Goal: Communication & Community: Answer question/provide support

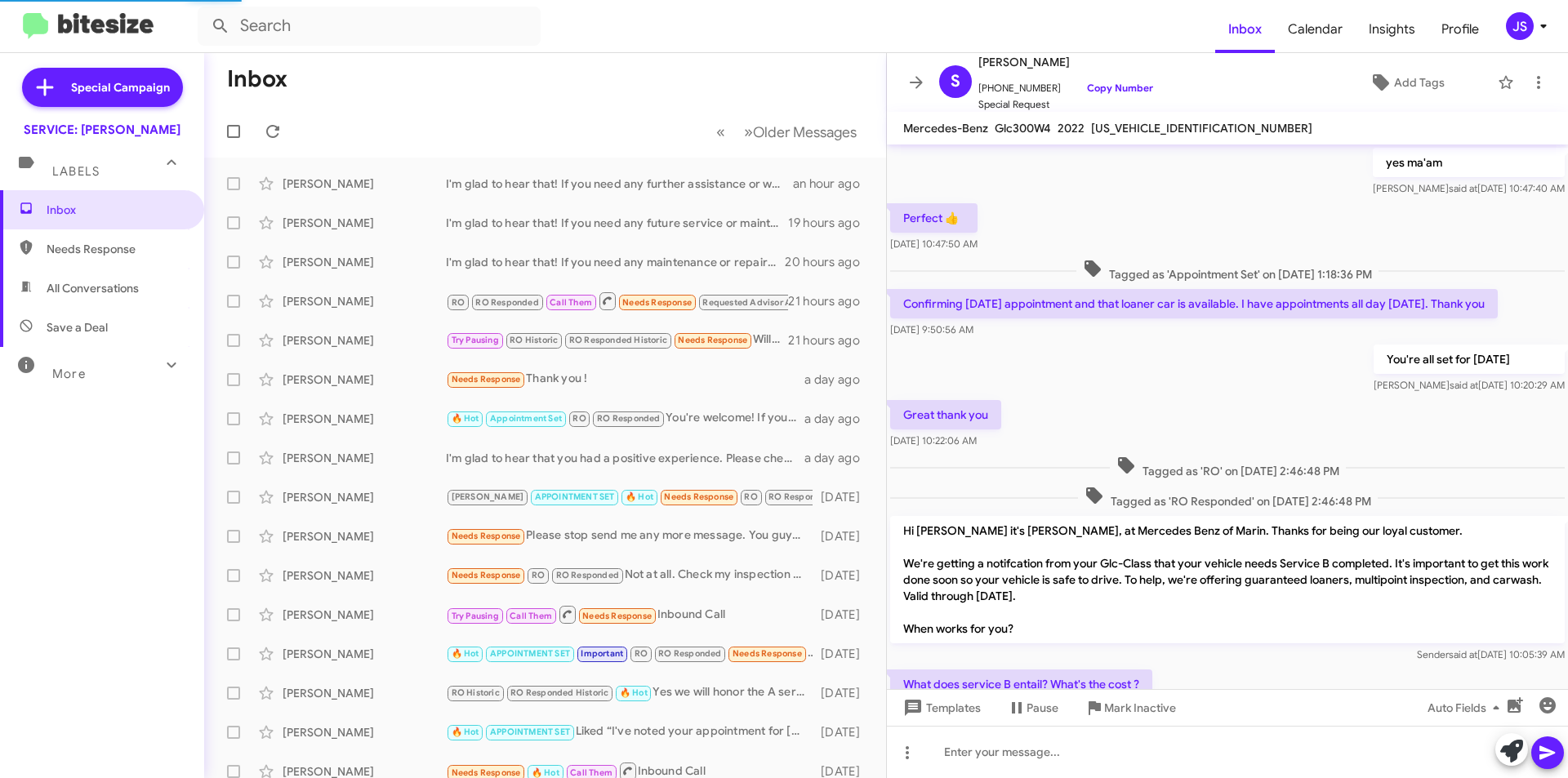
scroll to position [700, 0]
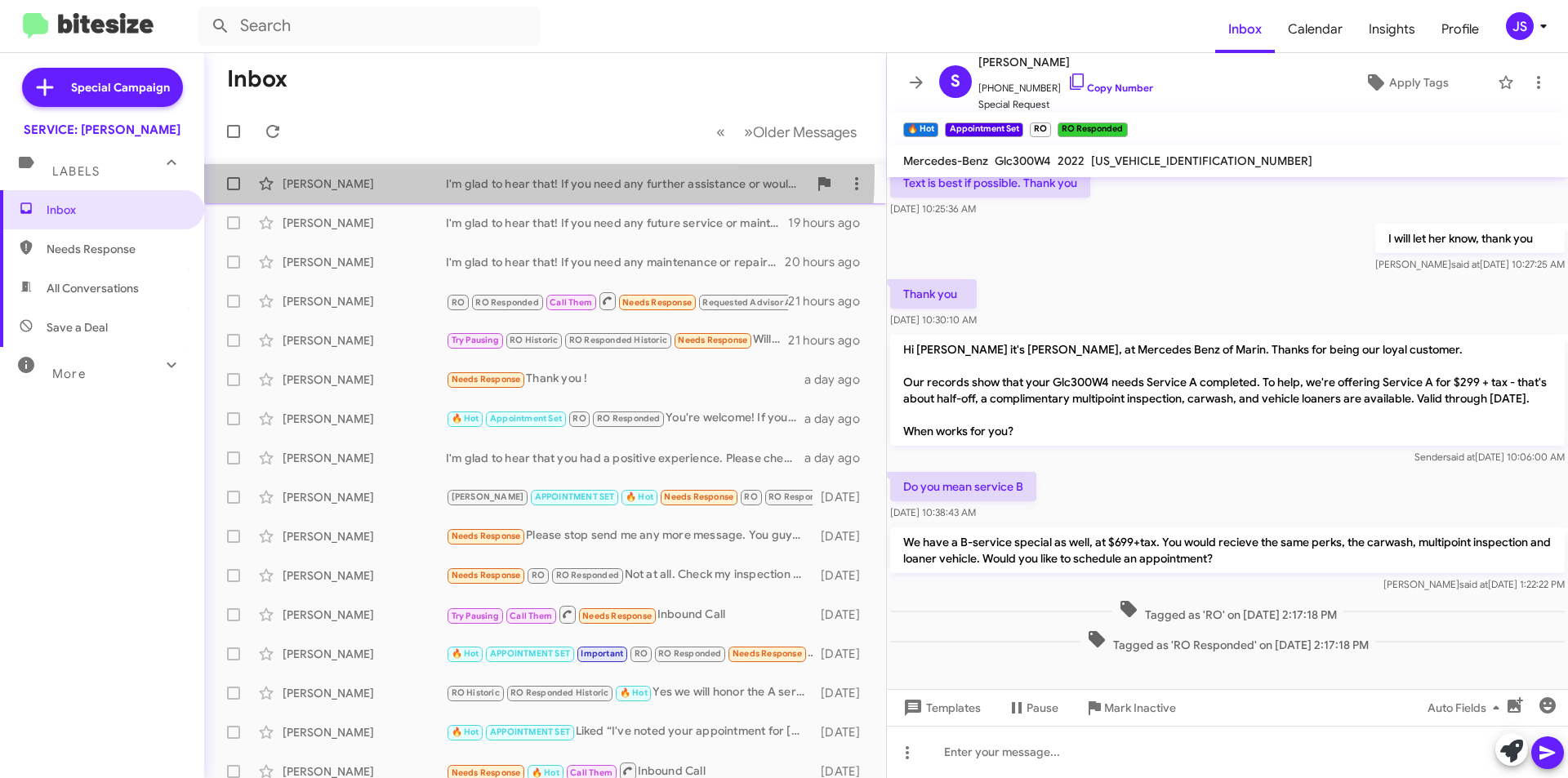
click at [392, 173] on div "Clancy Joseph I'm glad to hear that! If you need any further assistance or woul…" at bounding box center [545, 184] width 656 height 33
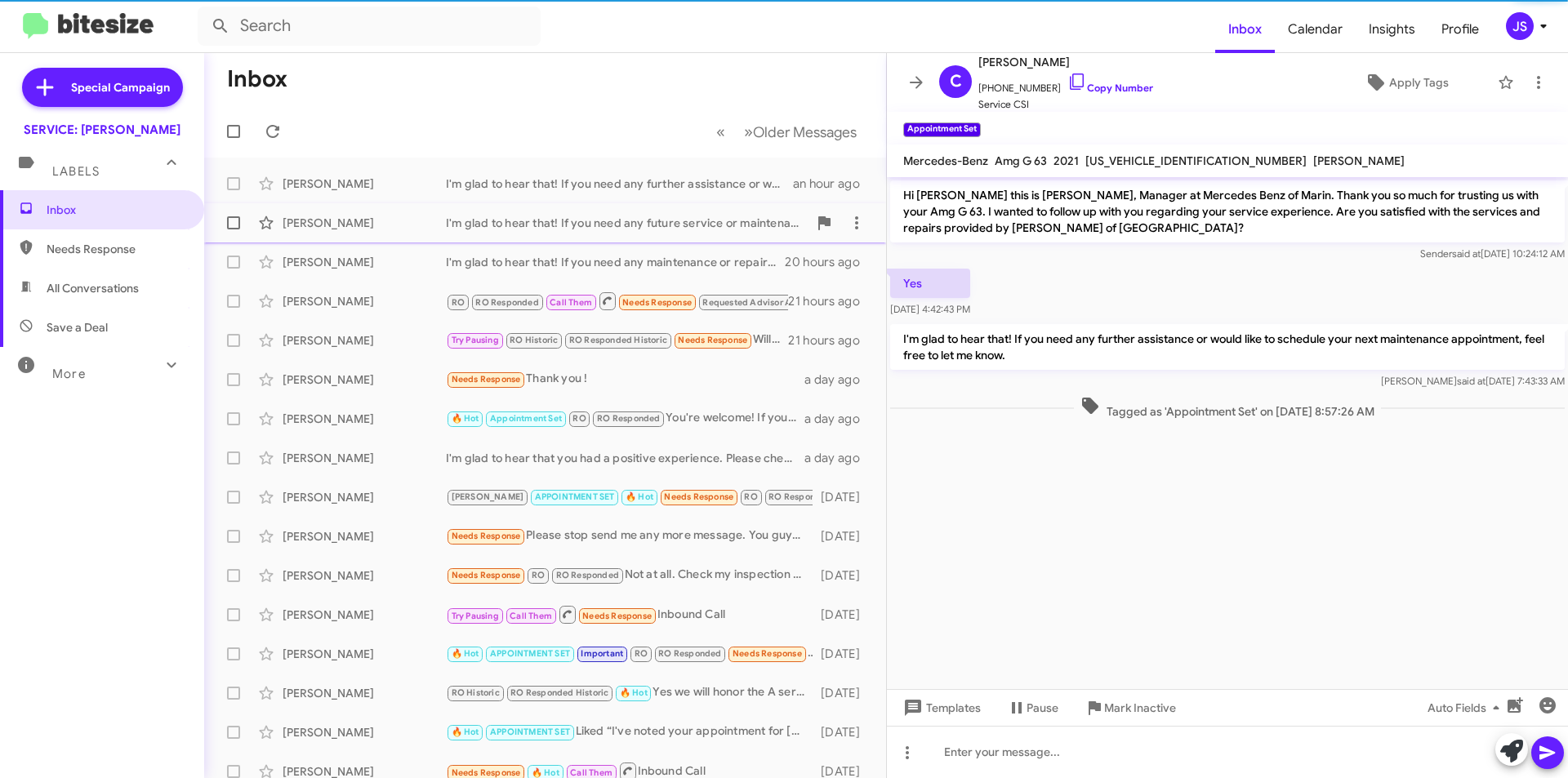
click at [363, 232] on div "Terena Robbins I'm glad to hear that! If you need any future service or mainten…" at bounding box center [545, 223] width 656 height 33
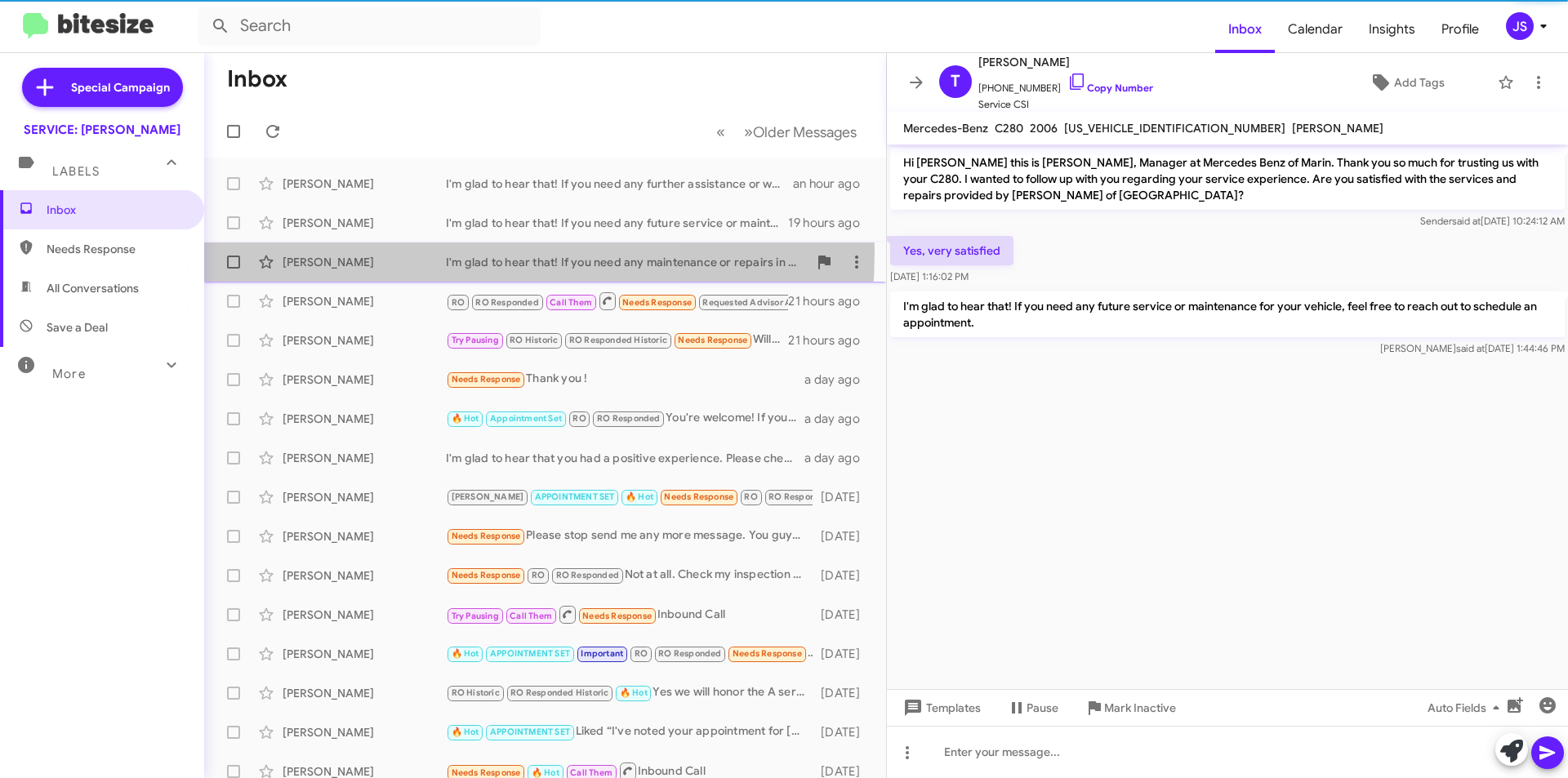
click at [363, 250] on div "Karen Schreier I'm glad to hear that! If you need any maintenance or repairs in…" at bounding box center [545, 262] width 656 height 33
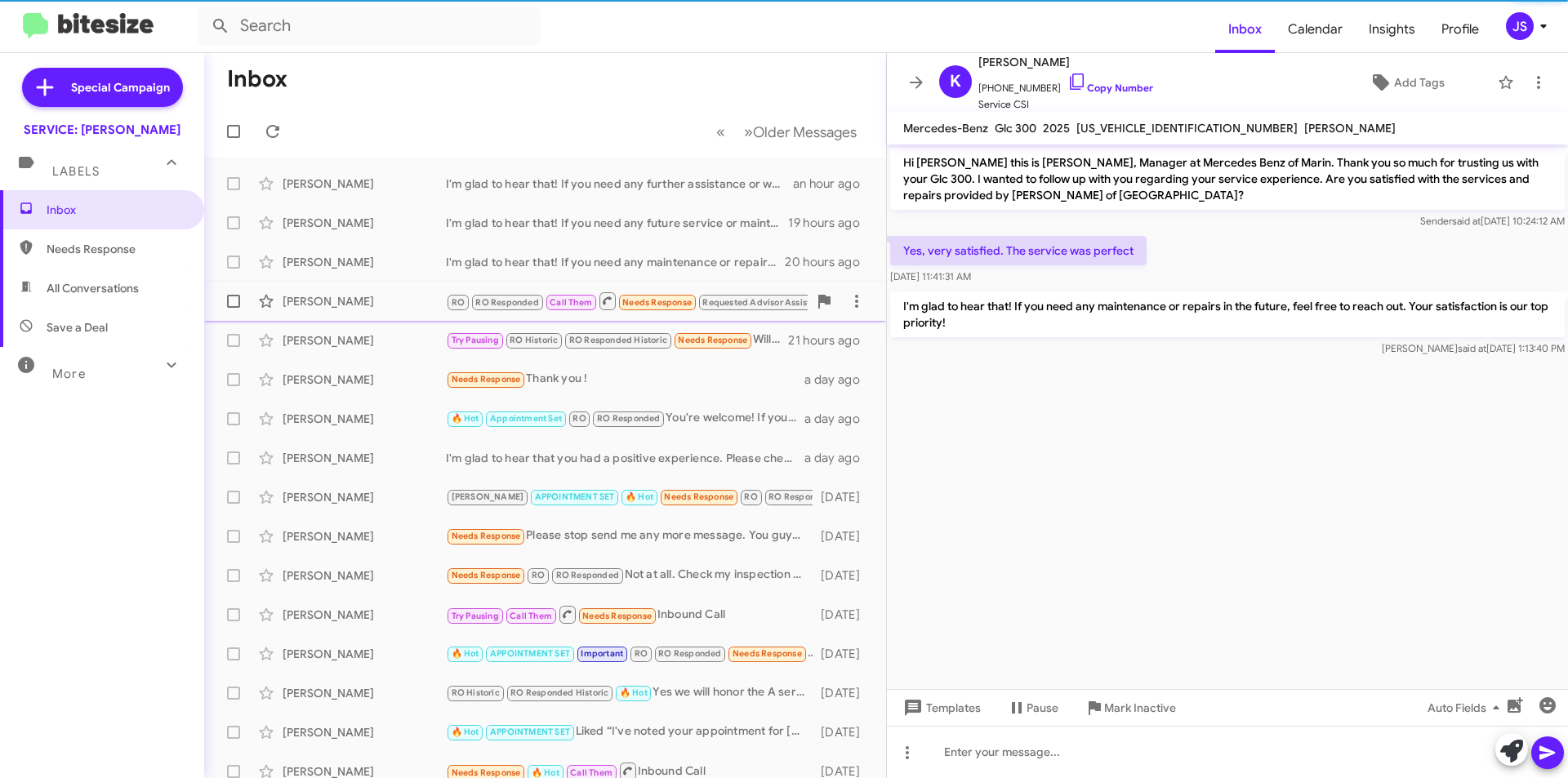
click at [362, 291] on div "Therese Ward RO RO Responded Call Them Needs Response Requested Advisor Assist …" at bounding box center [545, 301] width 656 height 33
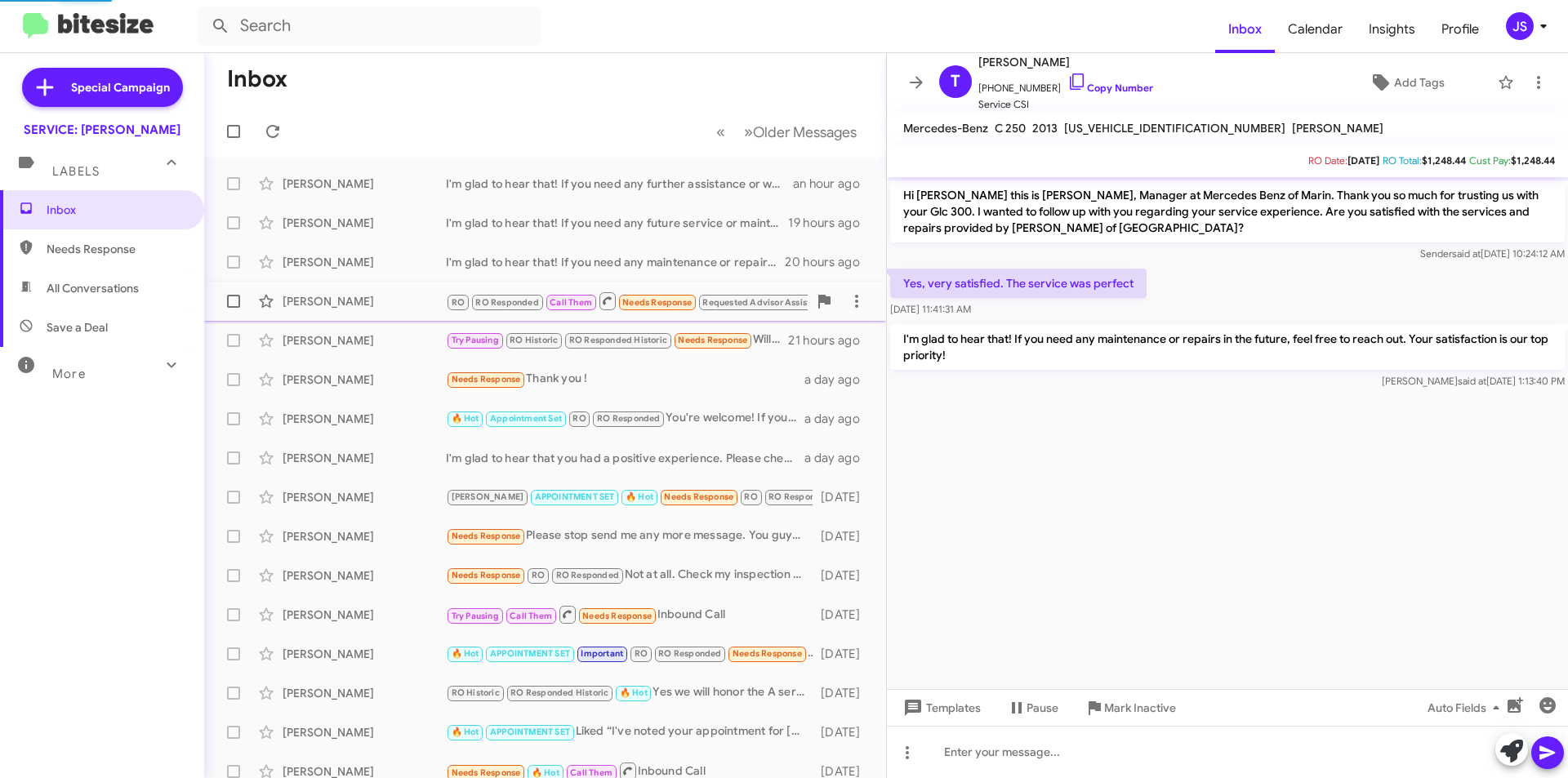
scroll to position [536, 0]
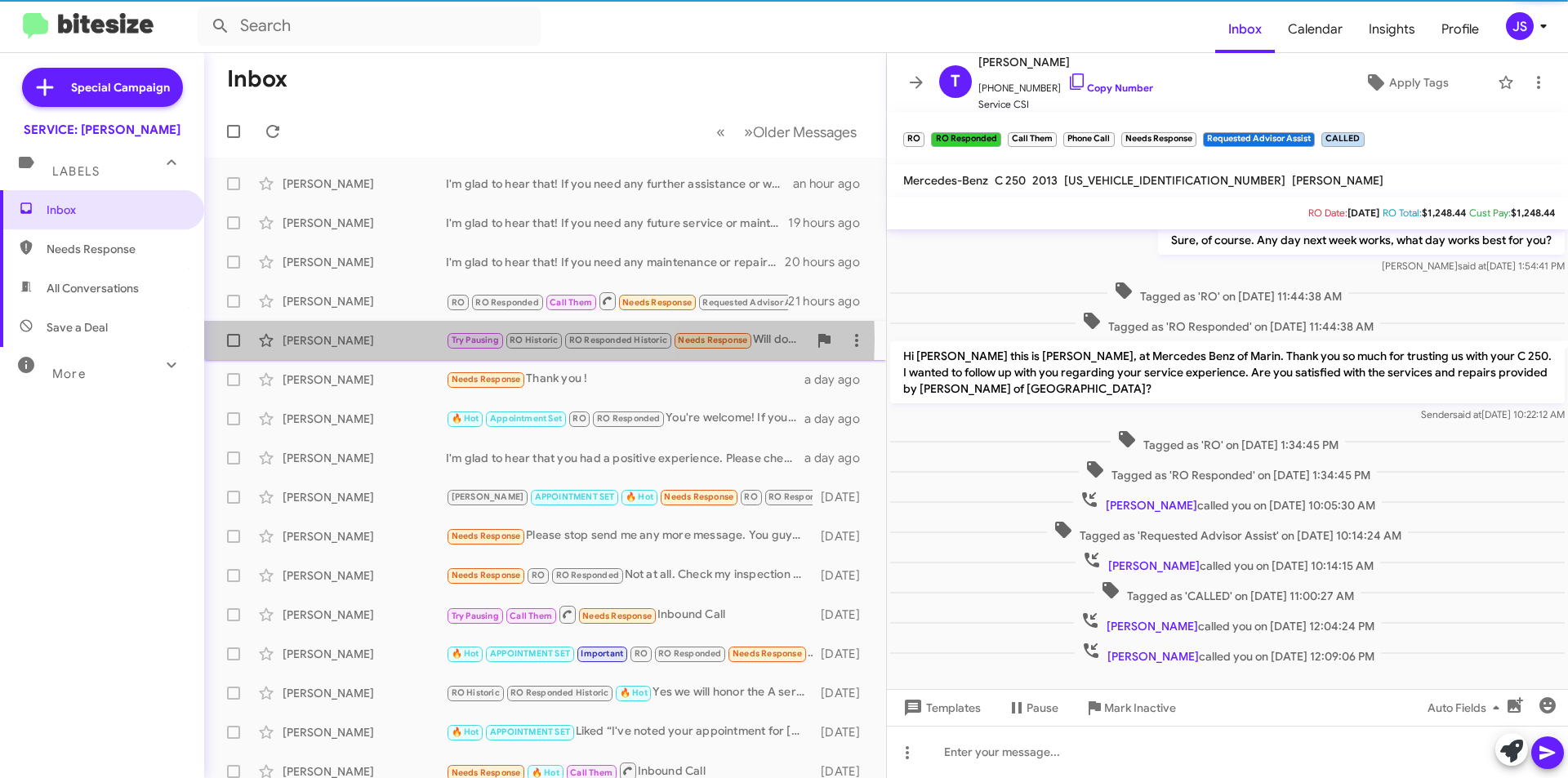
click at [360, 339] on div "[PERSON_NAME]" at bounding box center [364, 340] width 163 height 16
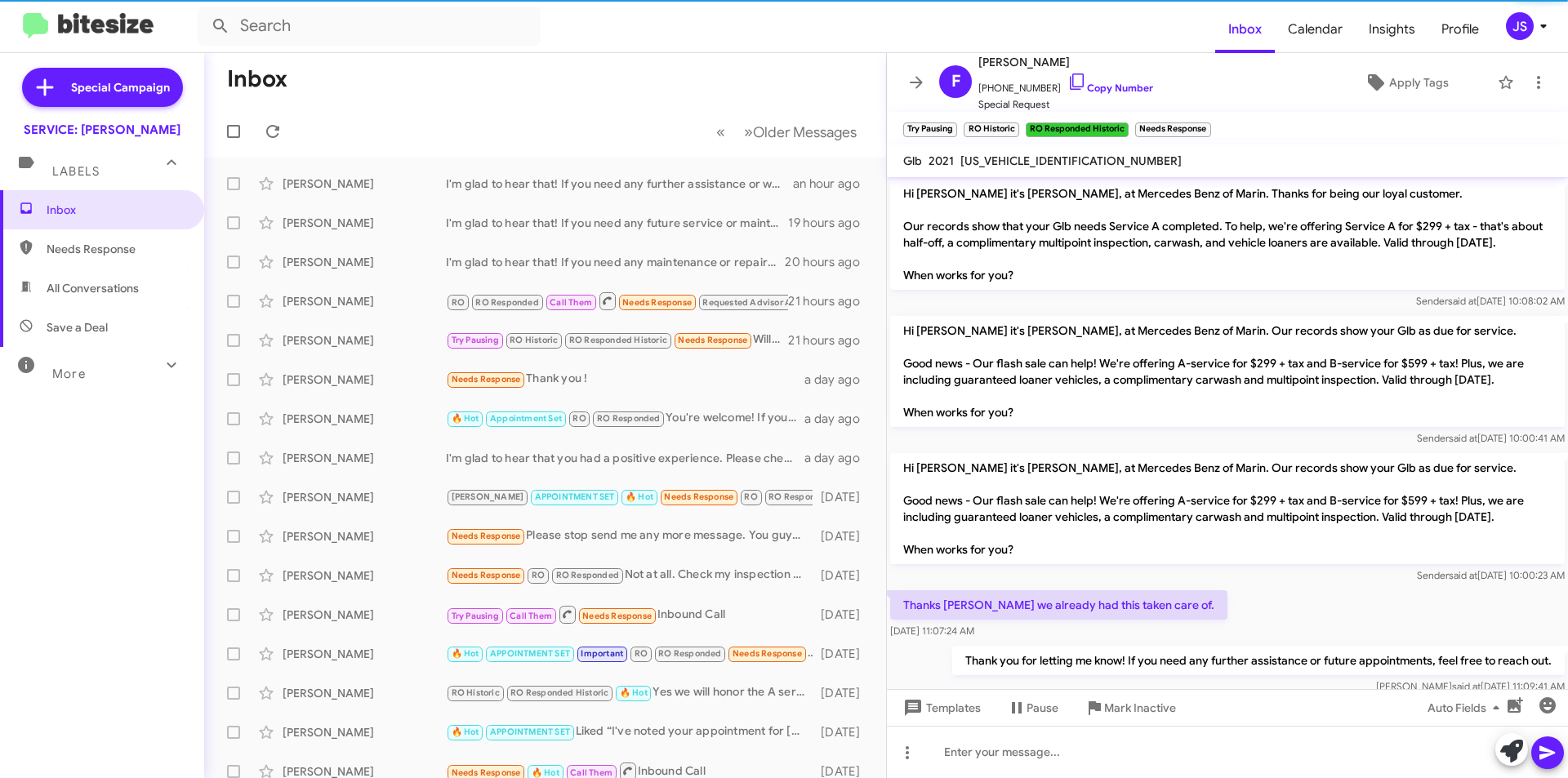
scroll to position [1179, 0]
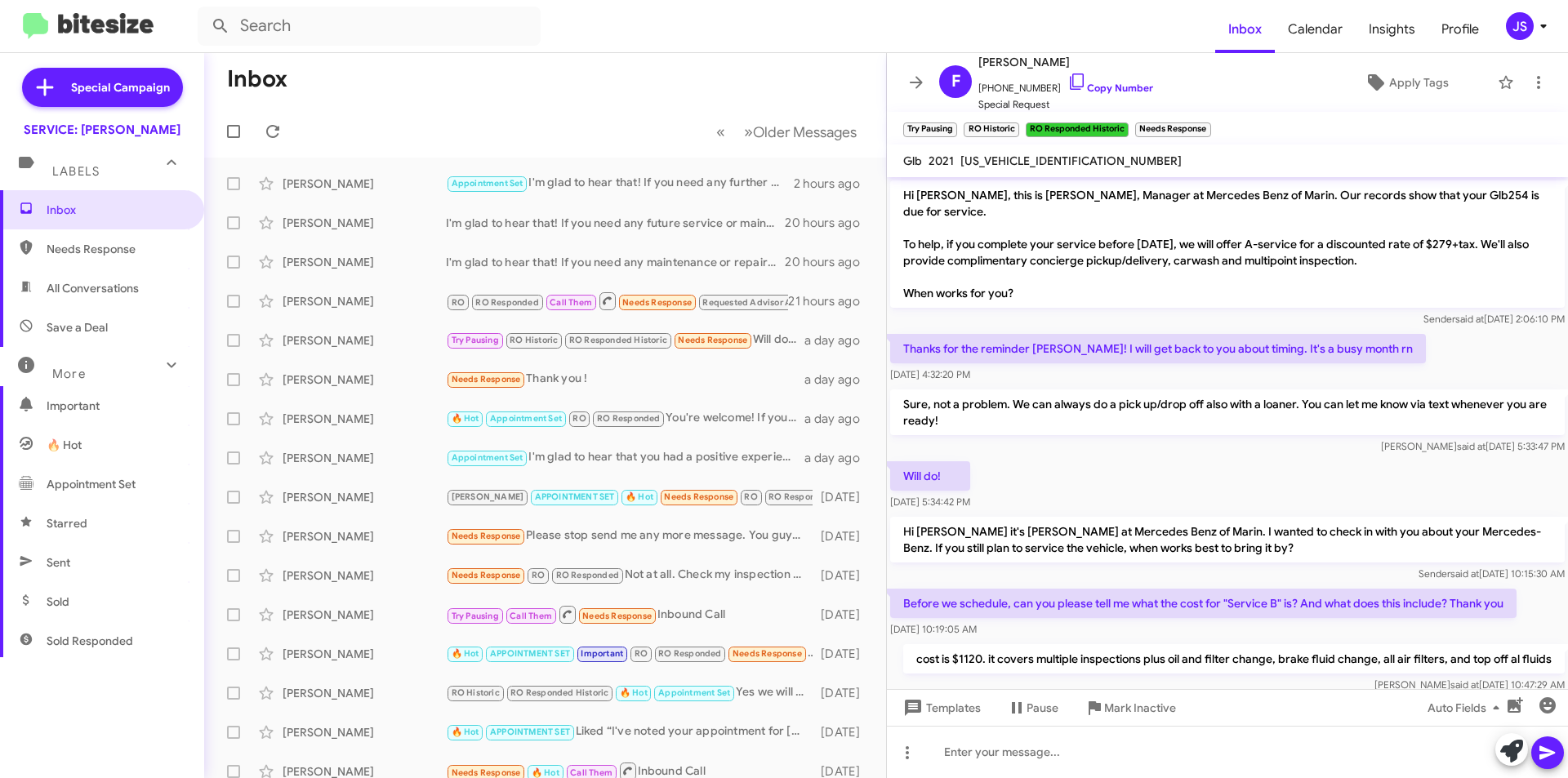
scroll to position [1103, 0]
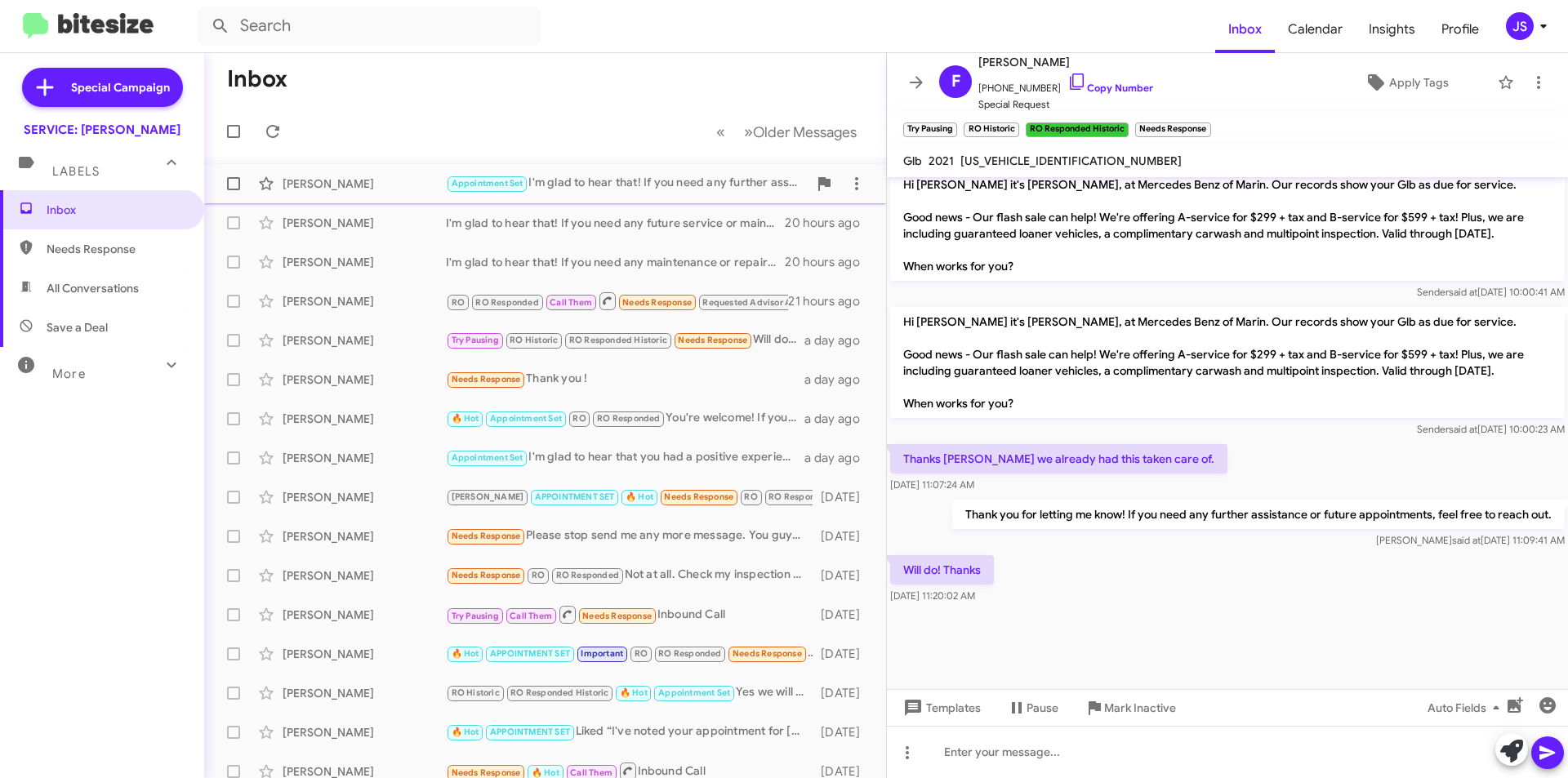
click at [395, 186] on div "[PERSON_NAME]" at bounding box center [364, 183] width 163 height 16
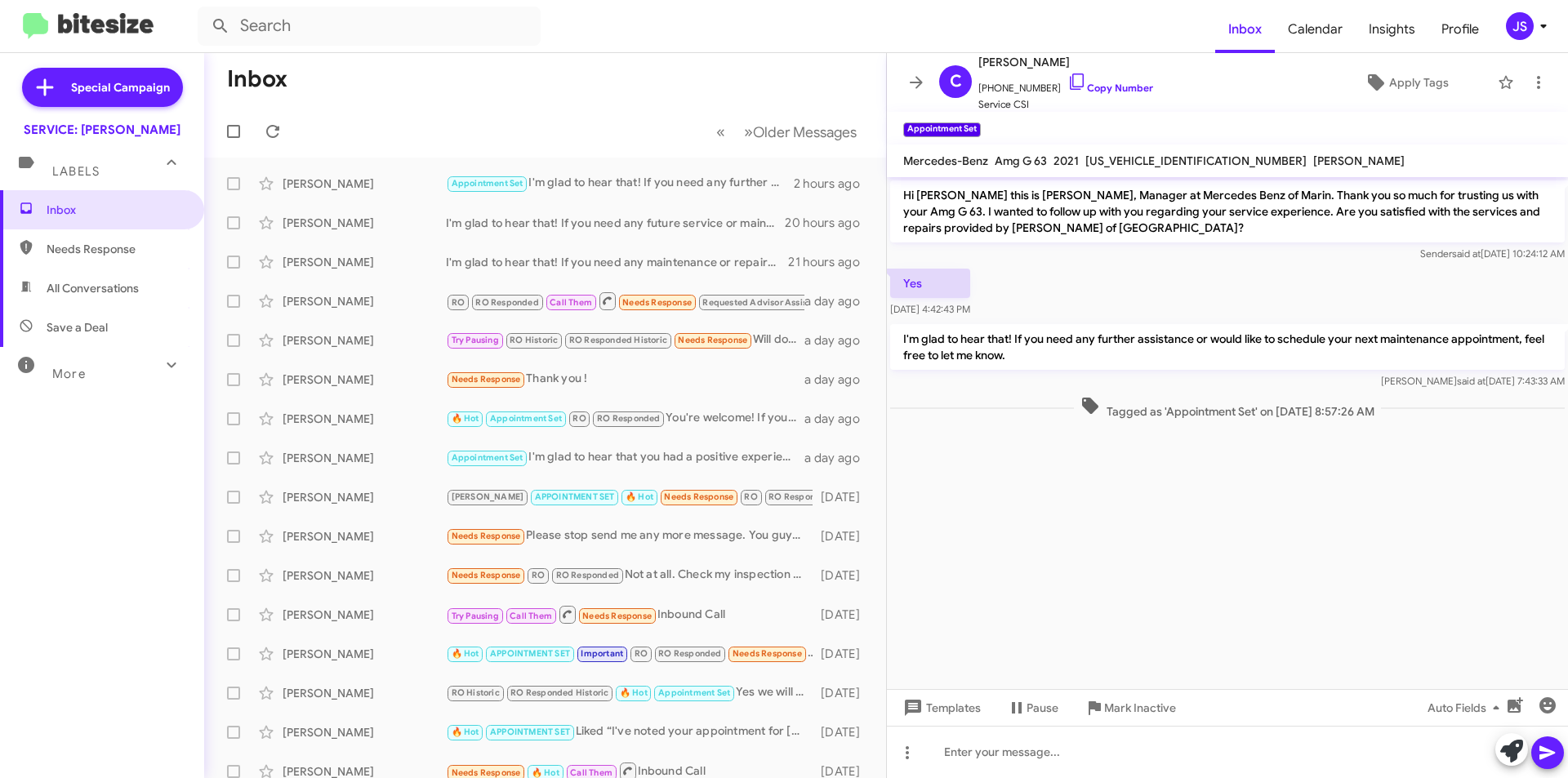
click at [107, 294] on span "All Conversations" at bounding box center [93, 288] width 92 height 16
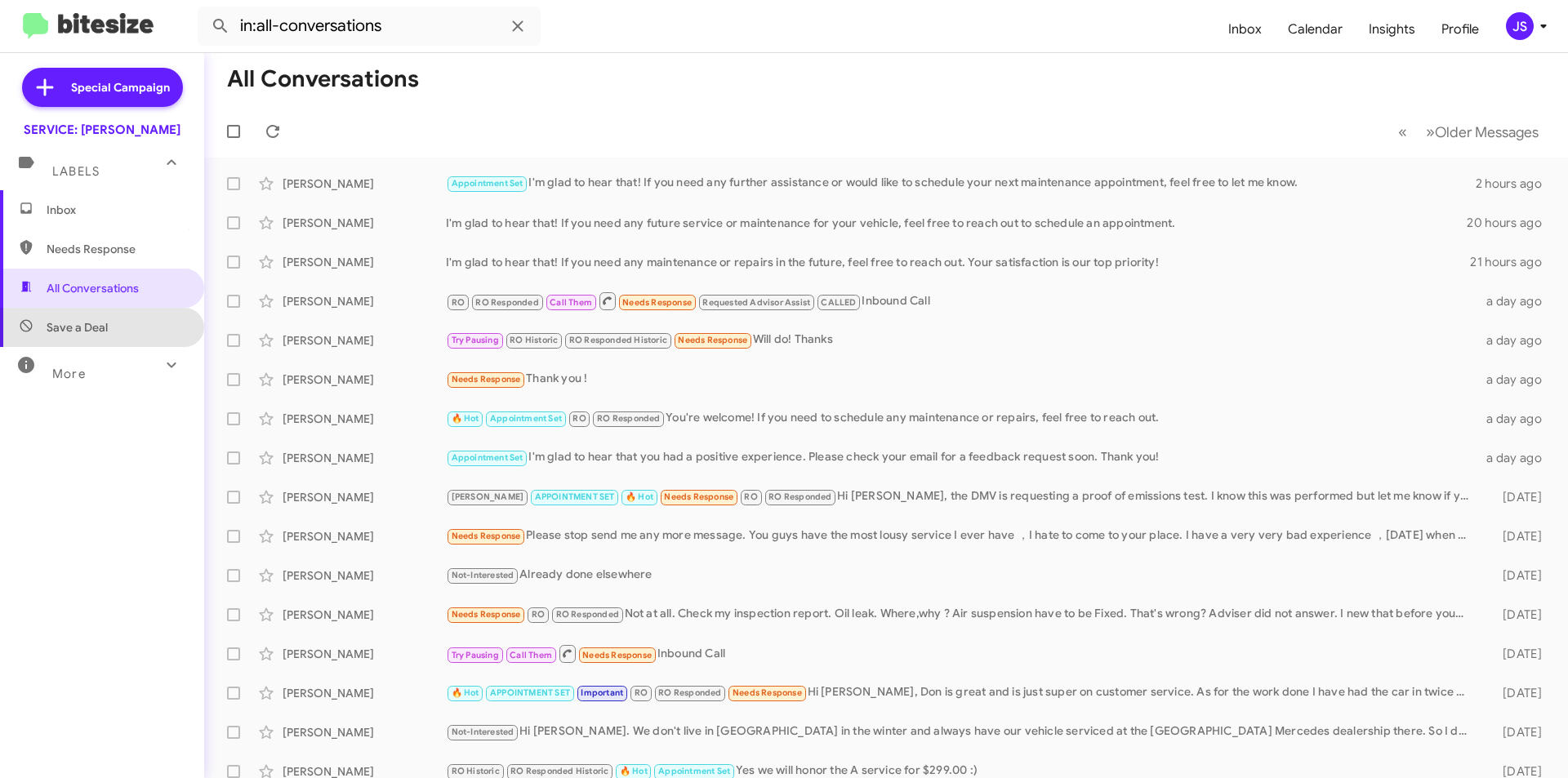
click at [102, 330] on span "Save a Deal" at bounding box center [78, 327] width 61 height 16
type input "in:not-interested"
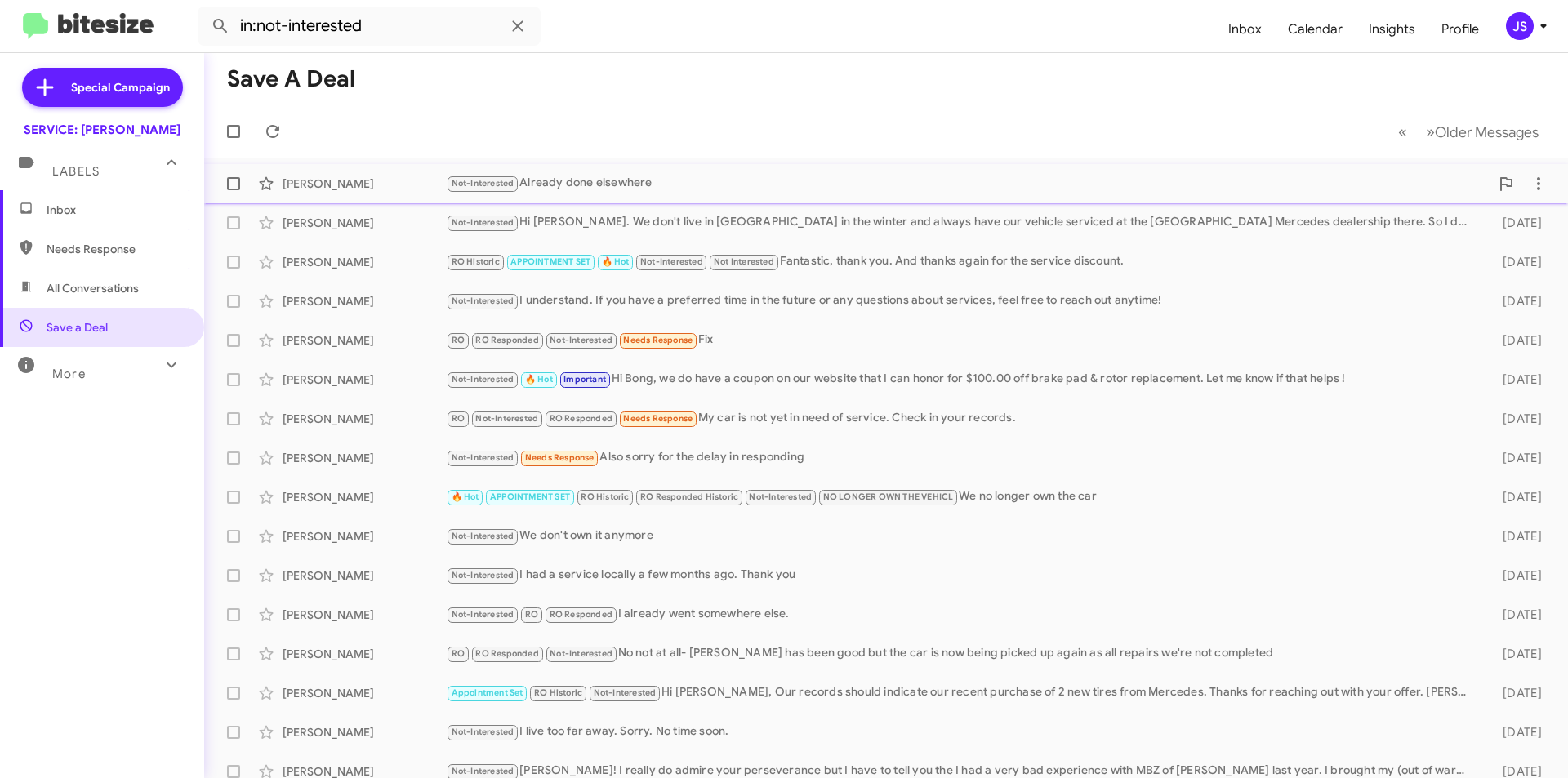
click at [702, 165] on span "David Patterson Not-Interested Already done elsewhere 4 days ago" at bounding box center [886, 183] width 1364 height 39
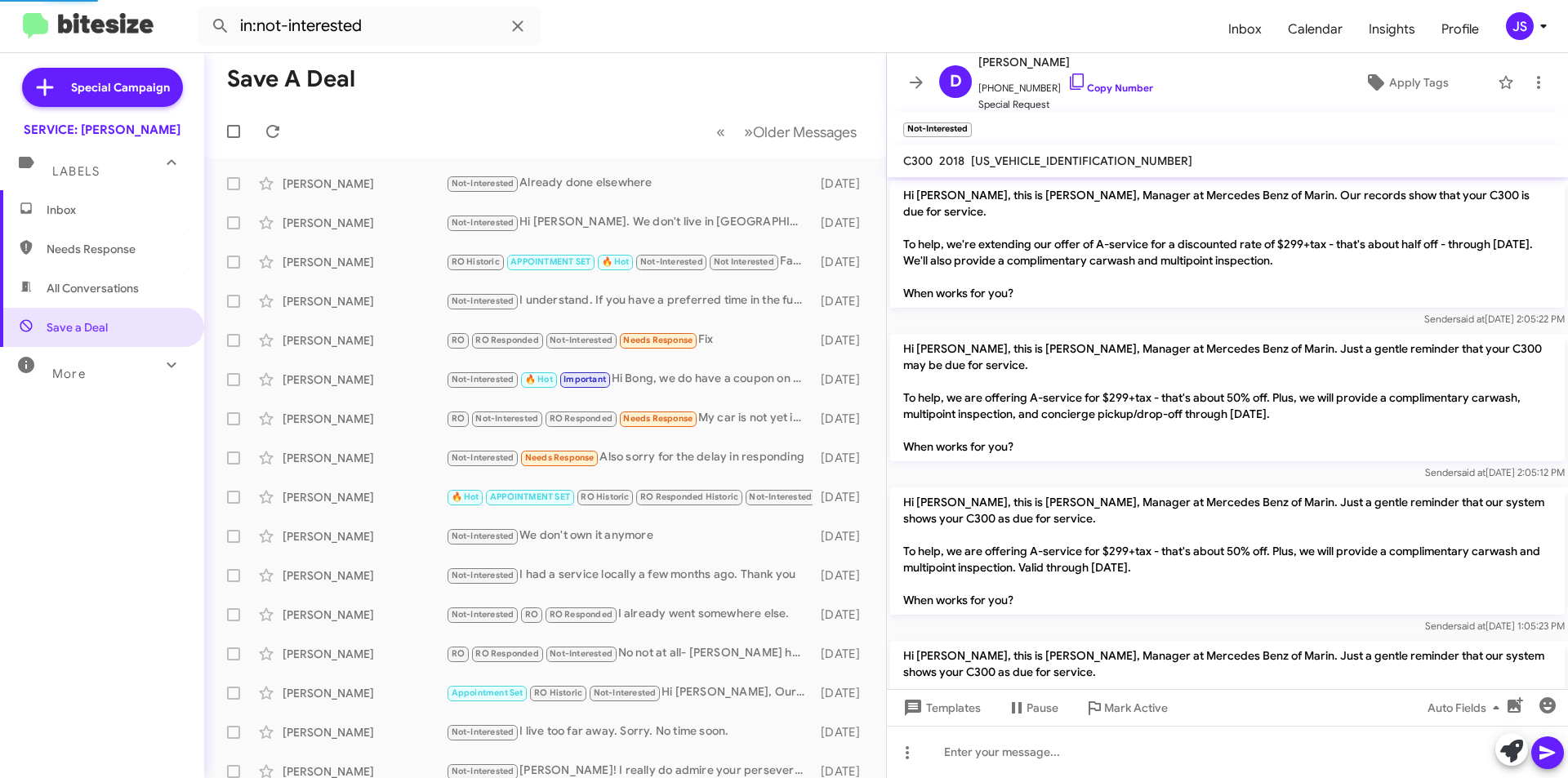
scroll to position [2322, 0]
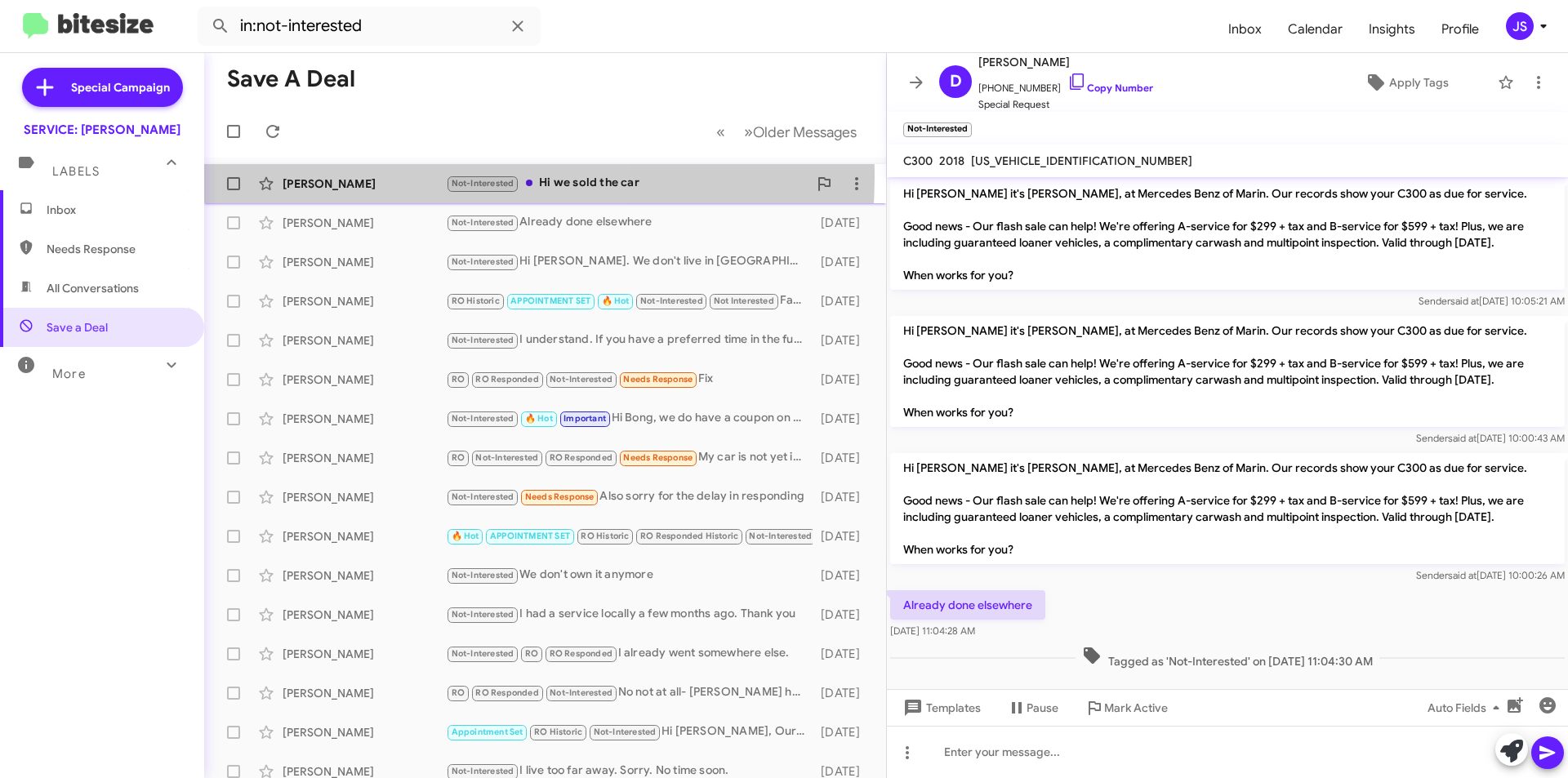
click at [440, 177] on div "Jason Omalley" at bounding box center [364, 183] width 163 height 16
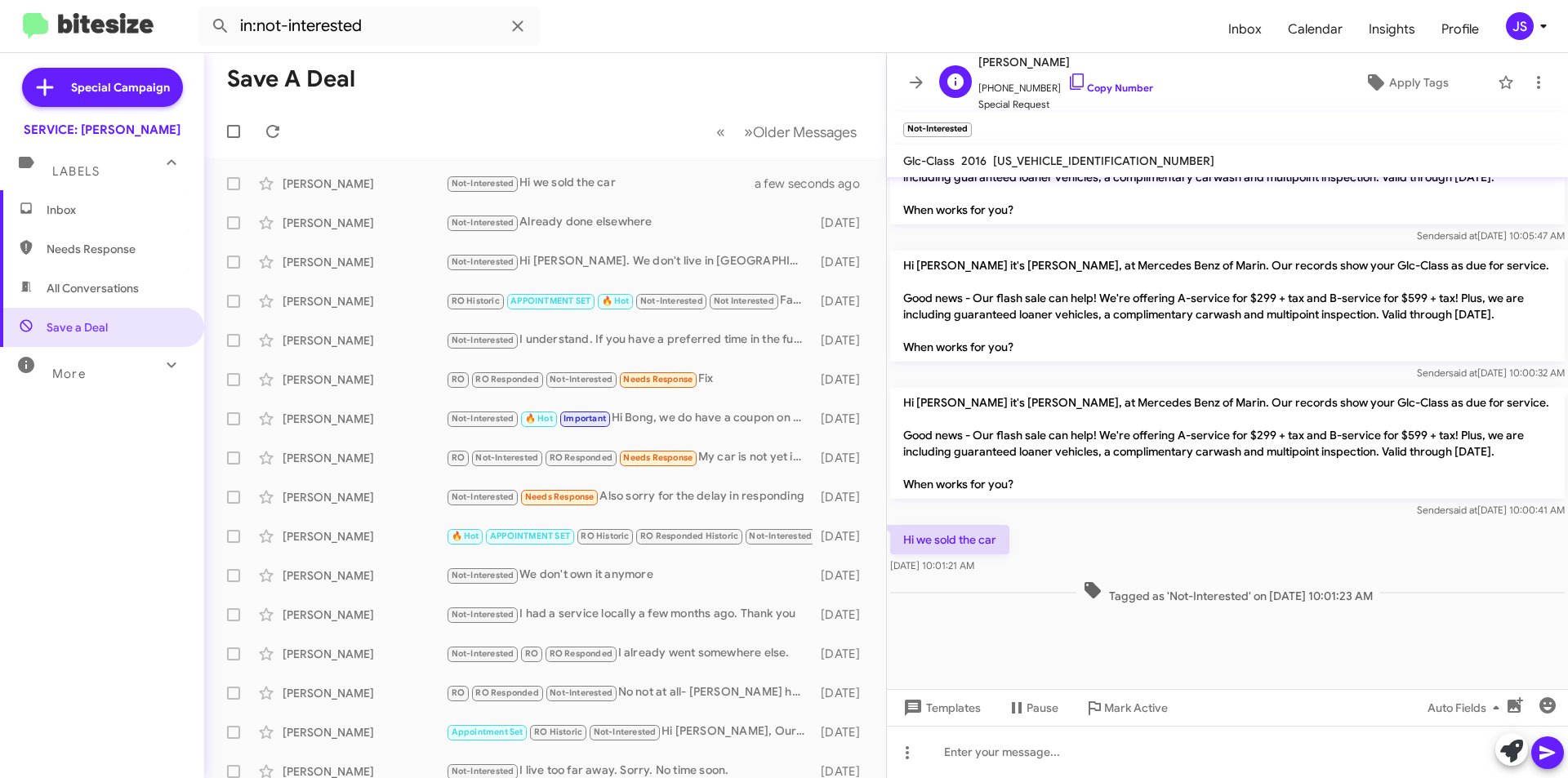
click at [1412, 98] on div "J Jason Omalley +19734327772 Copy Number Special Request Apply Tags" at bounding box center [1210, 82] width 557 height 60
click at [1389, 90] on span "Apply Tags" at bounding box center [1418, 83] width 59 height 30
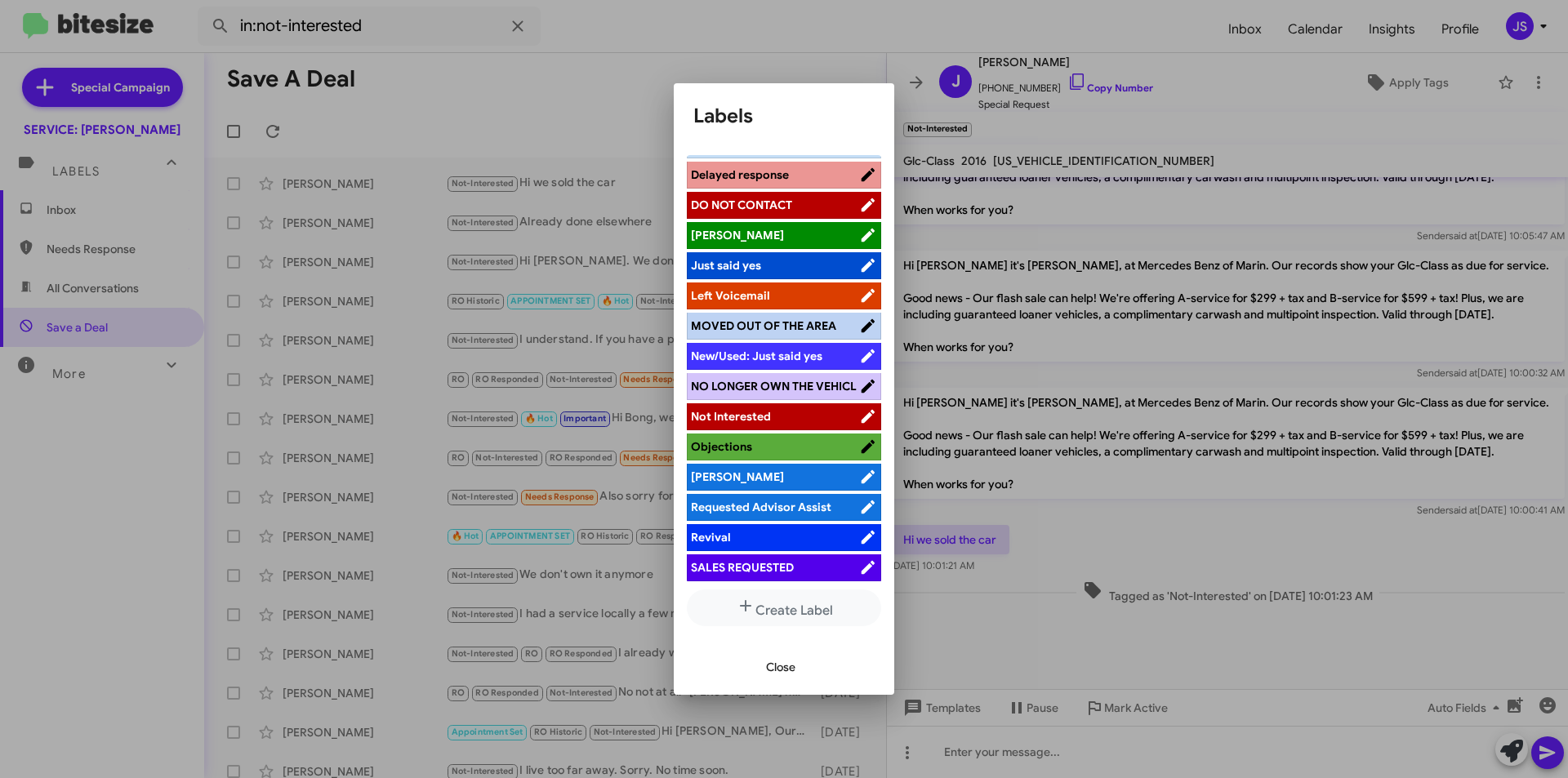
scroll to position [327, 0]
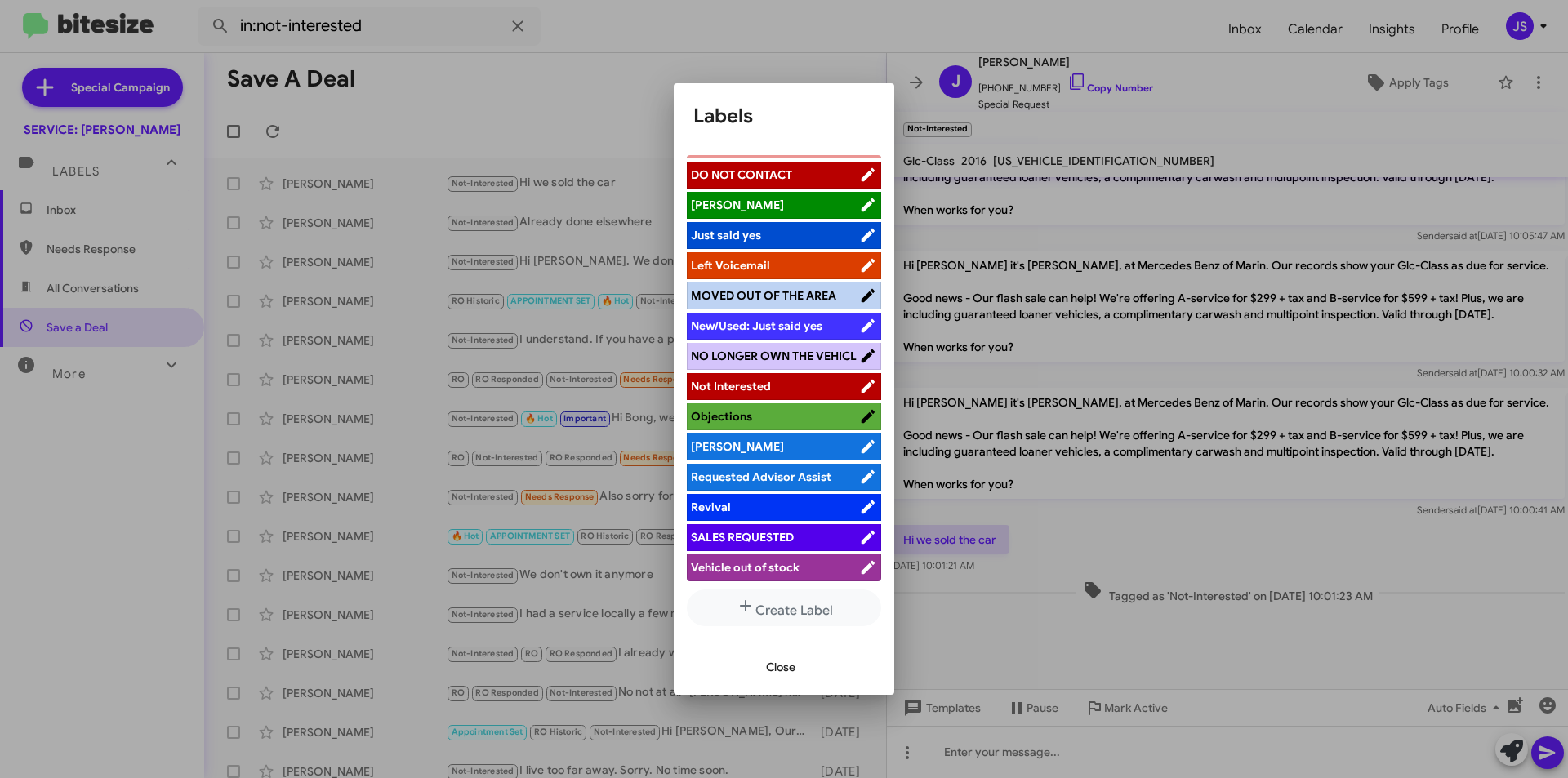
click at [777, 365] on span "NO LONGER OWN THE VEHICL" at bounding box center [774, 356] width 168 height 16
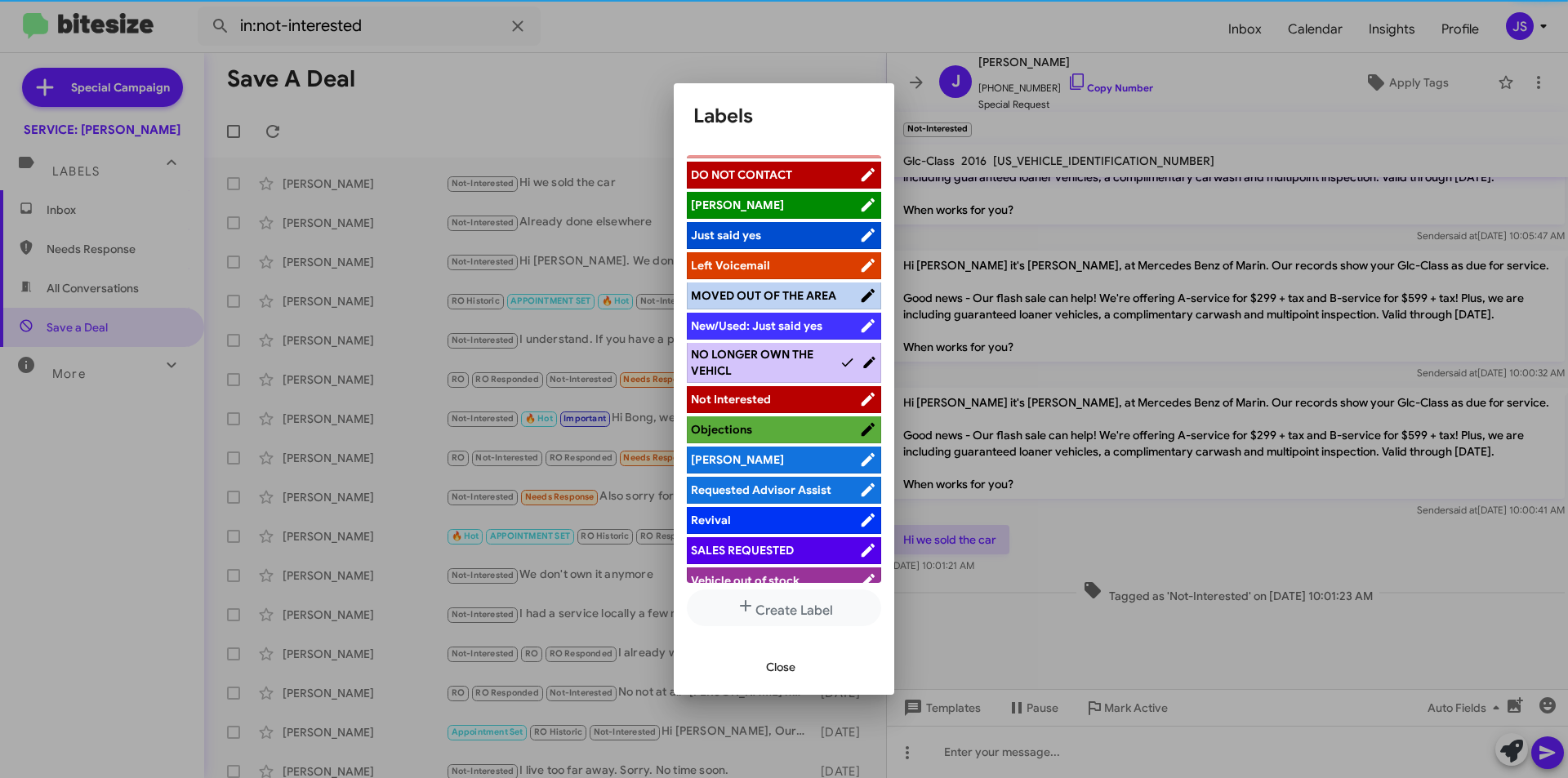
click at [772, 668] on span "Close" at bounding box center [781, 667] width 30 height 30
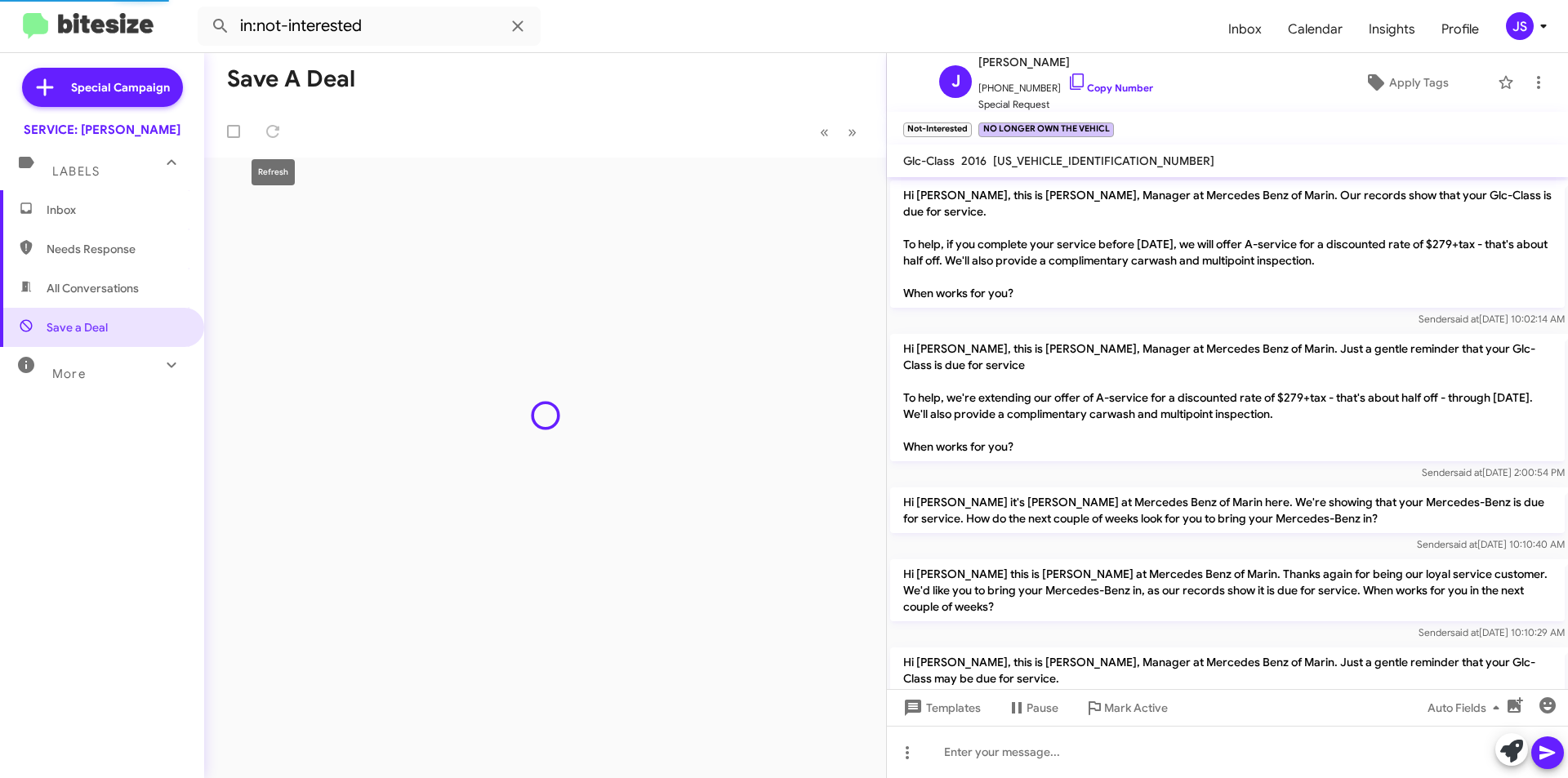
scroll to position [2002, 0]
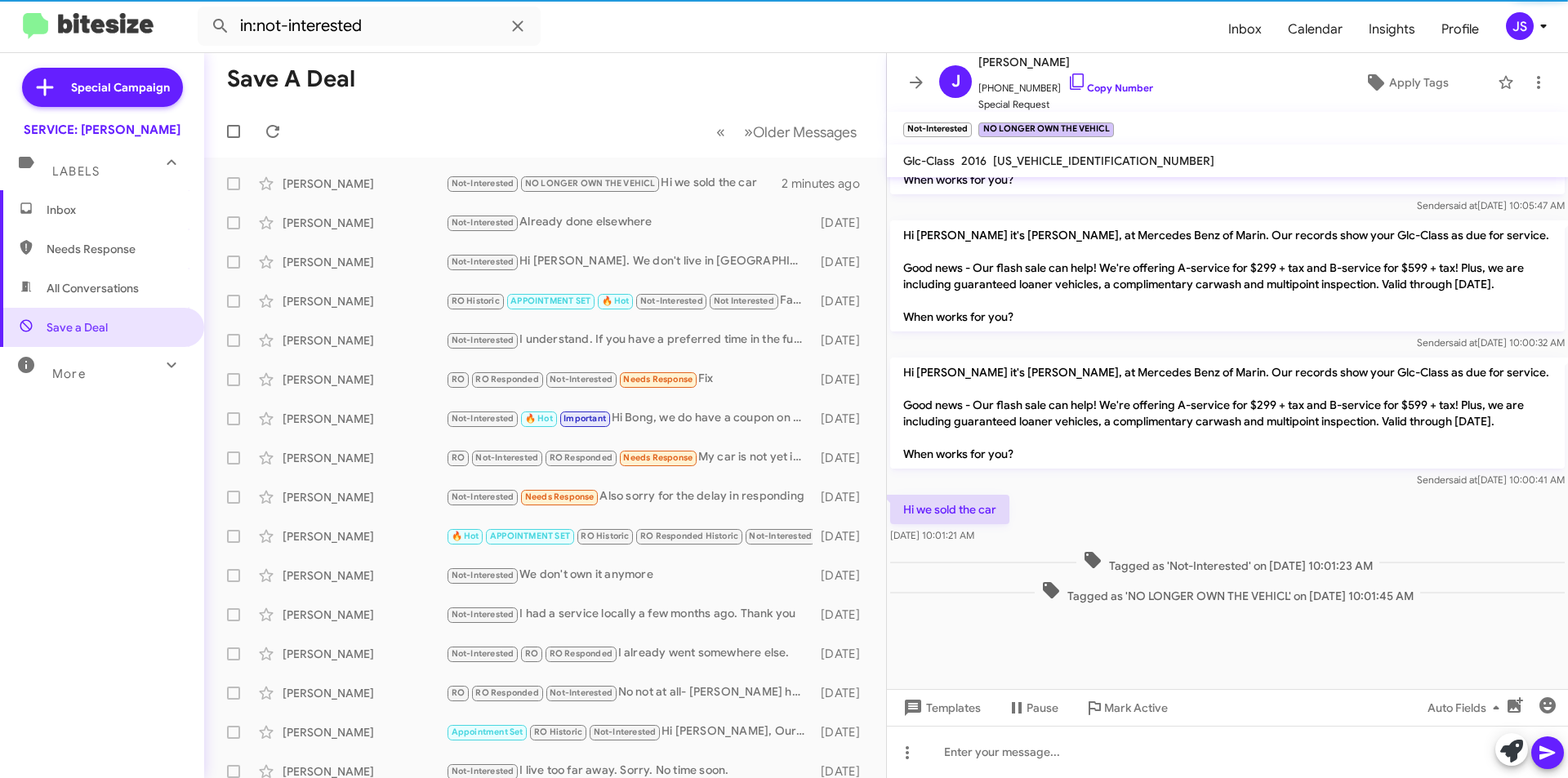
click at [91, 215] on span "Inbox" at bounding box center [116, 209] width 139 height 16
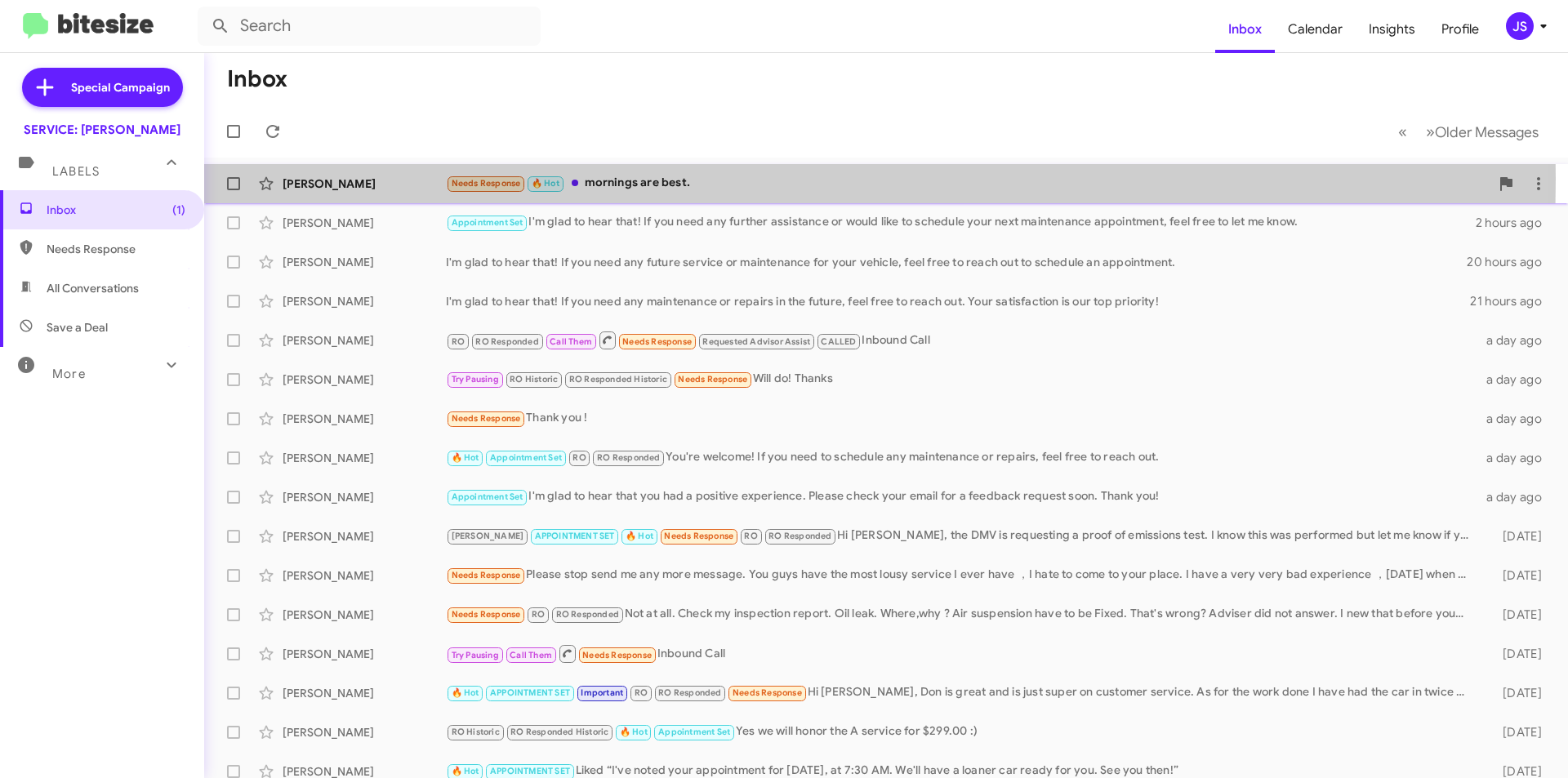
click at [410, 178] on div "[PERSON_NAME]" at bounding box center [364, 183] width 163 height 16
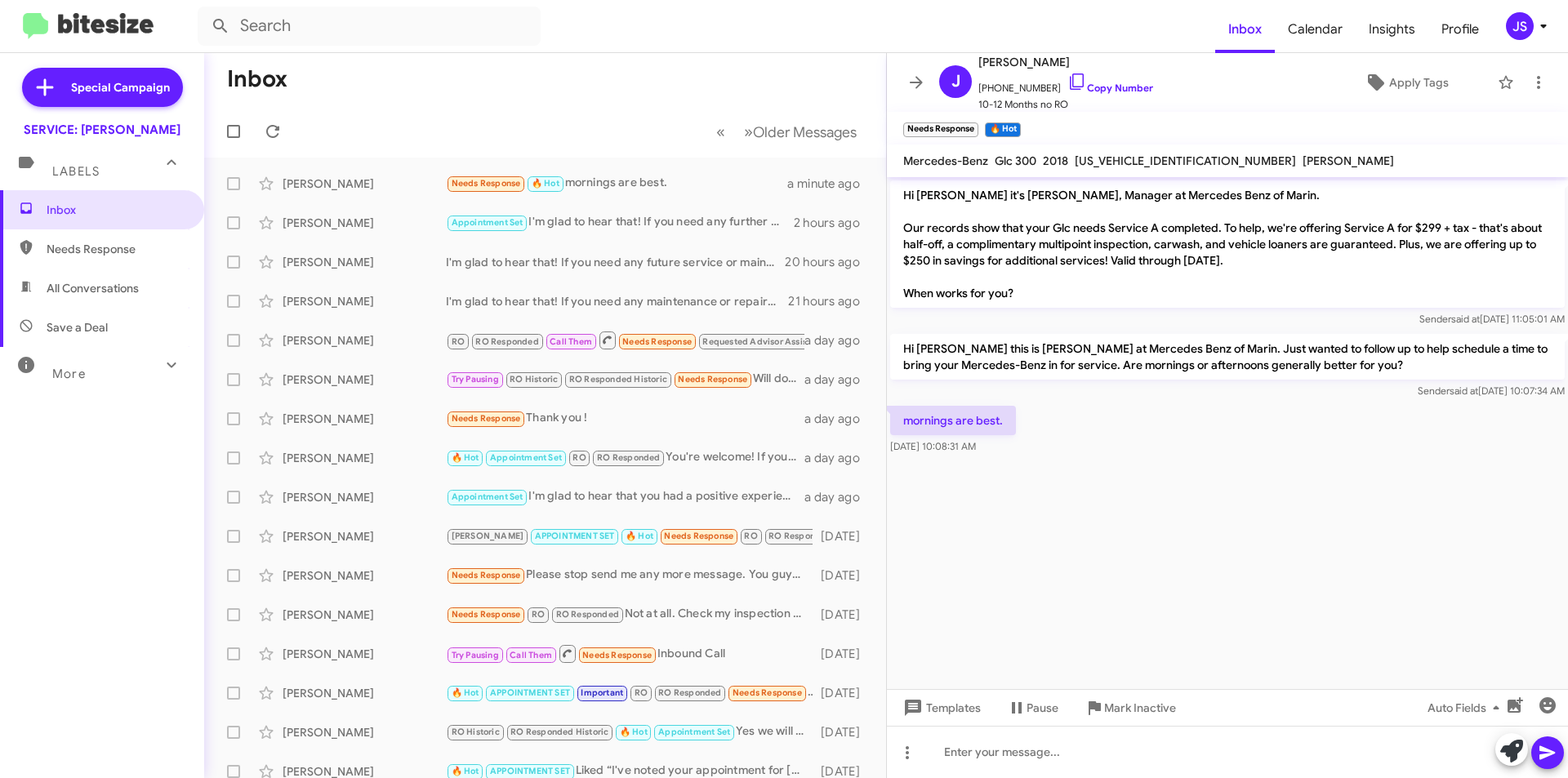
click at [1361, 461] on div at bounding box center [1228, 464] width 681 height 12
click at [1081, 86] on link "Copy Number" at bounding box center [1110, 87] width 85 height 12
copy div "Templates Pause Mark Inactive Auto Fields"
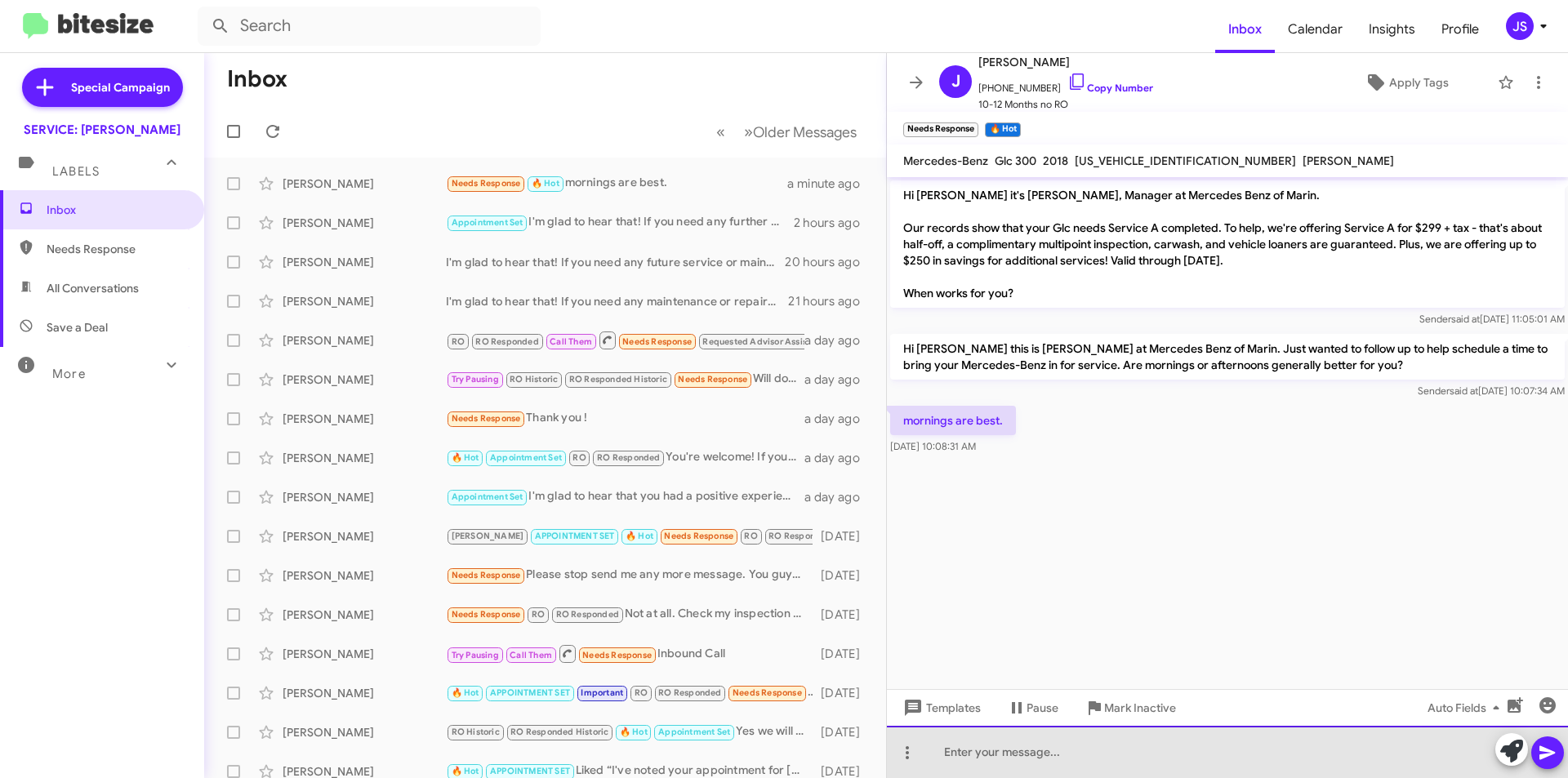
click at [976, 770] on div at bounding box center [1228, 752] width 681 height 52
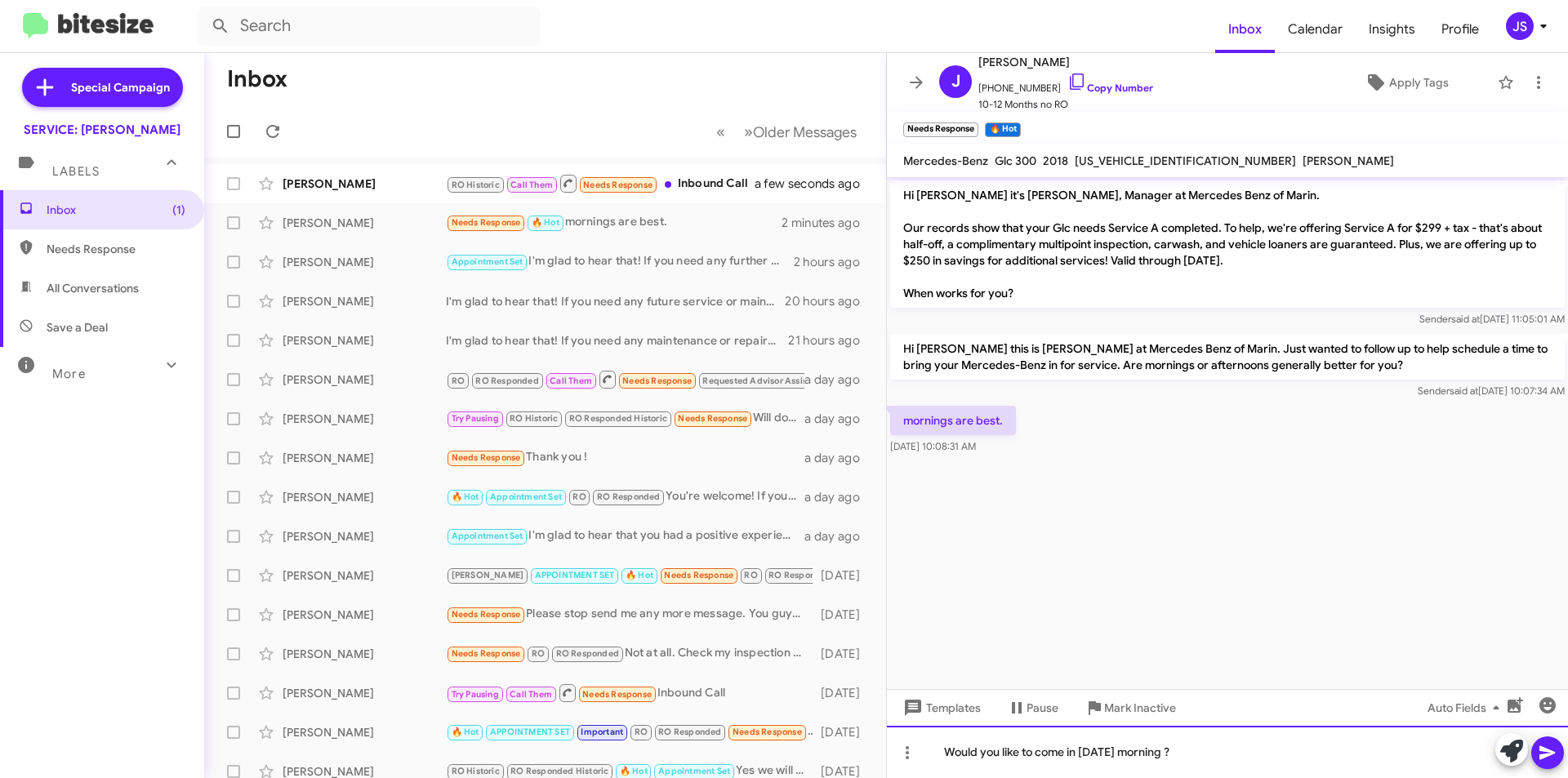
click at [1290, 764] on div "Would you like to come in [DATE] morning ?" at bounding box center [1228, 752] width 681 height 52
click at [1539, 754] on icon at bounding box center [1547, 753] width 19 height 19
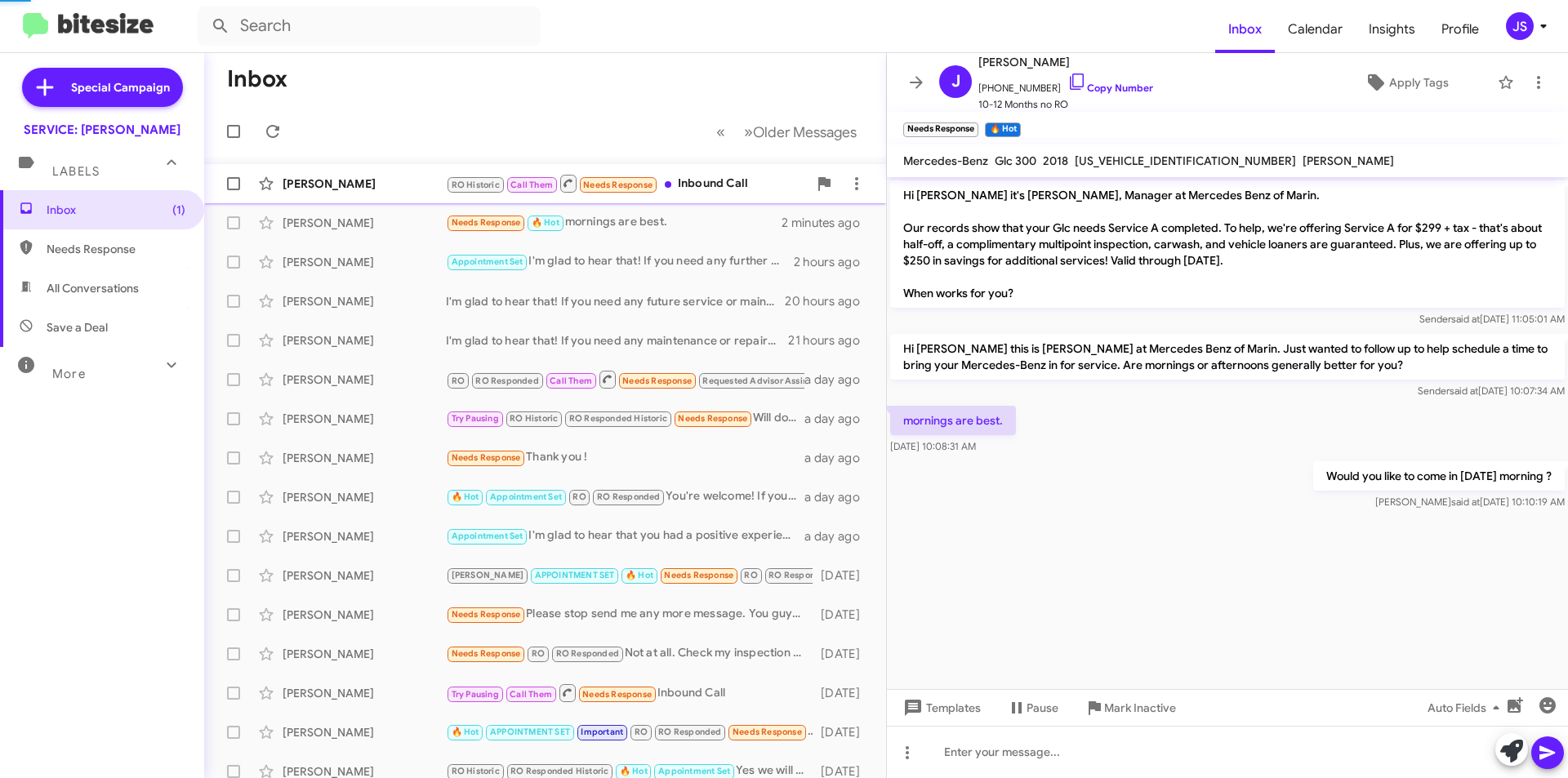
click at [349, 190] on div "[PERSON_NAME]" at bounding box center [364, 183] width 163 height 16
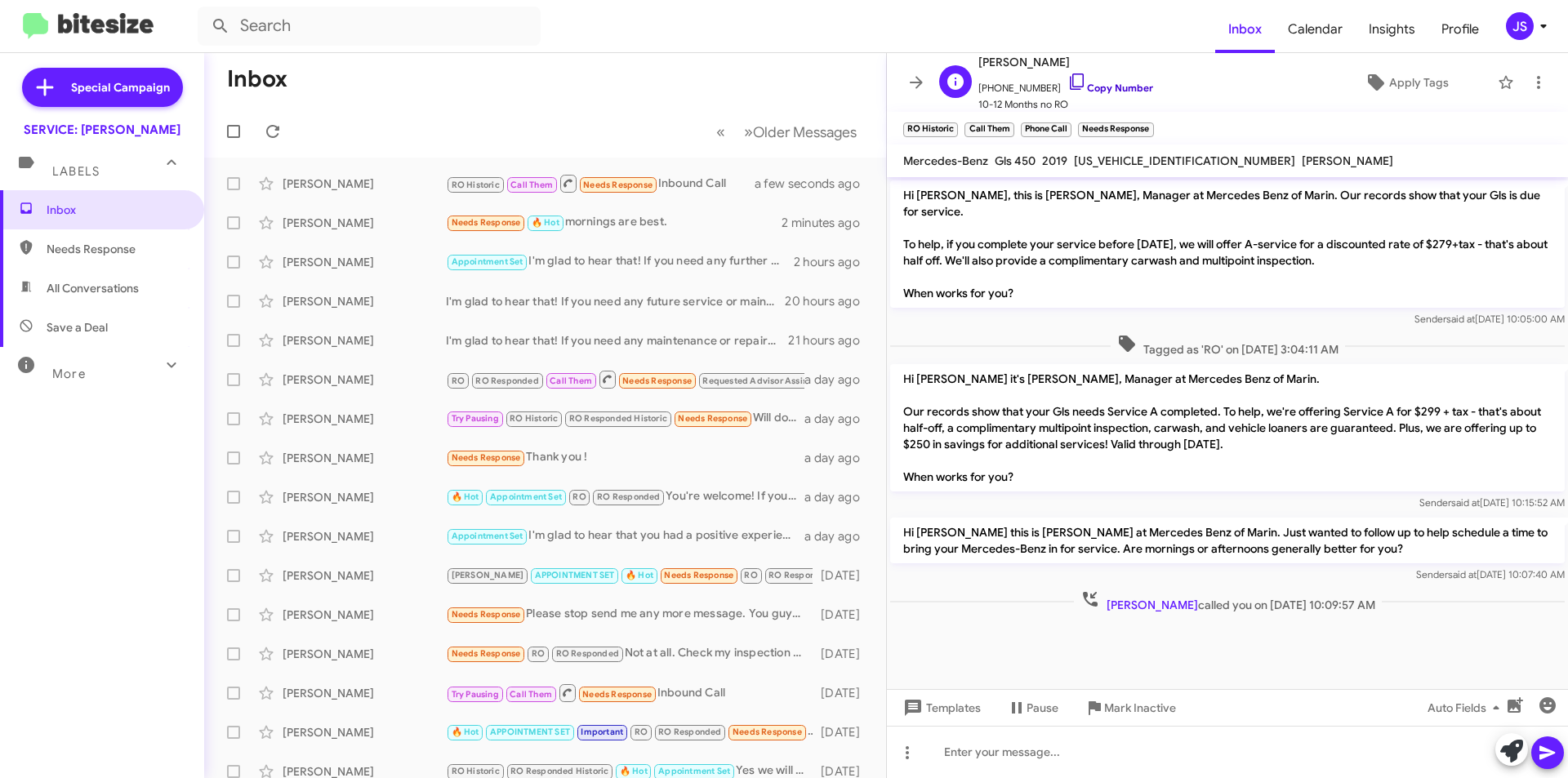
click at [1072, 82] on link "Copy Number" at bounding box center [1110, 87] width 85 height 12
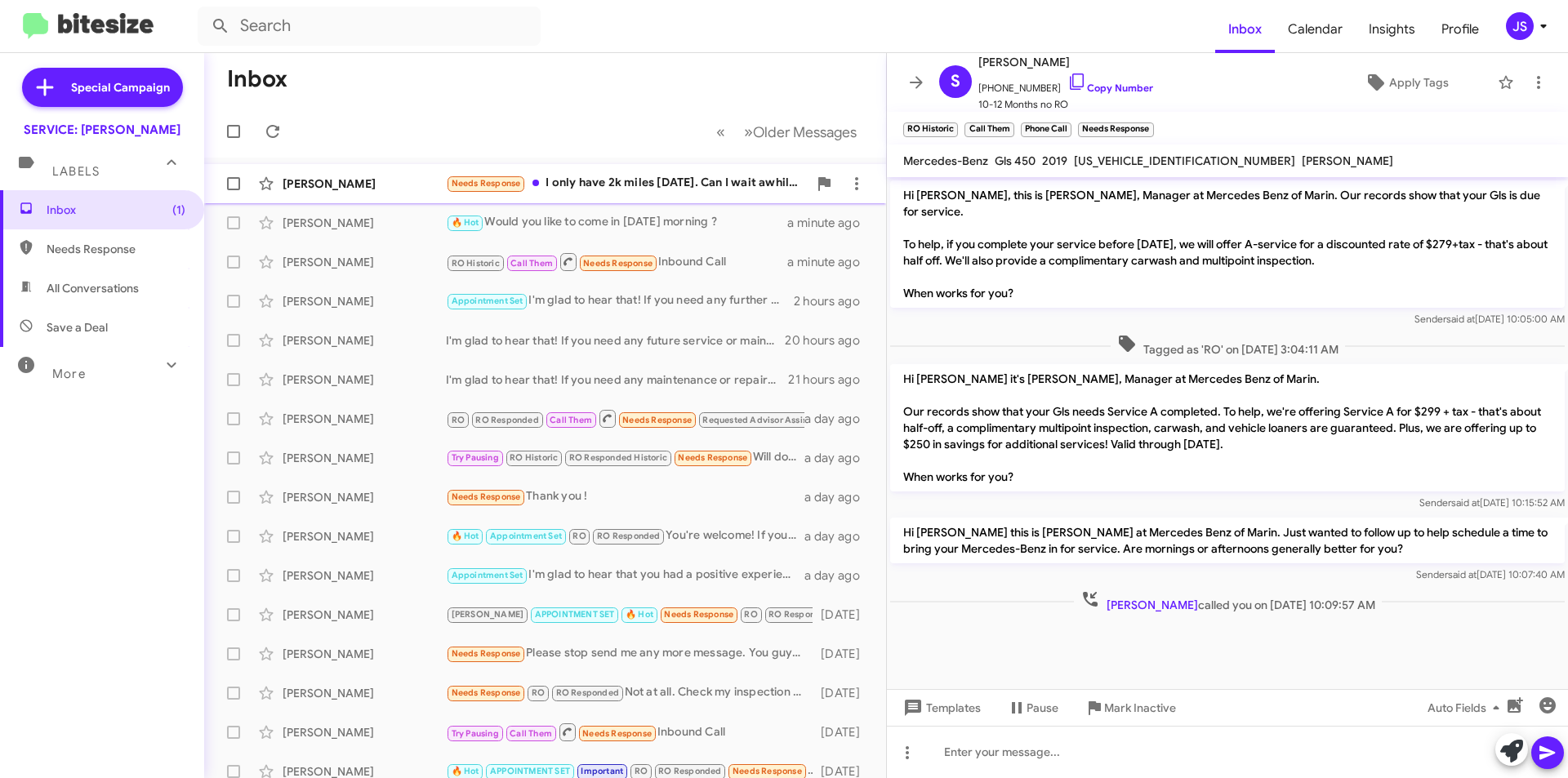
click at [597, 184] on div "Needs Response I only have 2k miles in 1 year. Can I wait awhile?" at bounding box center [626, 183] width 362 height 19
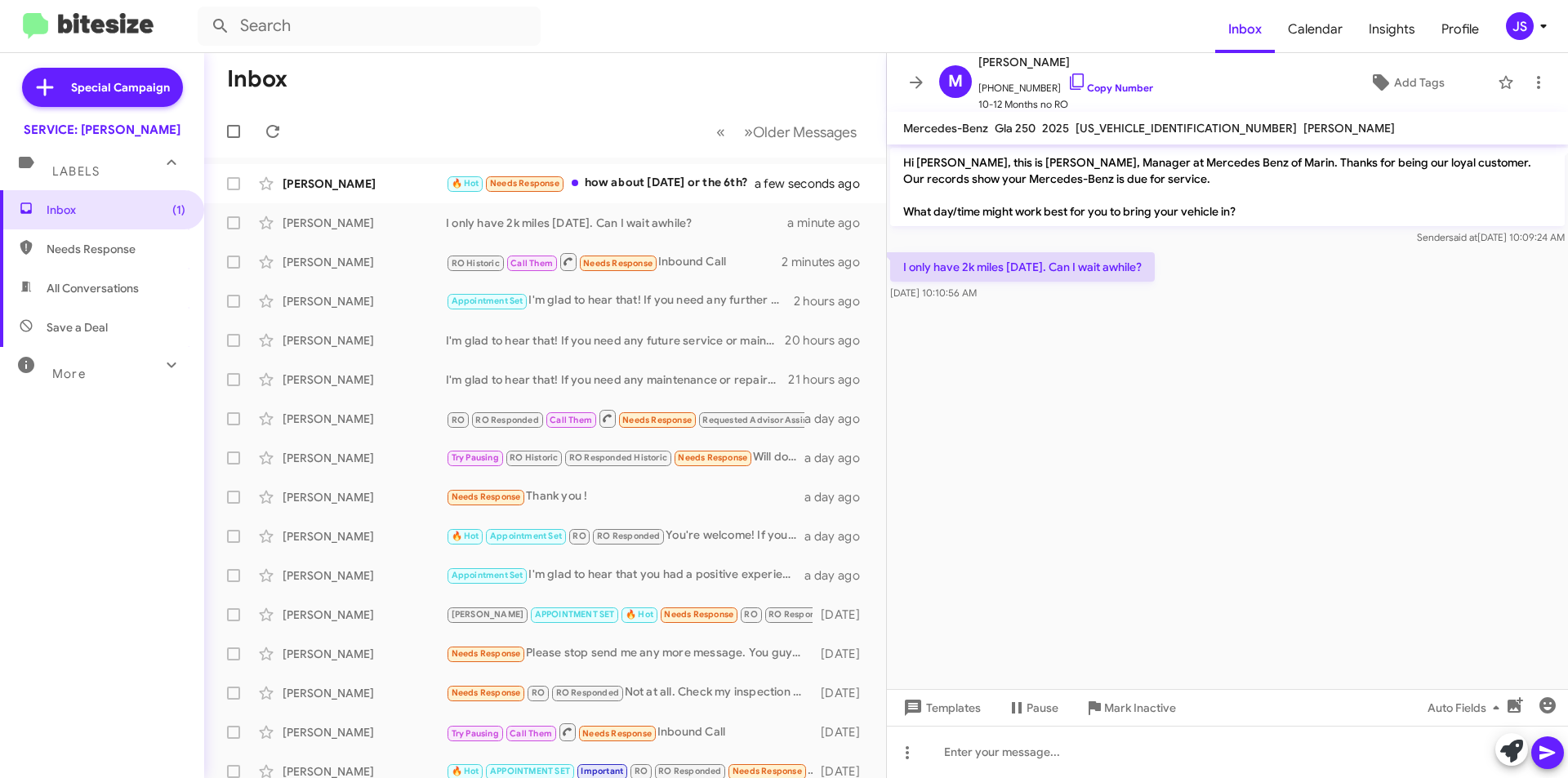
click at [1045, 355] on cdk-virtual-scroll-viewport "Hi Marcia, this is Omar Ibrahimi, Manager at Mercedes Benz of Marin. Thanks for…" at bounding box center [1228, 417] width 681 height 545
click at [681, 181] on div "🔥 Hot Needs Response how about monday the 29th or the 6th?" at bounding box center [626, 183] width 362 height 19
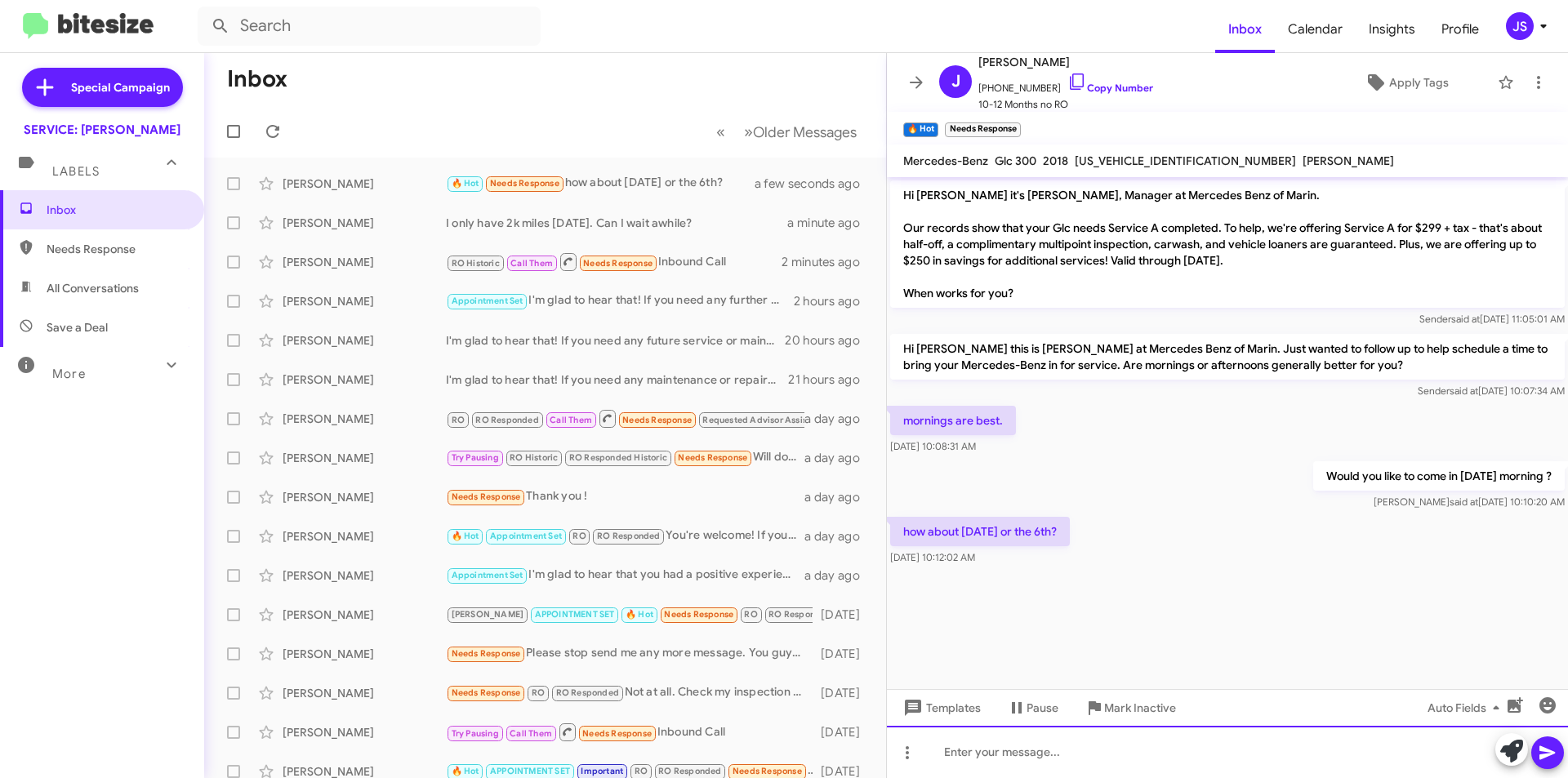
click at [1085, 741] on div at bounding box center [1228, 752] width 681 height 52
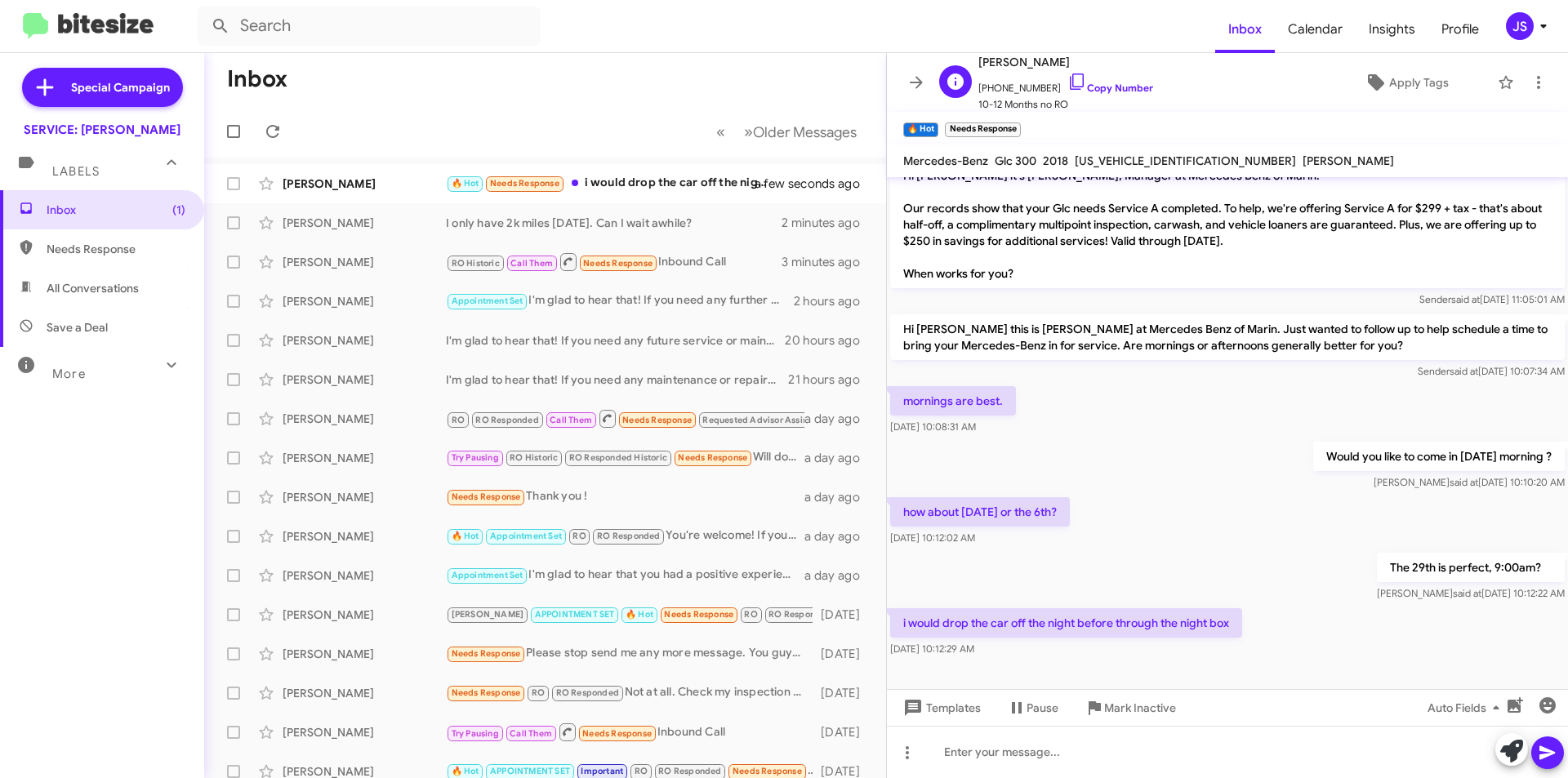
click at [1056, 71] on span "[PERSON_NAME]" at bounding box center [1065, 61] width 175 height 19
click at [1067, 80] on icon at bounding box center [1077, 82] width 19 height 19
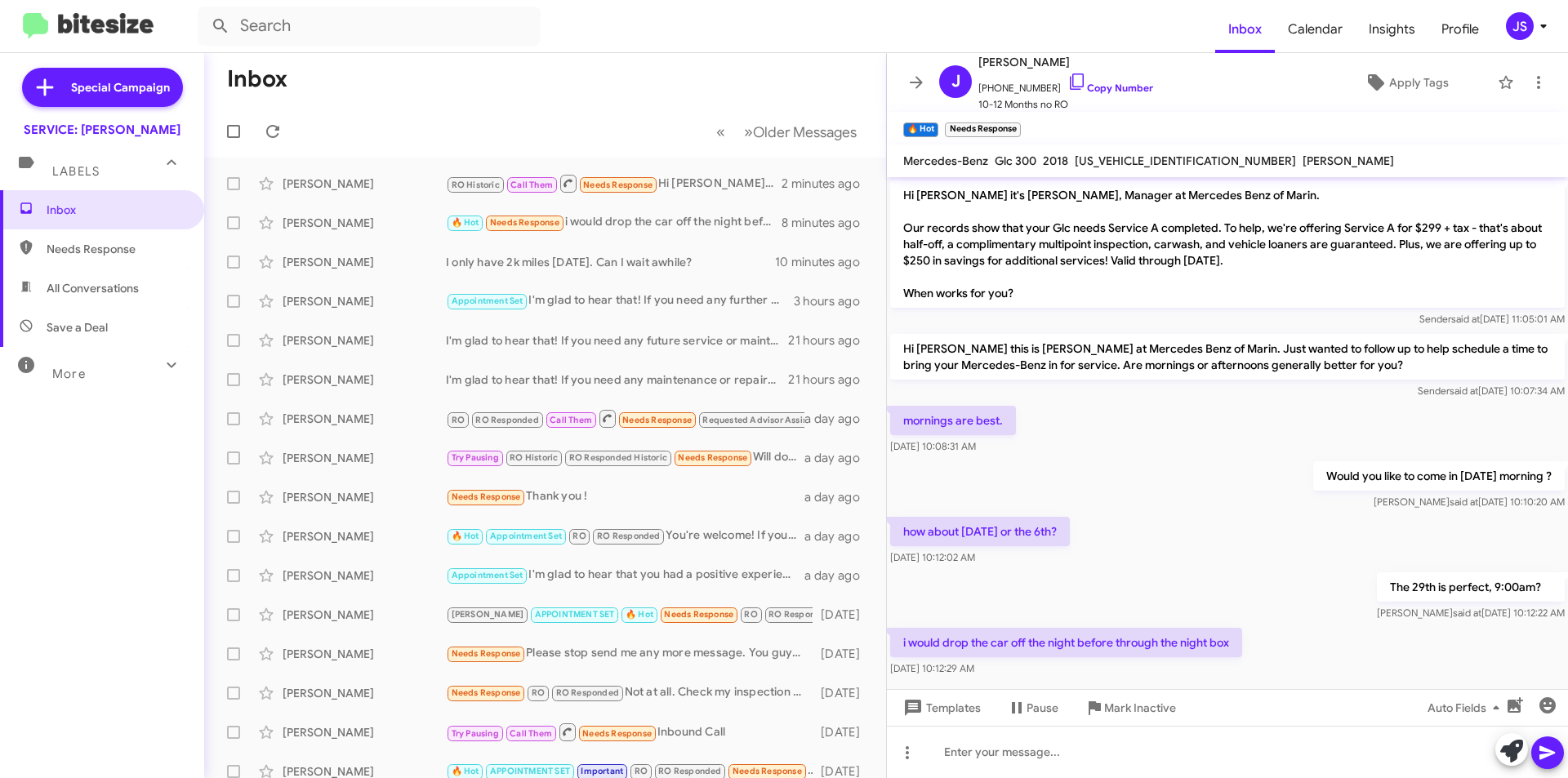
scroll to position [19, 0]
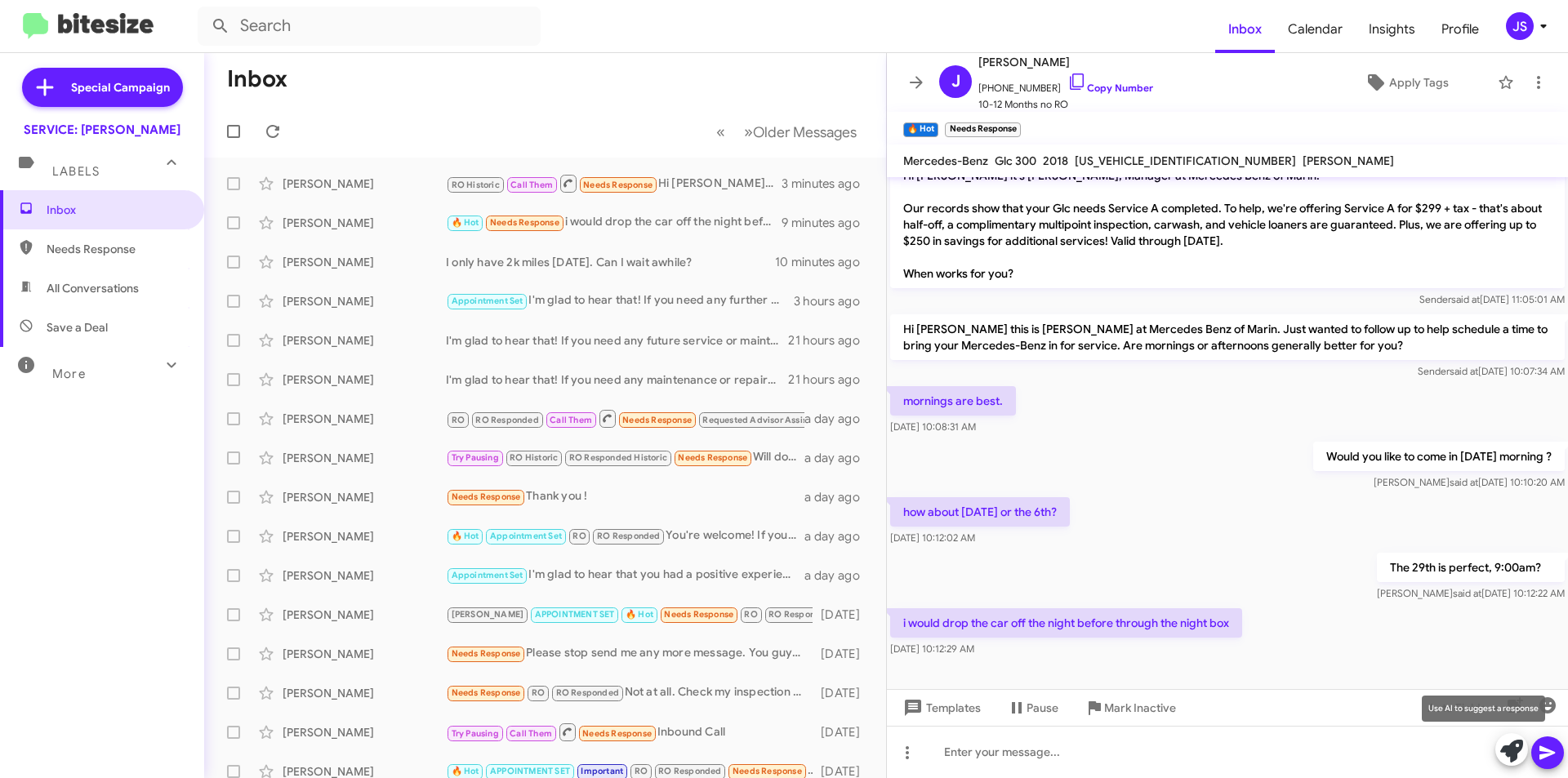
click at [1506, 742] on icon at bounding box center [1511, 751] width 23 height 23
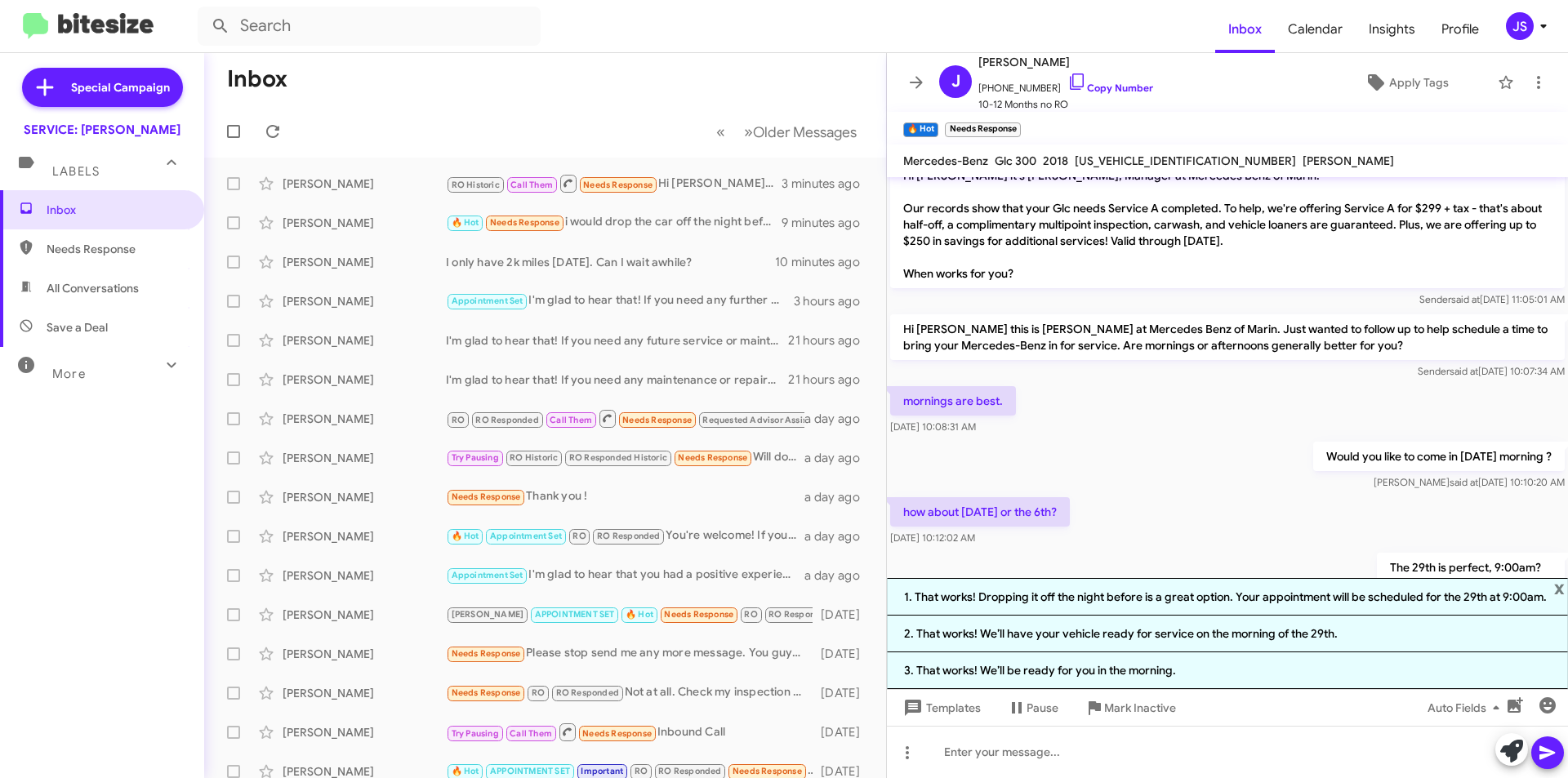
drag, startPoint x: 1557, startPoint y: 587, endPoint x: 1549, endPoint y: 591, distance: 8.9
click at [1557, 587] on span "x" at bounding box center [1558, 588] width 11 height 19
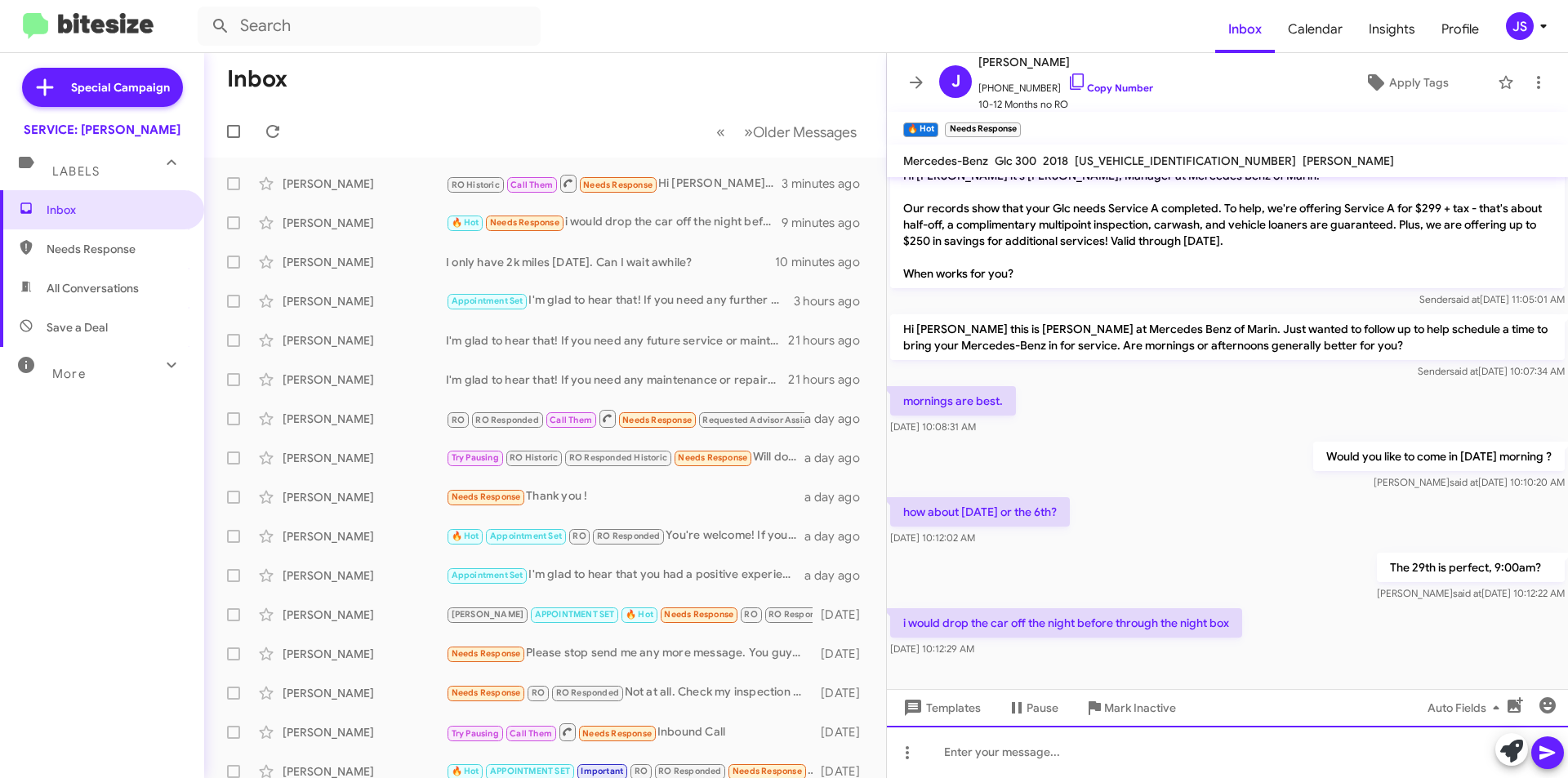
click at [1248, 766] on div at bounding box center [1228, 752] width 681 height 52
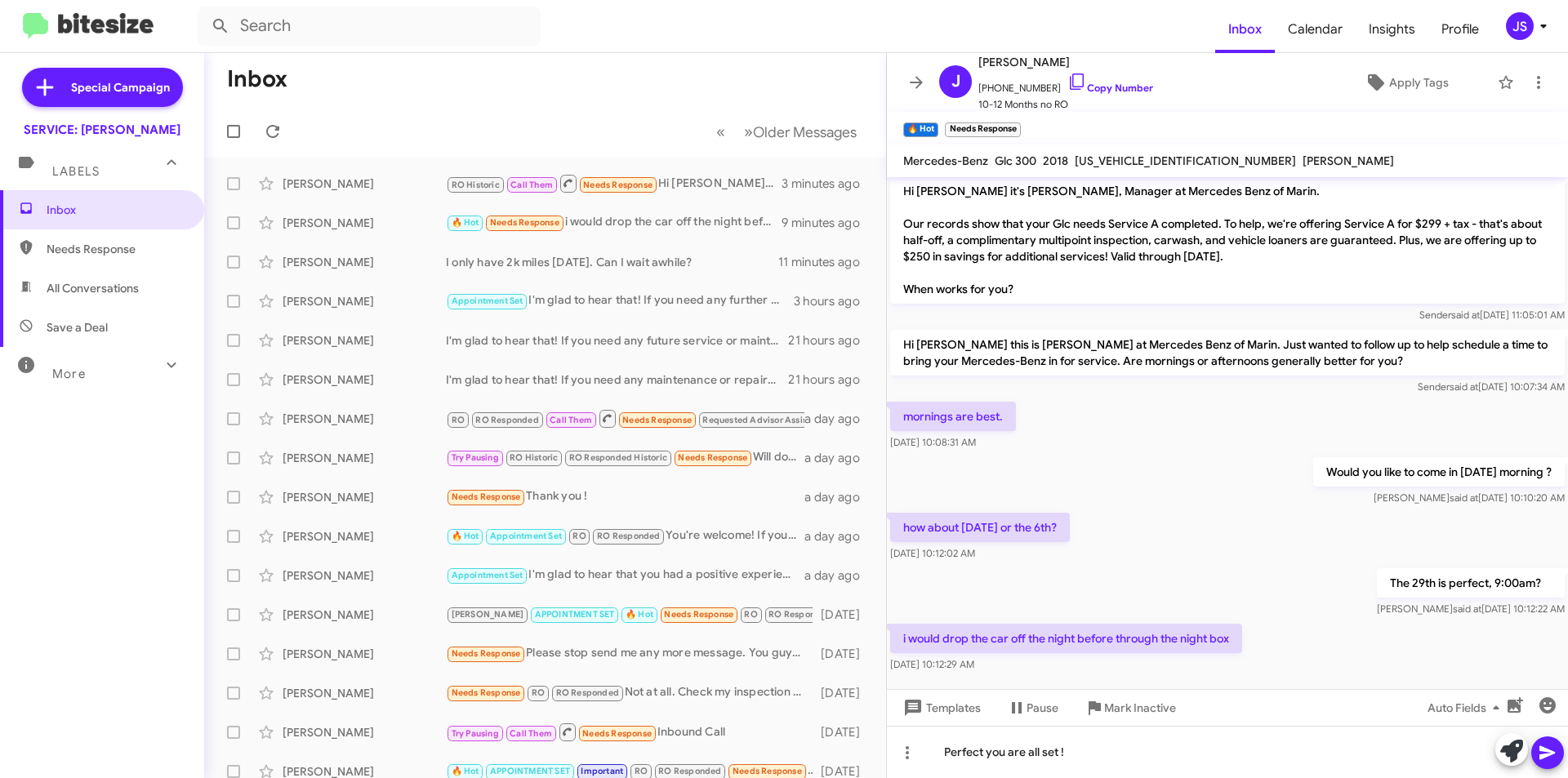
scroll to position [0, 0]
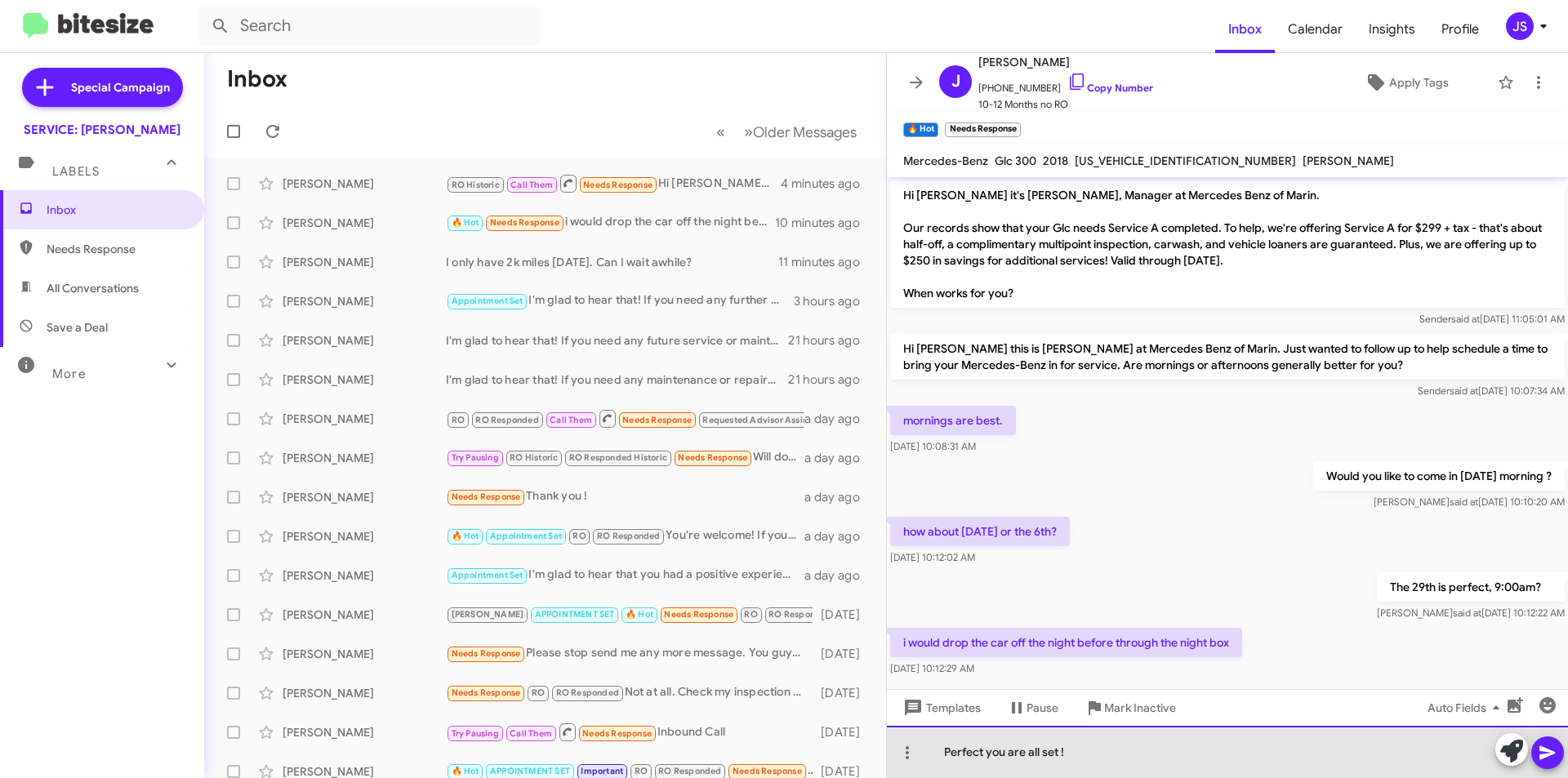
click at [1285, 755] on div "Perfect you are all set !" at bounding box center [1228, 752] width 681 height 52
drag, startPoint x: 1130, startPoint y: 751, endPoint x: 986, endPoint y: 757, distance: 144.1
click at [986, 757] on div "Perfect you are all set !" at bounding box center [1228, 752] width 681 height 52
drag, startPoint x: 1111, startPoint y: 755, endPoint x: 1199, endPoint y: 761, distance: 88.2
click at [1199, 761] on div "Perfect you are all set for 09/29 for a nigth drop" at bounding box center [1228, 752] width 681 height 52
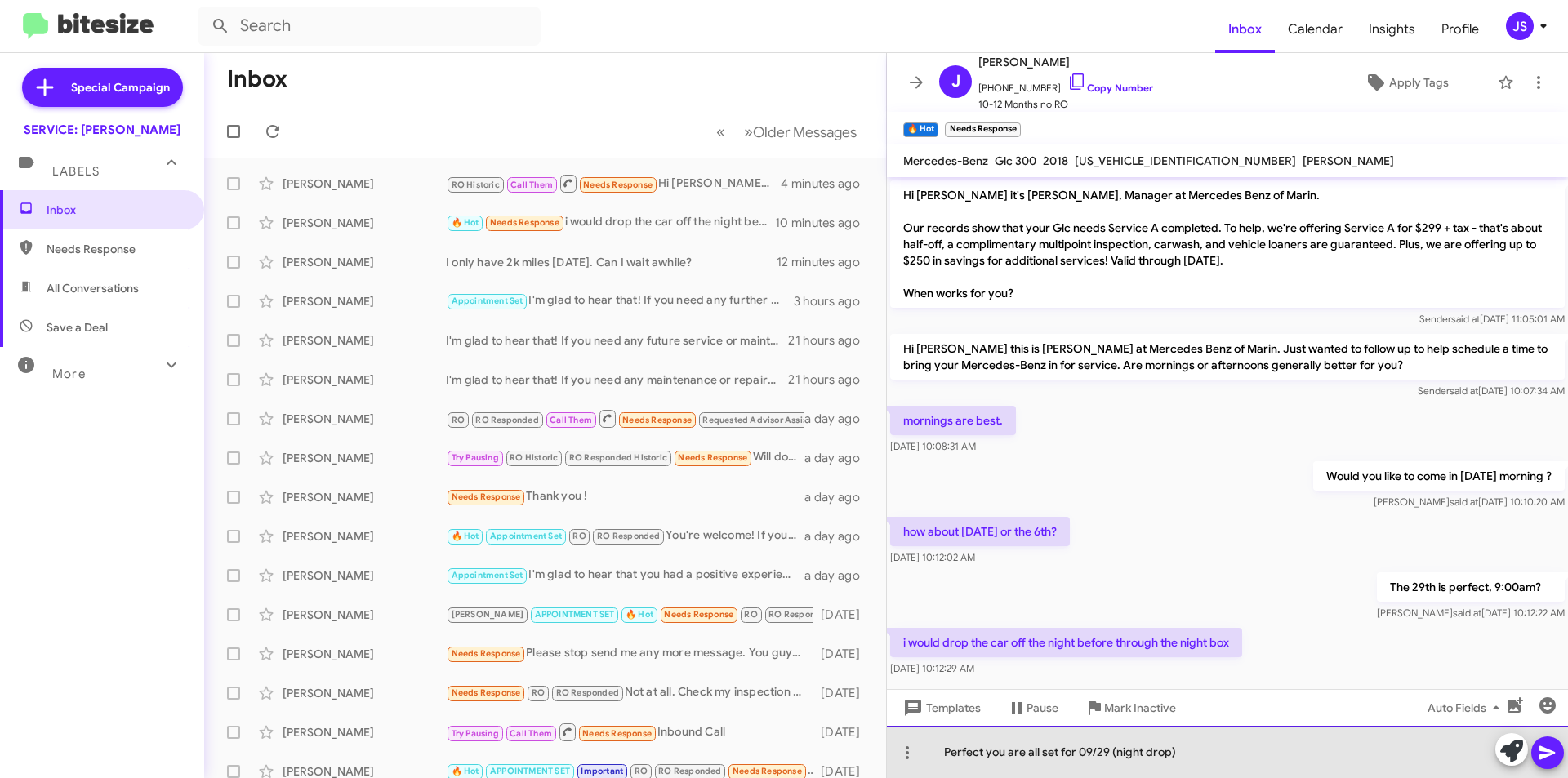
click at [1119, 755] on div "Perfect you are all set for 09/29 (night drop)" at bounding box center [1228, 752] width 681 height 52
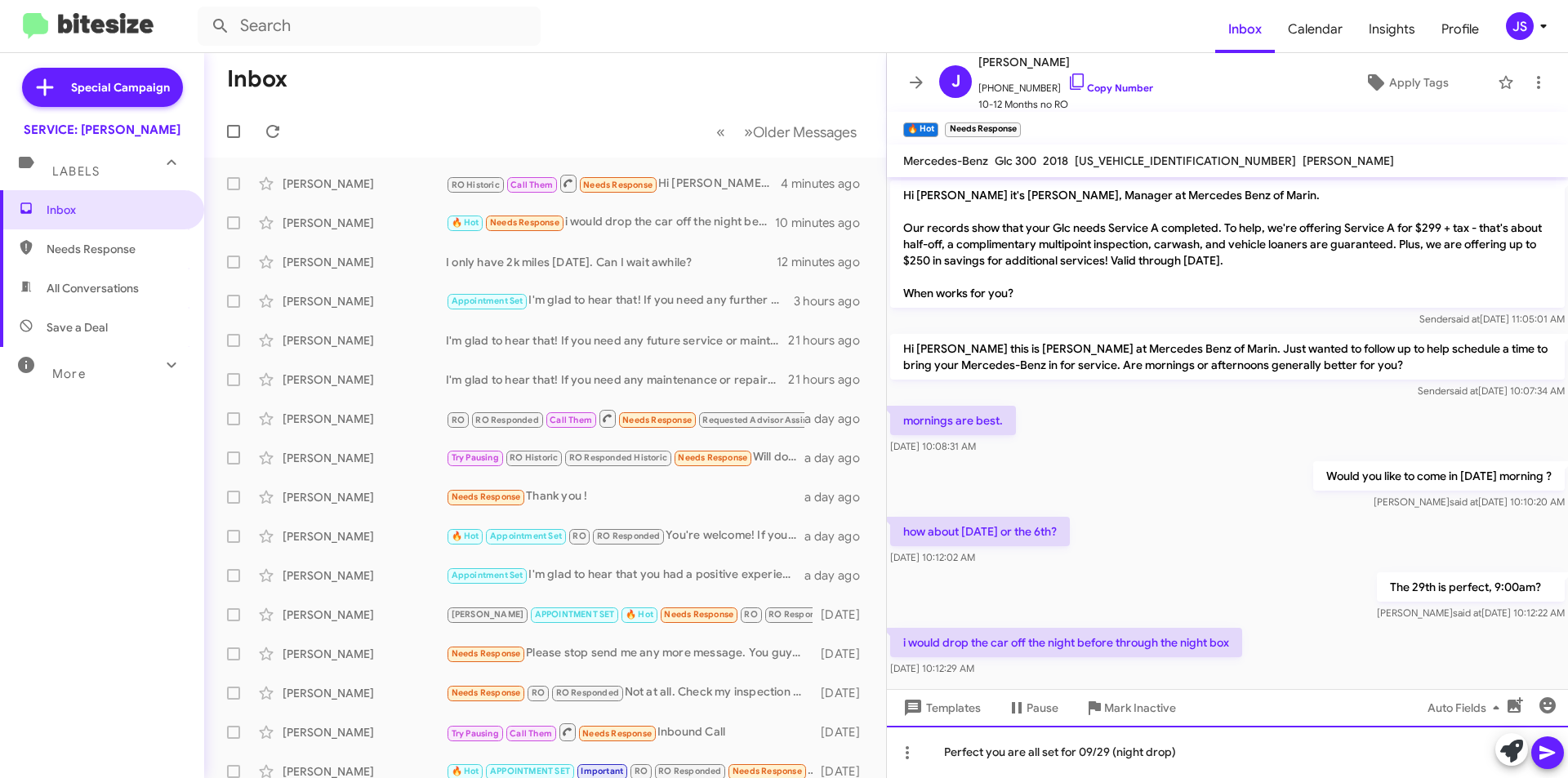
click at [1114, 759] on div "Perfect you are all set for 09/29 (night drop)" at bounding box center [1228, 752] width 681 height 52
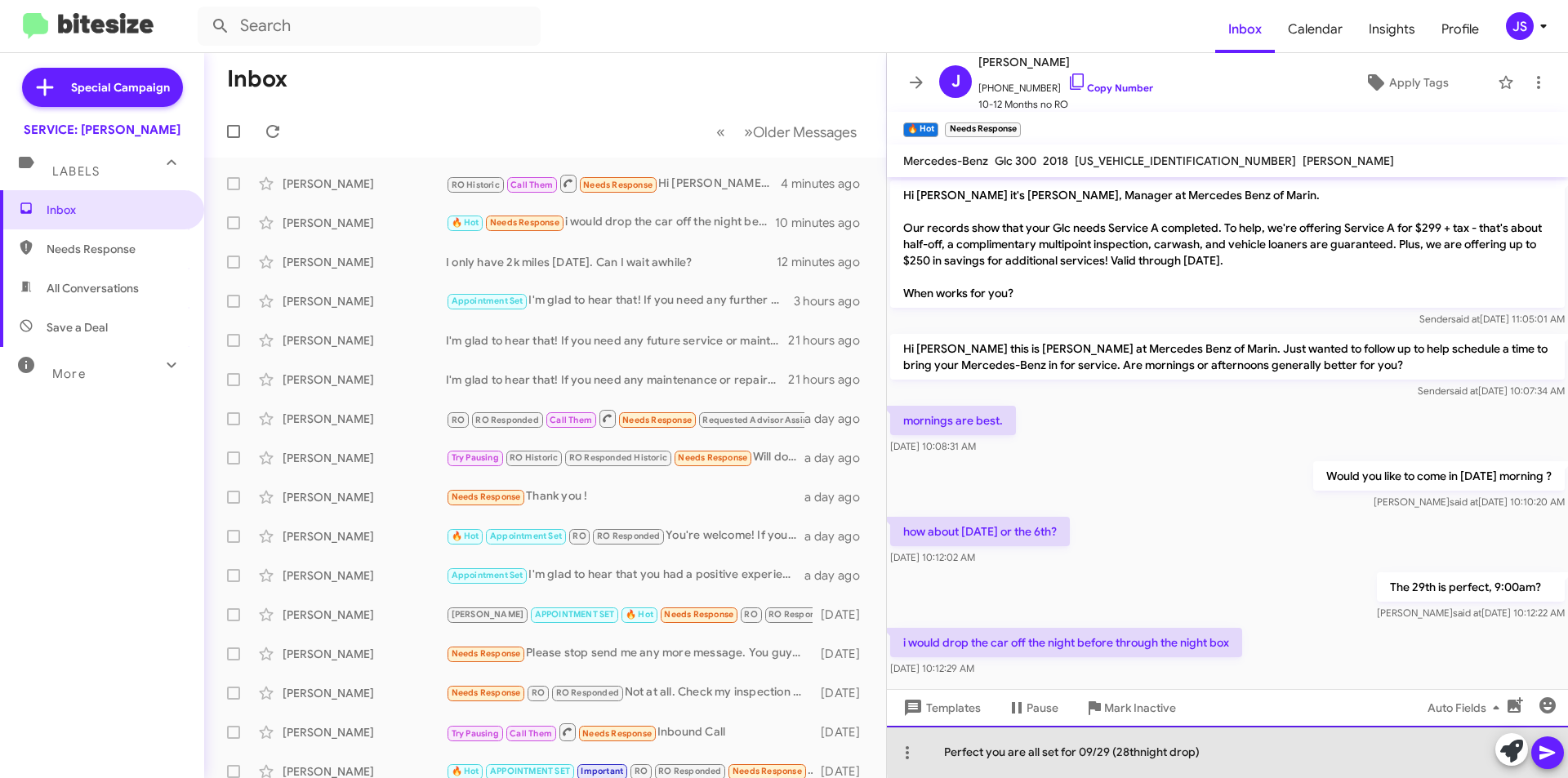
click at [1237, 751] on div "Perfect you are all set for 09/29 (28thnight drop)" at bounding box center [1228, 752] width 681 height 52
drag, startPoint x: 1205, startPoint y: 755, endPoint x: 1124, endPoint y: 759, distance: 81.1
click at [1124, 759] on div "Perfect you are all set for 09/29 (28thnight drop)" at bounding box center [1228, 752] width 681 height 52
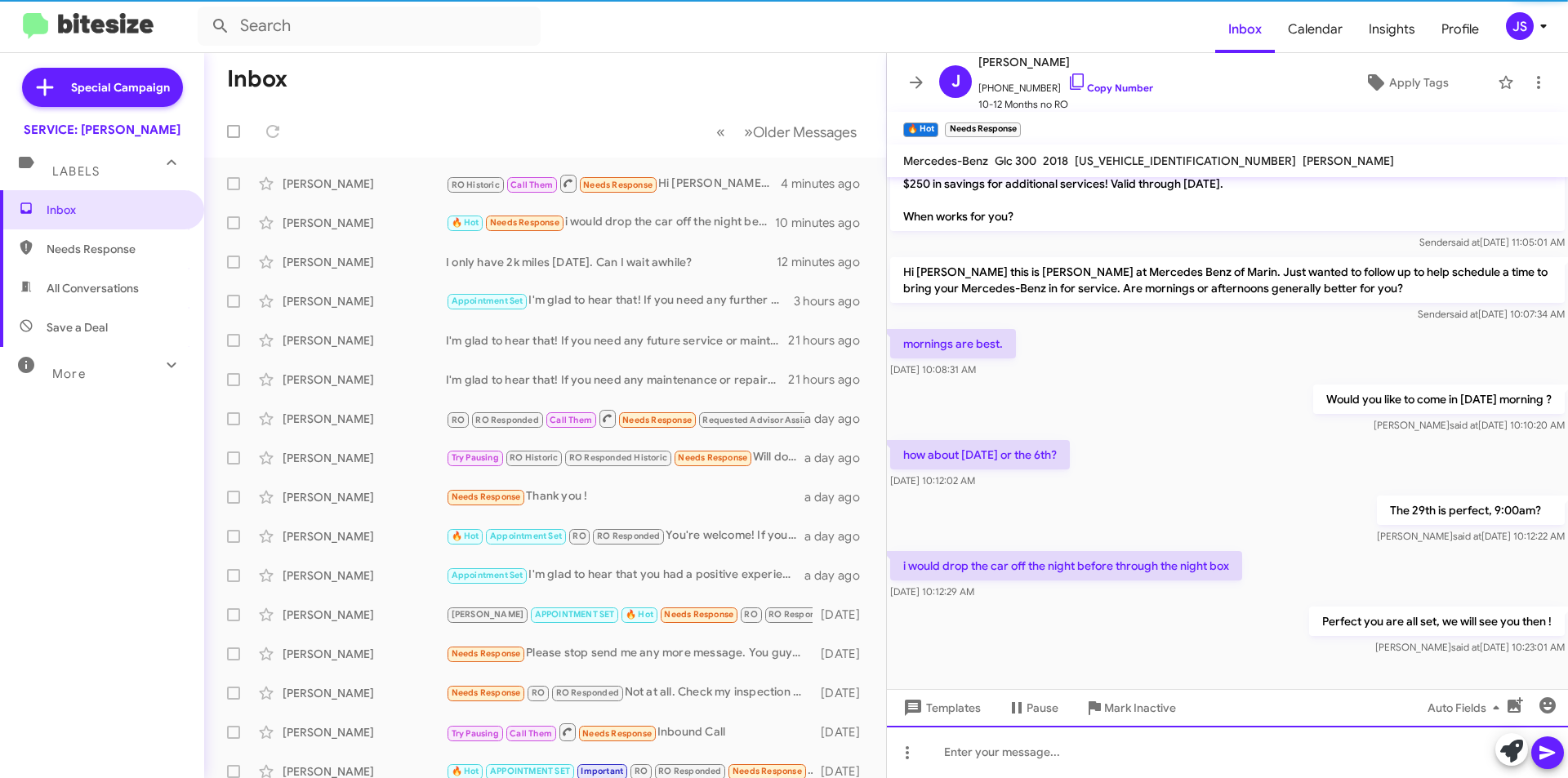
scroll to position [80, 0]
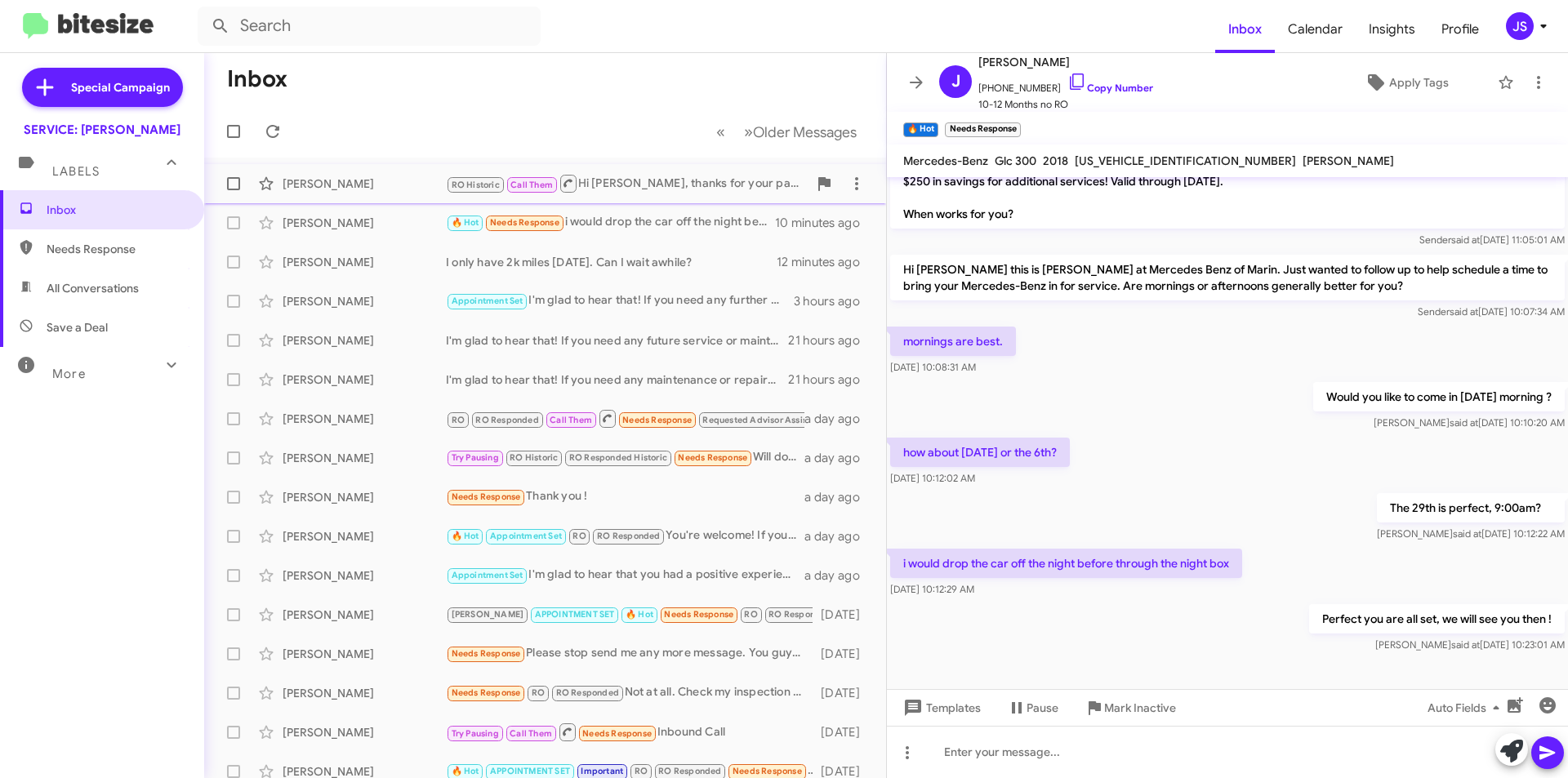
click at [400, 188] on div "[PERSON_NAME]" at bounding box center [364, 183] width 163 height 16
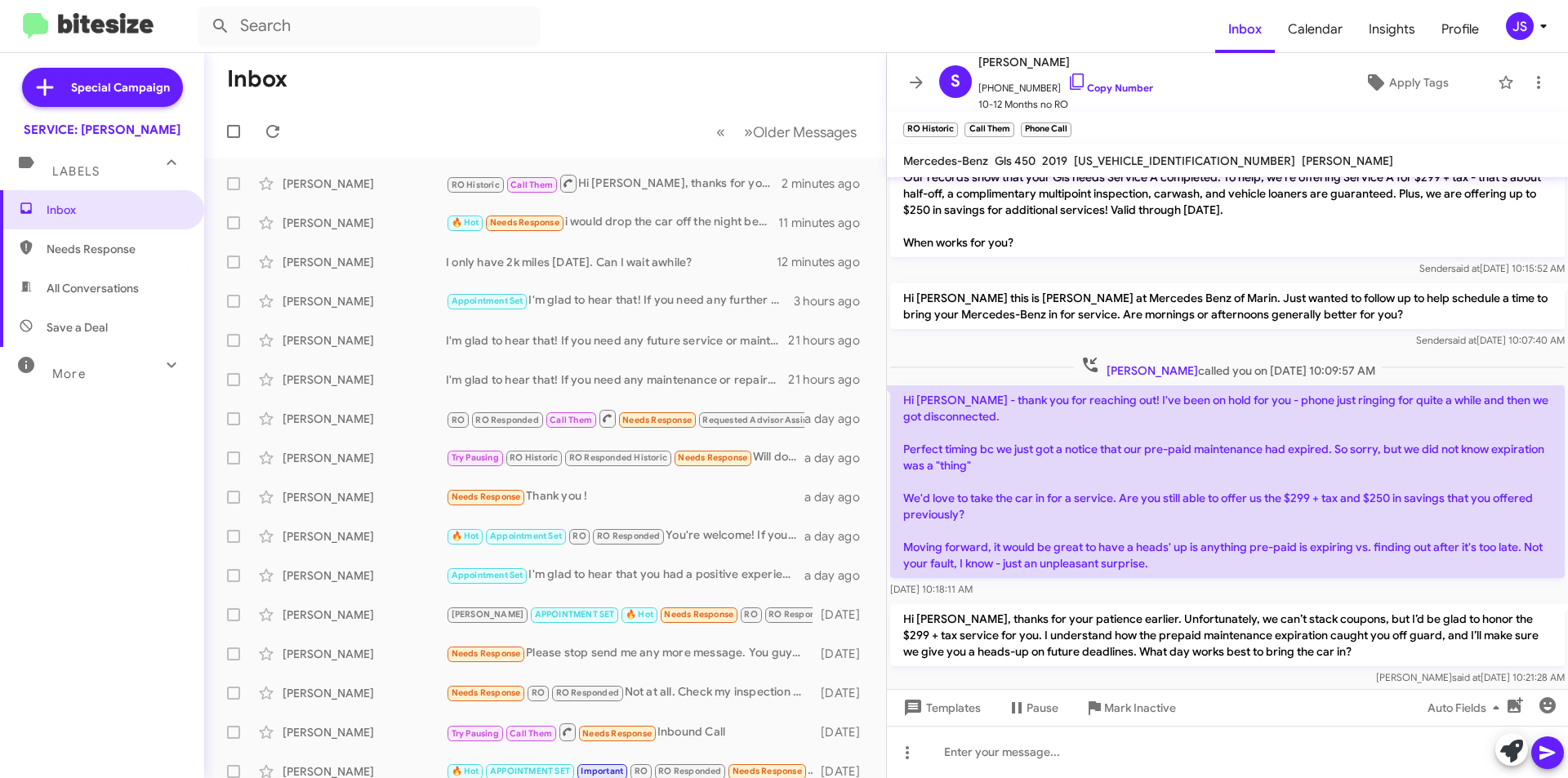
scroll to position [247, 0]
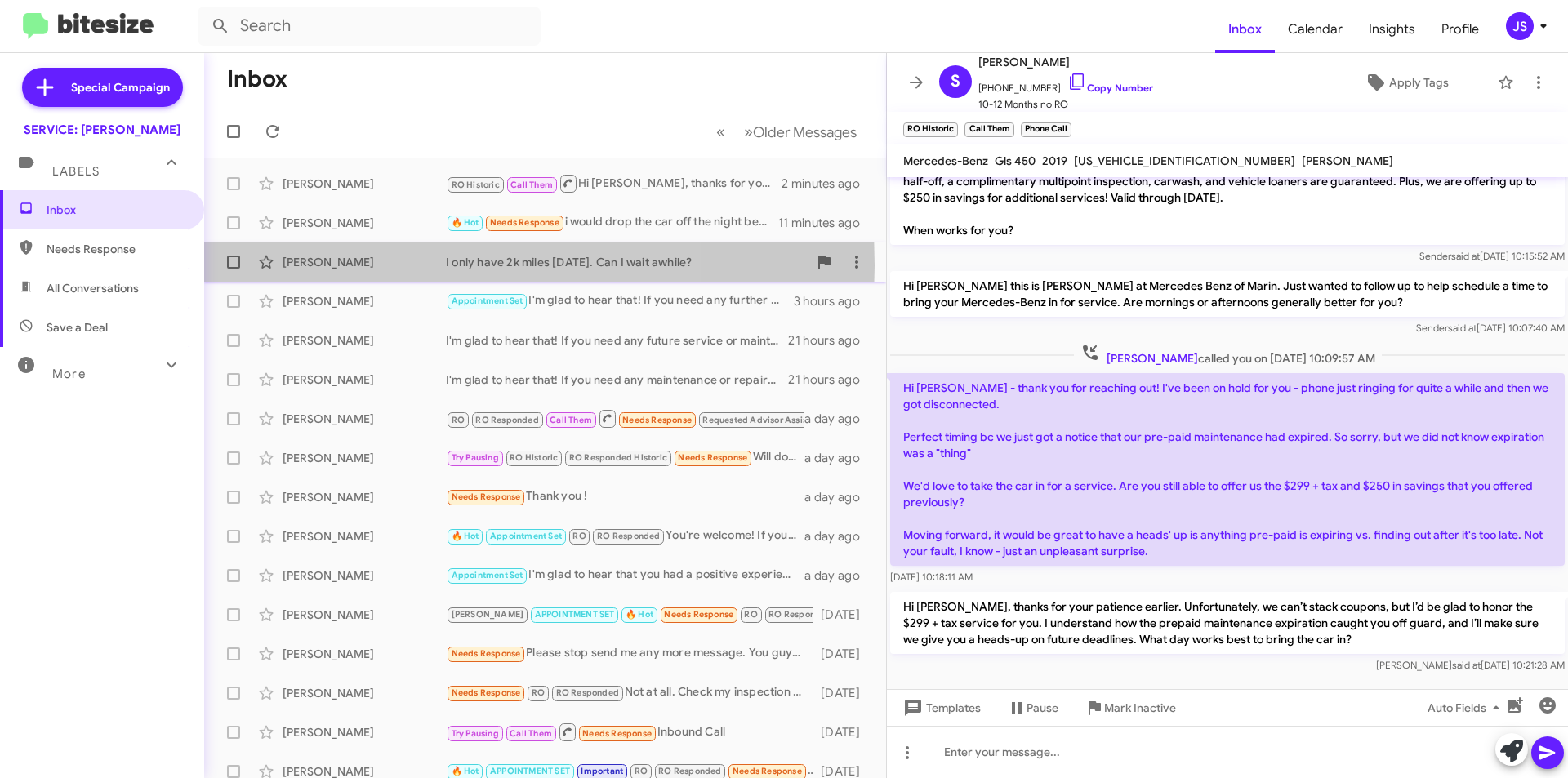
click at [372, 265] on div "[PERSON_NAME]" at bounding box center [364, 262] width 163 height 16
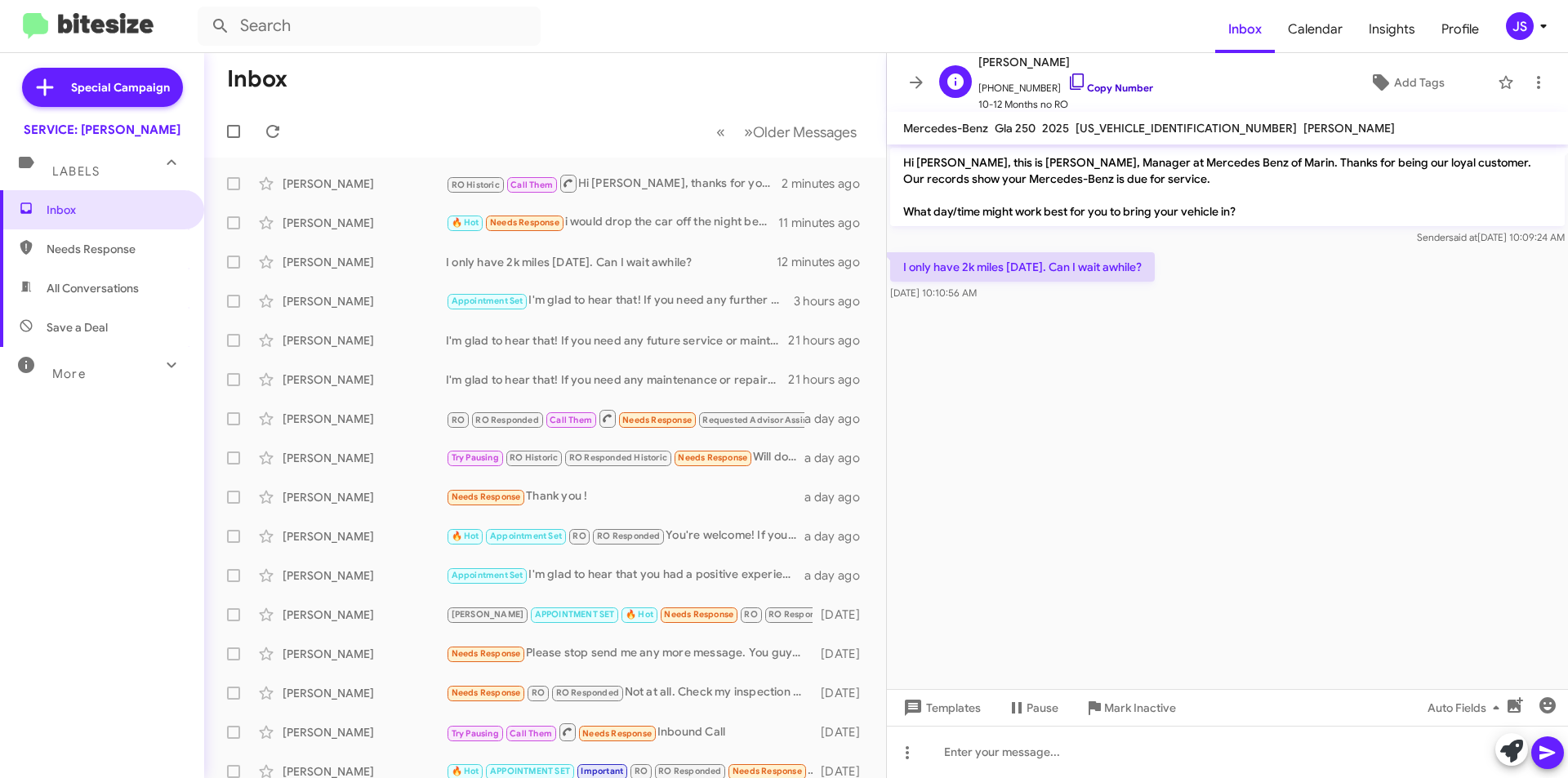
click at [1067, 85] on icon at bounding box center [1077, 82] width 19 height 19
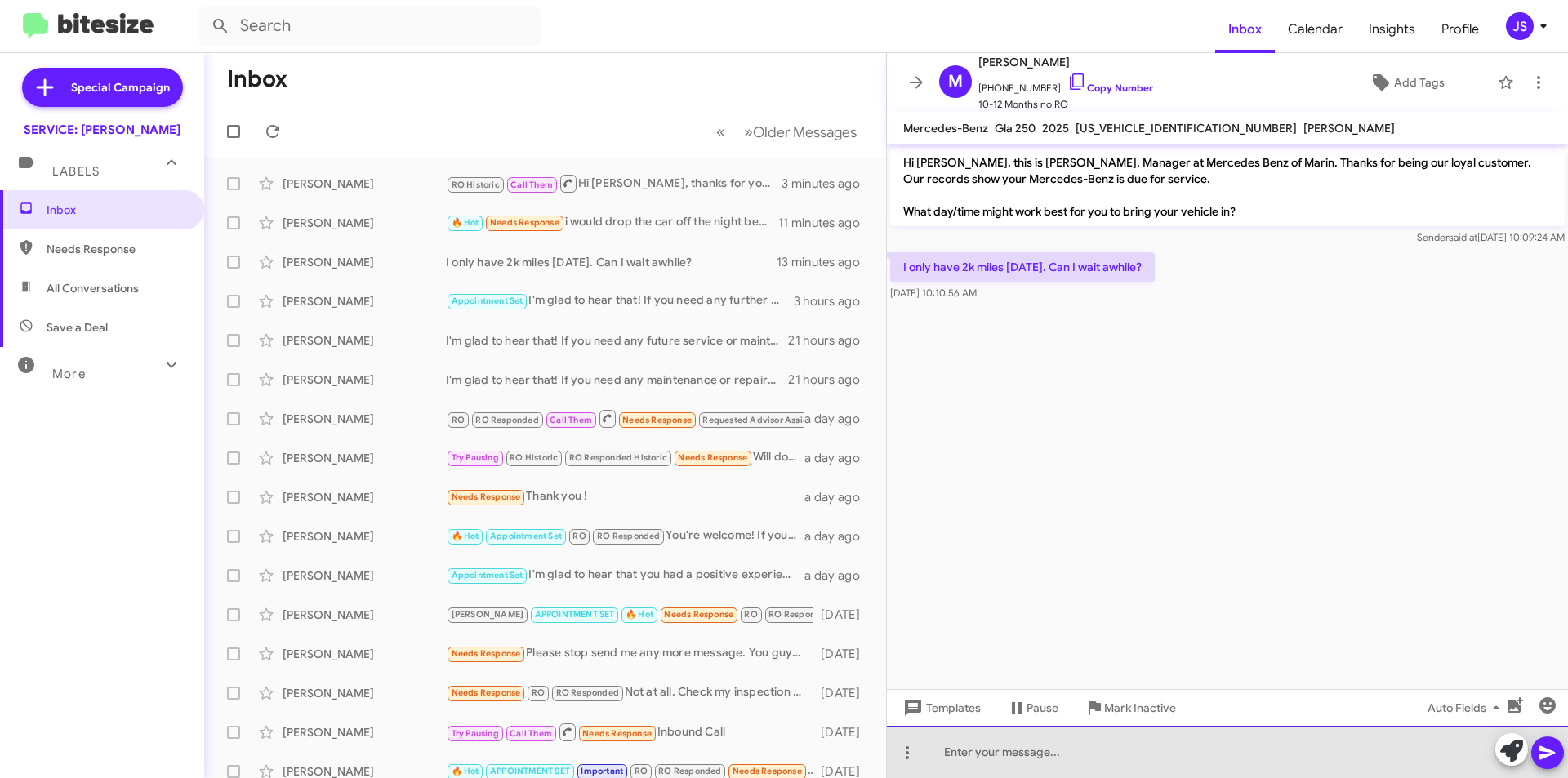
click at [1031, 755] on div at bounding box center [1228, 752] width 681 height 52
click at [1403, 755] on div "Hi Marcia, Mercedes-Benz recommends at least an oil and filter change once a ye…" at bounding box center [1228, 752] width 681 height 52
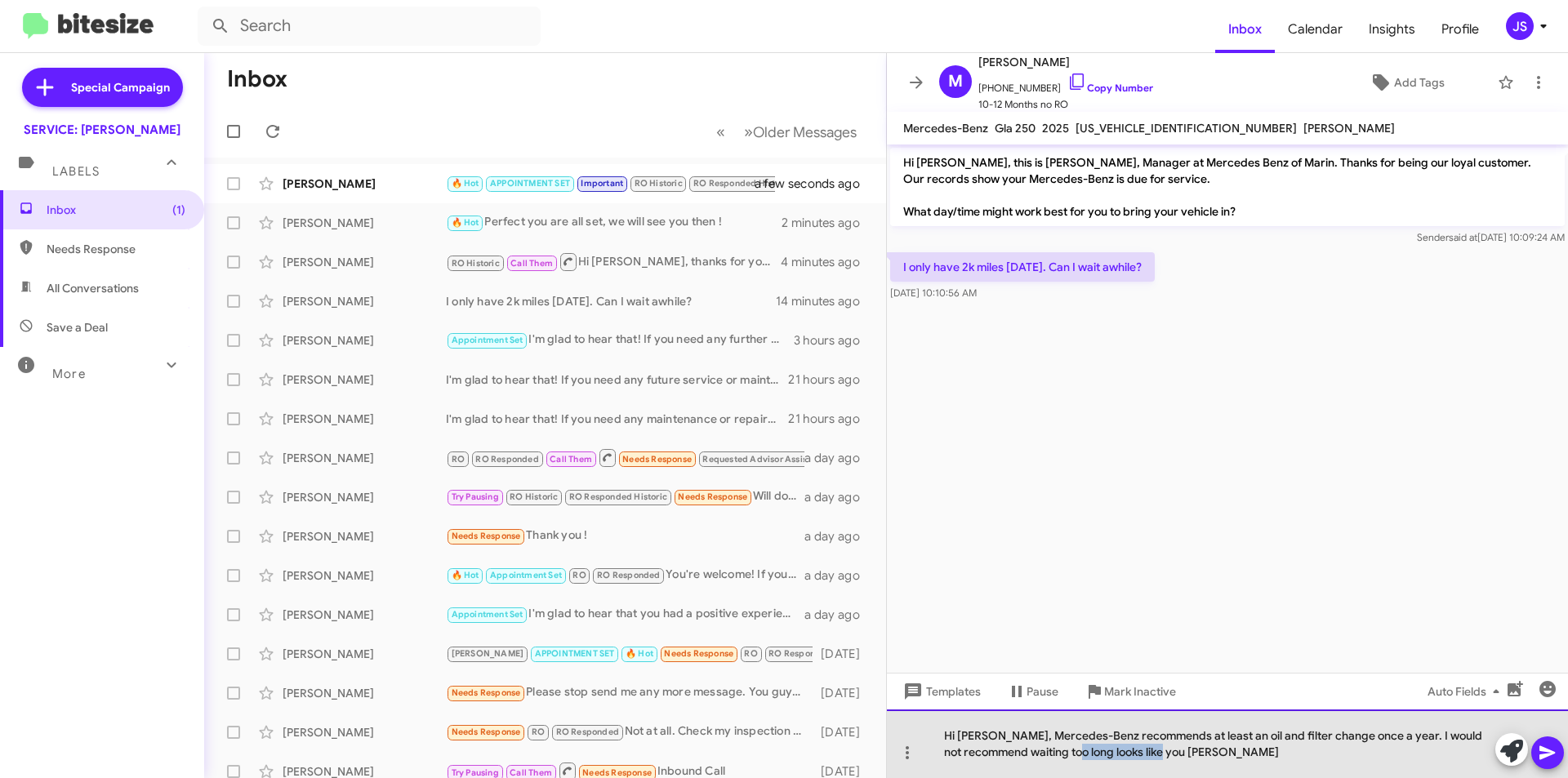
drag, startPoint x: 1208, startPoint y: 746, endPoint x: 1100, endPoint y: 757, distance: 108.6
click at [1100, 757] on div "Hi Marcia, Mercedes-Benz recommends at least an oil and filter change once a ye…" at bounding box center [1228, 744] width 681 height 69
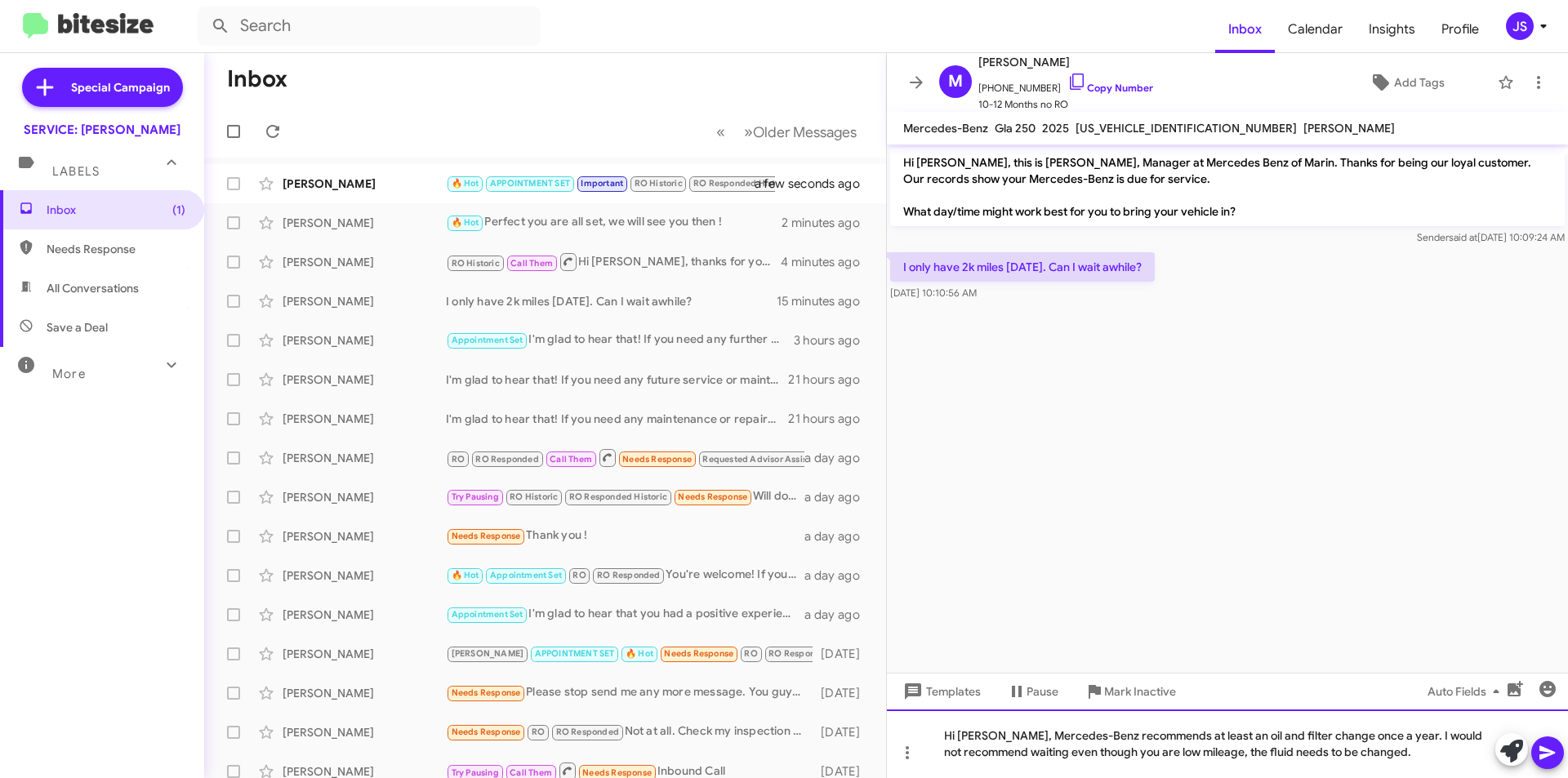
click at [1218, 765] on div "Hi Marcia, Mercedes-Benz recommends at least an oil and filter change once a ye…" at bounding box center [1228, 744] width 681 height 69
click at [1291, 756] on div "Hi Marcia, Mercedes-Benz recommends at least an oil and filter change once a ye…" at bounding box center [1228, 744] width 681 height 69
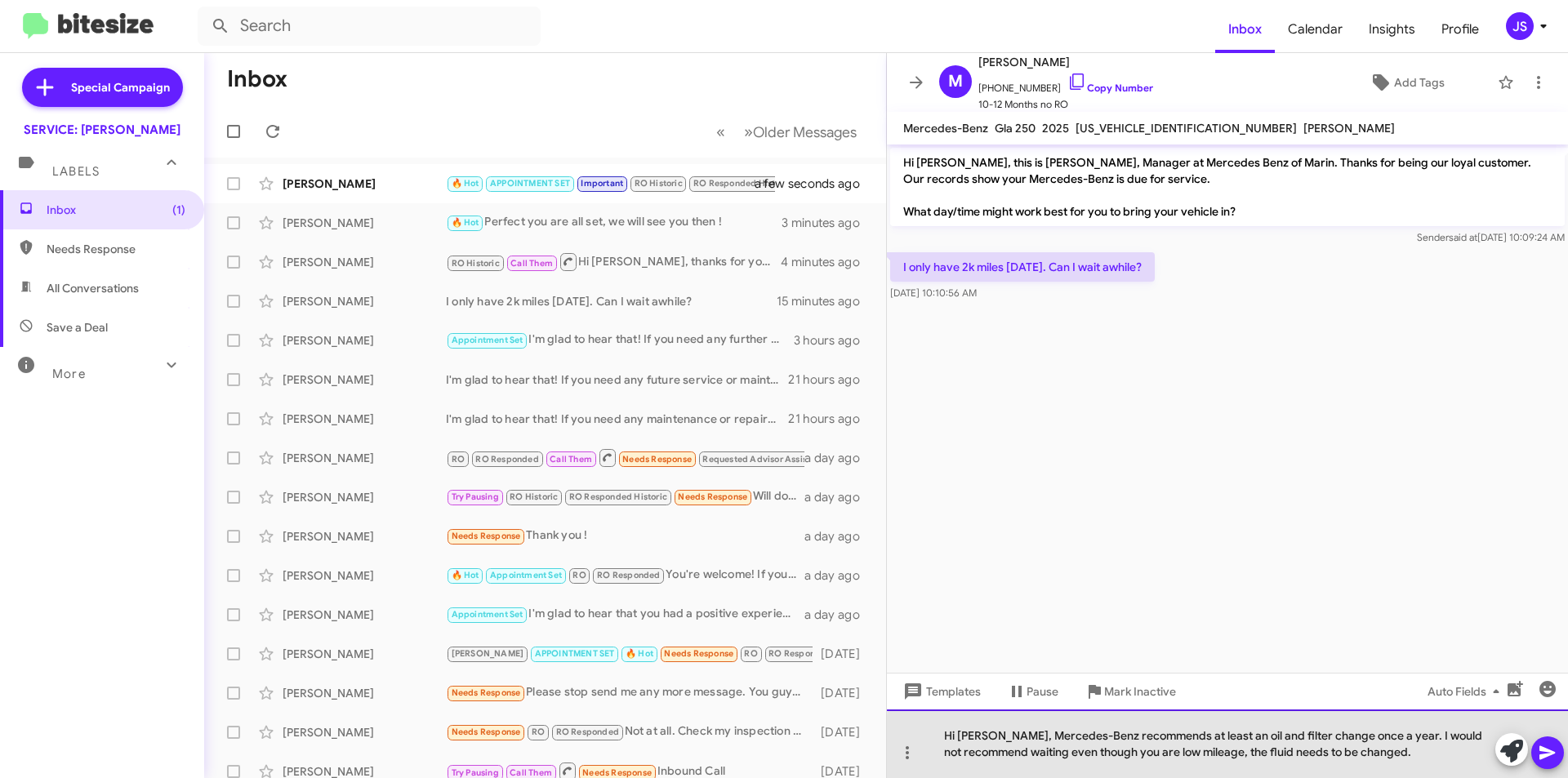
click at [1409, 755] on div "Hi Marcia, Mercedes-Benz recommends at least an oil and filter change once a ye…" at bounding box center [1228, 744] width 681 height 69
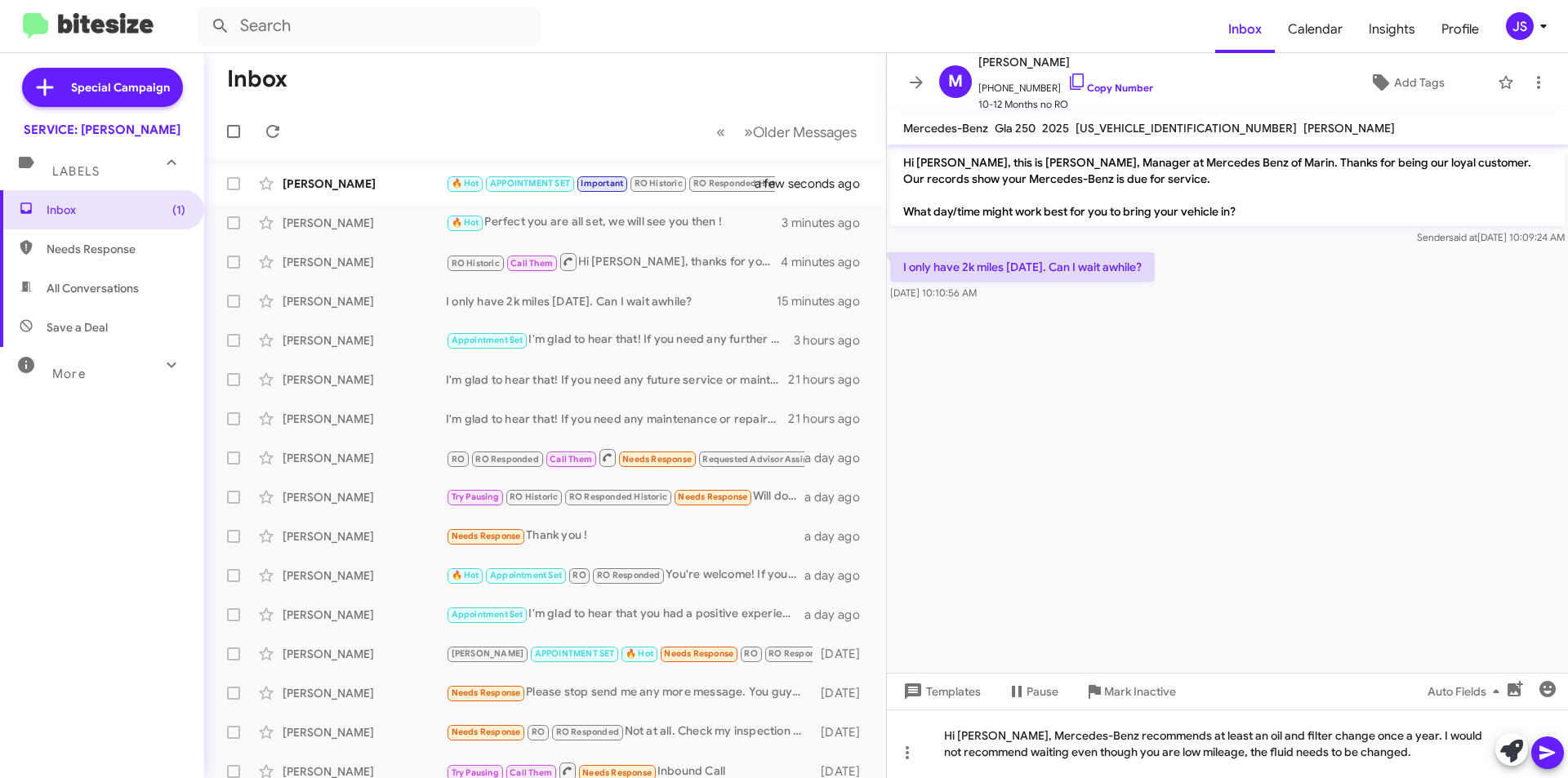
click at [1544, 756] on icon at bounding box center [1547, 753] width 15 height 13
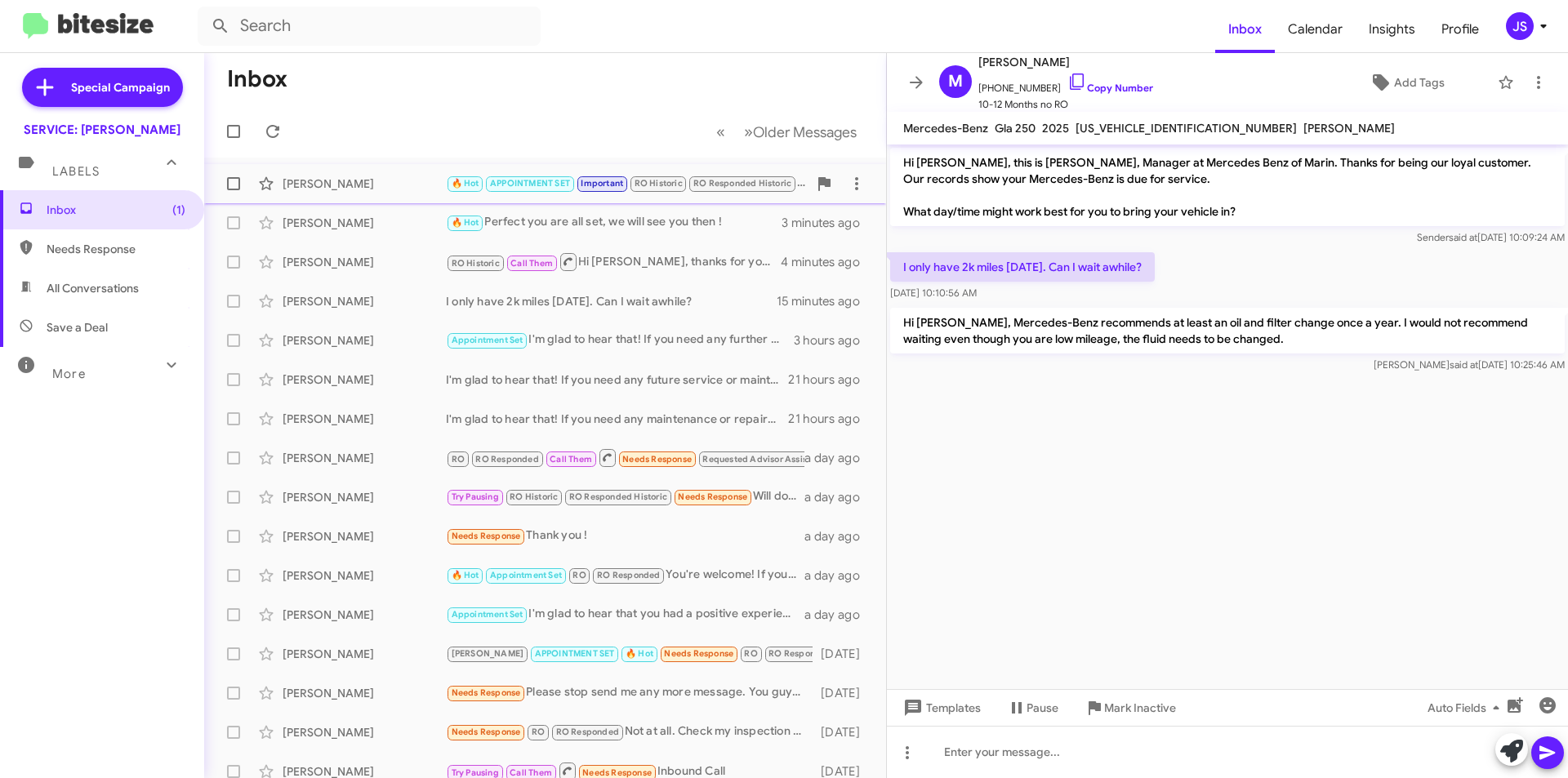
click at [432, 189] on div "[PERSON_NAME]" at bounding box center [364, 183] width 163 height 16
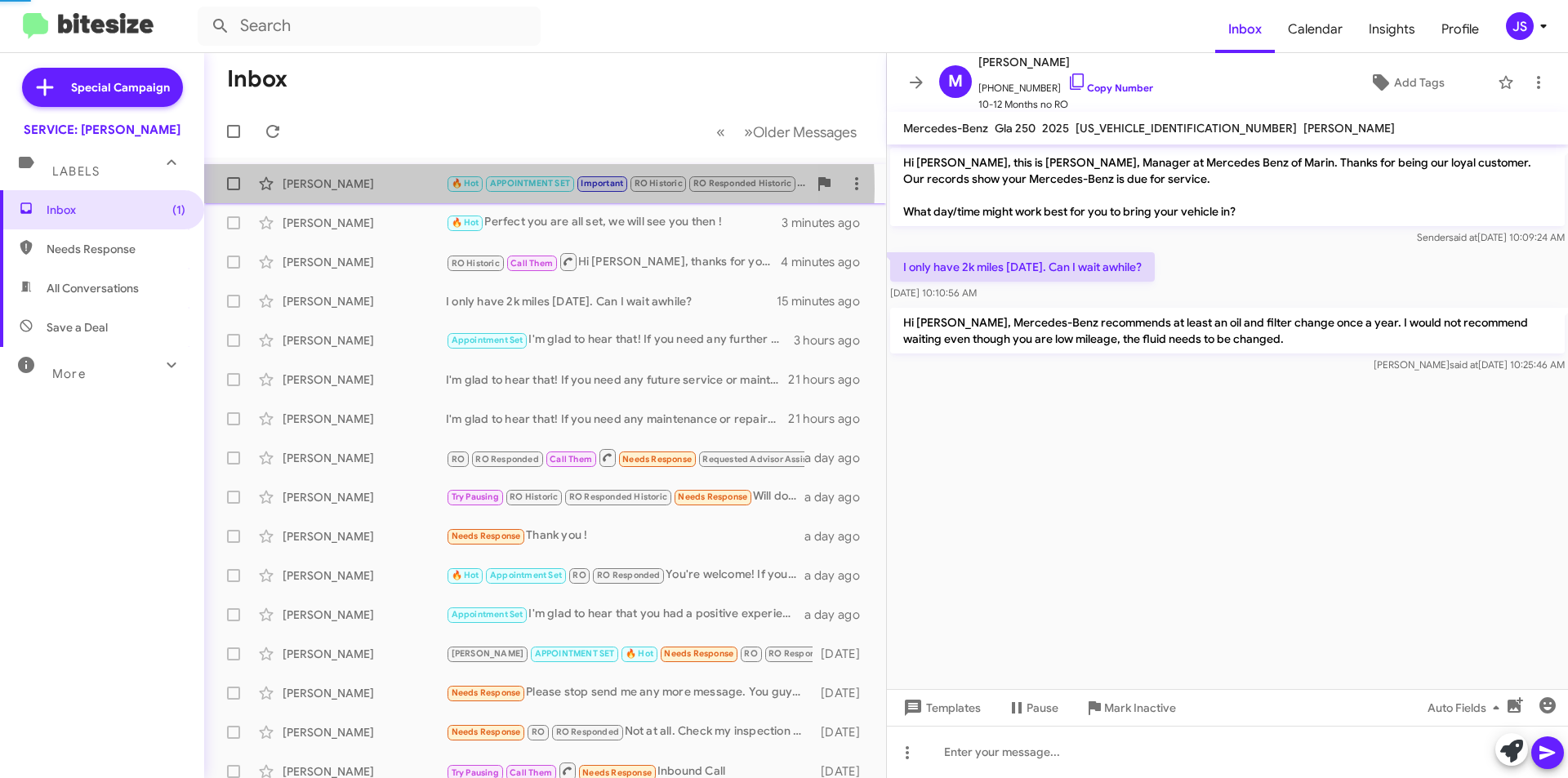
scroll to position [784, 0]
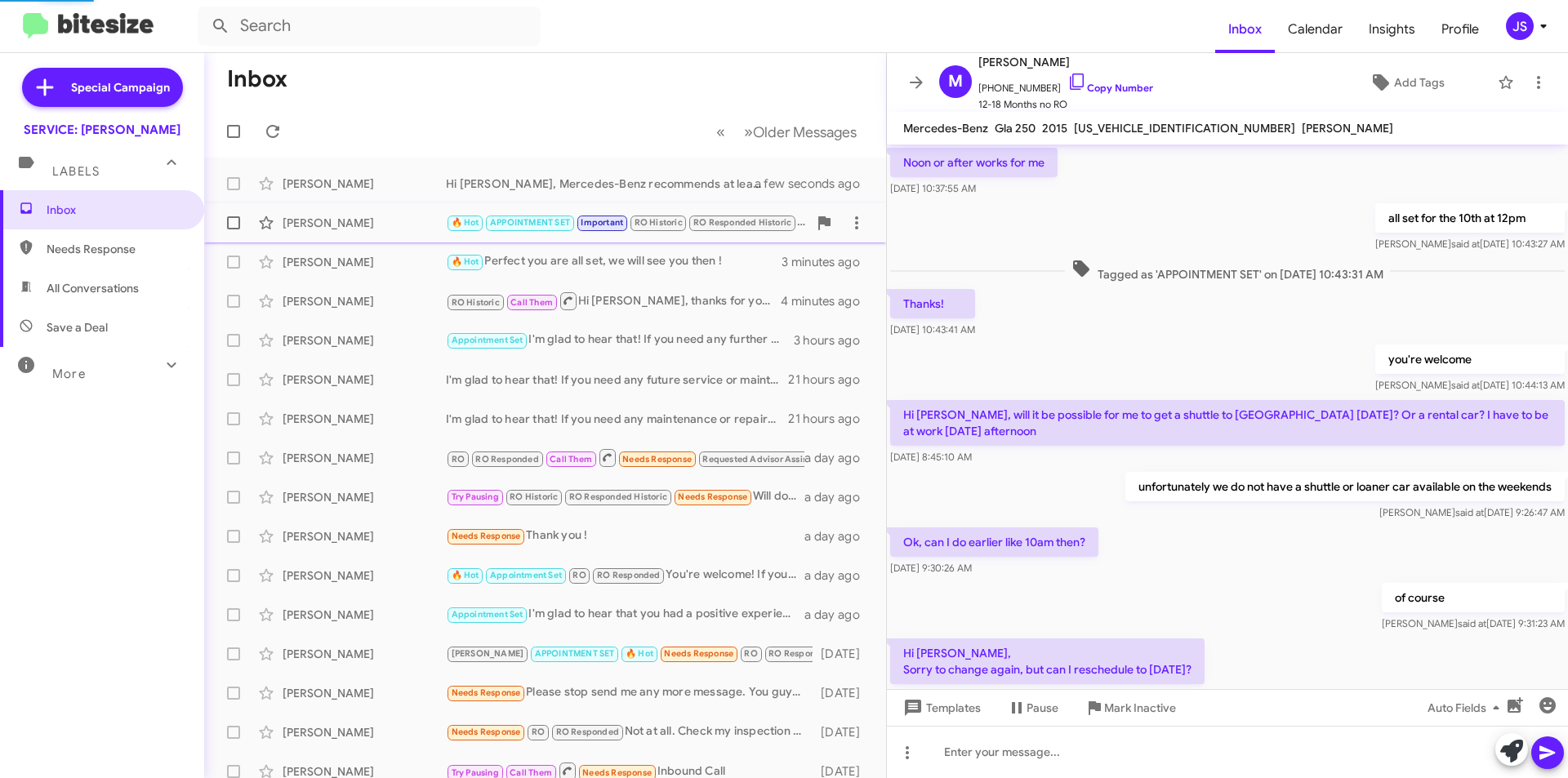
scroll to position [751, 0]
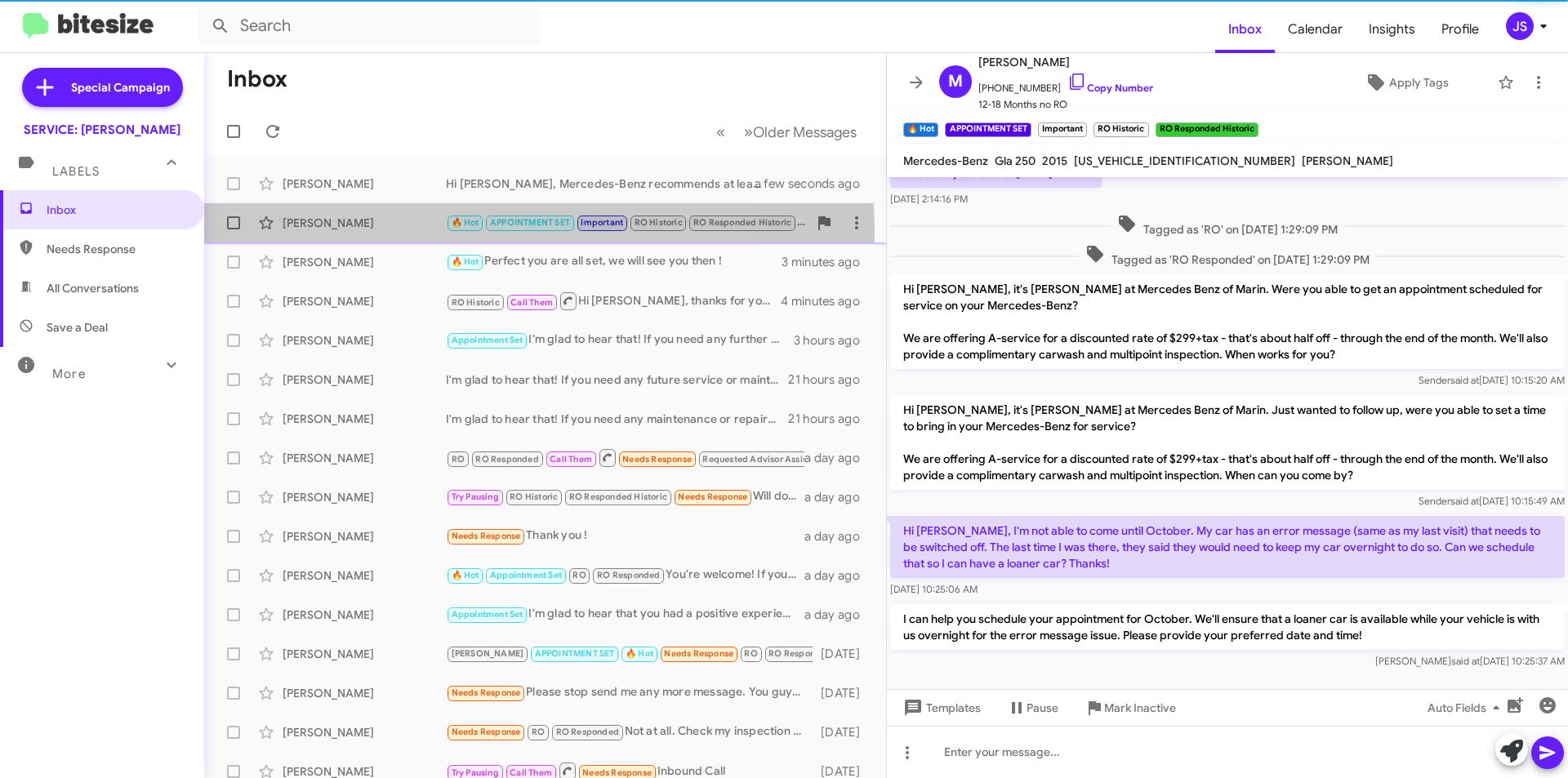
click at [401, 233] on div "Megan Martik 🔥 Hot APPOINTMENT SET Important RO Historic RO Responded Historic …" at bounding box center [545, 223] width 656 height 33
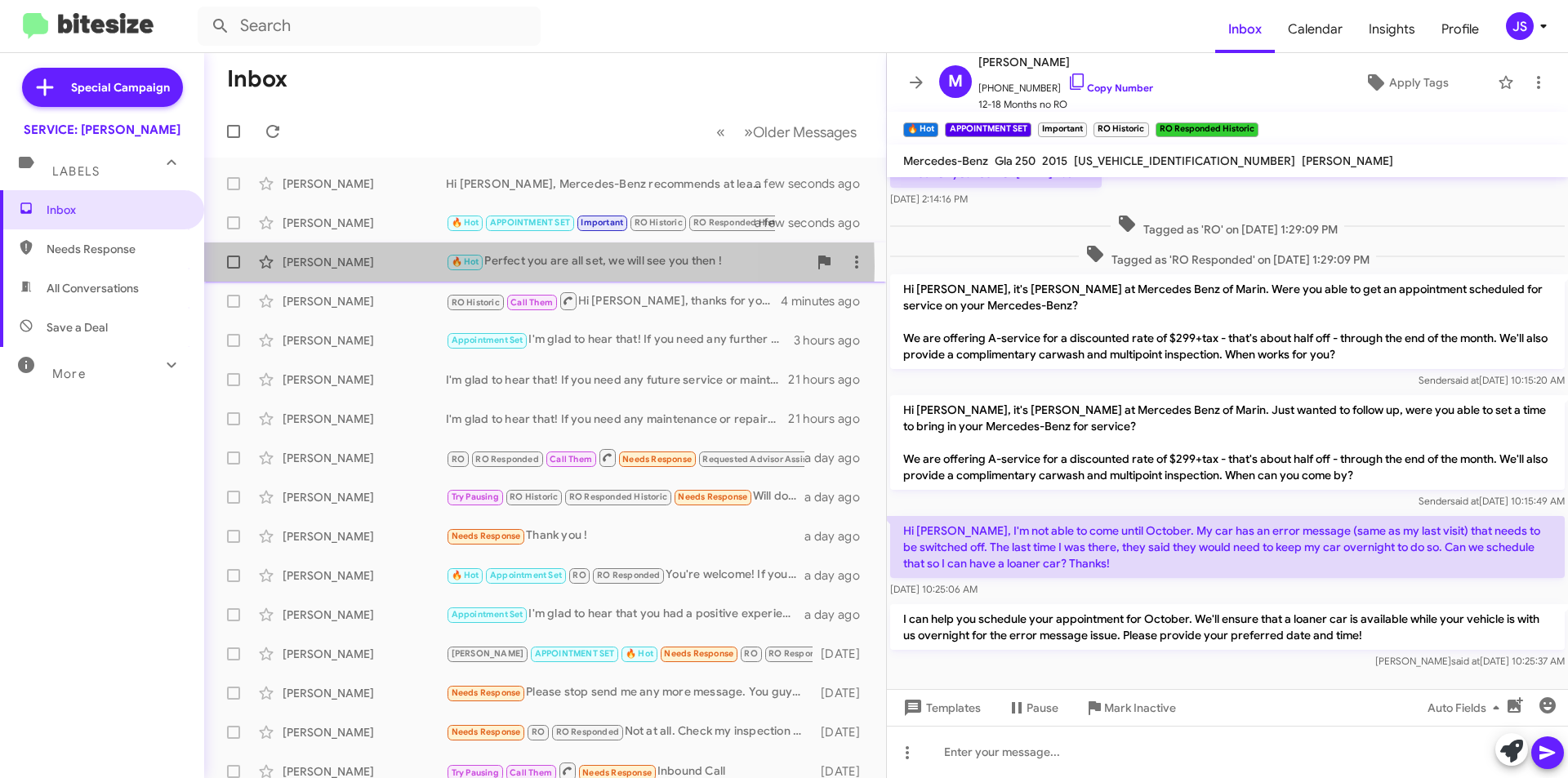
click at [401, 267] on div "[PERSON_NAME]" at bounding box center [364, 262] width 163 height 16
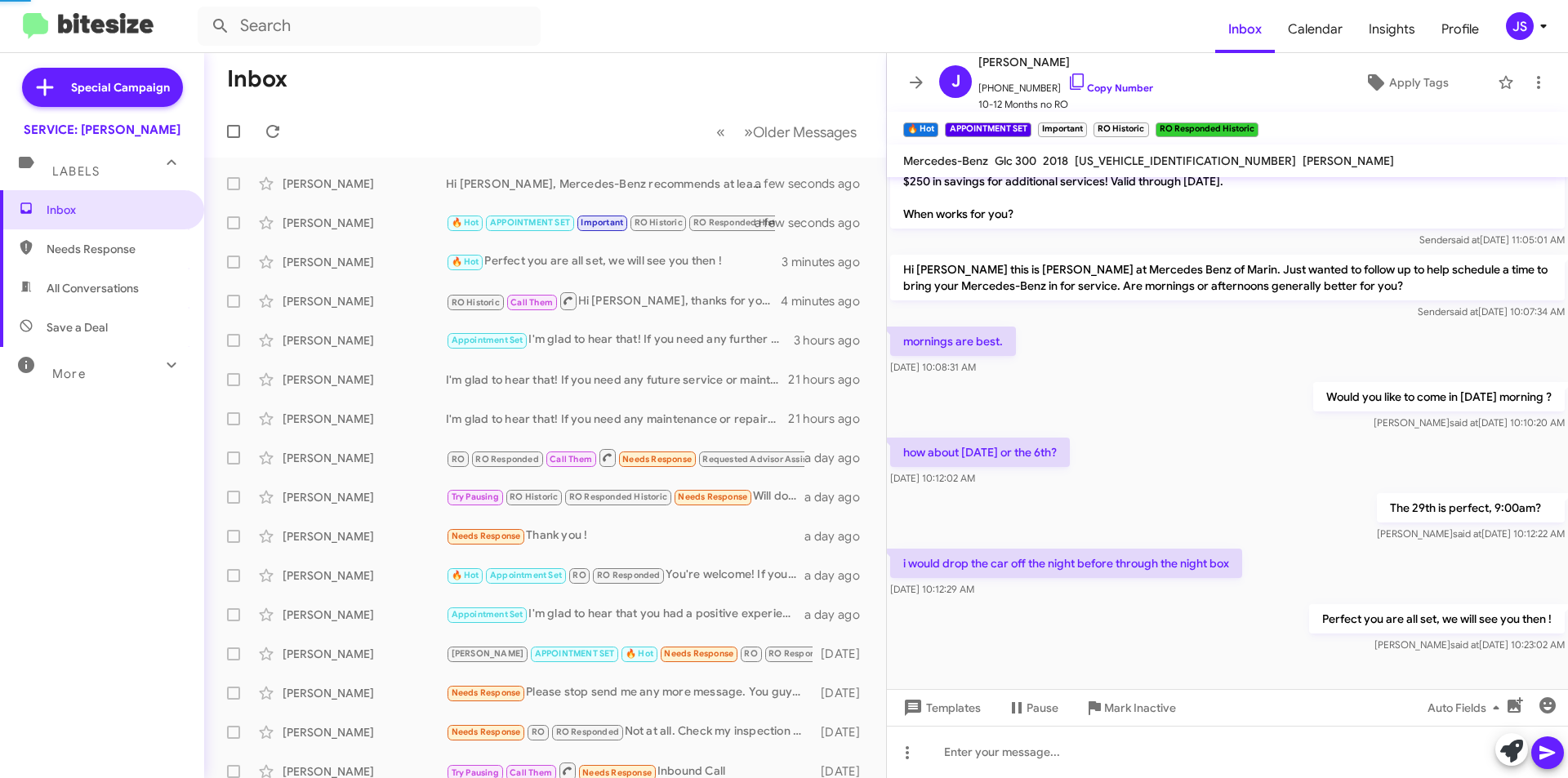
scroll to position [80, 0]
click at [1389, 76] on span "Apply Tags" at bounding box center [1418, 83] width 59 height 30
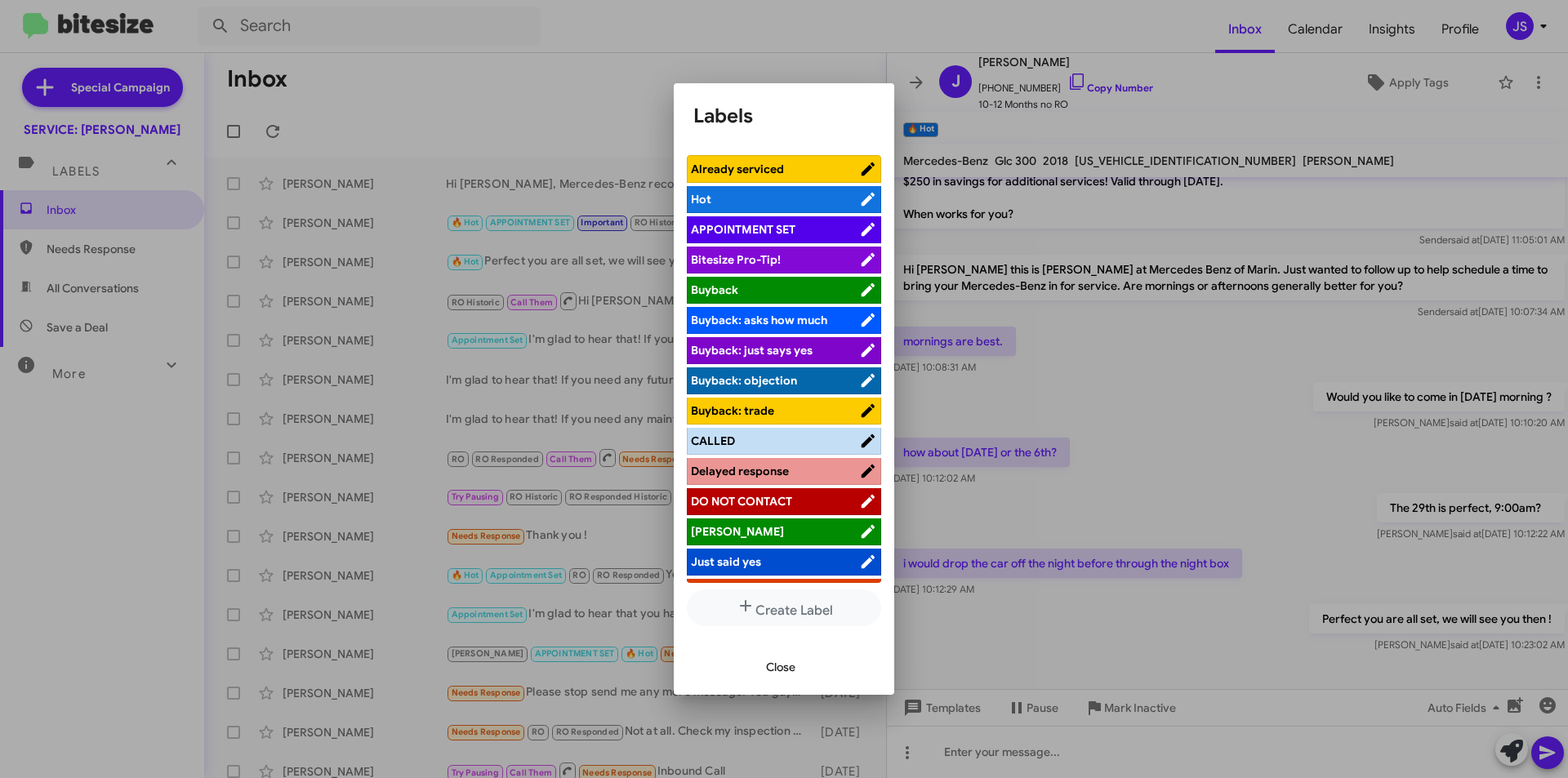
click at [770, 229] on span "APPOINTMENT SET" at bounding box center [742, 229] width 105 height 14
click at [788, 674] on span "Close" at bounding box center [781, 667] width 30 height 30
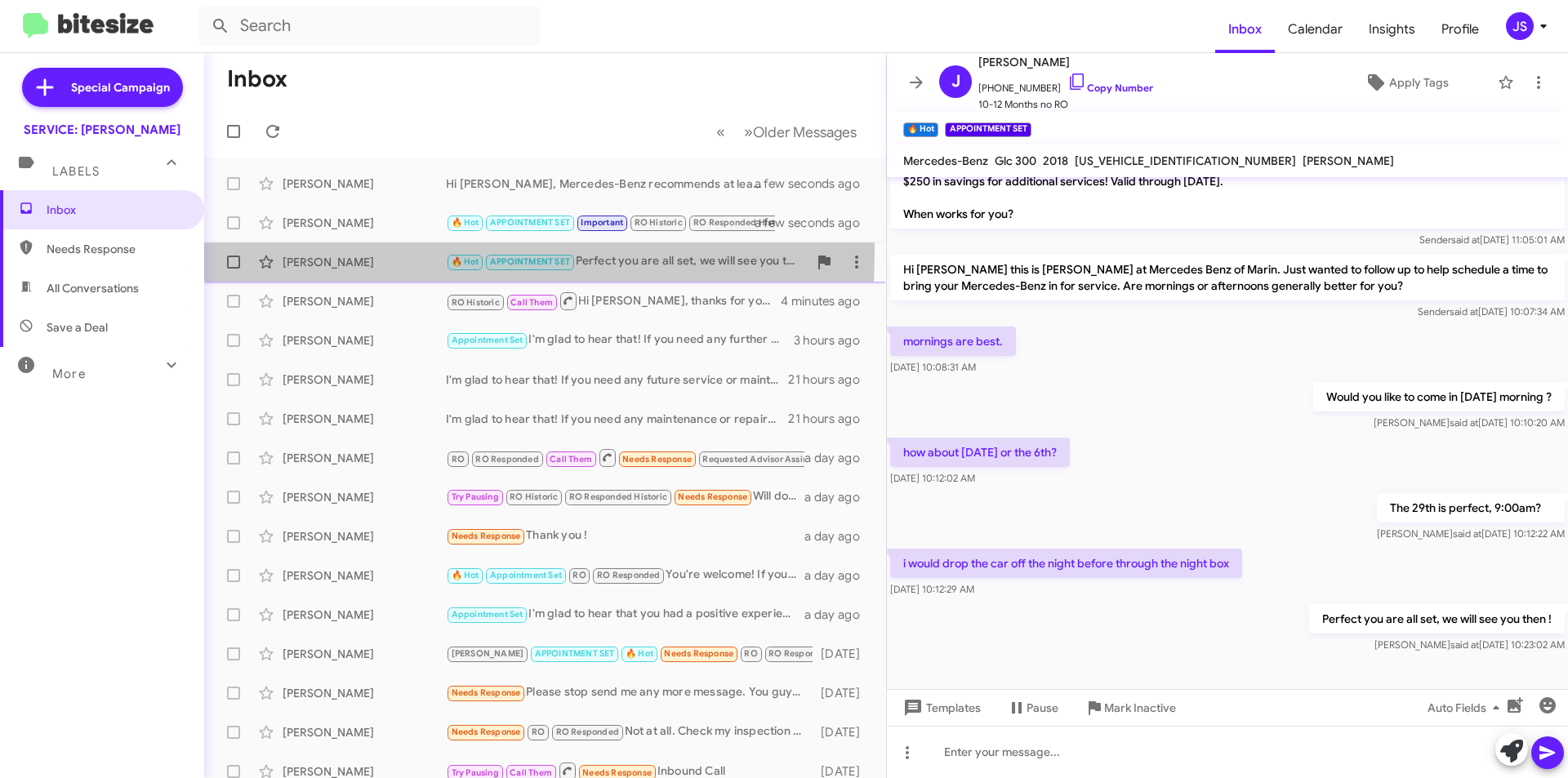
click at [365, 253] on div "Jennifer Johnson 🔥 Hot APPOINTMENT SET Perfect you are all set, we will see you…" at bounding box center [545, 262] width 656 height 33
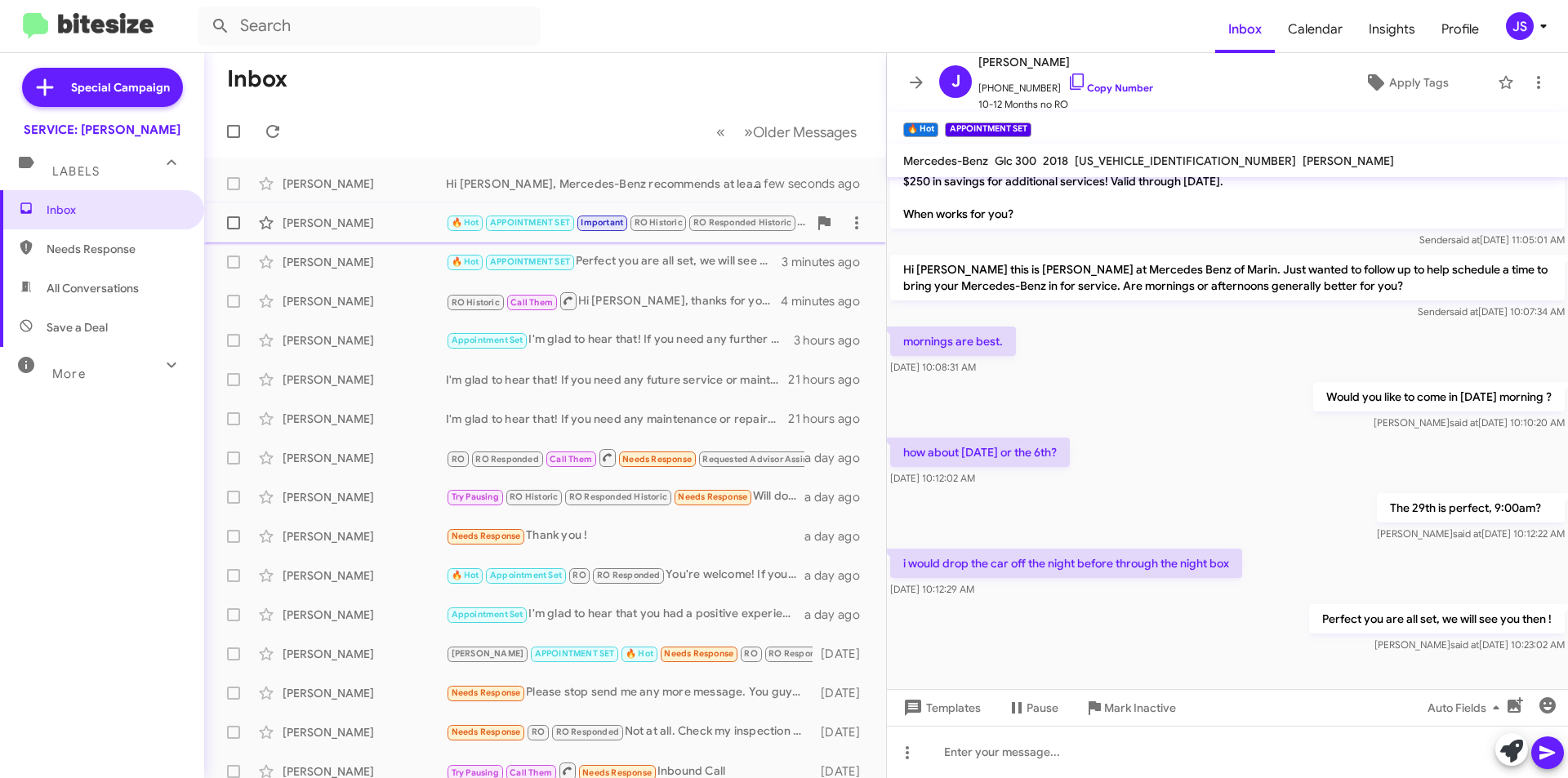
click at [365, 221] on div "[PERSON_NAME]" at bounding box center [364, 223] width 163 height 16
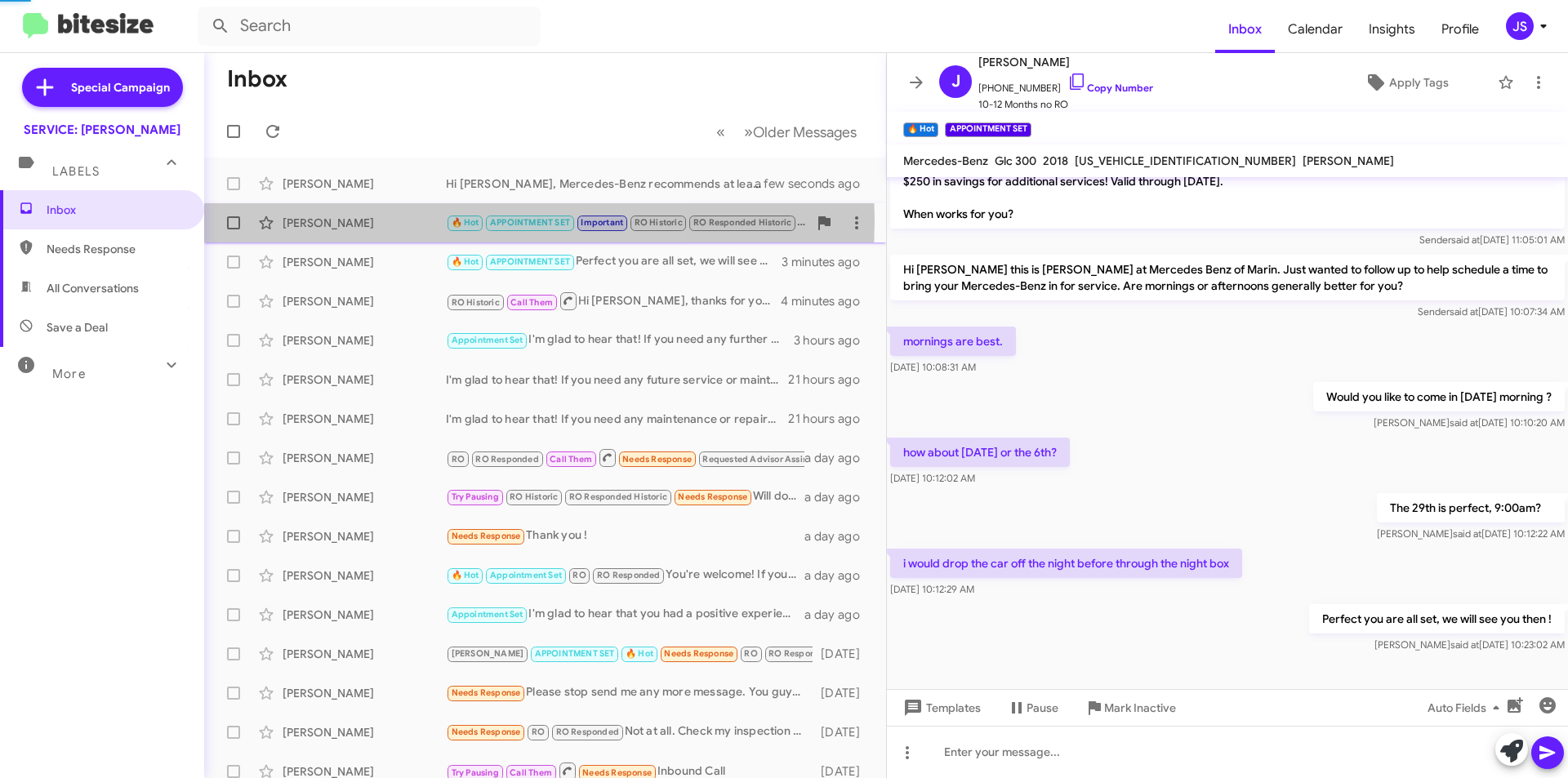
scroll to position [816, 0]
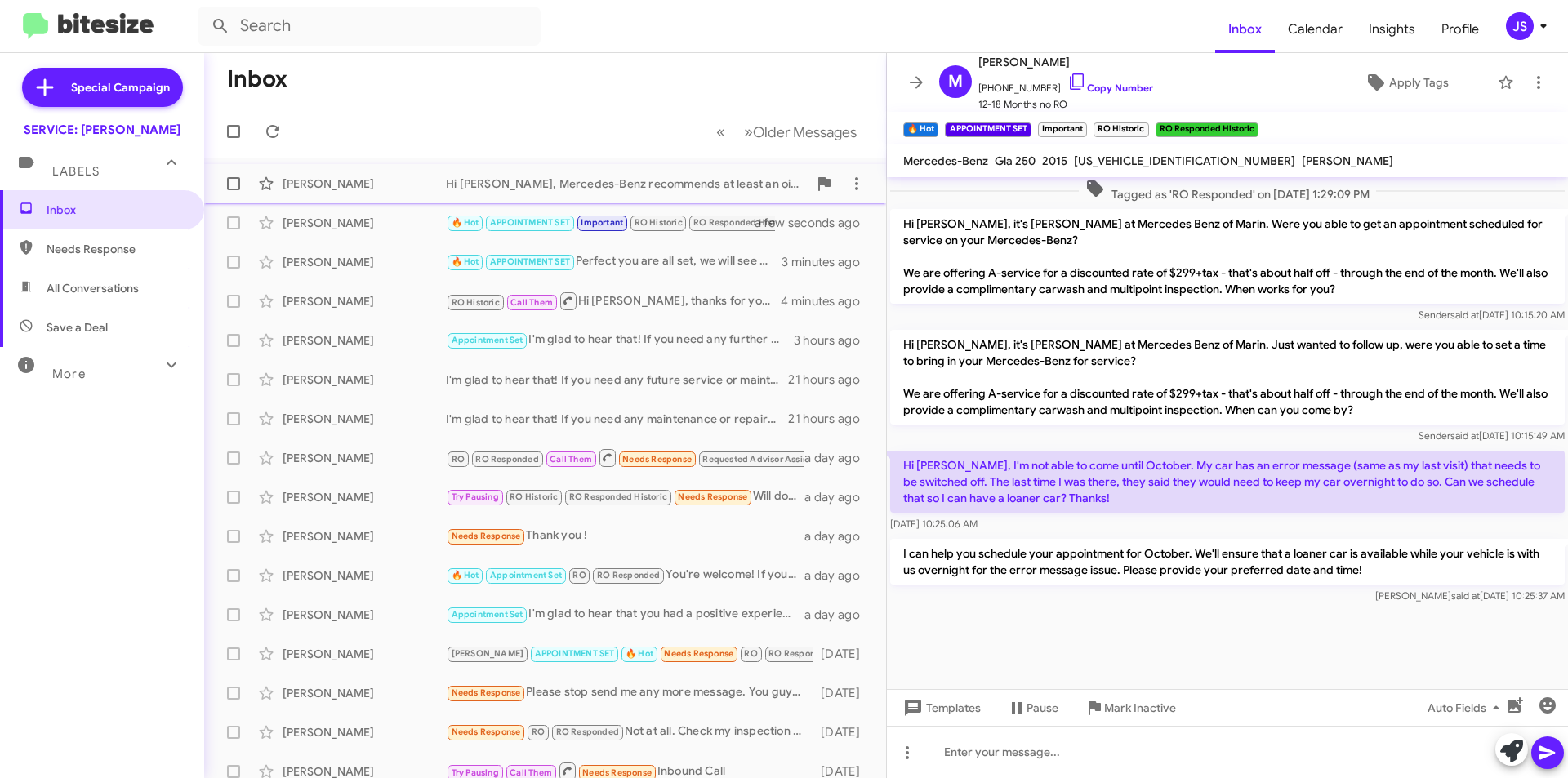
click at [394, 178] on div "[PERSON_NAME]" at bounding box center [364, 183] width 163 height 16
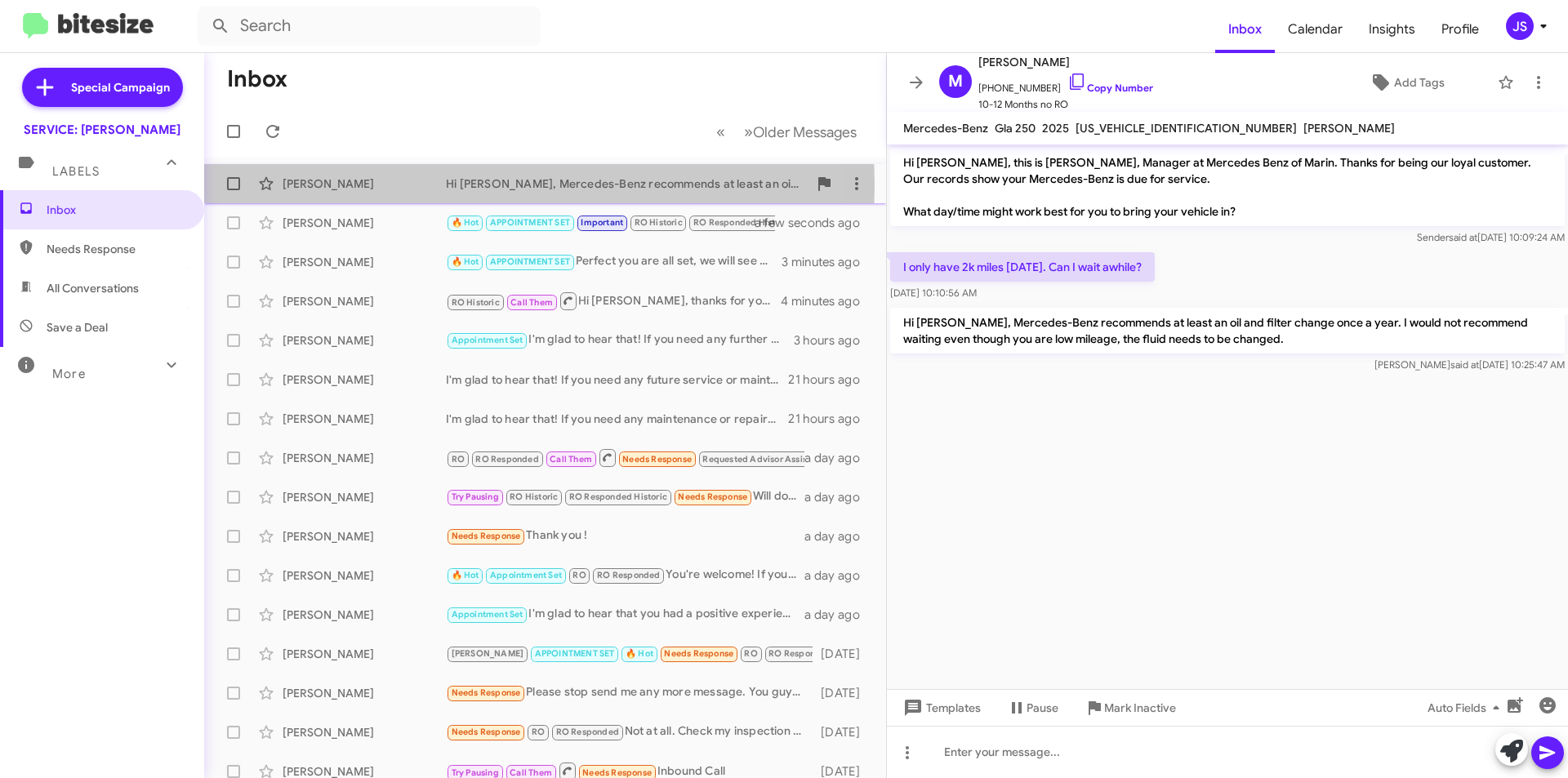
click at [339, 185] on div "[PERSON_NAME]" at bounding box center [364, 183] width 163 height 16
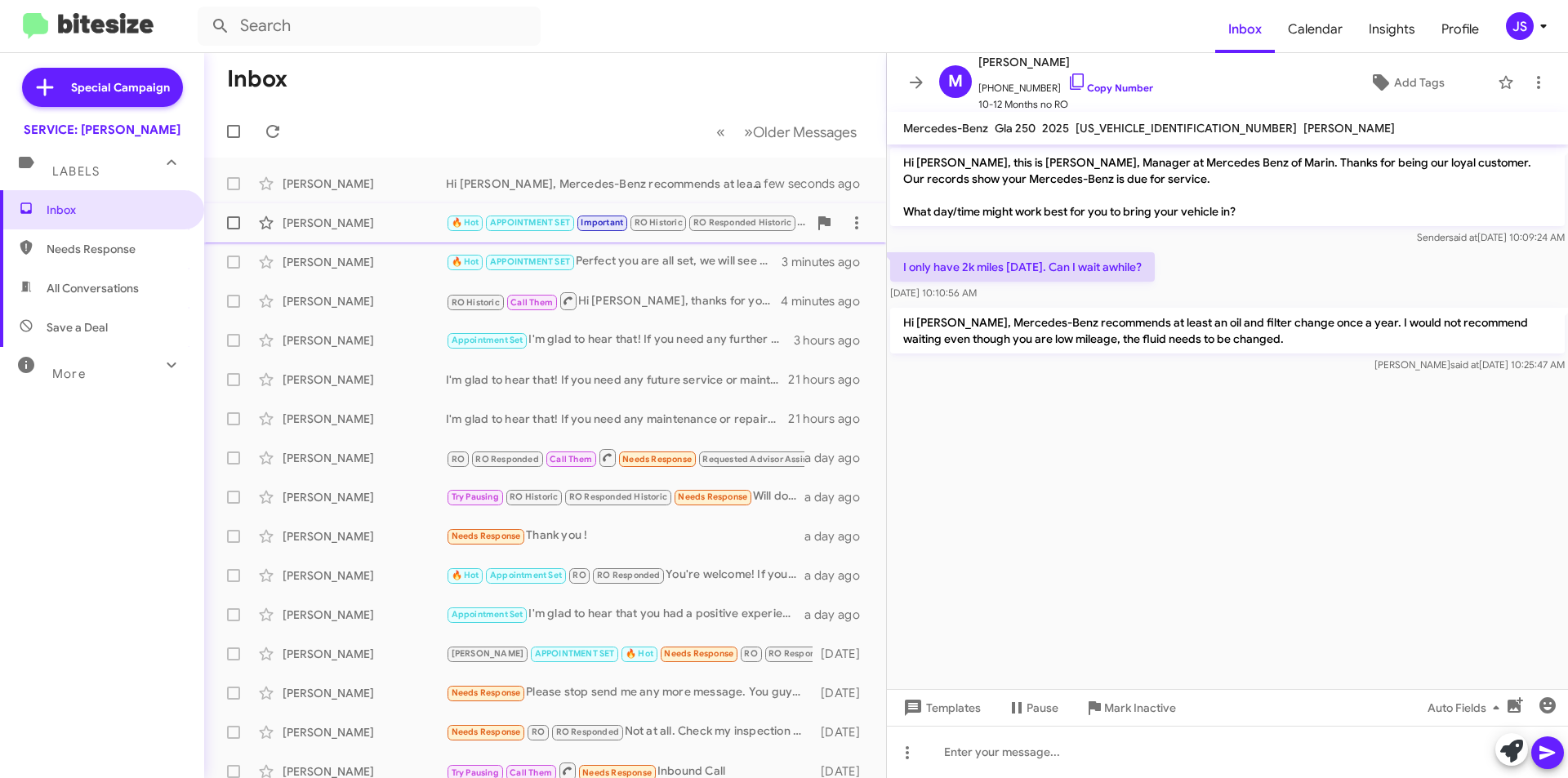
click at [330, 211] on div "Megan Martik 🔥 Hot APPOINTMENT SET Important RO Historic RO Responded Historic …" at bounding box center [545, 223] width 656 height 33
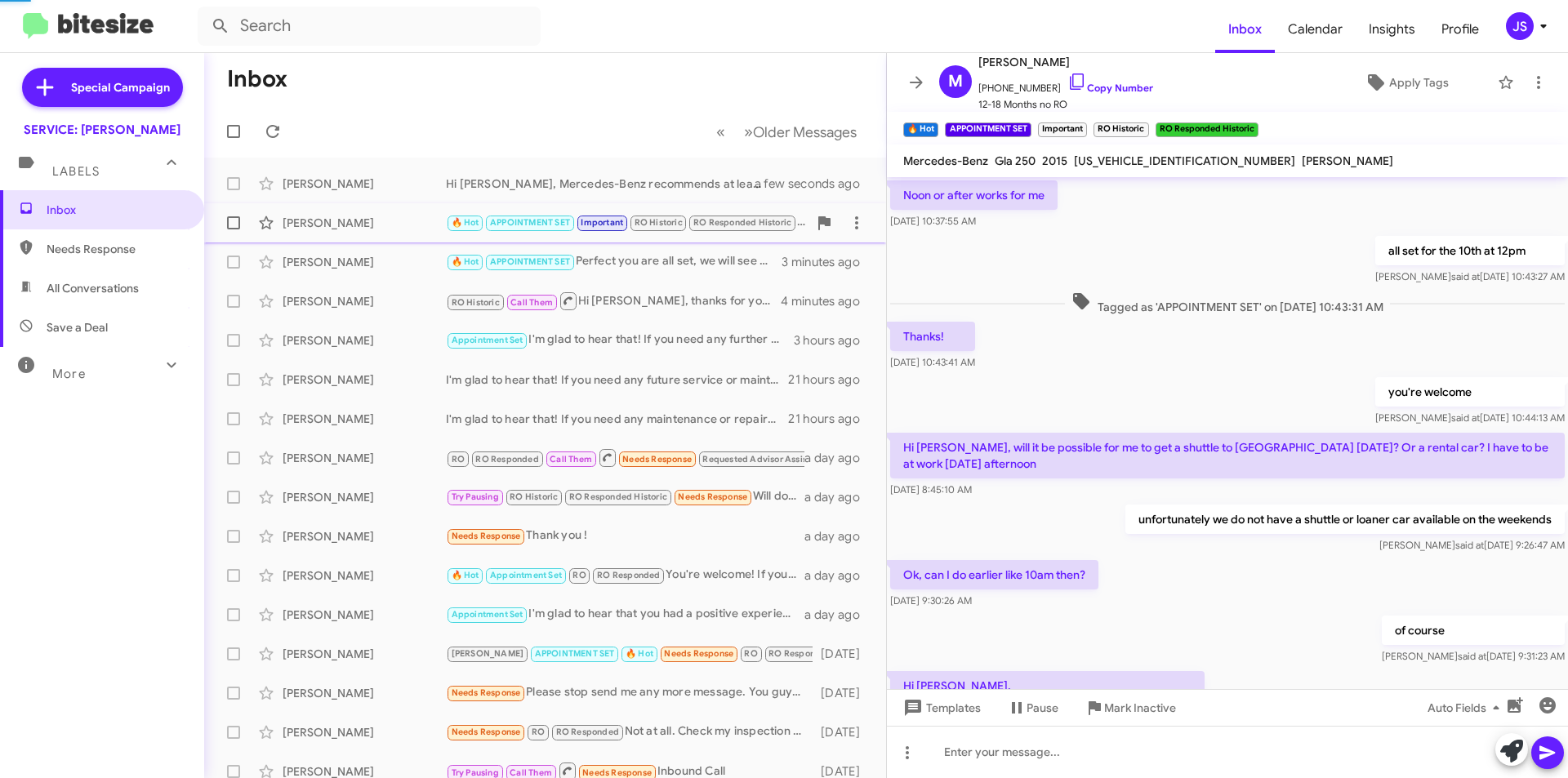
scroll to position [784, 0]
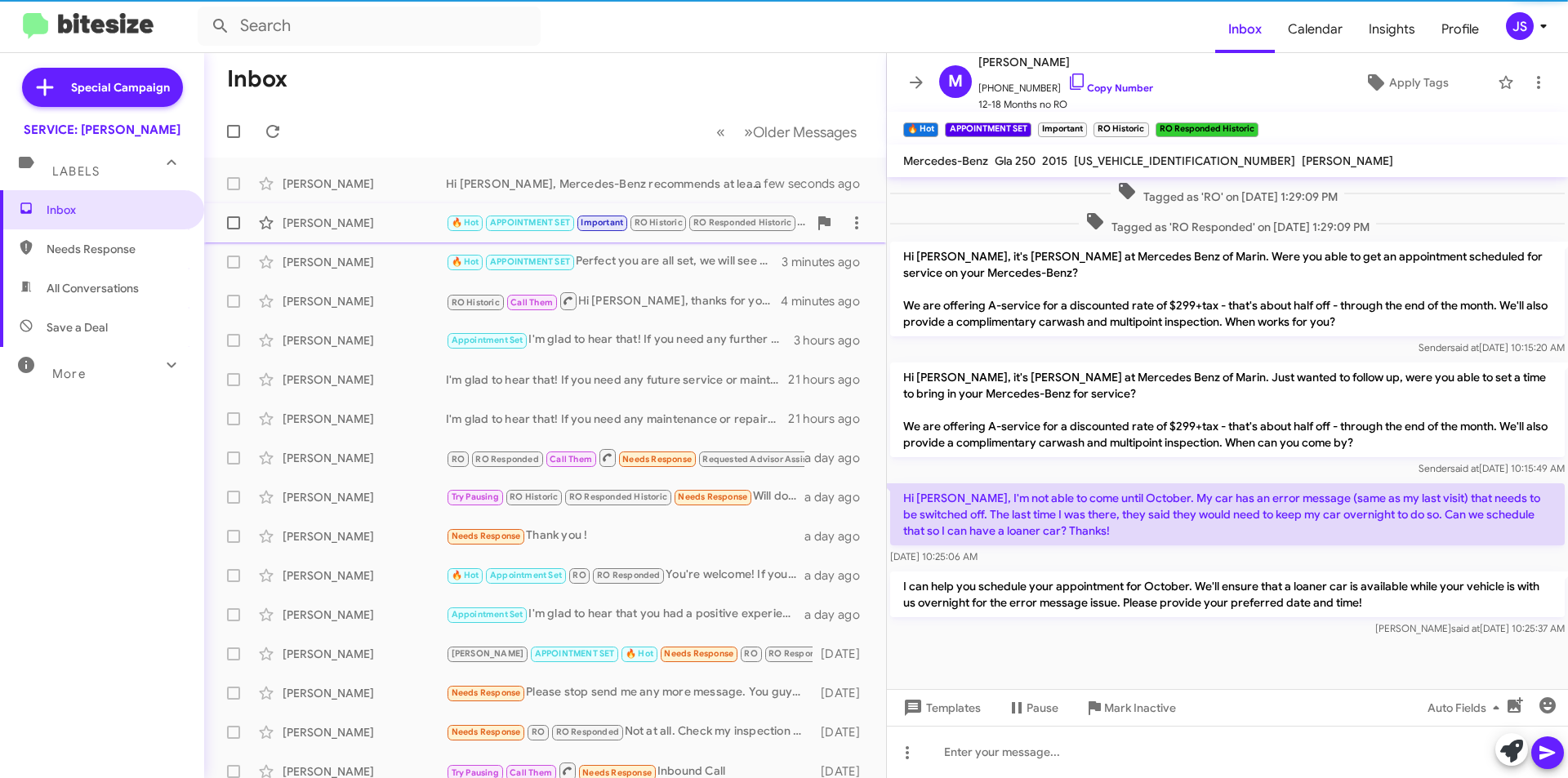
click at [326, 238] on div "Megan Martik 🔥 Hot APPOINTMENT SET Important RO Historic RO Responded Historic …" at bounding box center [545, 223] width 656 height 33
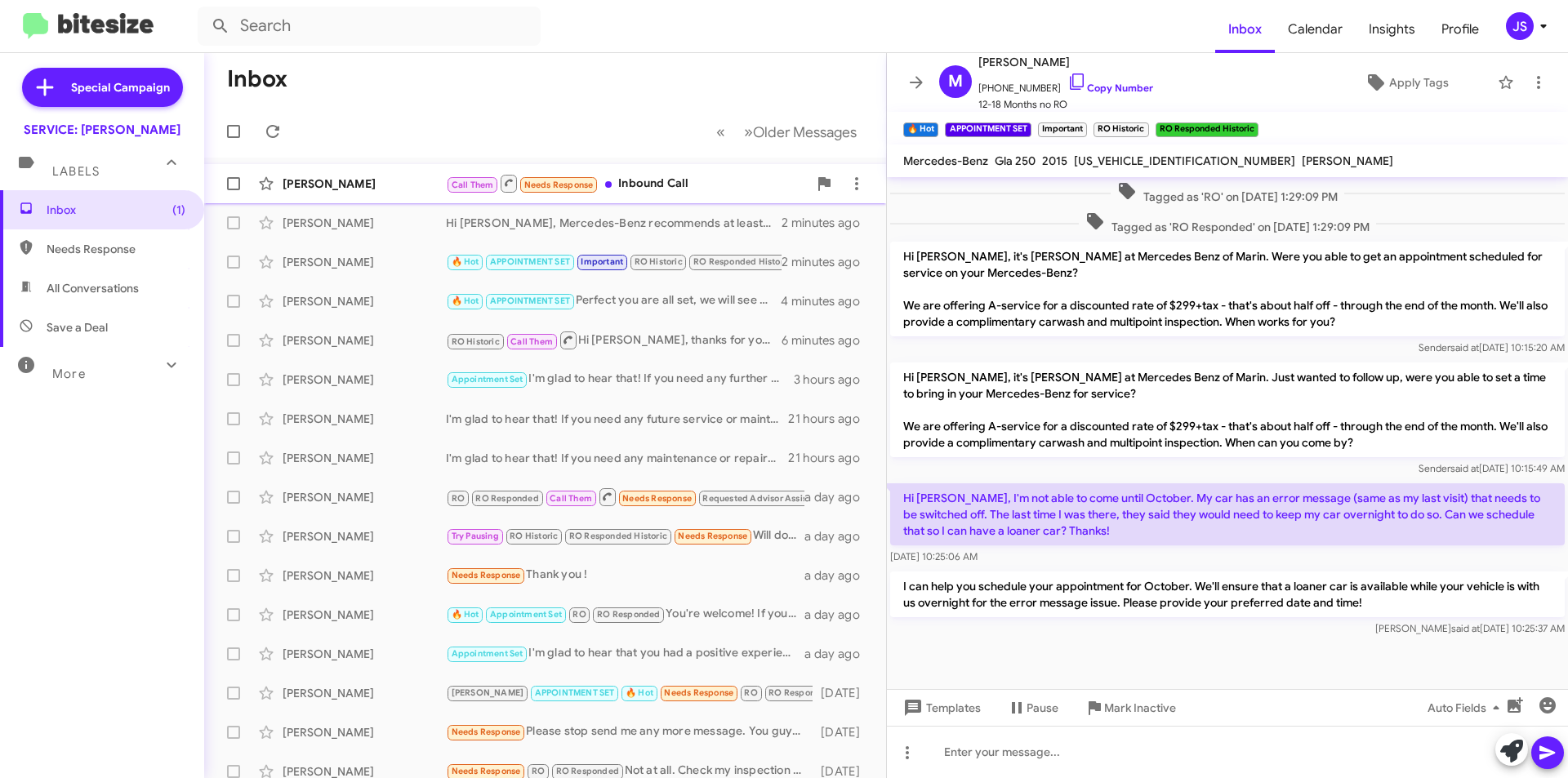
click at [413, 178] on div "[PERSON_NAME]" at bounding box center [364, 183] width 163 height 16
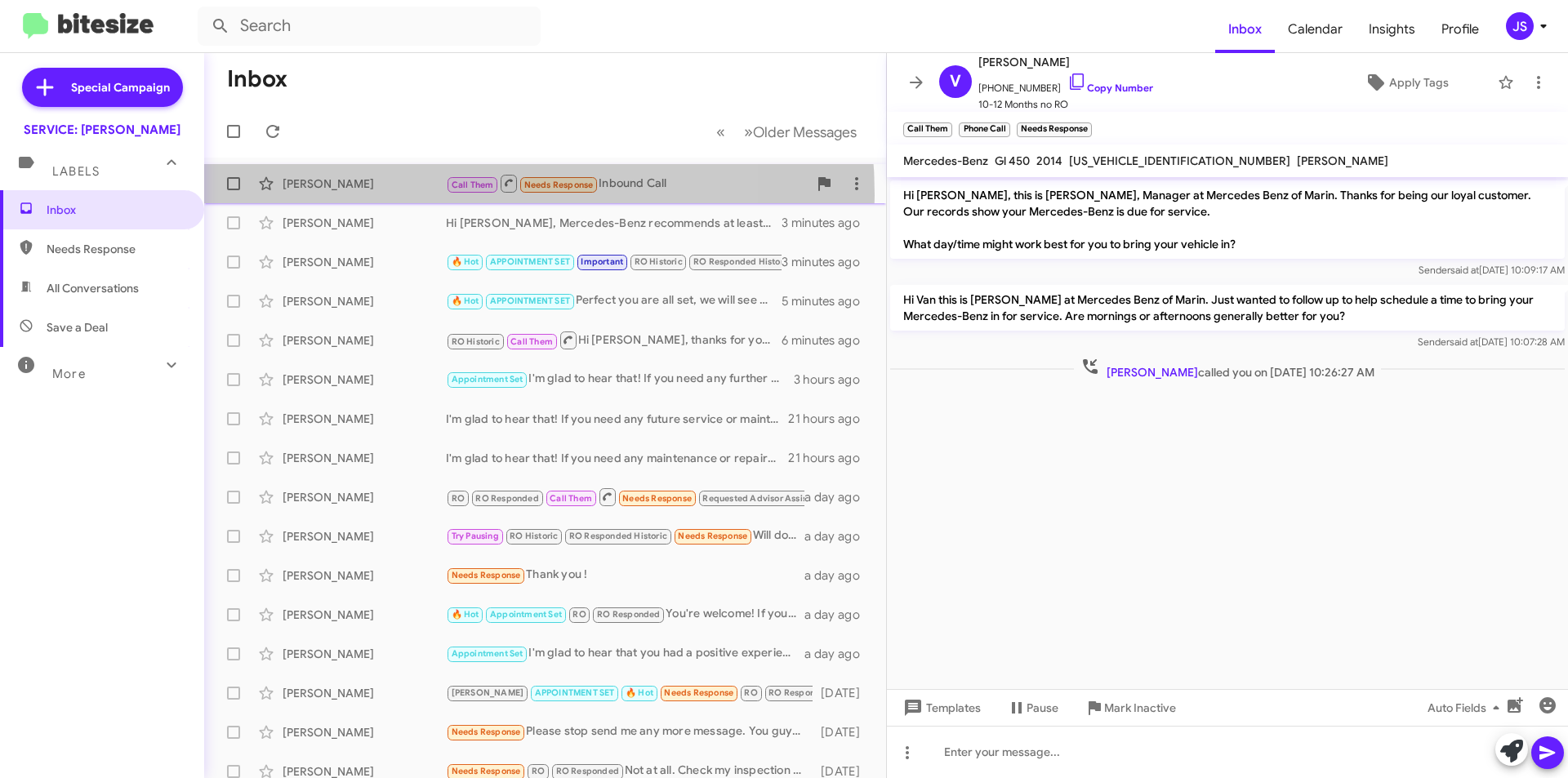
click at [401, 195] on div "Van Halbach Call Them Needs Response Inbound Call 2 minutes ago" at bounding box center [545, 184] width 656 height 33
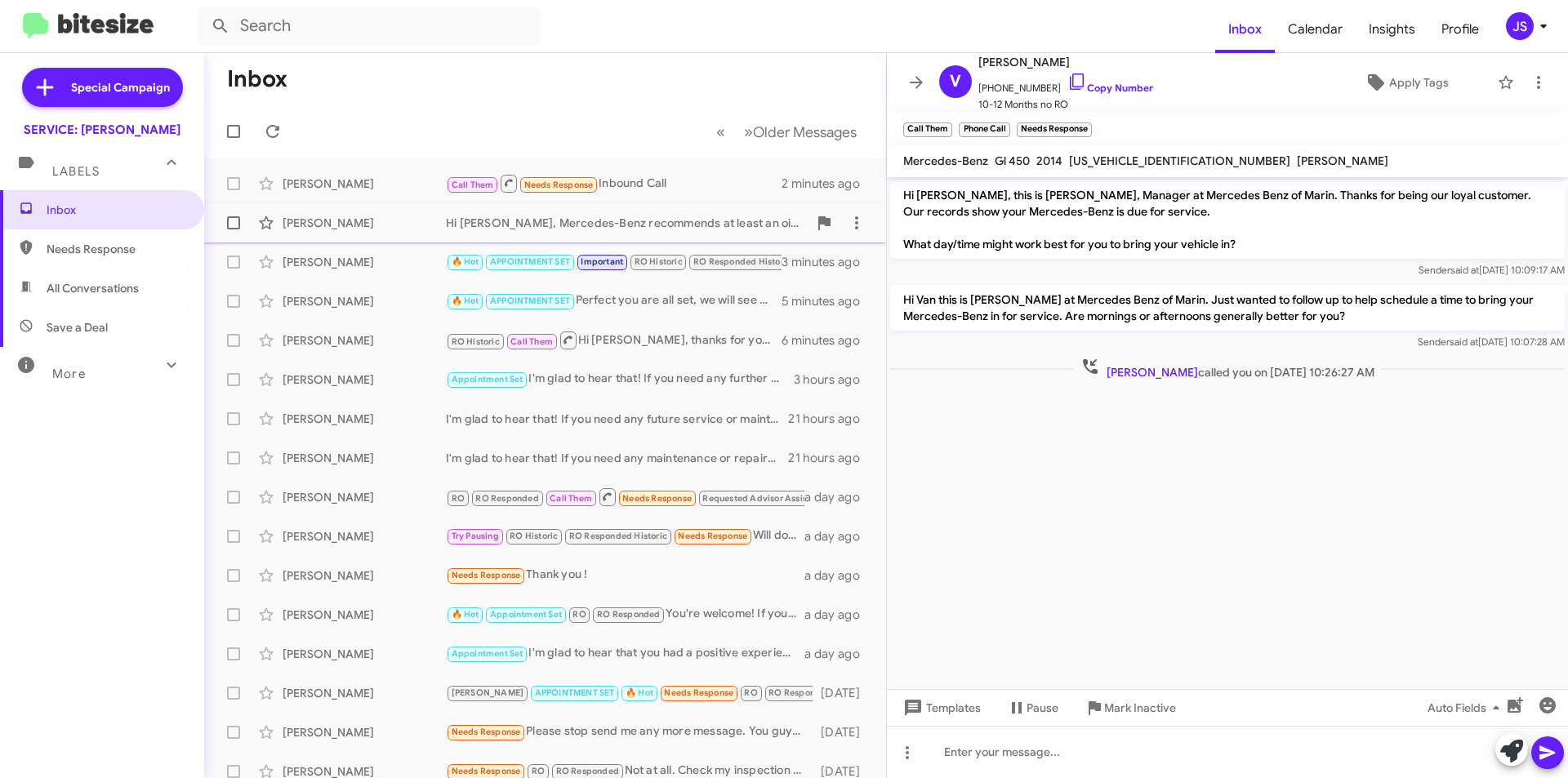
click at [385, 217] on div "[PERSON_NAME]" at bounding box center [364, 223] width 163 height 16
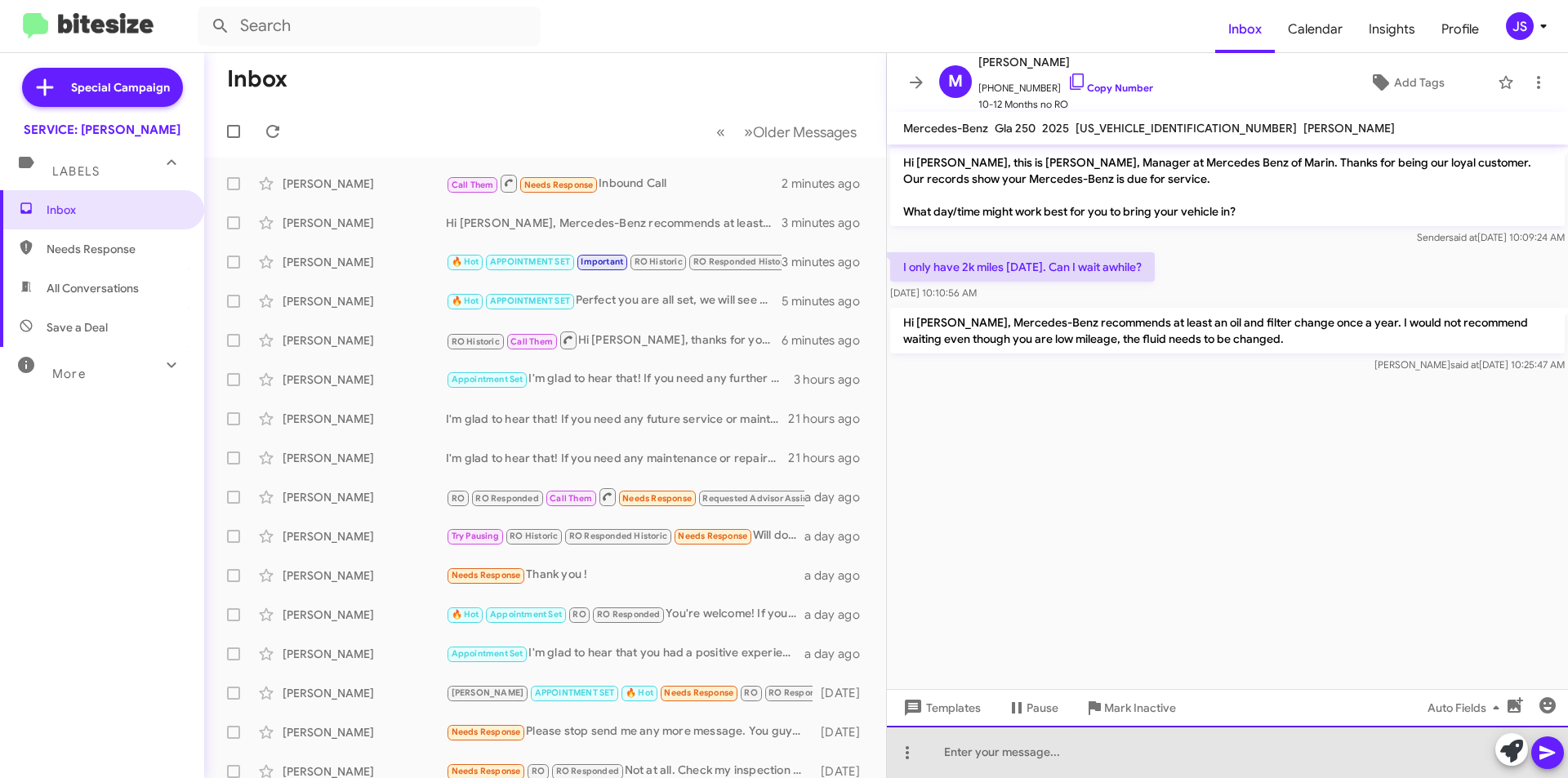
click at [1219, 764] on div at bounding box center [1228, 752] width 681 height 52
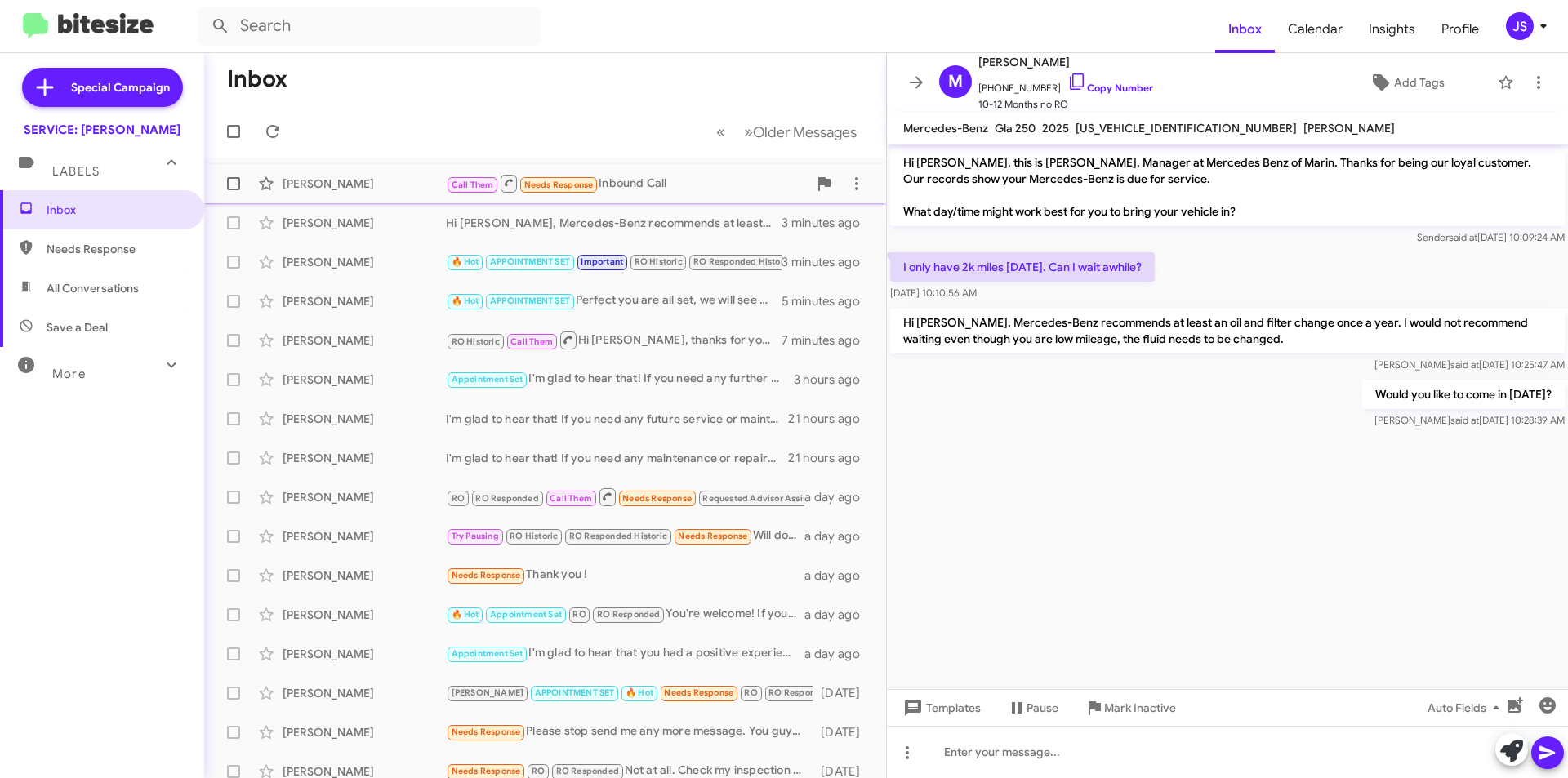
click at [375, 193] on div "Van Halbach Call Them Needs Response Inbound Call 2 minutes ago" at bounding box center [545, 184] width 656 height 33
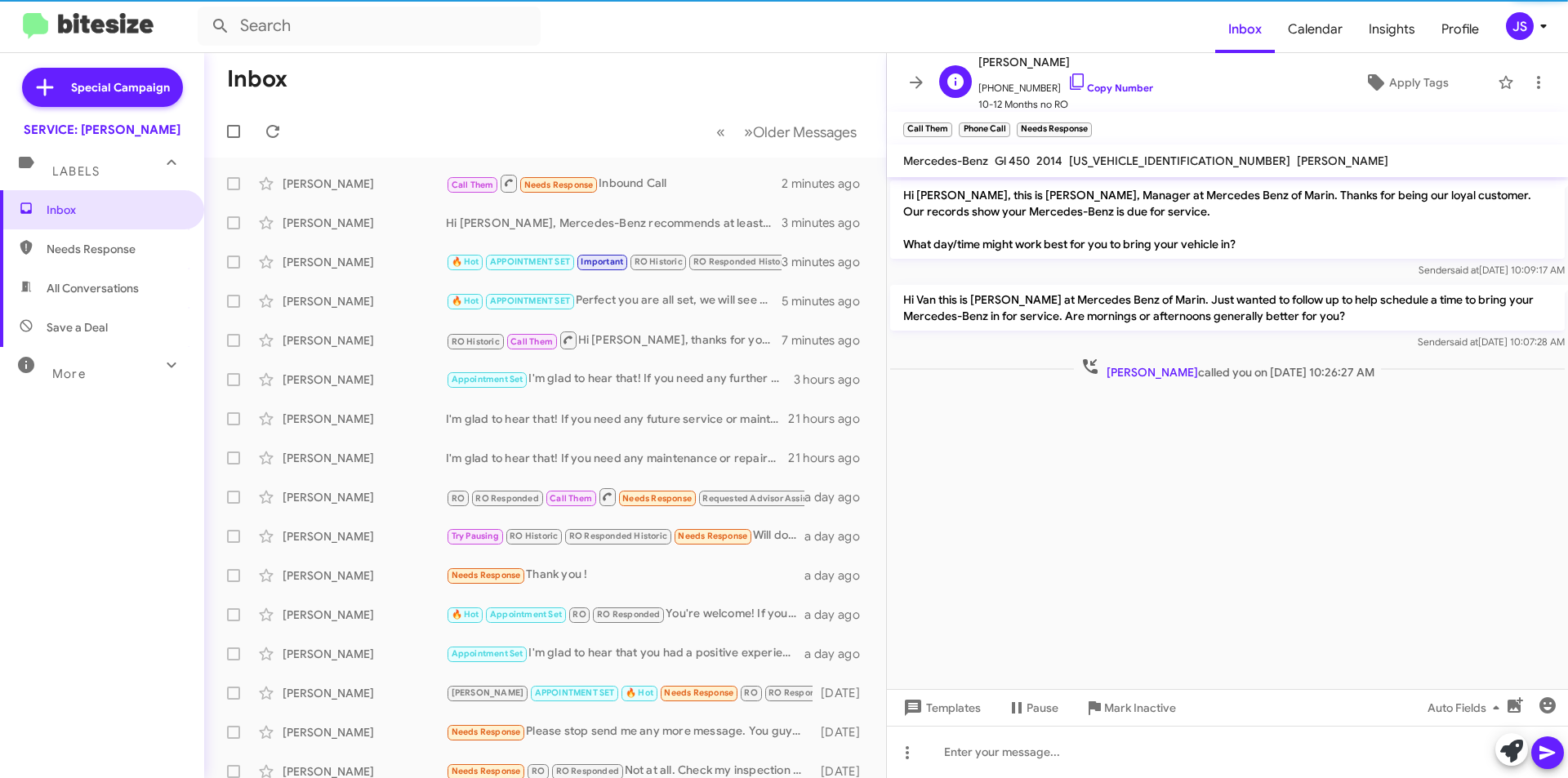
click at [1074, 81] on span "+14156028000 Copy Number" at bounding box center [1065, 84] width 175 height 25
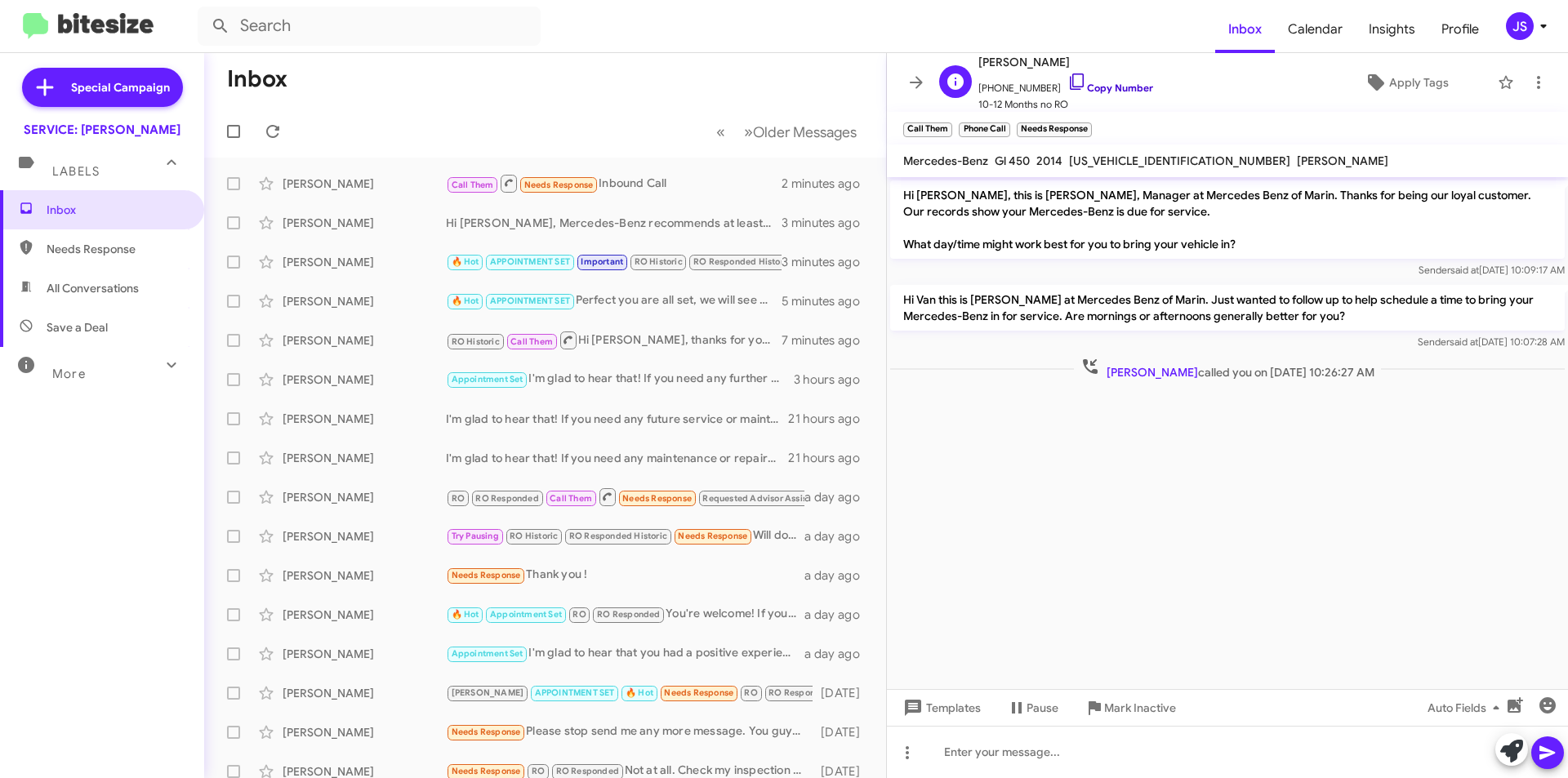
click at [1069, 81] on icon at bounding box center [1077, 82] width 19 height 19
click at [1067, 80] on icon at bounding box center [1077, 82] width 19 height 19
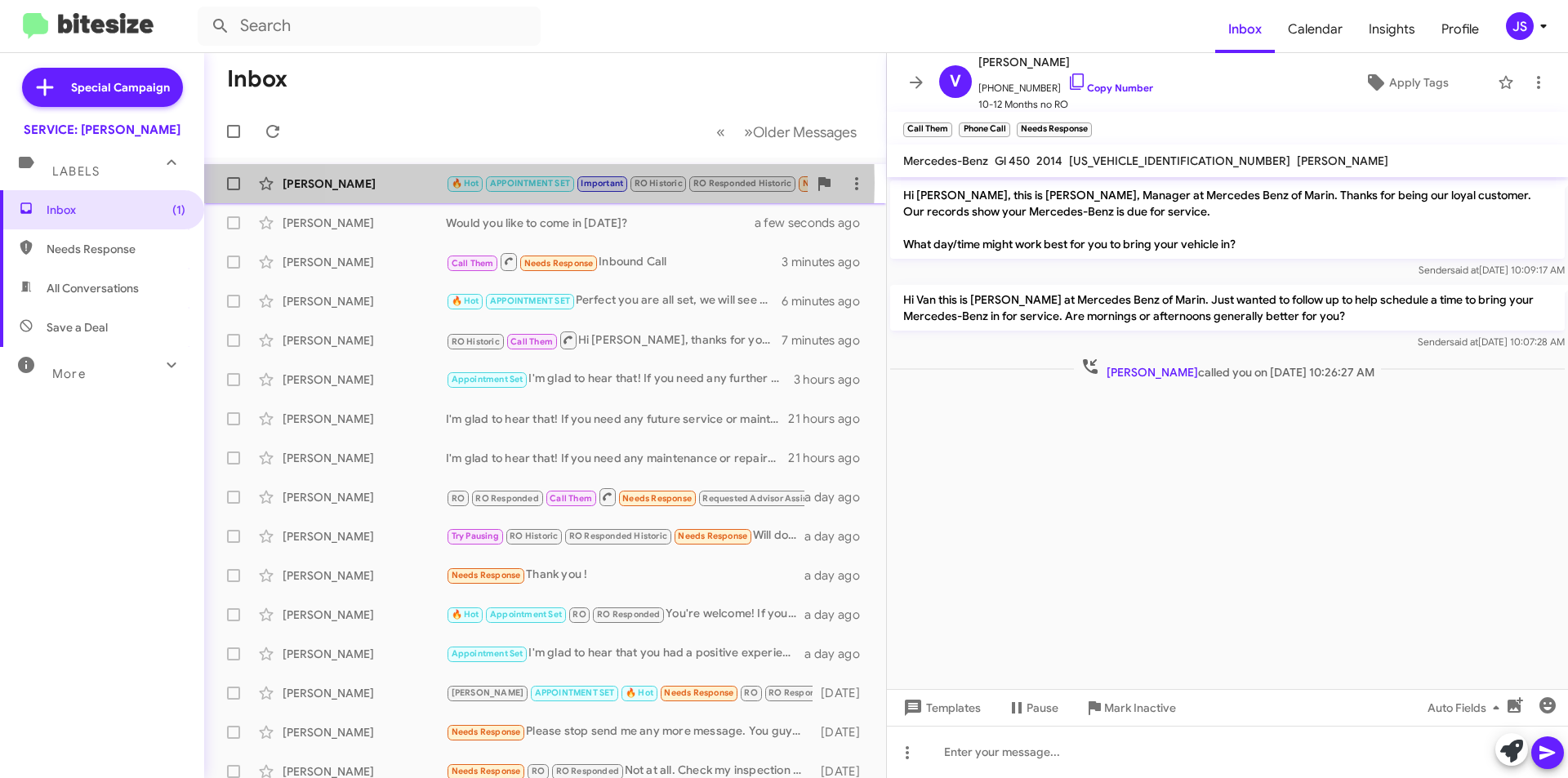
click at [496, 183] on span "APPOINTMENT SET" at bounding box center [529, 183] width 80 height 11
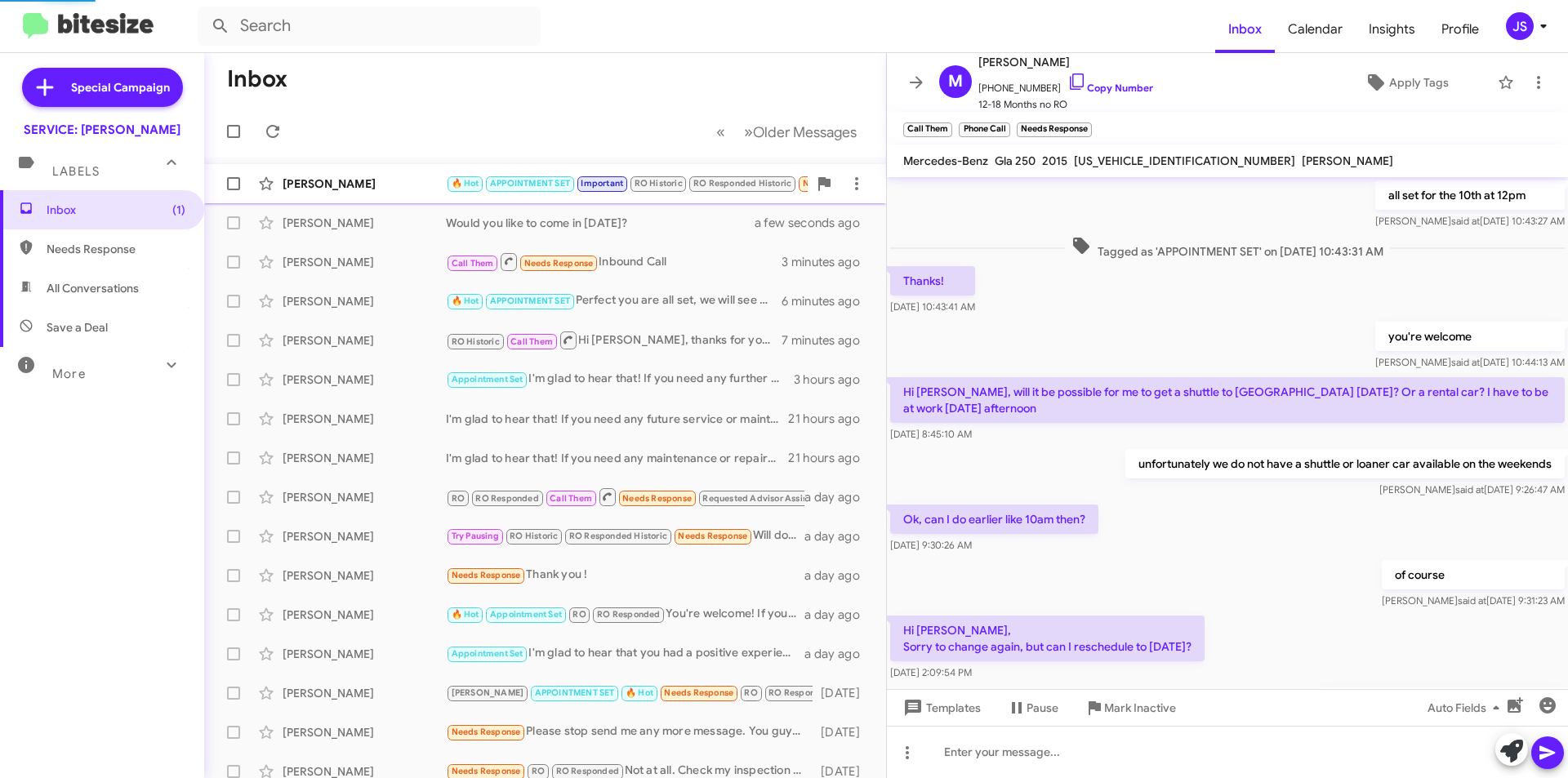
scroll to position [816, 0]
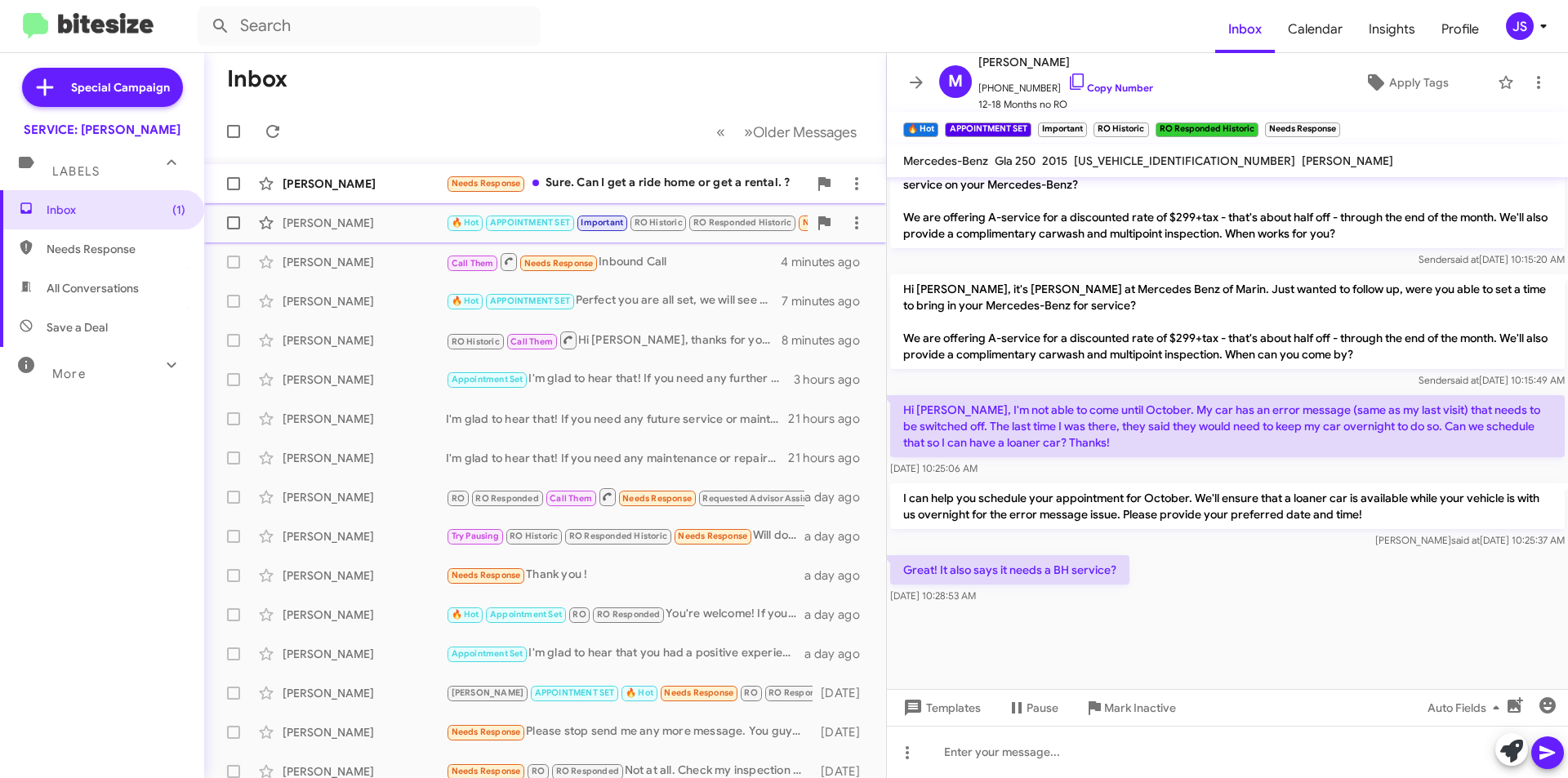
click at [643, 184] on div "Needs Response Sure. Can I get a ride home or get a rental. ?" at bounding box center [626, 183] width 362 height 19
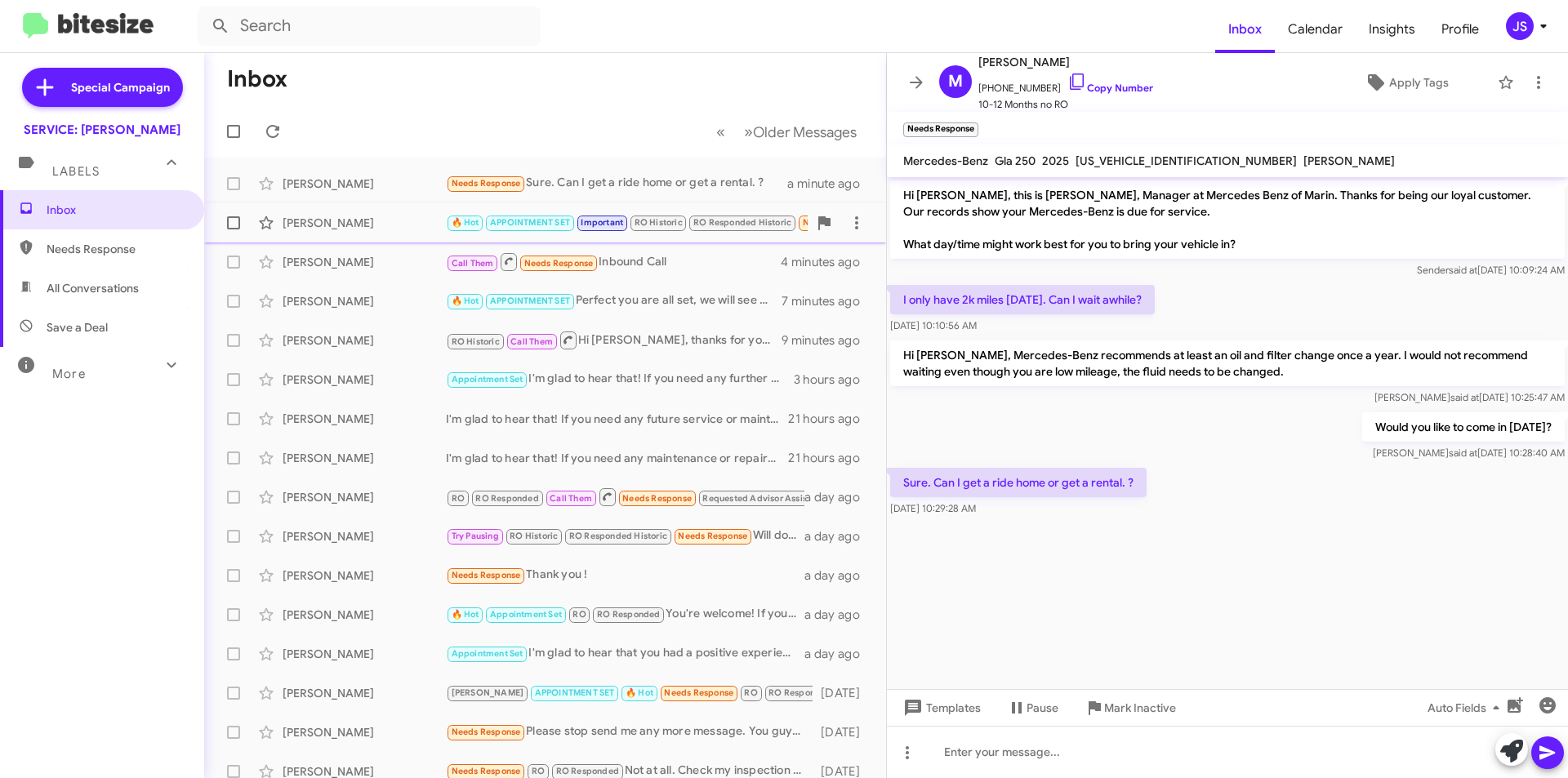
click at [1226, 523] on div at bounding box center [1228, 530] width 681 height 20
click at [1176, 752] on div at bounding box center [1228, 752] width 681 height 52
click at [1069, 74] on icon at bounding box center [1076, 82] width 13 height 16
click at [720, 184] on div "Needs Response 🔥 Hot Anytime after 10 am is best" at bounding box center [626, 183] width 362 height 19
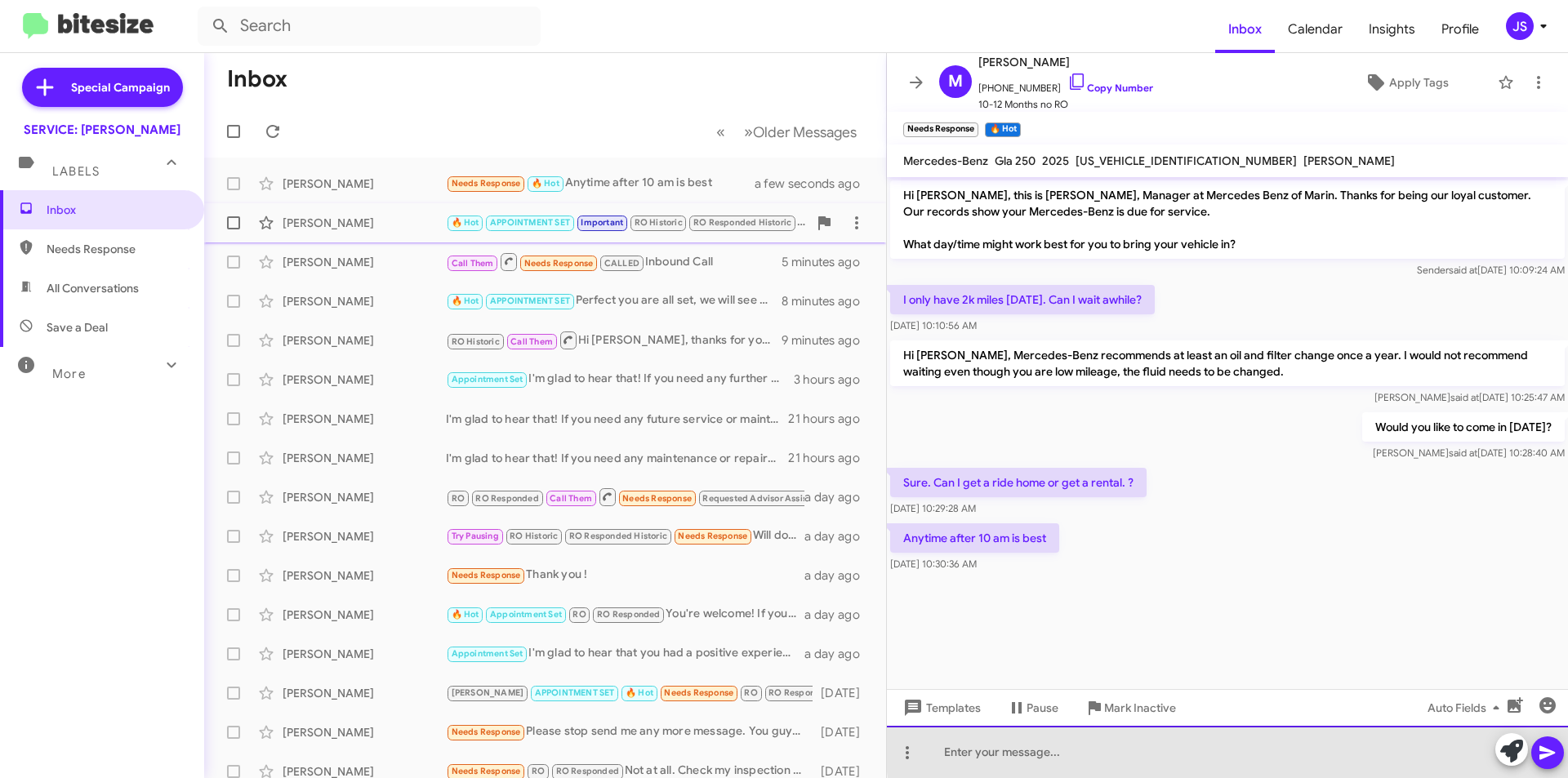
click at [1347, 745] on div at bounding box center [1228, 752] width 681 height 52
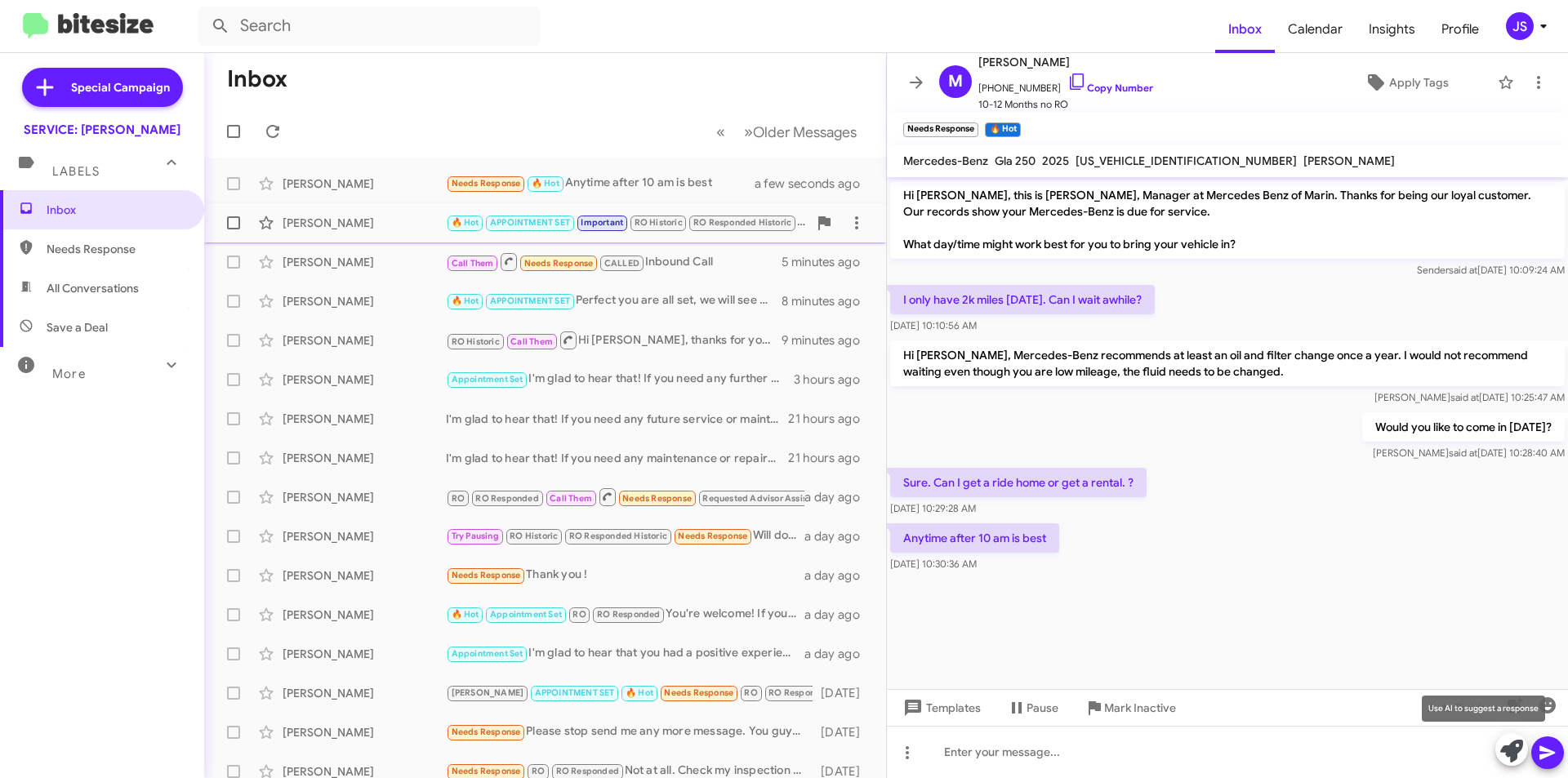
click at [1497, 760] on button at bounding box center [1511, 750] width 33 height 33
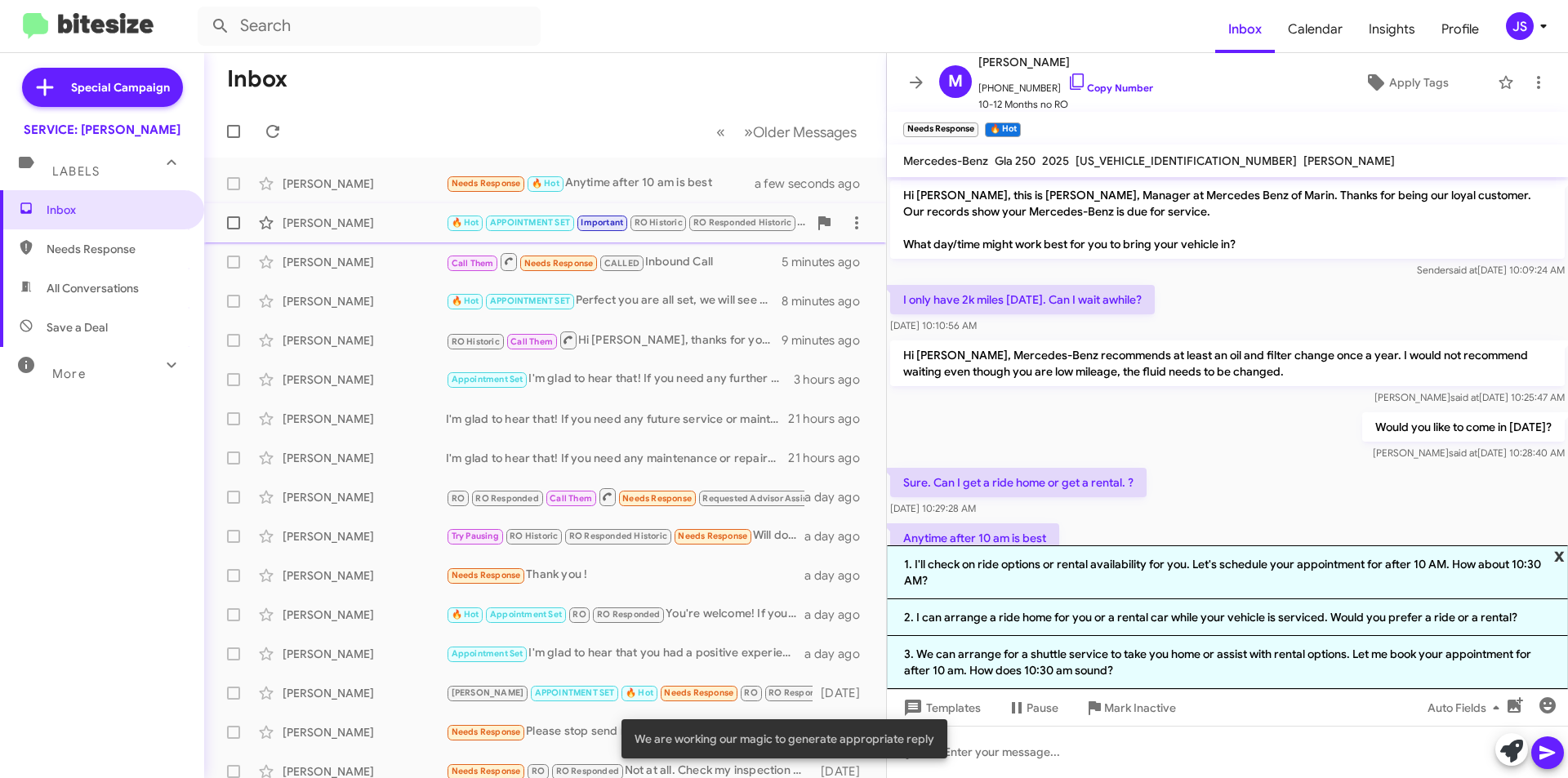
click at [1558, 554] on span "x" at bounding box center [1558, 555] width 11 height 19
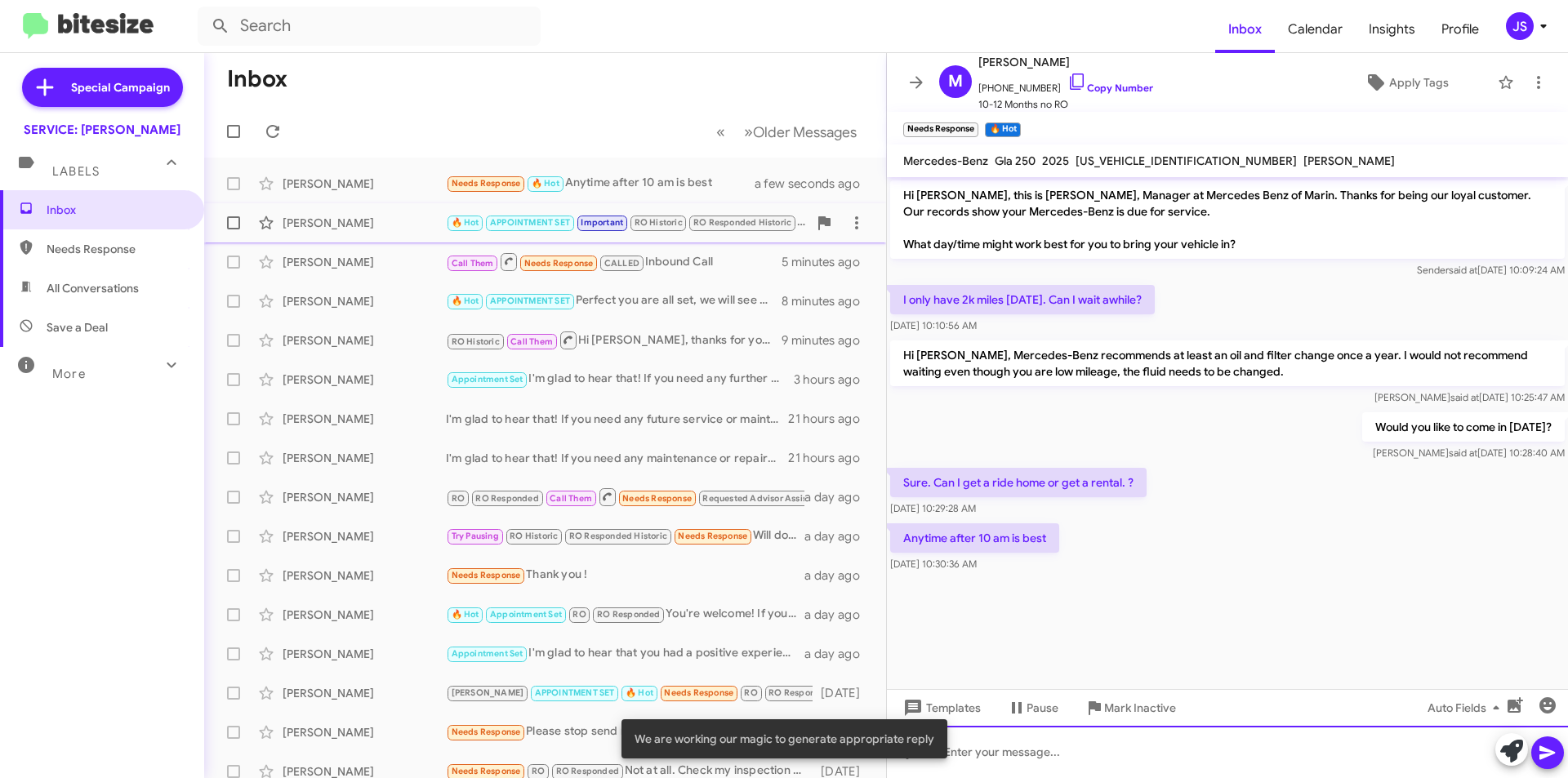
click at [1129, 766] on div at bounding box center [1228, 752] width 681 height 52
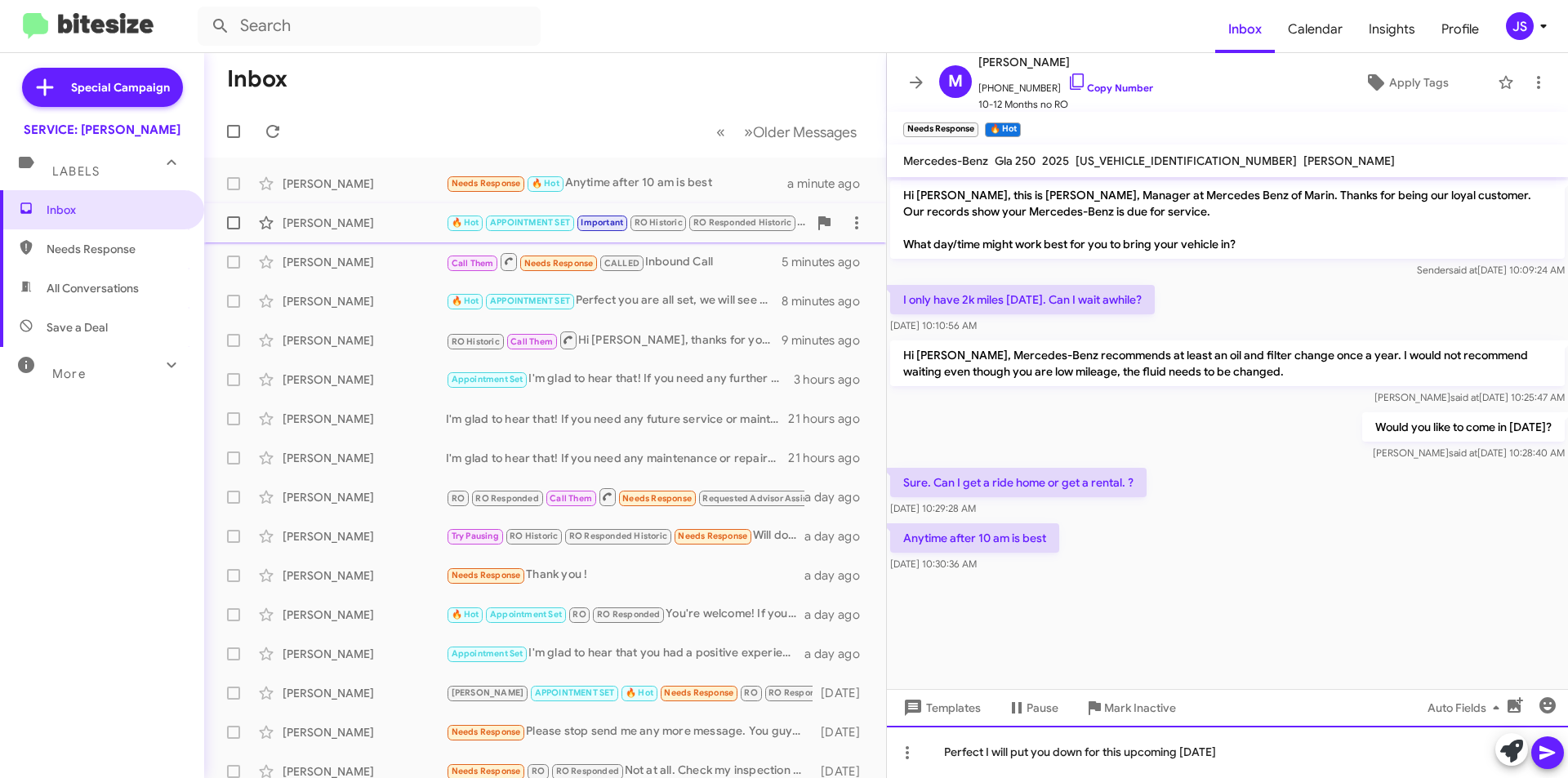
click at [1365, 766] on div "Perfect I will put you down for this upcoming Saturday" at bounding box center [1228, 752] width 681 height 52
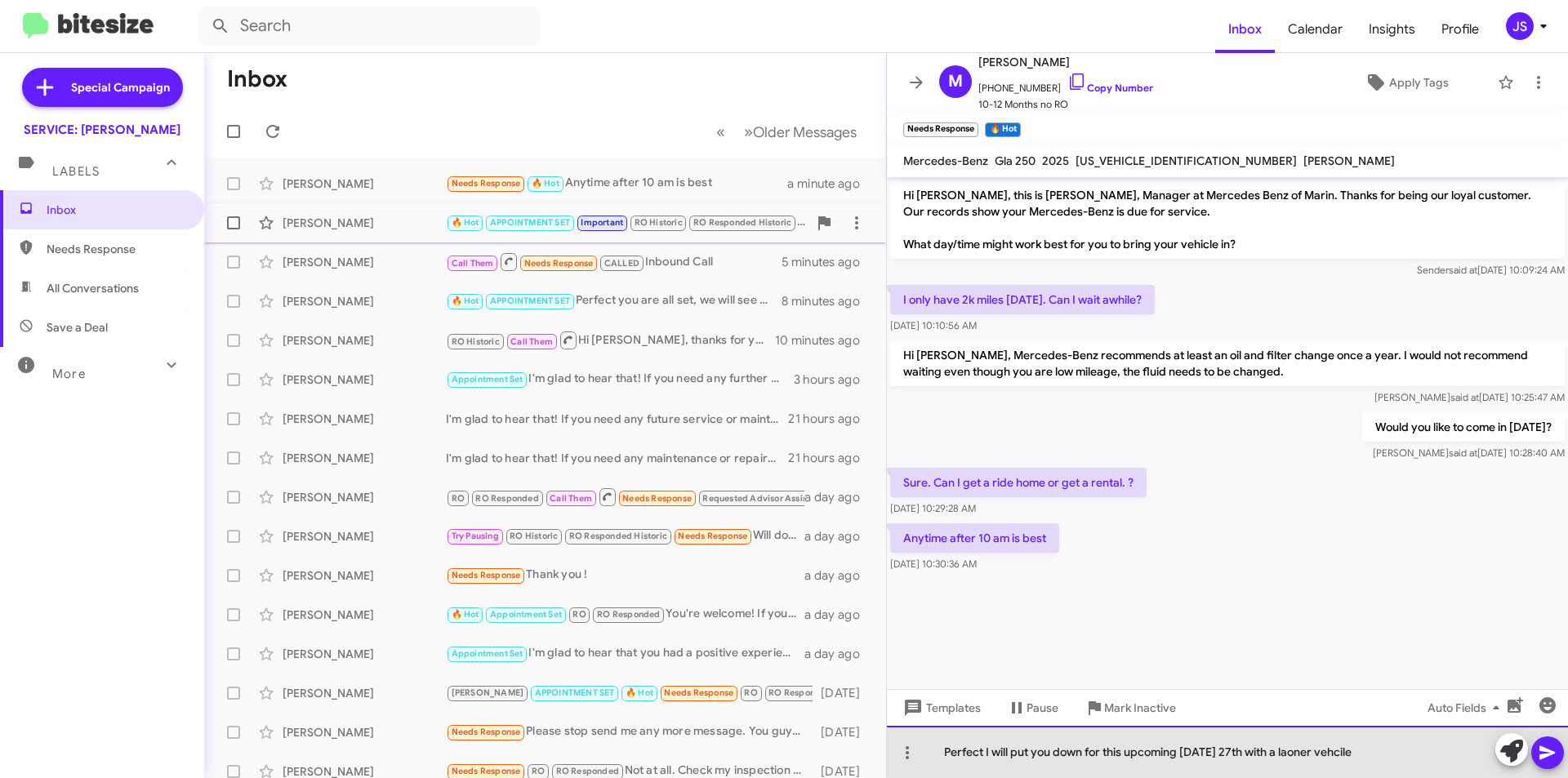
click at [1260, 754] on div "Perfect I will put you down for this upcoming Saturday 27th with a laoner vehci…" at bounding box center [1228, 752] width 681 height 52
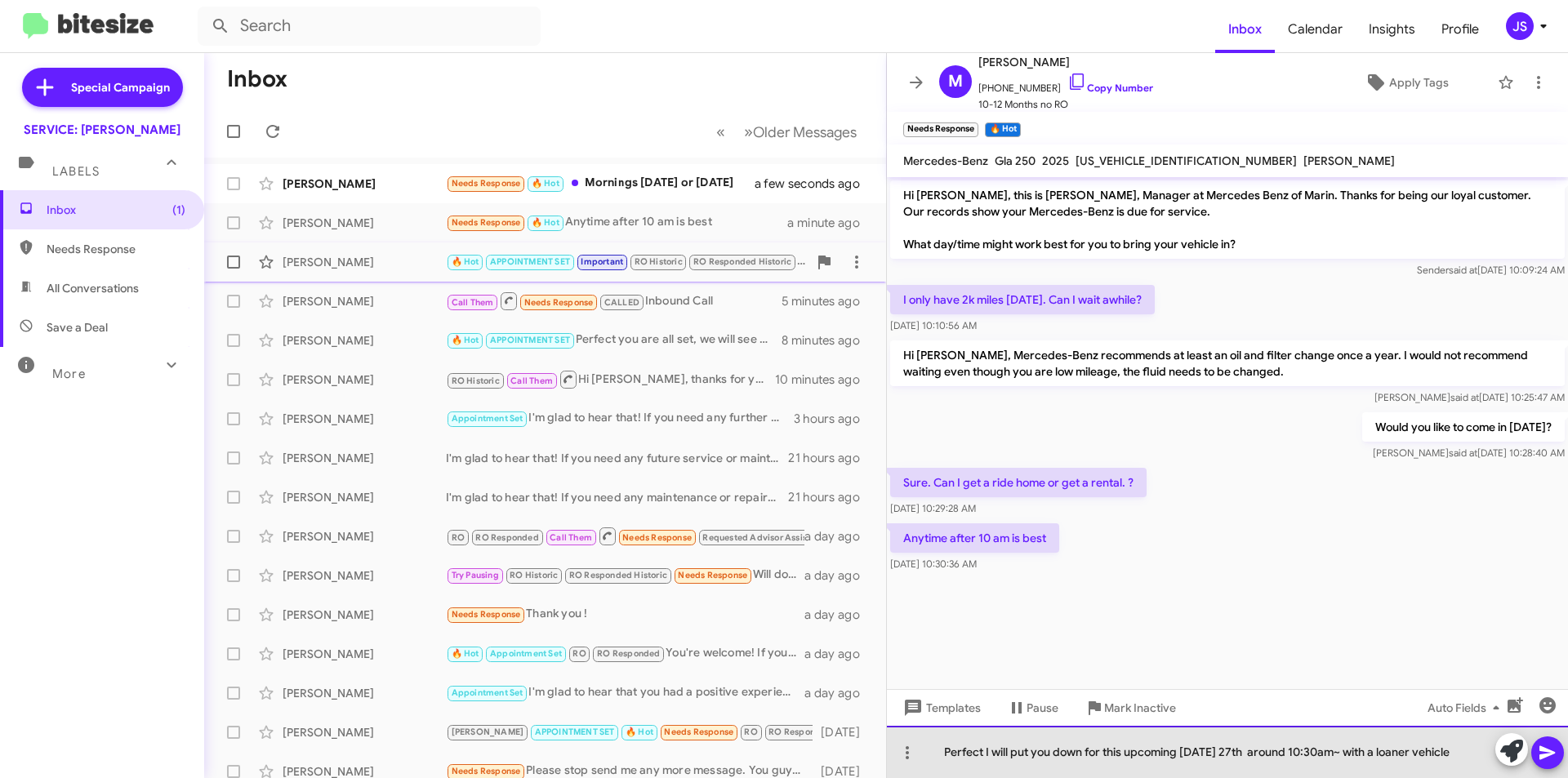
click at [984, 755] on div "Perfect I will put you down for this upcoming Saturday 27th around 10:30am~ wit…" at bounding box center [1228, 752] width 681 height 52
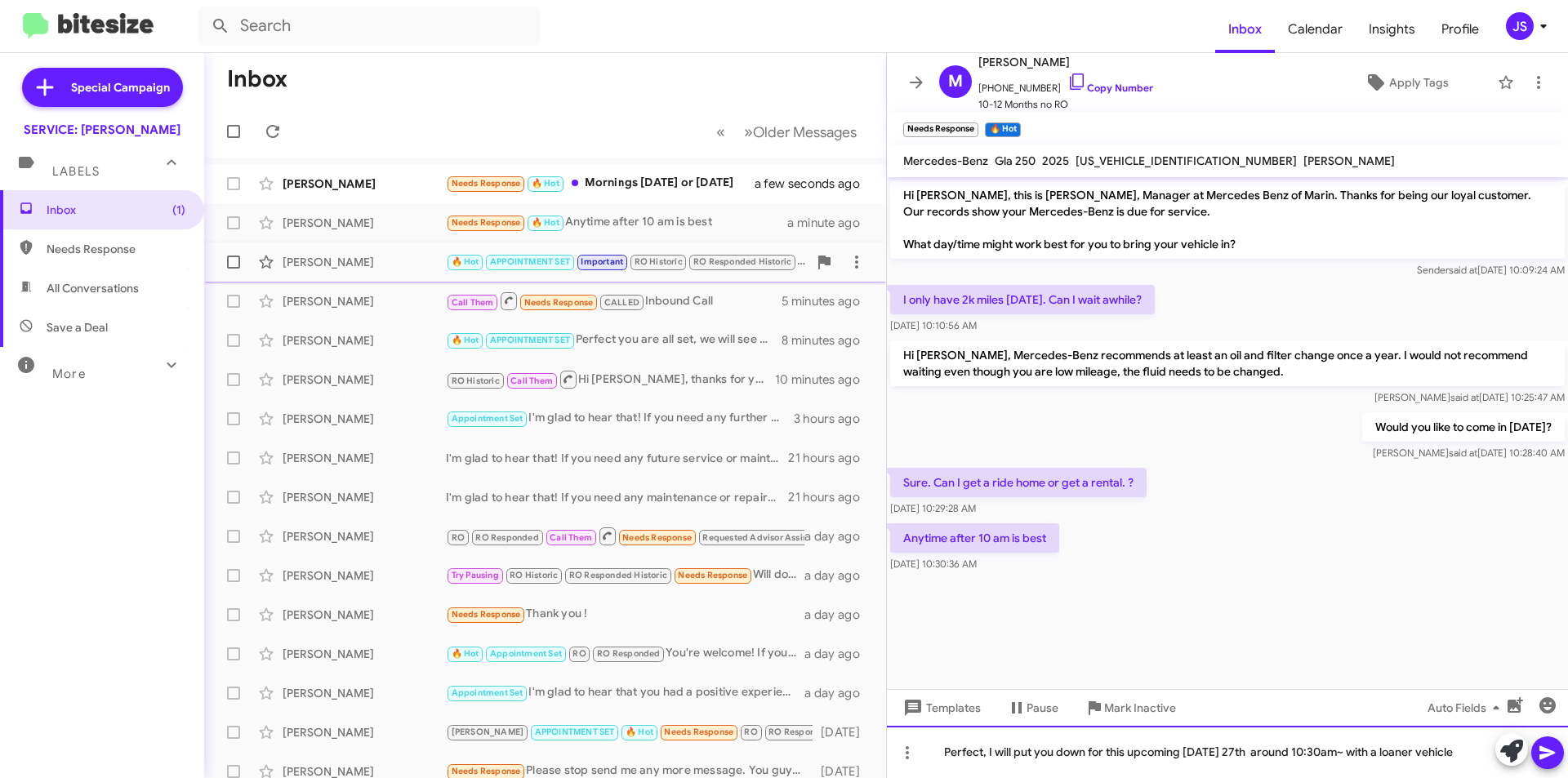
click at [1033, 763] on div "Perfect, I will put you down for this upcoming Saturday 27th around 10:30am~ wi…" at bounding box center [1228, 752] width 681 height 52
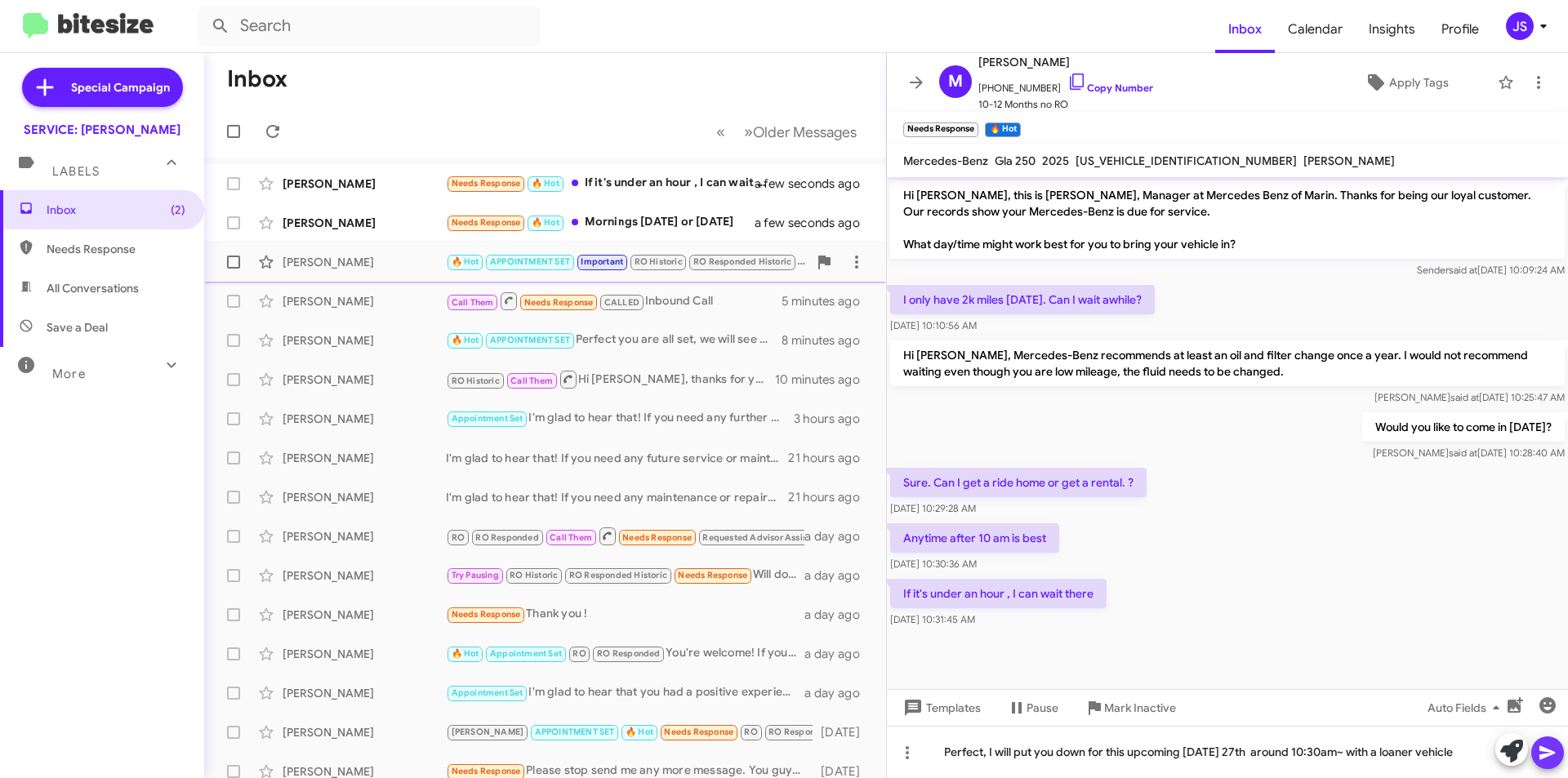
click at [1545, 749] on icon at bounding box center [1547, 753] width 15 height 13
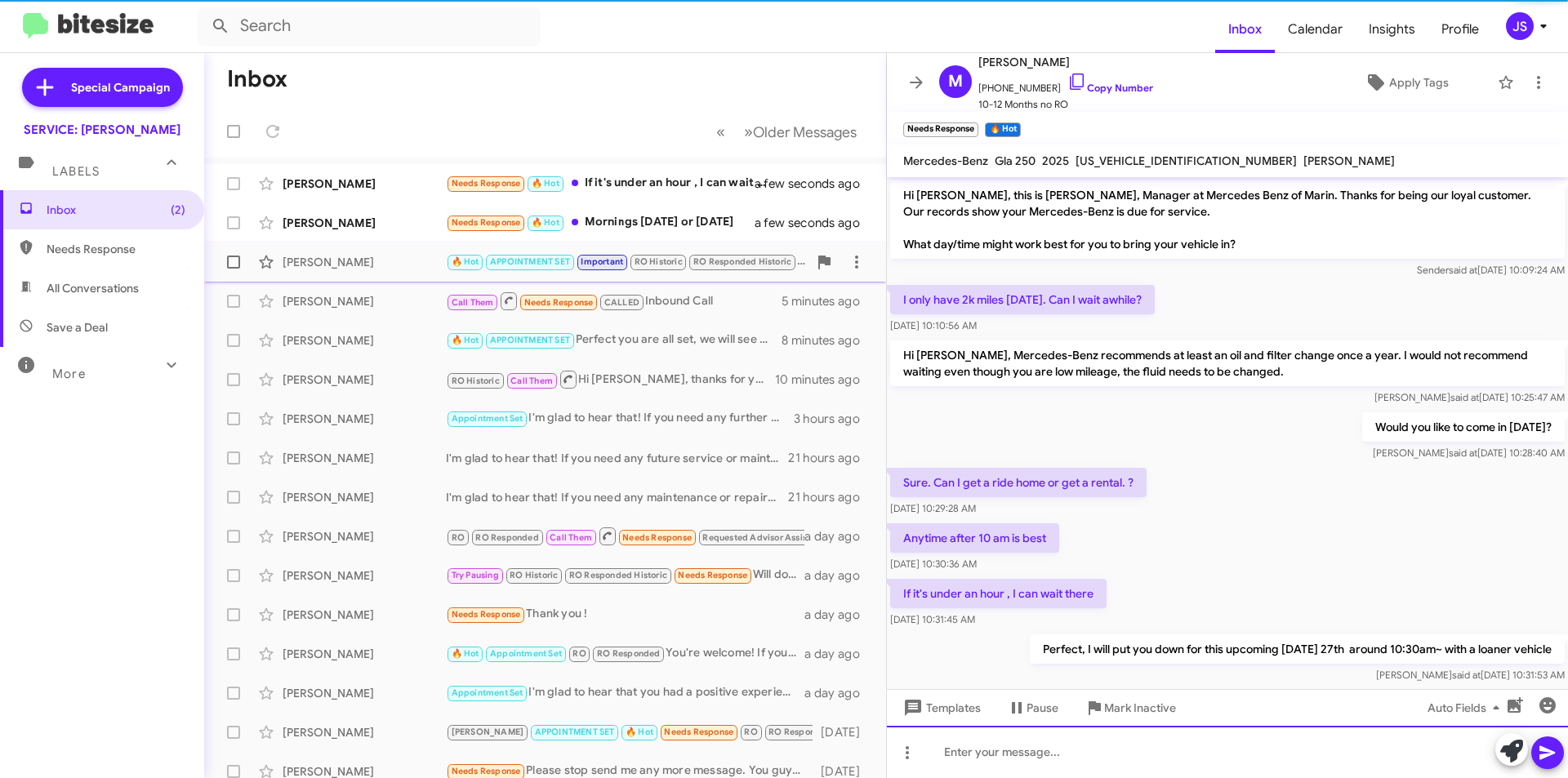
scroll to position [30, 0]
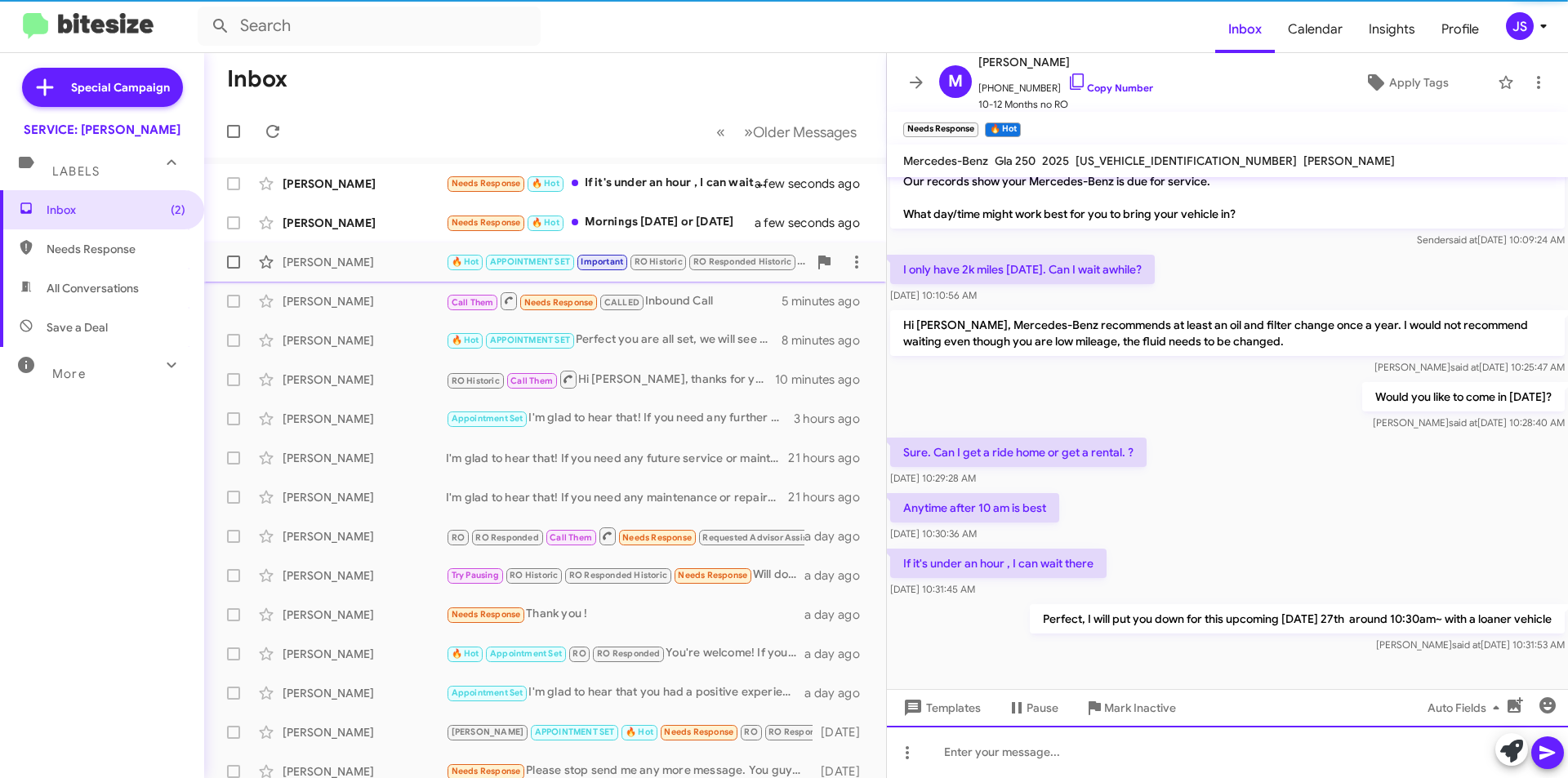
click at [1093, 762] on div at bounding box center [1228, 752] width 681 height 52
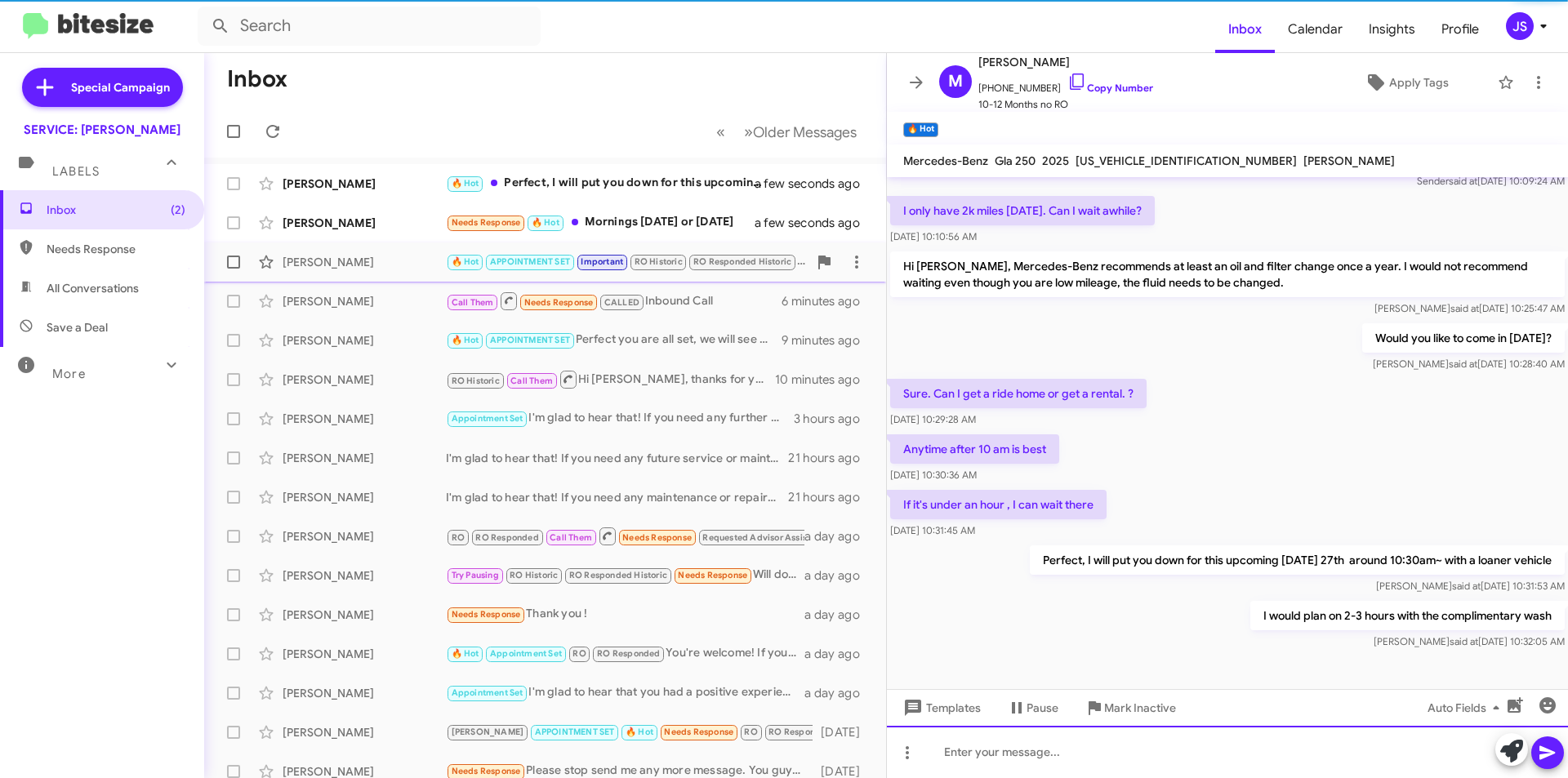
scroll to position [90, 0]
click at [613, 230] on div "Needs Response 🔥 Hot Mornings Monday or Wednesday" at bounding box center [626, 223] width 362 height 19
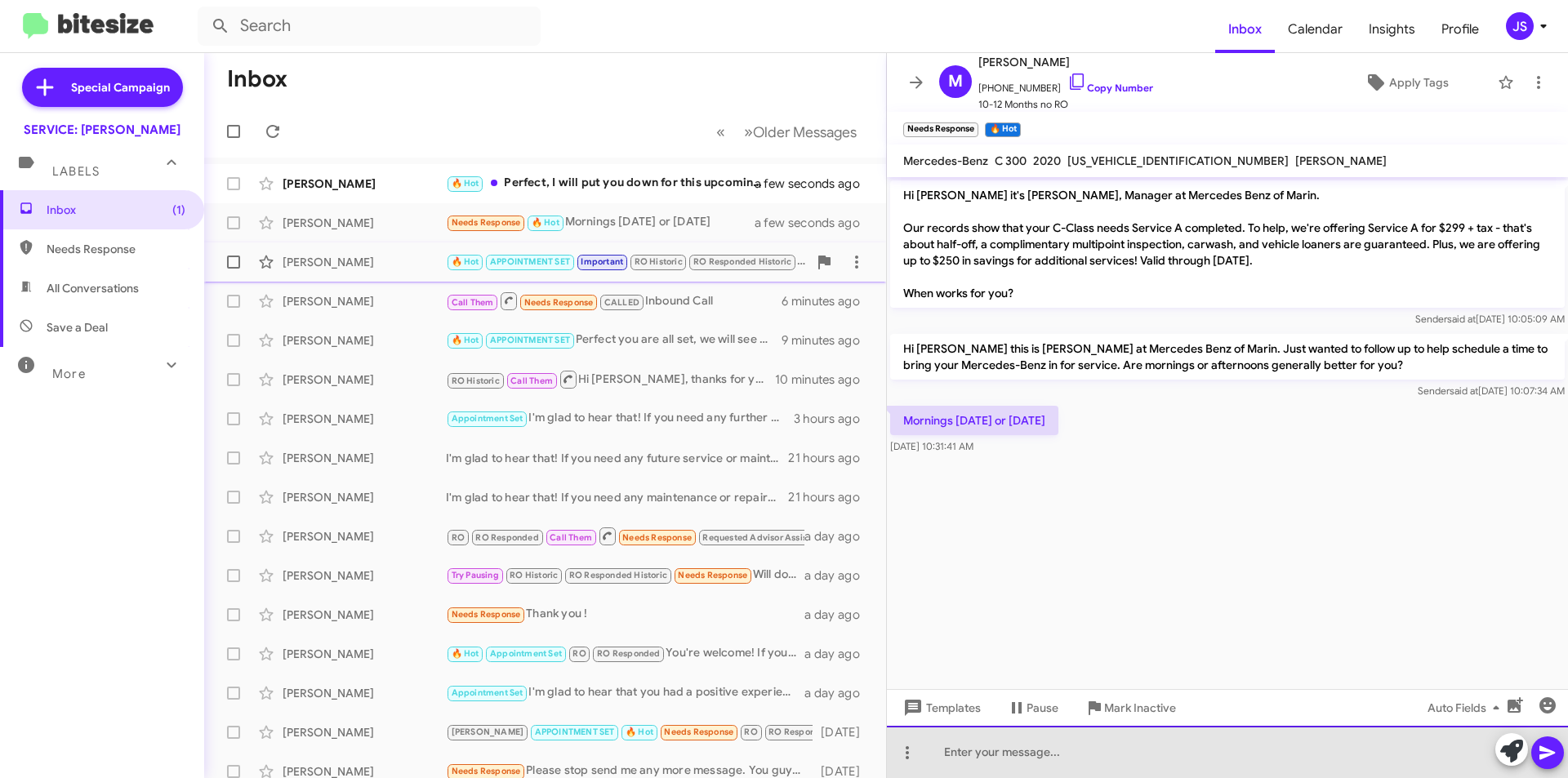
click at [1102, 743] on div at bounding box center [1228, 752] width 681 height 52
click at [1059, 767] on div at bounding box center [1228, 752] width 681 height 52
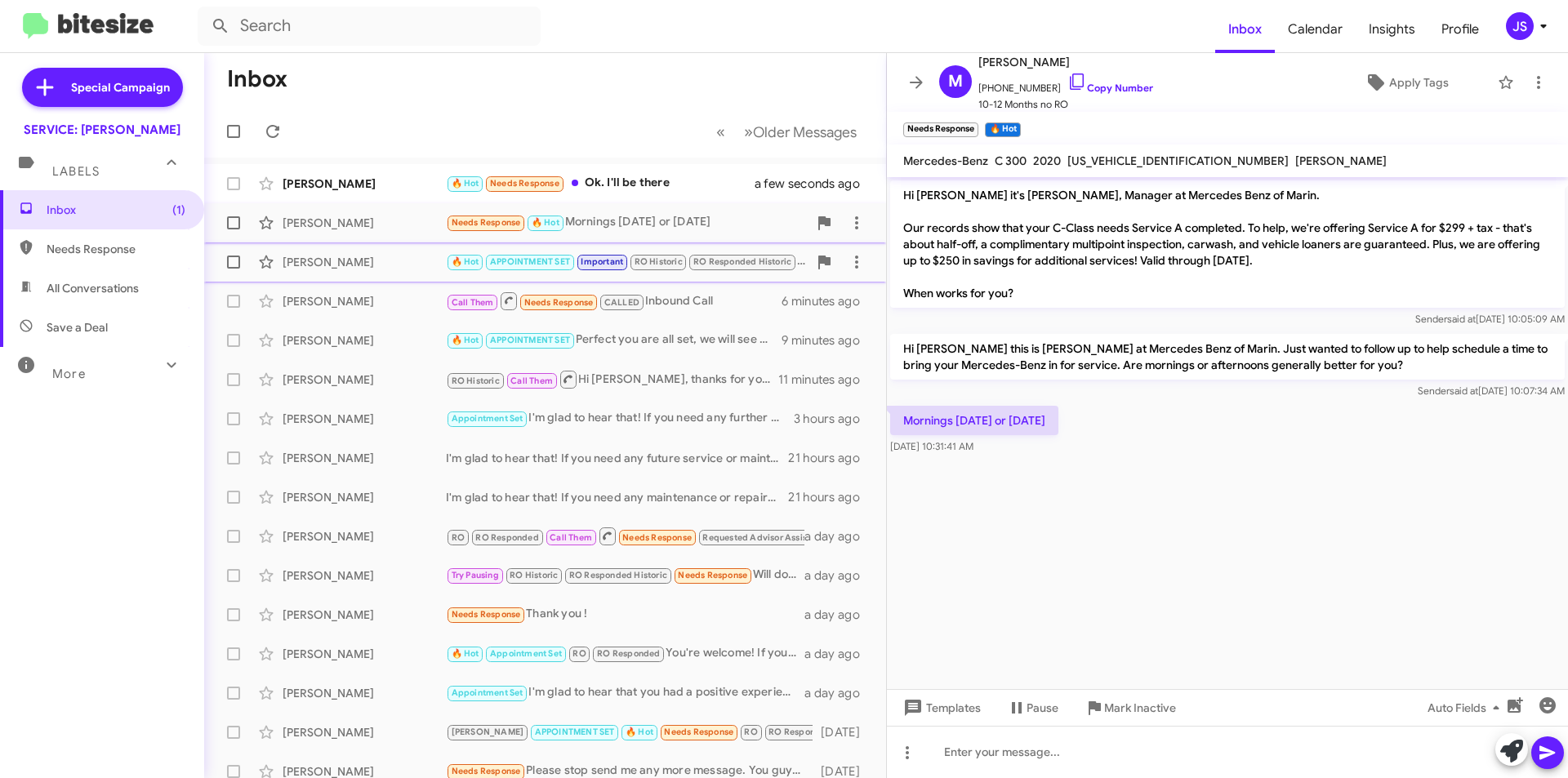
drag, startPoint x: 381, startPoint y: 216, endPoint x: 702, endPoint y: 236, distance: 321.6
click at [381, 216] on div "[PERSON_NAME]" at bounding box center [364, 223] width 163 height 16
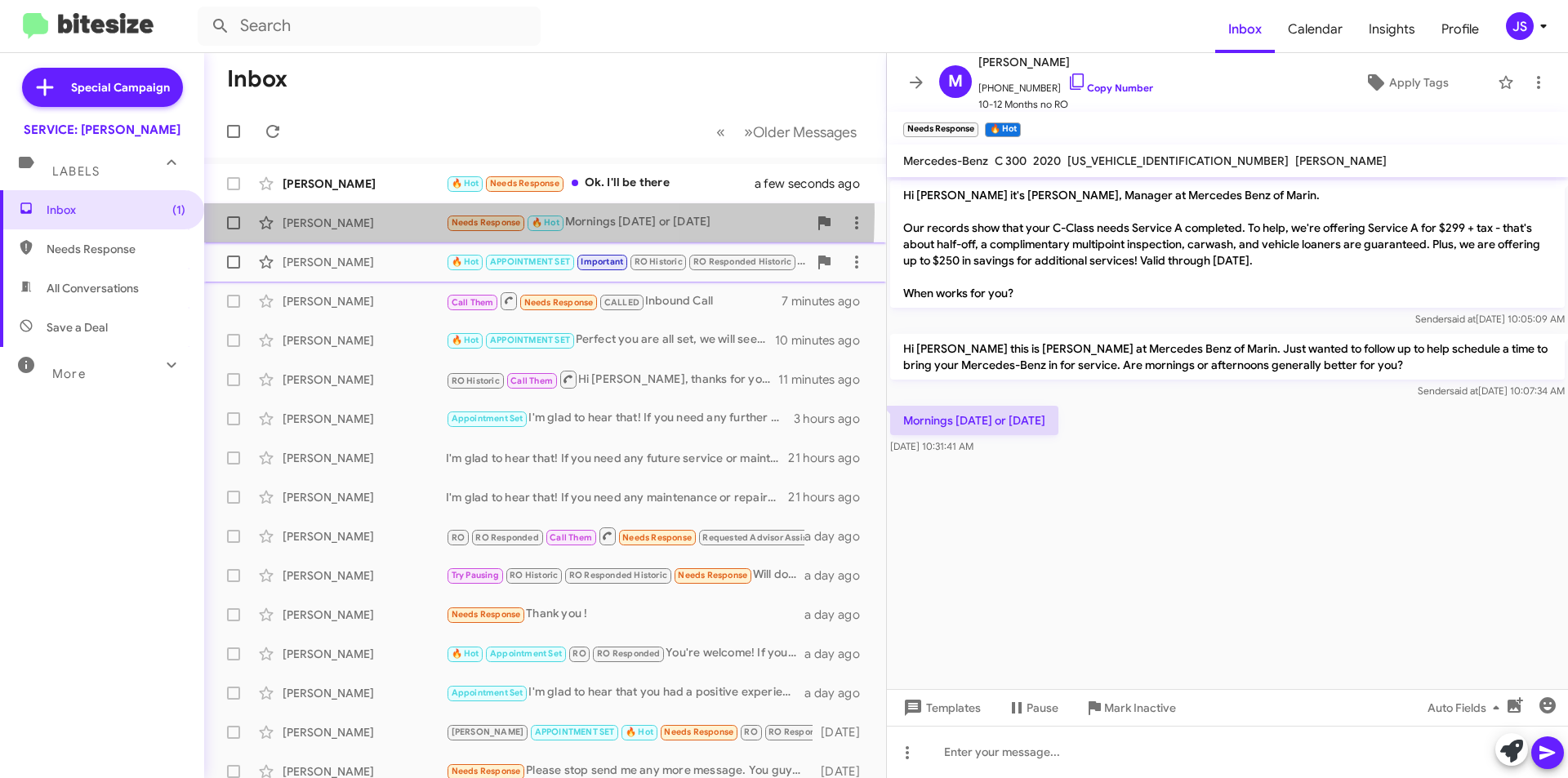
click at [362, 212] on div "Mary Mcdevitt Needs Response 🔥 Hot Mornings Monday or Wednesday a minute ago" at bounding box center [545, 223] width 656 height 33
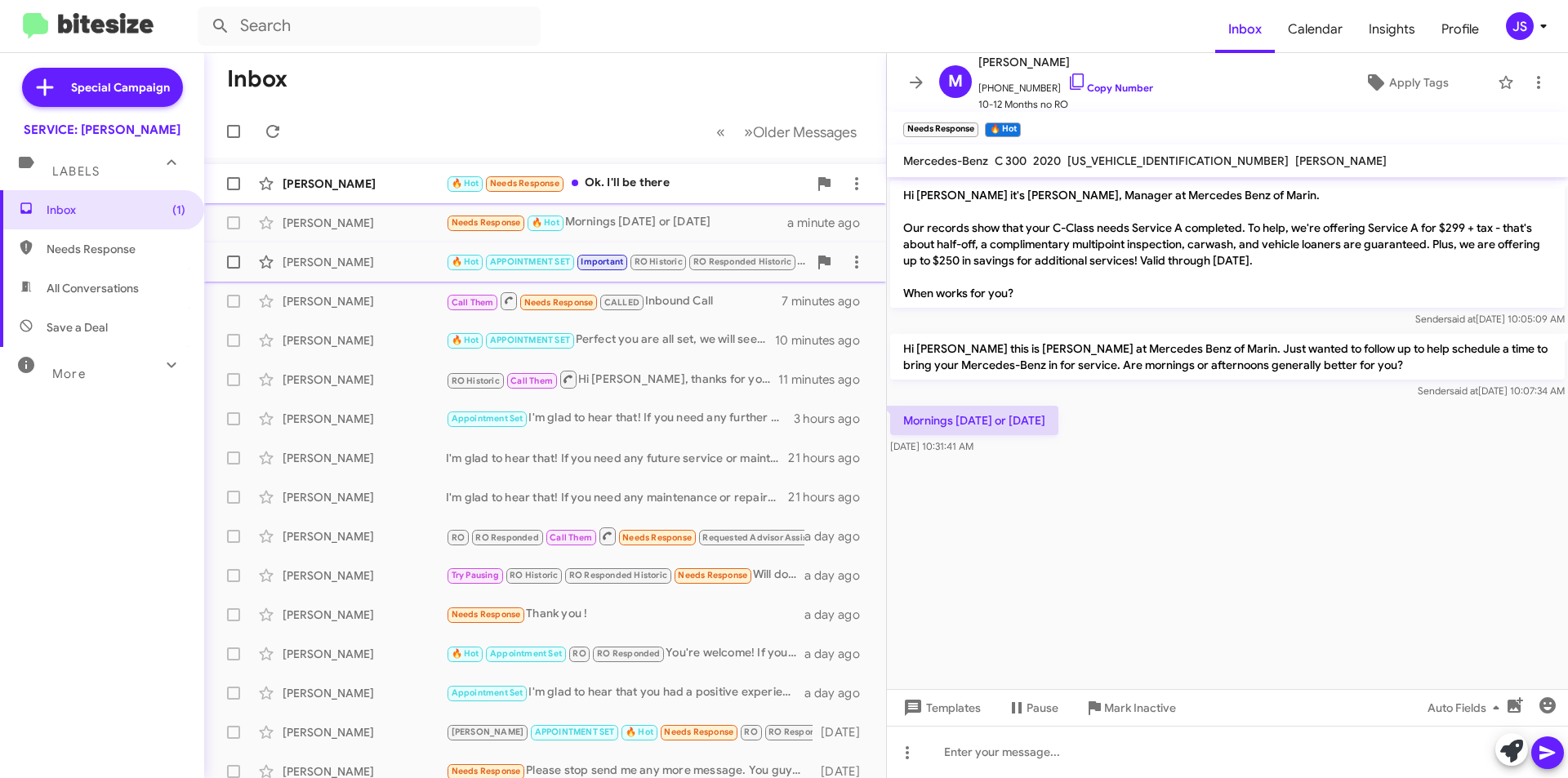
click at [366, 182] on div "[PERSON_NAME]" at bounding box center [364, 183] width 163 height 16
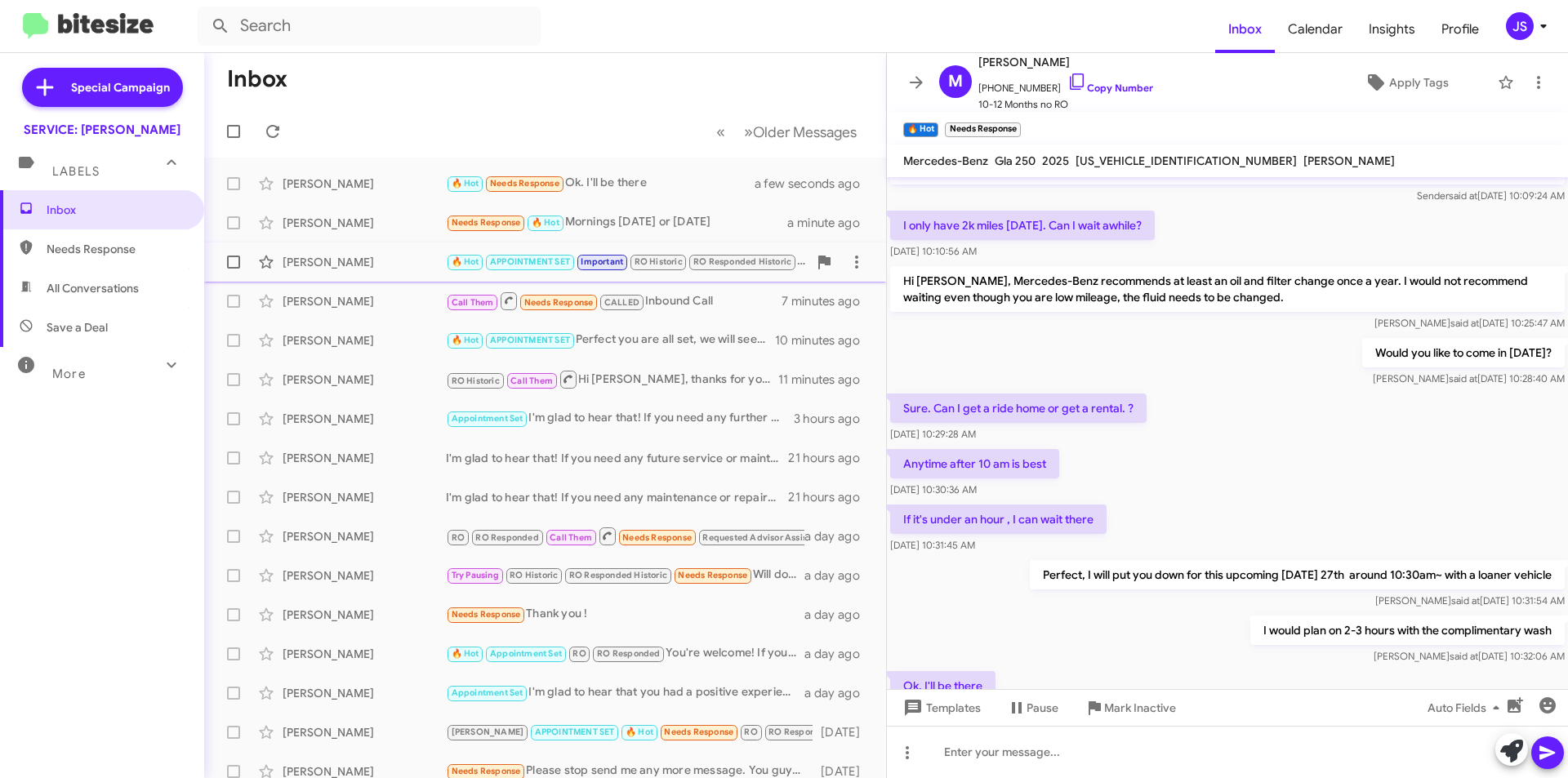
scroll to position [150, 0]
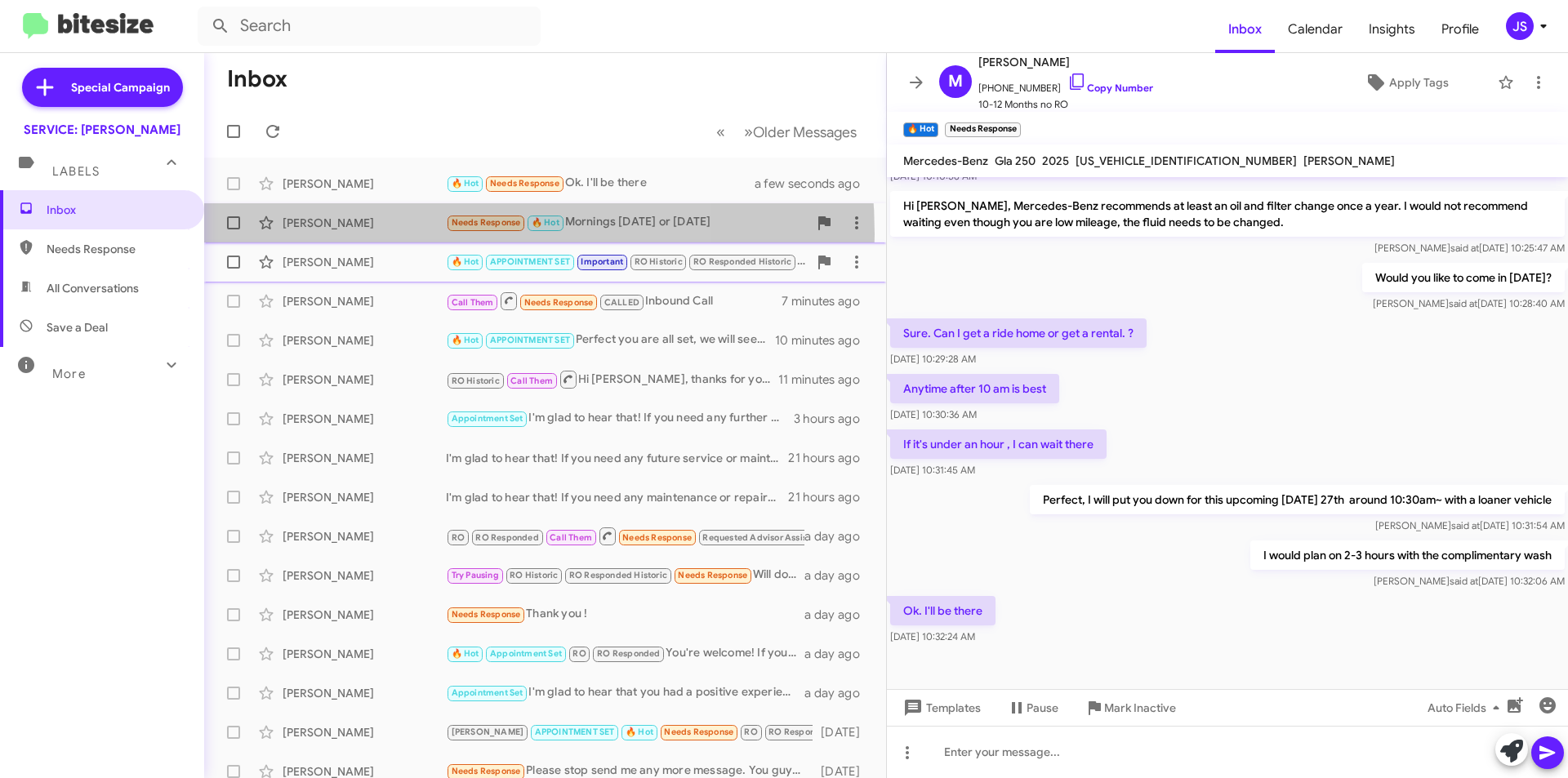
click at [377, 234] on div "Mary Mcdevitt Needs Response 🔥 Hot Mornings Monday or Wednesday a minute ago" at bounding box center [545, 223] width 656 height 33
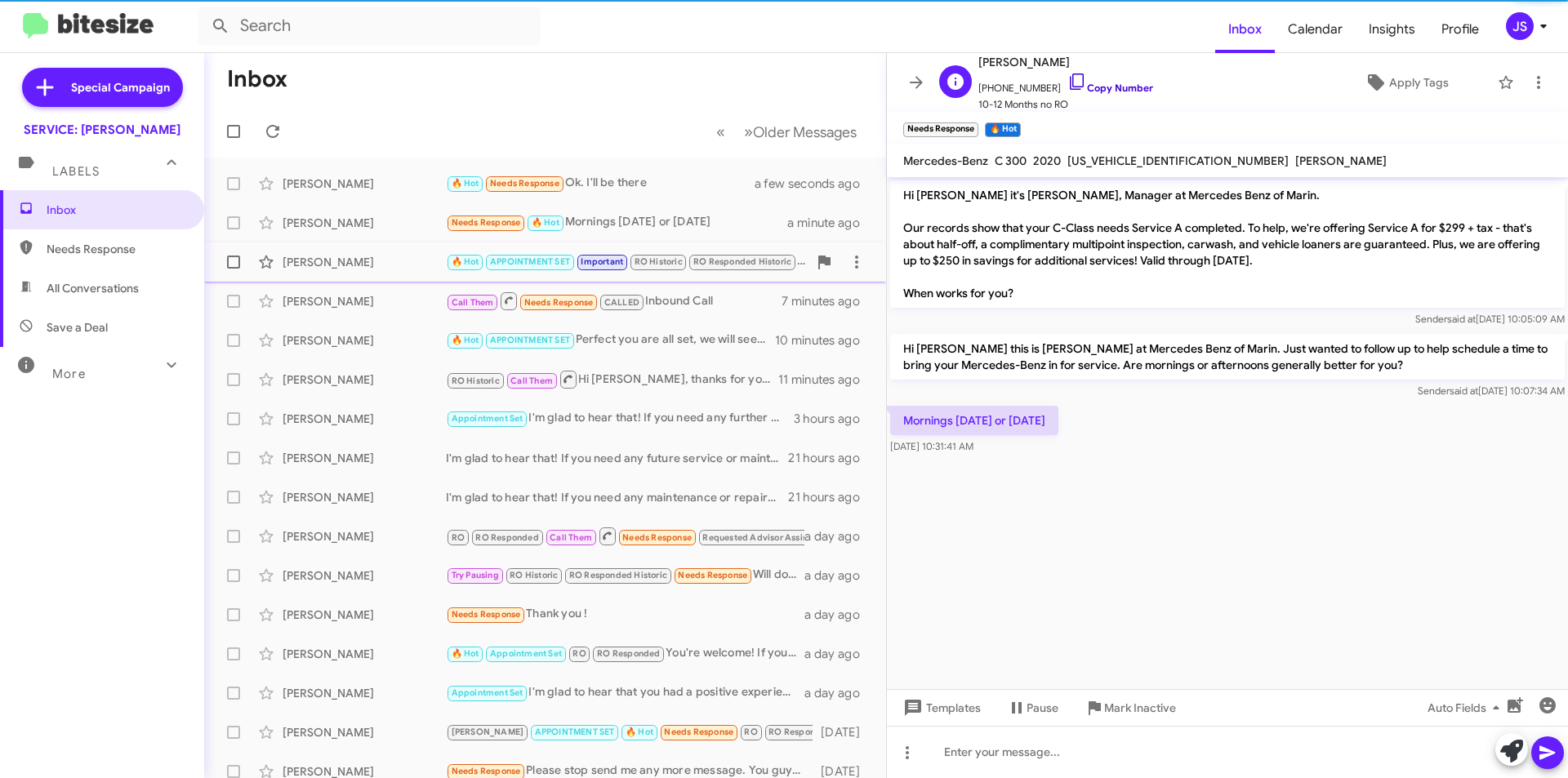
click at [1067, 80] on icon at bounding box center [1077, 82] width 19 height 19
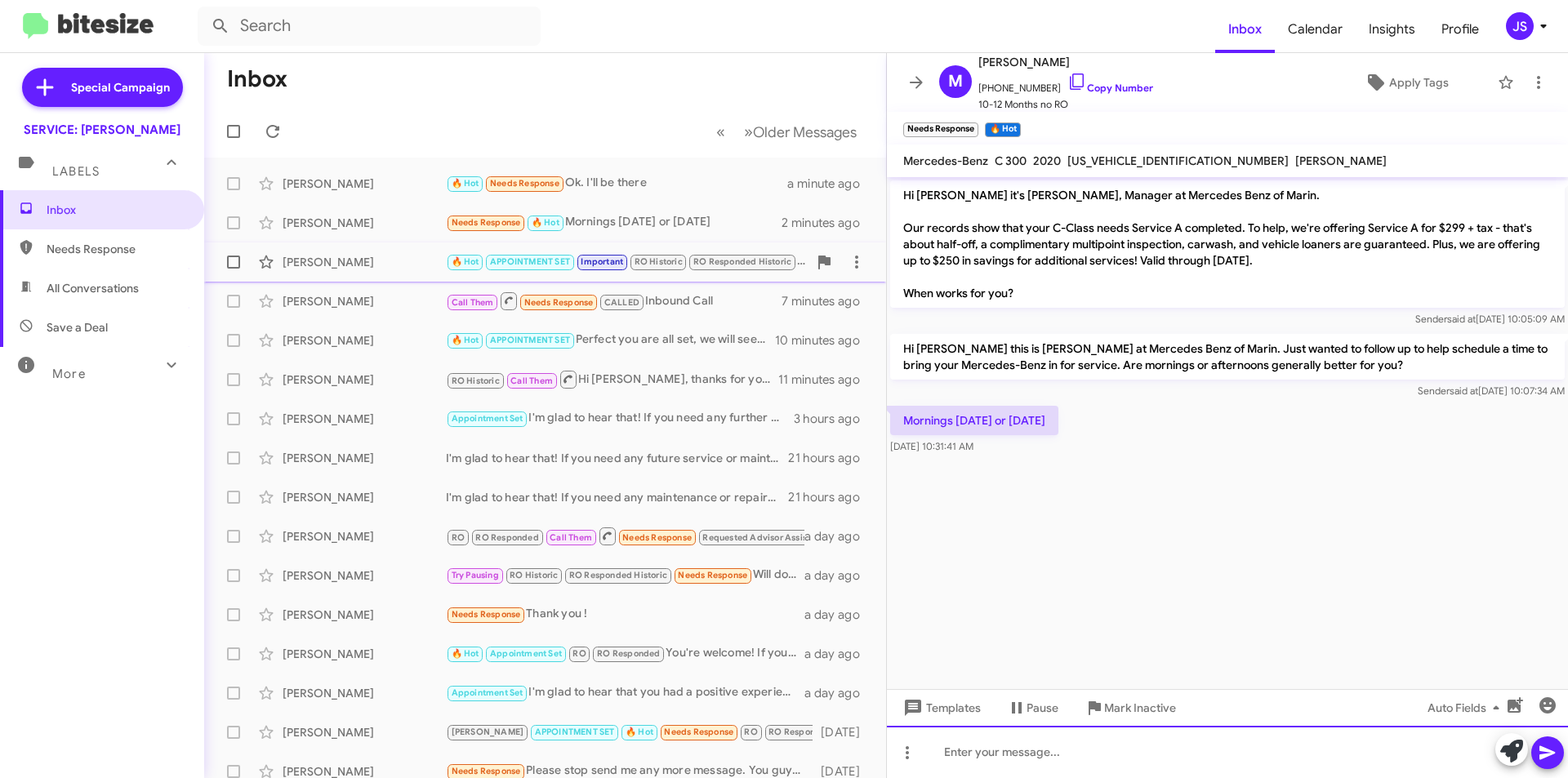
click at [1137, 749] on div at bounding box center [1228, 752] width 681 height 52
click at [1124, 771] on div at bounding box center [1228, 752] width 681 height 52
click at [1121, 756] on div "Does tomorrow morning" at bounding box center [1228, 752] width 681 height 52
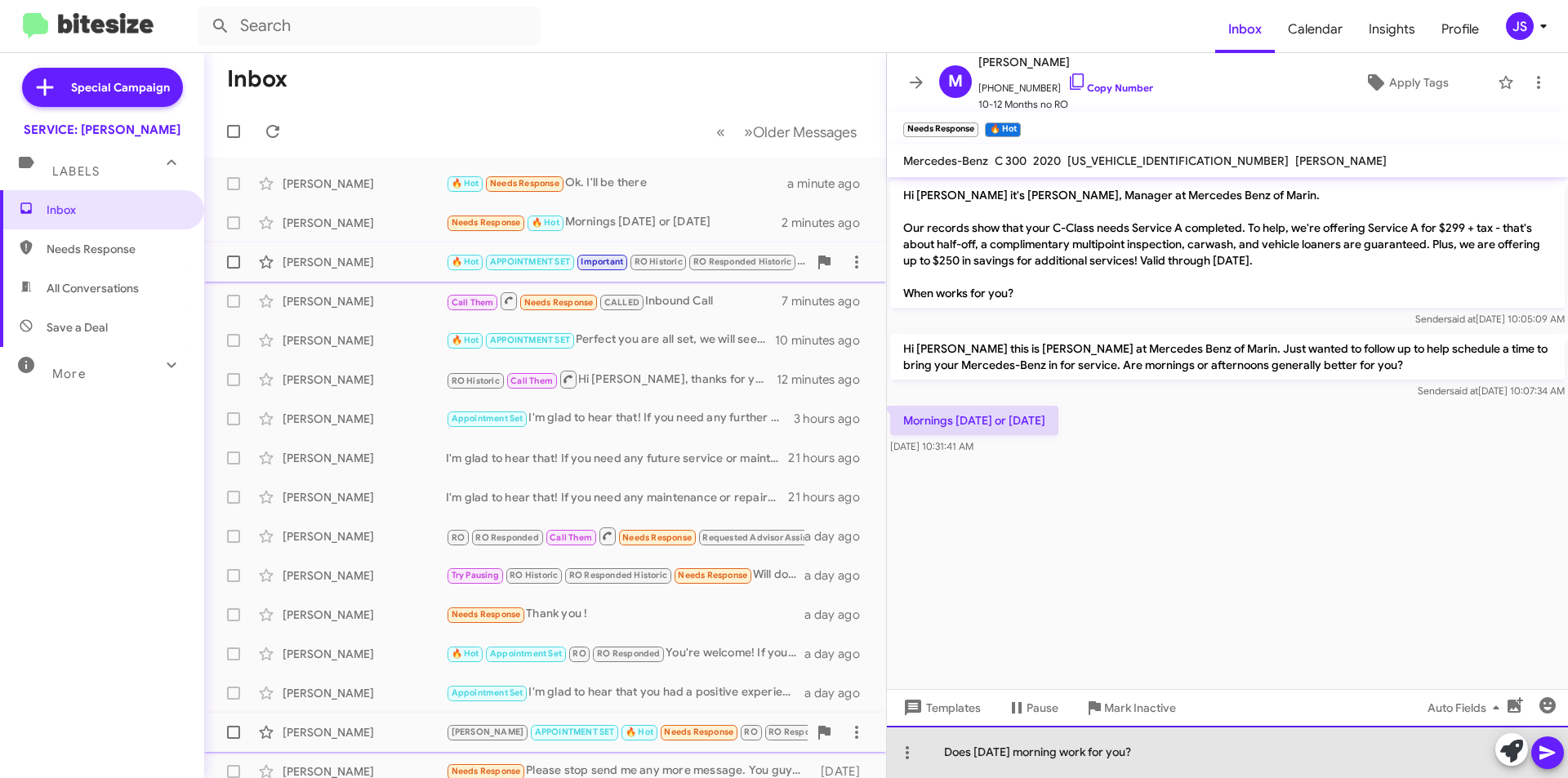
drag, startPoint x: 1183, startPoint y: 766, endPoint x: 777, endPoint y: 750, distance: 406.3
click at [777, 750] on div "Inbox « Previous » Next Older Messages Marcia Berardi 🔥 Hot Needs Response Ok. …" at bounding box center [886, 415] width 1364 height 725
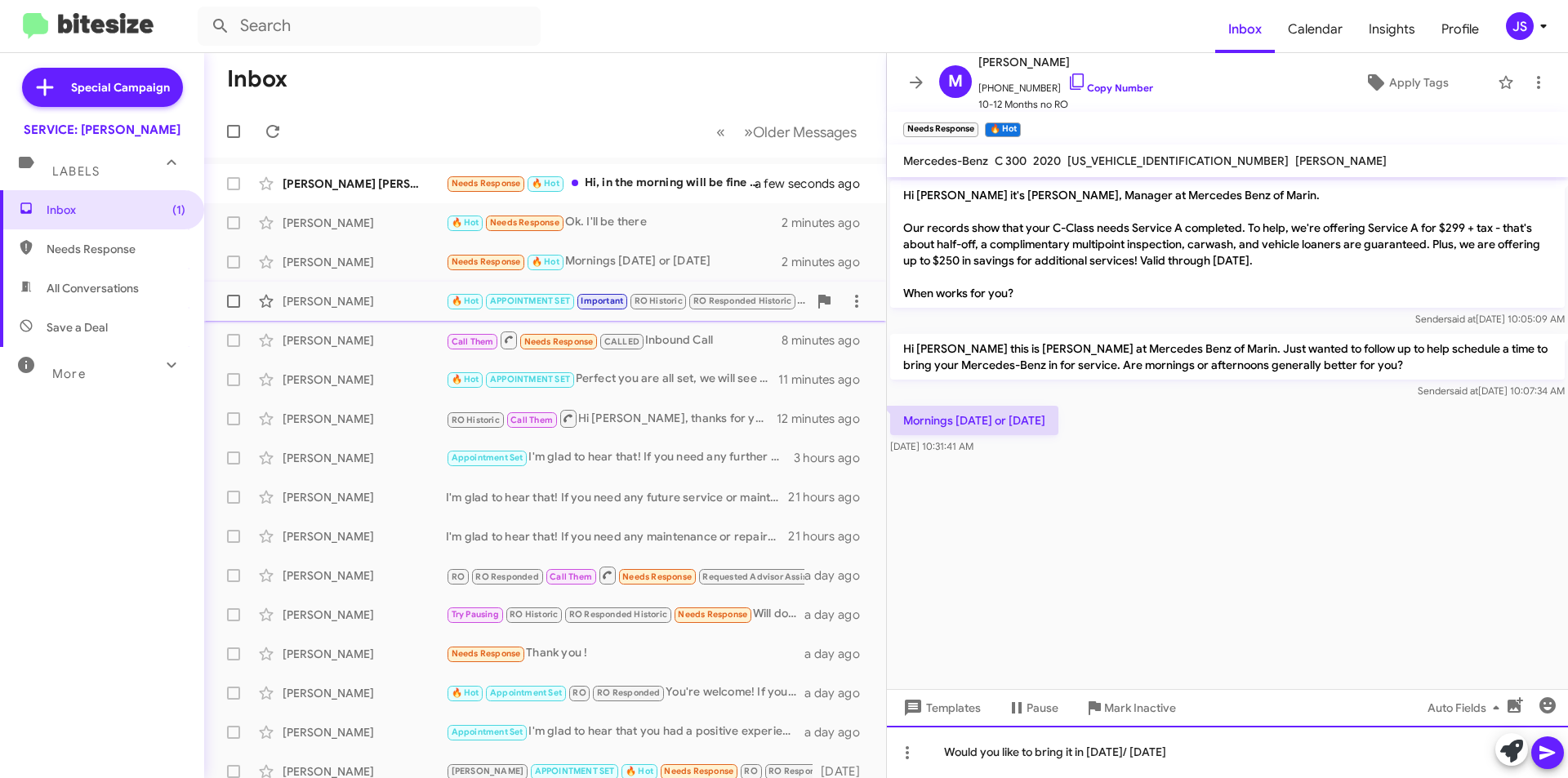
click at [1140, 757] on div "Would you like to bring it in tomorrow/ Wednesday" at bounding box center [1228, 752] width 681 height 52
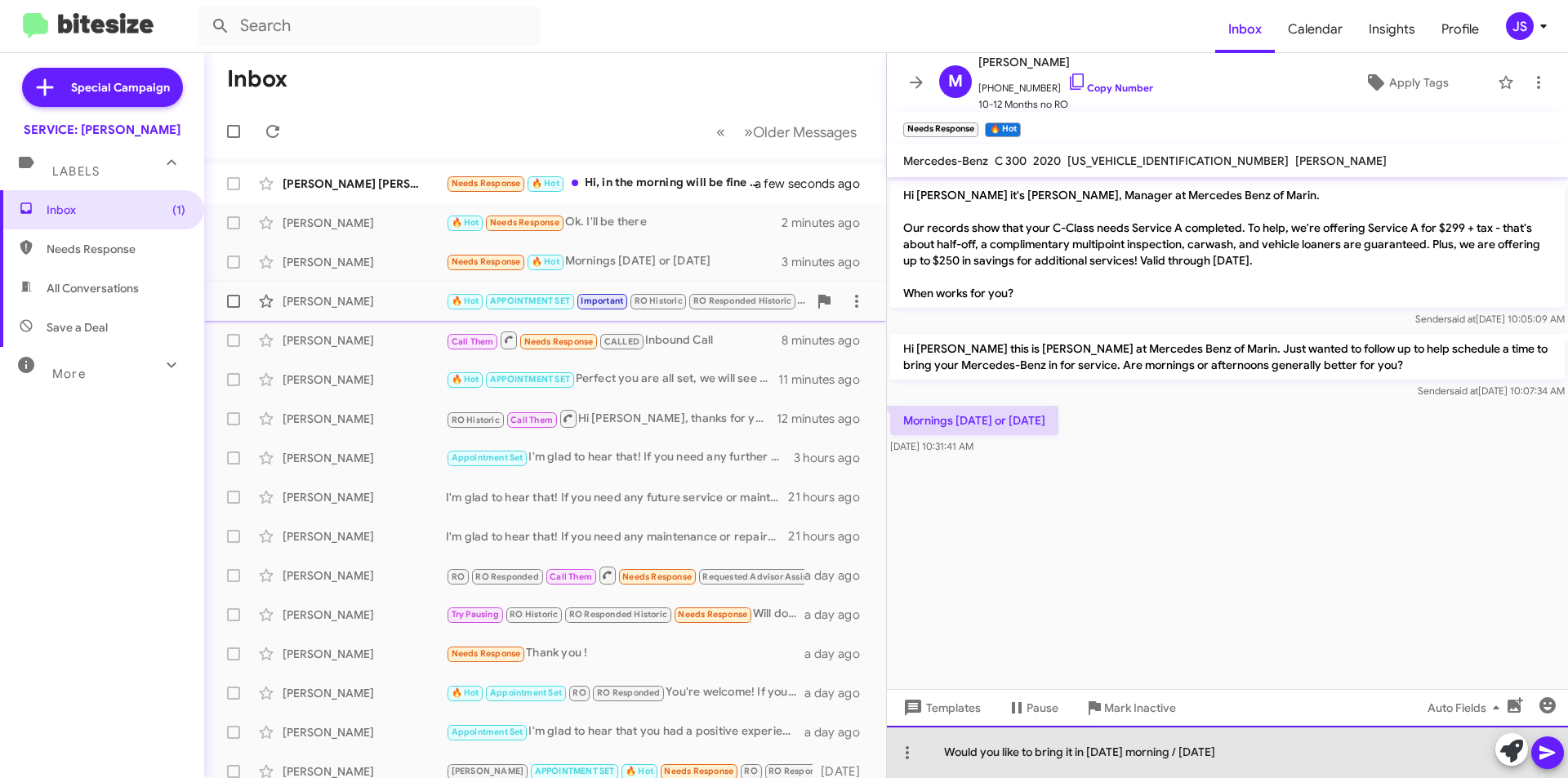
click at [1316, 754] on div "Would you like to bring it in tomorrow morning / Wednesday" at bounding box center [1228, 752] width 681 height 52
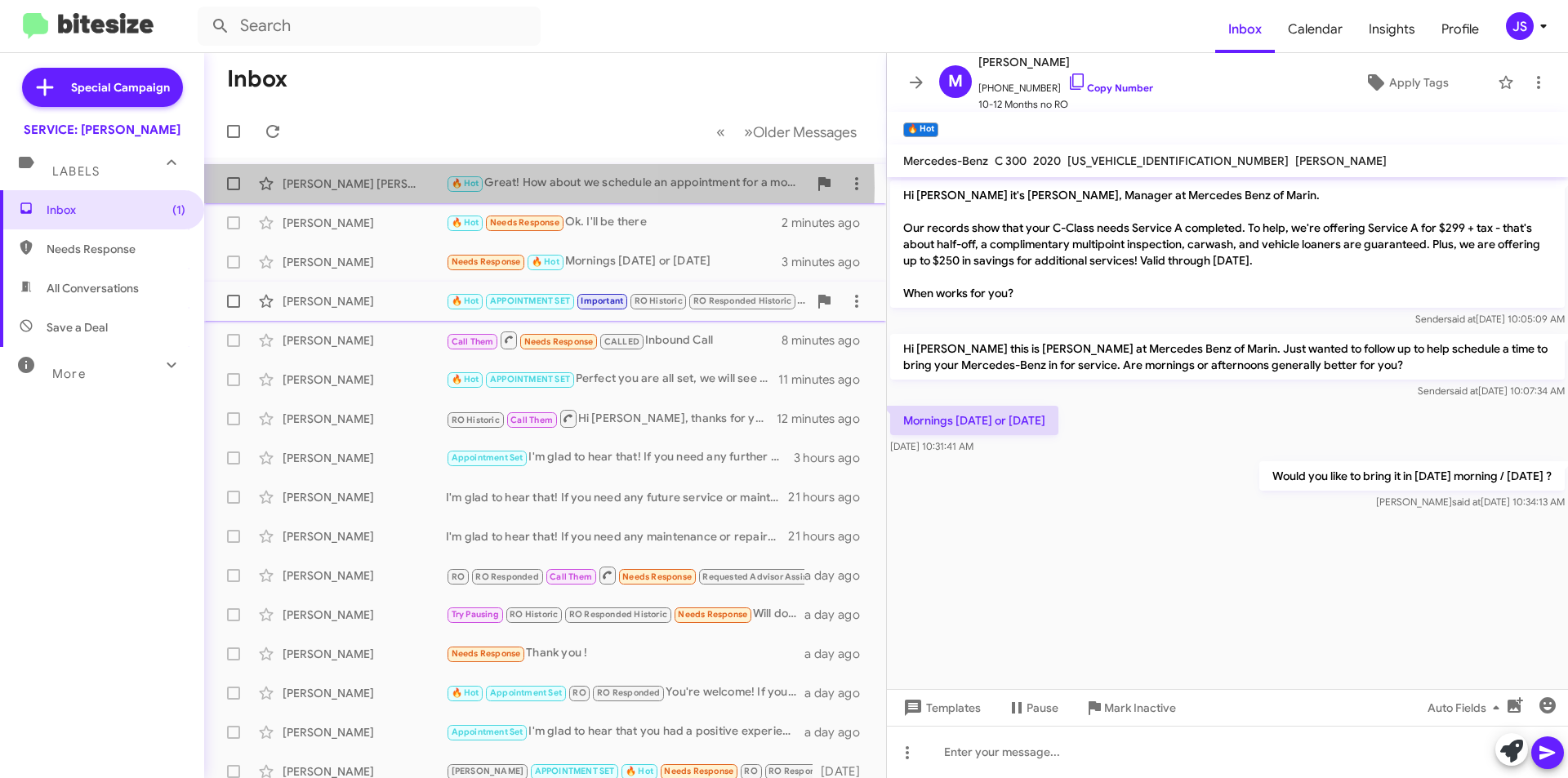
click at [351, 188] on div "[PERSON_NAME] [PERSON_NAME]" at bounding box center [364, 183] width 163 height 16
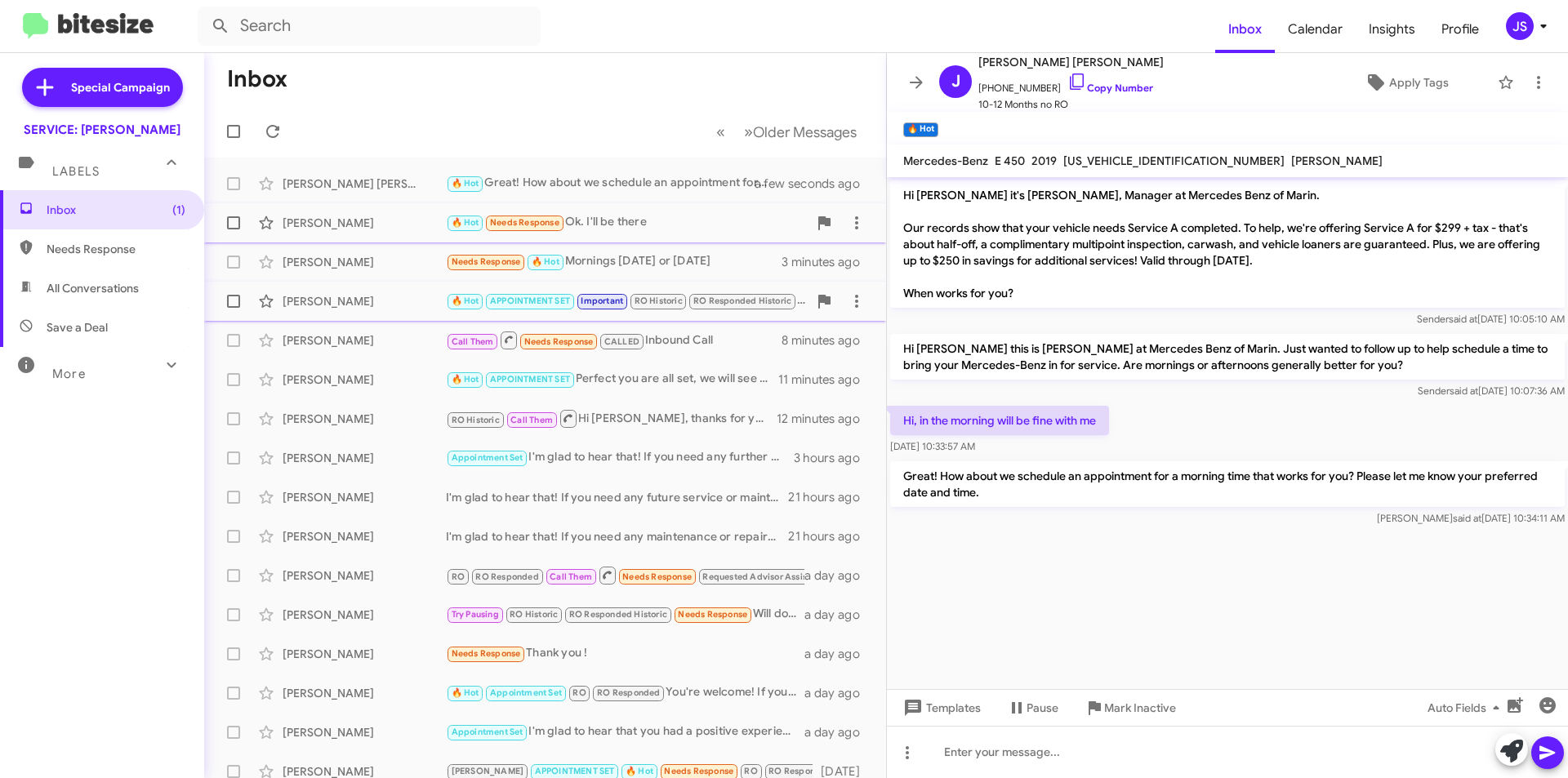
click at [344, 209] on div "Marcia Berardi 🔥 Hot Needs Response Ok. I'll be there 2 minutes ago" at bounding box center [545, 223] width 656 height 33
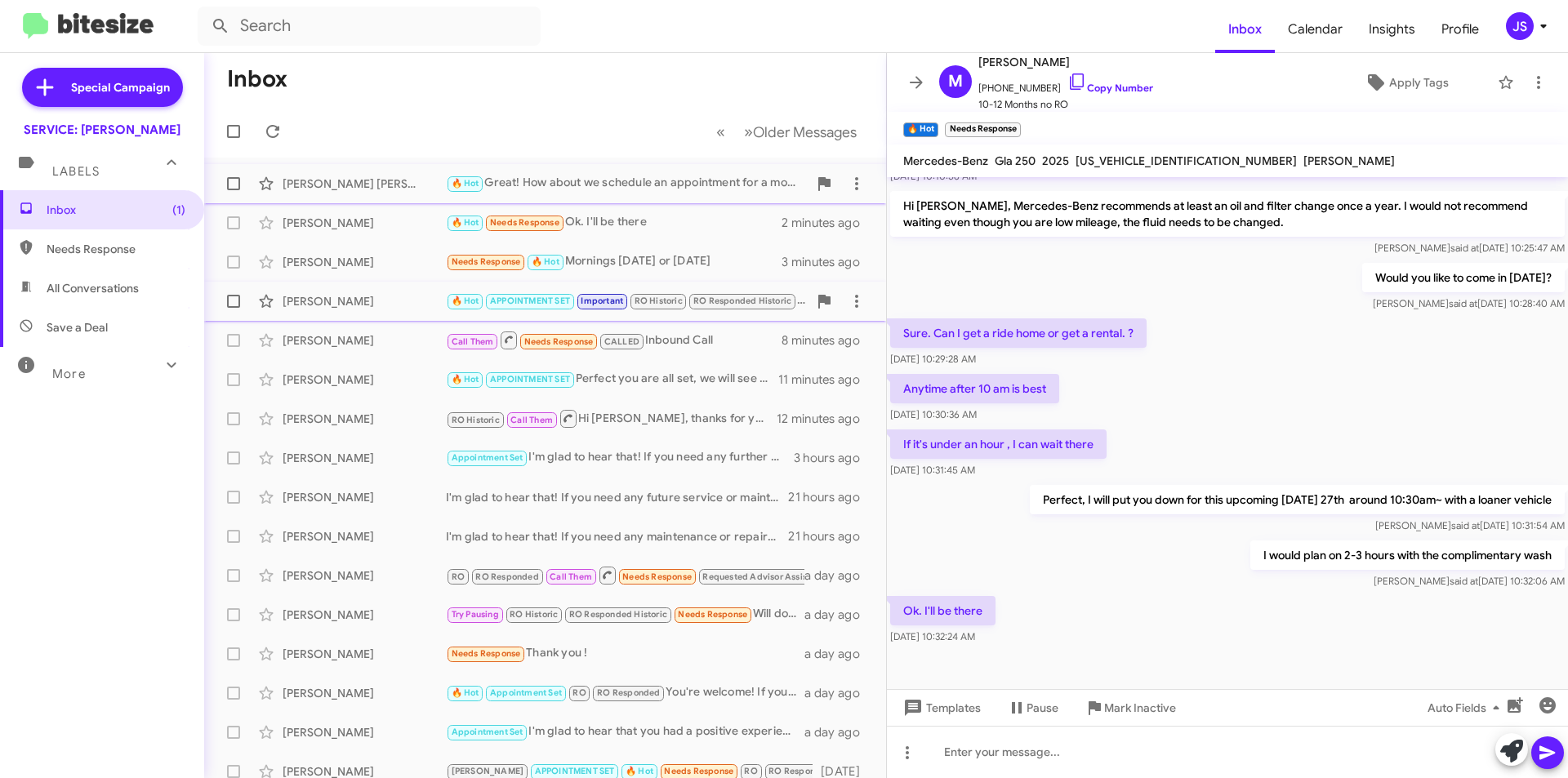
click at [356, 182] on div "[PERSON_NAME] [PERSON_NAME]" at bounding box center [364, 183] width 163 height 16
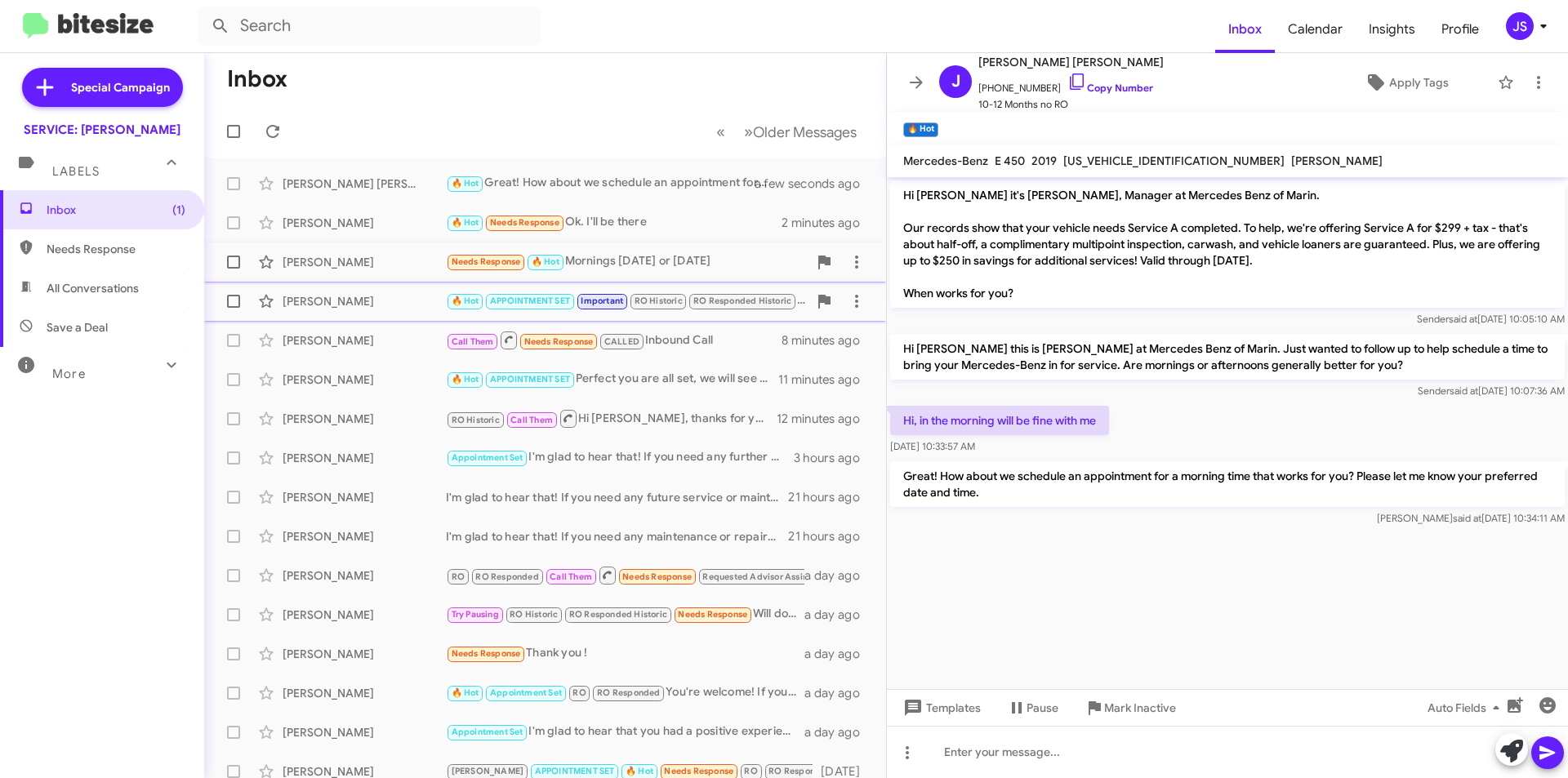
click at [361, 266] on div "[PERSON_NAME]" at bounding box center [364, 262] width 163 height 16
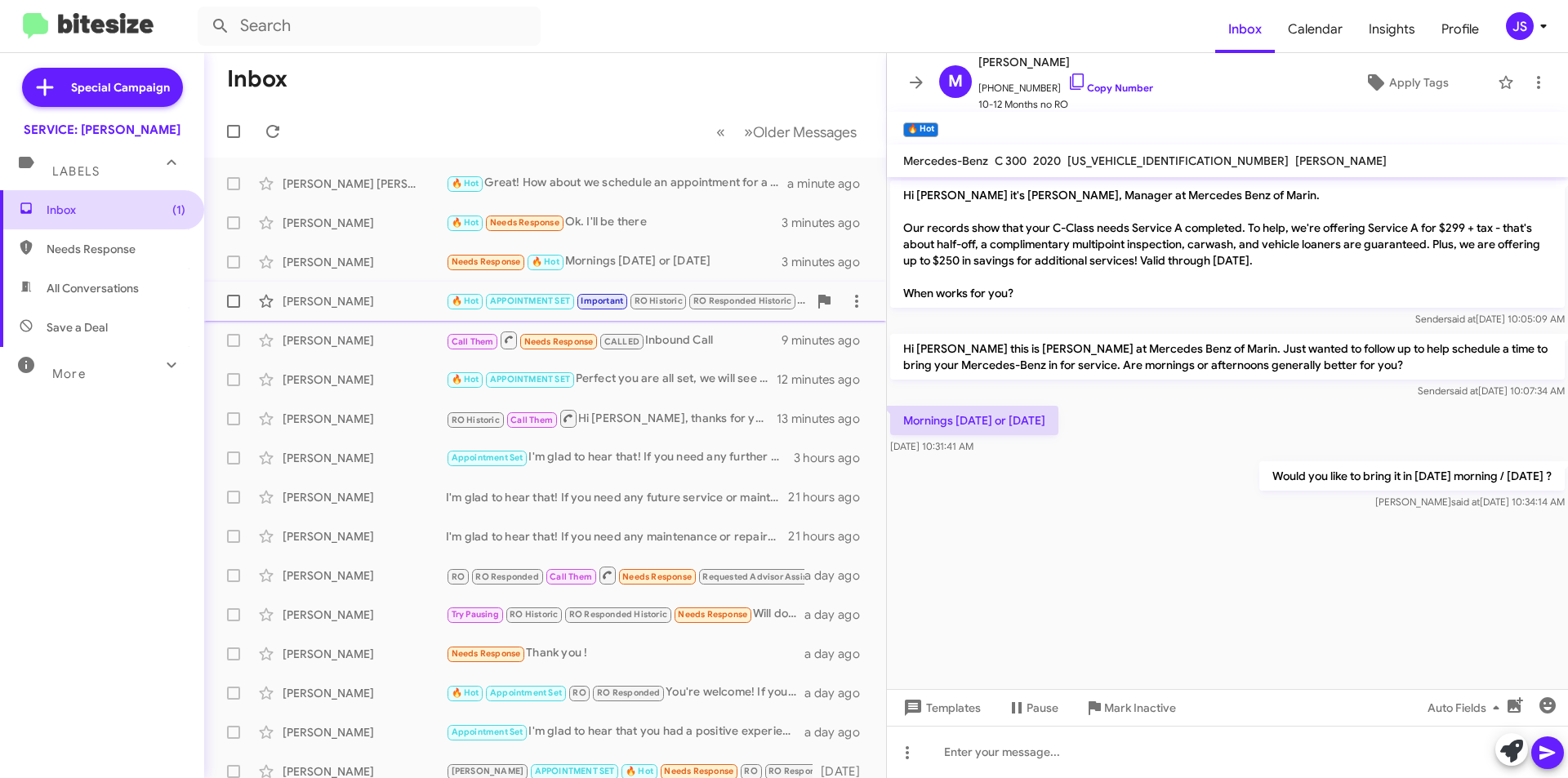
click at [129, 202] on span "Inbox (1)" at bounding box center [116, 209] width 139 height 16
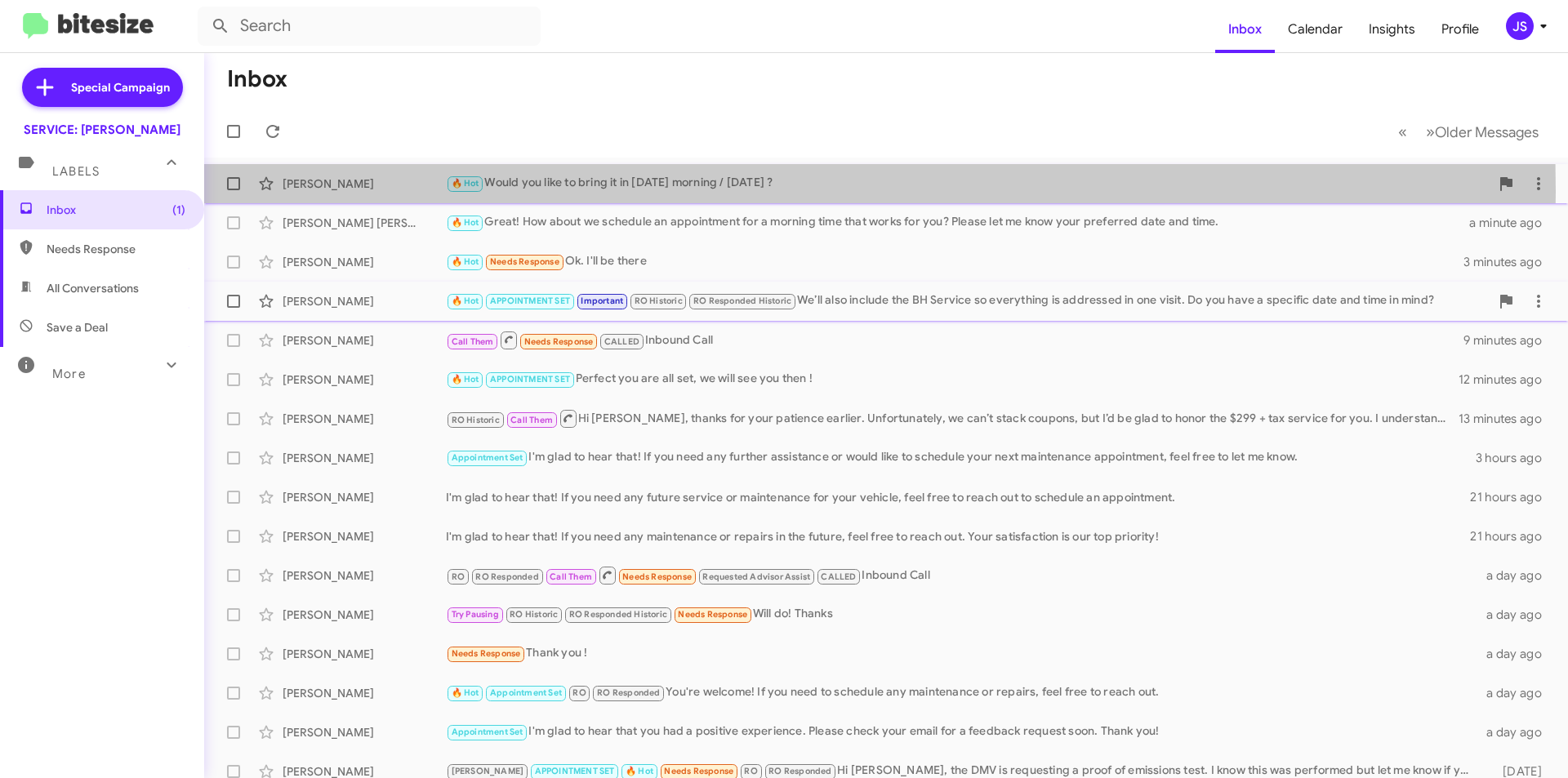
drag, startPoint x: 376, startPoint y: 192, endPoint x: 333, endPoint y: 200, distance: 43.7
click at [376, 191] on div "Mary Mcdevitt 🔥 Hot Would you like to bring it in tomorrow morning / Wednesday …" at bounding box center [885, 184] width 1338 height 33
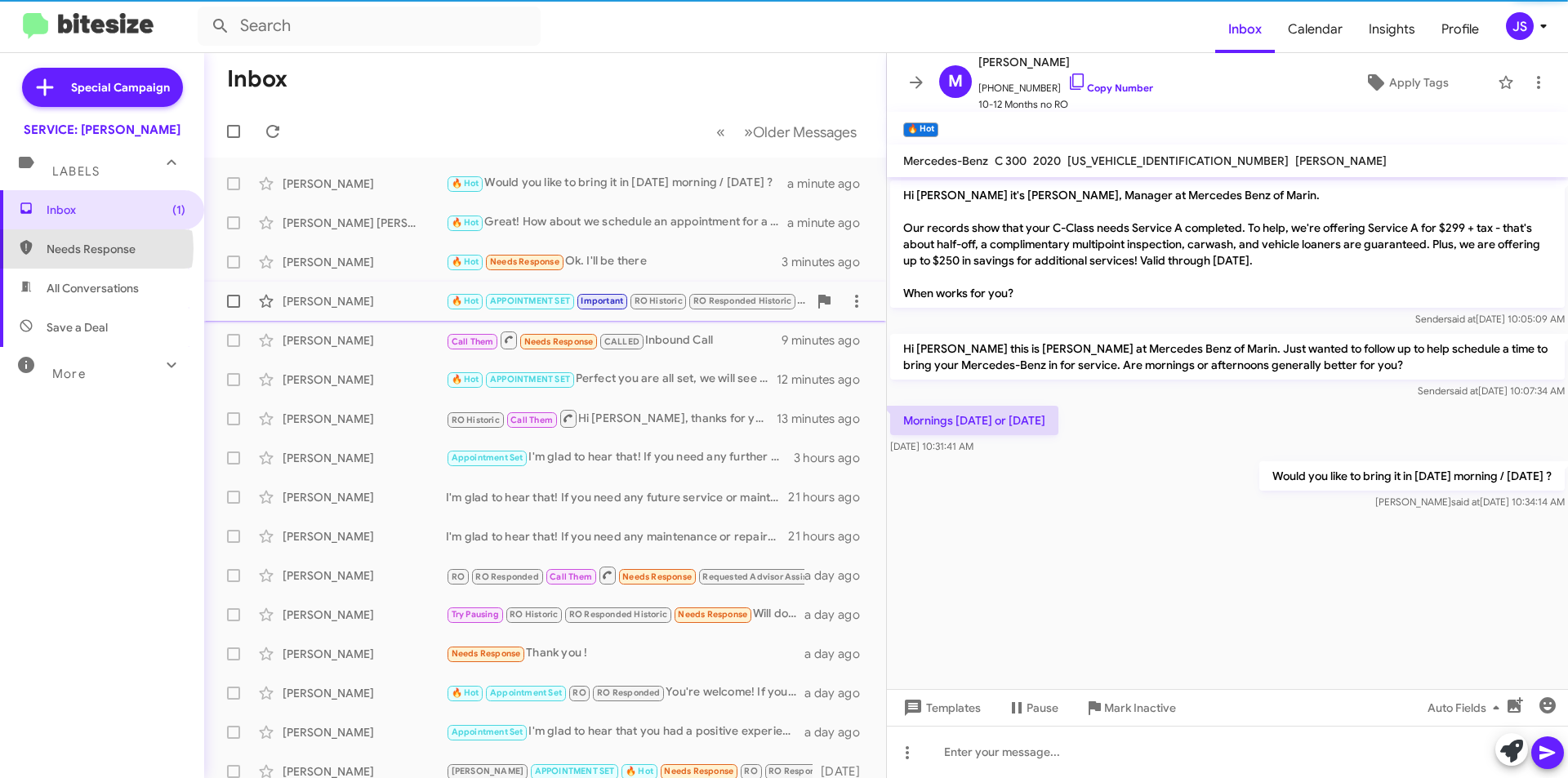
click at [80, 248] on span "Needs Response" at bounding box center [116, 248] width 139 height 16
type input "in:needs-response"
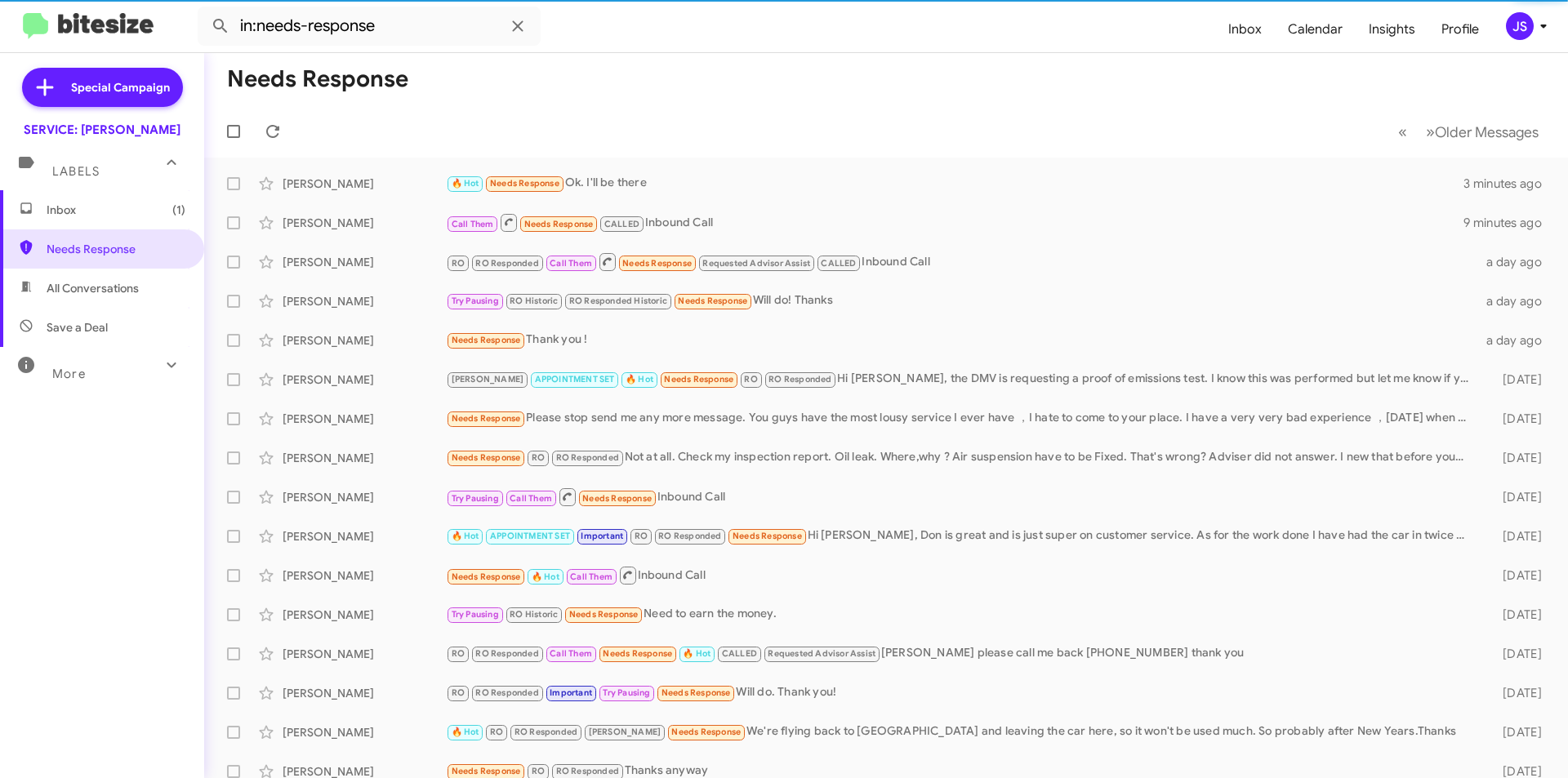
click at [124, 217] on span "Inbox (1)" at bounding box center [116, 209] width 139 height 16
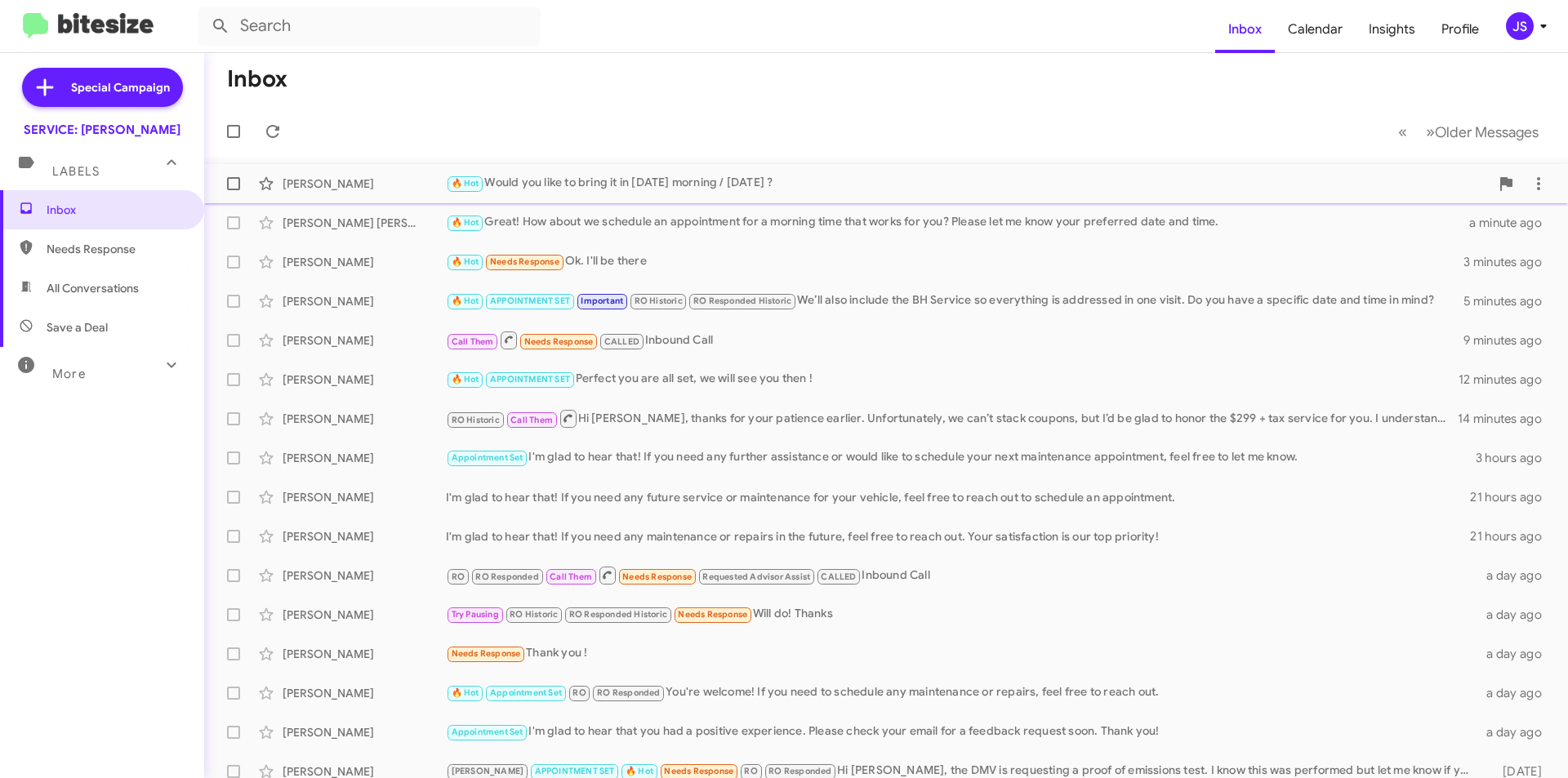
click at [356, 182] on div "[PERSON_NAME]" at bounding box center [364, 183] width 163 height 16
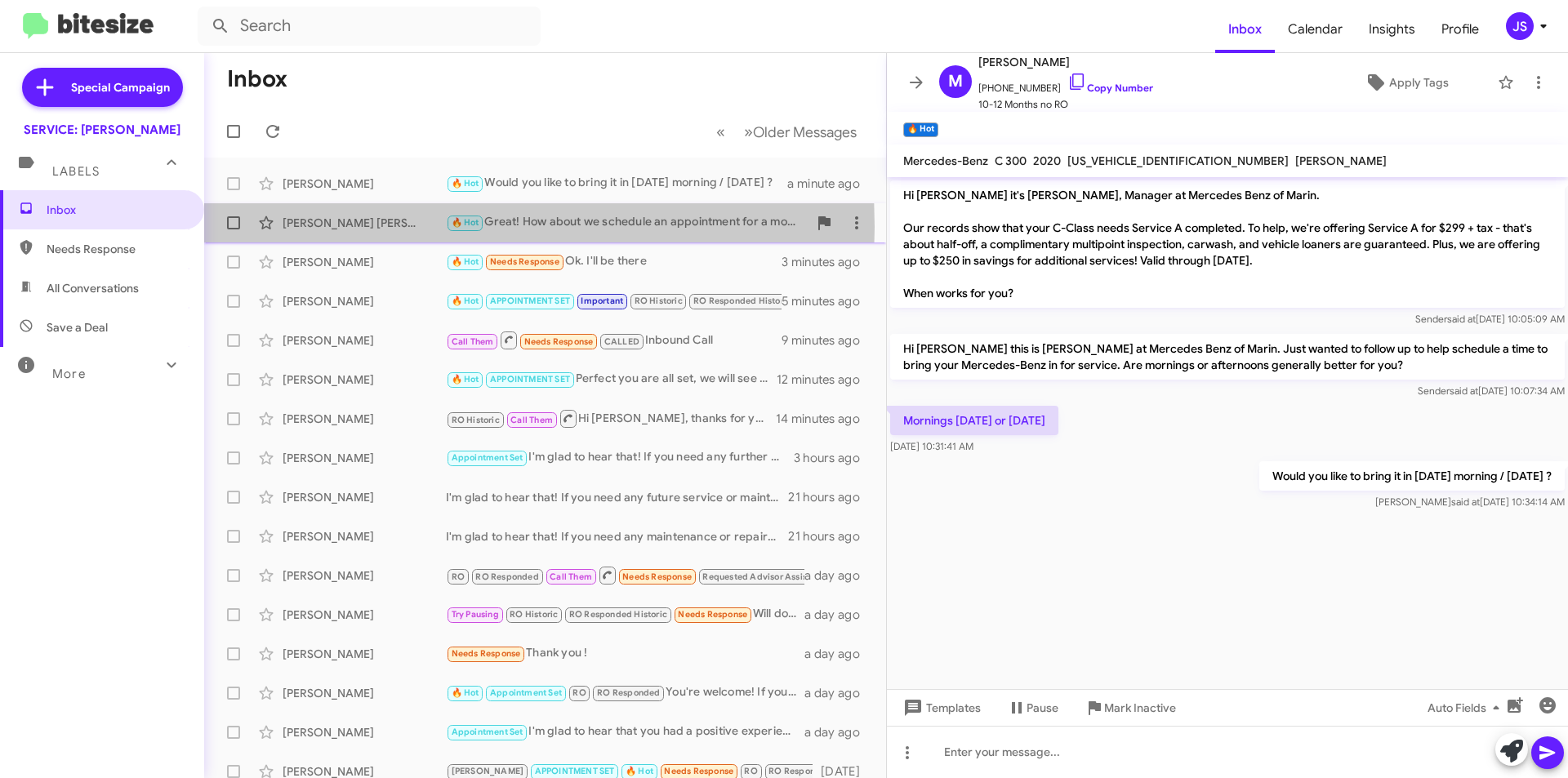
click at [328, 227] on div "[PERSON_NAME] [PERSON_NAME]" at bounding box center [364, 223] width 163 height 16
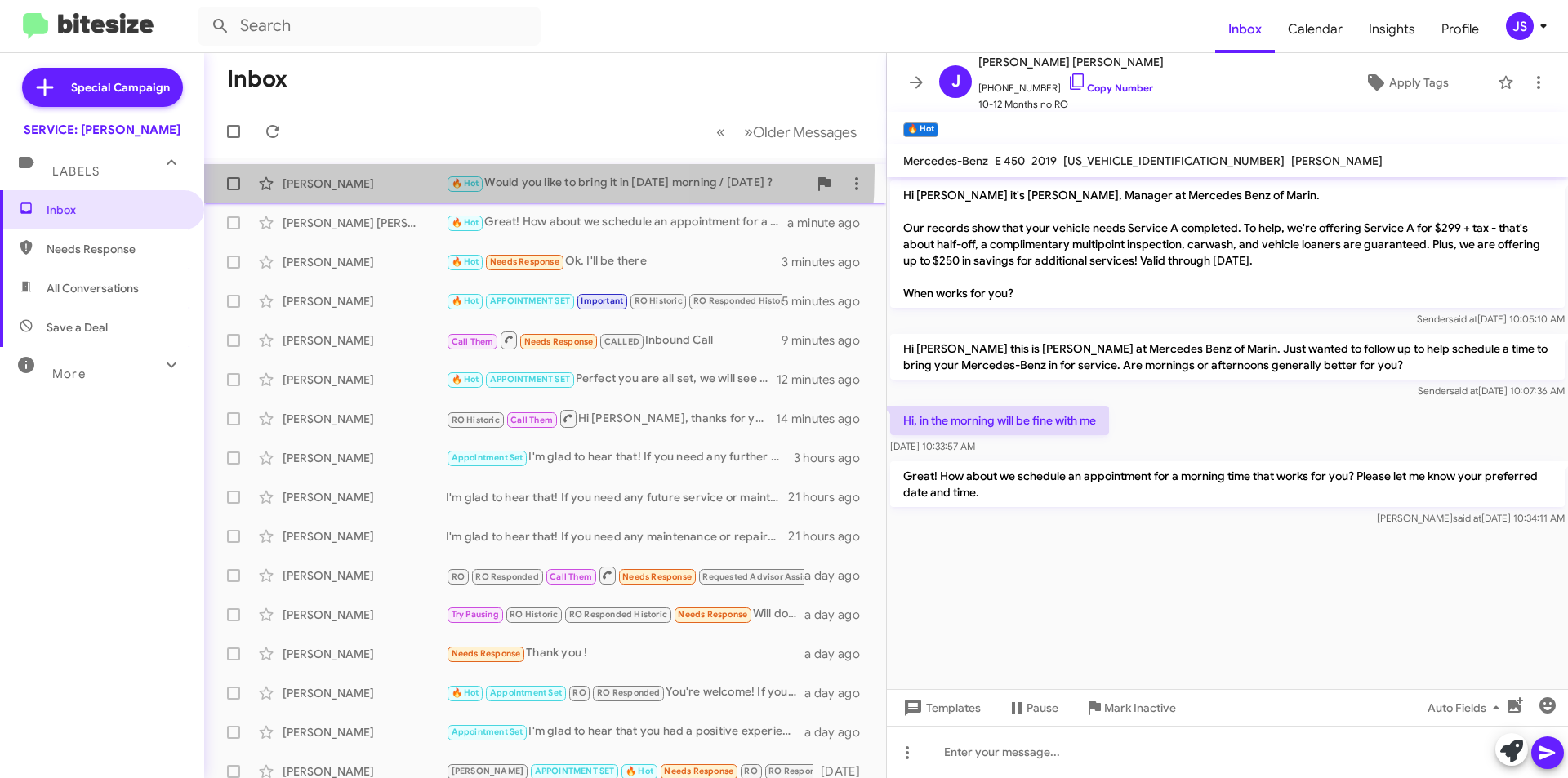
click at [366, 171] on div "Mary Mcdevitt 🔥 Hot Would you like to bring it in tomorrow morning / Wednesday …" at bounding box center [545, 184] width 656 height 33
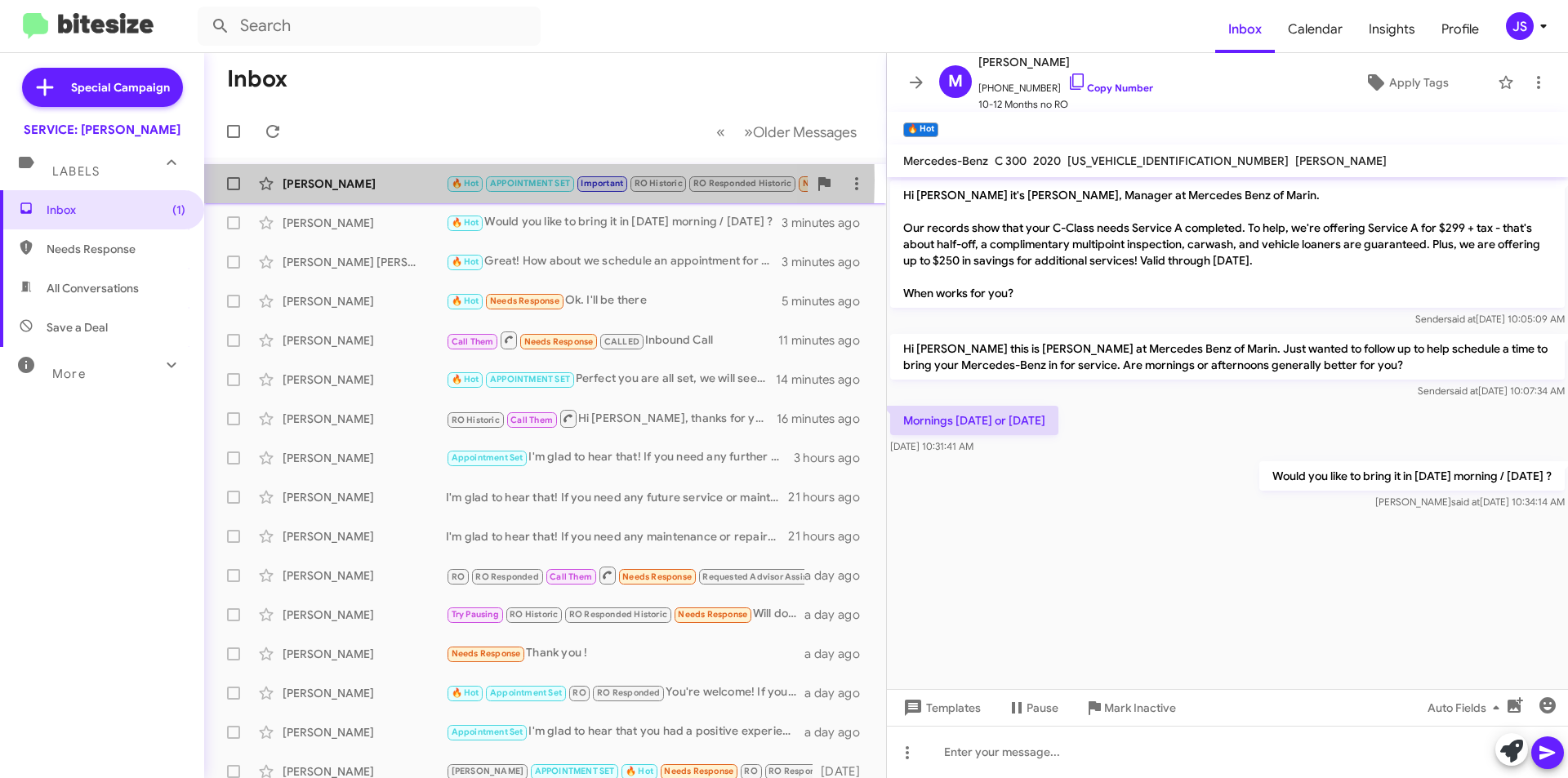
click at [420, 180] on div "[PERSON_NAME]" at bounding box center [364, 183] width 163 height 16
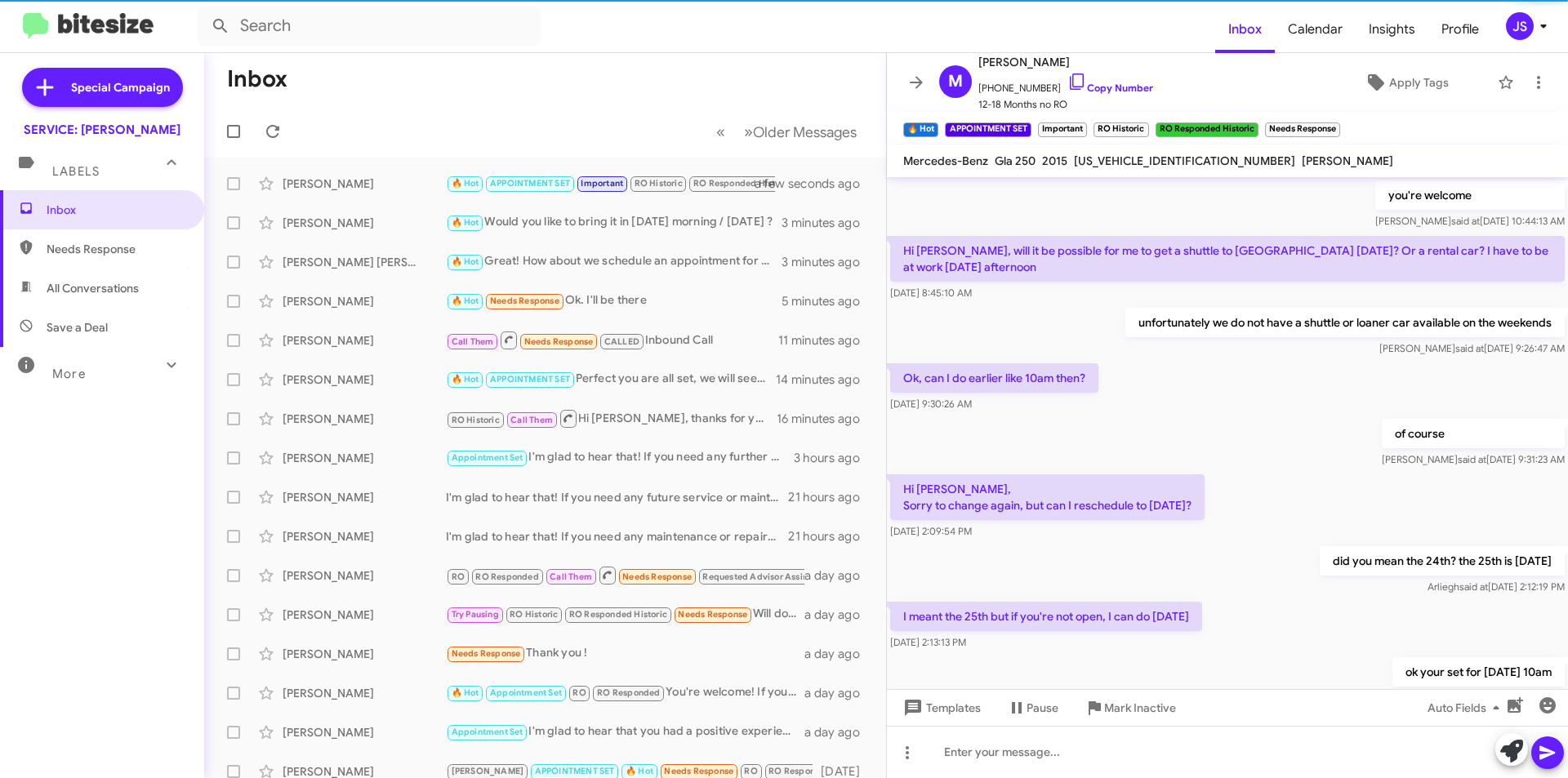
scroll to position [842, 0]
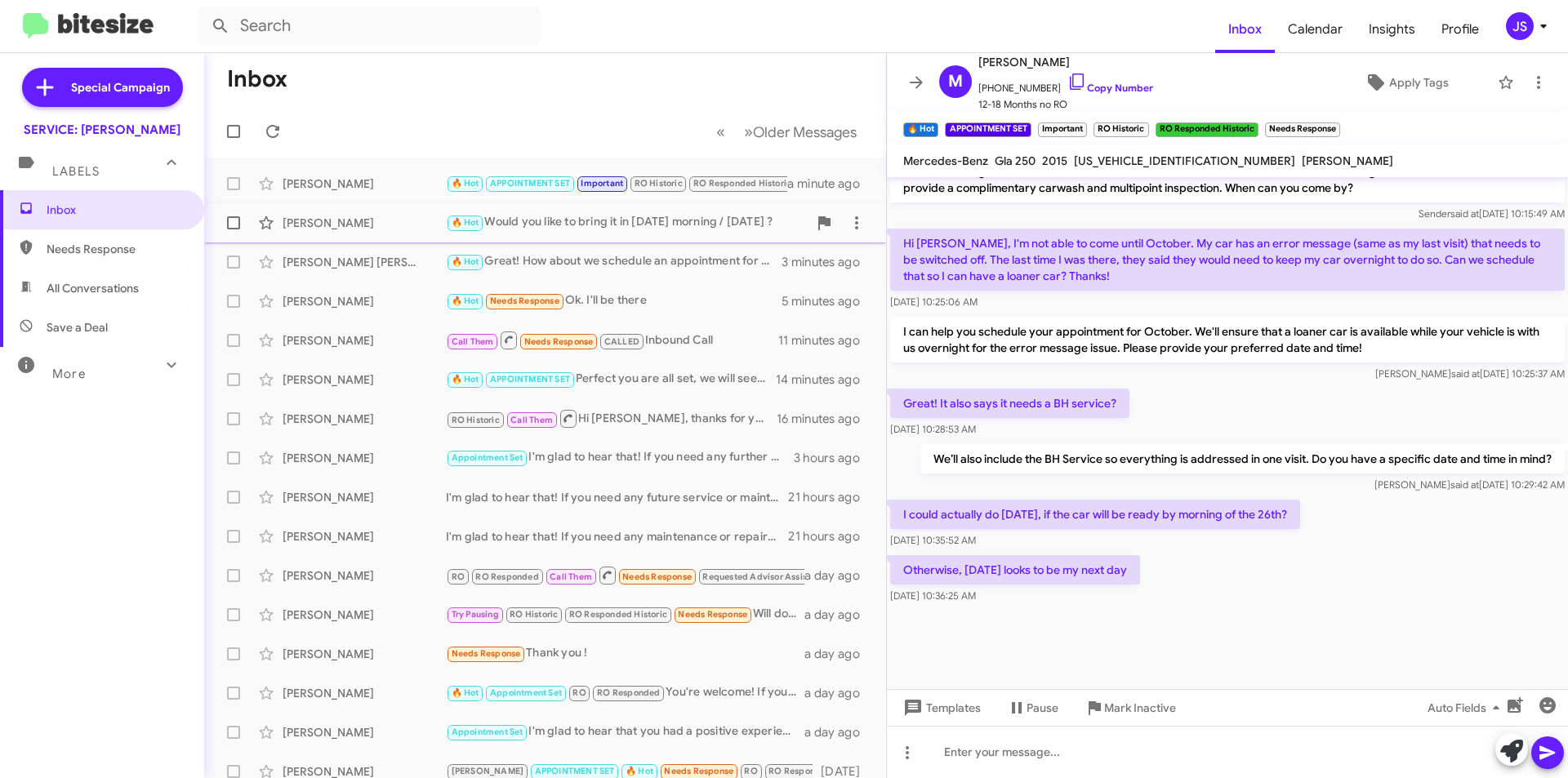
click at [403, 211] on div "Mary Mcdevitt 🔥 Hot Would you like to bring it in tomorrow morning / Wednesday …" at bounding box center [545, 223] width 656 height 33
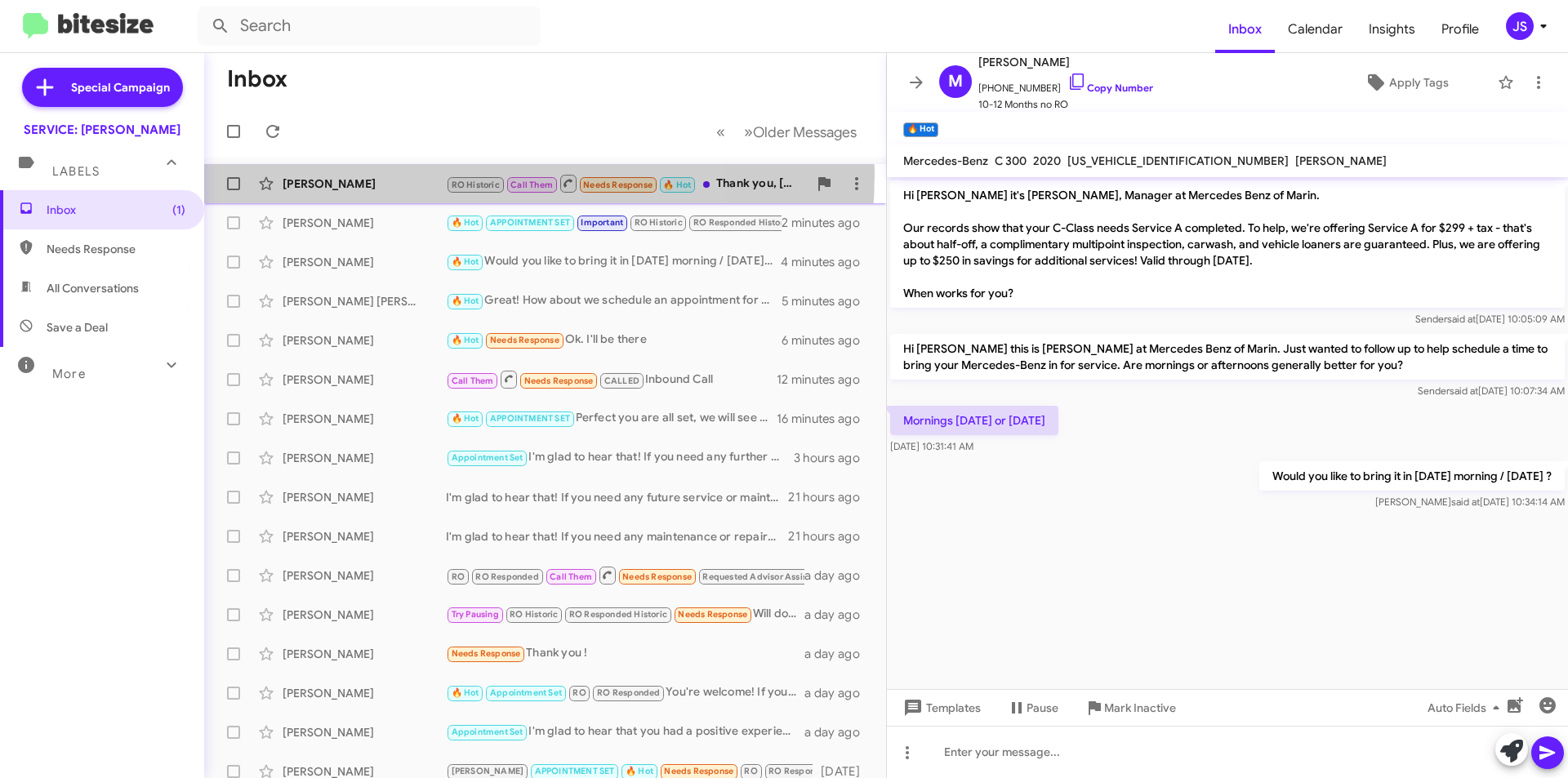
click at [385, 173] on div "[PERSON_NAME] RO Historic Call Them Needs Response 🔥 Hot Thank you, [PERSON_NAM…" at bounding box center [545, 184] width 656 height 33
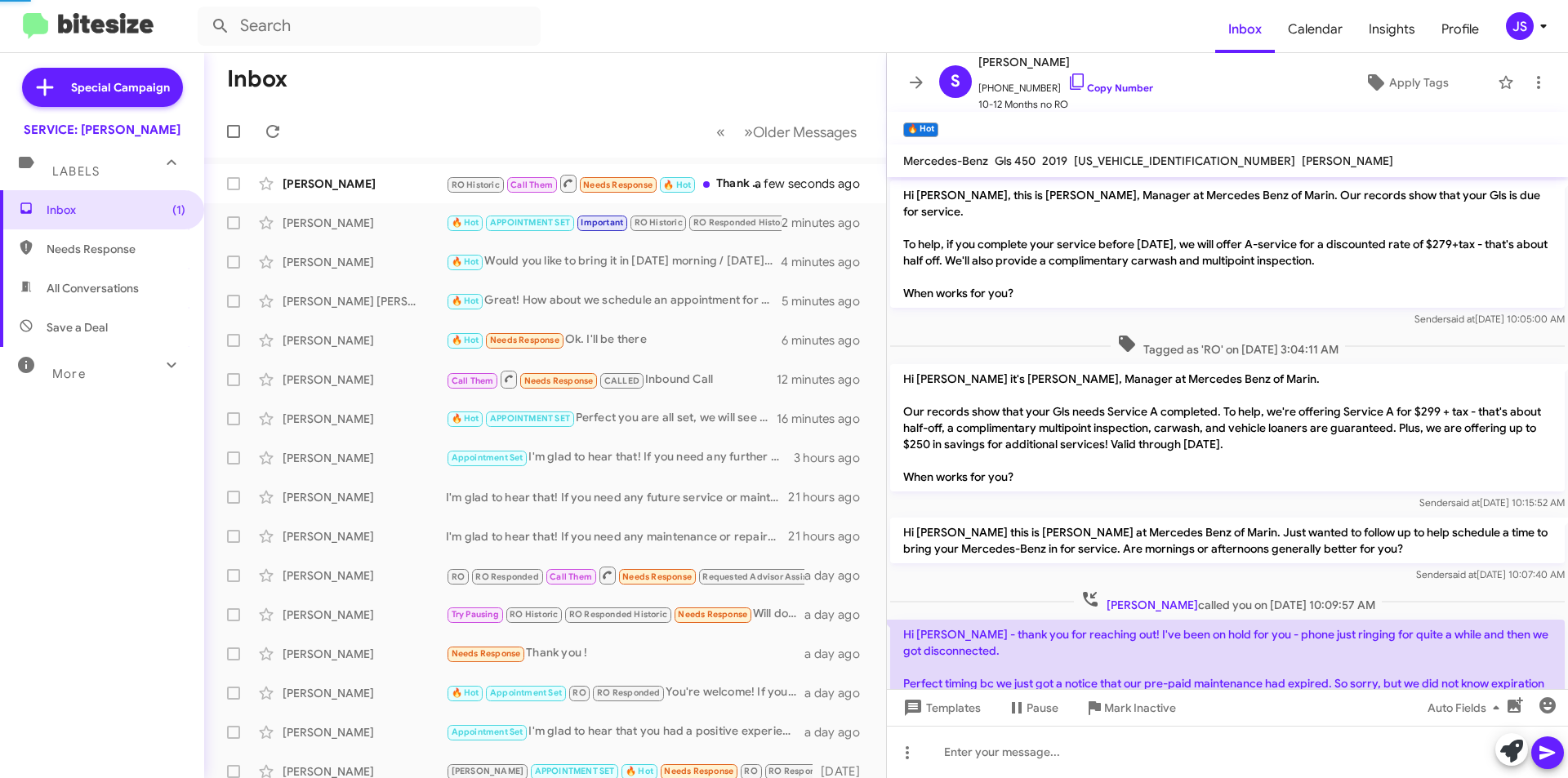
scroll to position [355, 0]
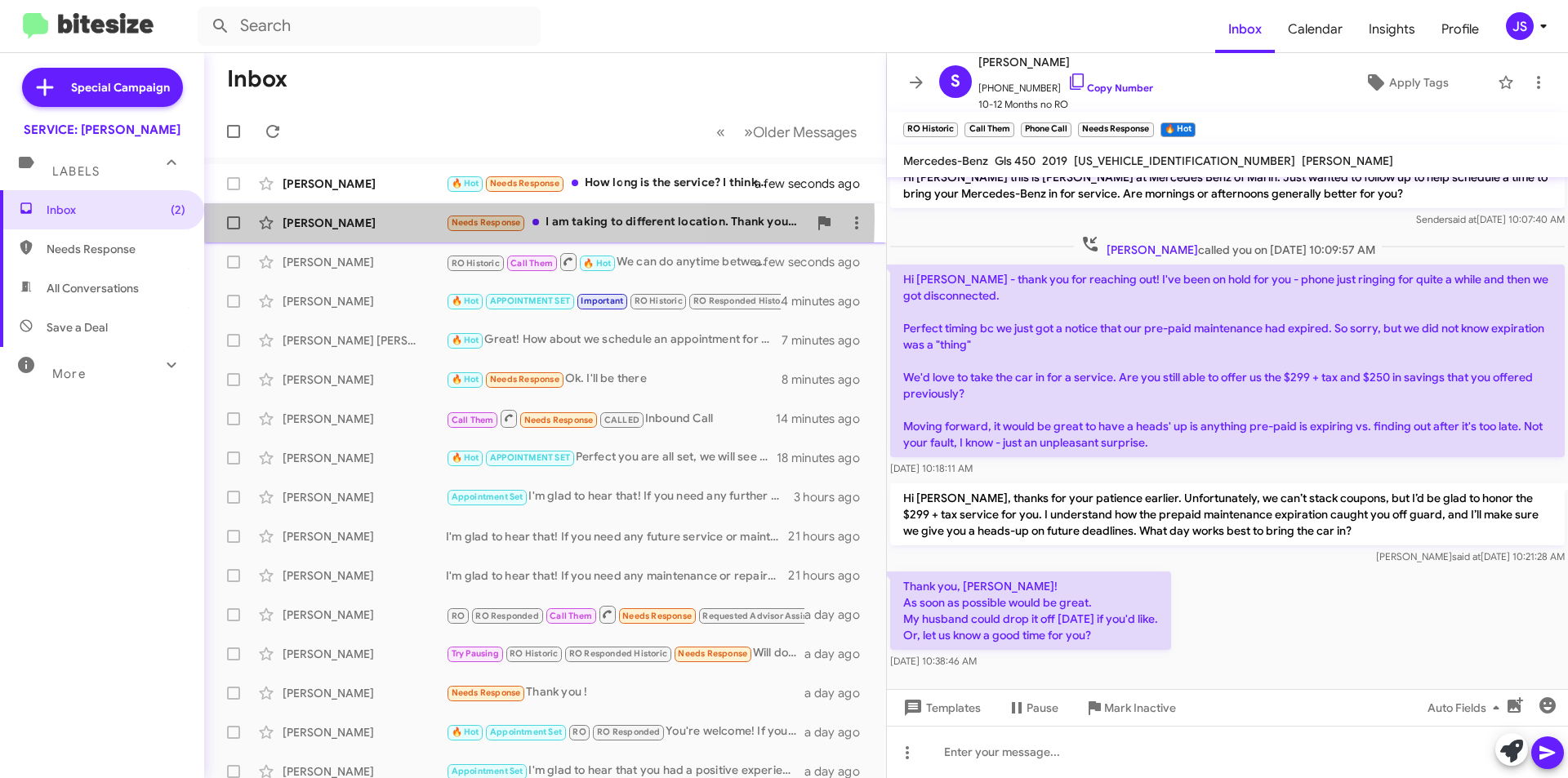
click at [375, 218] on div "[PERSON_NAME]" at bounding box center [364, 223] width 163 height 16
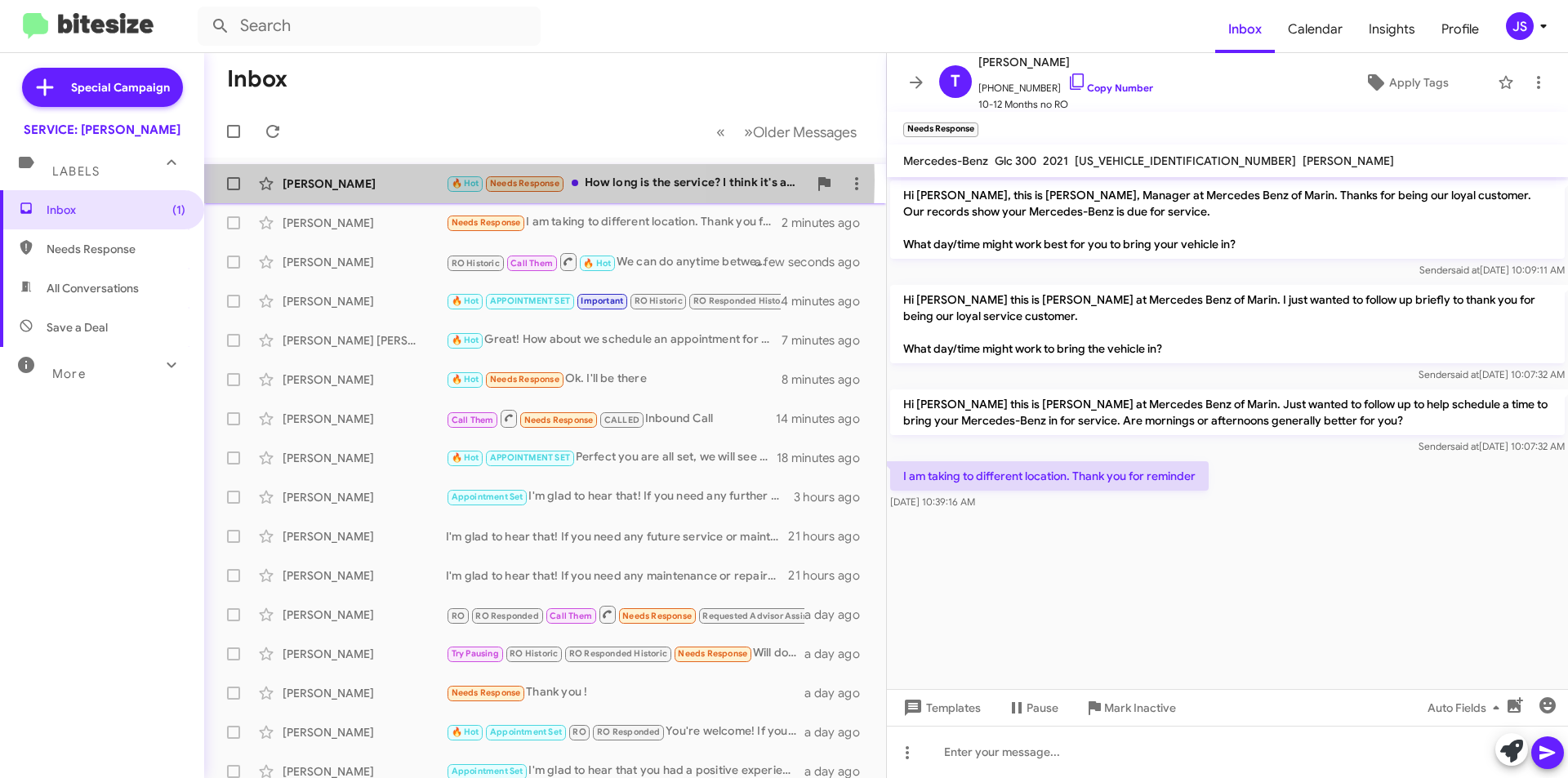
click at [375, 180] on div "[PERSON_NAME]" at bounding box center [364, 183] width 163 height 16
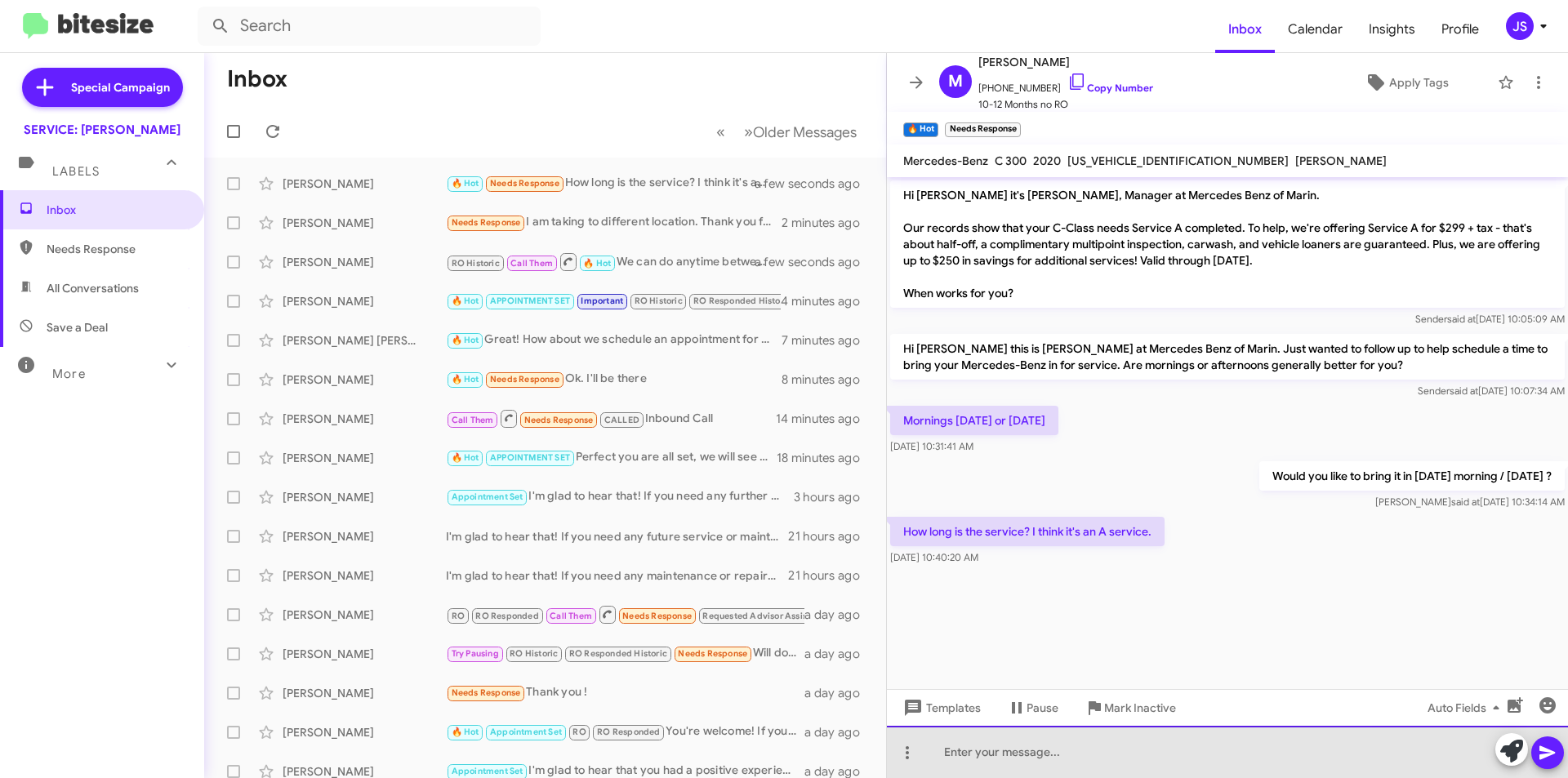
click at [1055, 753] on div at bounding box center [1228, 752] width 681 height 52
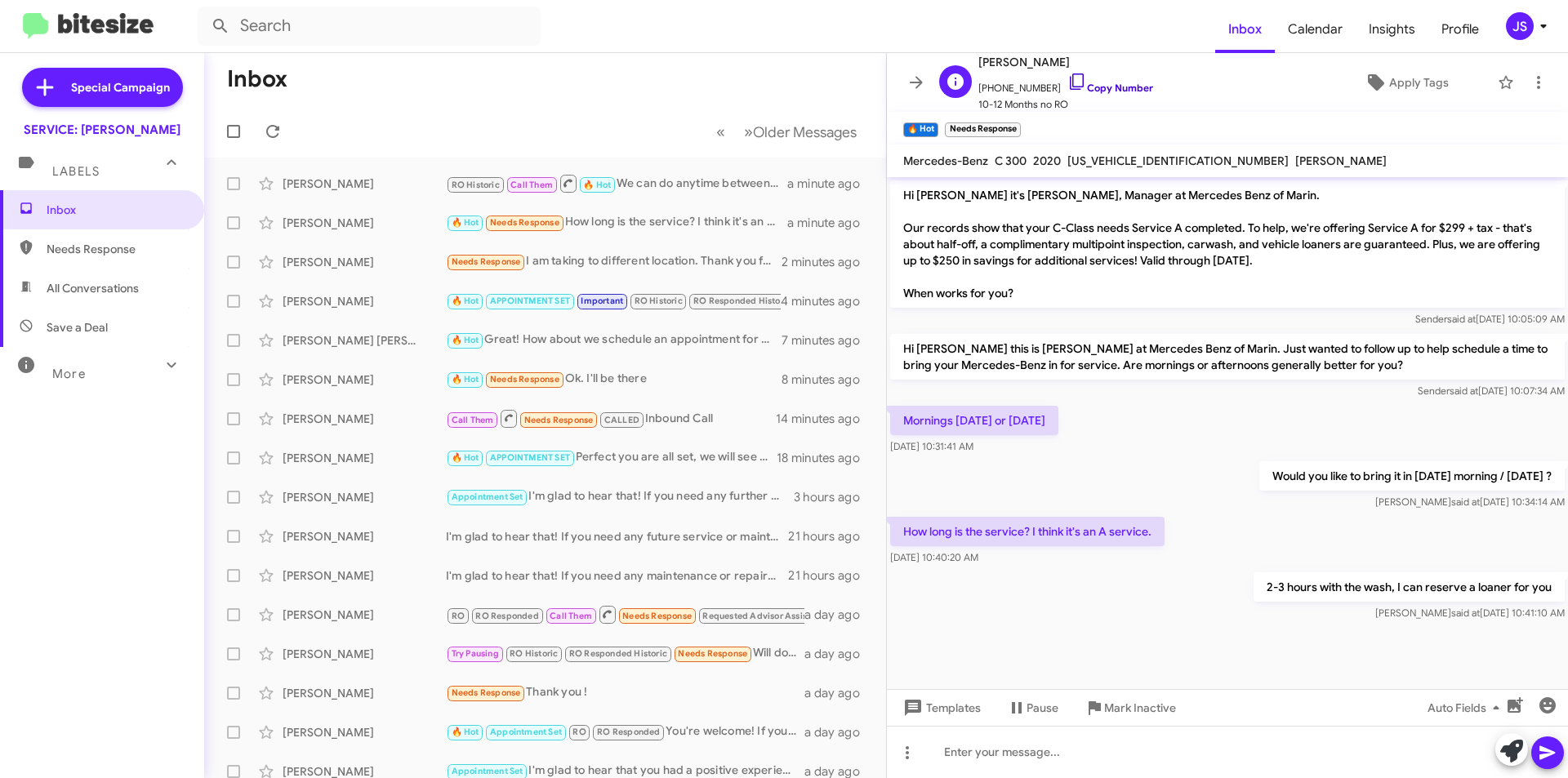
click at [1067, 82] on icon at bounding box center [1077, 82] width 19 height 19
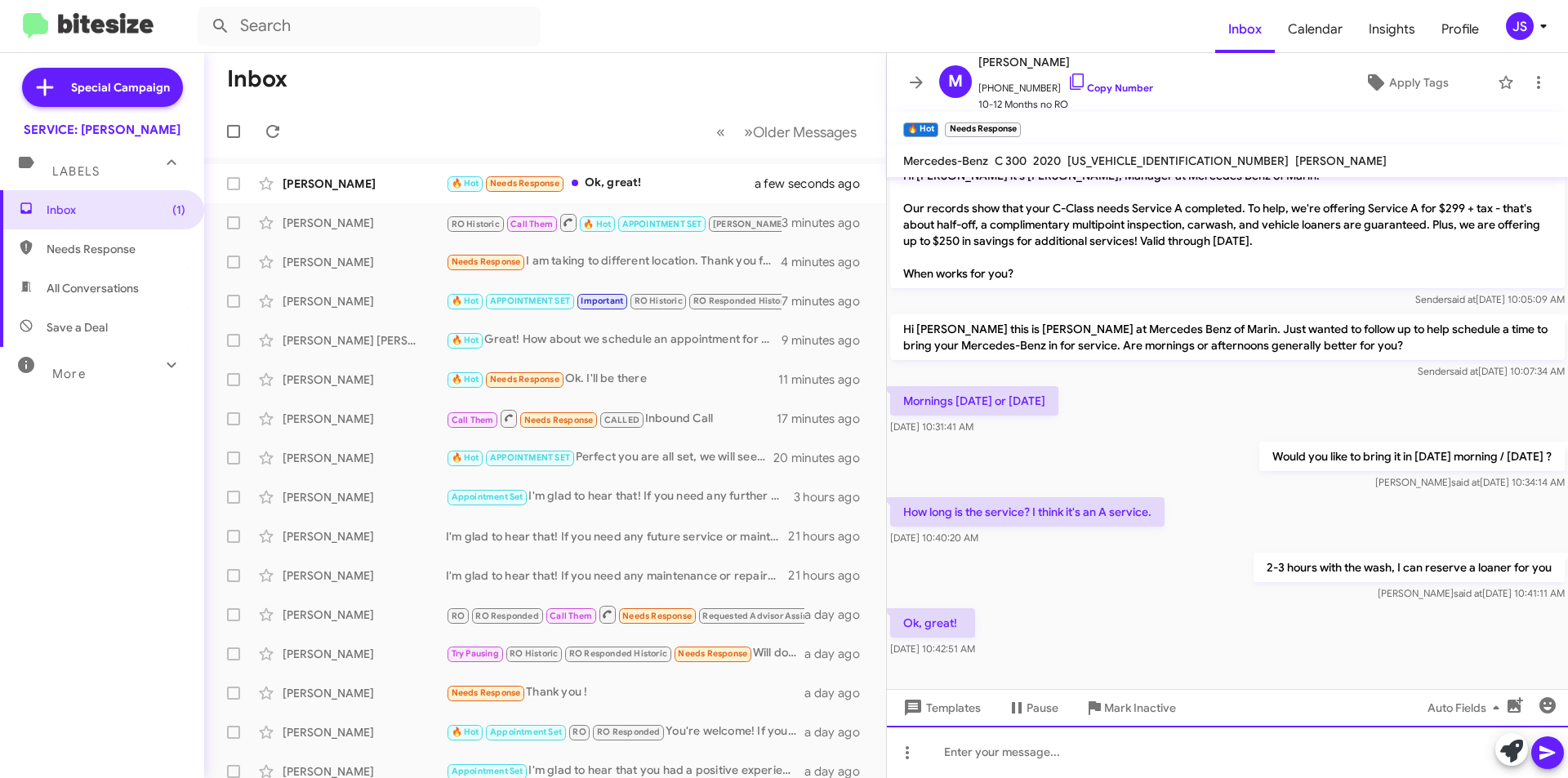
click at [1057, 758] on div at bounding box center [1228, 752] width 681 height 52
click at [1191, 751] on div "What time in the morning ?" at bounding box center [1228, 752] width 681 height 52
click at [1554, 748] on icon at bounding box center [1547, 753] width 19 height 19
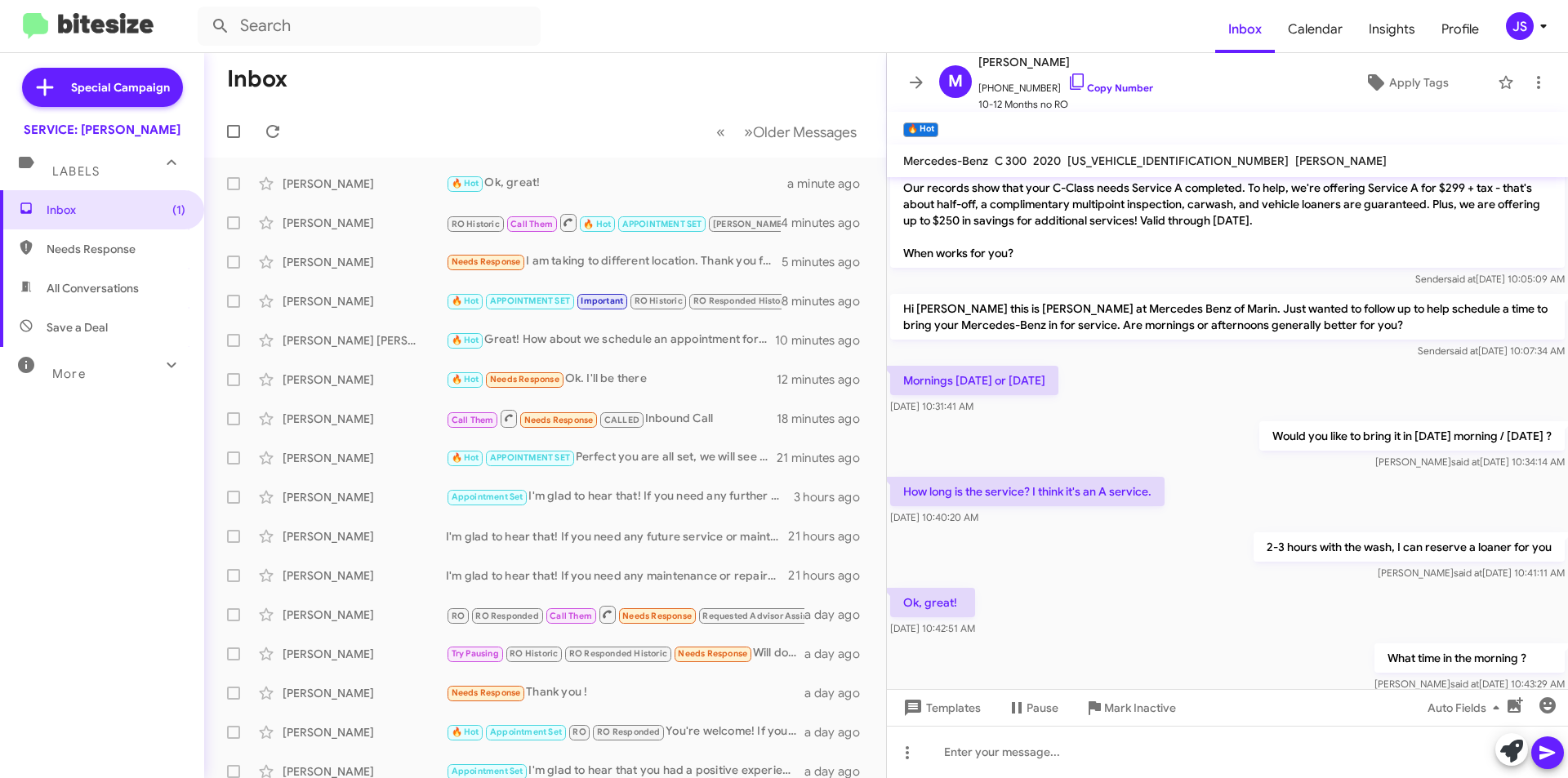
scroll to position [80, 0]
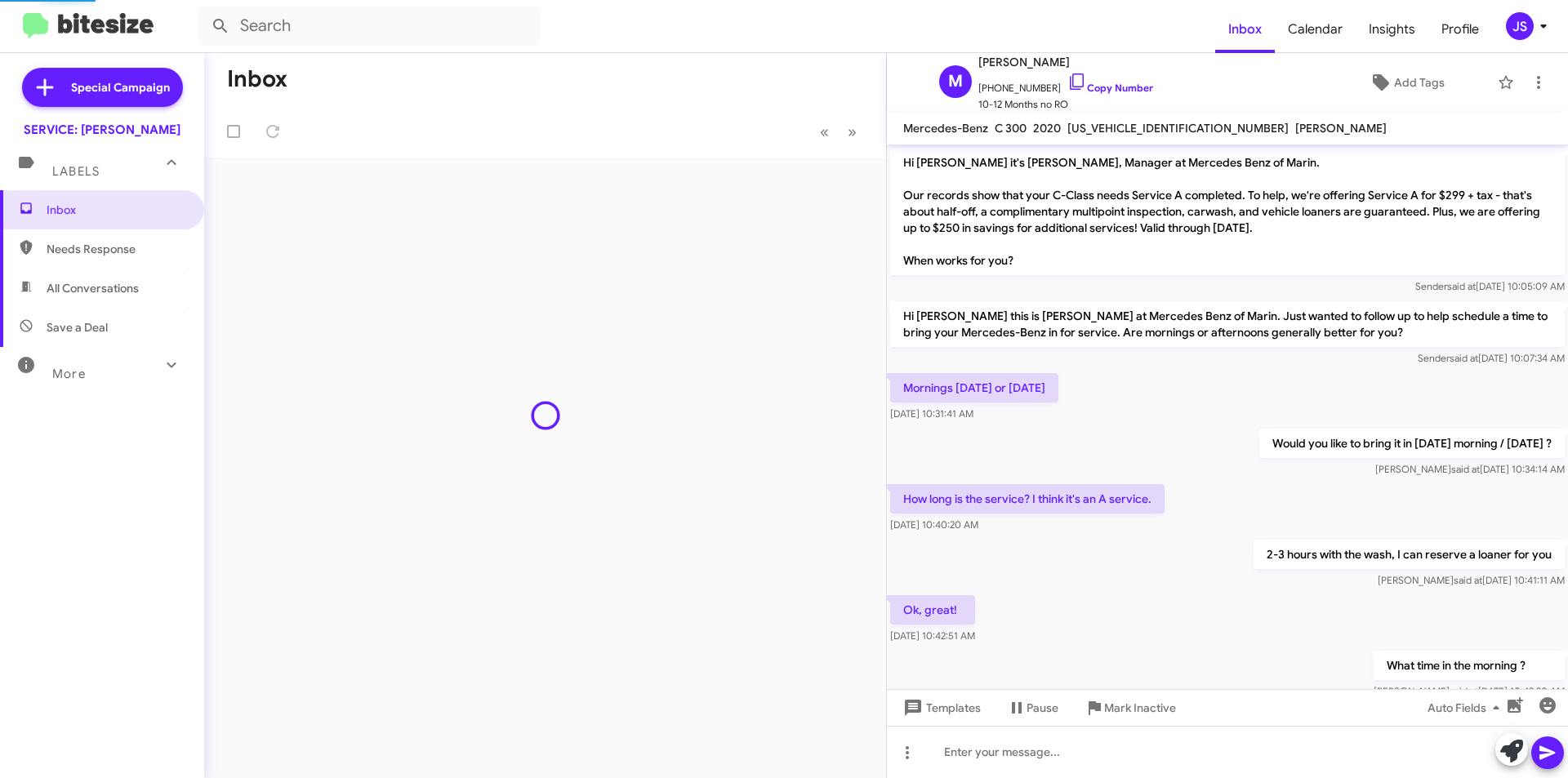
scroll to position [47, 0]
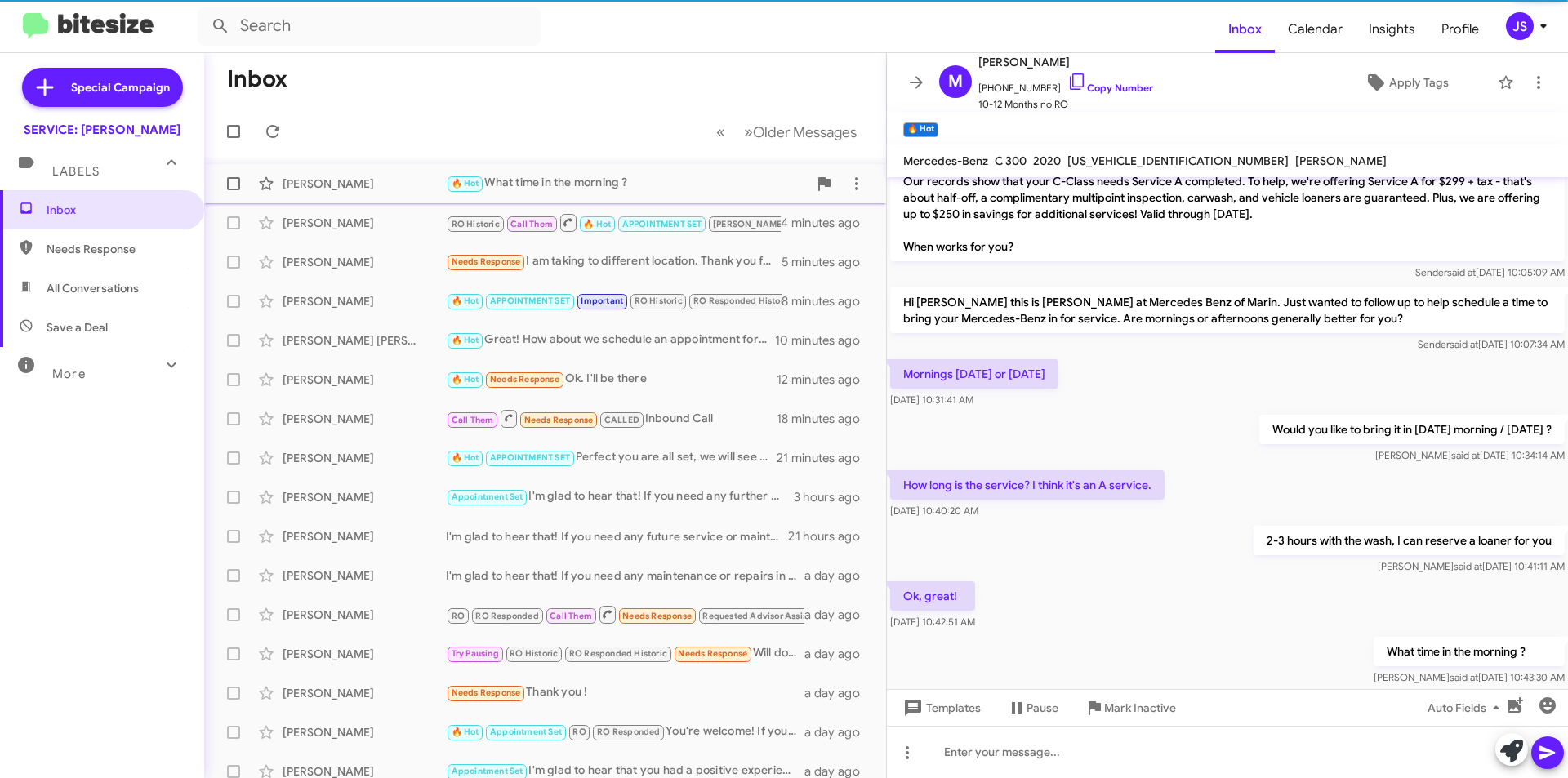
click at [419, 178] on div "[PERSON_NAME]" at bounding box center [364, 183] width 163 height 16
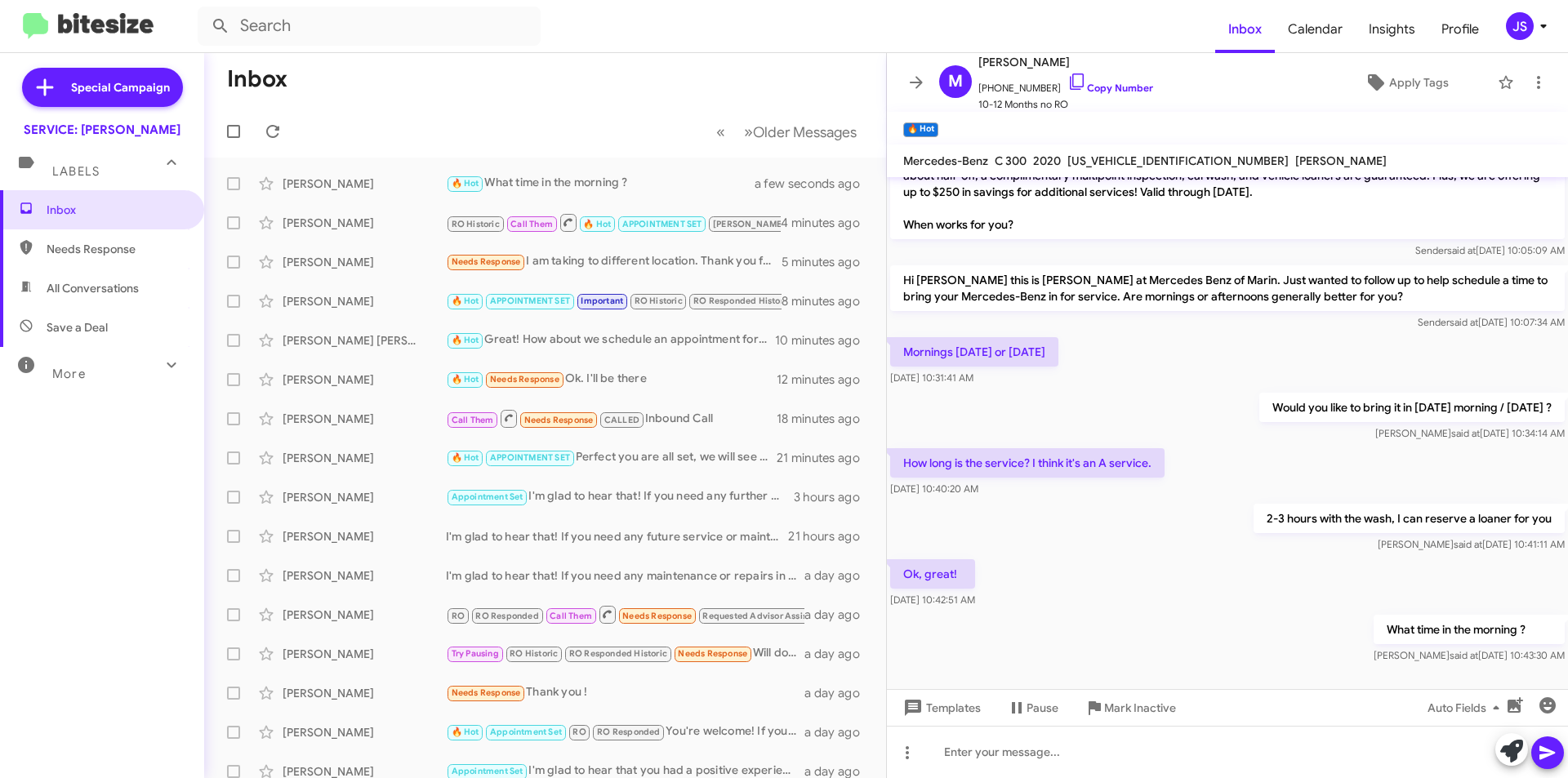
scroll to position [80, 0]
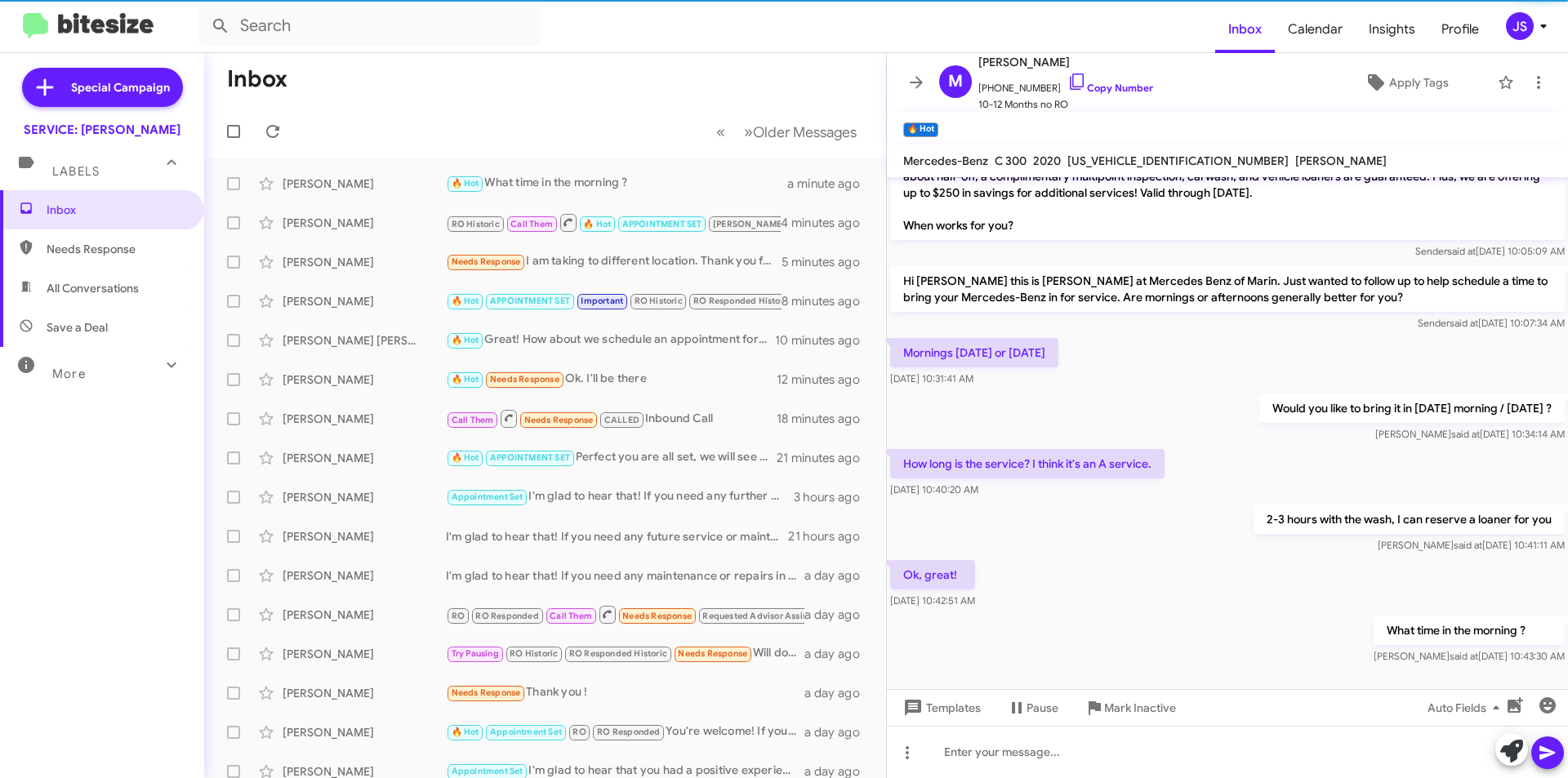
scroll to position [80, 0]
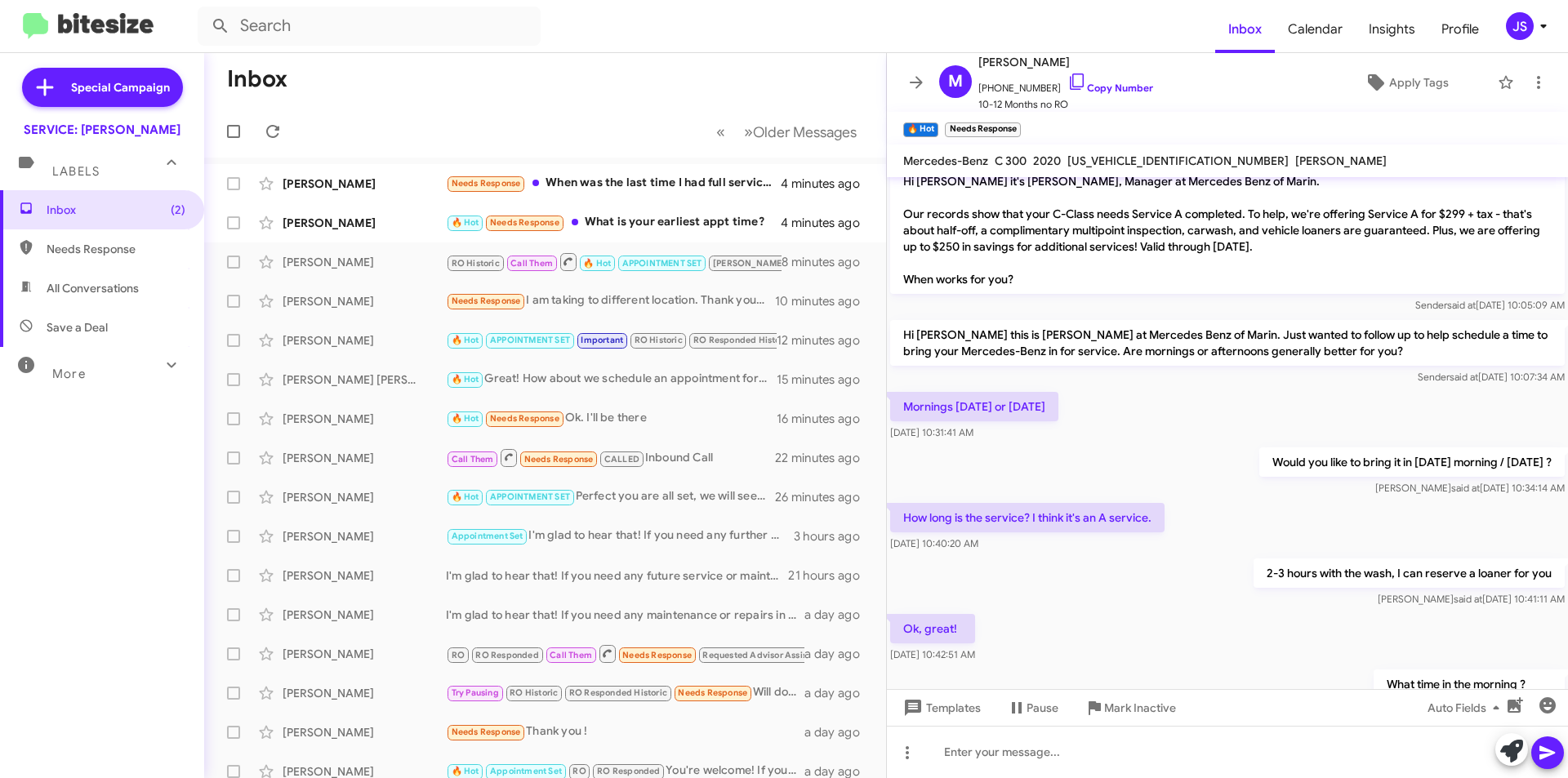
scroll to position [139, 0]
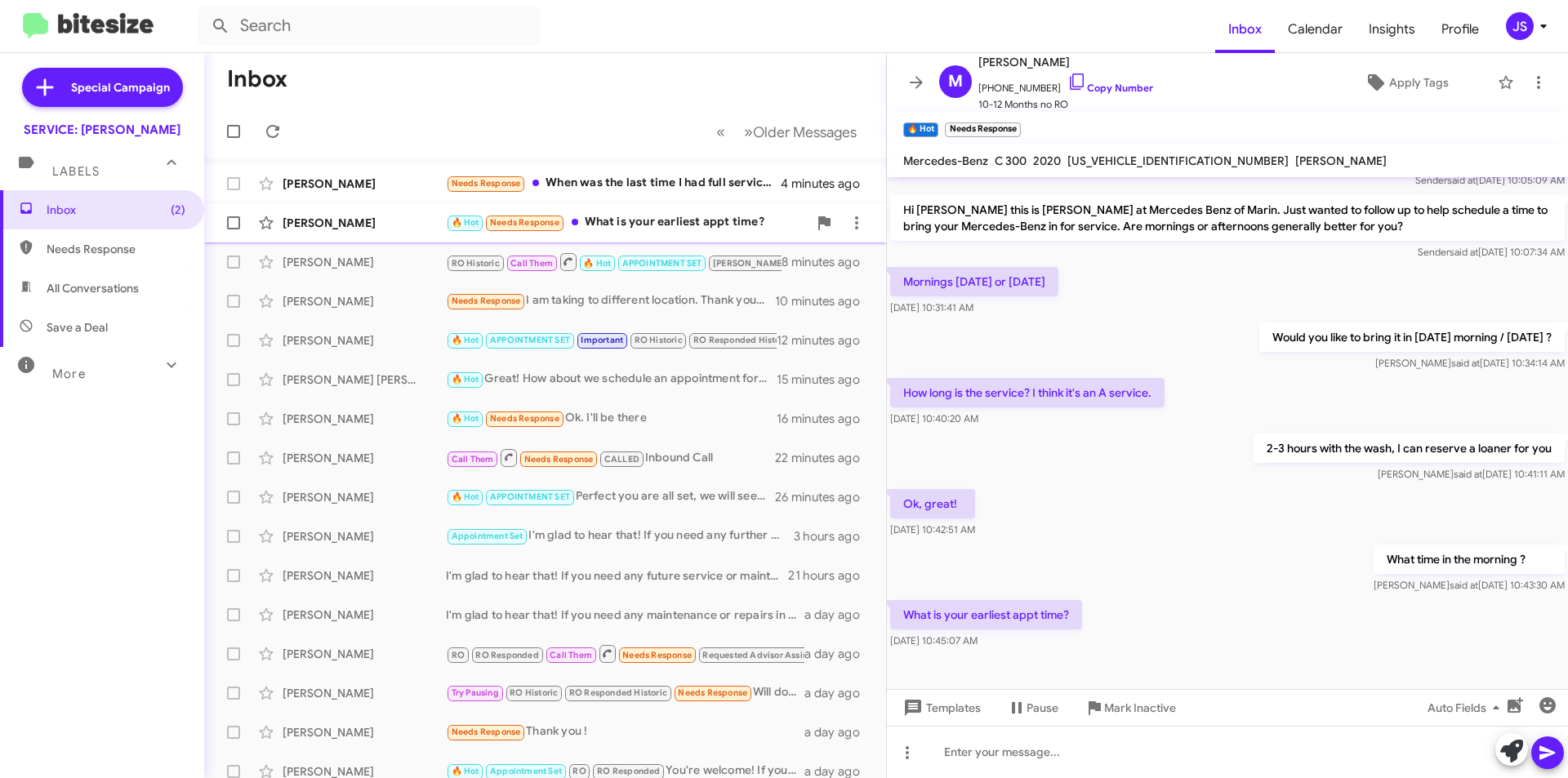
click at [372, 215] on div "[PERSON_NAME]" at bounding box center [364, 223] width 163 height 16
click at [1043, 760] on div at bounding box center [1228, 752] width 681 height 52
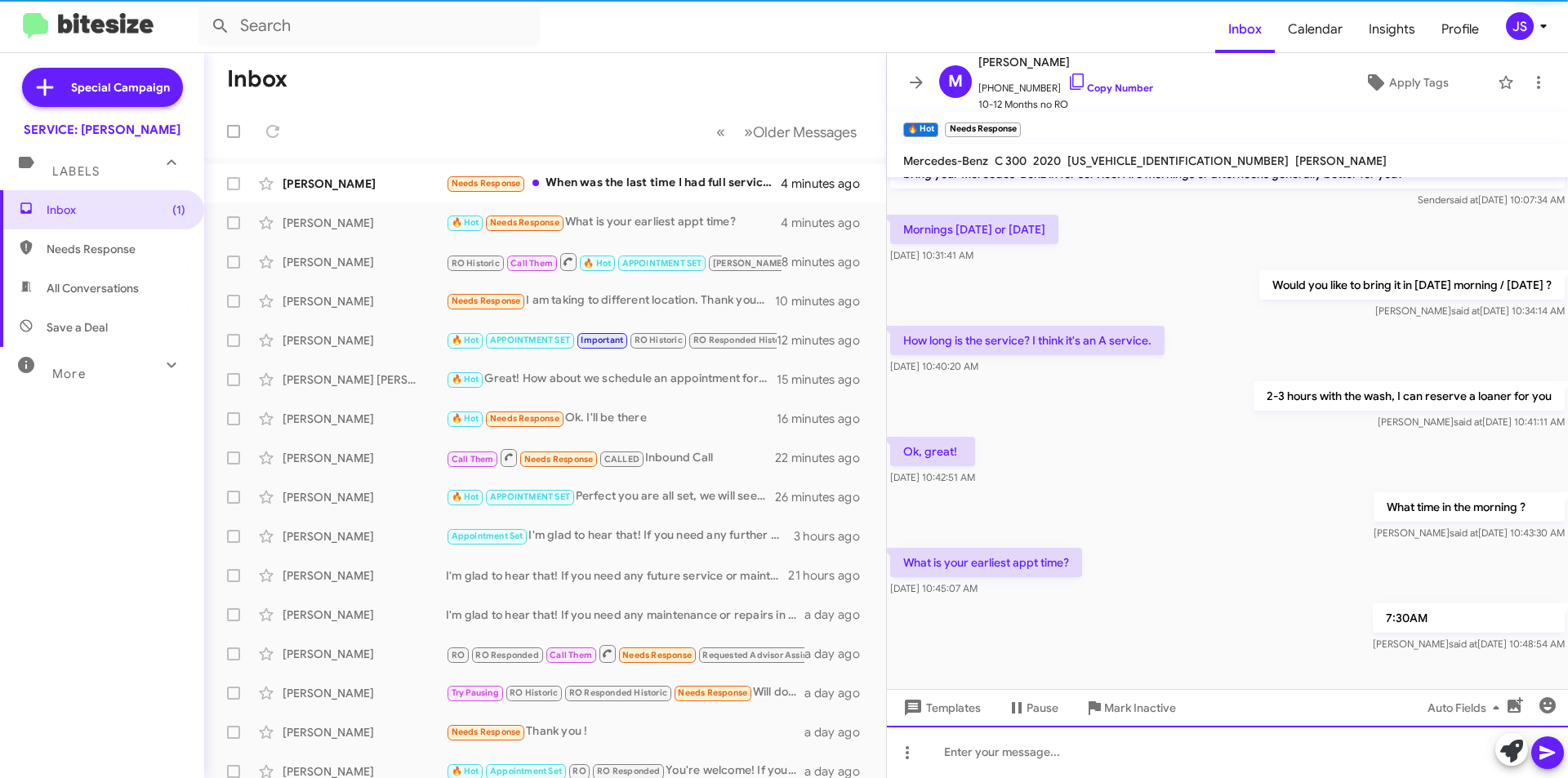
scroll to position [199, 0]
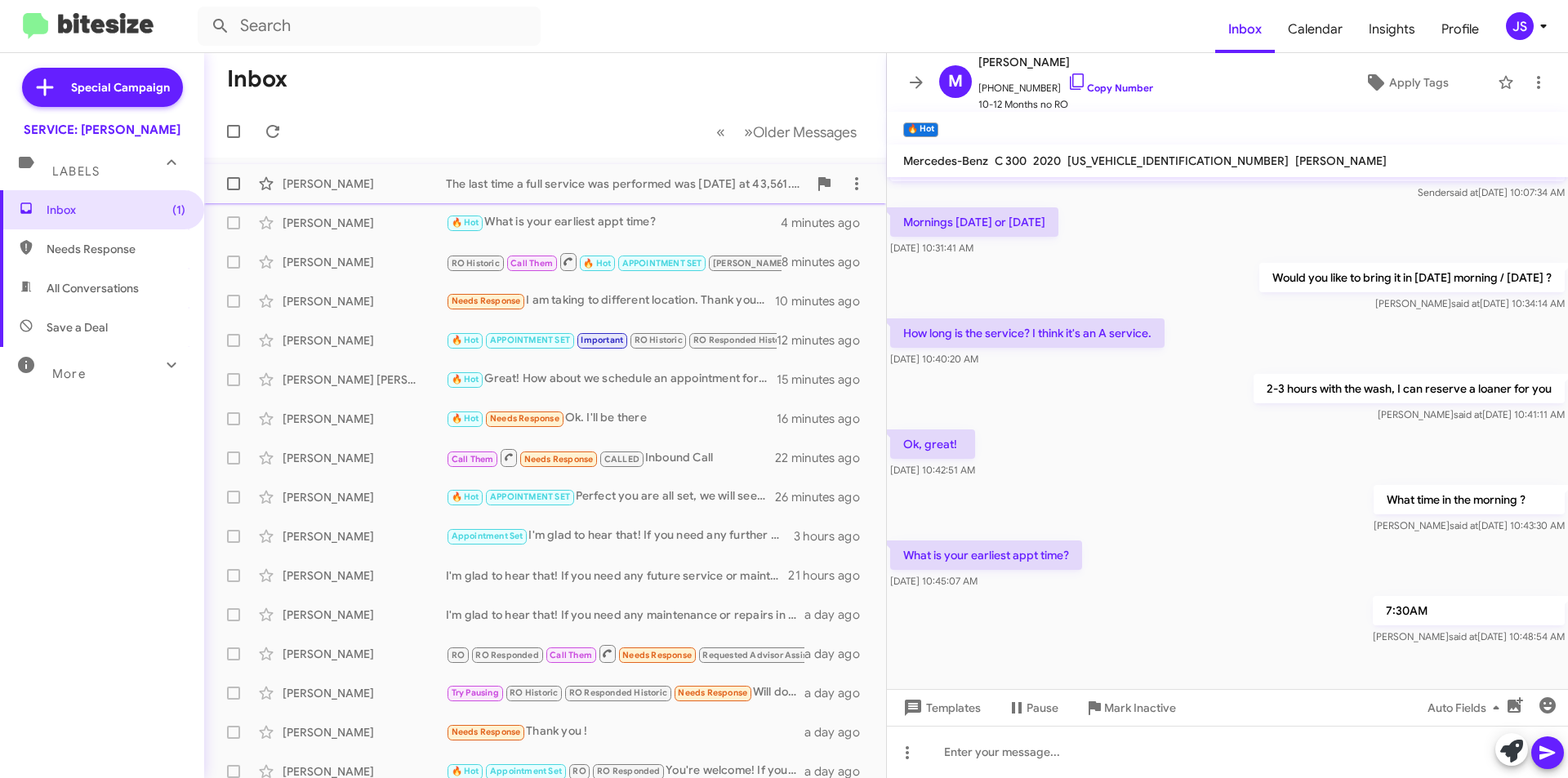
click at [381, 187] on div "[PERSON_NAME]" at bounding box center [364, 183] width 163 height 16
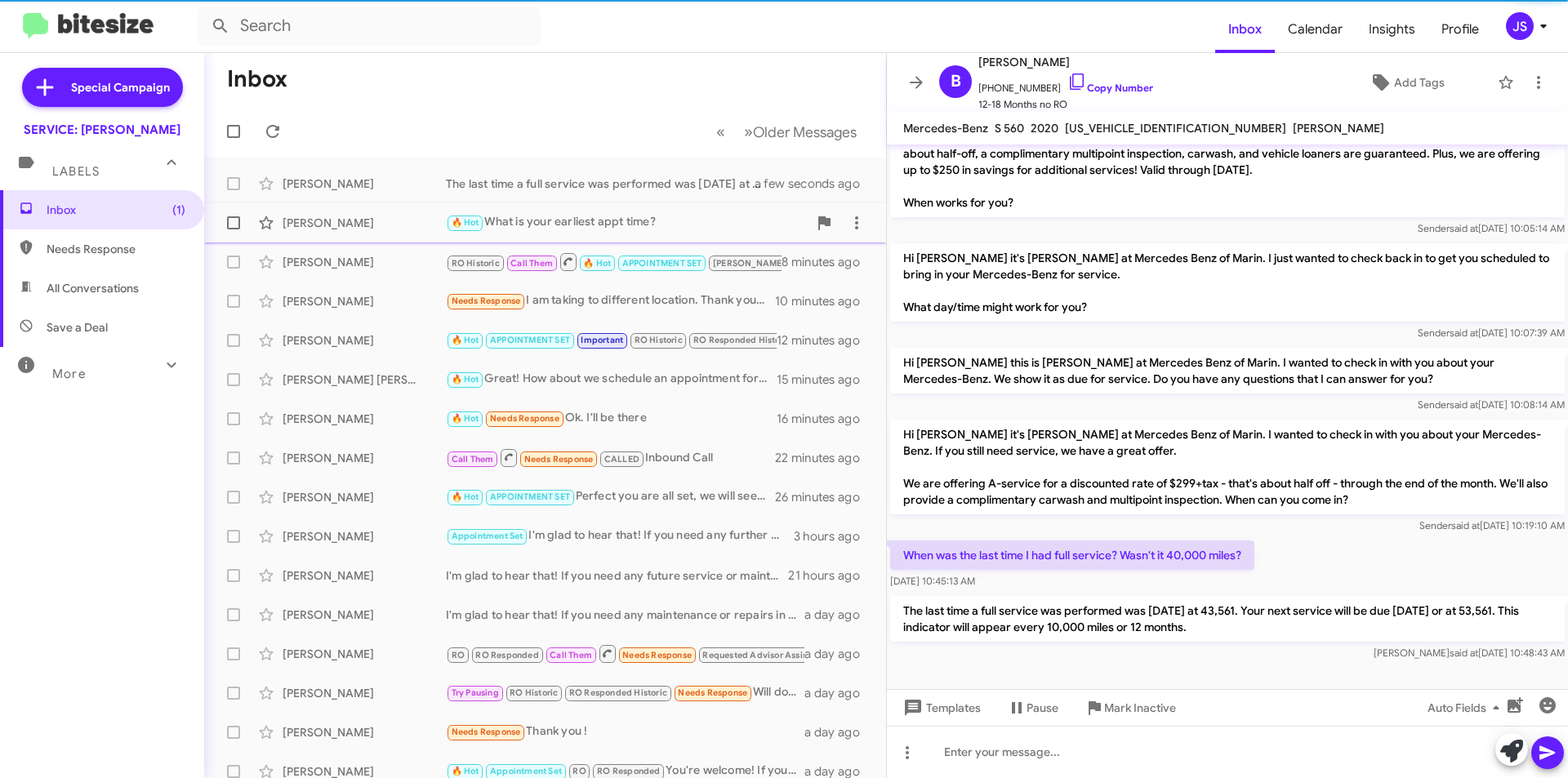
scroll to position [58, 0]
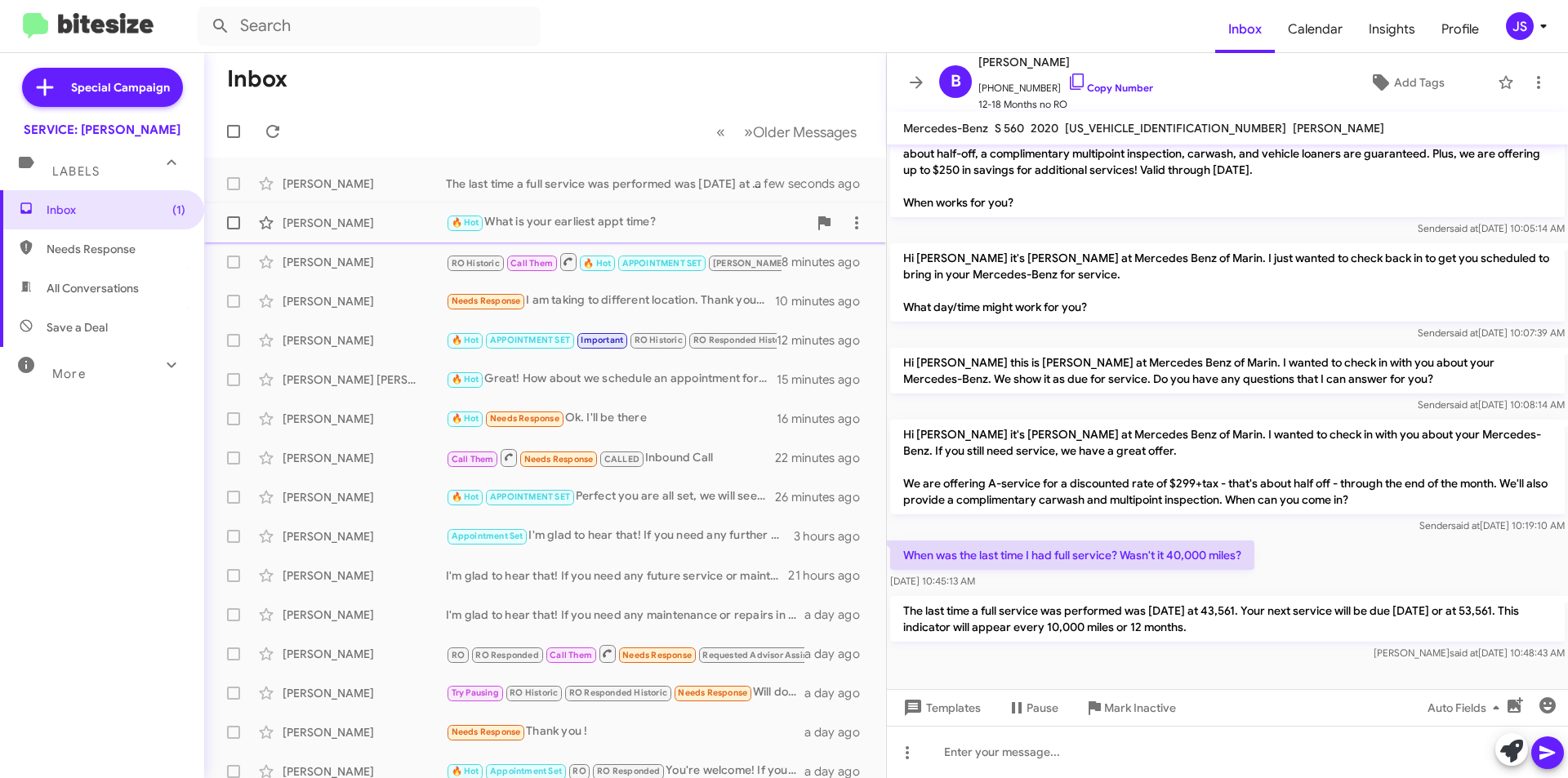
click at [321, 217] on div "[PERSON_NAME]" at bounding box center [364, 223] width 163 height 16
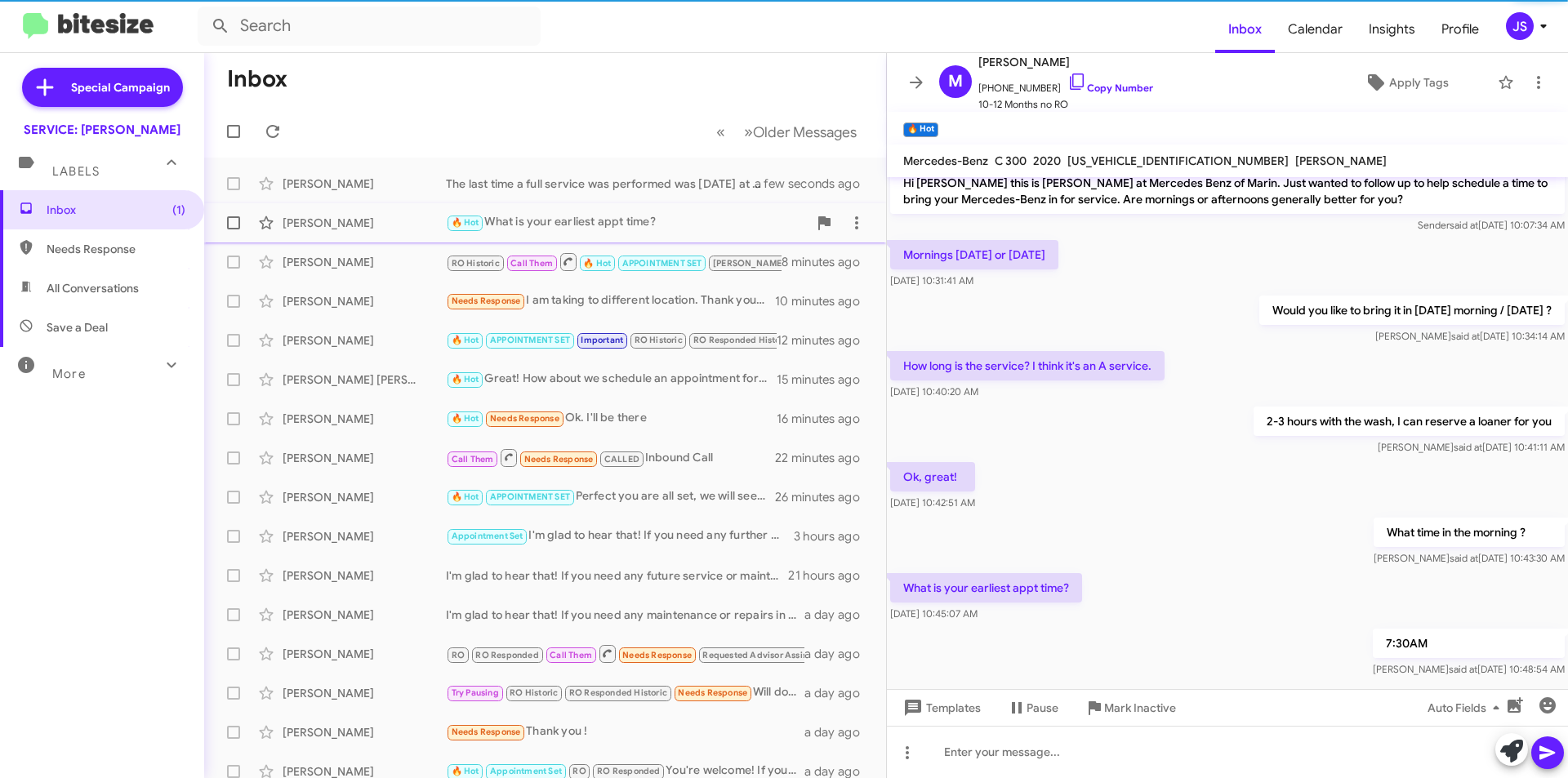
scroll to position [199, 0]
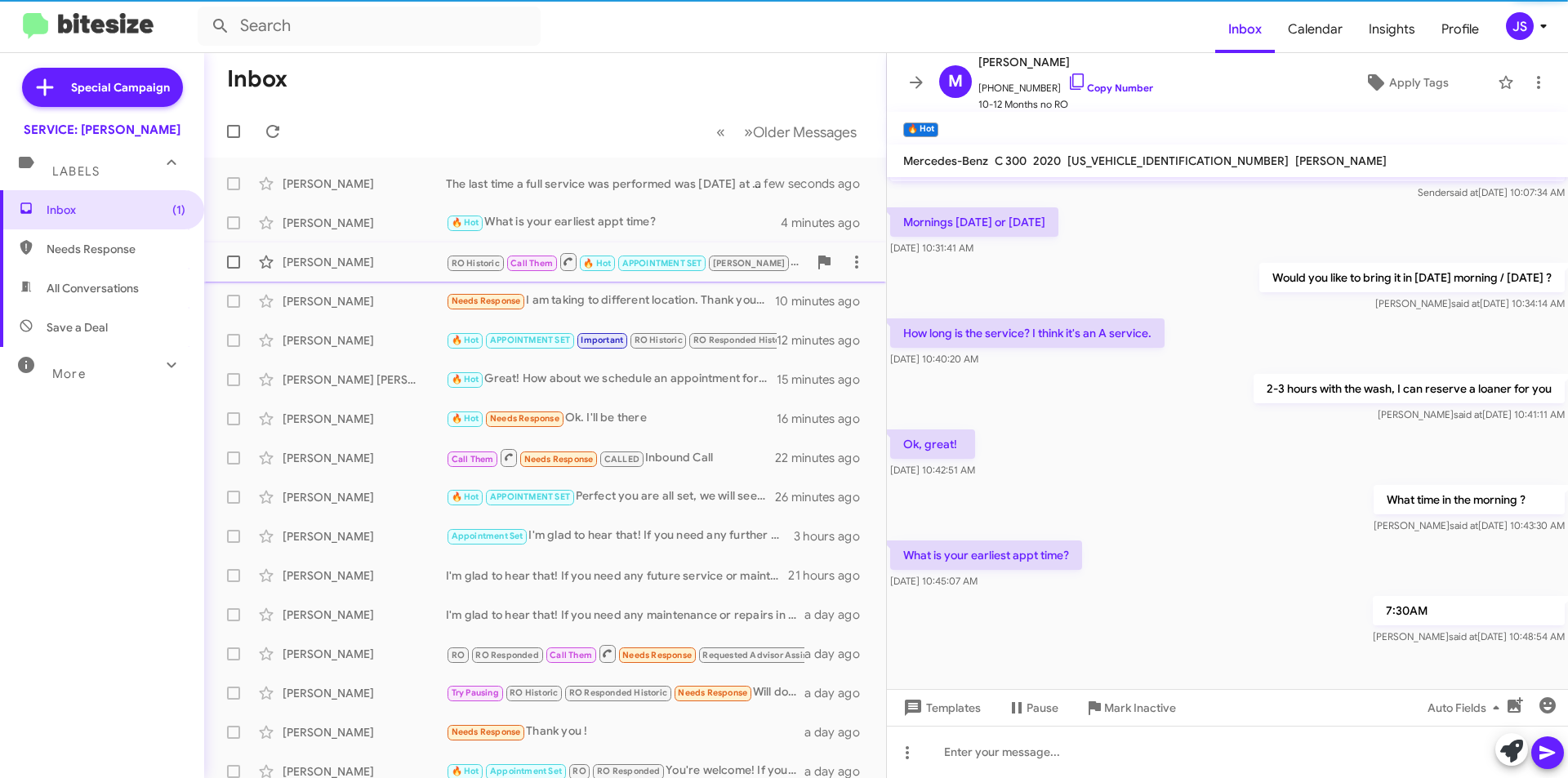
click at [332, 257] on div "[PERSON_NAME]" at bounding box center [364, 262] width 163 height 16
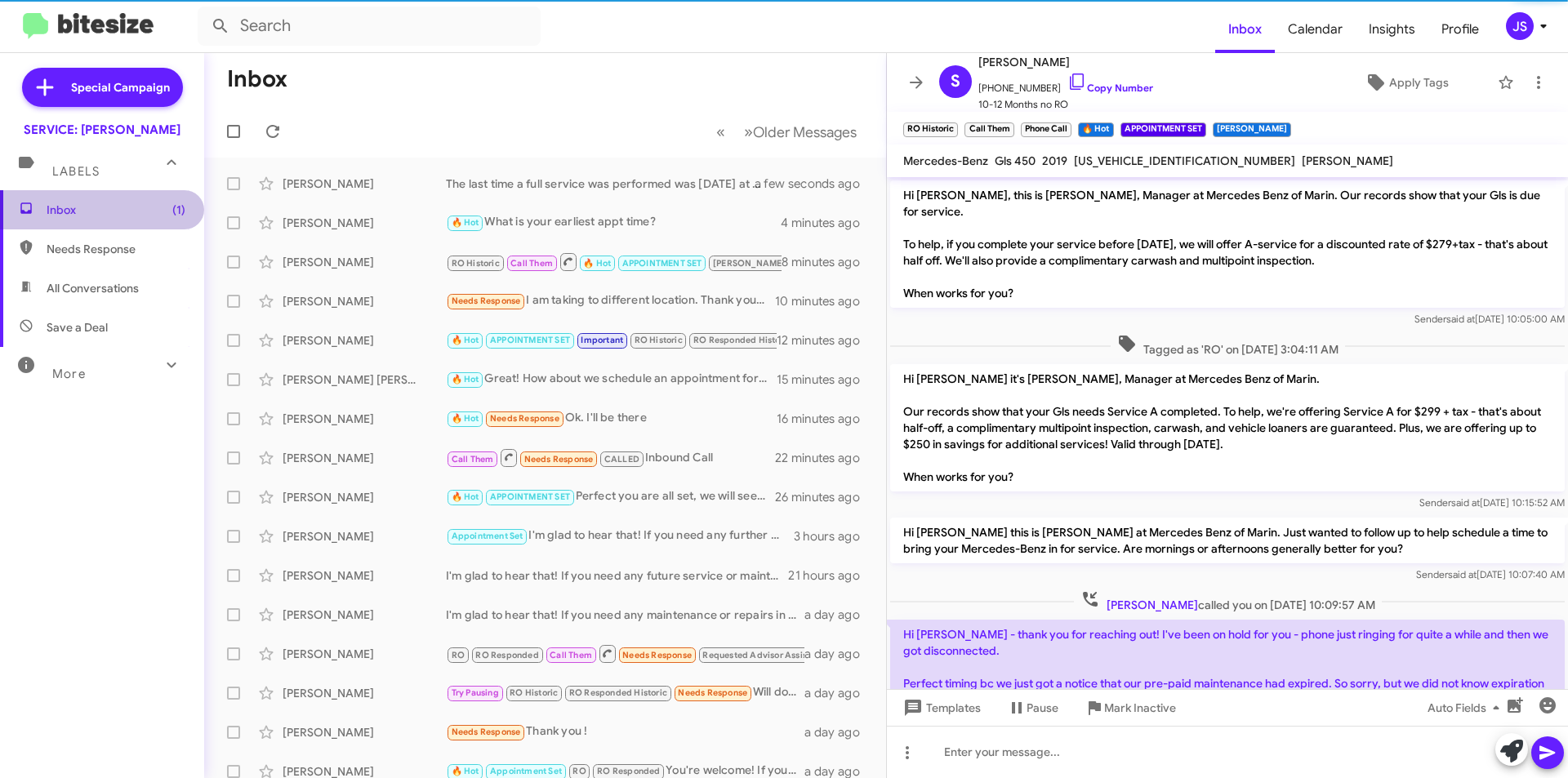
click at [111, 213] on span "Inbox (1)" at bounding box center [116, 209] width 139 height 16
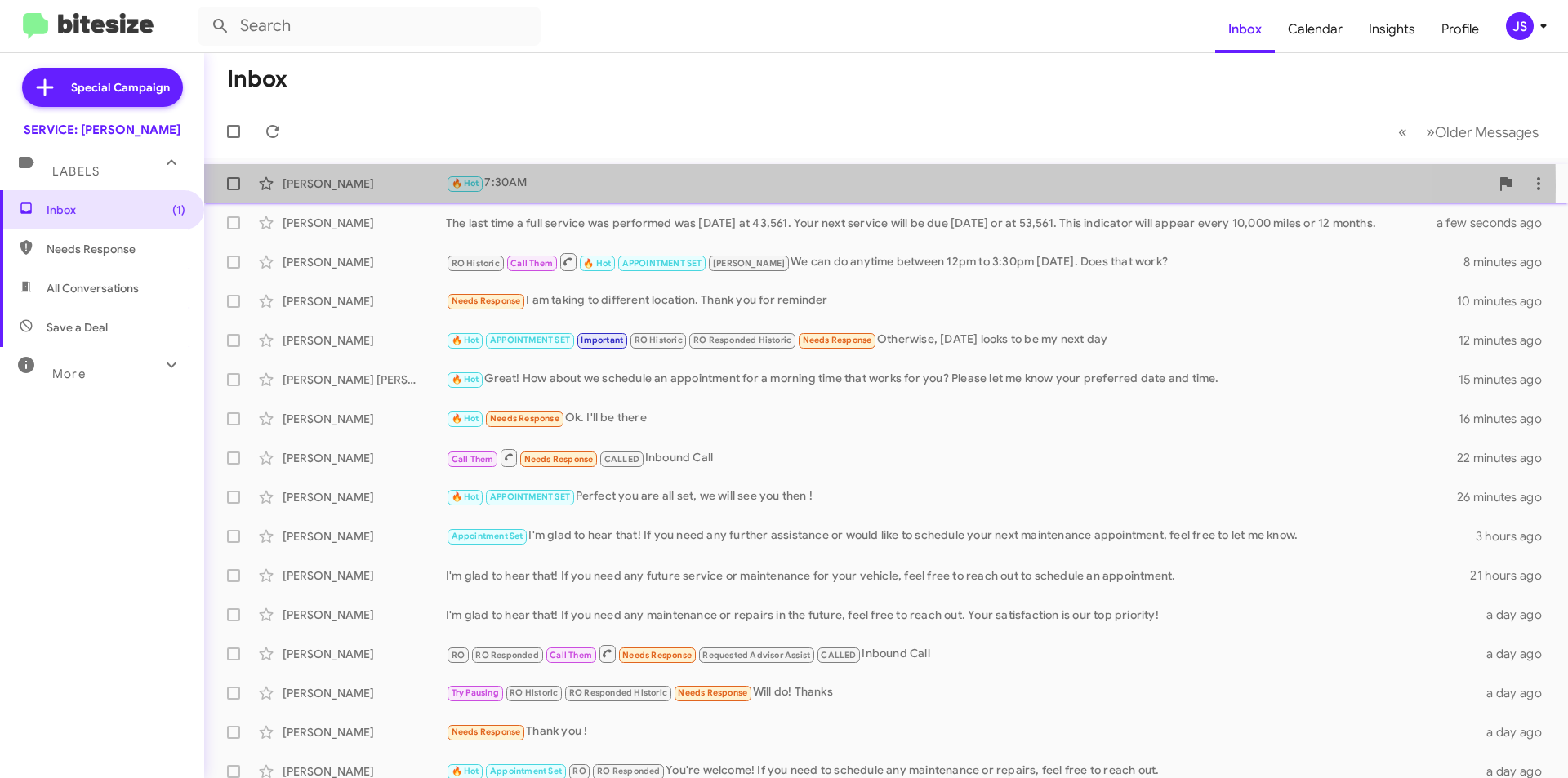
click at [353, 185] on div "[PERSON_NAME]" at bounding box center [364, 183] width 163 height 16
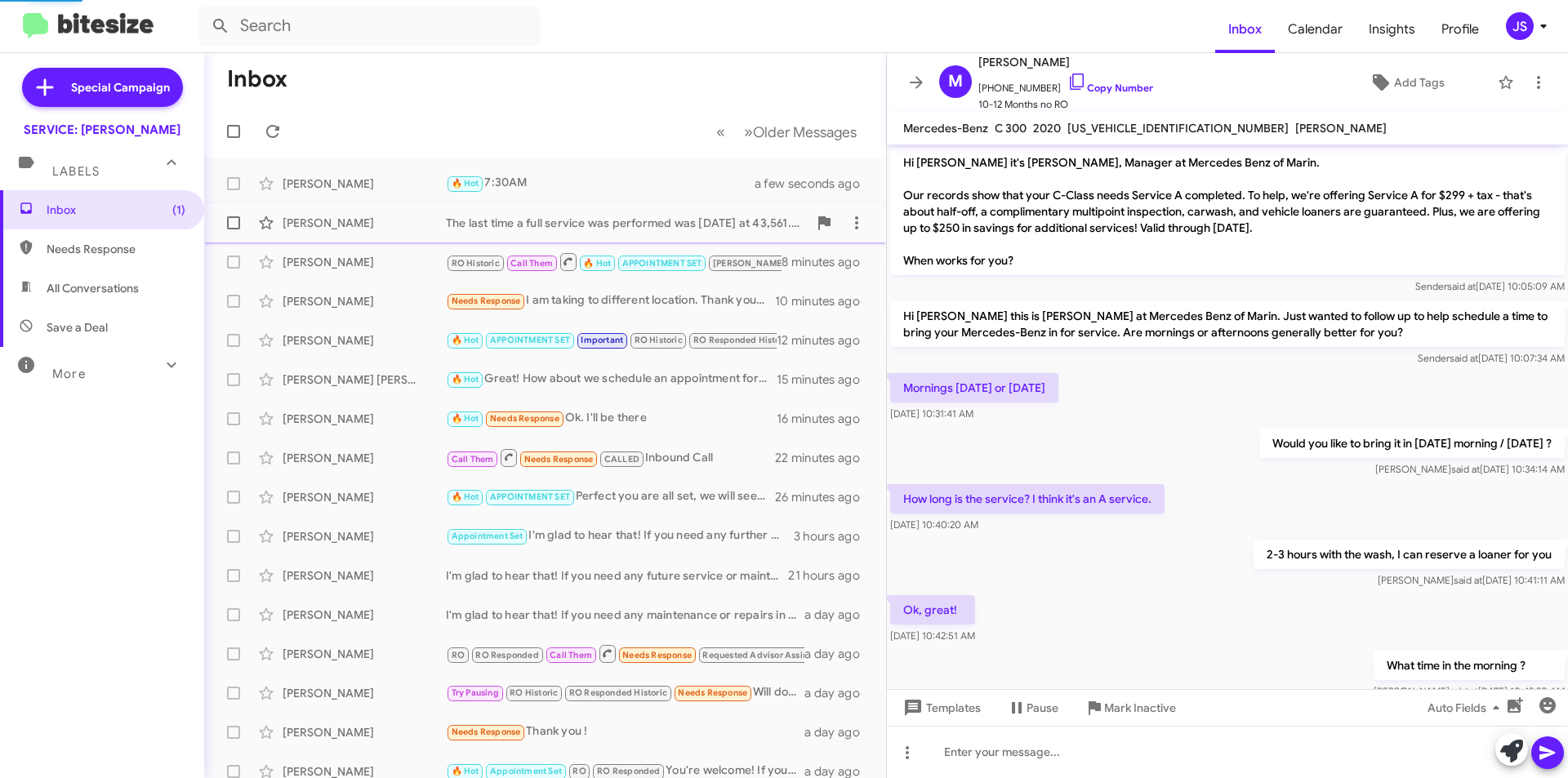
click at [356, 224] on div "[PERSON_NAME]" at bounding box center [364, 223] width 163 height 16
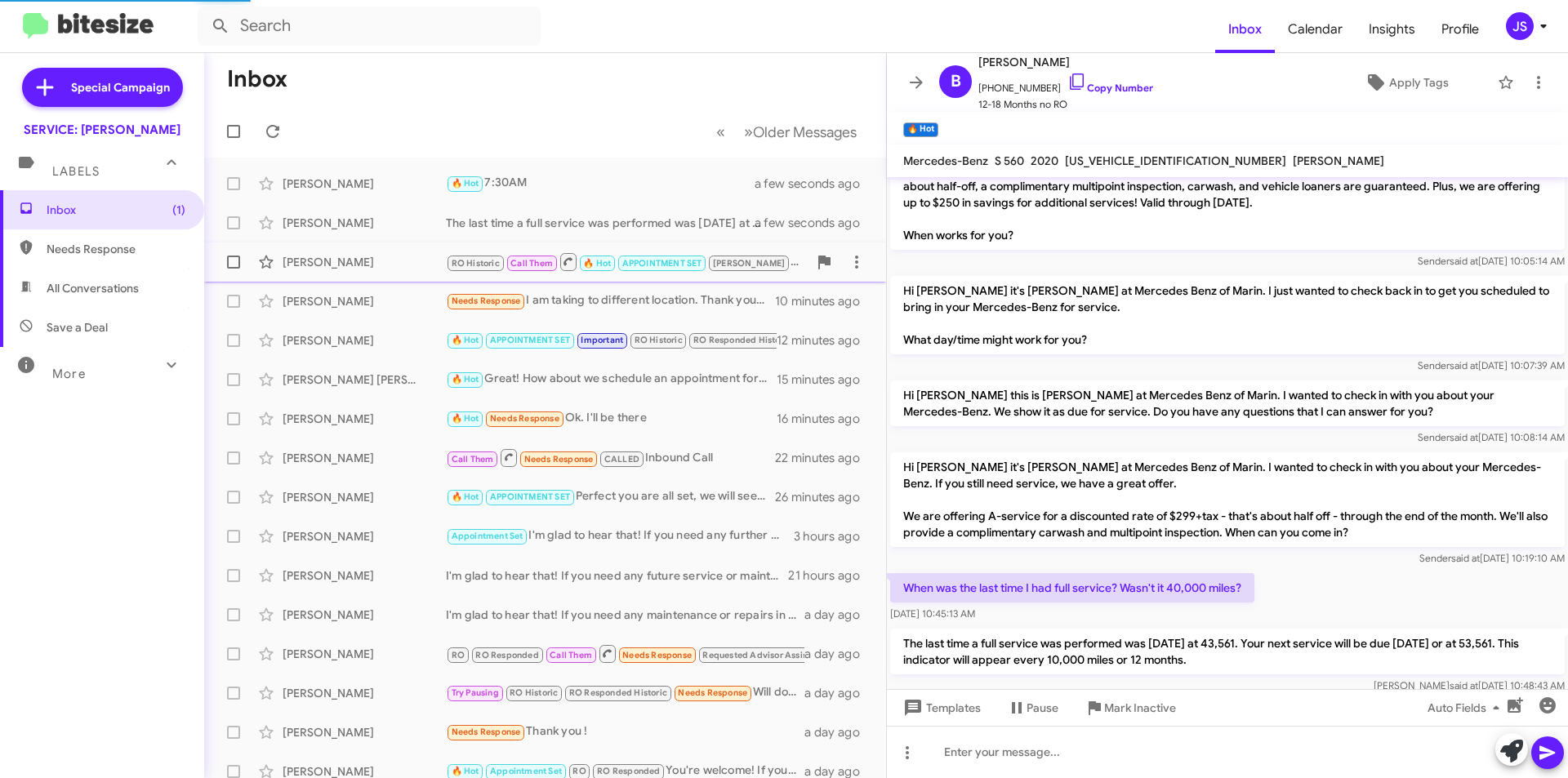
click at [359, 258] on div "[PERSON_NAME]" at bounding box center [364, 262] width 163 height 16
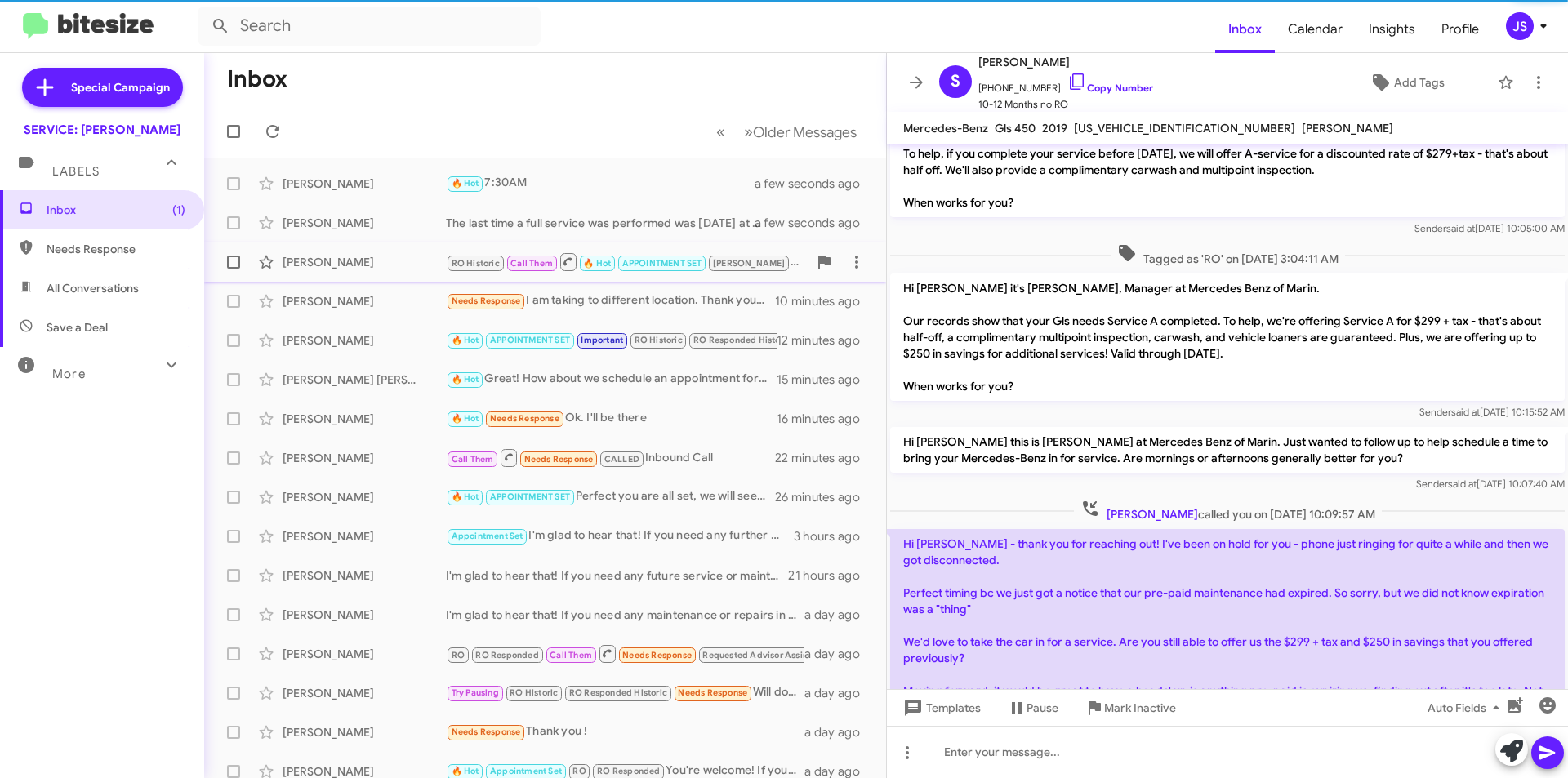
scroll to position [527, 0]
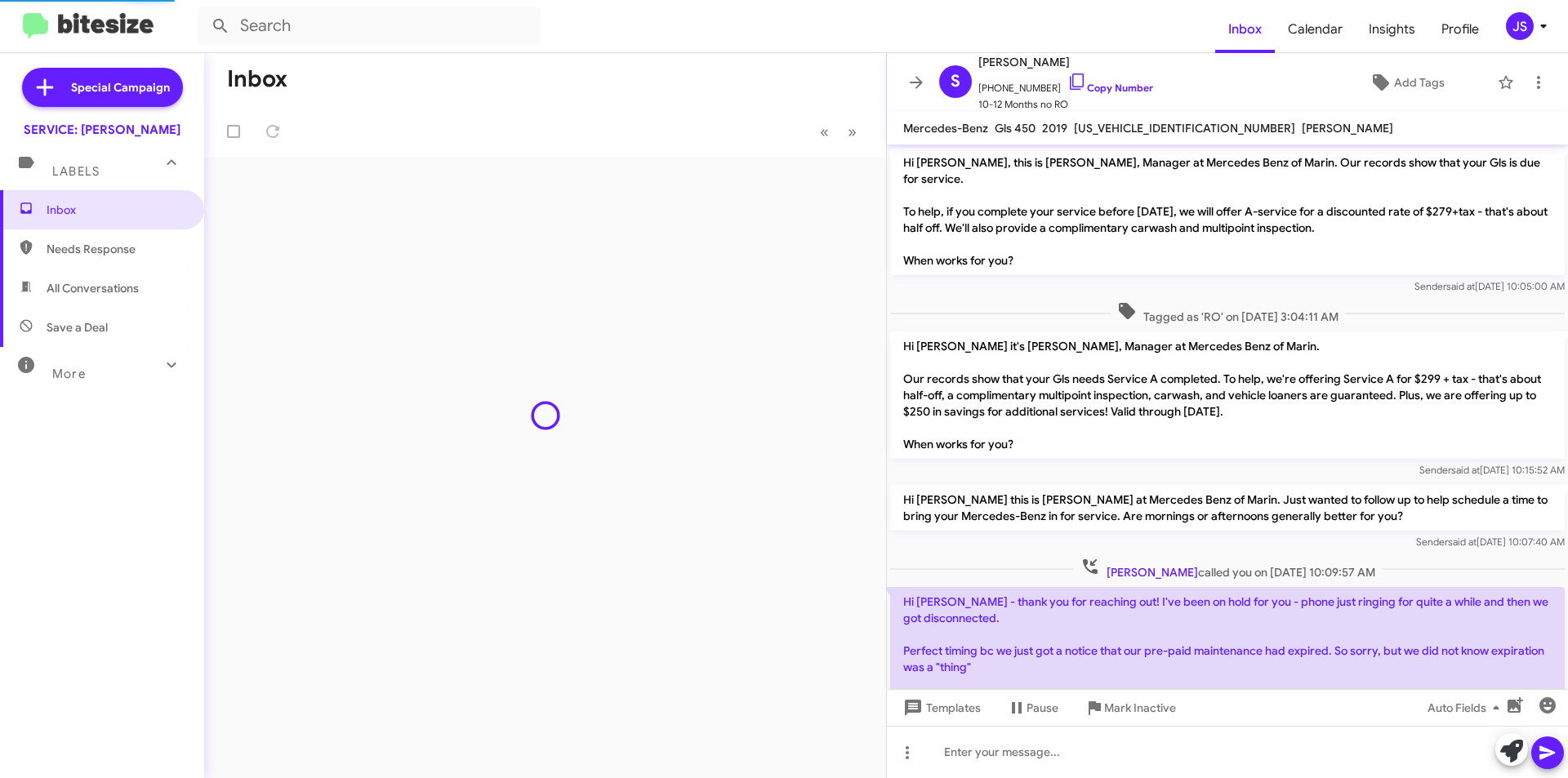
scroll to position [494, 0]
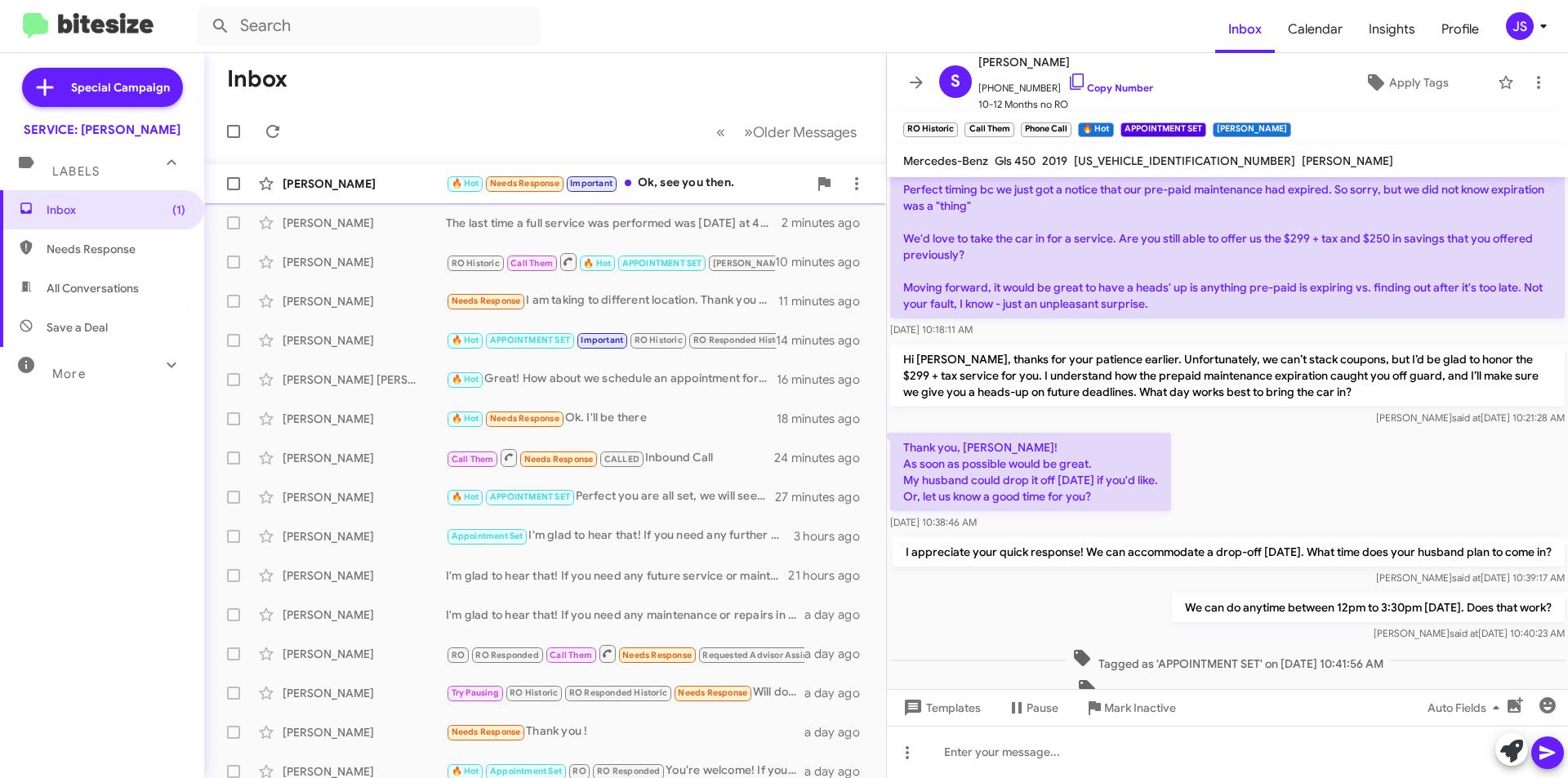
click at [465, 182] on span "🔥 Hot" at bounding box center [465, 183] width 28 height 11
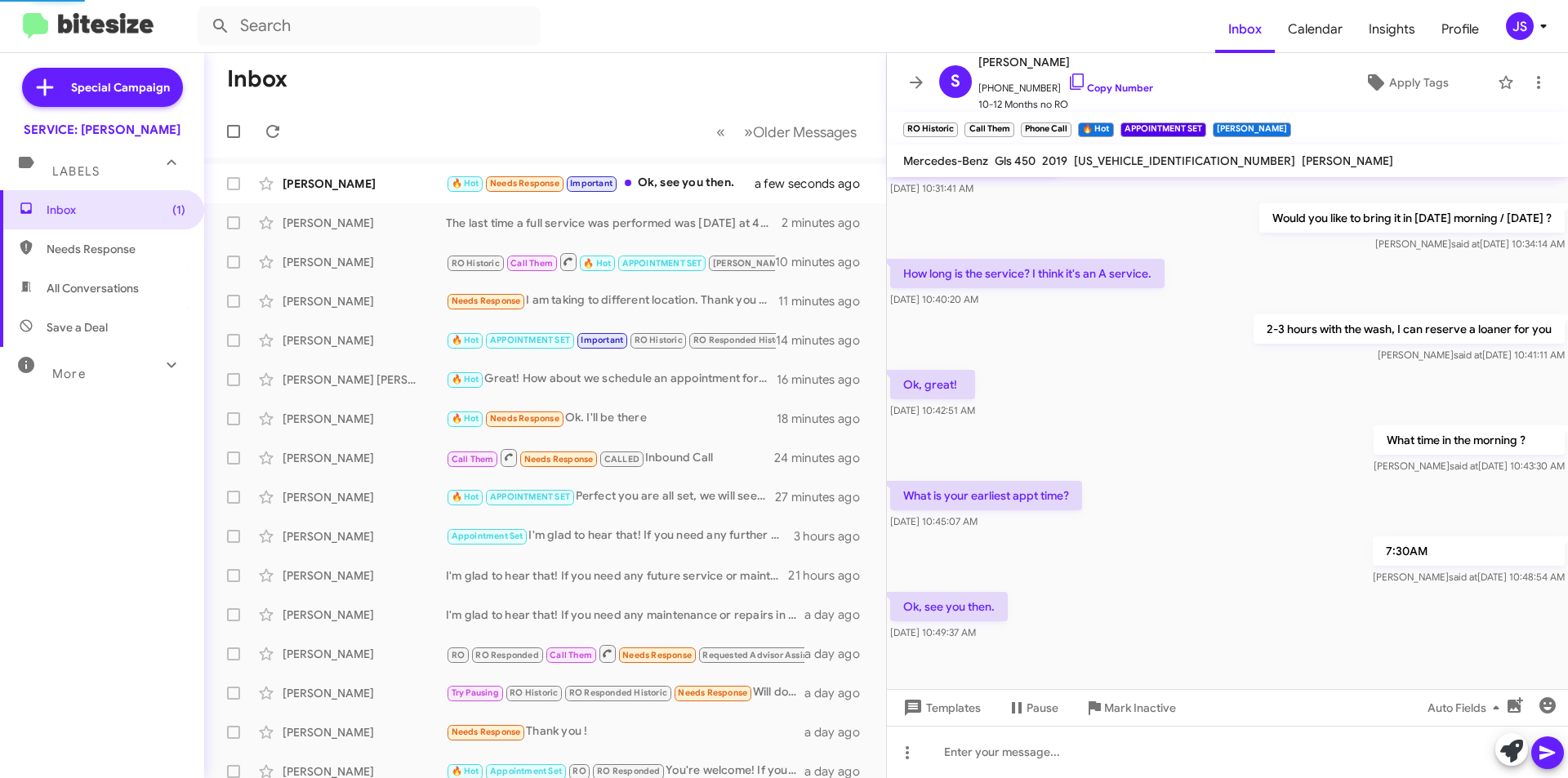
scroll to position [258, 0]
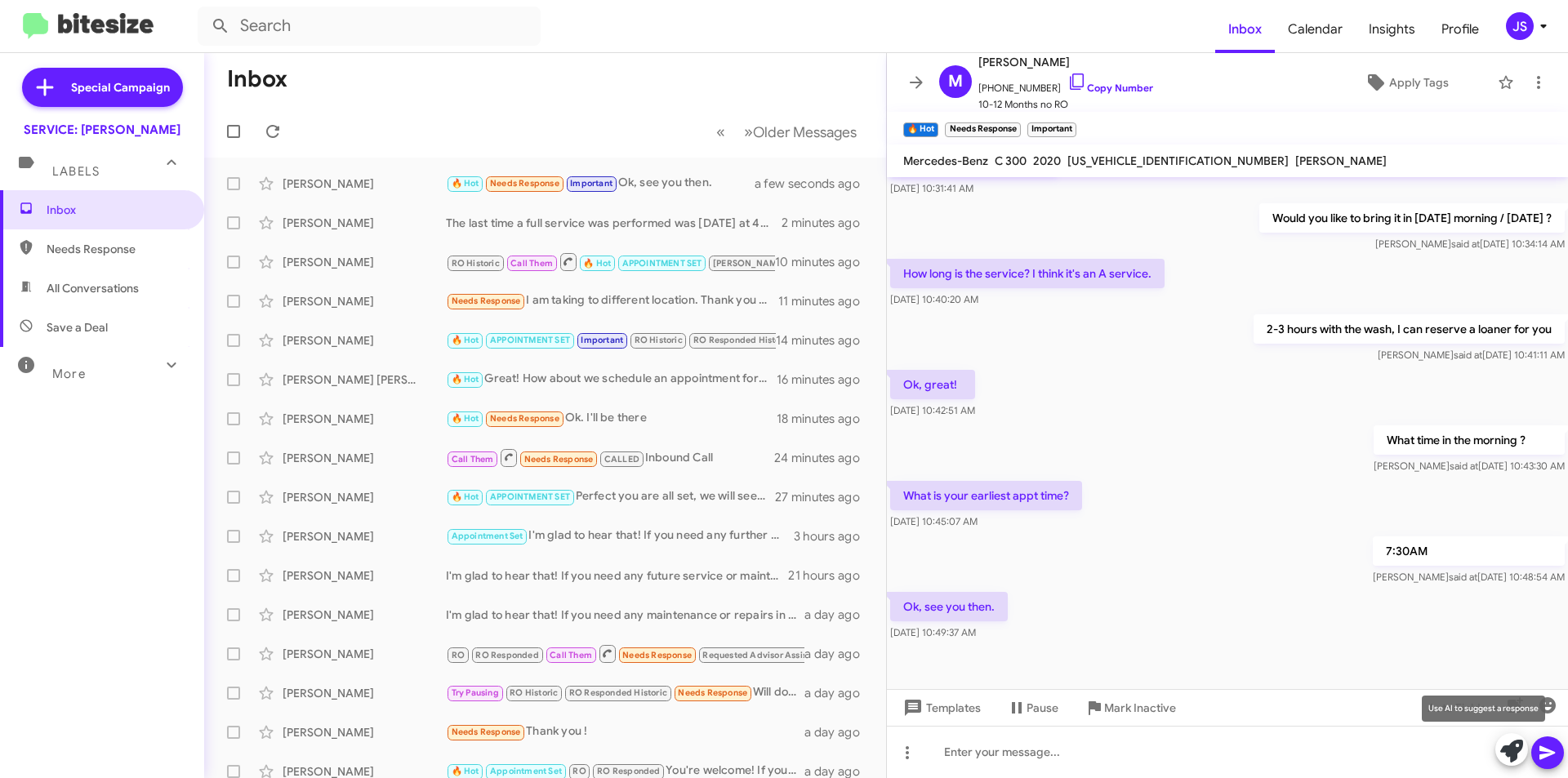
drag, startPoint x: 1510, startPoint y: 747, endPoint x: 1502, endPoint y: 725, distance: 23.4
click at [1510, 747] on icon at bounding box center [1511, 751] width 23 height 23
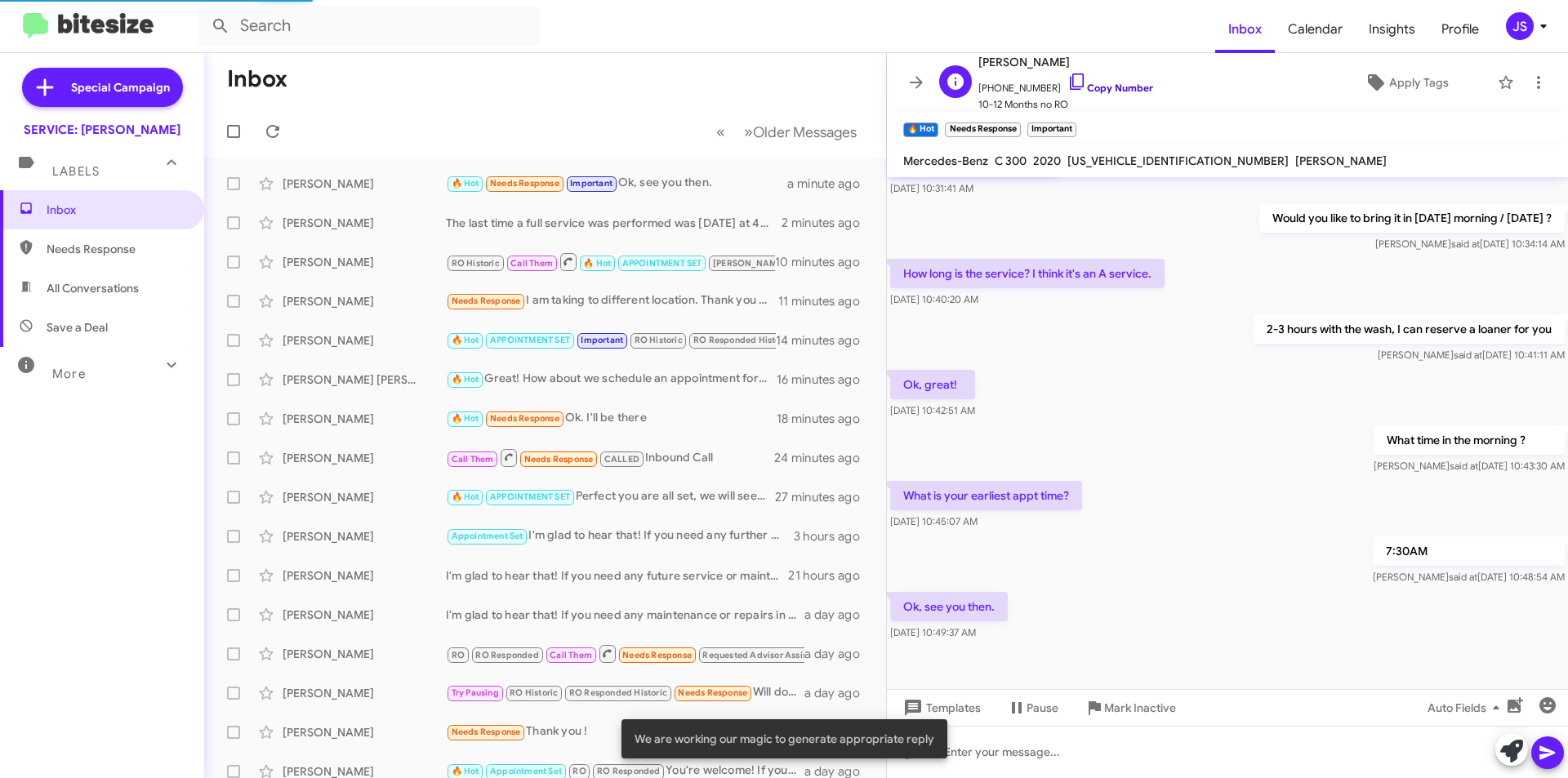
scroll to position [369, 0]
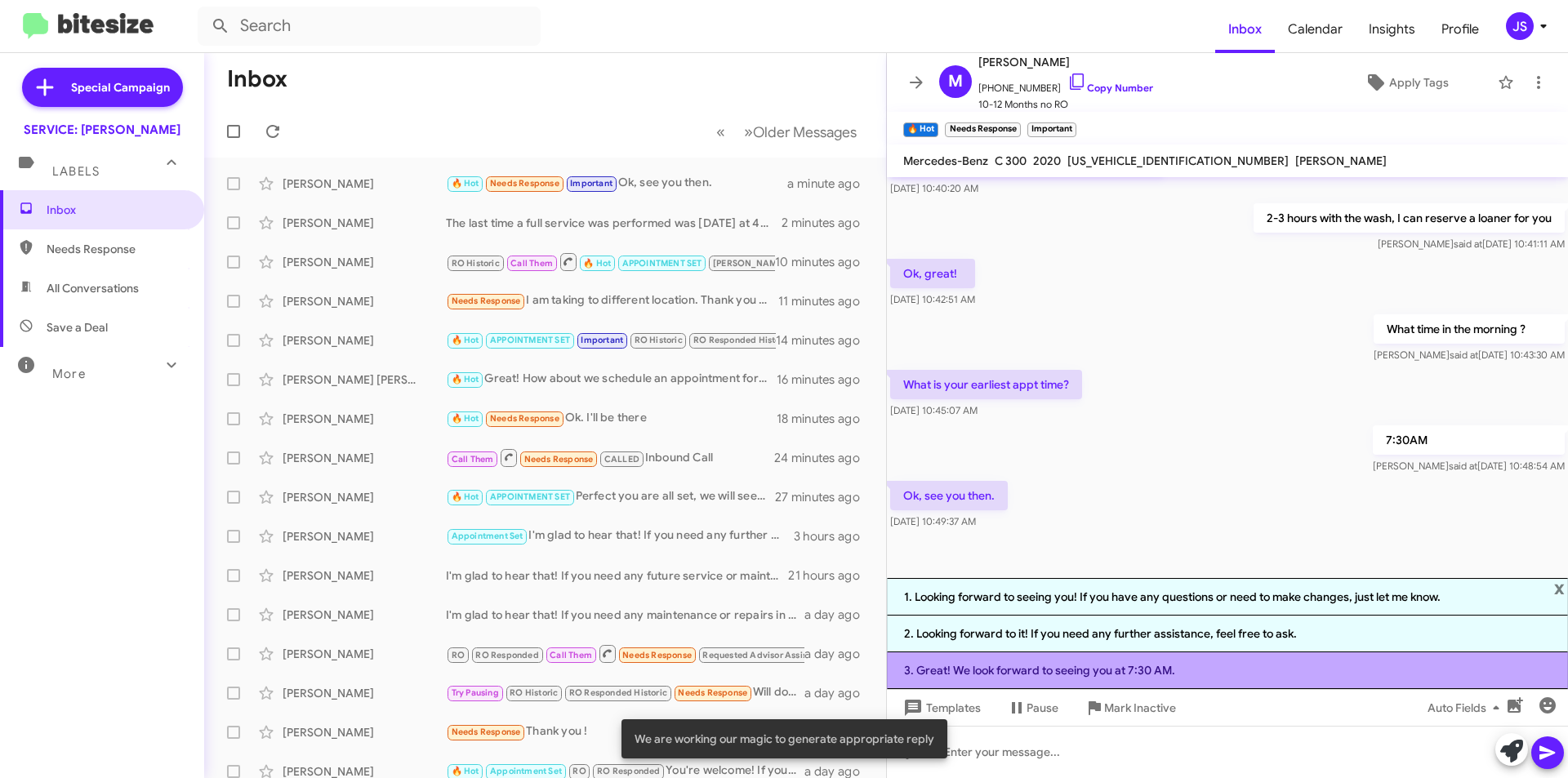
click at [1187, 681] on li "3. Great! We look forward to seeing you at 7:30 AM." at bounding box center [1228, 671] width 681 height 36
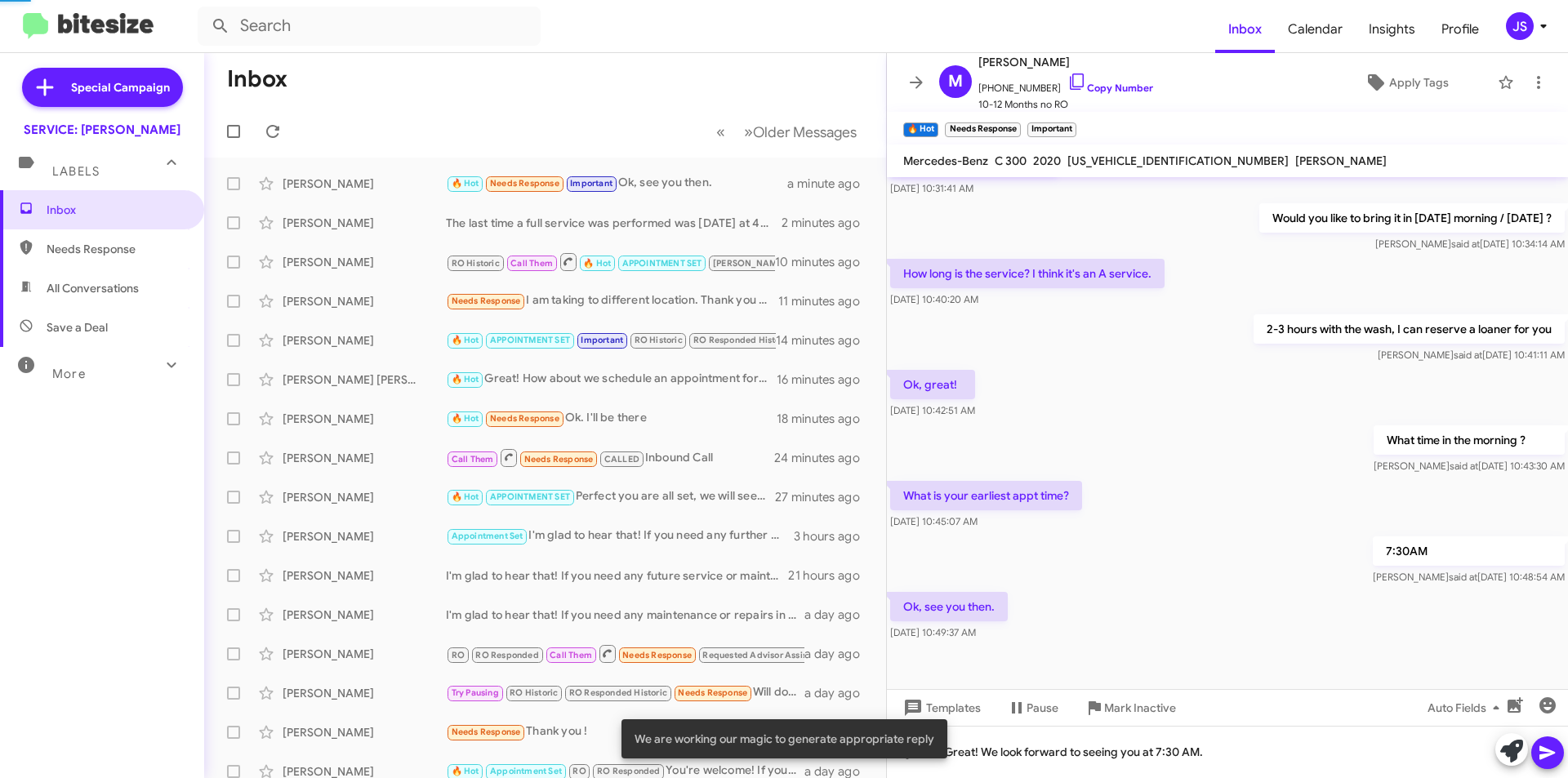
scroll to position [258, 0]
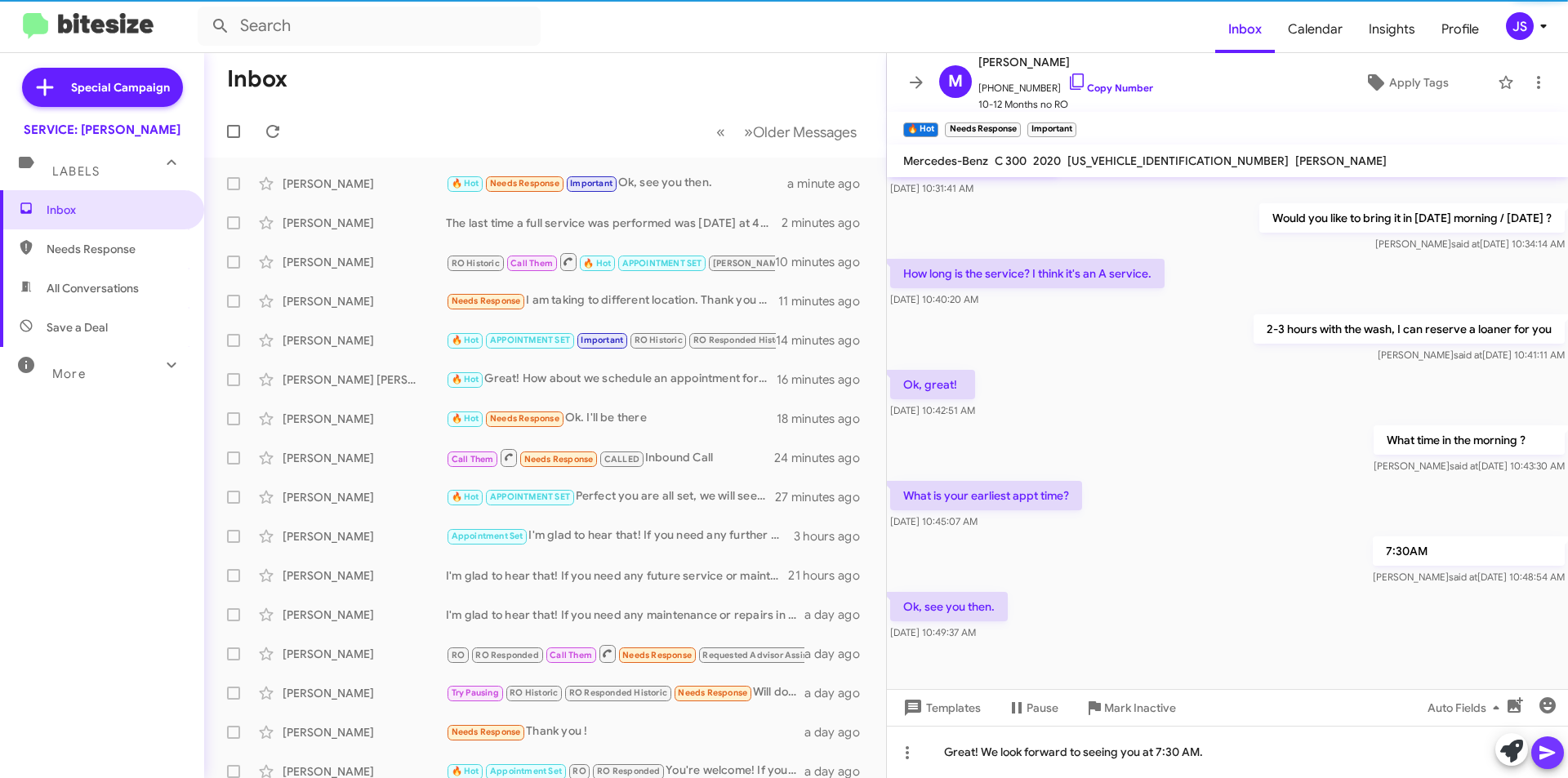
click at [1562, 755] on button at bounding box center [1547, 753] width 33 height 33
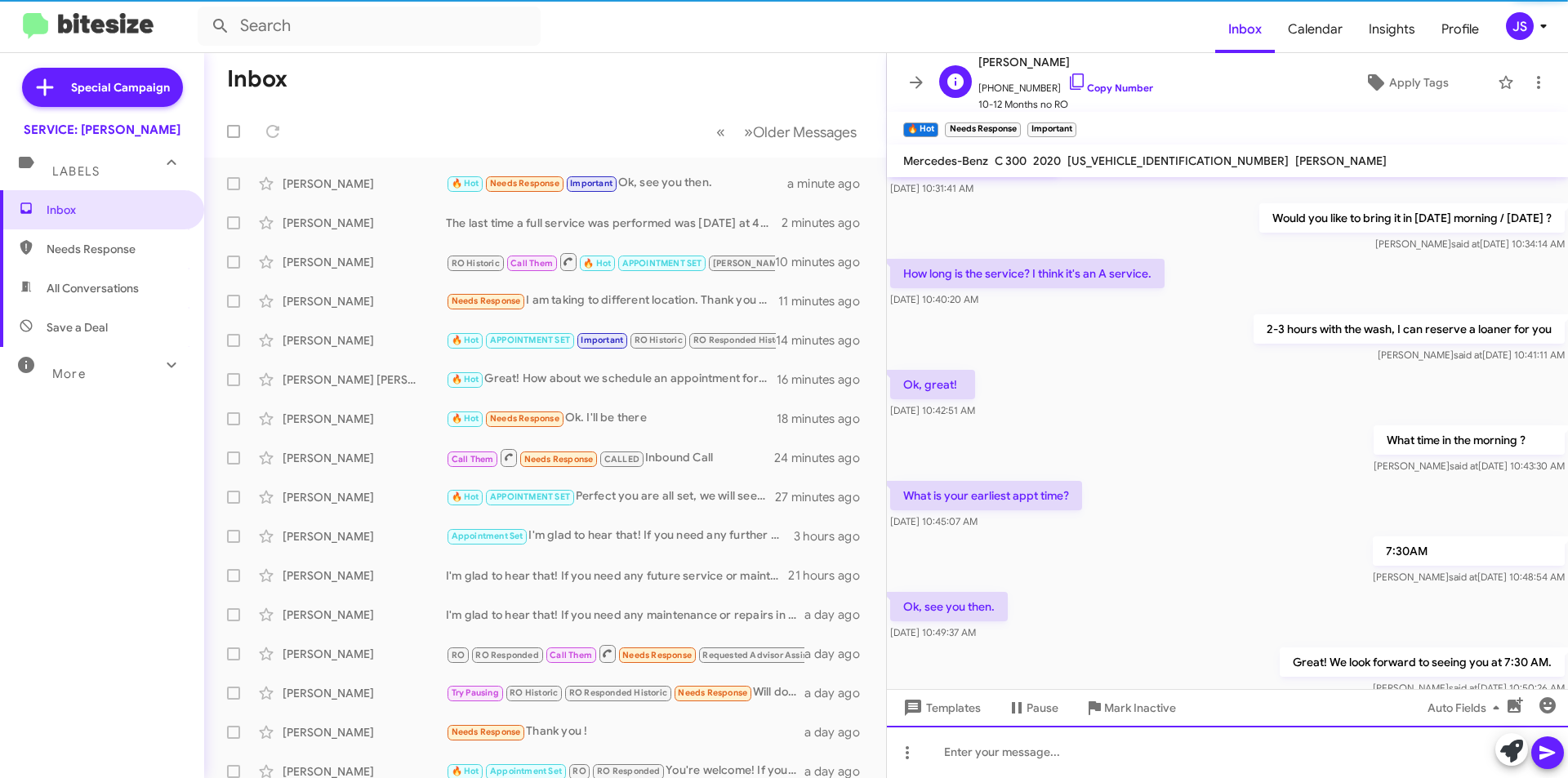
scroll to position [0, 0]
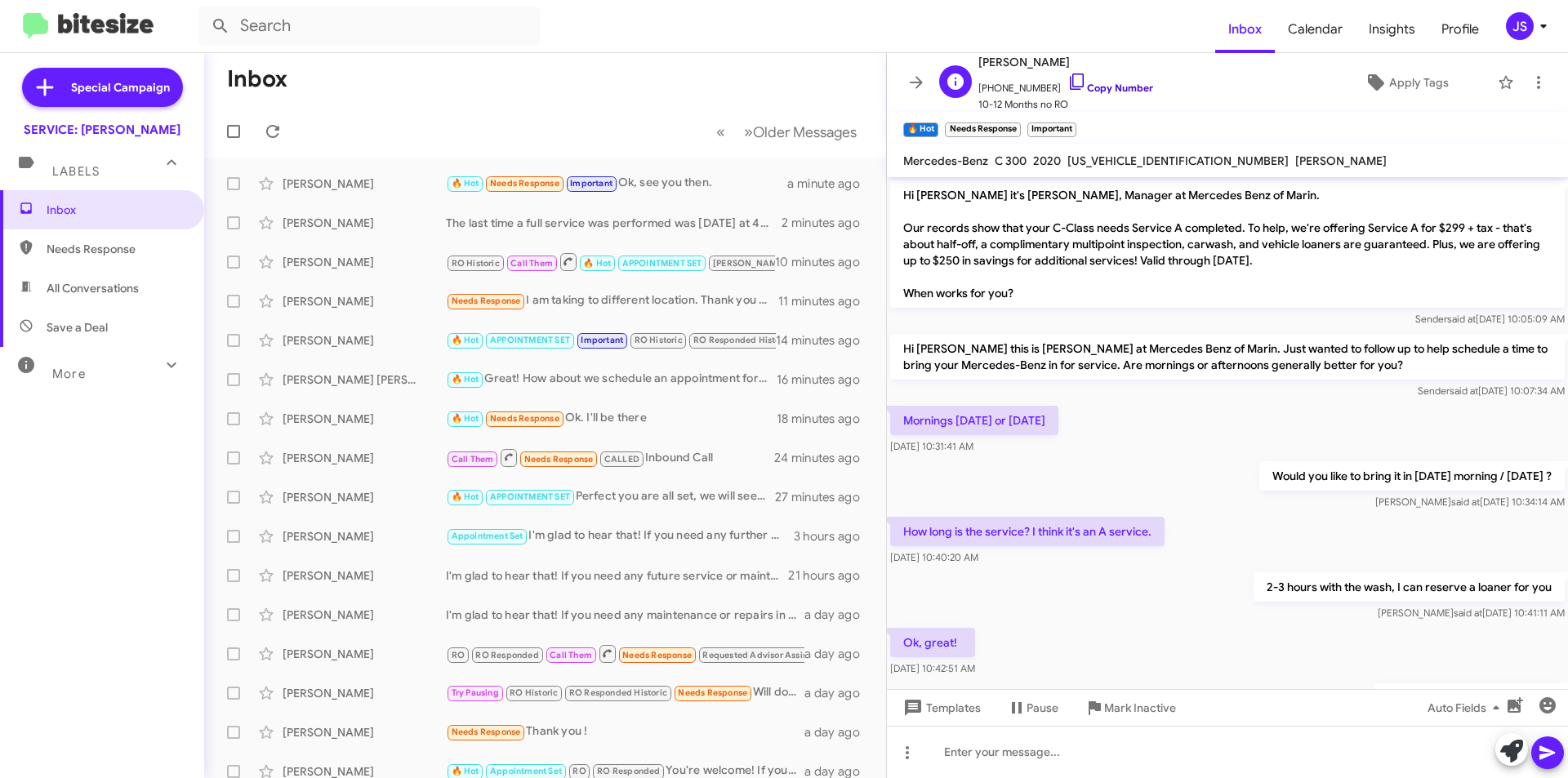
click at [1067, 80] on icon at bounding box center [1077, 82] width 19 height 19
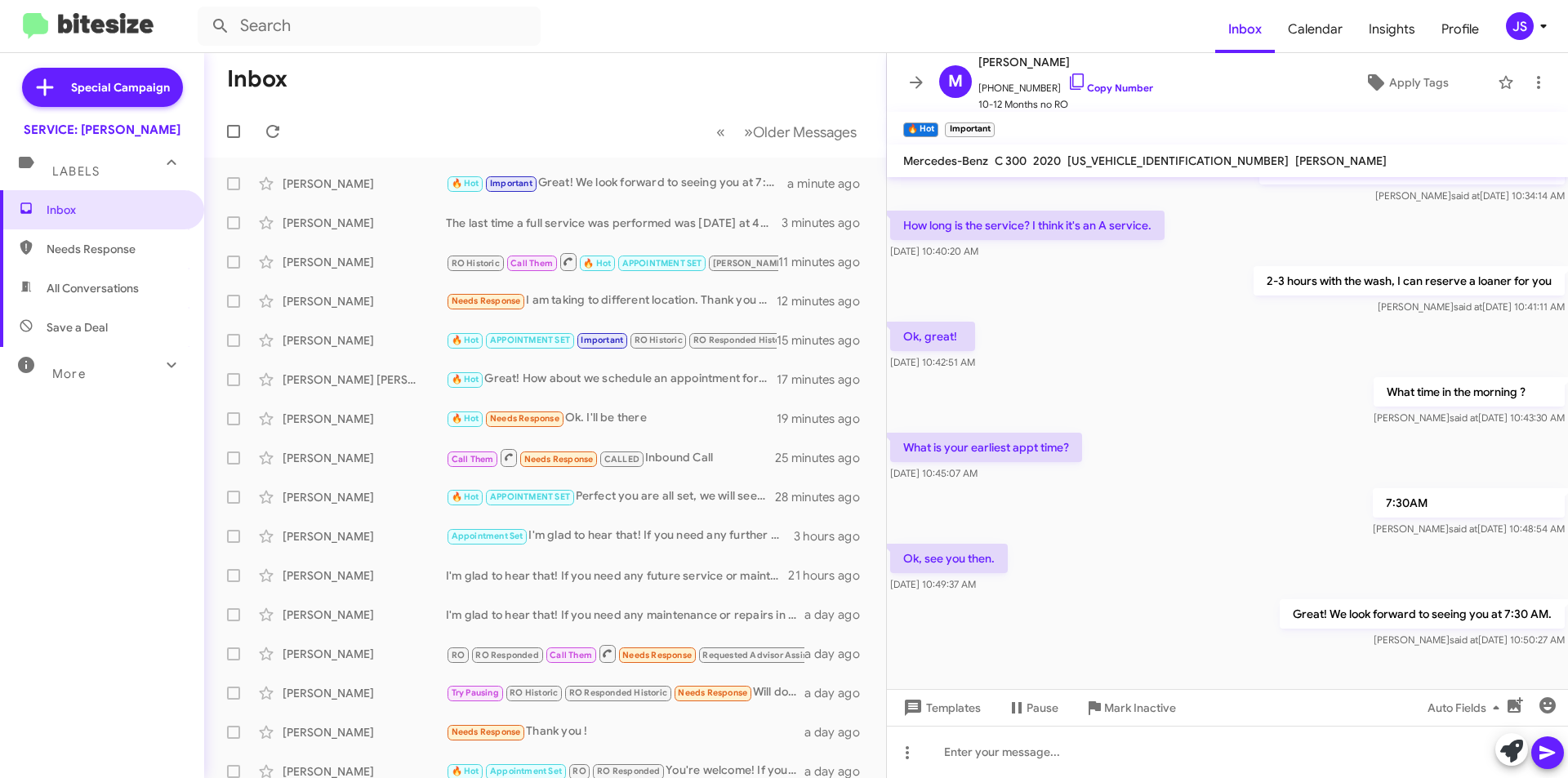
scroll to position [318, 0]
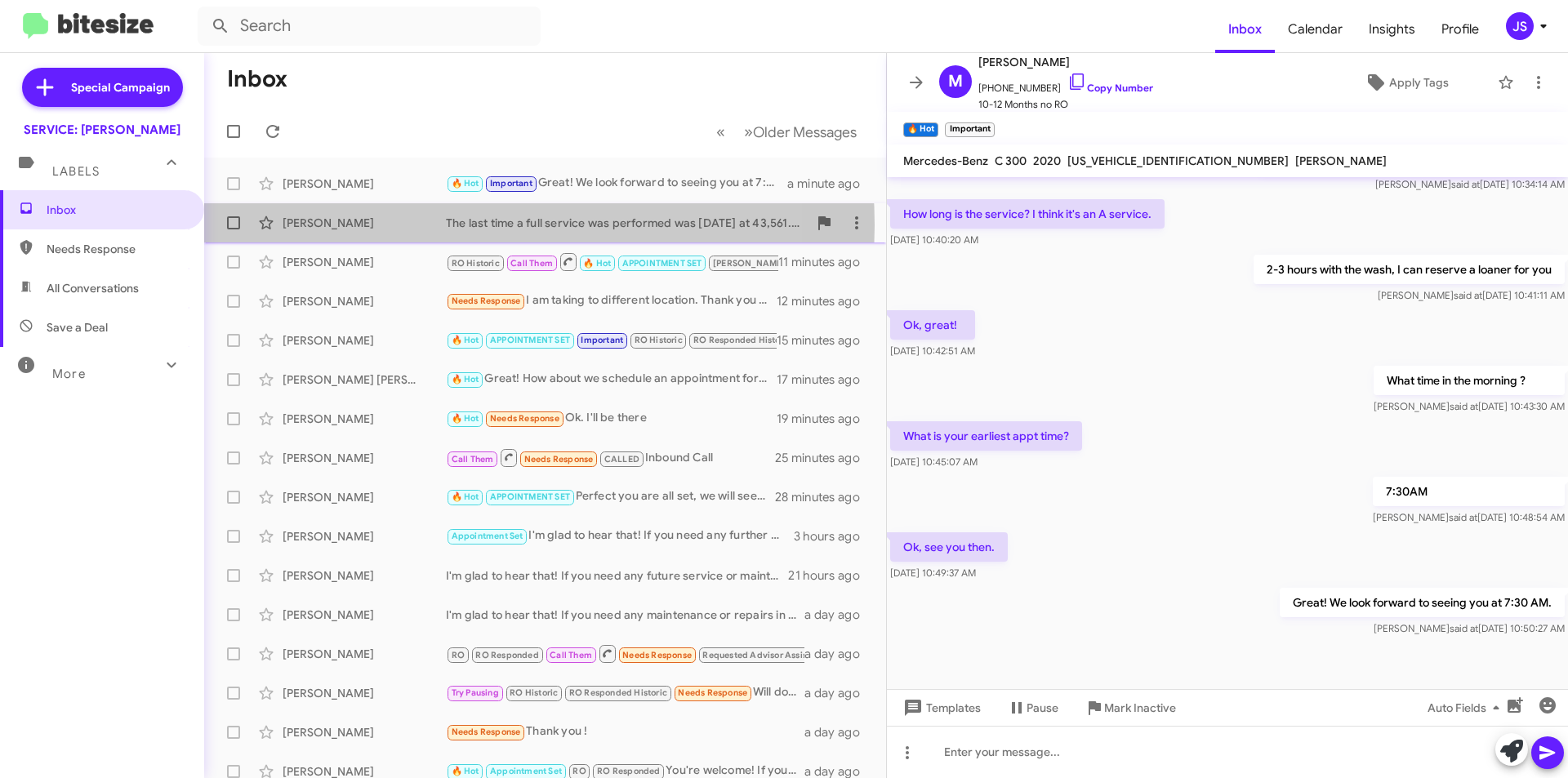
click at [423, 225] on div "[PERSON_NAME]" at bounding box center [364, 223] width 163 height 16
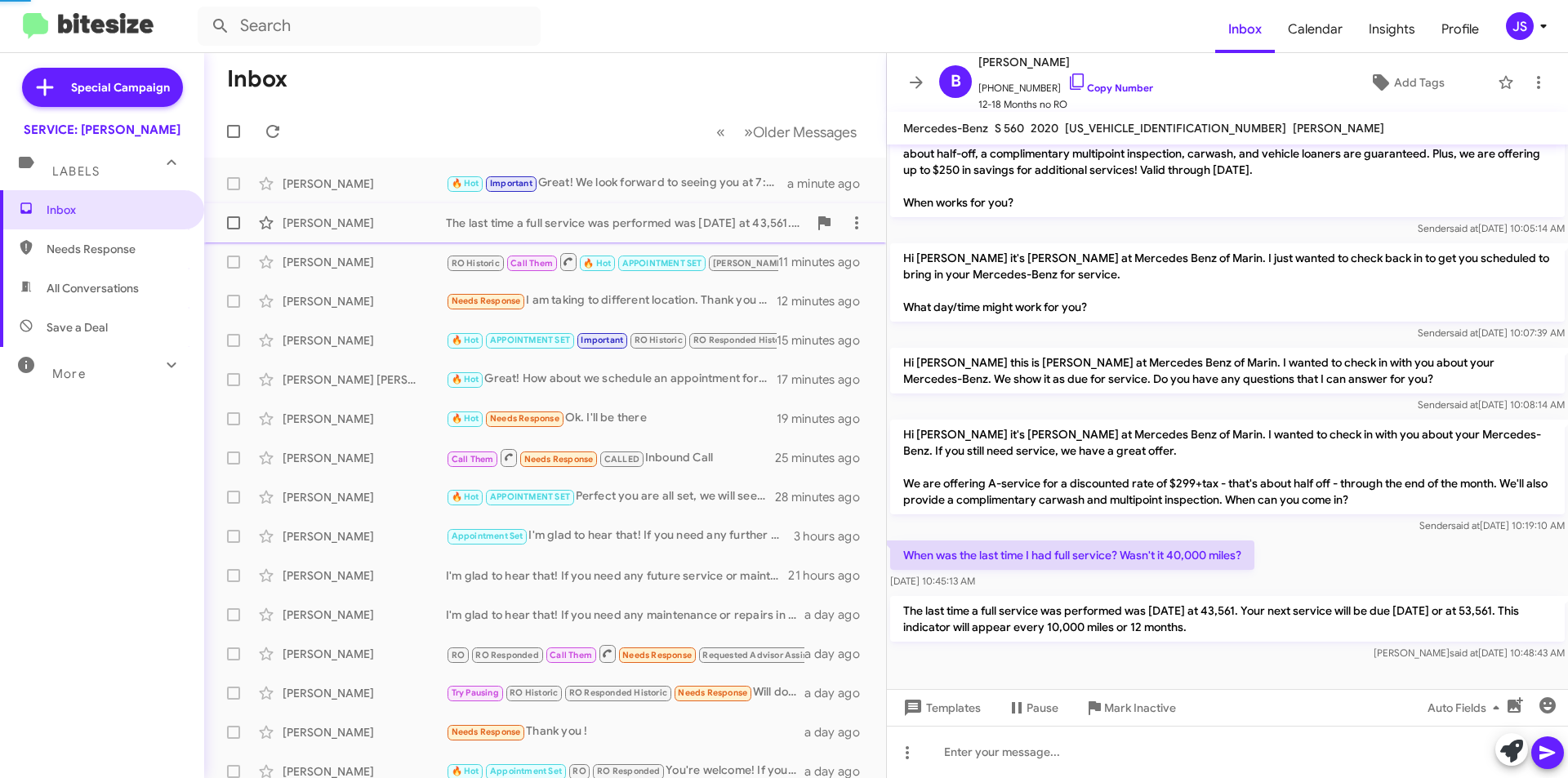
scroll to position [58, 0]
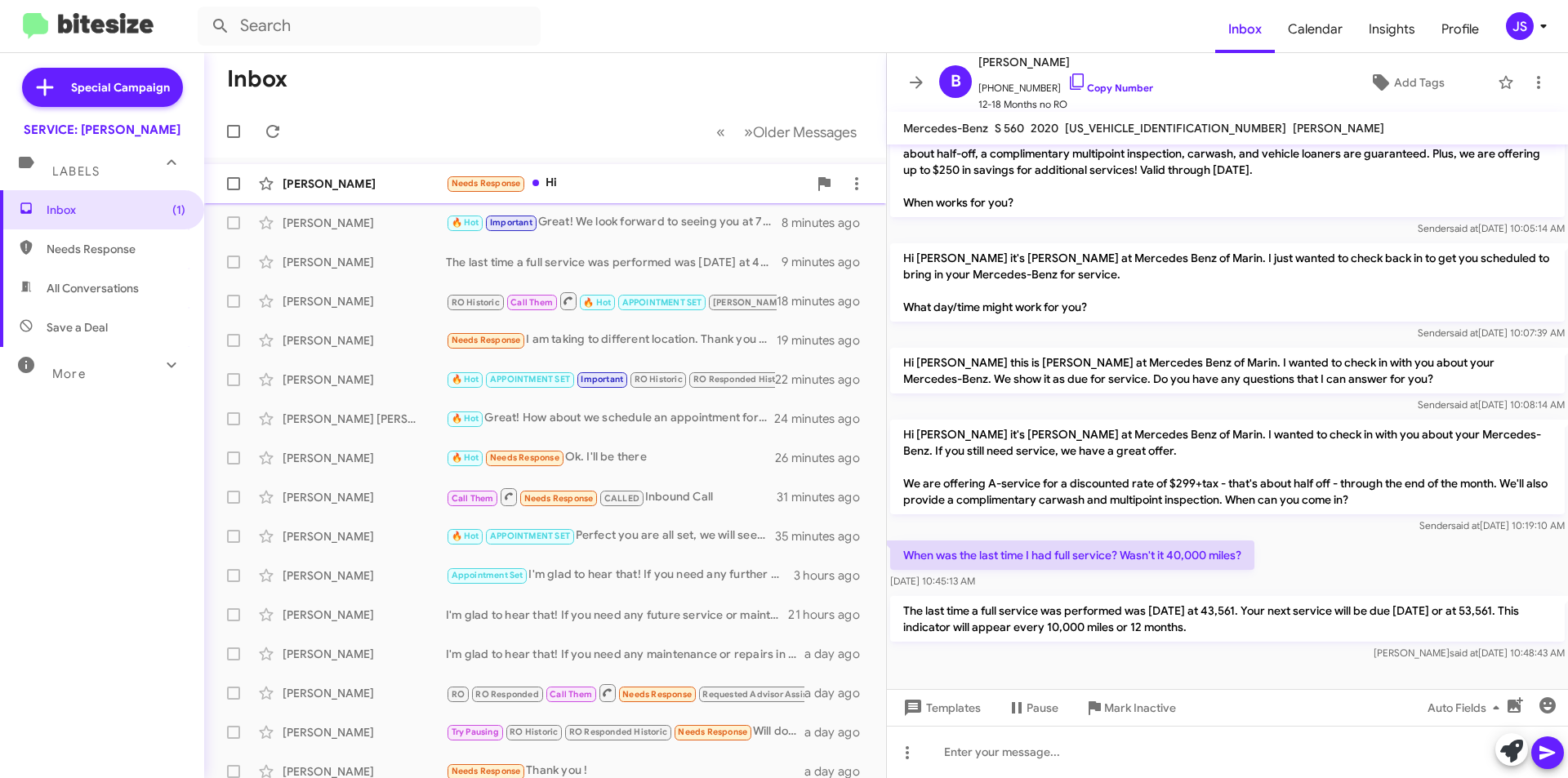
click at [578, 169] on div "[PERSON_NAME] Needs Response Hi 3 minutes ago" at bounding box center [545, 184] width 656 height 33
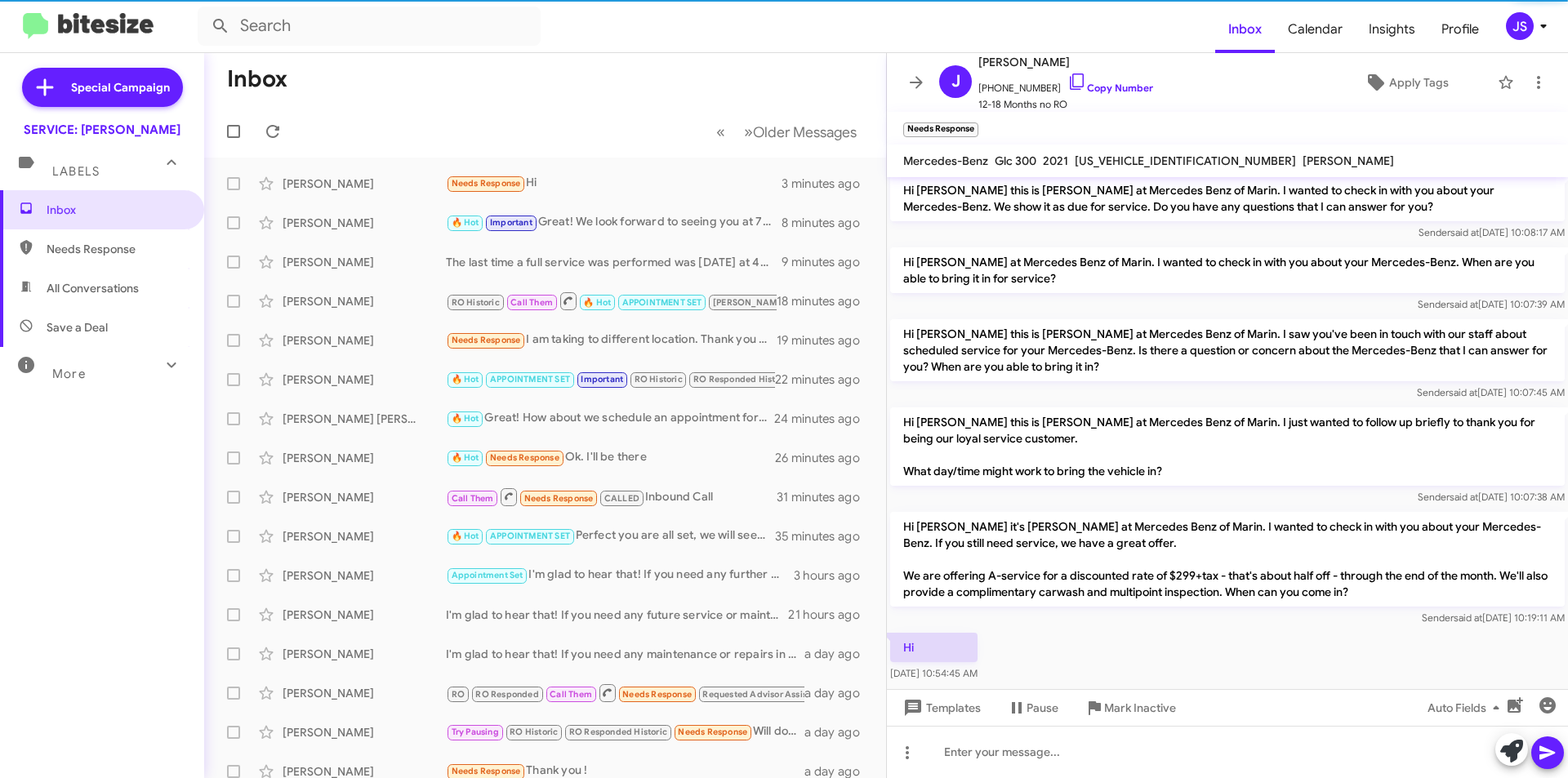
scroll to position [433, 0]
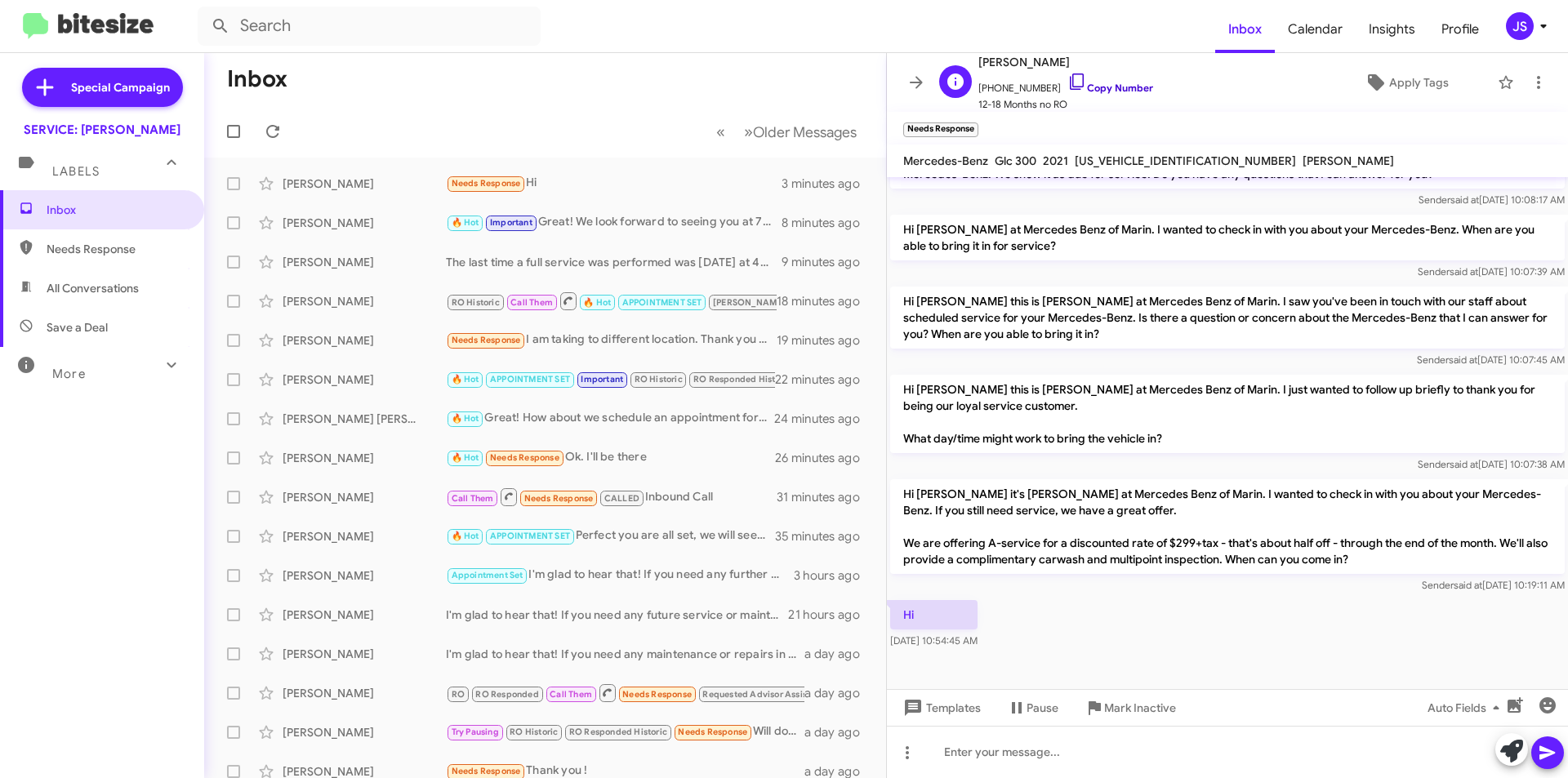
click at [1067, 85] on icon at bounding box center [1077, 82] width 19 height 19
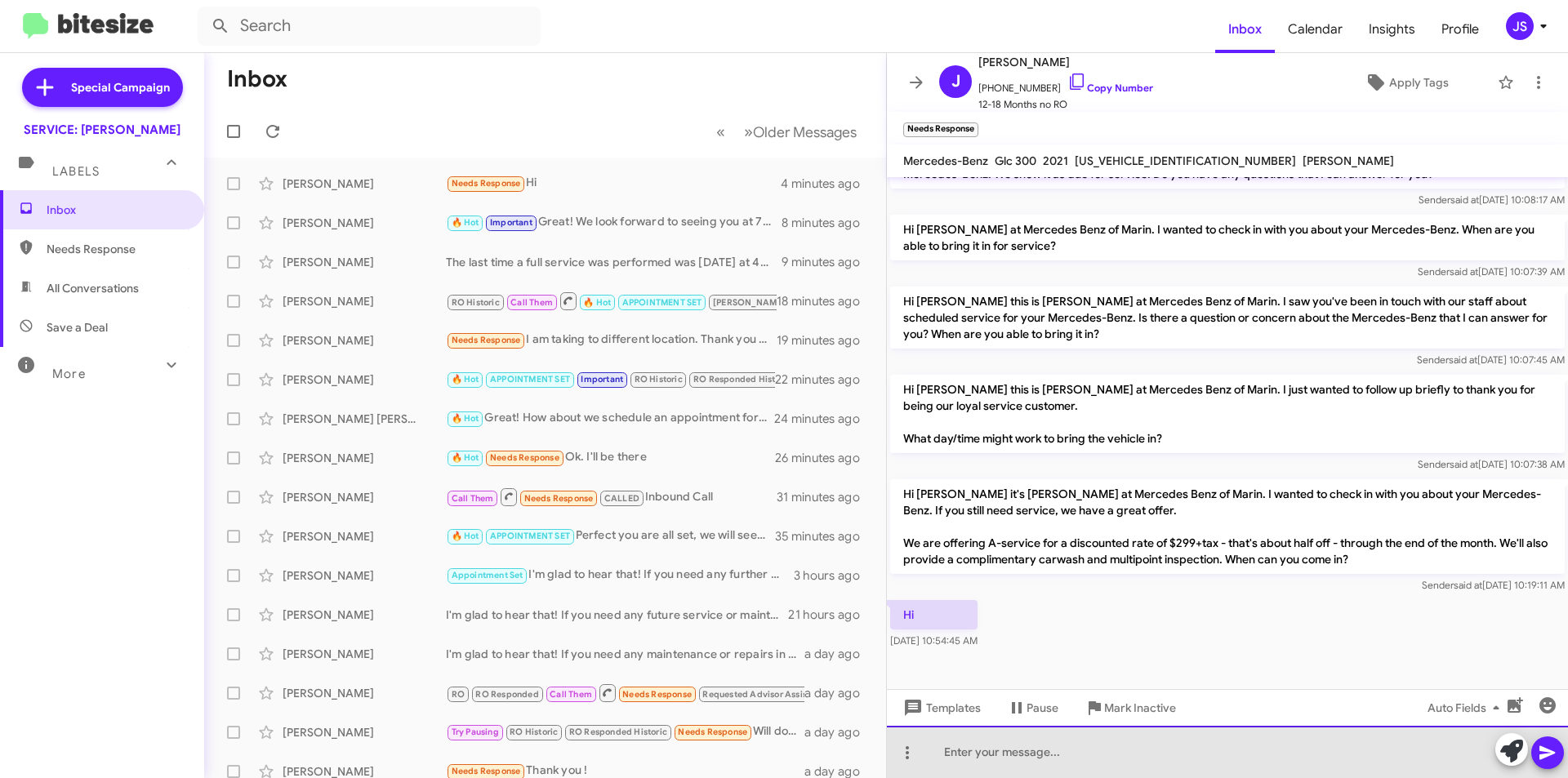
click at [1175, 772] on div at bounding box center [1228, 752] width 681 height 52
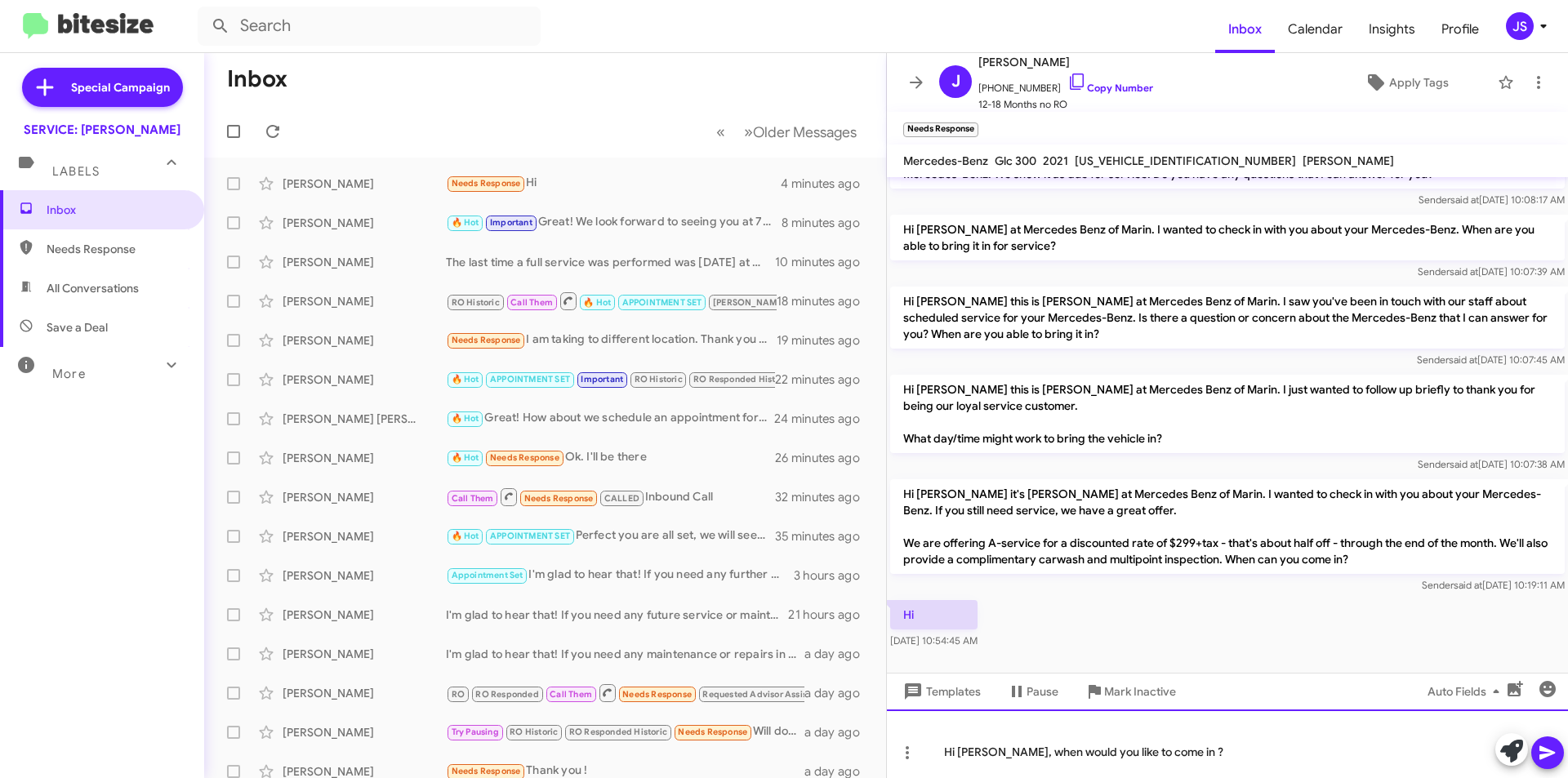
click at [1225, 756] on div "Hi Juan, when would you like to come in ?" at bounding box center [1228, 744] width 681 height 69
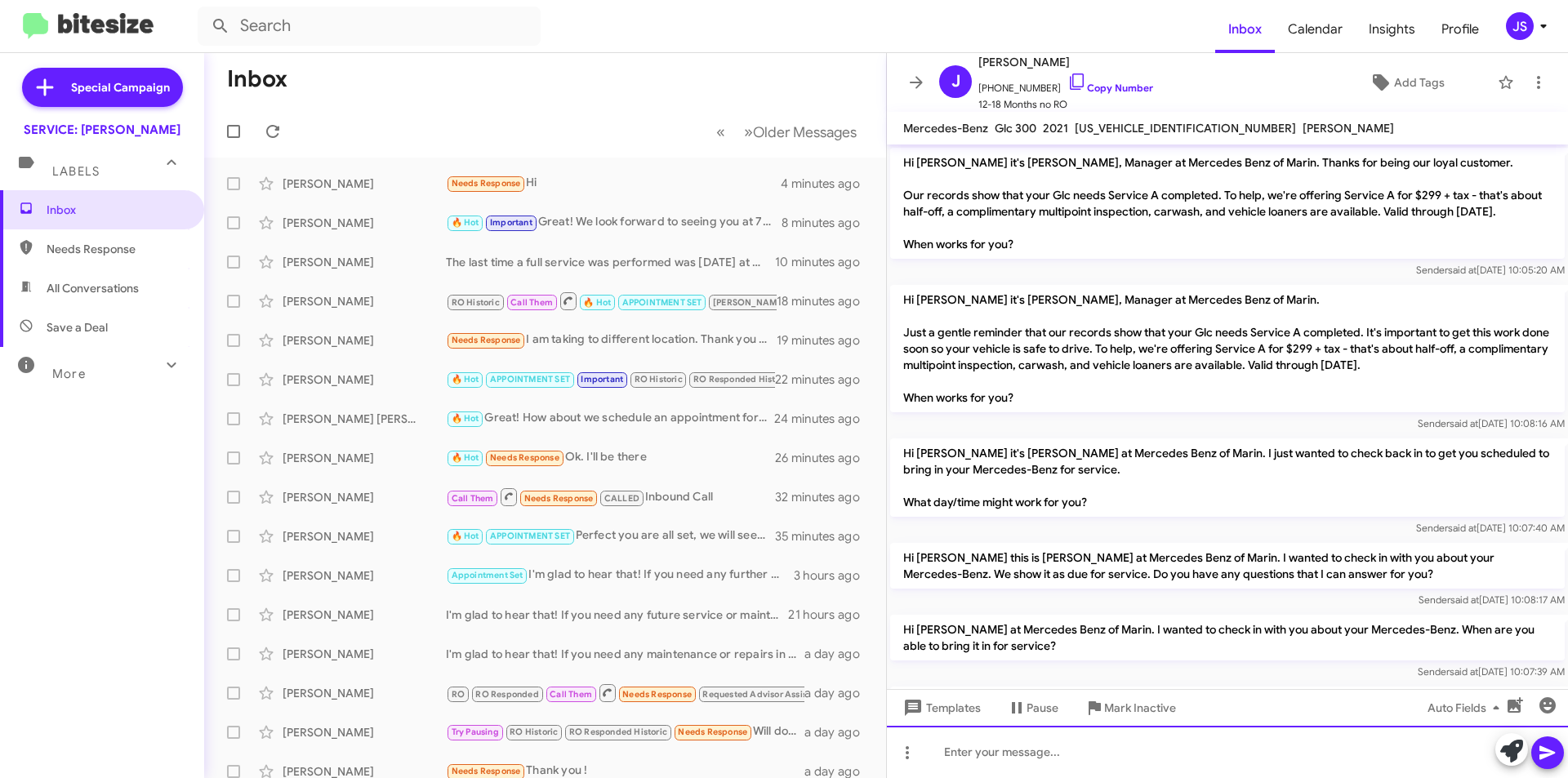
scroll to position [460, 0]
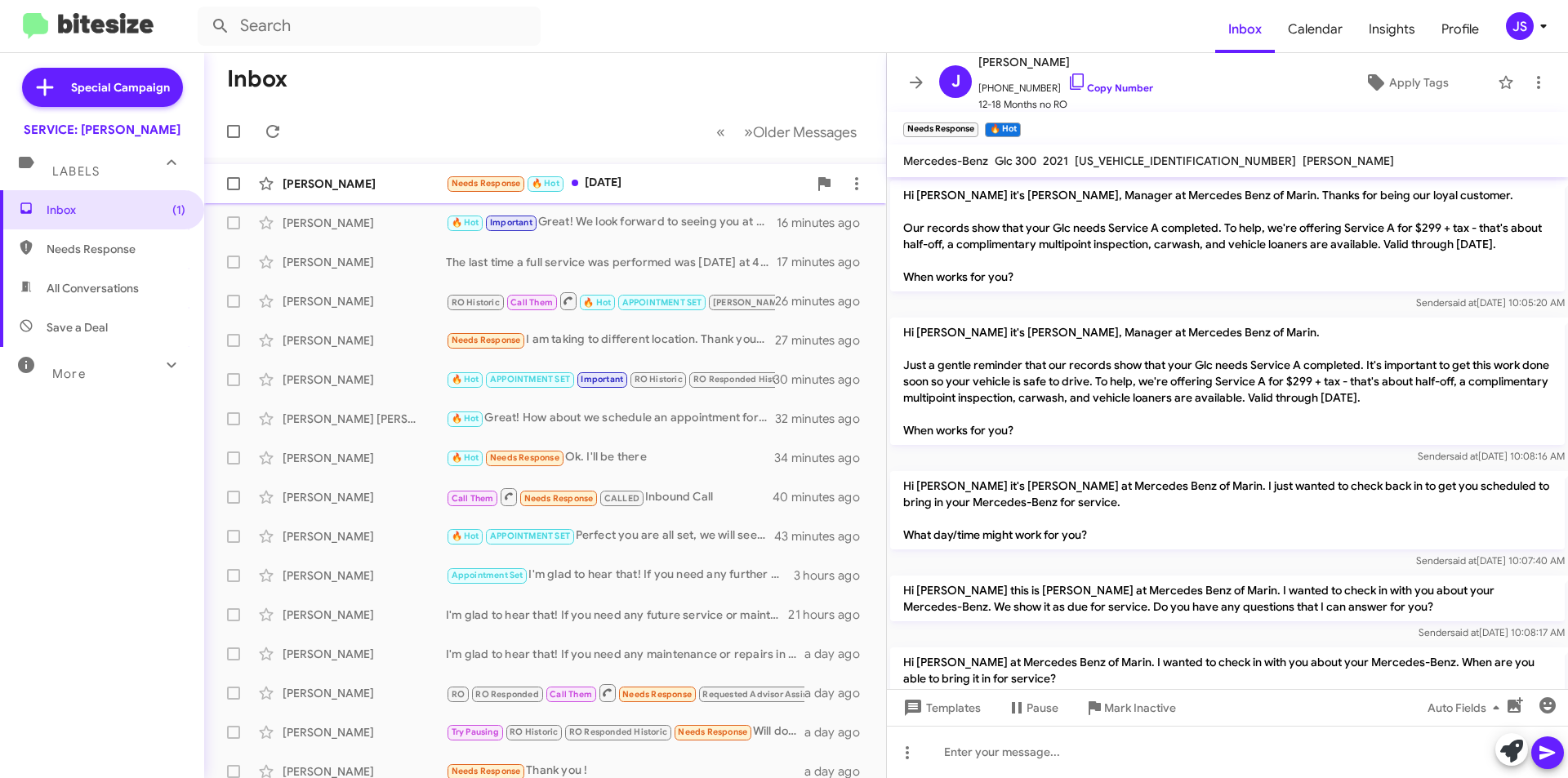
click at [575, 194] on div "[PERSON_NAME] Needs Response 🔥 Hot [DATE] 3 minutes ago" at bounding box center [545, 184] width 656 height 33
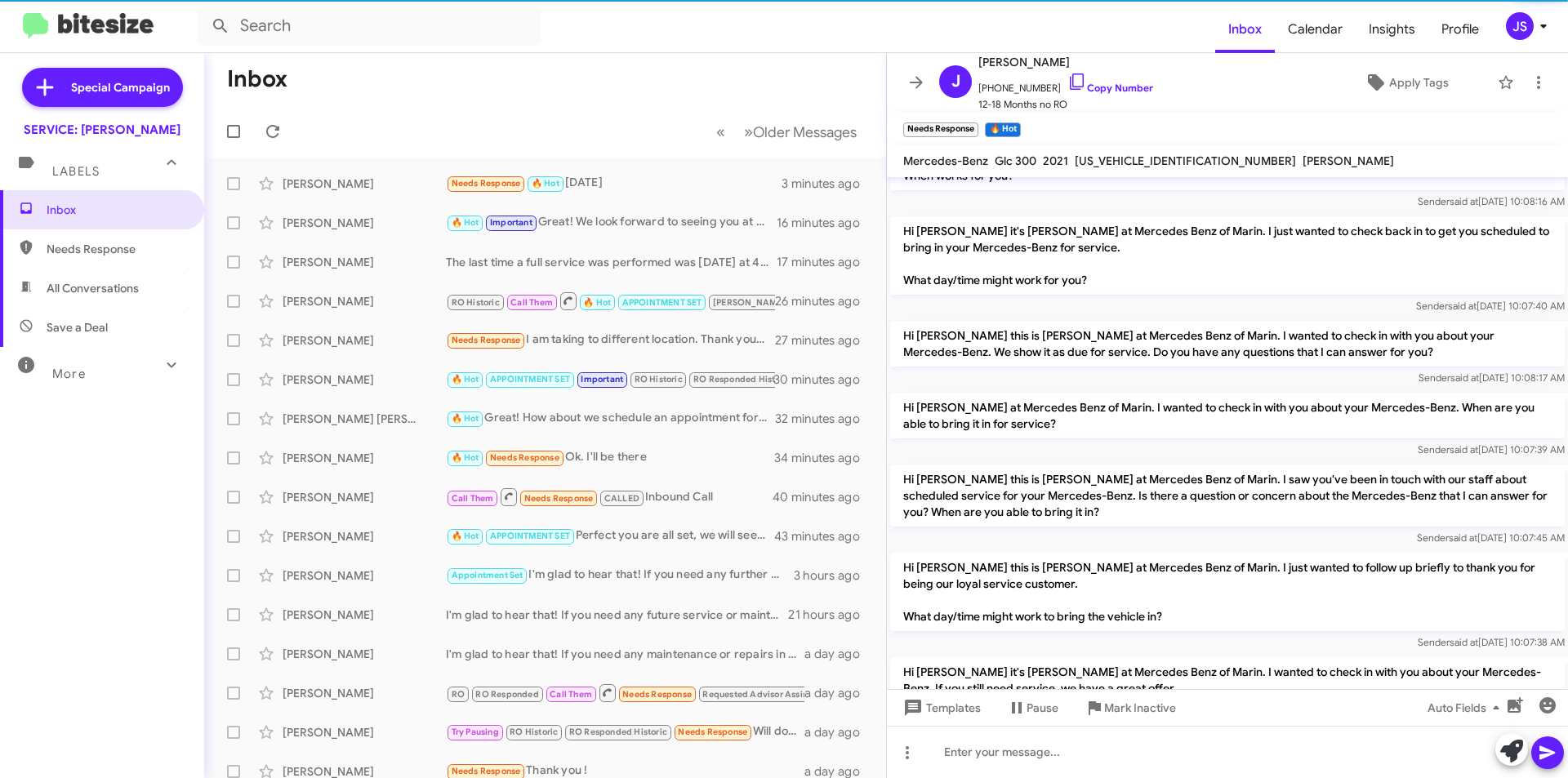
scroll to position [553, 0]
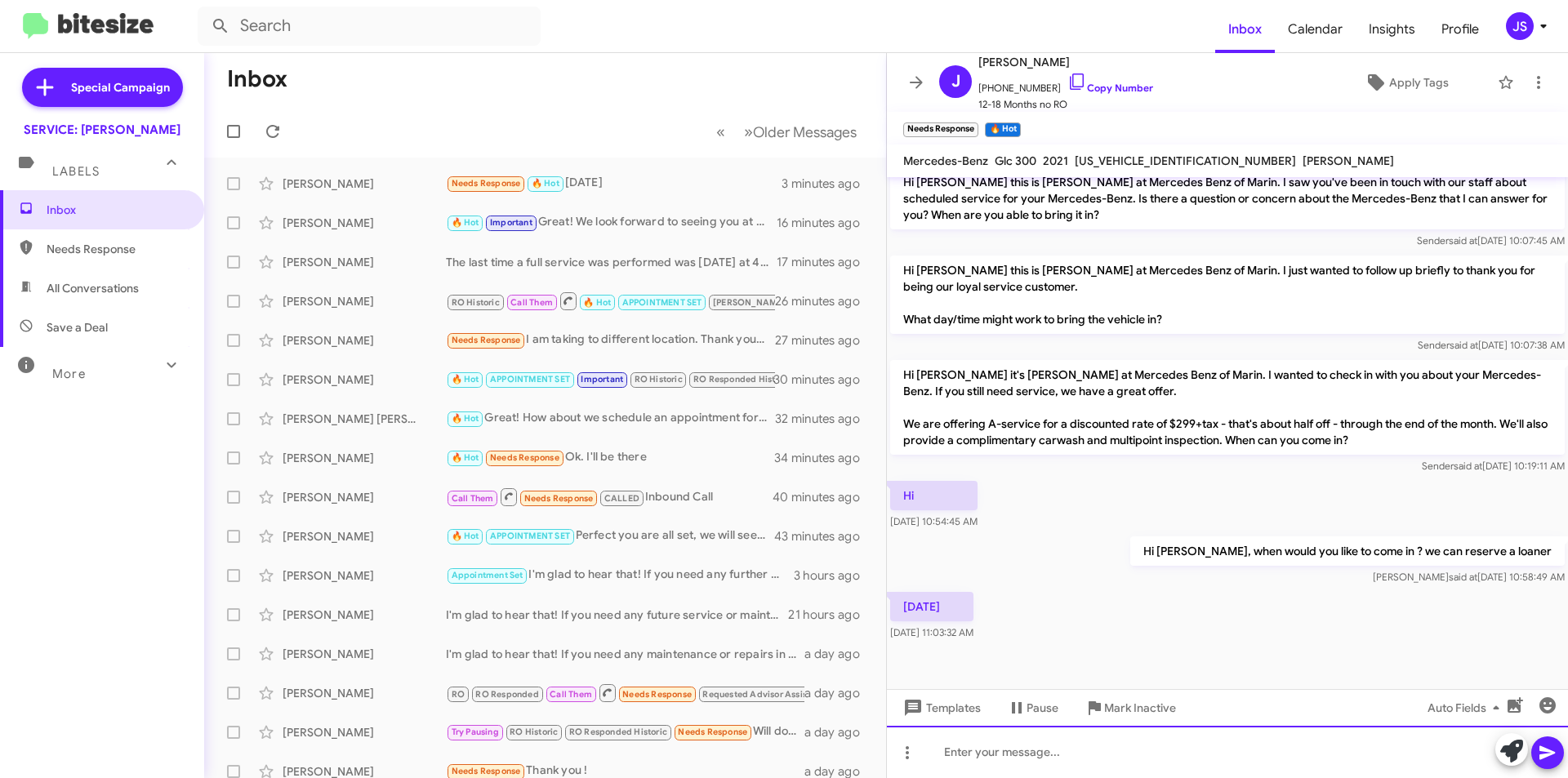
click at [1252, 739] on div at bounding box center [1228, 752] width 681 height 52
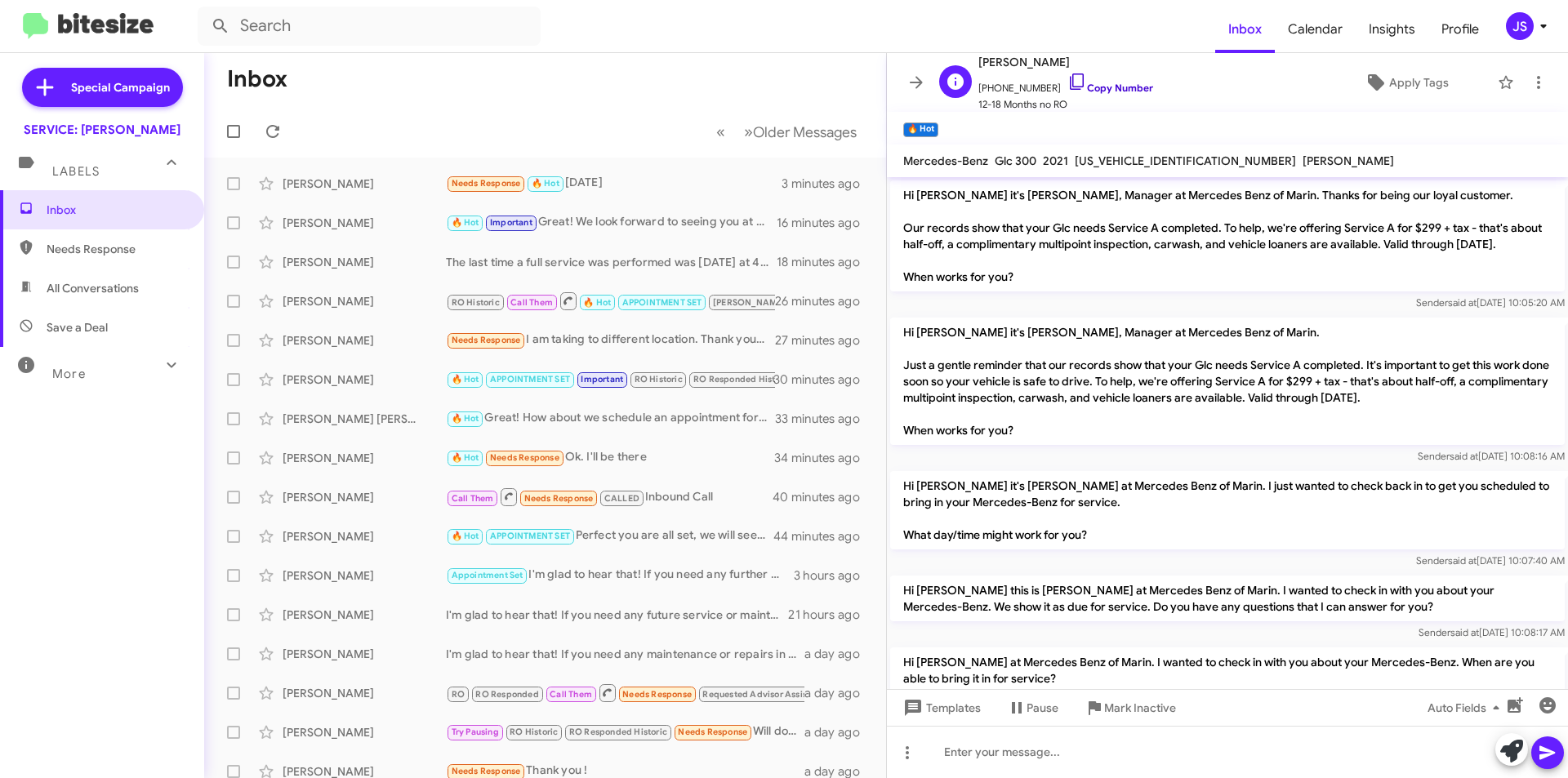
click at [1067, 90] on icon at bounding box center [1077, 82] width 19 height 19
drag, startPoint x: 1060, startPoint y: 84, endPoint x: 1202, endPoint y: 85, distance: 142.0
click at [1067, 84] on icon at bounding box center [1077, 82] width 19 height 19
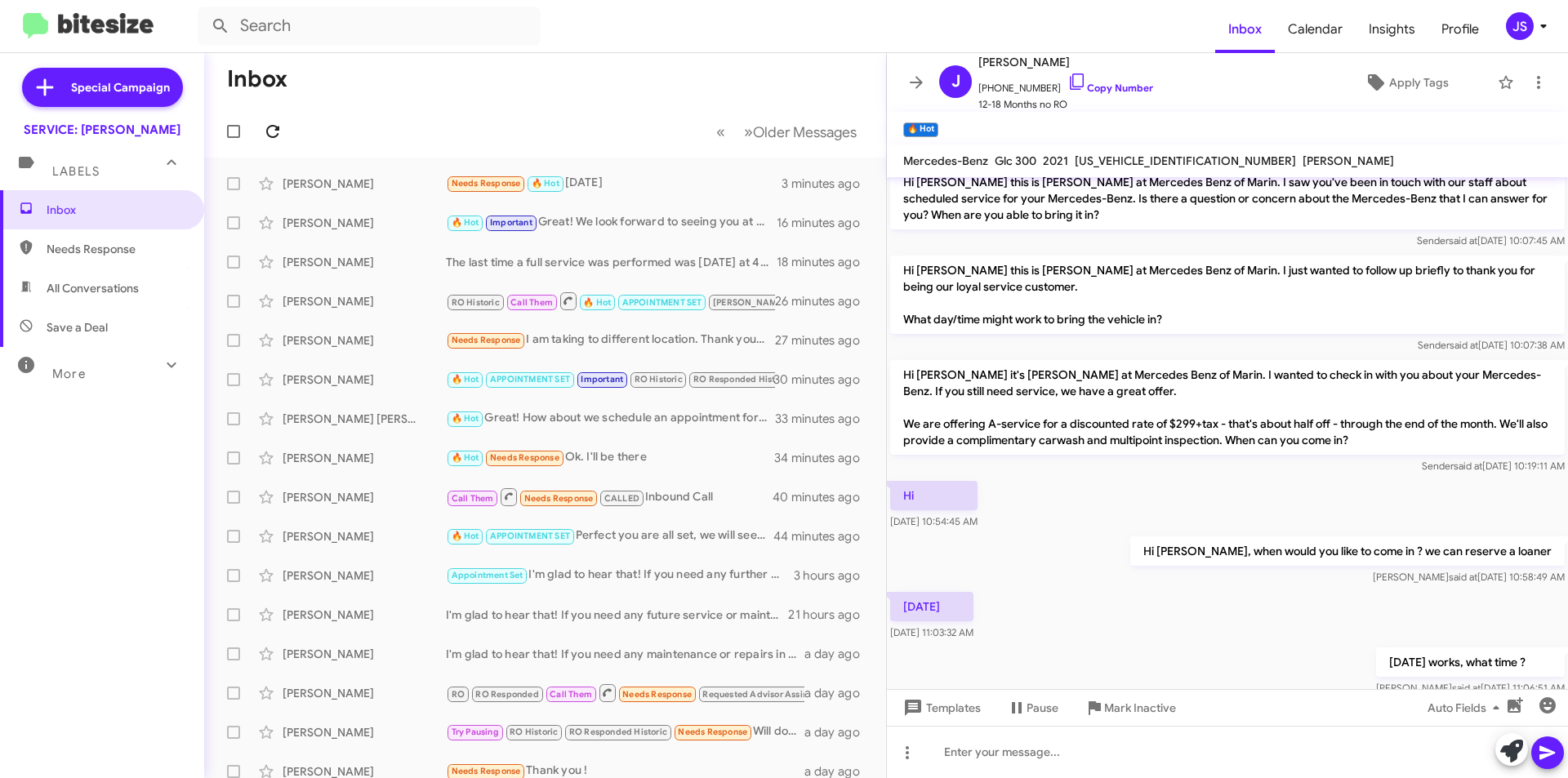
scroll to position [612, 0]
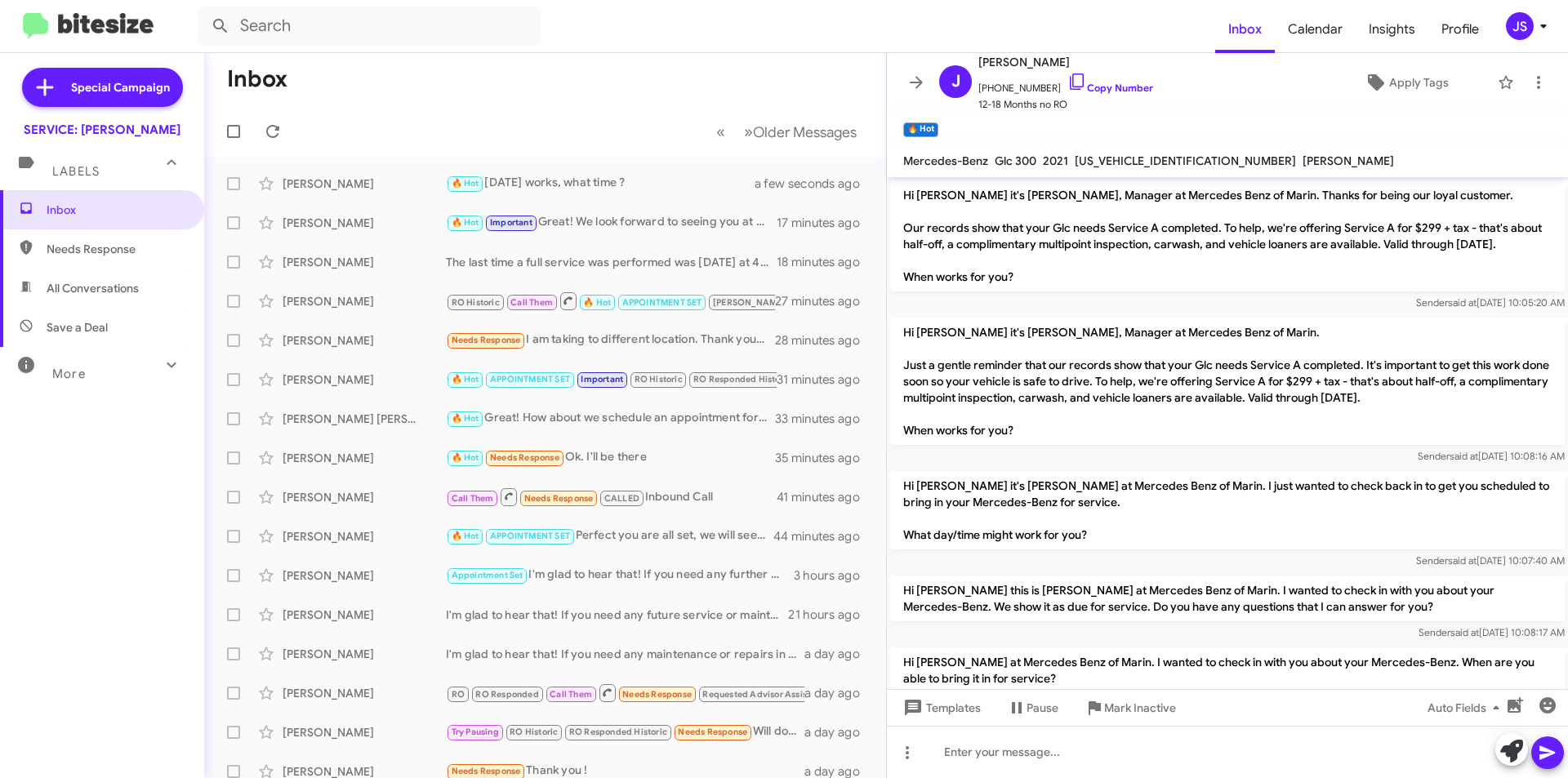
scroll to position [579, 0]
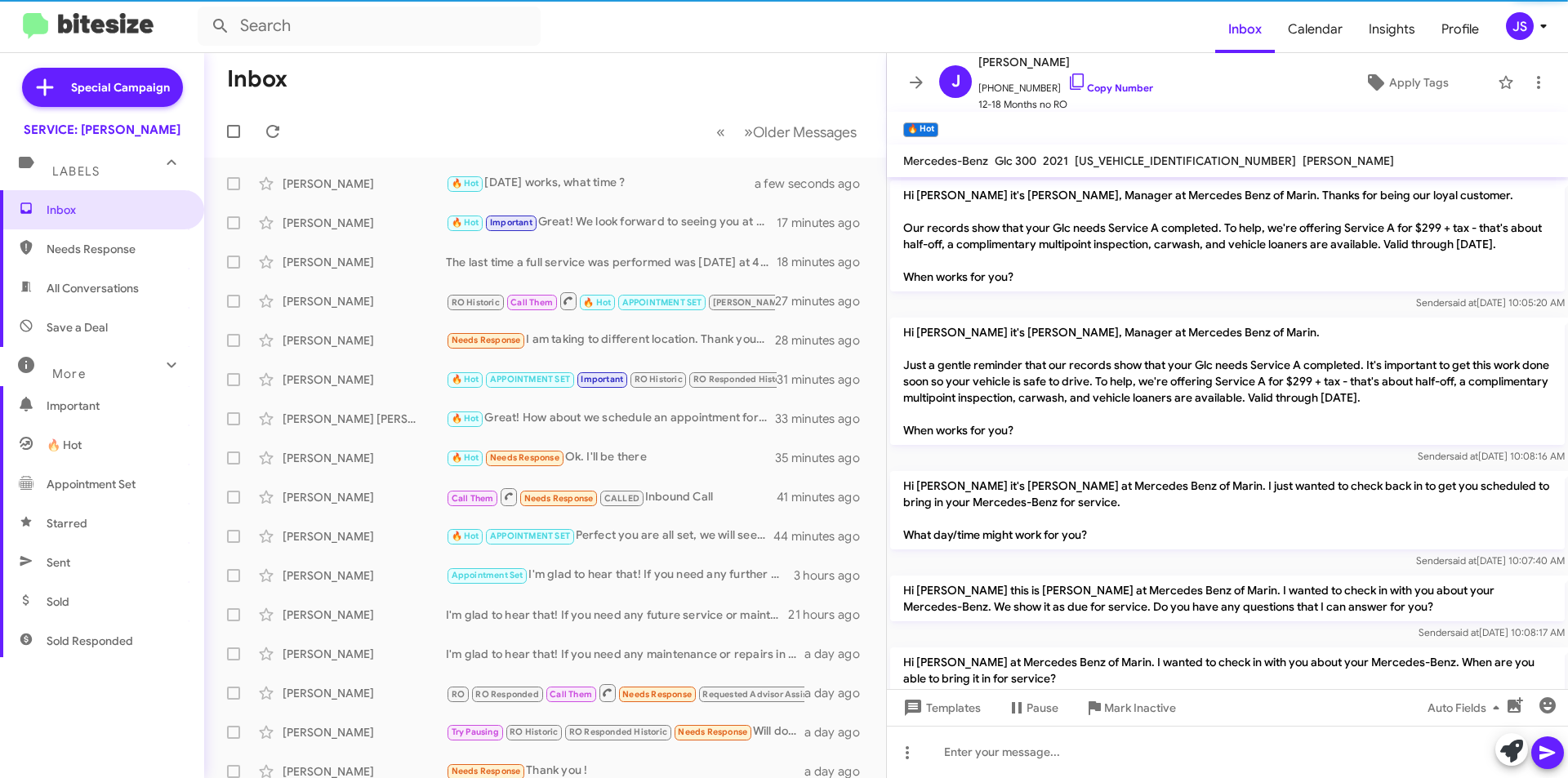
scroll to position [612, 0]
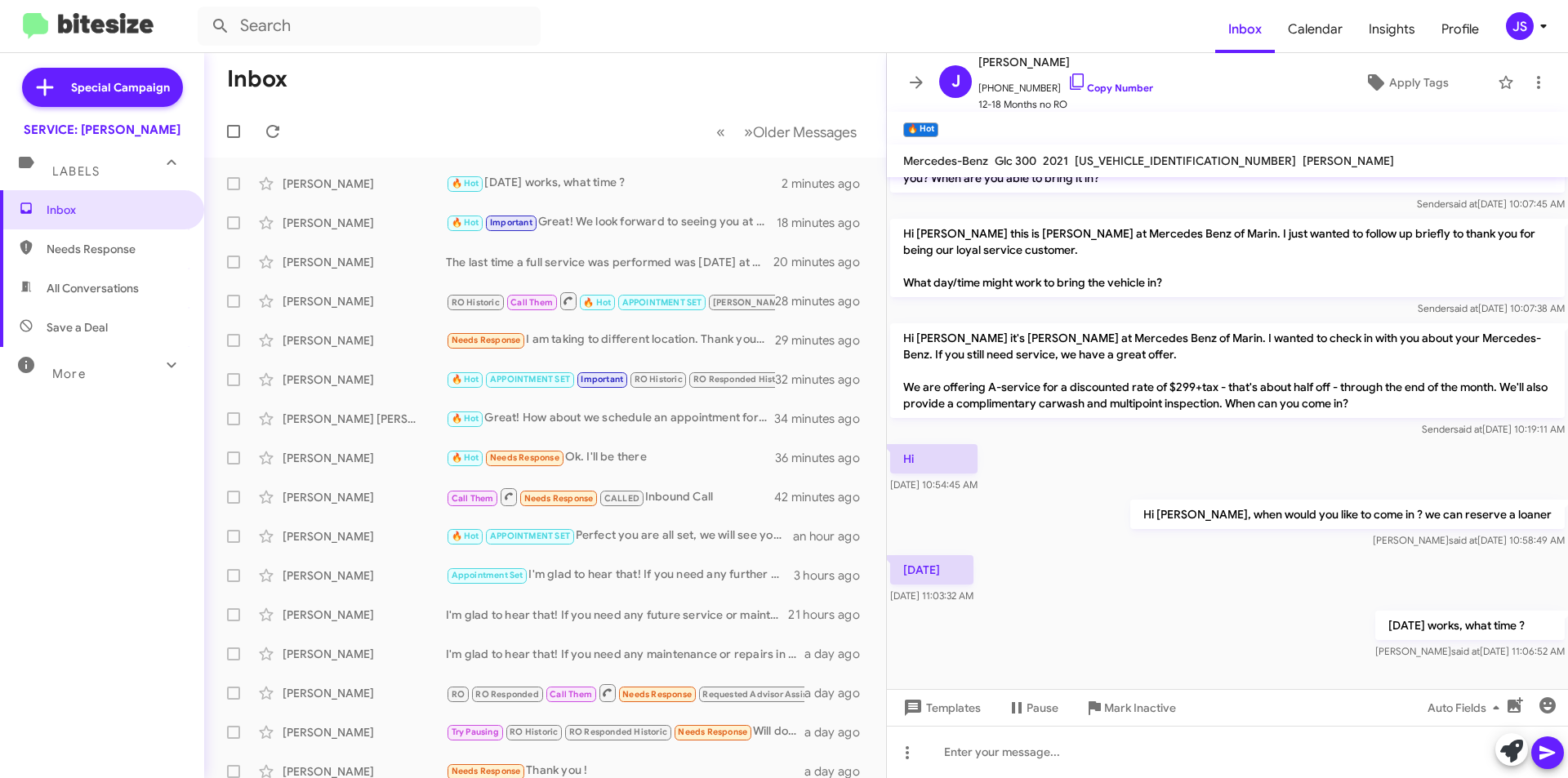
scroll to position [612, 0]
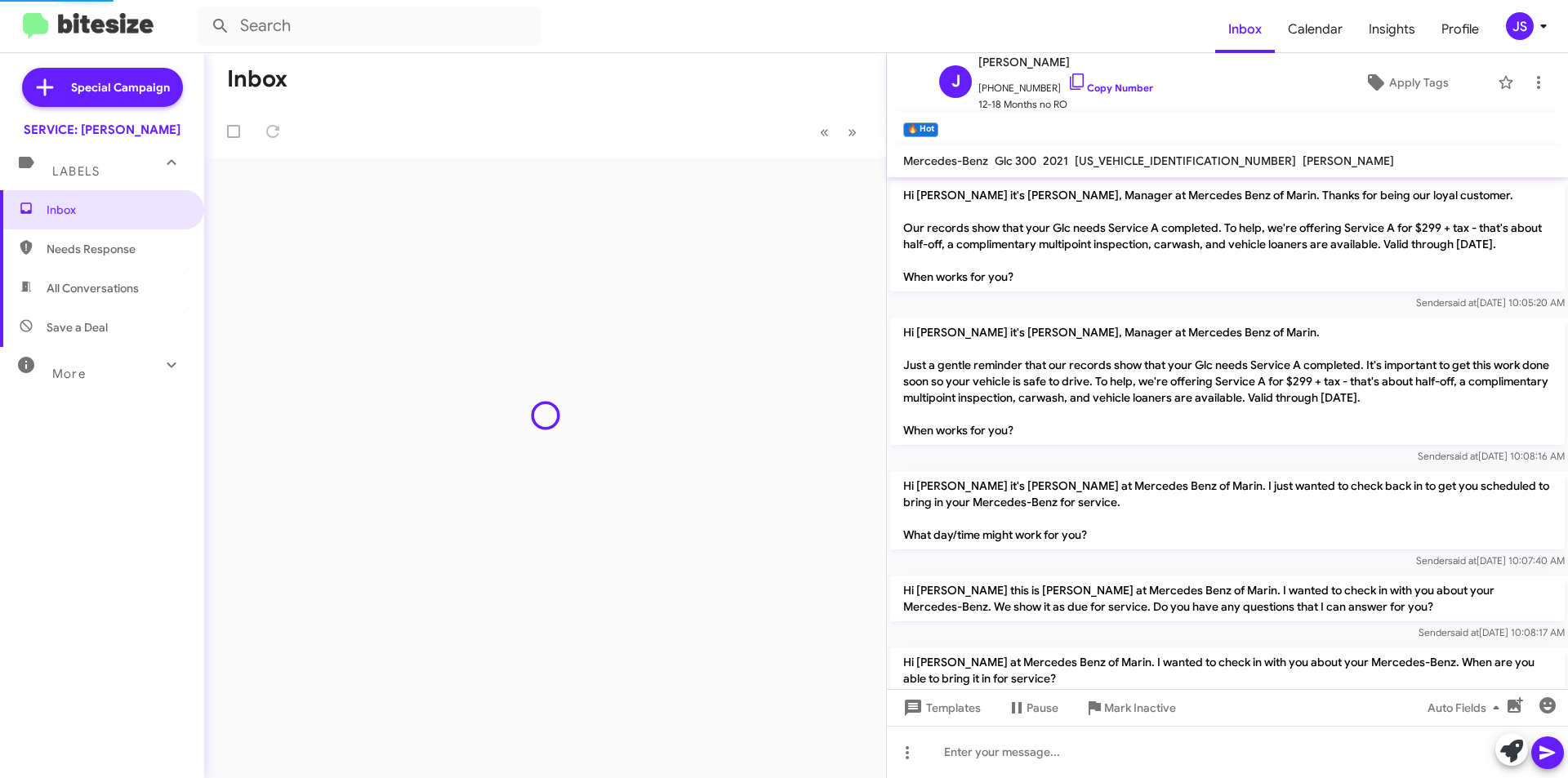
scroll to position [612, 0]
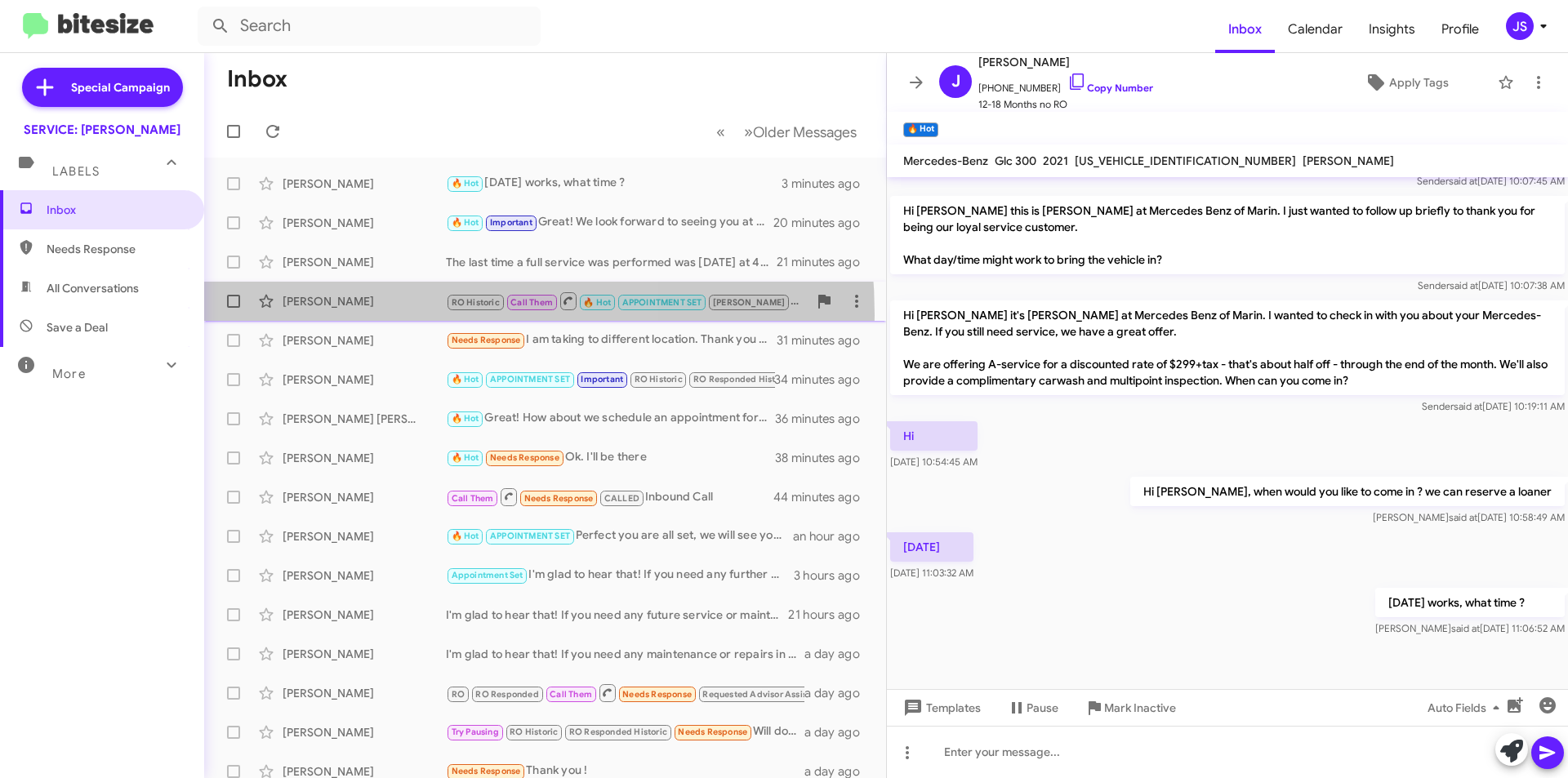
click at [351, 316] on div "[PERSON_NAME] RO Historic Call Them 🔥 Hot APPOINTMENT SET [PERSON_NAME] We can …" at bounding box center [545, 301] width 656 height 33
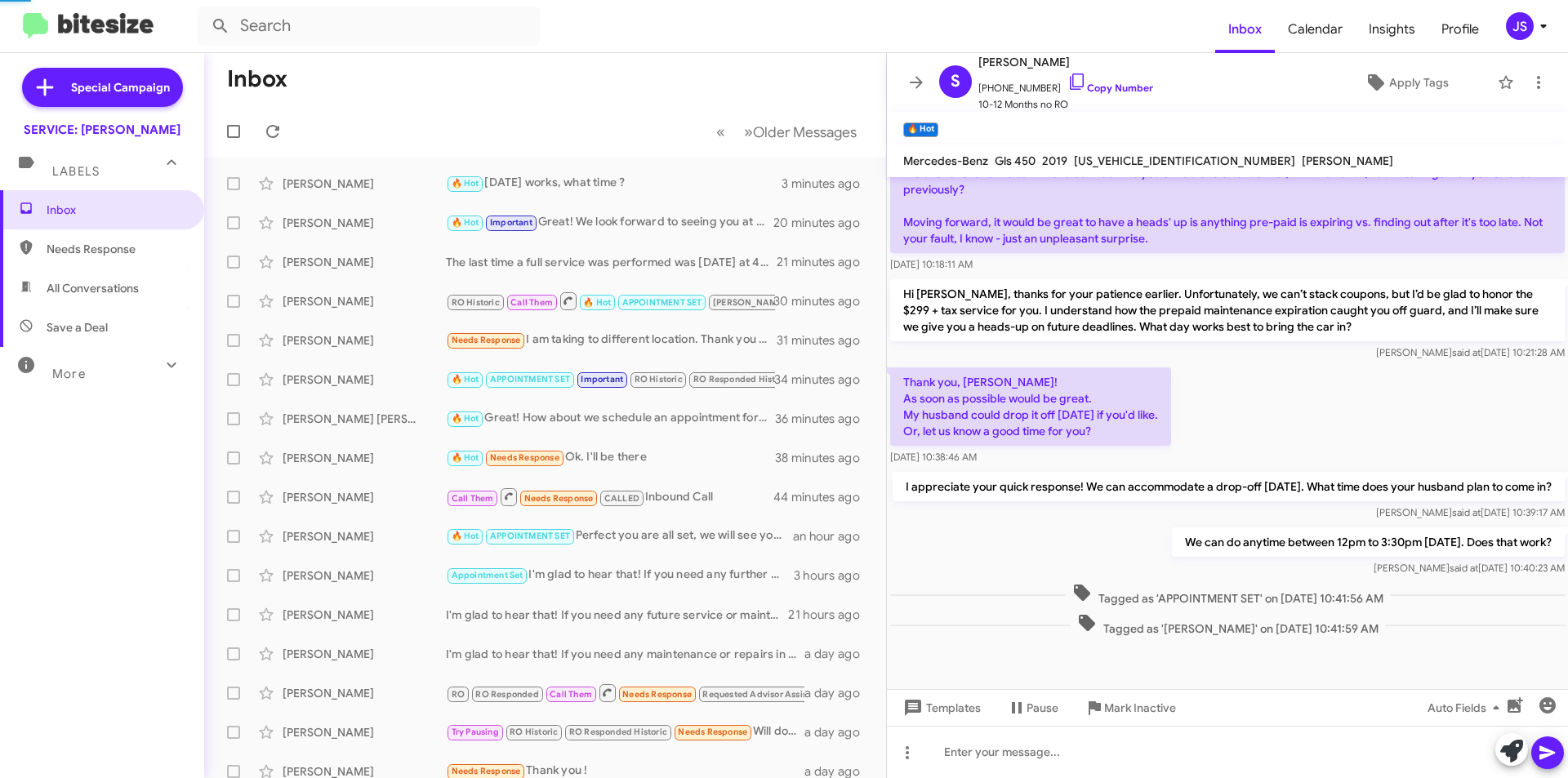
scroll to position [559, 0]
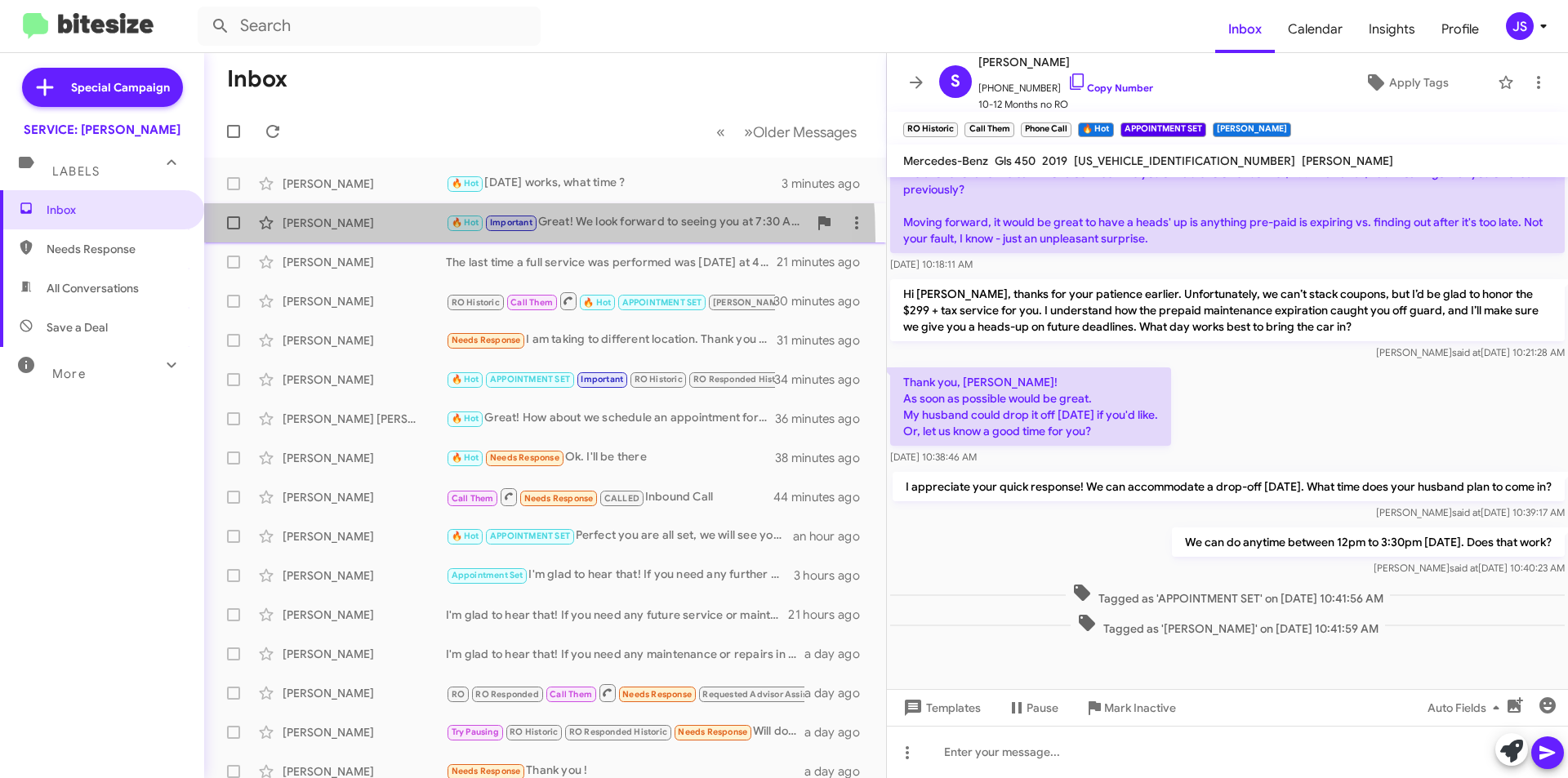
click at [344, 241] on span "[PERSON_NAME] 🔥 Hot Important Great! We look forward to seeing you at 7:30 AM. …" at bounding box center [545, 223] width 682 height 39
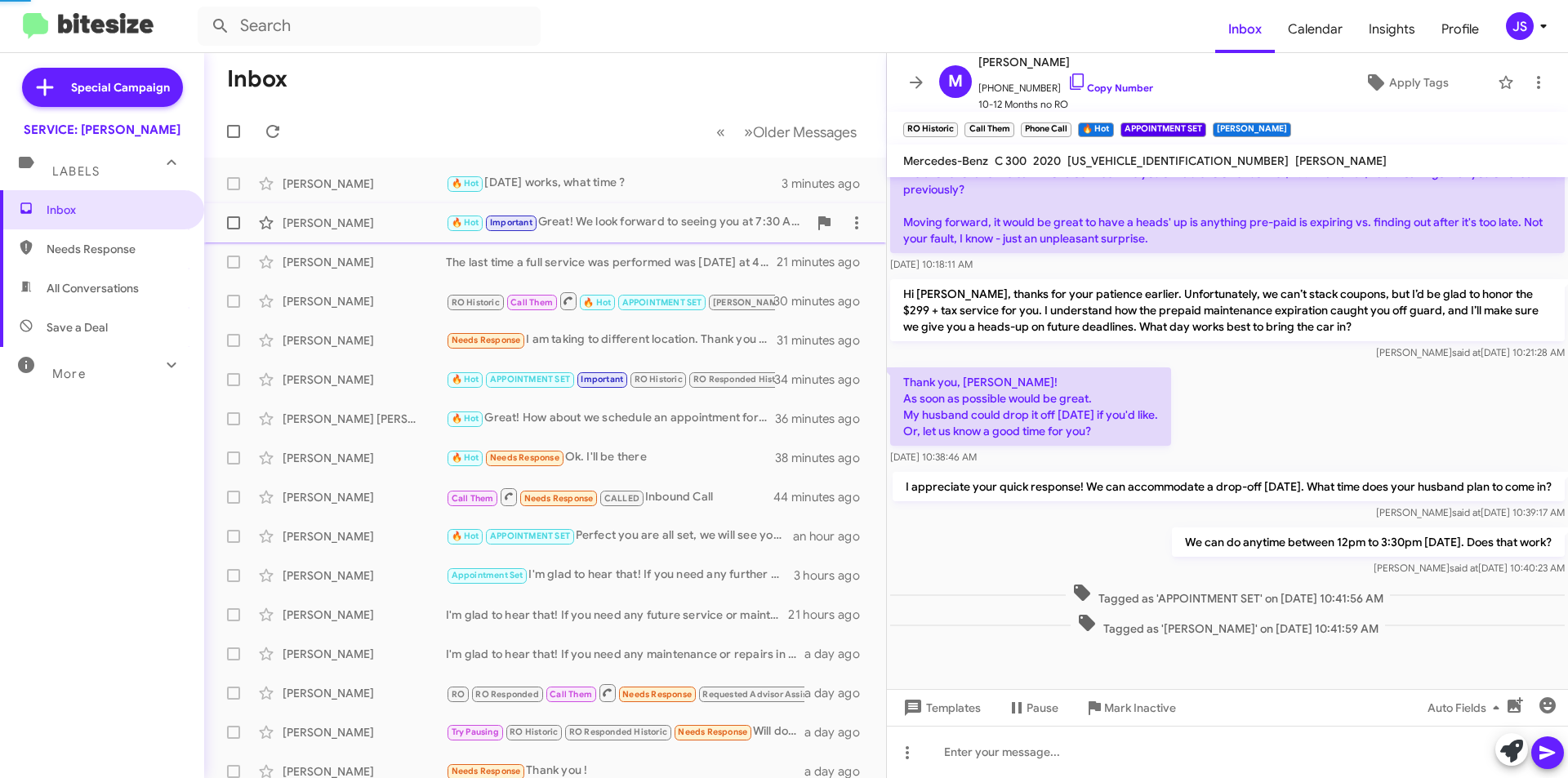
scroll to position [318, 0]
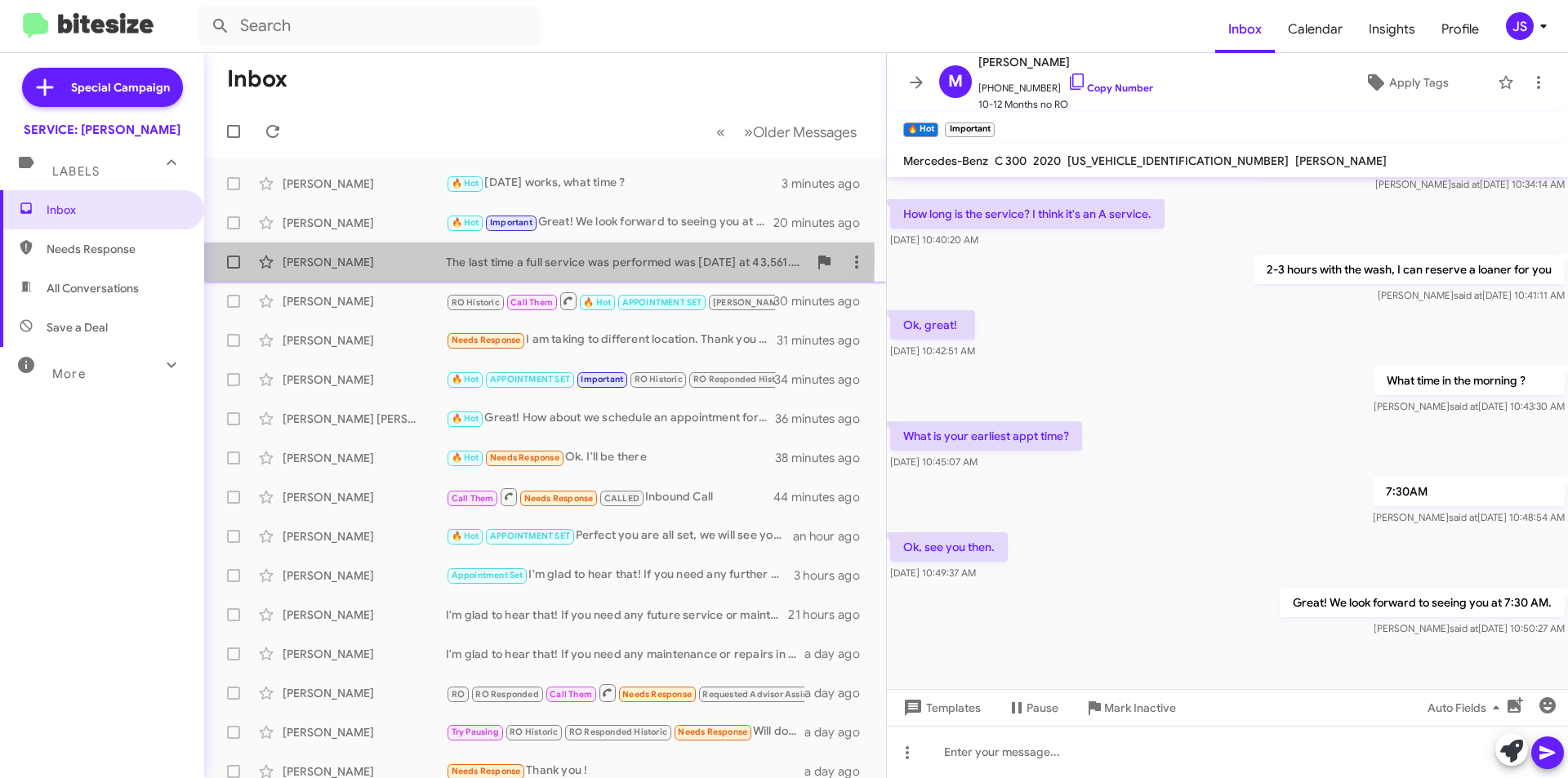
click at [339, 258] on div "[PERSON_NAME]" at bounding box center [364, 262] width 163 height 16
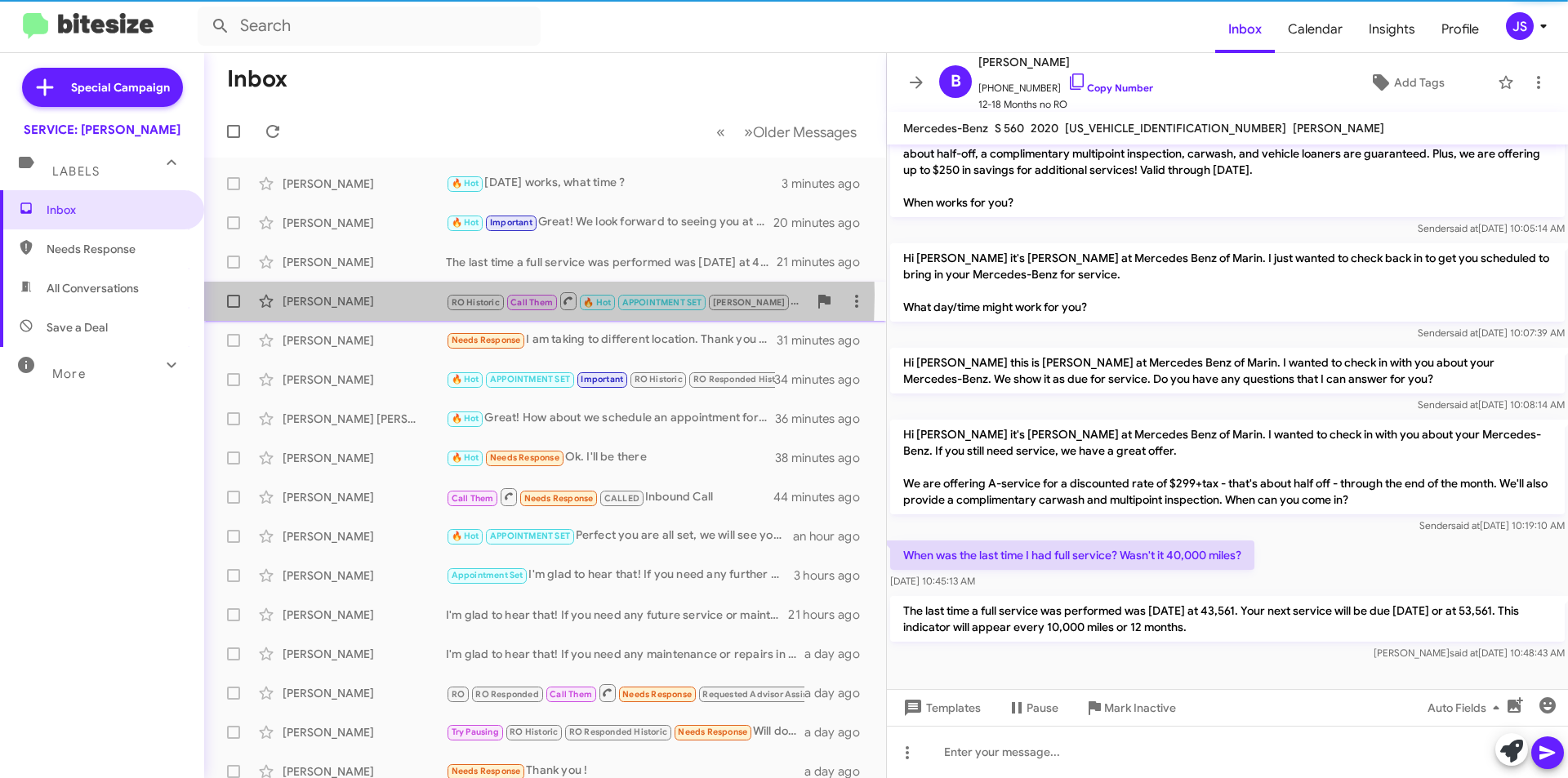
click at [333, 295] on div "[PERSON_NAME]" at bounding box center [364, 301] width 163 height 16
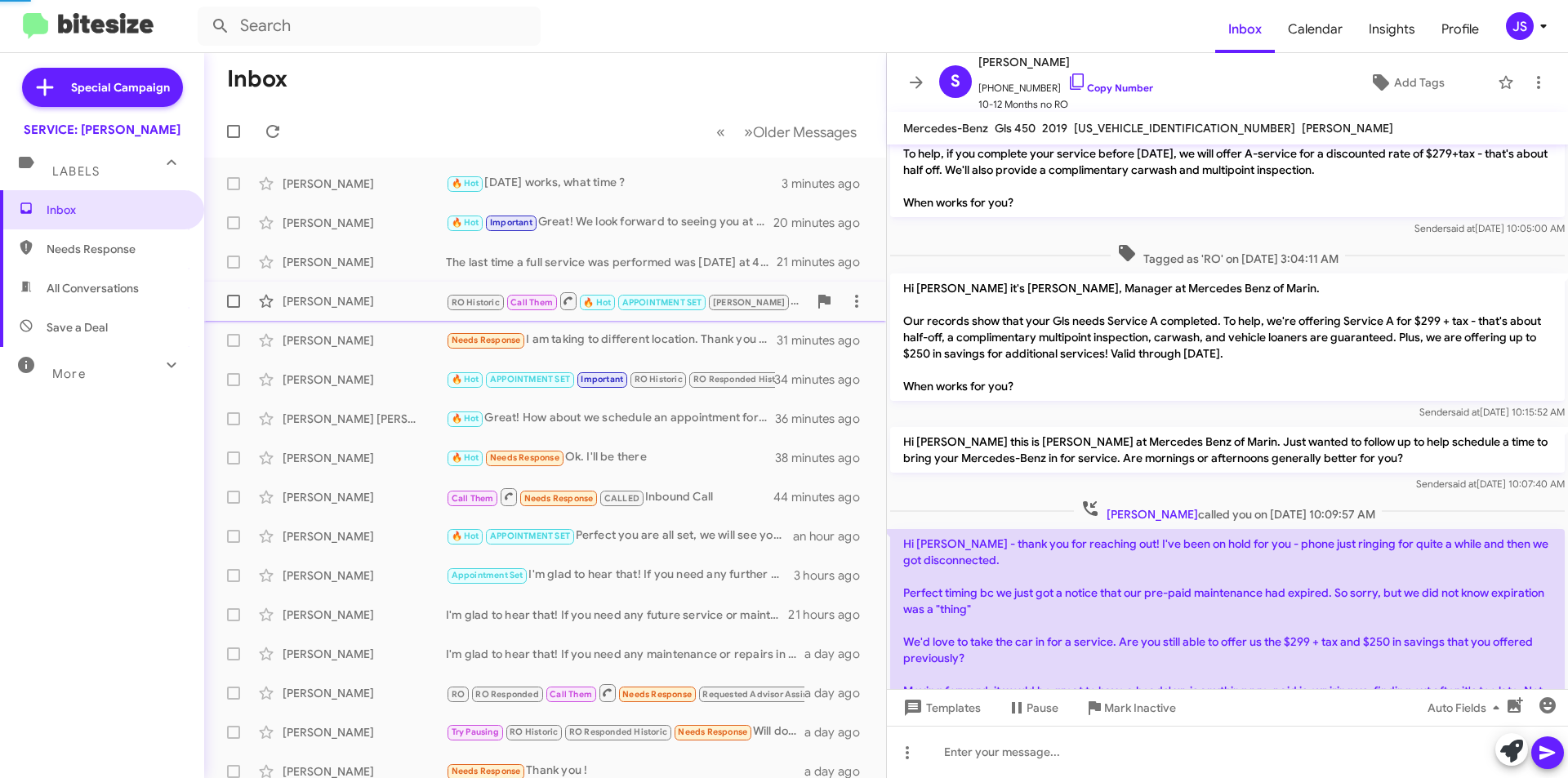
scroll to position [559, 0]
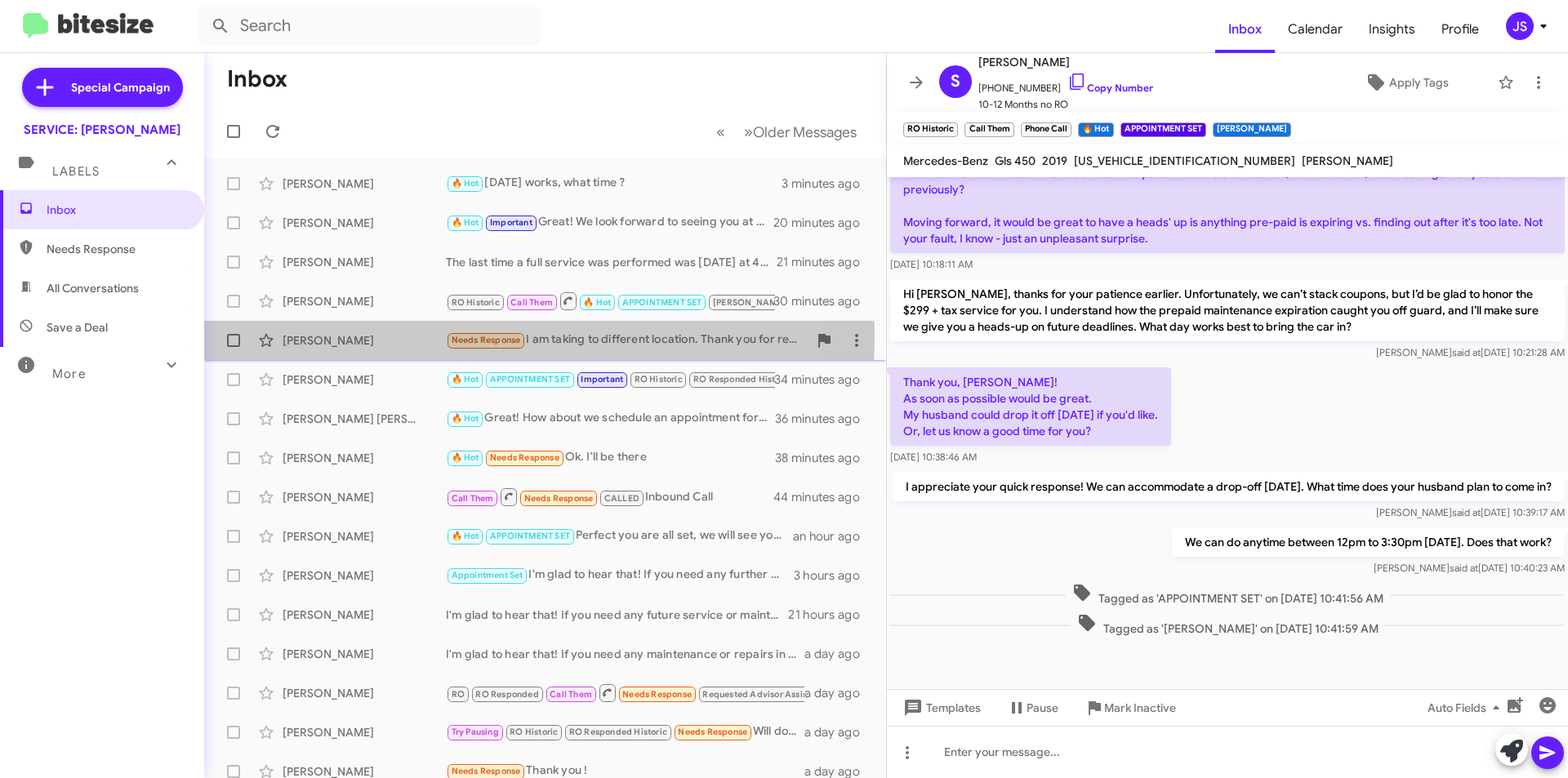
click at [329, 337] on div "[PERSON_NAME]" at bounding box center [364, 340] width 163 height 16
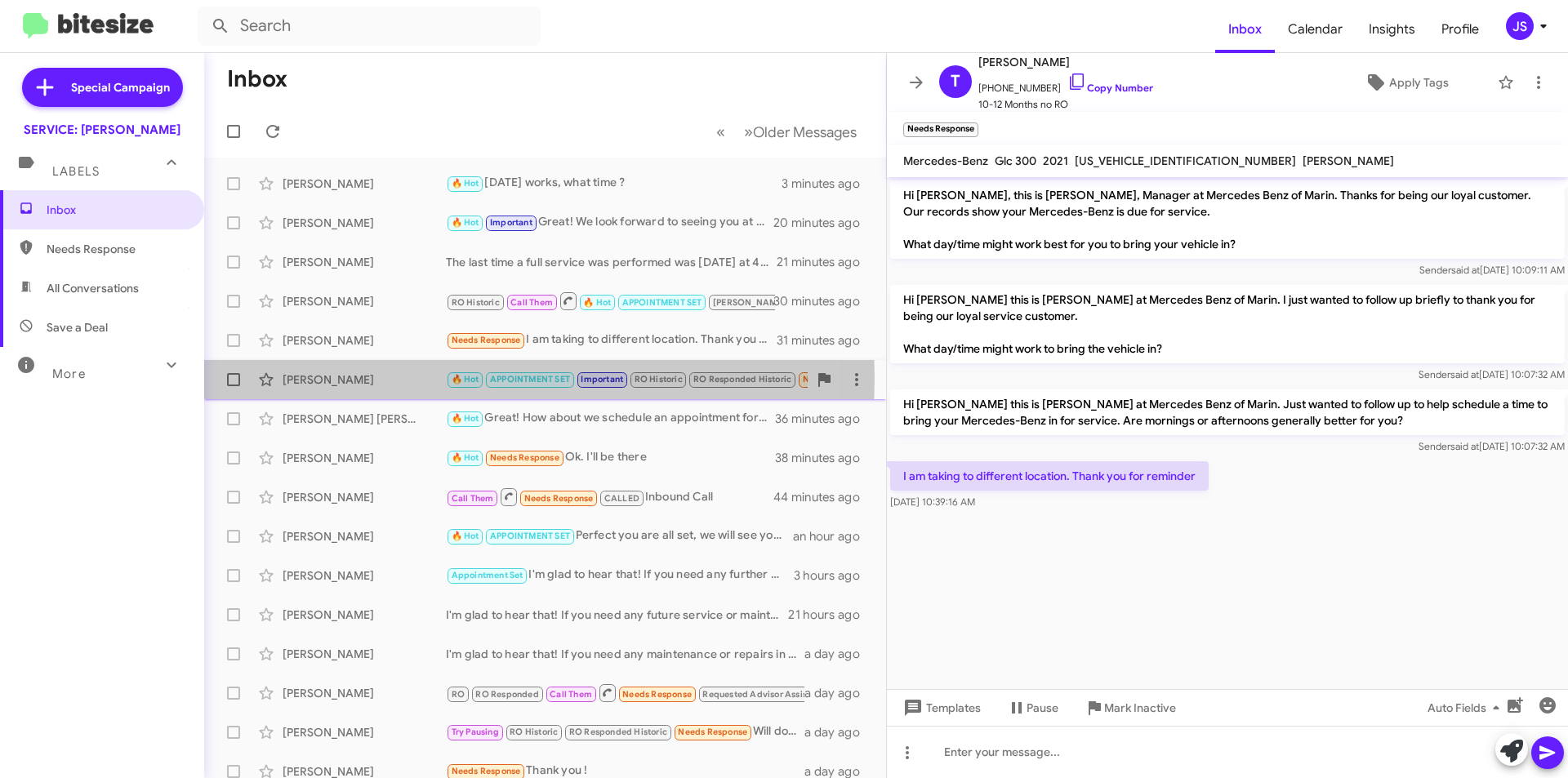
click at [338, 377] on div "[PERSON_NAME]" at bounding box center [364, 379] width 163 height 16
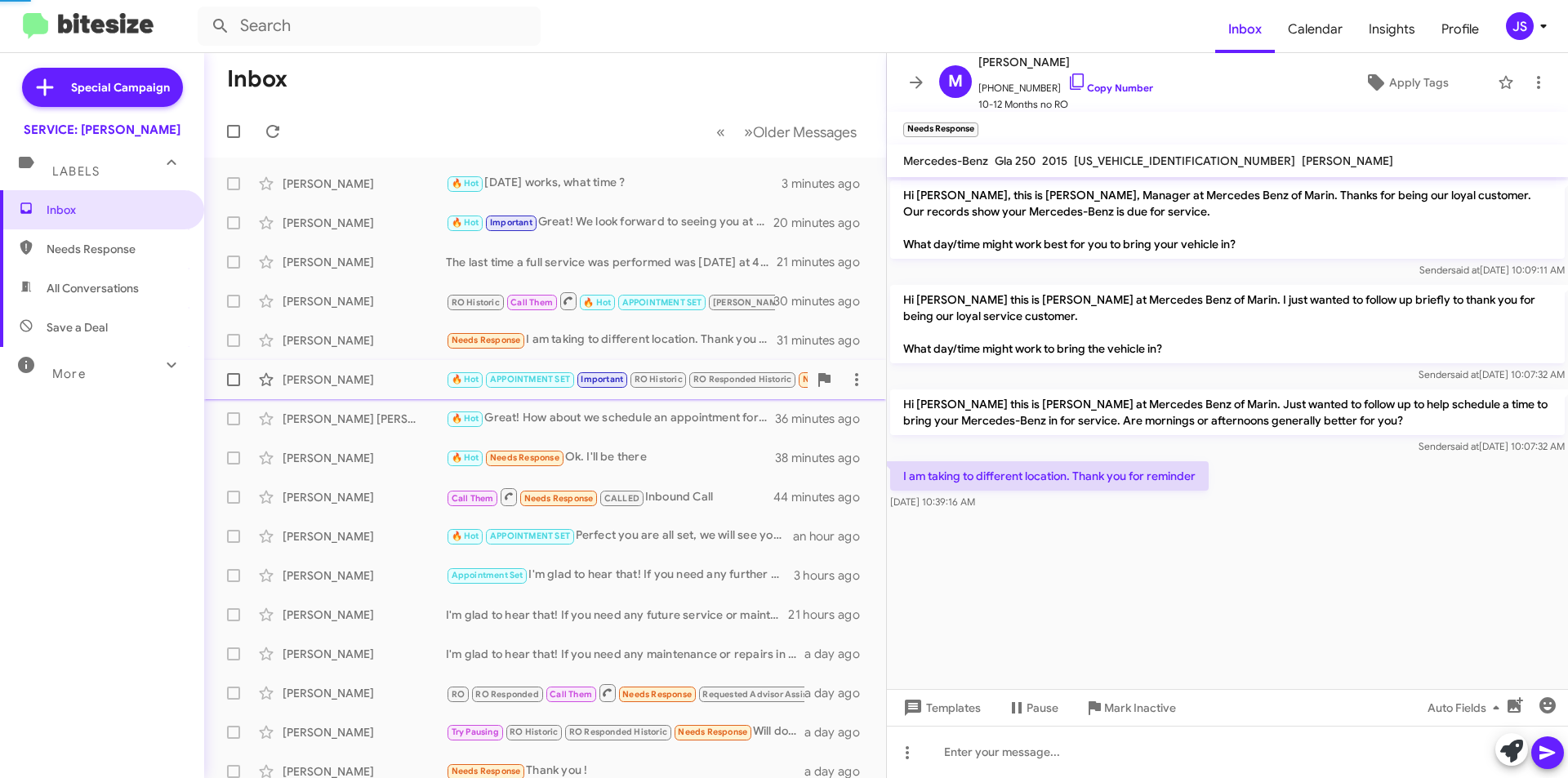
scroll to position [842, 0]
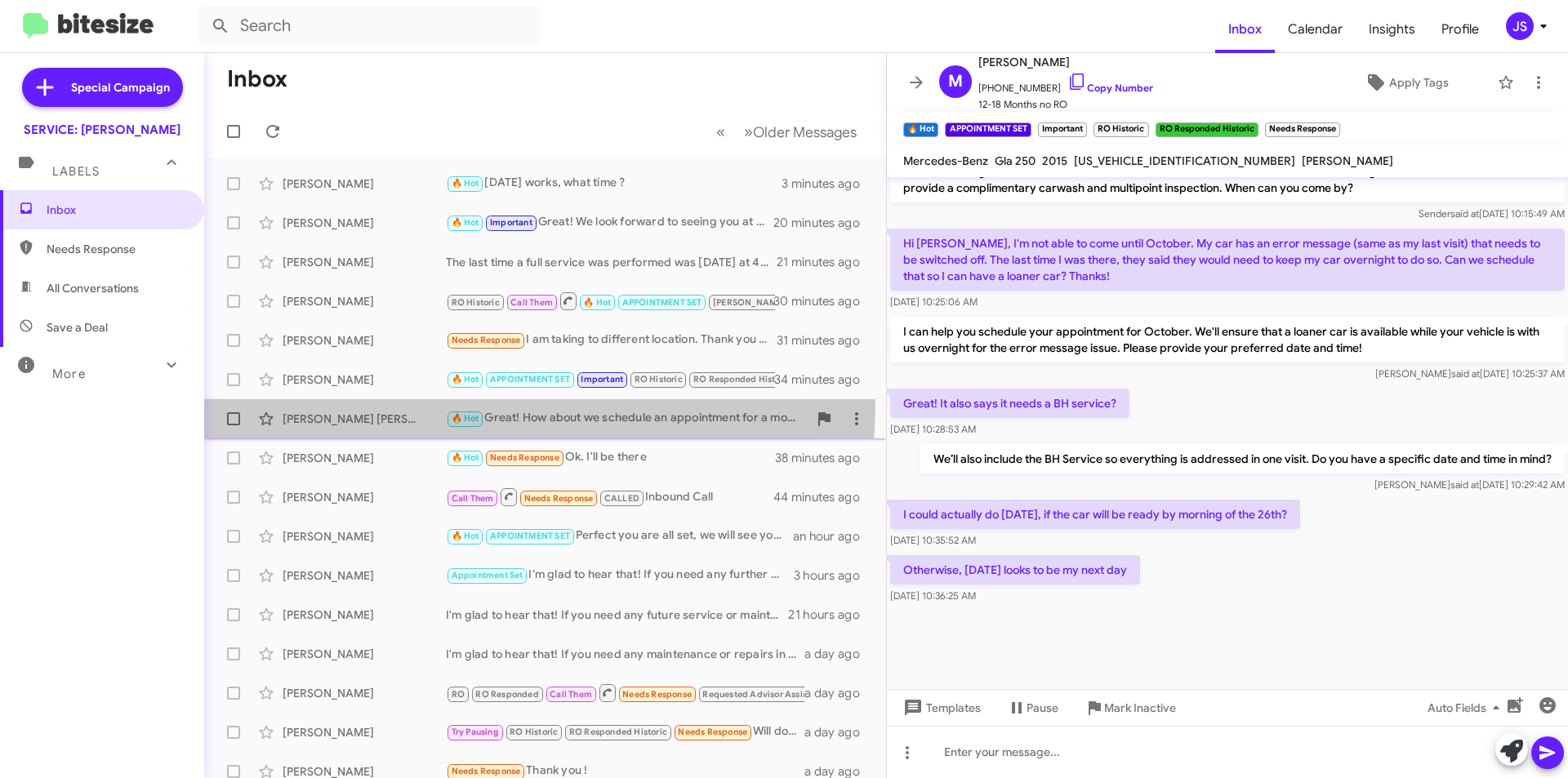
click at [327, 400] on span "Juan Hernandez Torres 🔥 Hot Great! How about we schedule an appointment for a m…" at bounding box center [545, 418] width 682 height 39
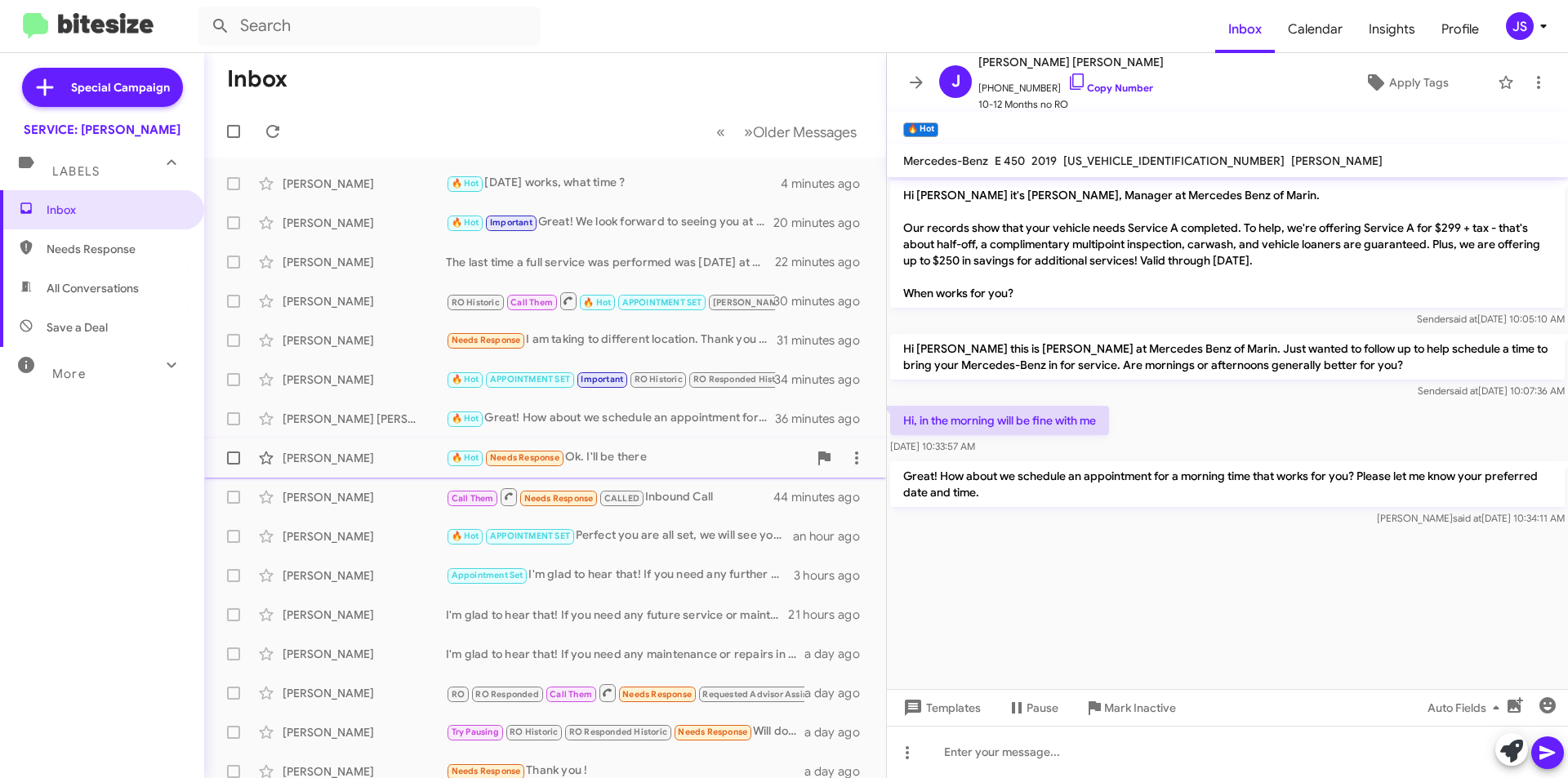
click at [337, 446] on div "Marcia Berardi 🔥 Hot Needs Response Ok. I'll be there 38 minutes ago" at bounding box center [545, 459] width 656 height 33
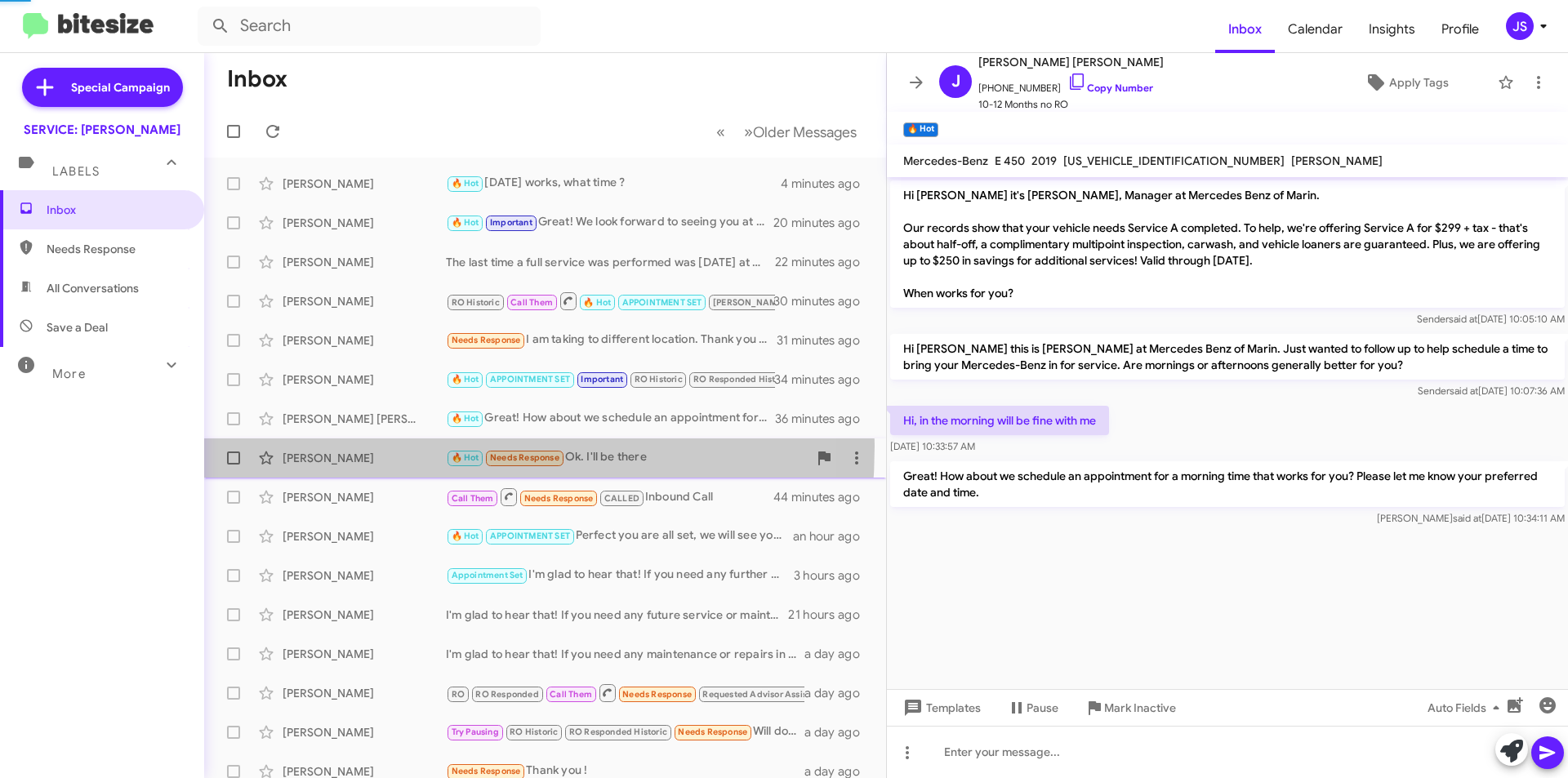
scroll to position [150, 0]
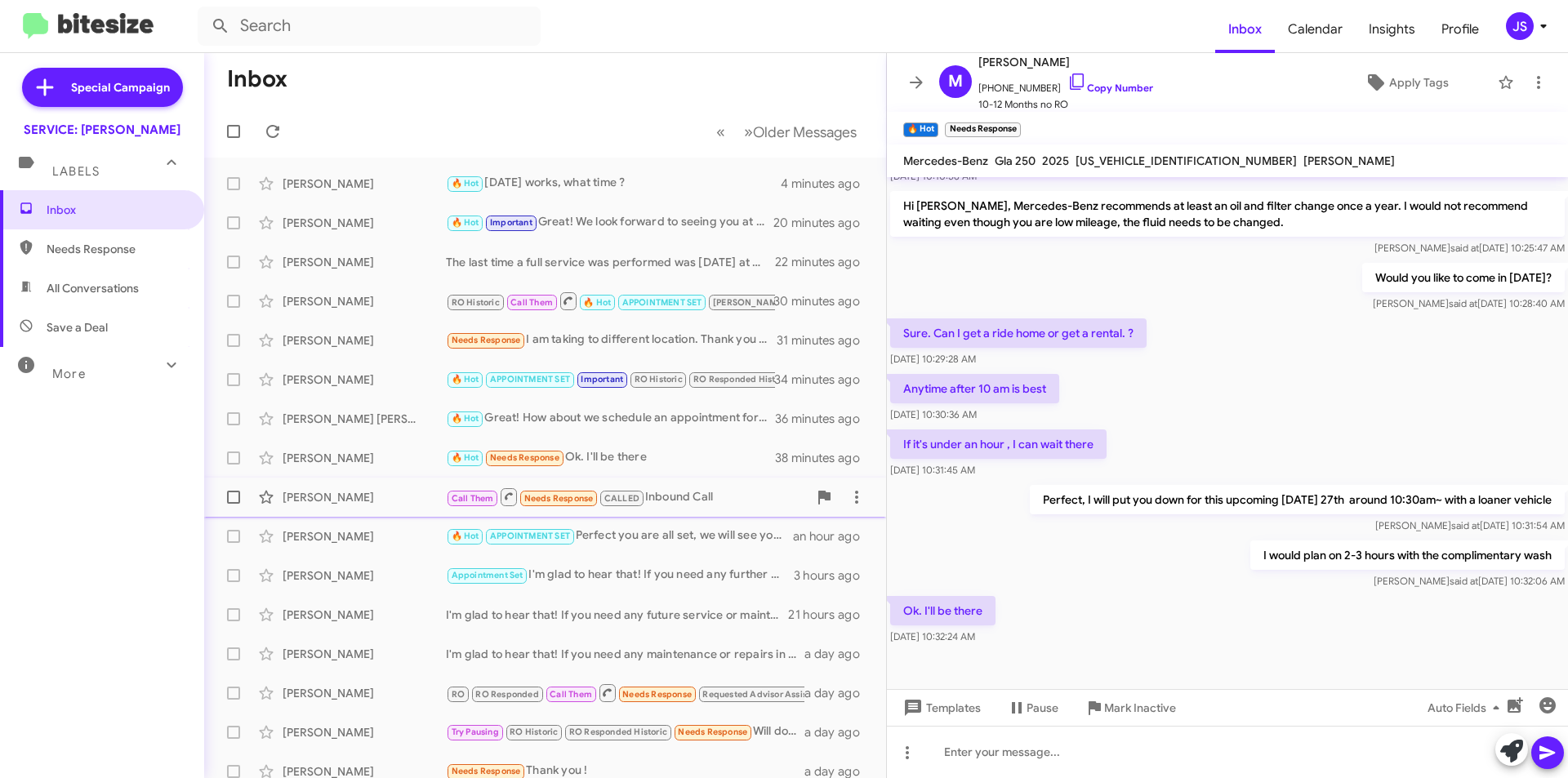
click at [331, 500] on div "[PERSON_NAME]" at bounding box center [364, 497] width 163 height 16
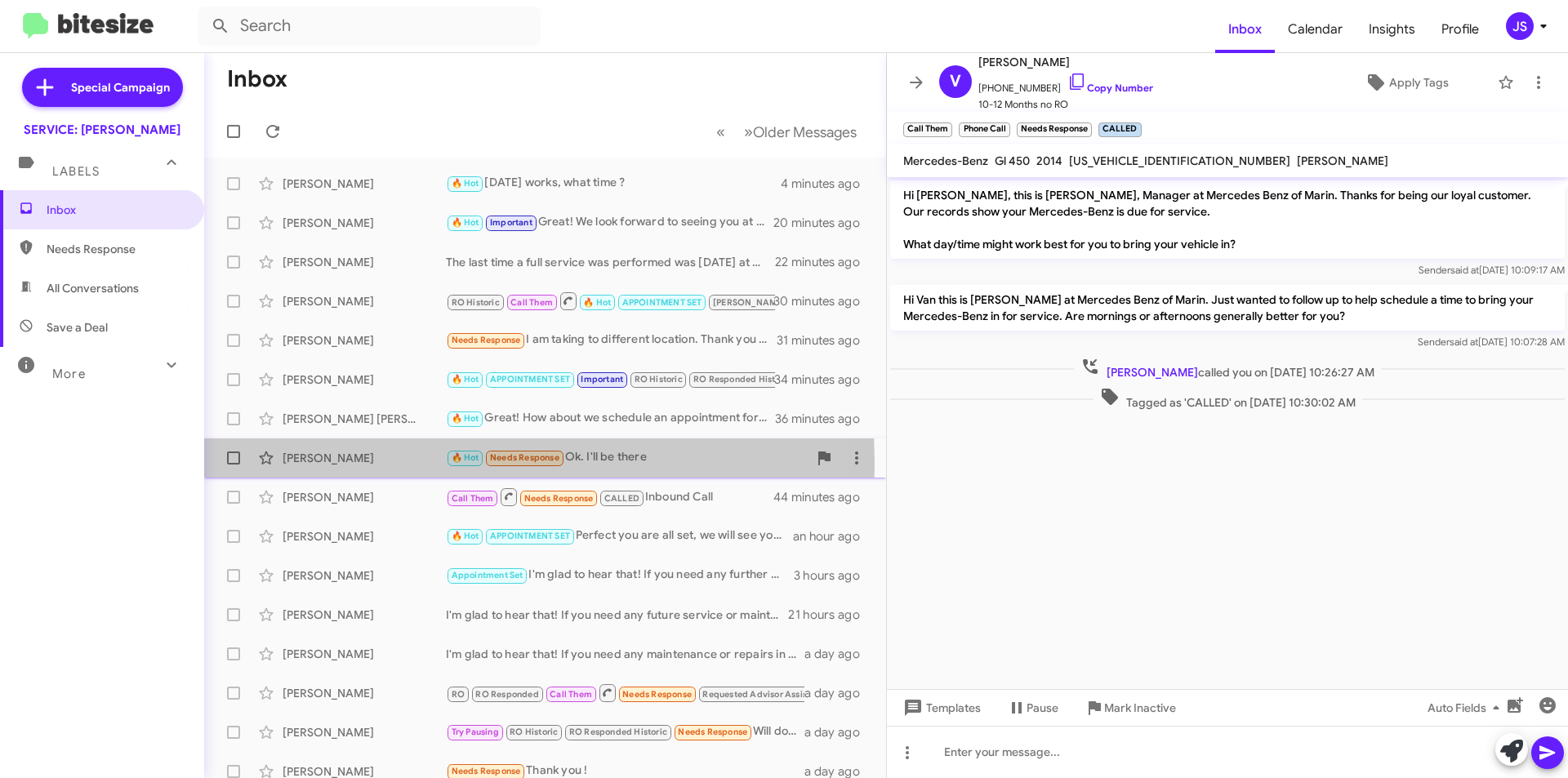
click at [342, 464] on div "[PERSON_NAME]" at bounding box center [364, 458] width 163 height 16
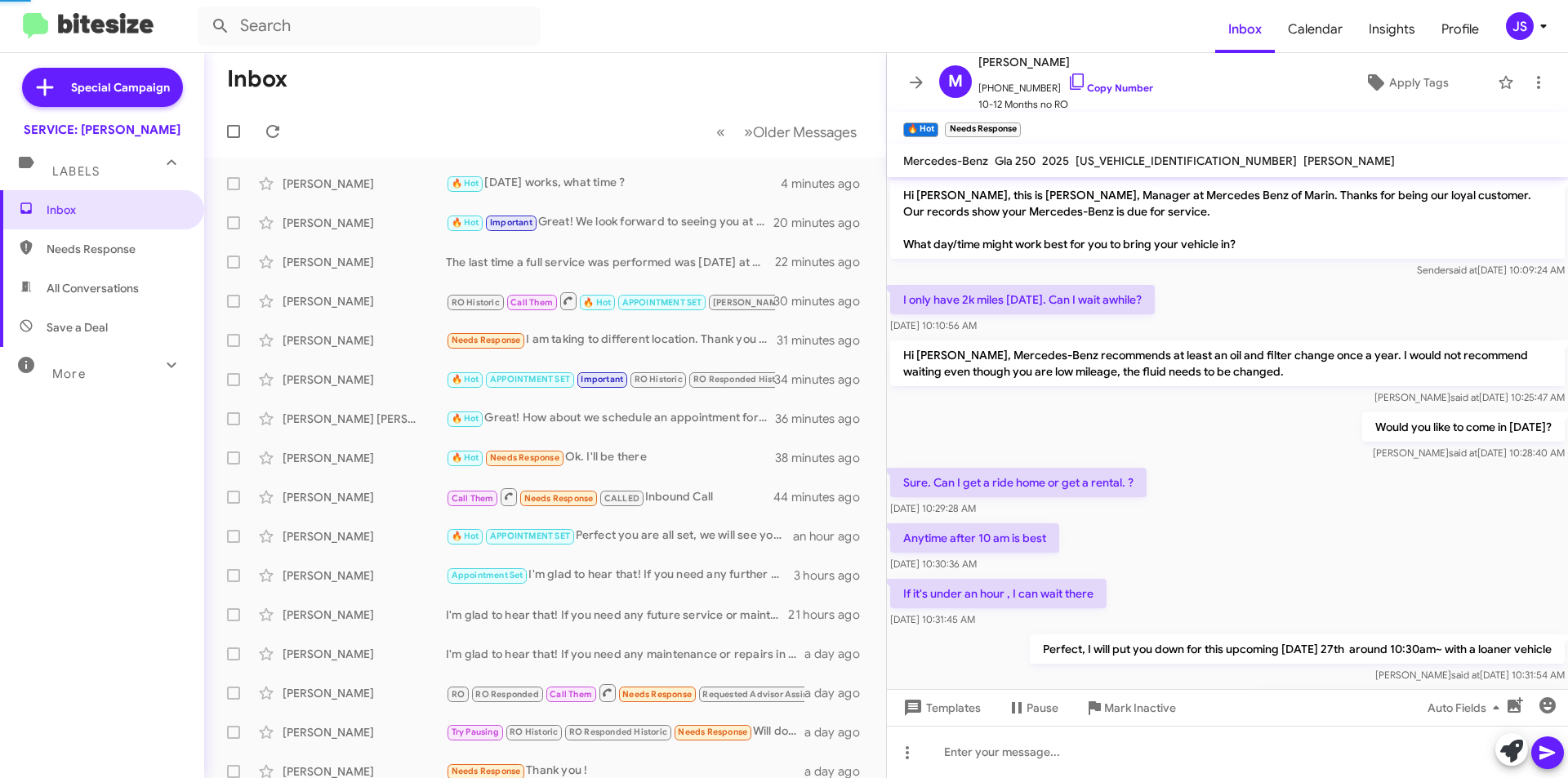
scroll to position [150, 0]
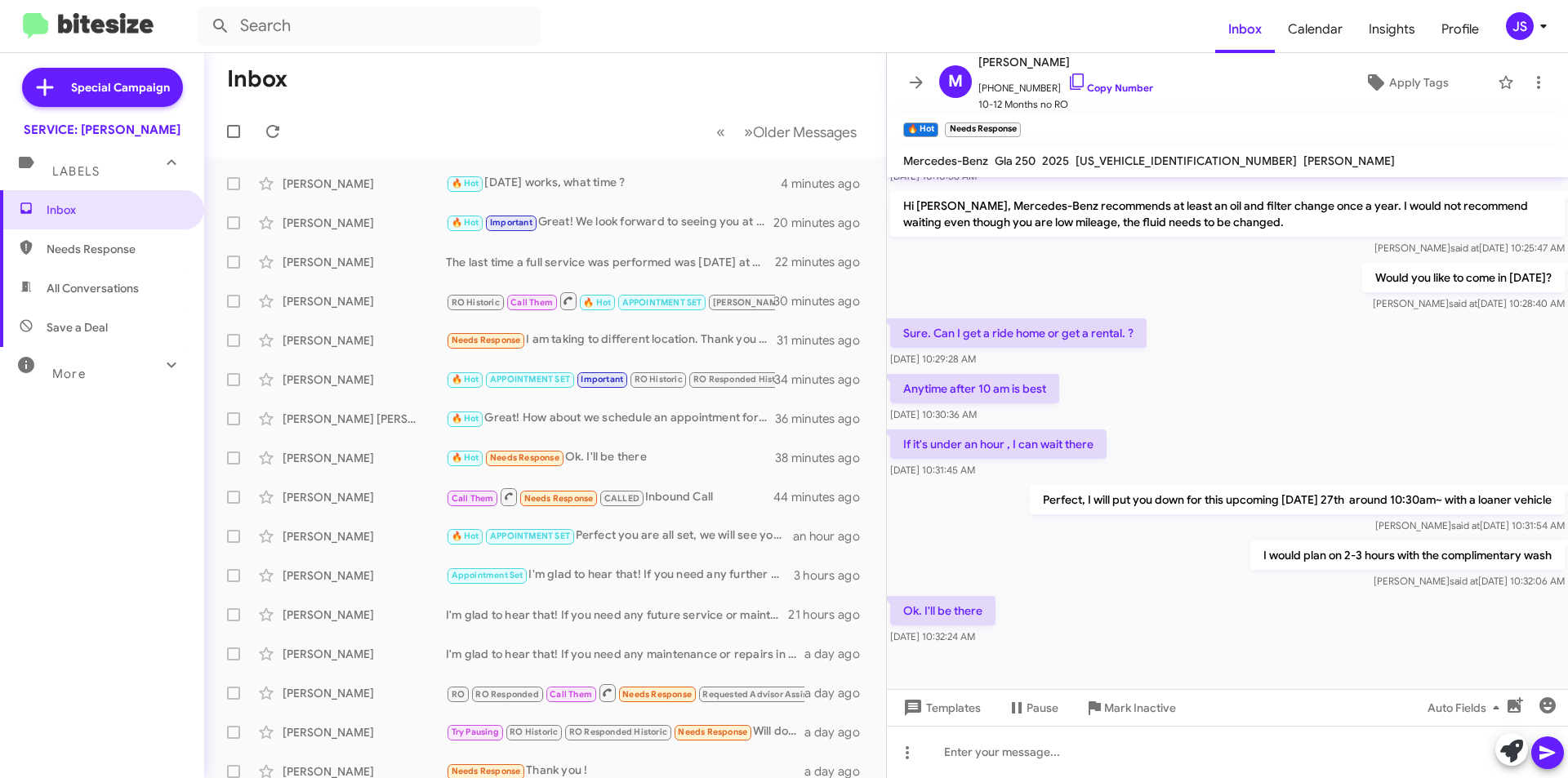
click at [1250, 548] on p "I would plan on 2-3 hours with the complimentary wash" at bounding box center [1407, 555] width 315 height 30
click at [1509, 759] on icon at bounding box center [1511, 751] width 23 height 23
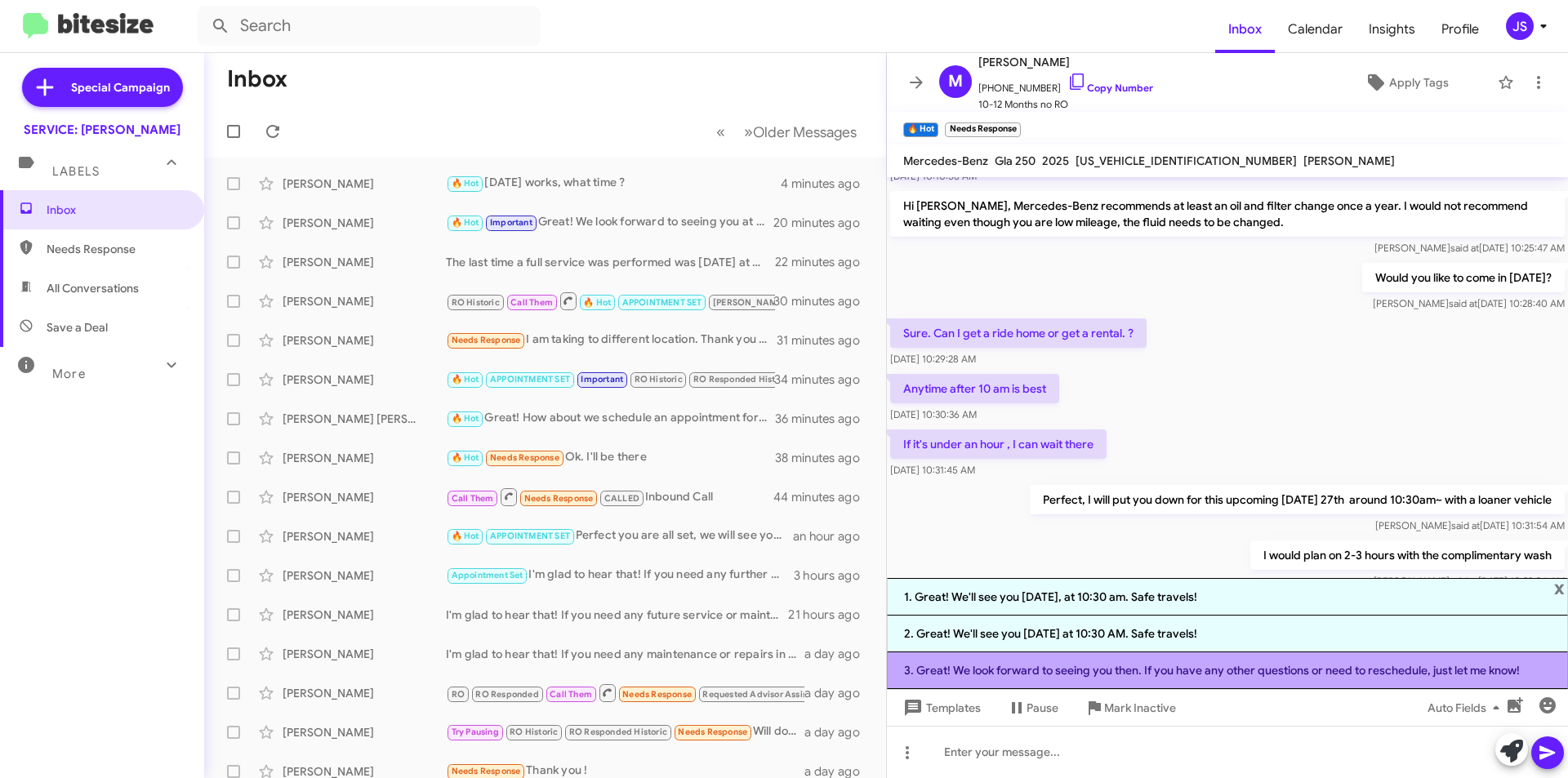
click at [1135, 668] on li "3. Great! We look forward to seeing you then. If you have any other questions o…" at bounding box center [1228, 671] width 681 height 36
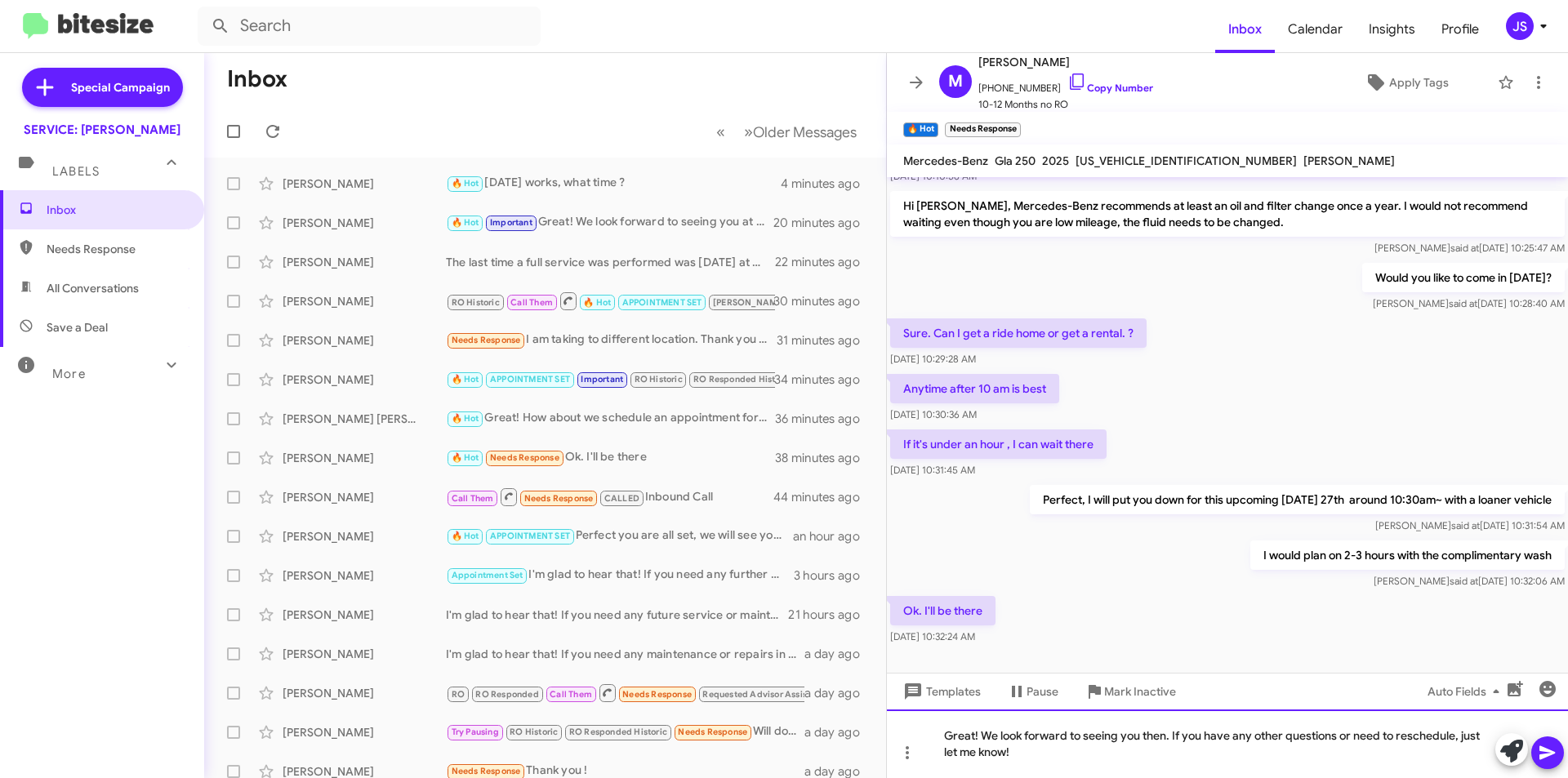
click at [1327, 755] on div "Great! We look forward to seeing you then. If you have any other questions or n…" at bounding box center [1228, 744] width 681 height 69
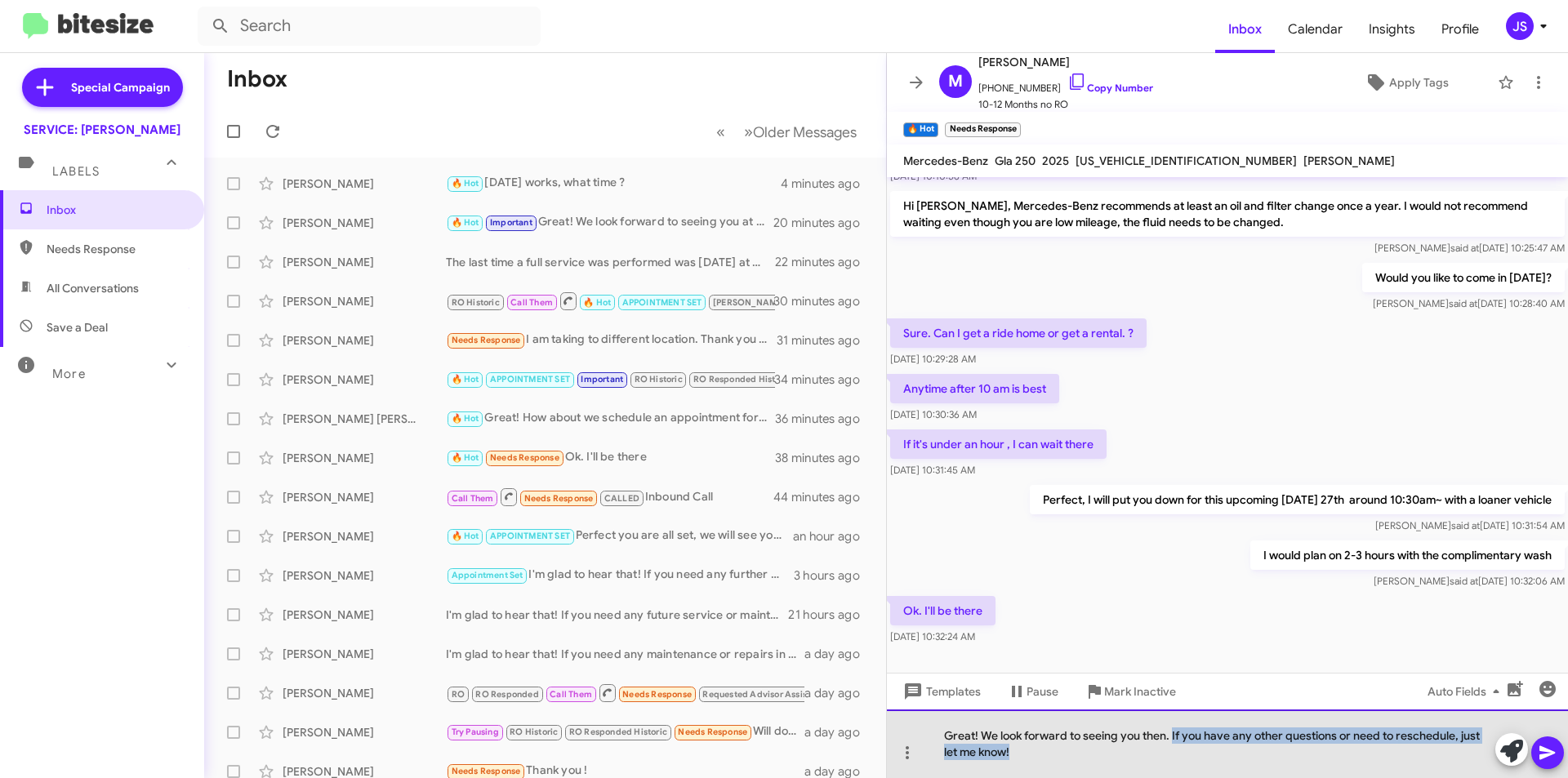
drag, startPoint x: 1173, startPoint y: 736, endPoint x: 1217, endPoint y: 764, distance: 52.2
click at [1217, 764] on div "Great! We look forward to seeing you then. If you have any other questions or n…" at bounding box center [1228, 744] width 681 height 69
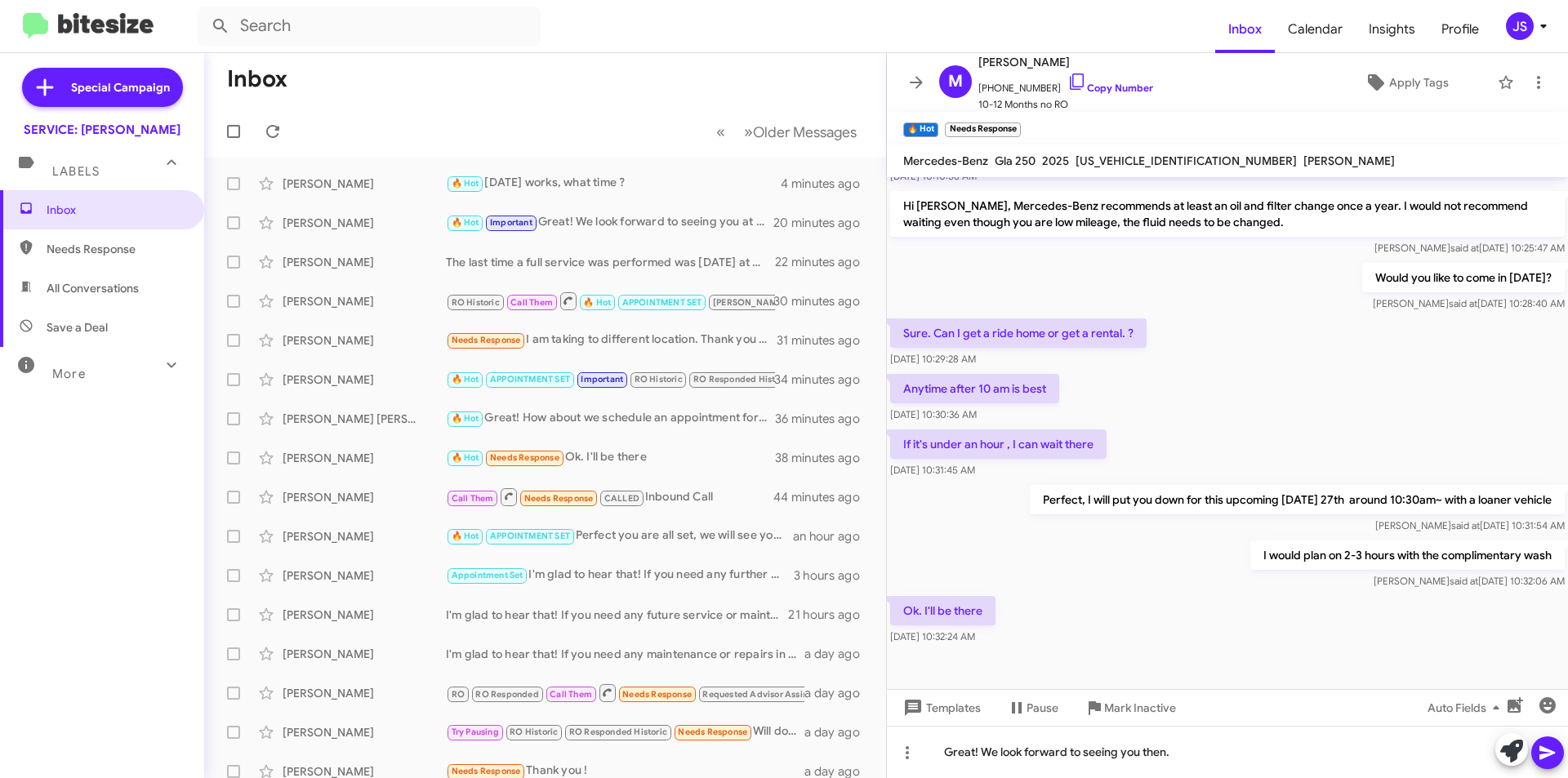
click at [1557, 746] on button at bounding box center [1547, 753] width 33 height 33
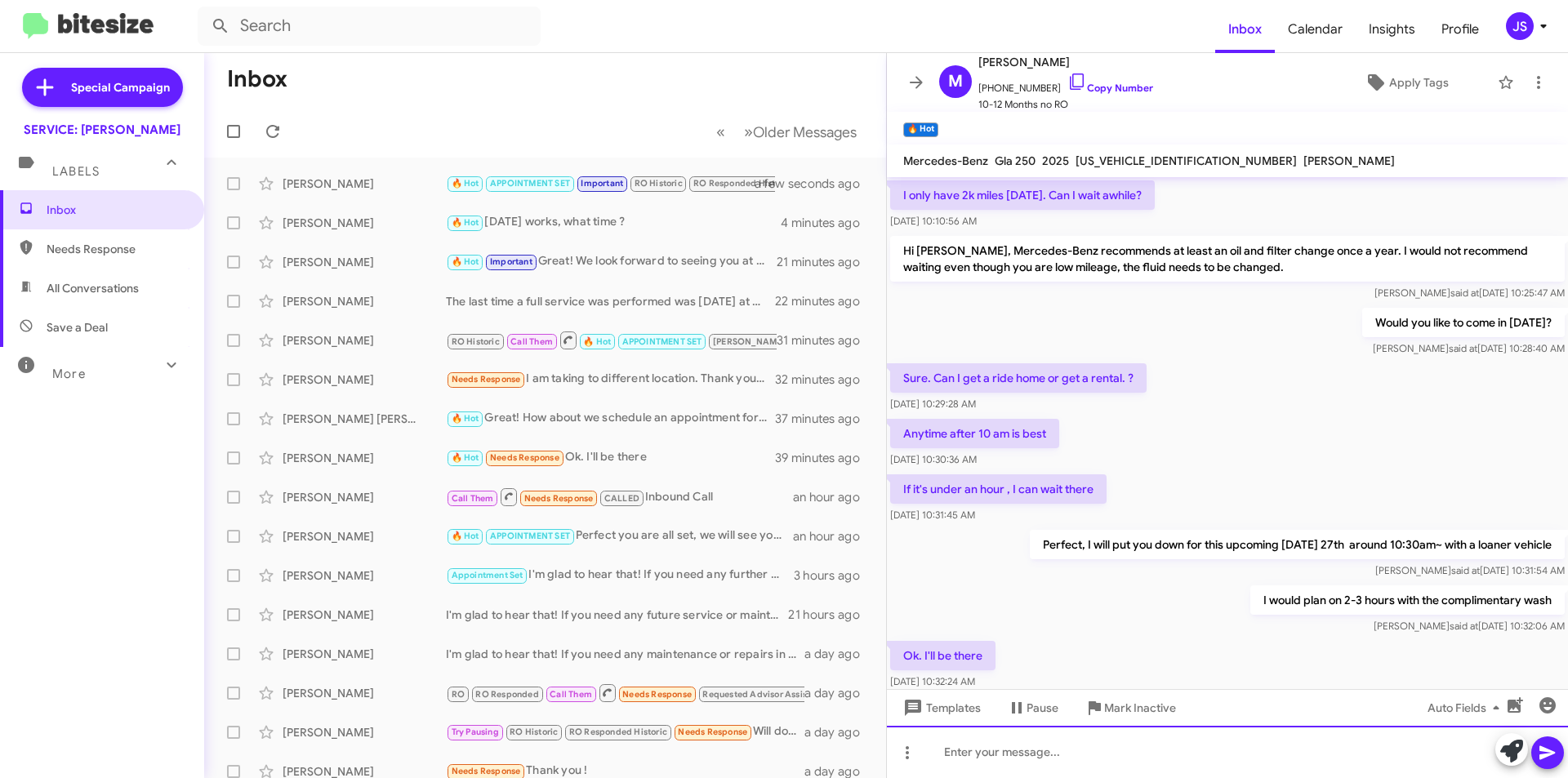
scroll to position [209, 0]
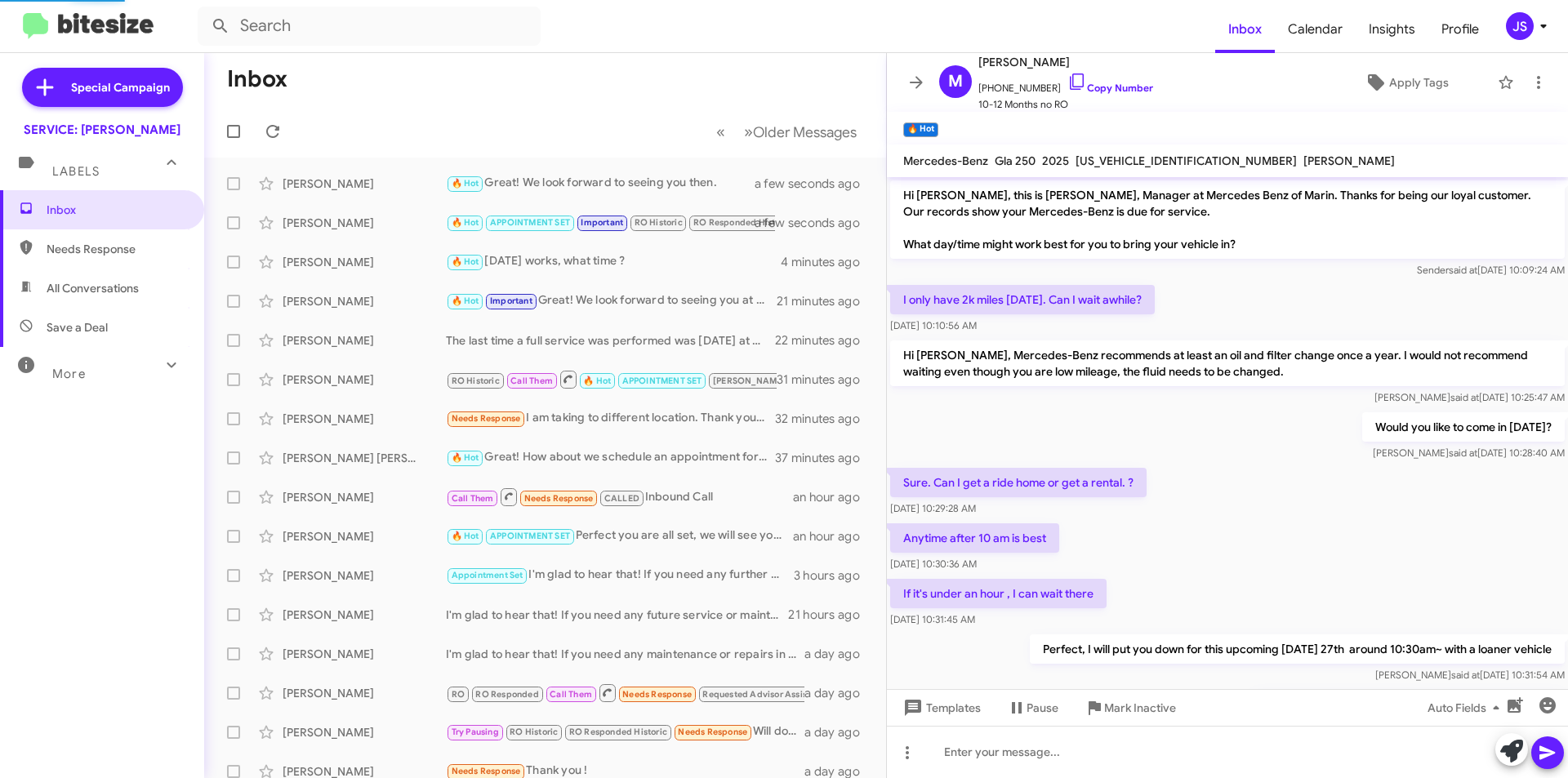
scroll to position [177, 0]
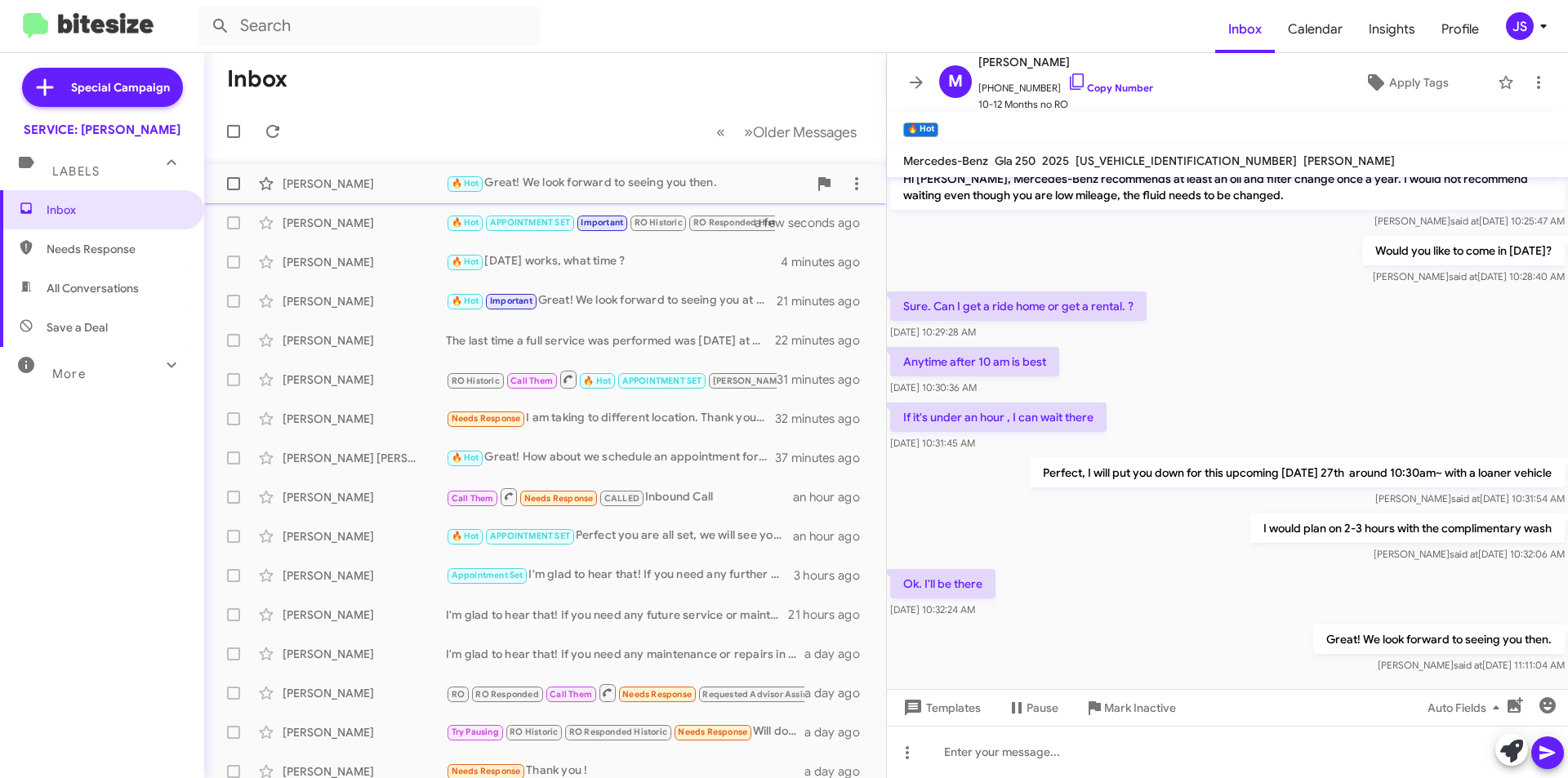
click at [332, 186] on div "[PERSON_NAME]" at bounding box center [364, 183] width 163 height 16
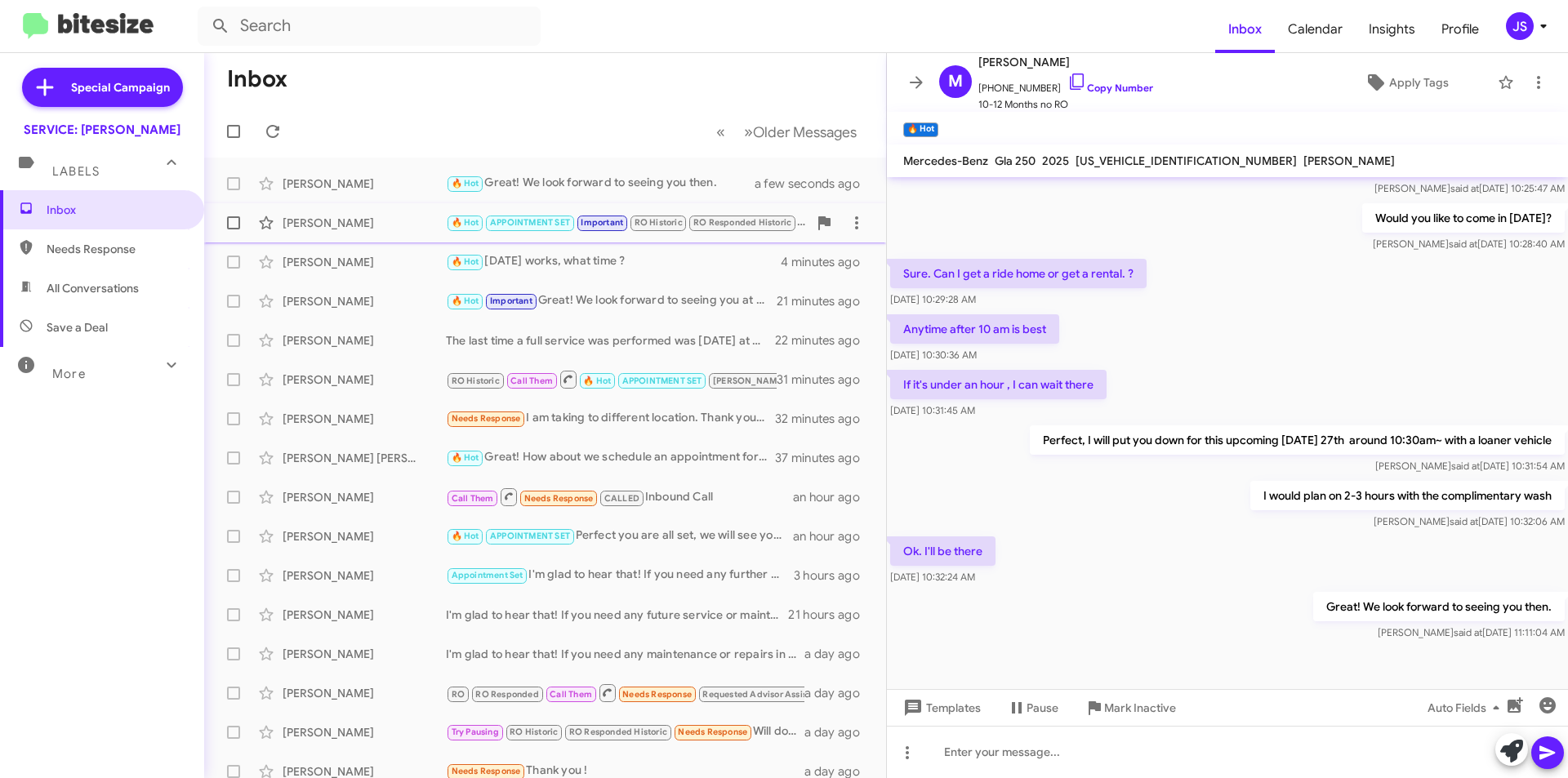
click at [370, 225] on div "[PERSON_NAME]" at bounding box center [364, 223] width 163 height 16
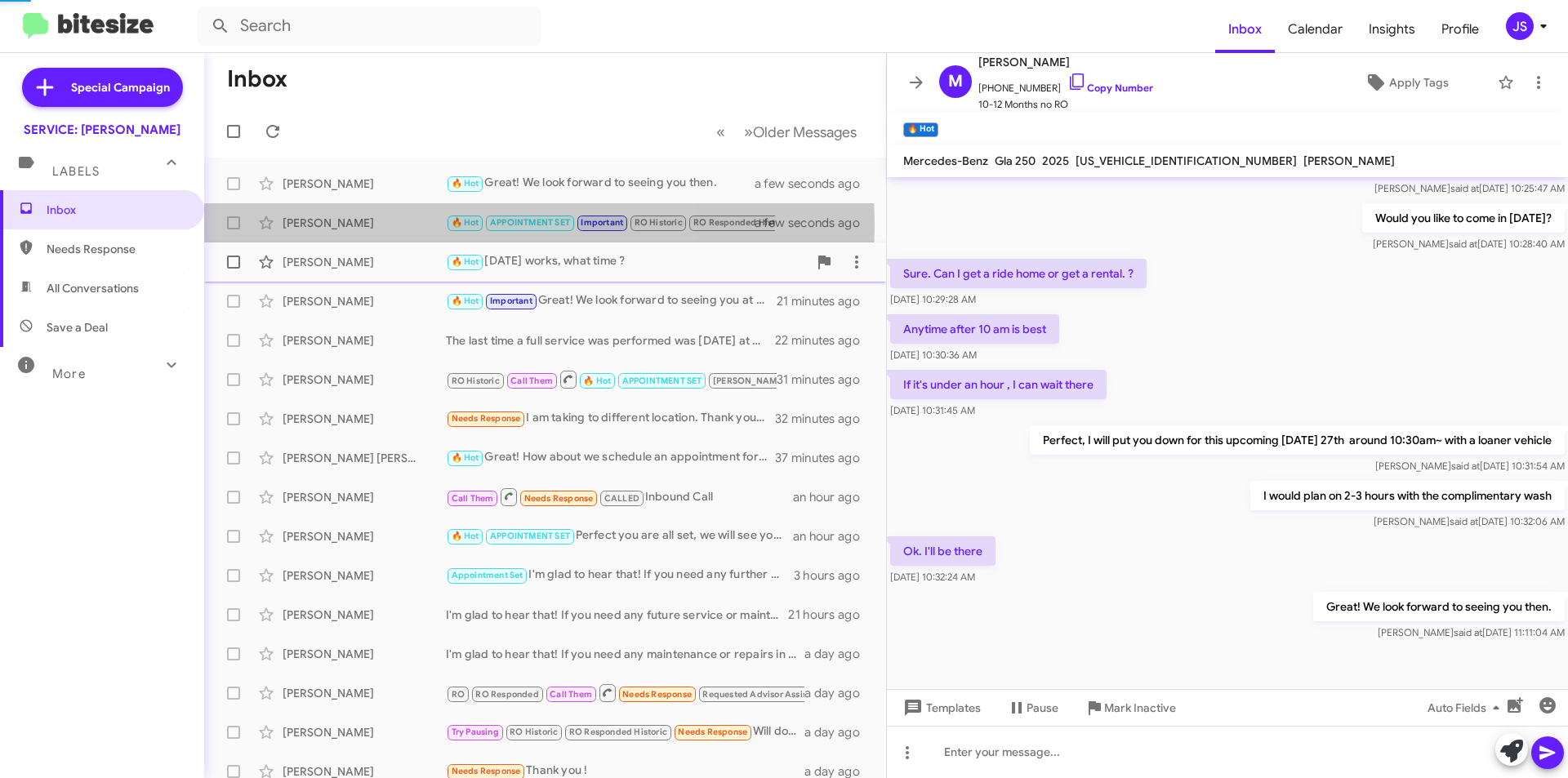
scroll to position [859, 0]
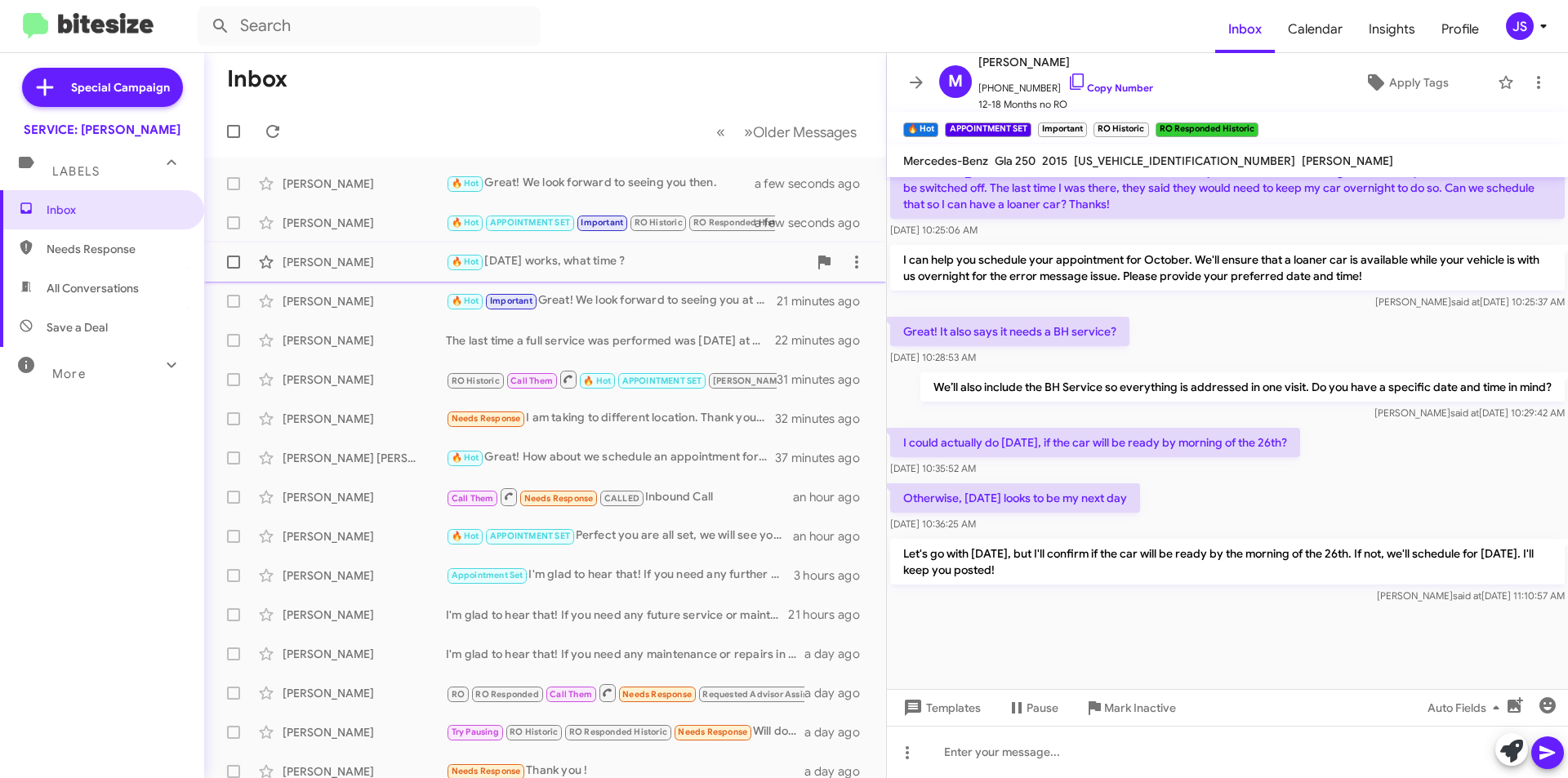
click at [370, 259] on div "[PERSON_NAME]" at bounding box center [364, 262] width 163 height 16
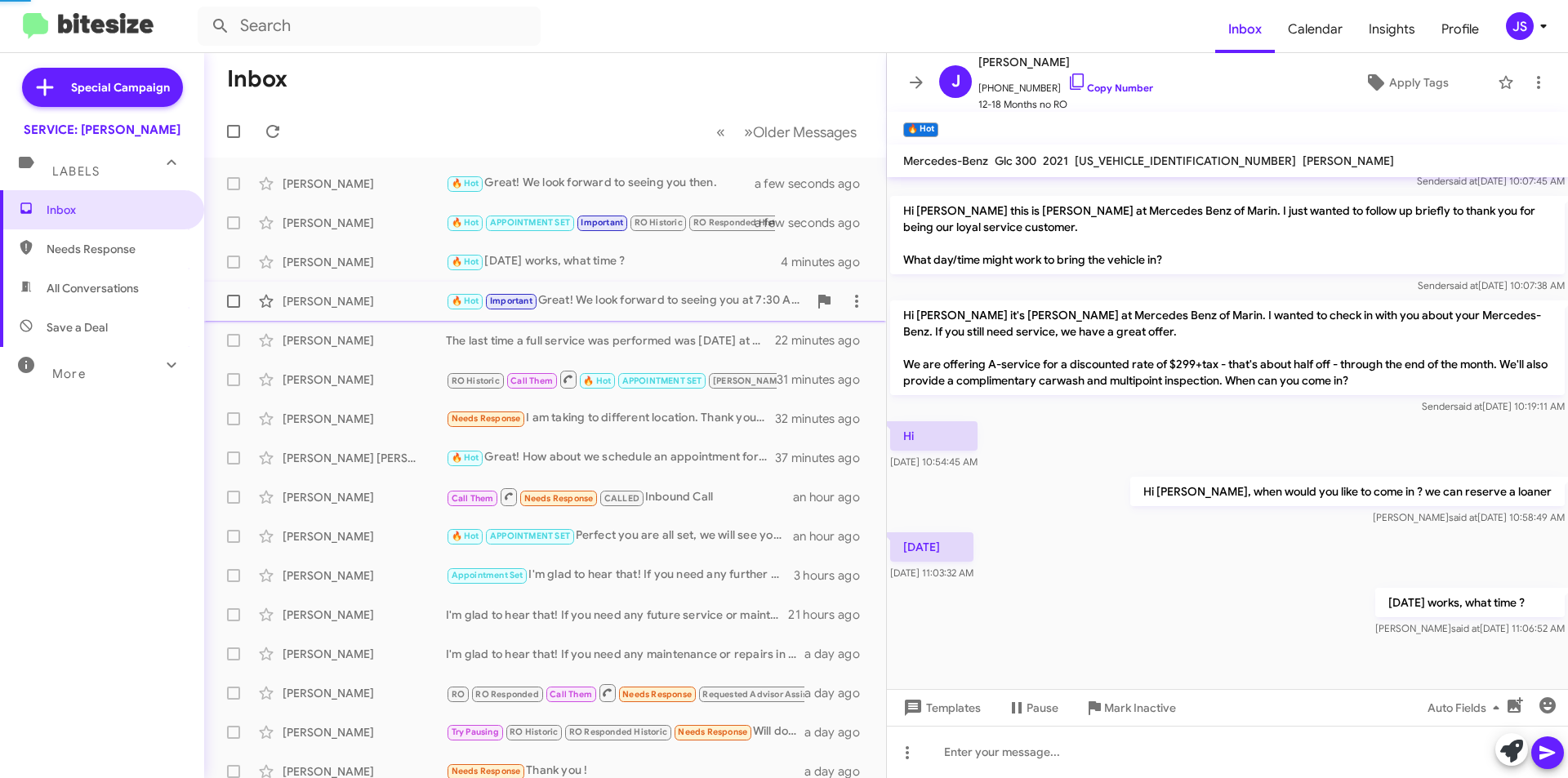
scroll to position [612, 0]
click at [370, 253] on div "Juan Rocha 🔥 Hot Tomorrow works, what time ? 4 minutes ago" at bounding box center [545, 262] width 656 height 33
click at [361, 223] on div "[PERSON_NAME]" at bounding box center [364, 223] width 163 height 16
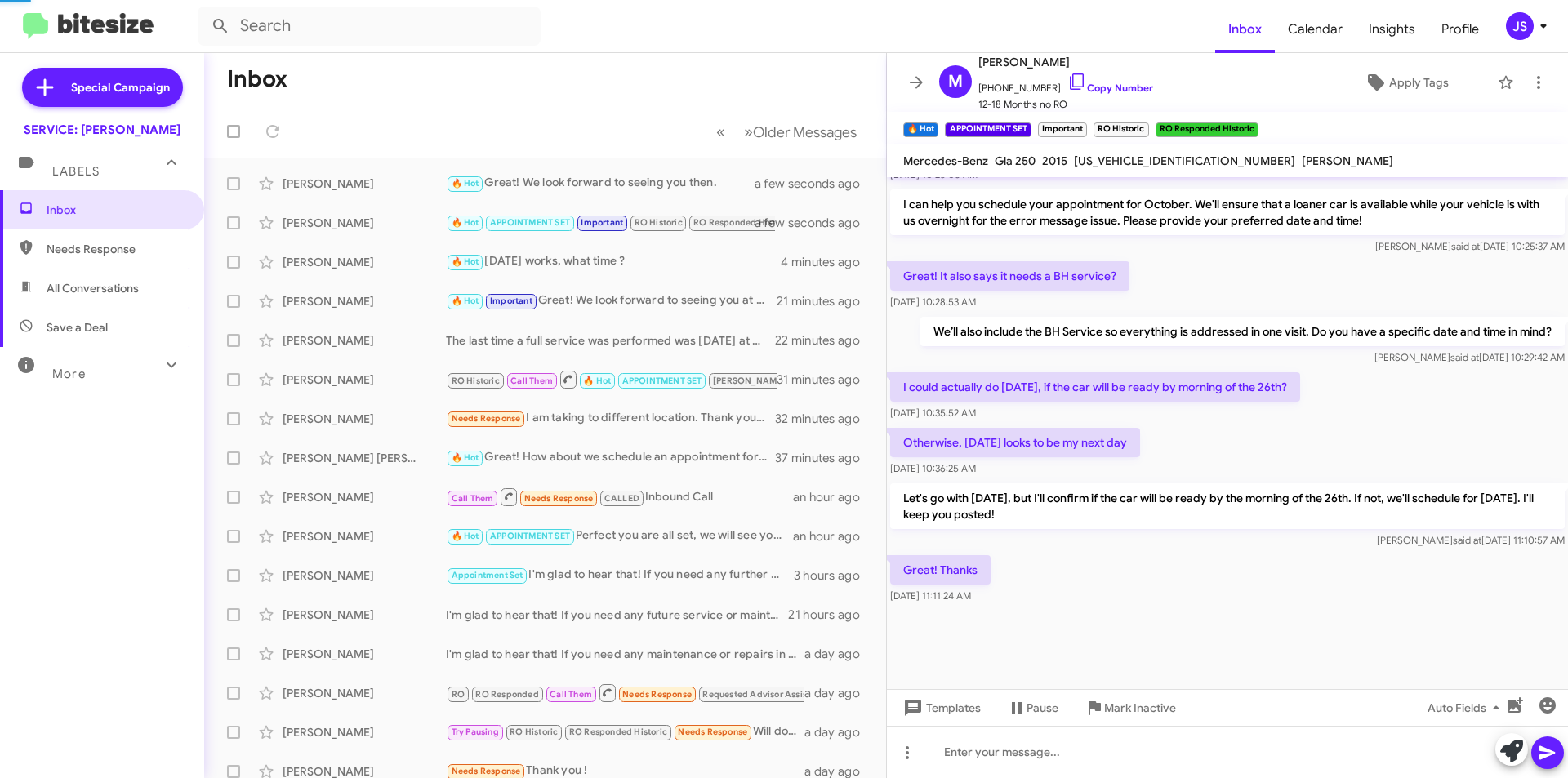
scroll to position [842, 0]
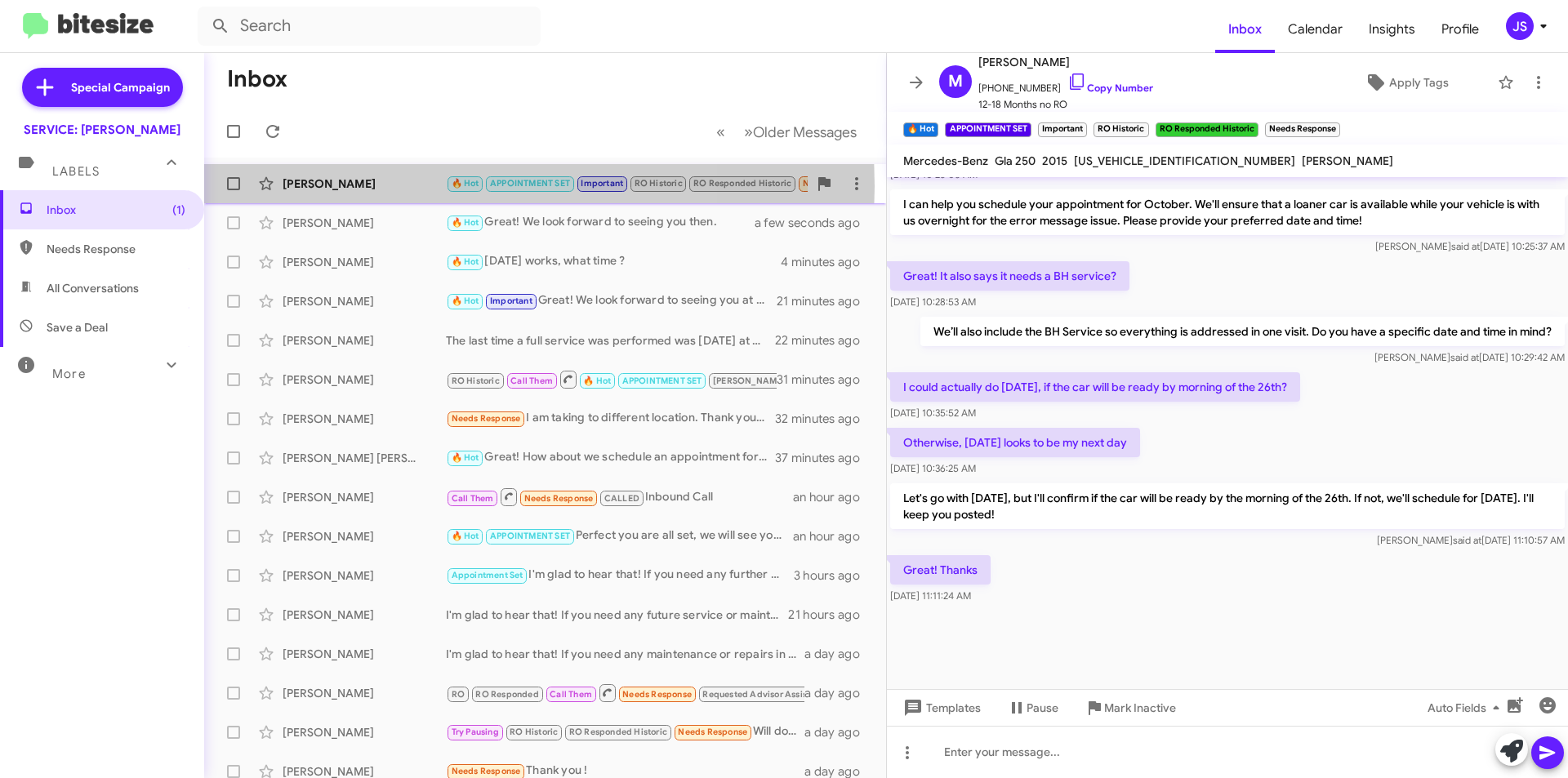
click at [381, 186] on div "[PERSON_NAME]" at bounding box center [364, 183] width 163 height 16
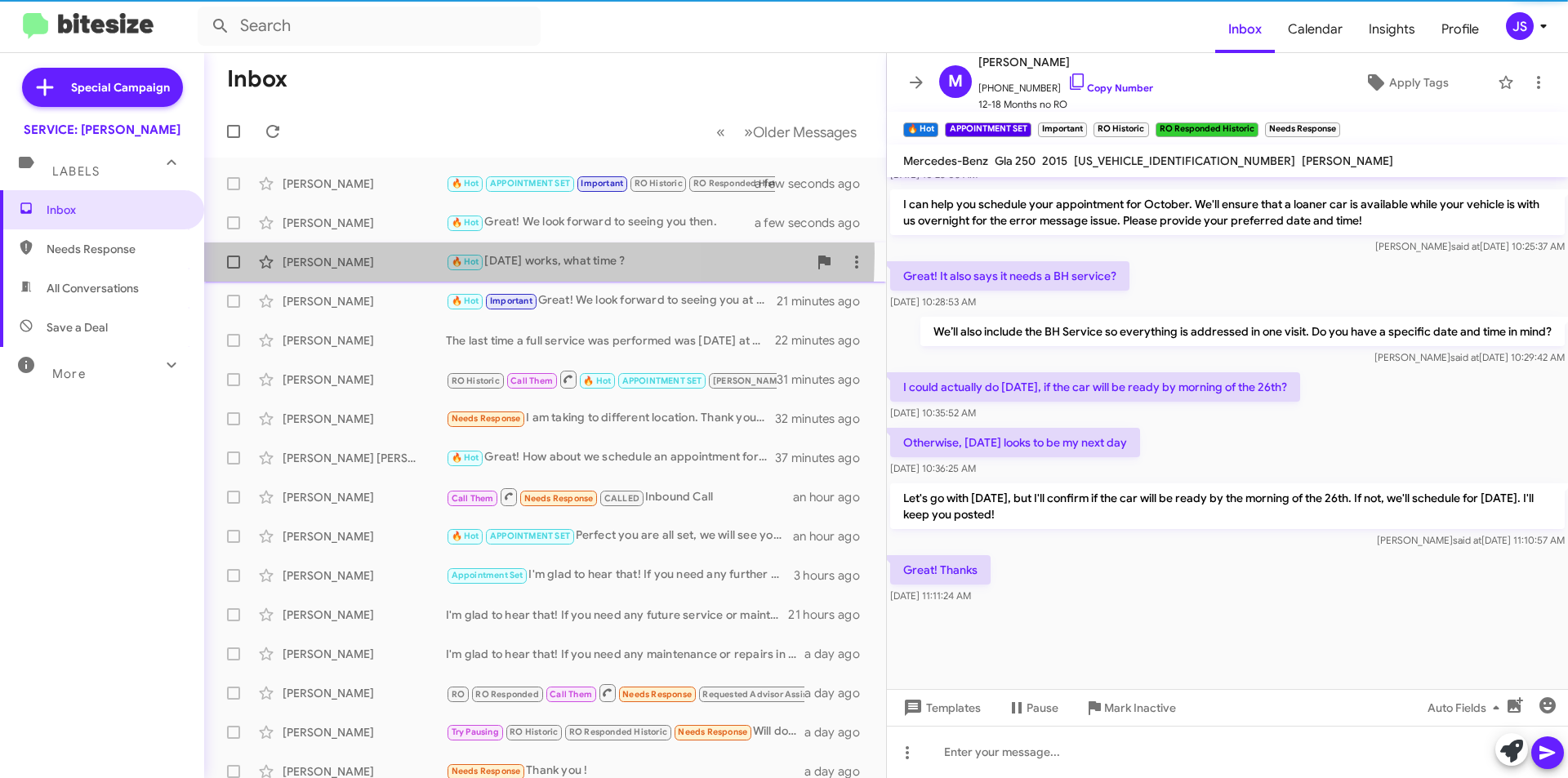
click at [372, 254] on div "Juan Rocha 🔥 Hot Tomorrow works, what time ? 4 minutes ago" at bounding box center [545, 262] width 656 height 33
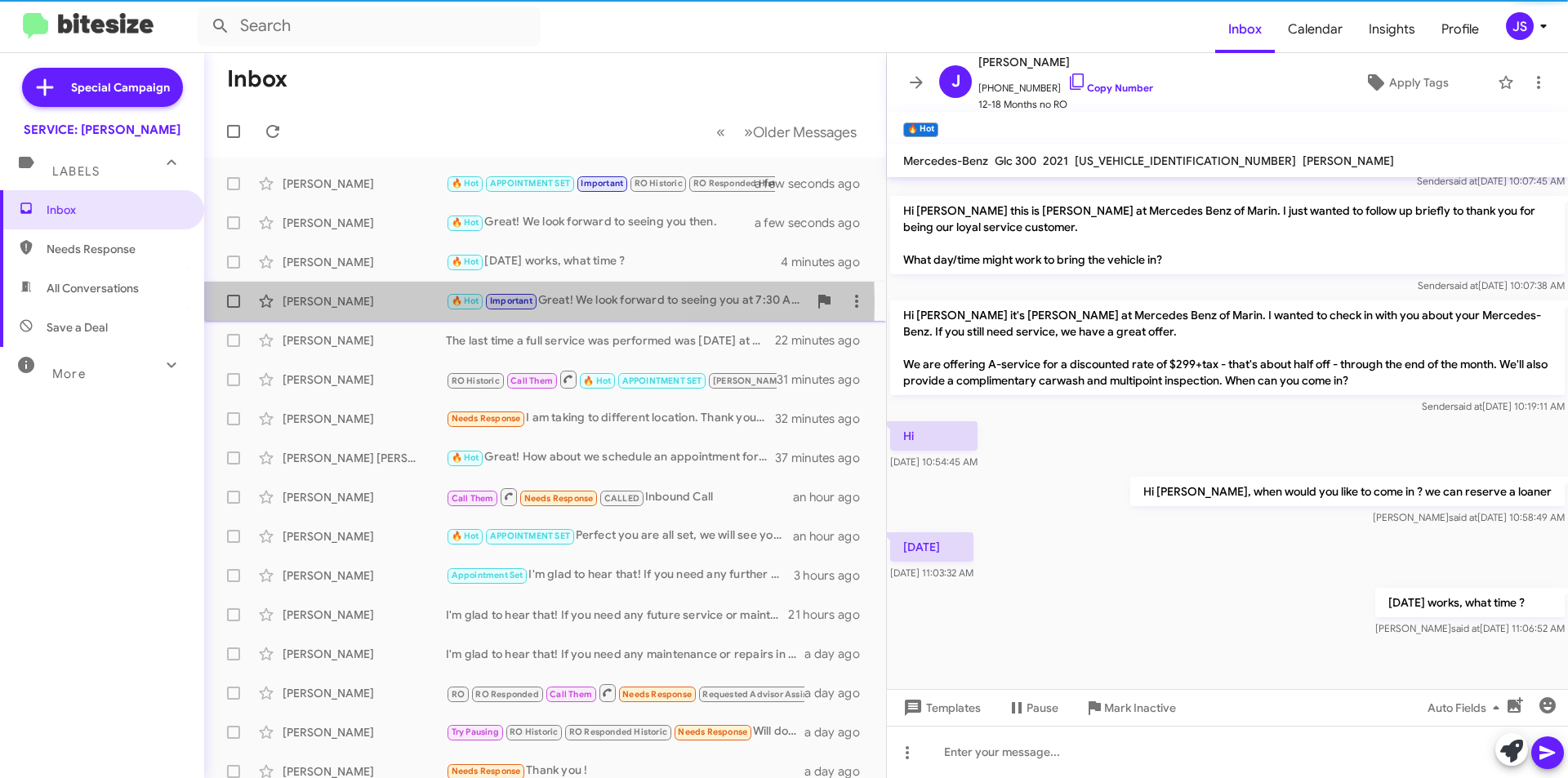
click at [365, 302] on div "[PERSON_NAME]" at bounding box center [364, 301] width 163 height 16
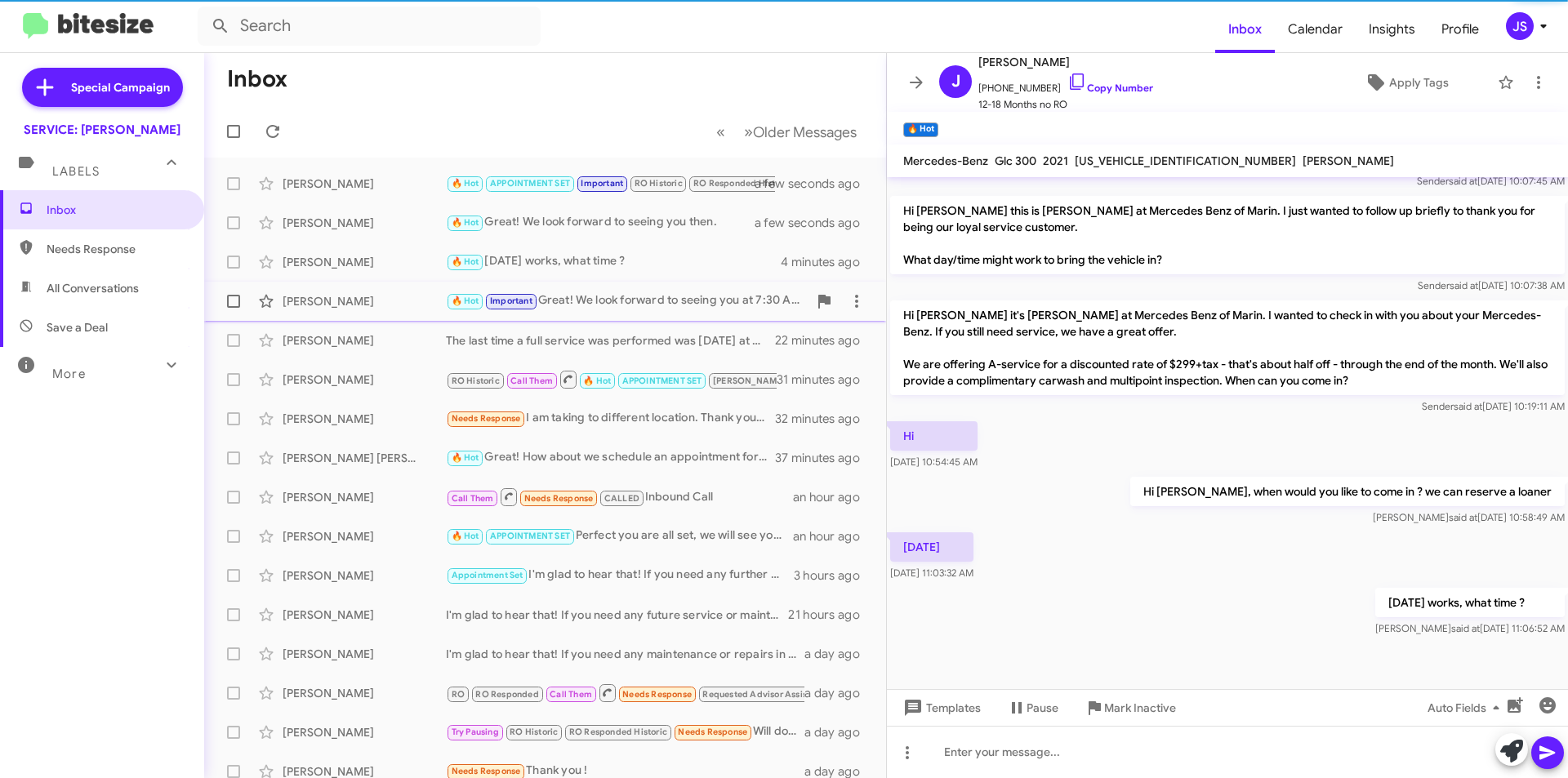
scroll to position [318, 0]
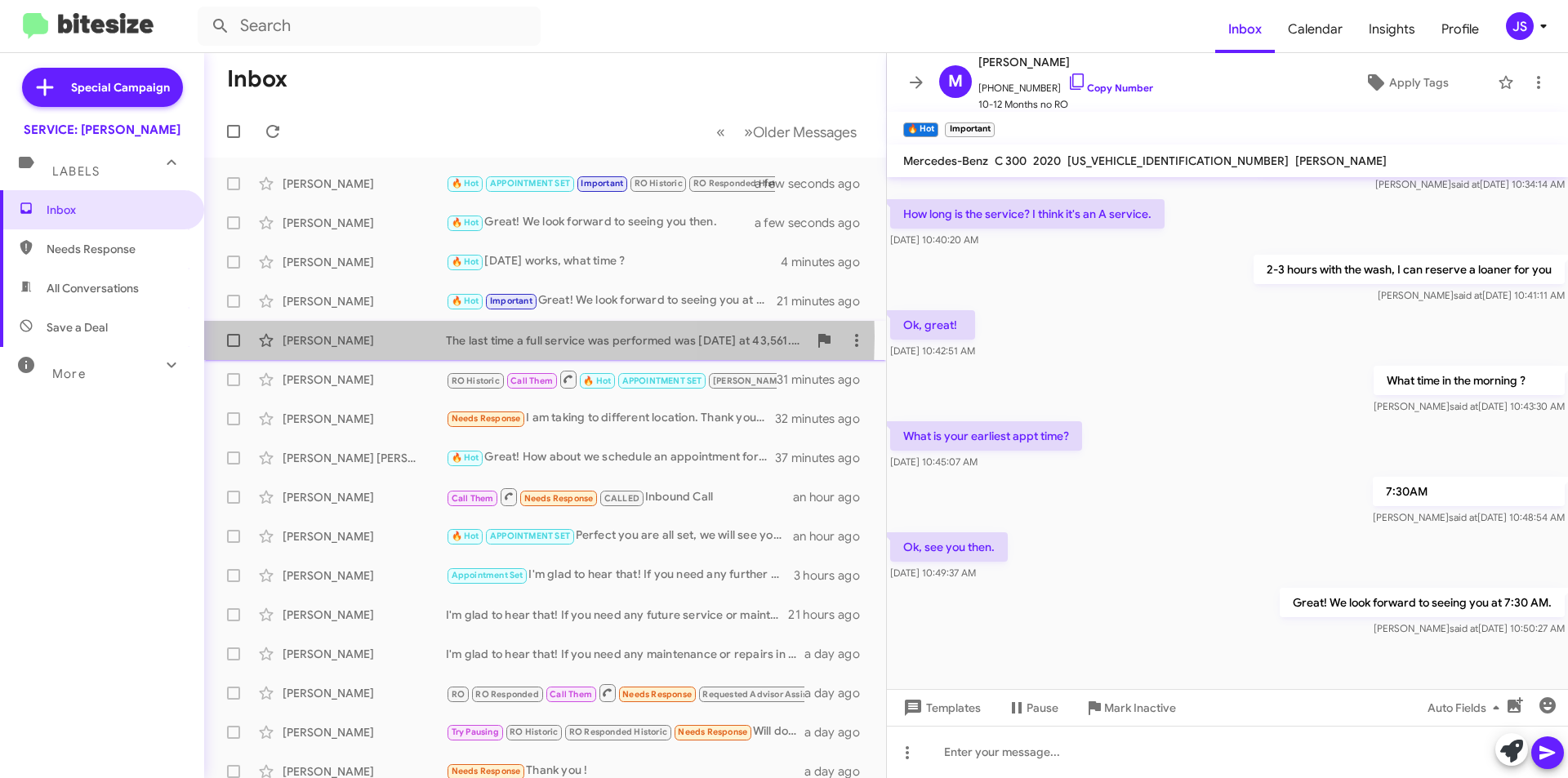
click at [371, 337] on div "[PERSON_NAME]" at bounding box center [364, 340] width 163 height 16
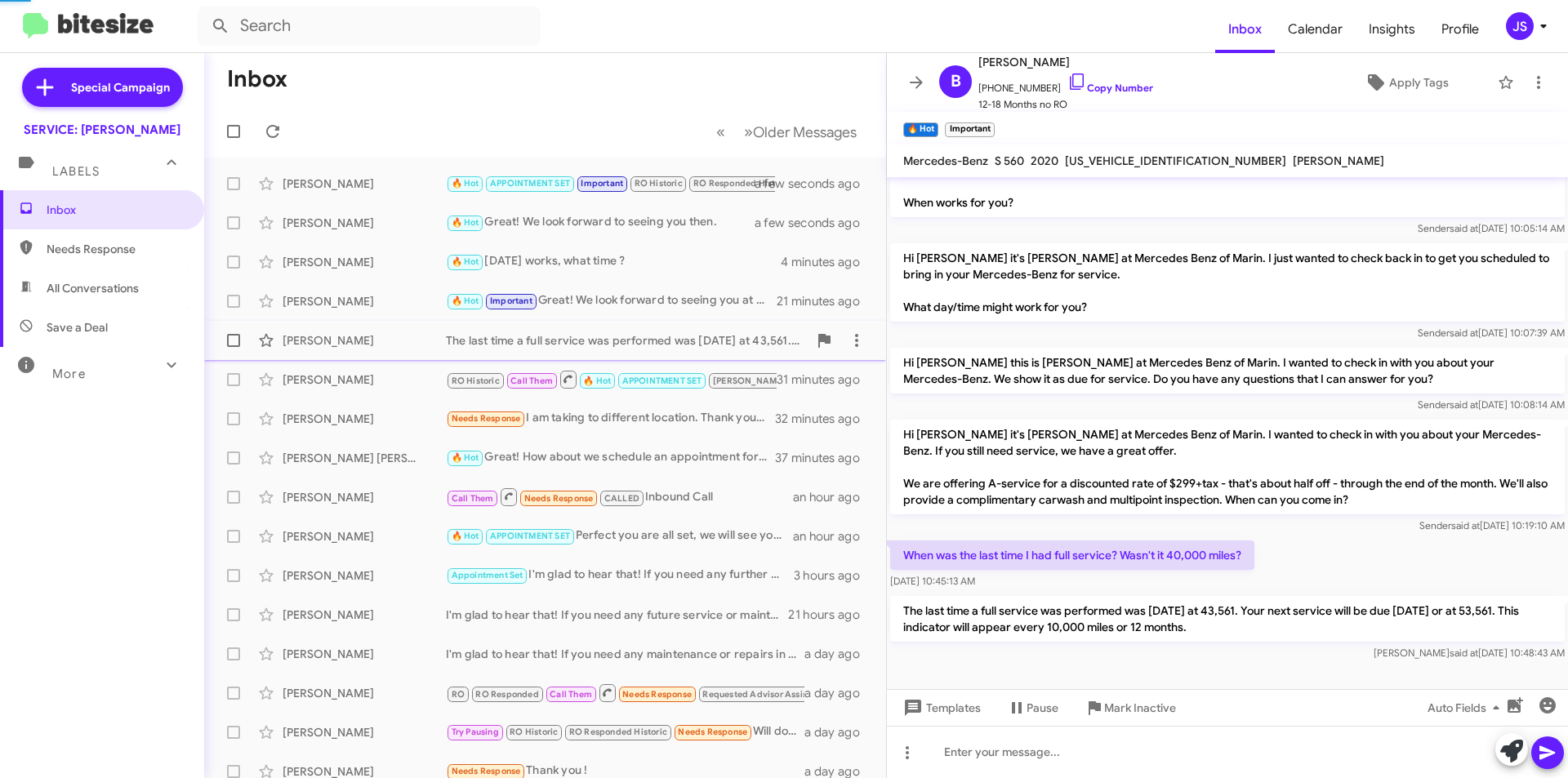
scroll to position [58, 0]
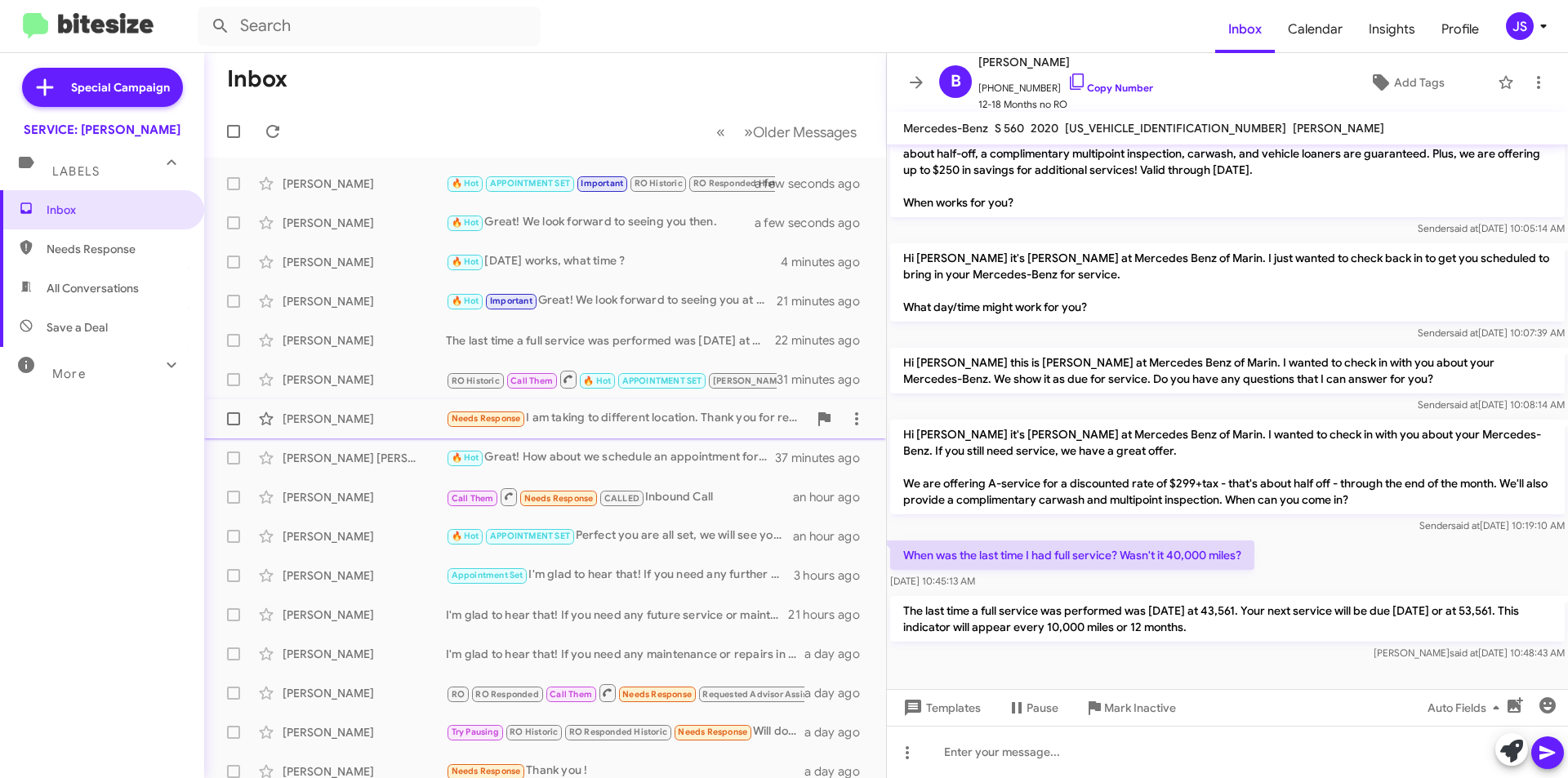
click at [356, 425] on div "[PERSON_NAME]" at bounding box center [364, 418] width 163 height 16
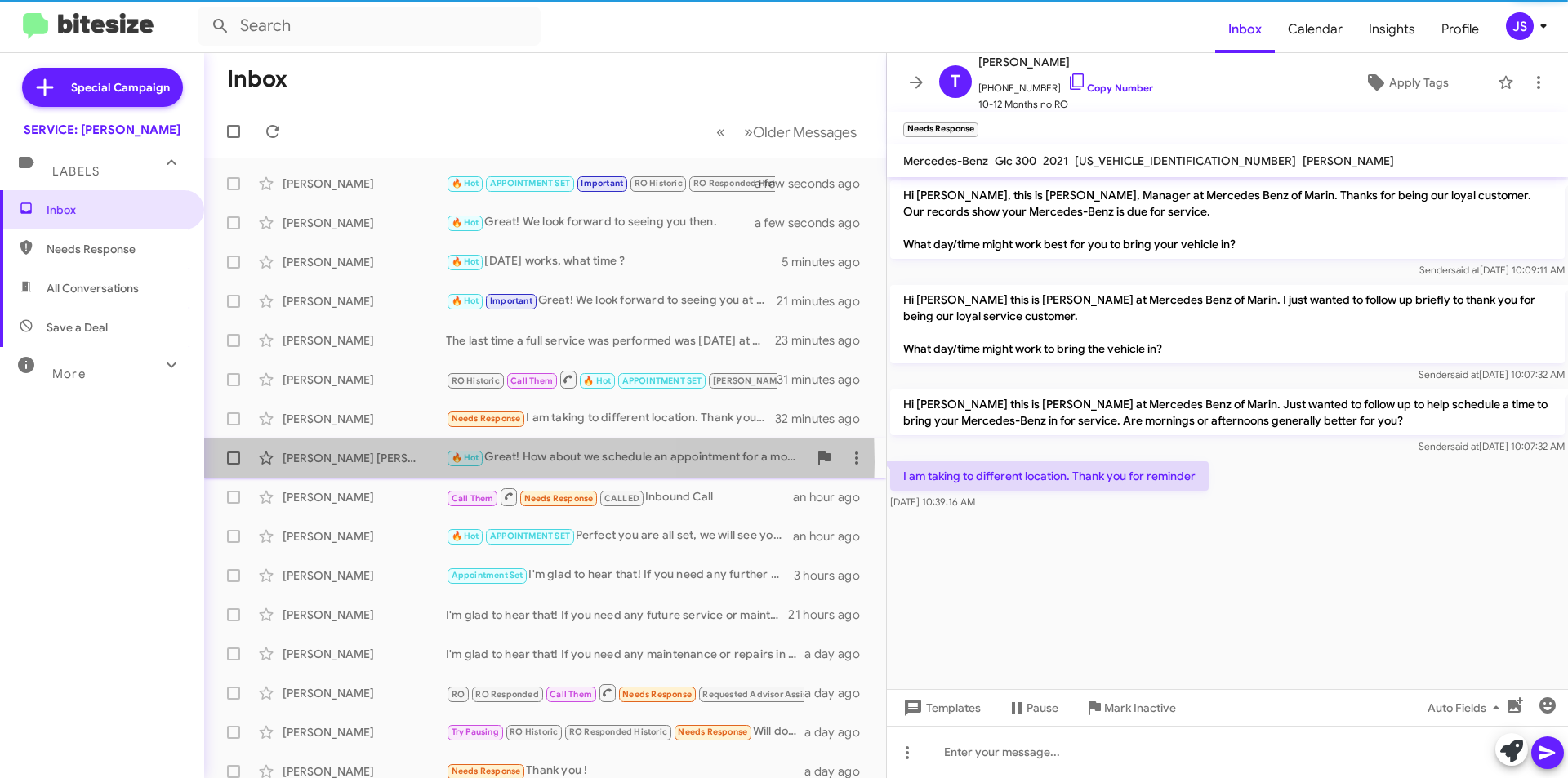
click at [360, 462] on div "[PERSON_NAME] [PERSON_NAME]" at bounding box center [364, 458] width 163 height 16
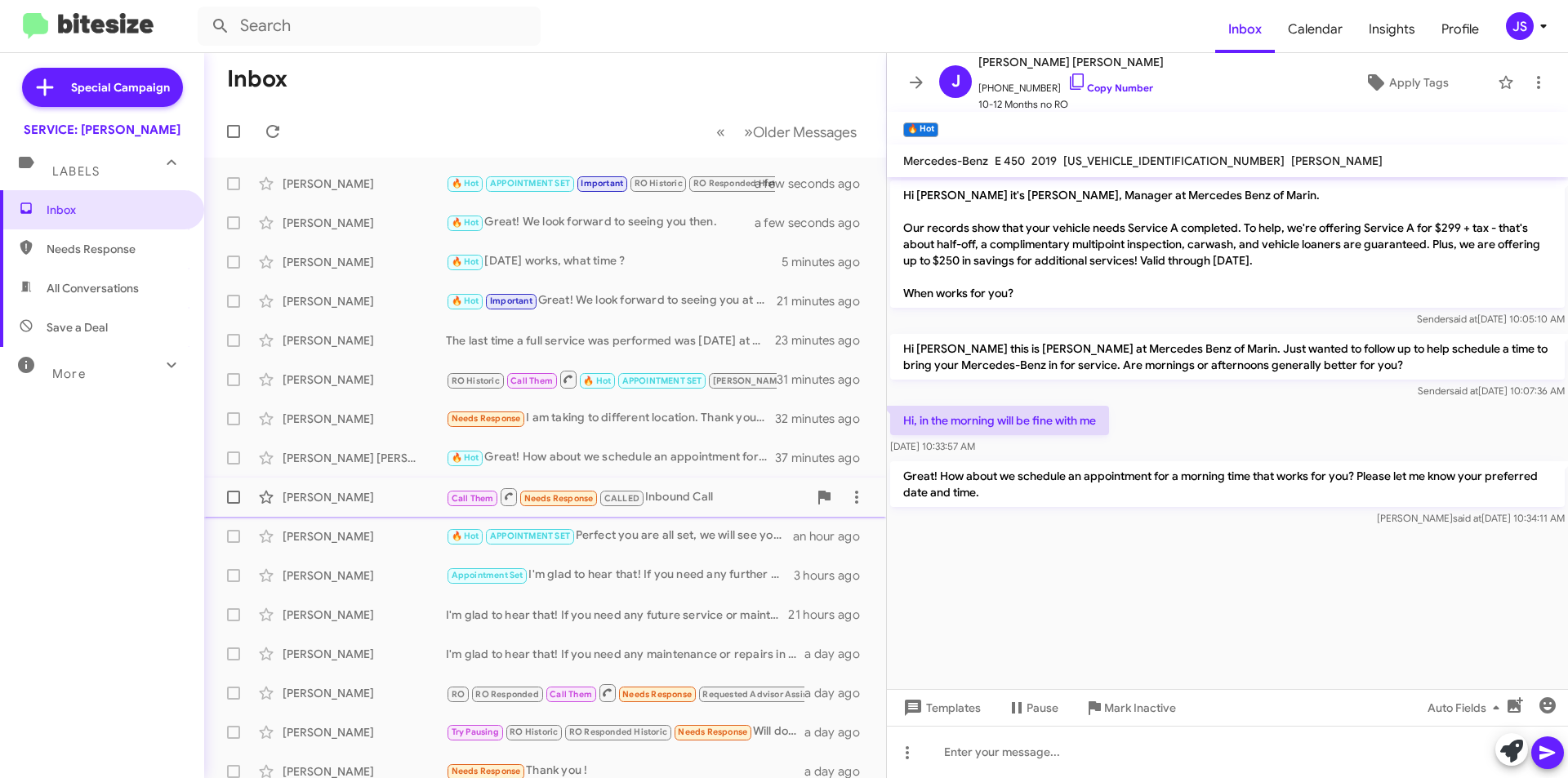
click at [372, 503] on div "[PERSON_NAME]" at bounding box center [364, 497] width 163 height 16
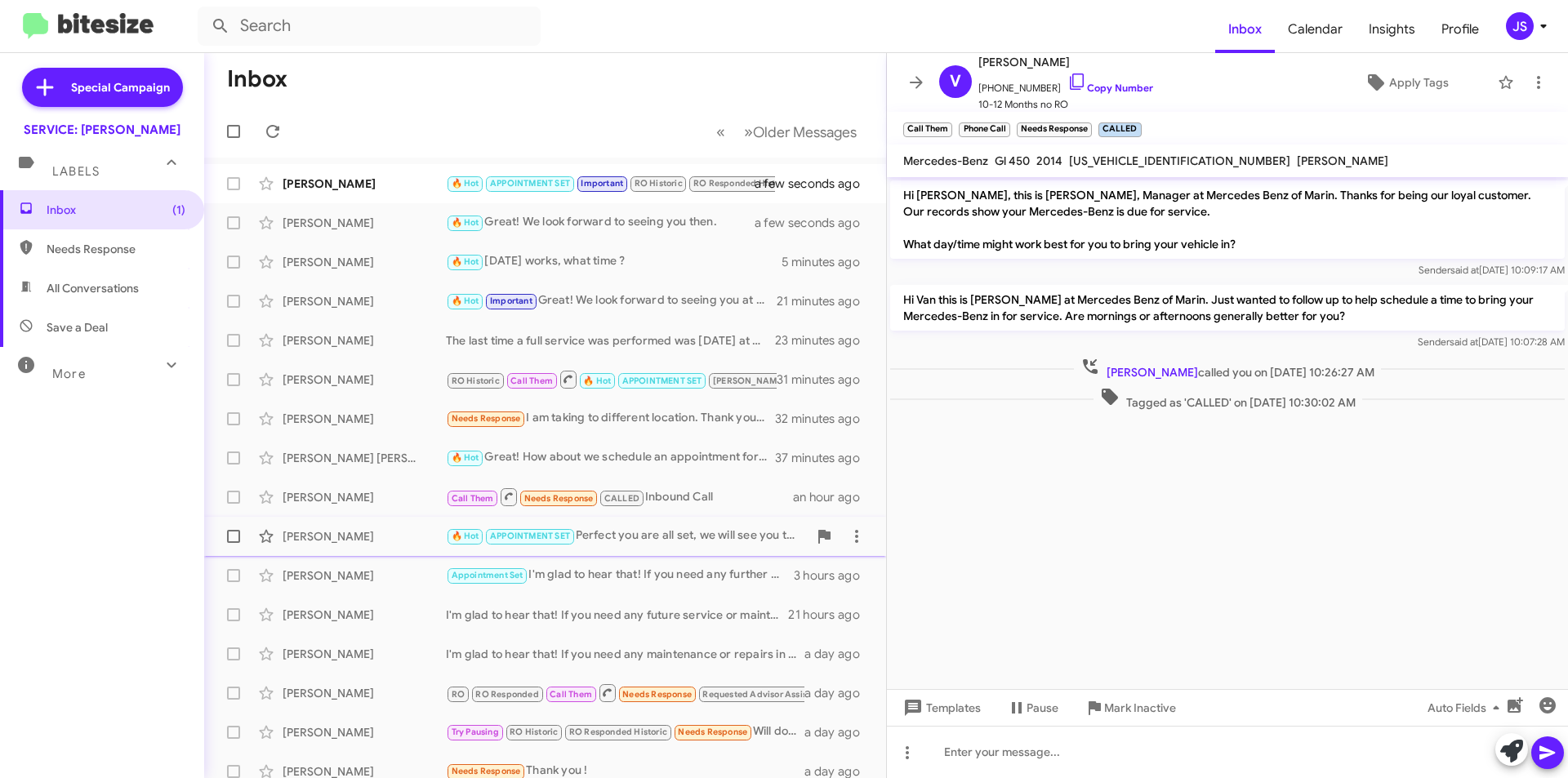
click at [374, 530] on div "[PERSON_NAME]" at bounding box center [364, 536] width 163 height 16
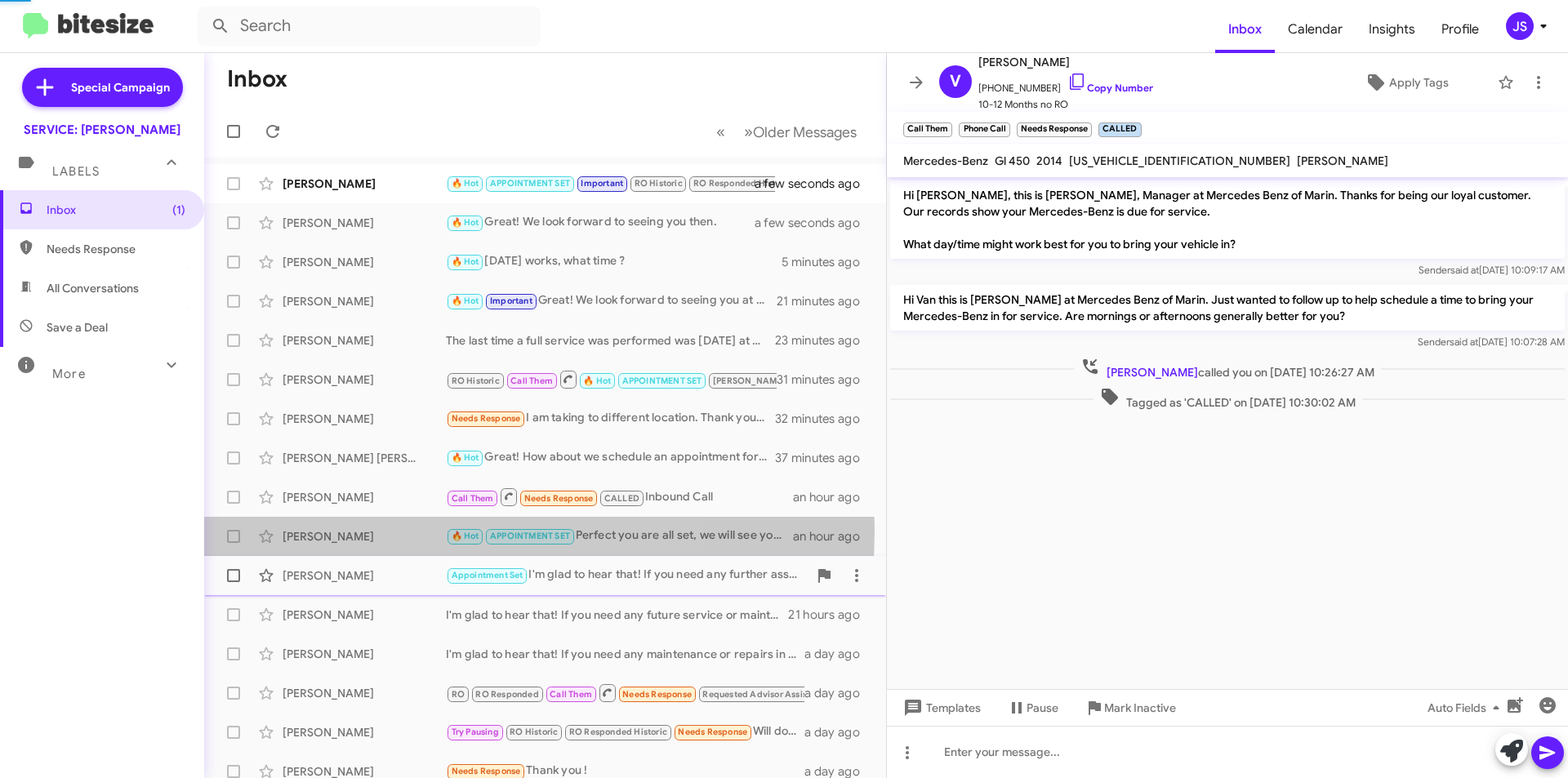
scroll to position [113, 0]
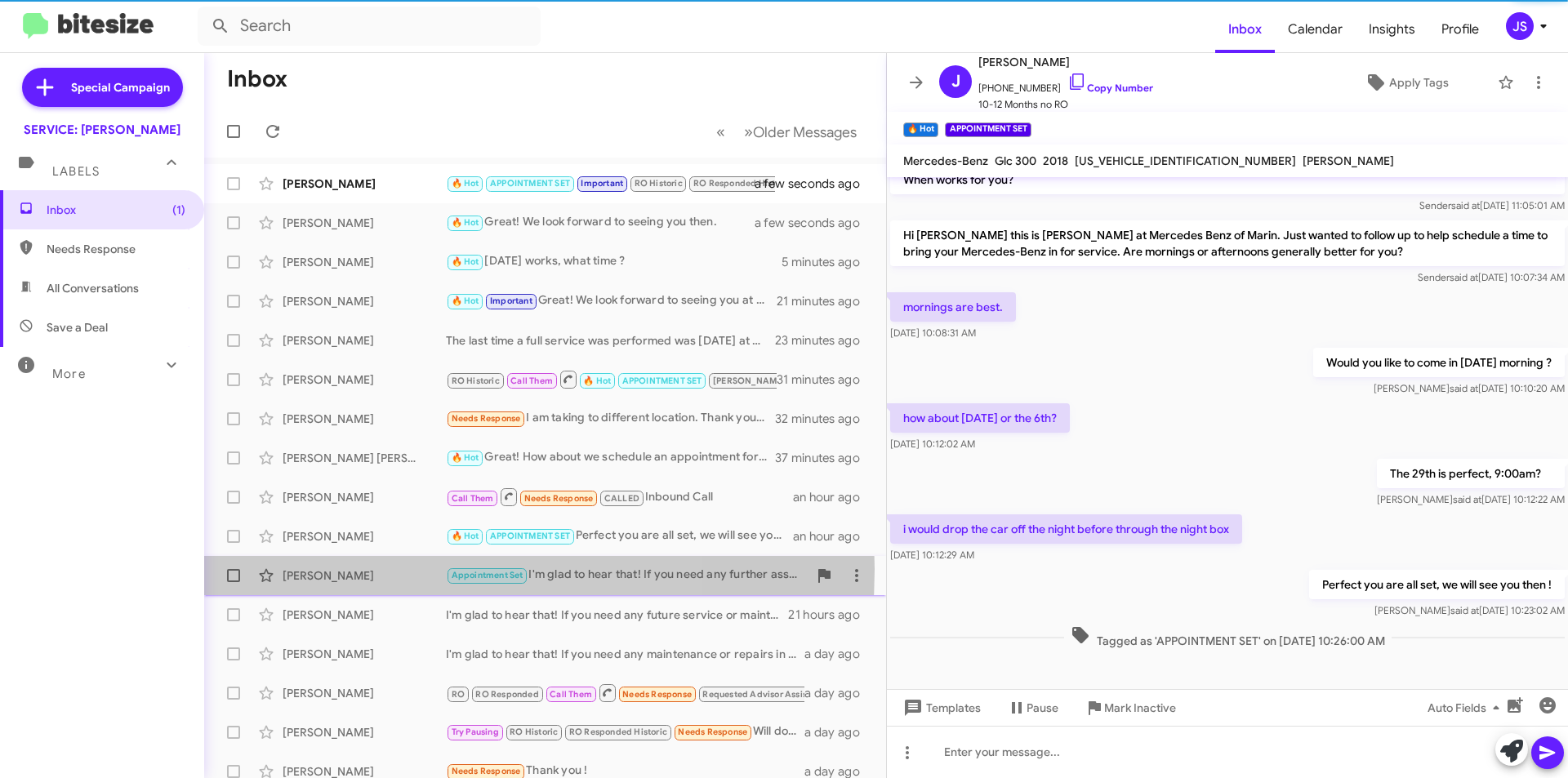
click at [373, 569] on div "[PERSON_NAME]" at bounding box center [364, 576] width 163 height 16
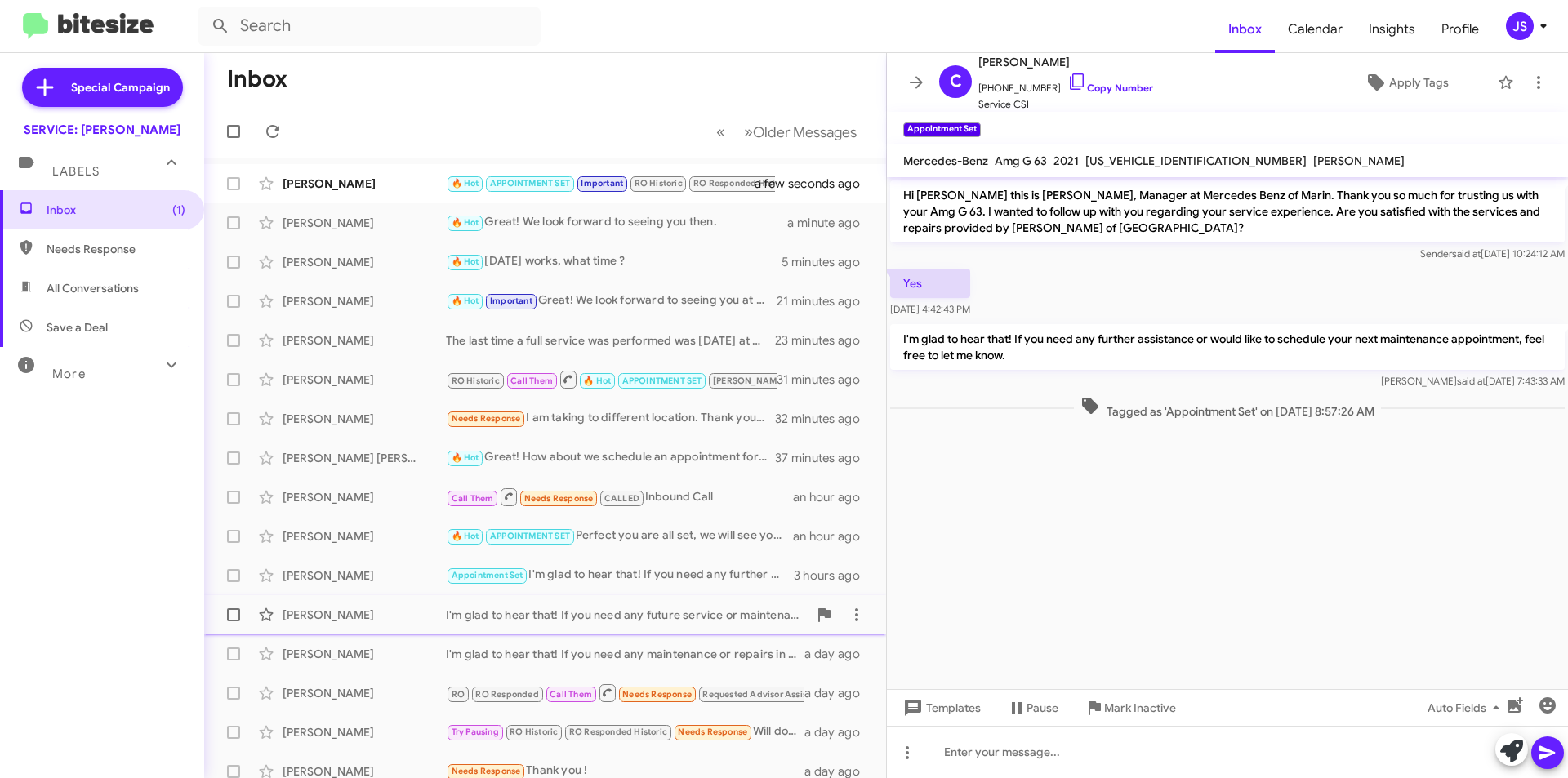
click at [363, 597] on span "Terena Robbins I'm glad to hear that! If you need any future service or mainten…" at bounding box center [545, 615] width 682 height 39
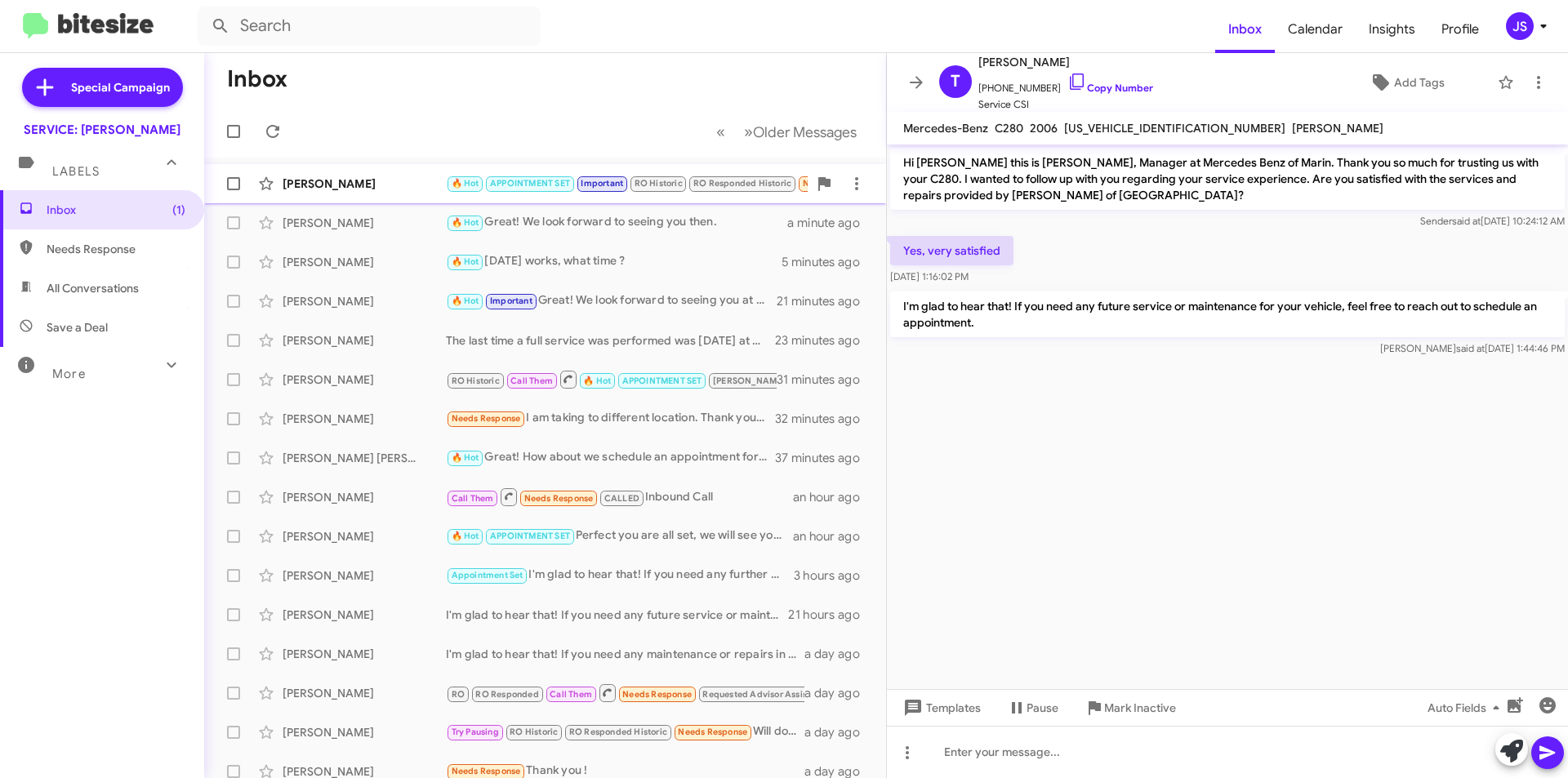
click at [345, 190] on div "[PERSON_NAME]" at bounding box center [364, 183] width 163 height 16
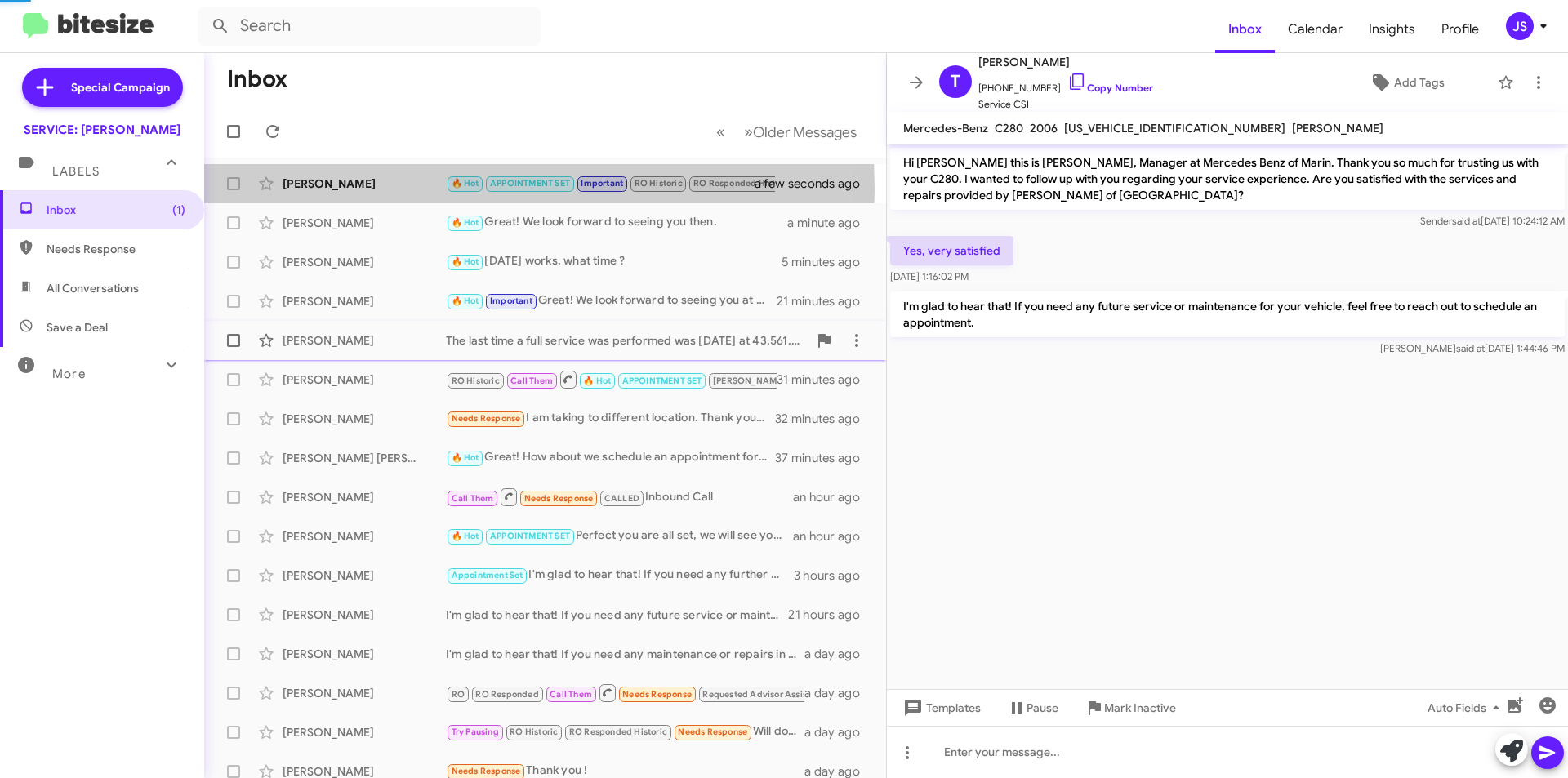
scroll to position [810, 0]
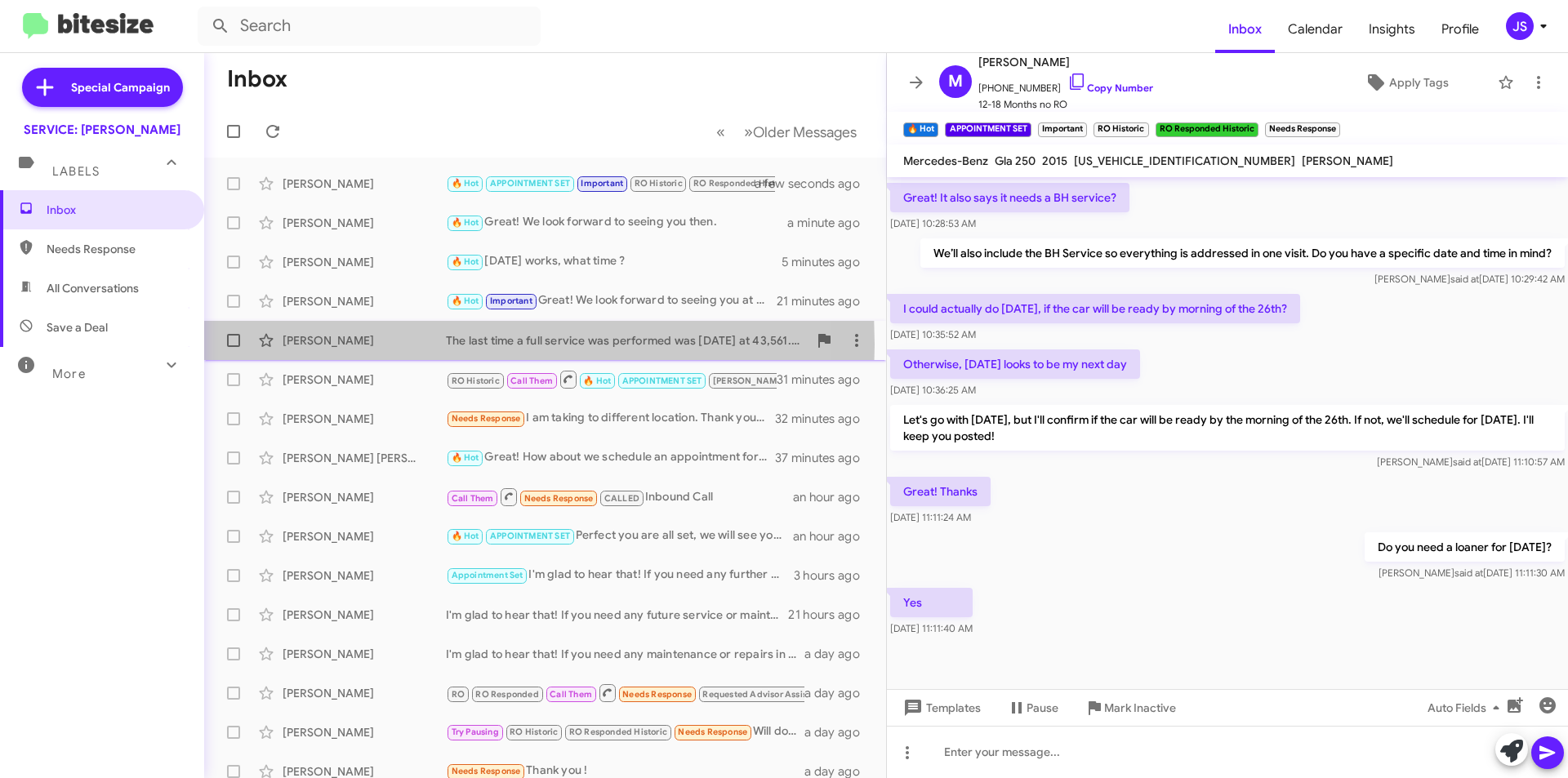
click at [334, 344] on div "[PERSON_NAME]" at bounding box center [364, 340] width 163 height 16
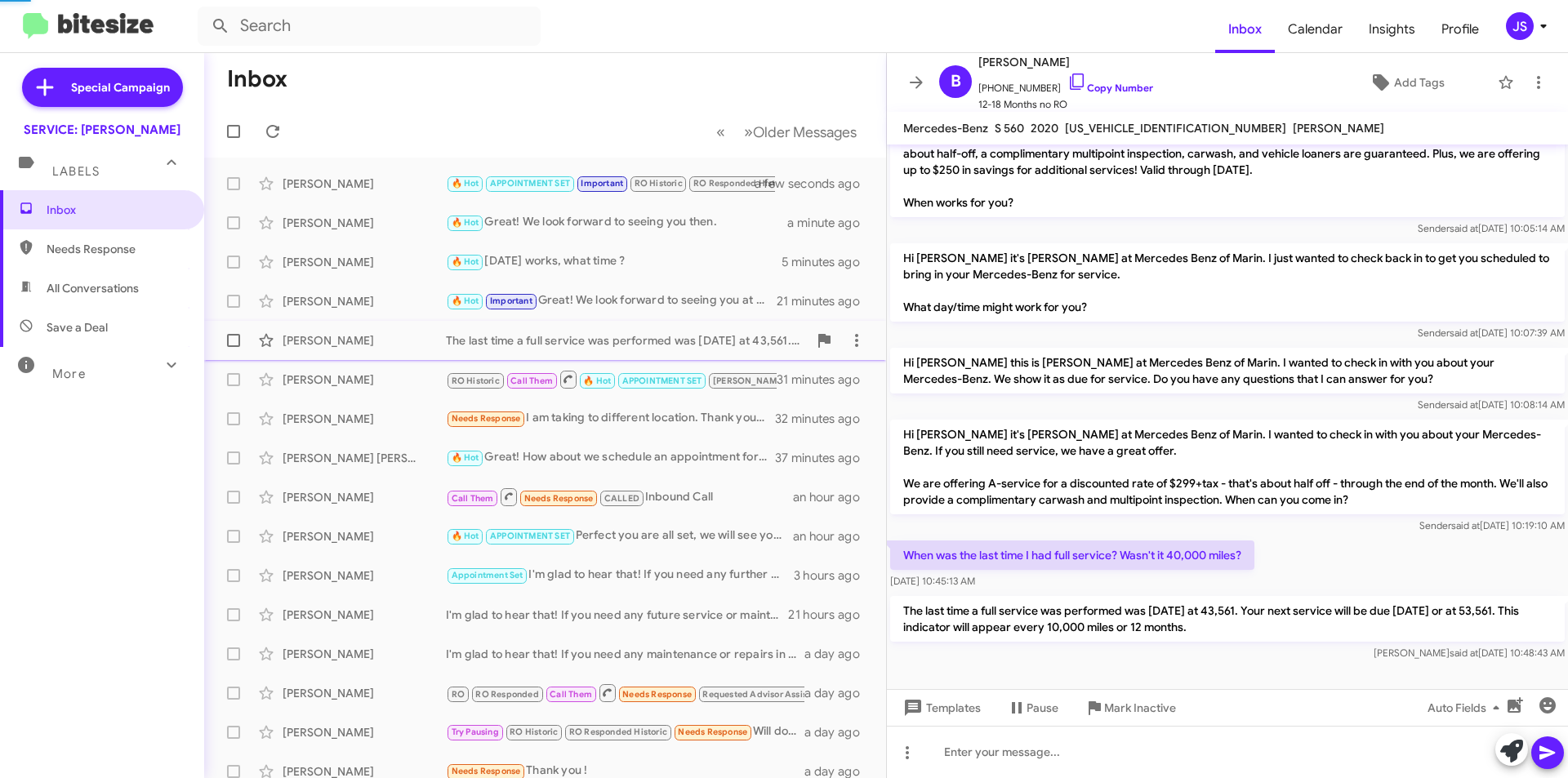
scroll to position [58, 0]
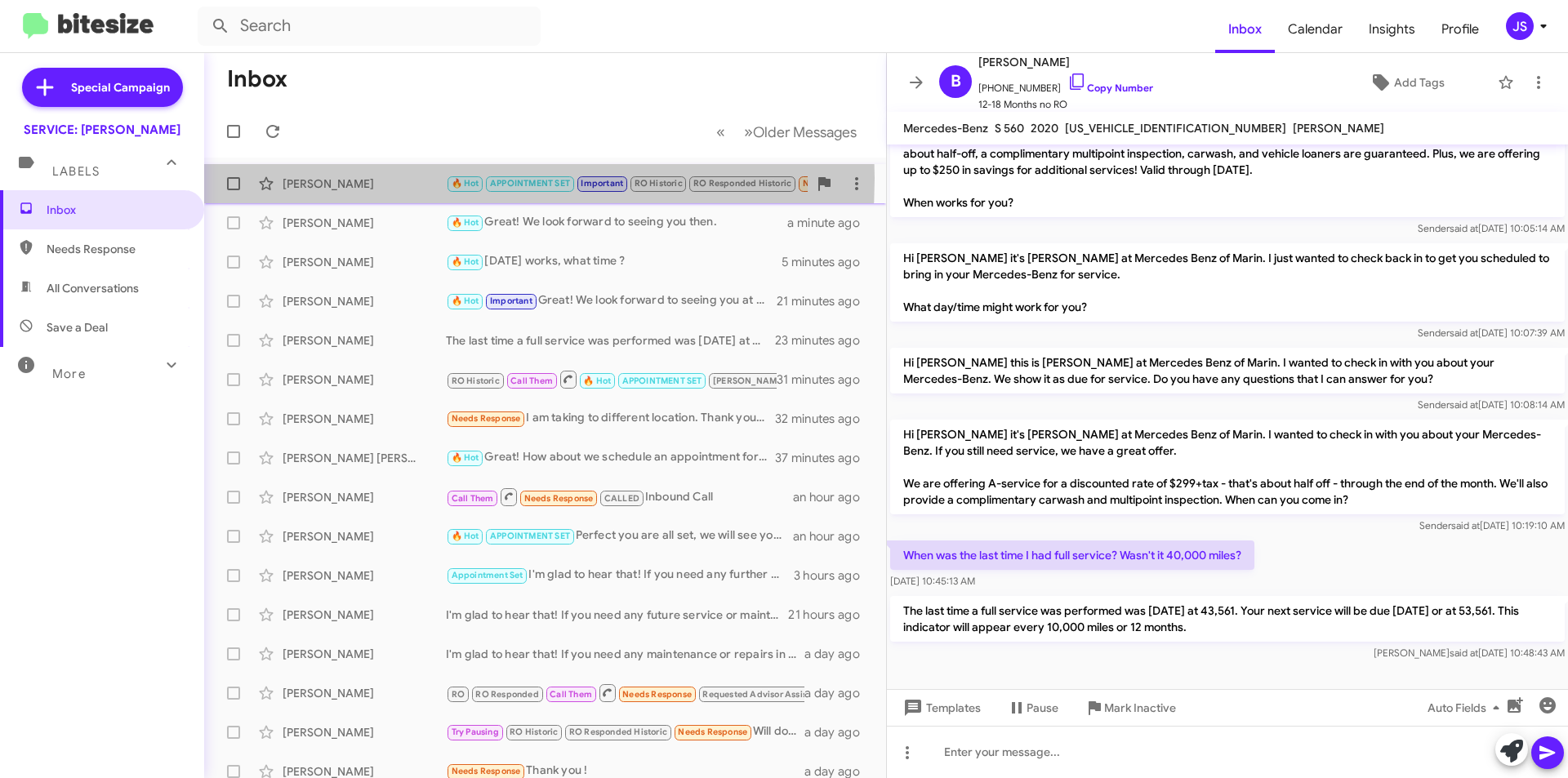
click at [392, 178] on div "[PERSON_NAME]" at bounding box center [364, 183] width 163 height 16
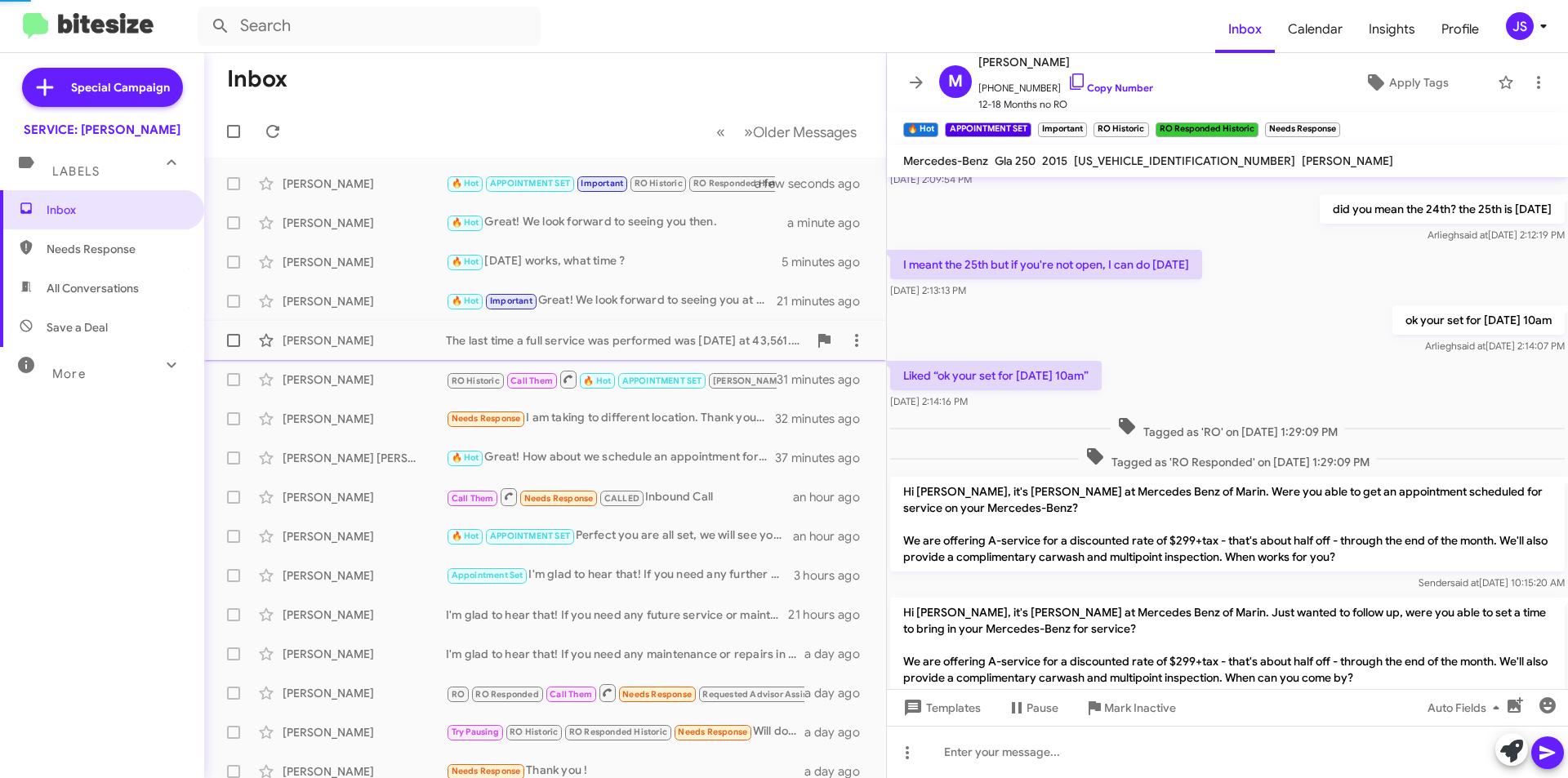
scroll to position [810, 0]
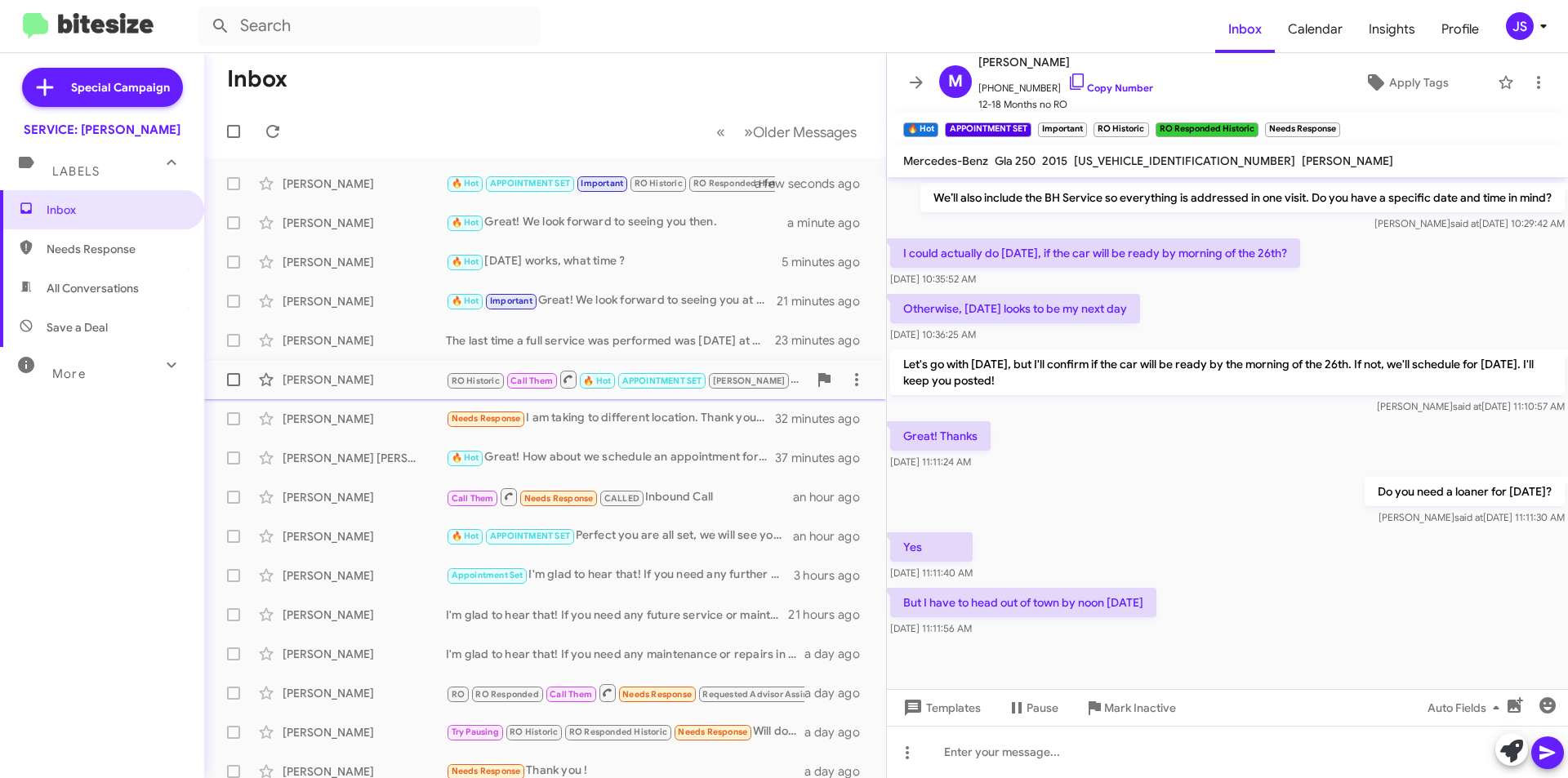
click at [394, 374] on div "[PERSON_NAME]" at bounding box center [364, 379] width 163 height 16
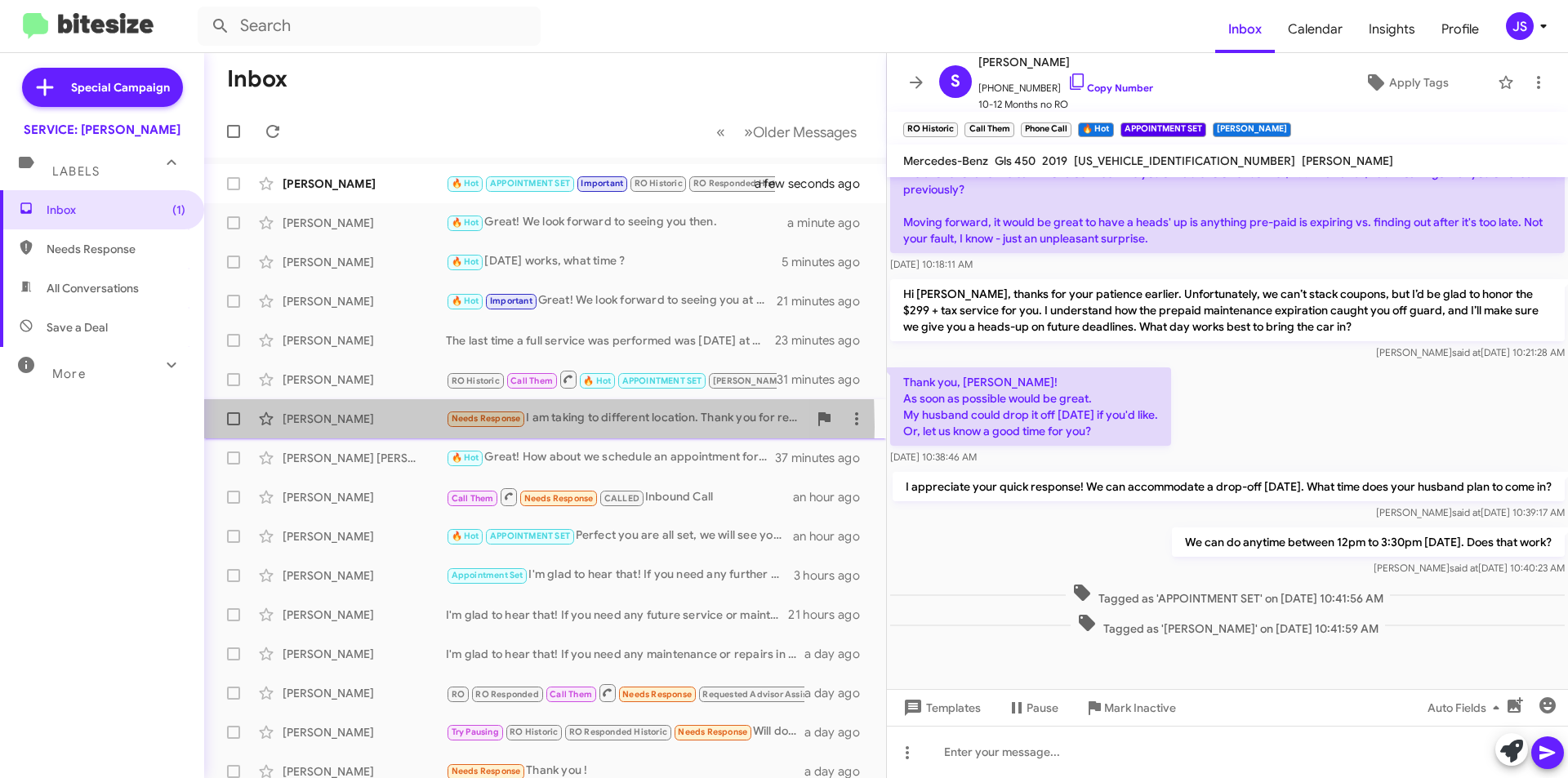
click at [322, 427] on div "Thone Soungpanya Needs Response I am taking to different location. Thank you fo…" at bounding box center [545, 419] width 656 height 33
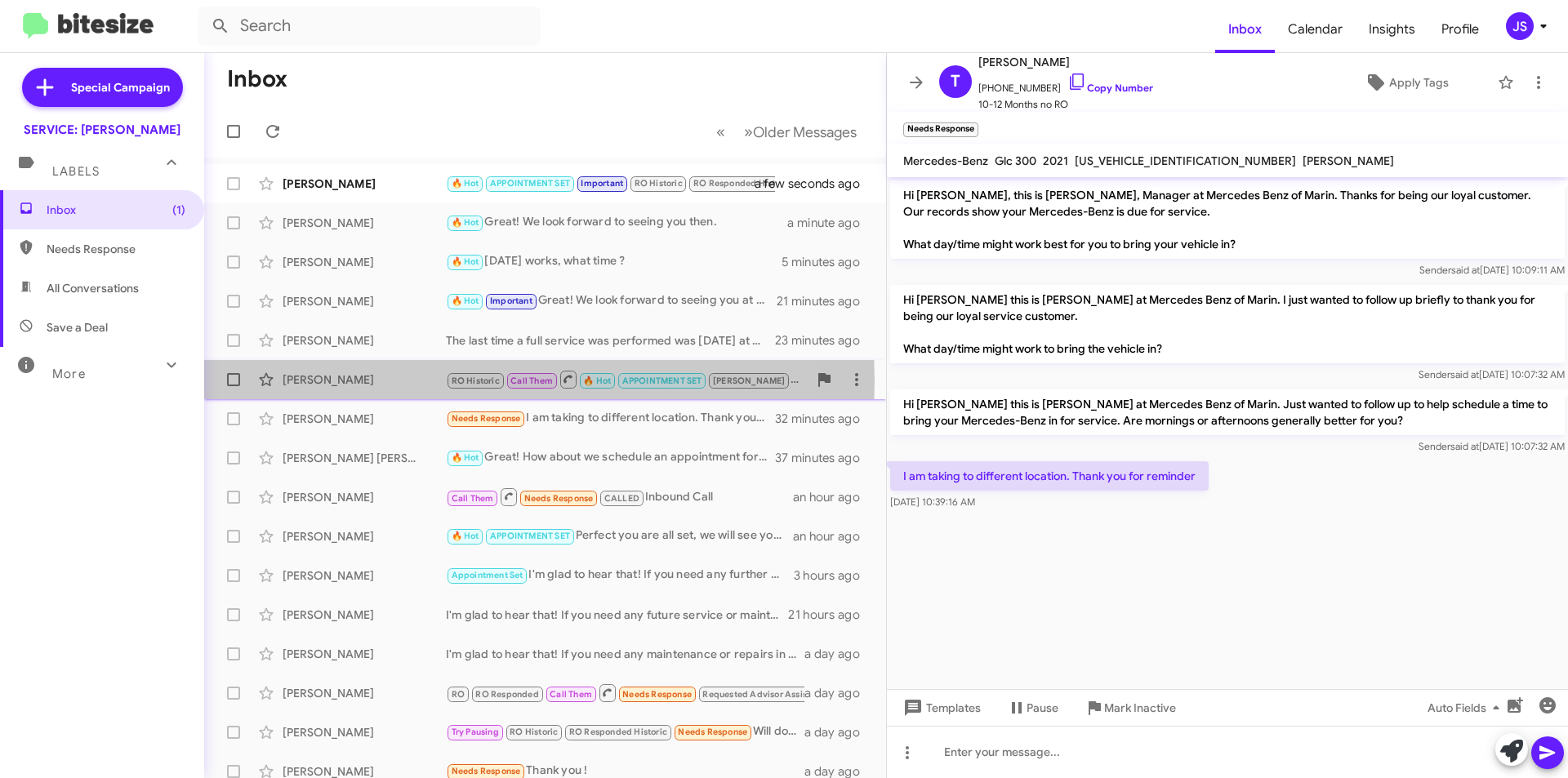
click at [327, 381] on div "[PERSON_NAME]" at bounding box center [364, 379] width 163 height 16
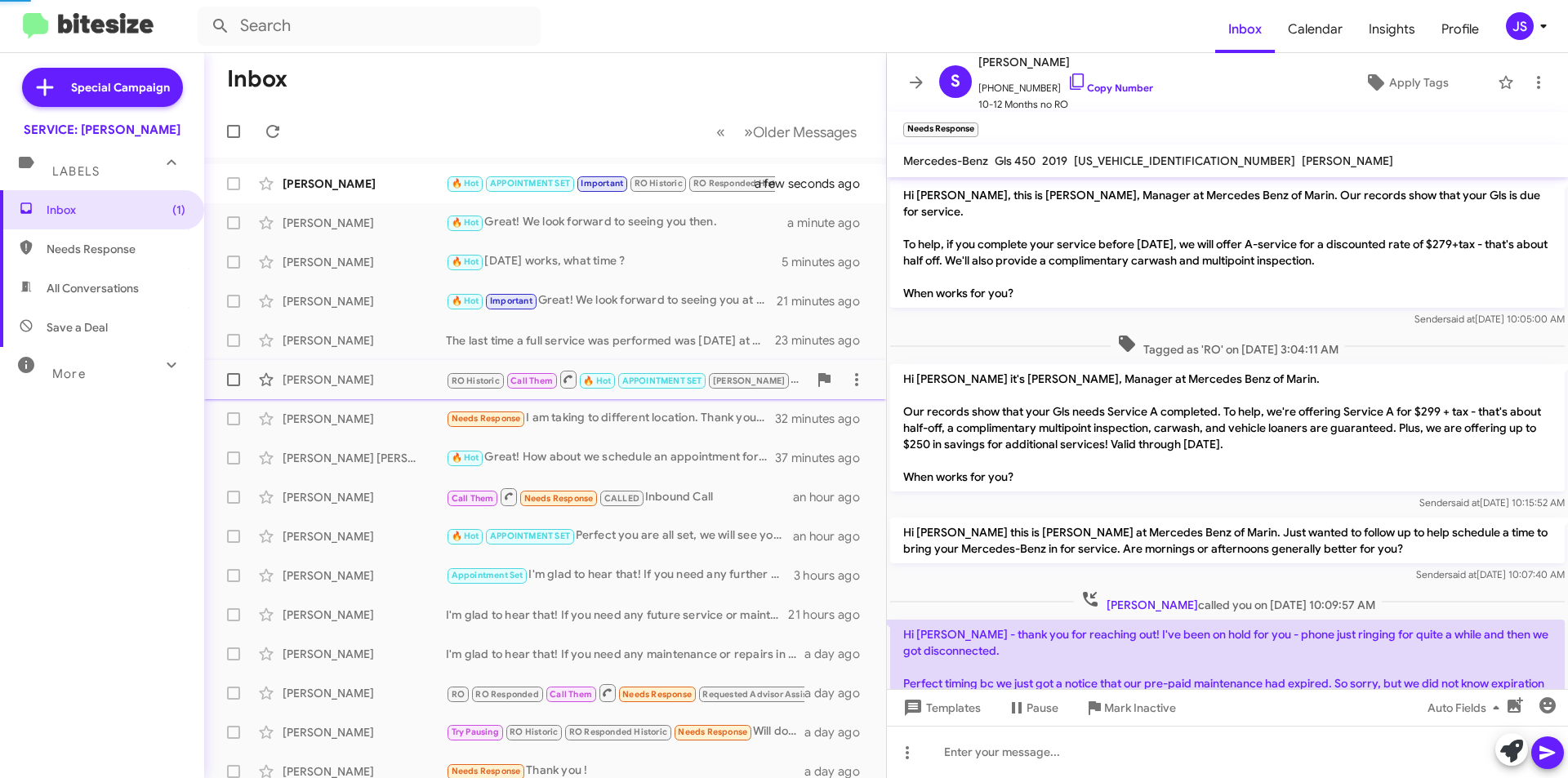
scroll to position [559, 0]
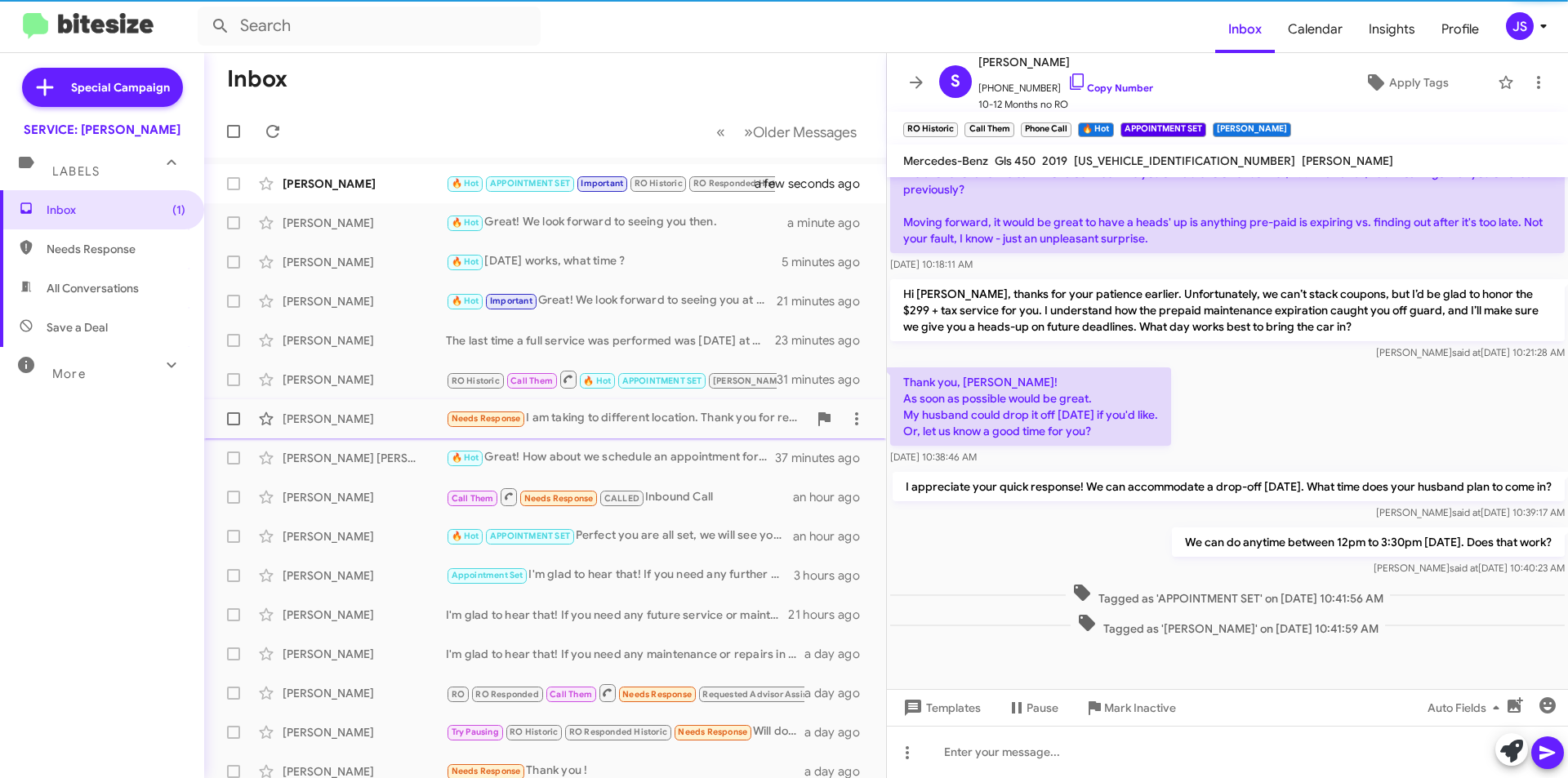
click at [329, 402] on span "Thone Soungpanya Needs Response I am taking to different location. Thank you fo…" at bounding box center [545, 418] width 682 height 39
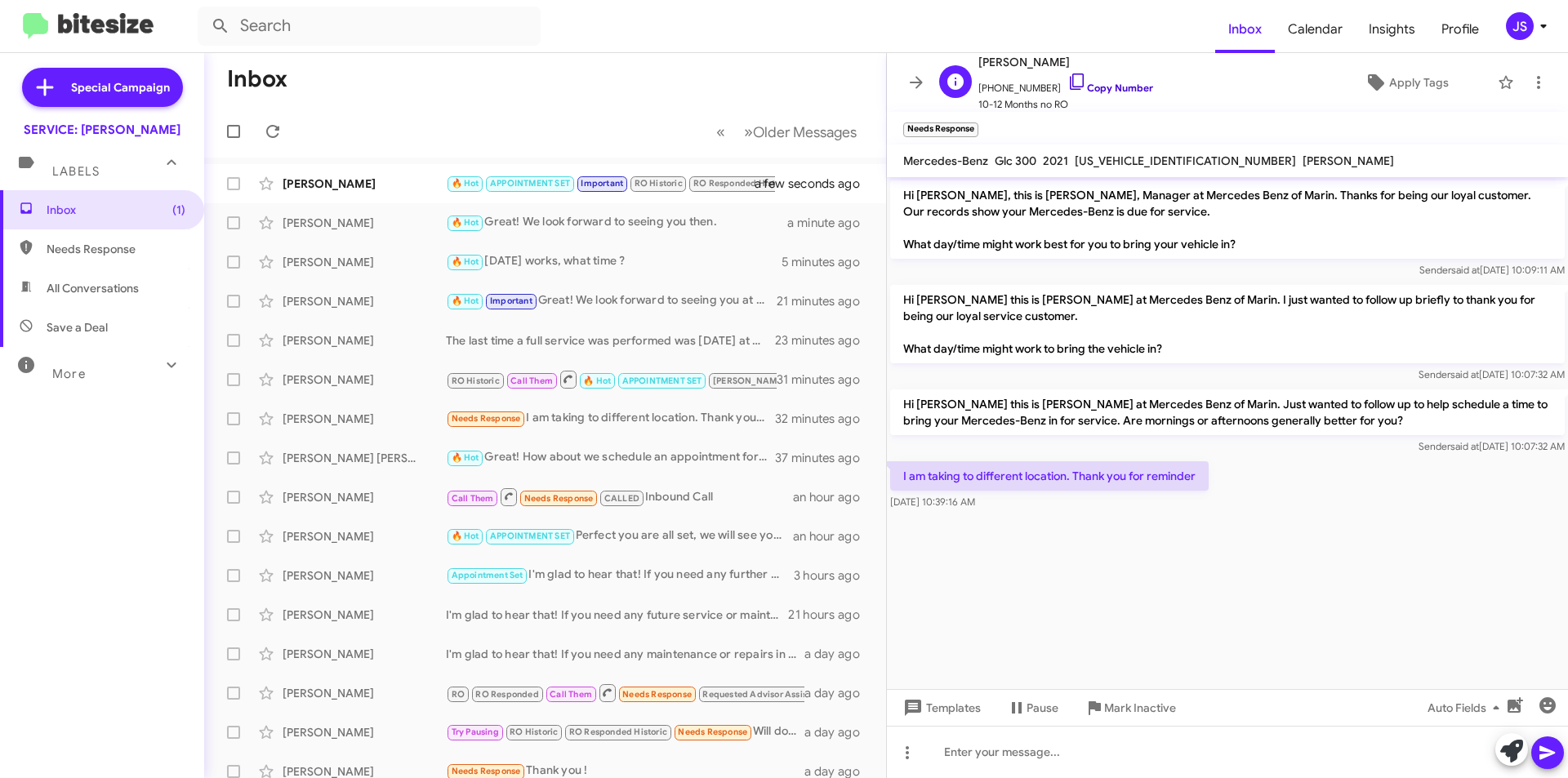
click at [1067, 76] on icon at bounding box center [1077, 82] width 19 height 19
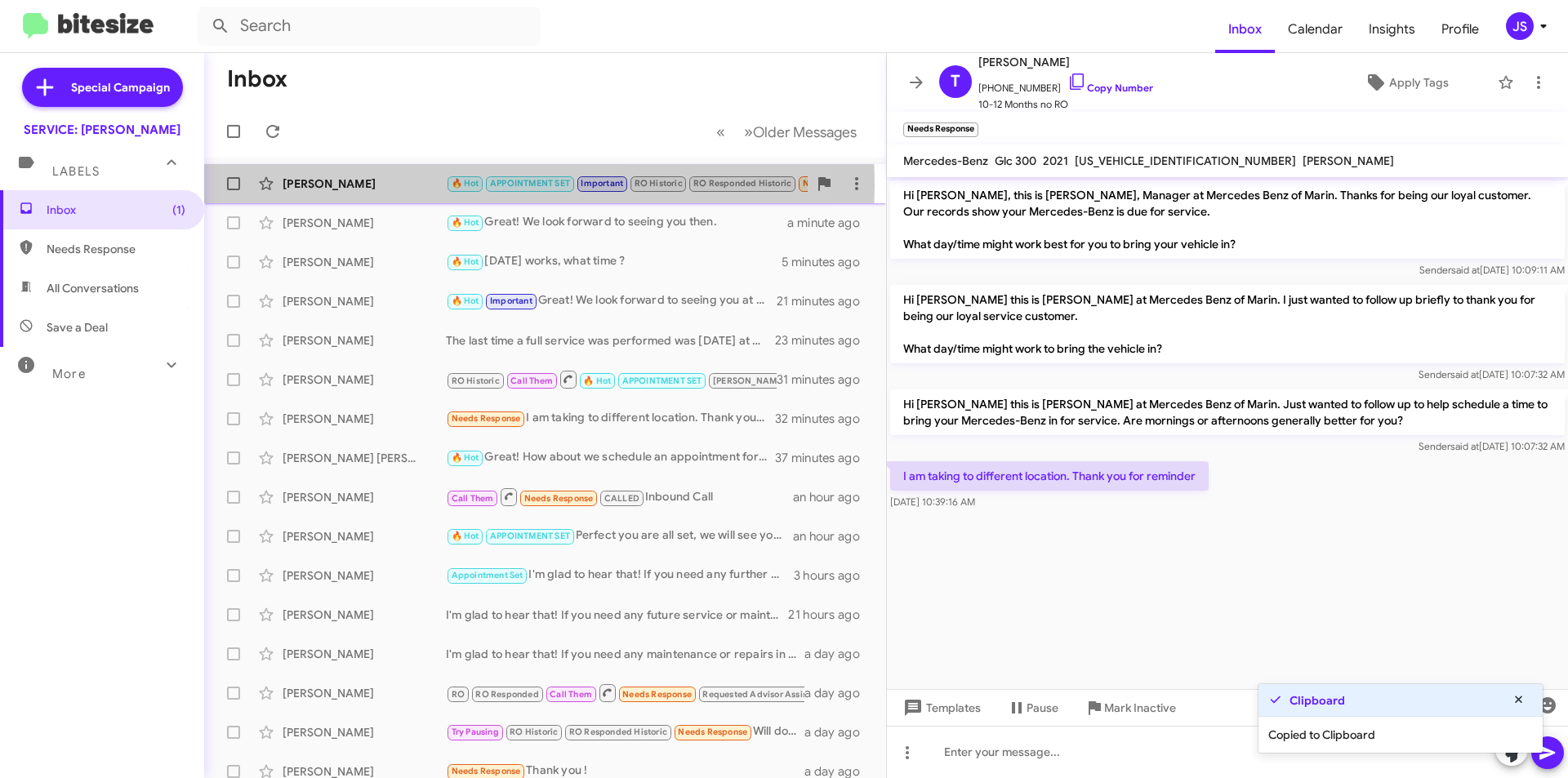
click at [437, 186] on div "[PERSON_NAME]" at bounding box center [364, 183] width 163 height 16
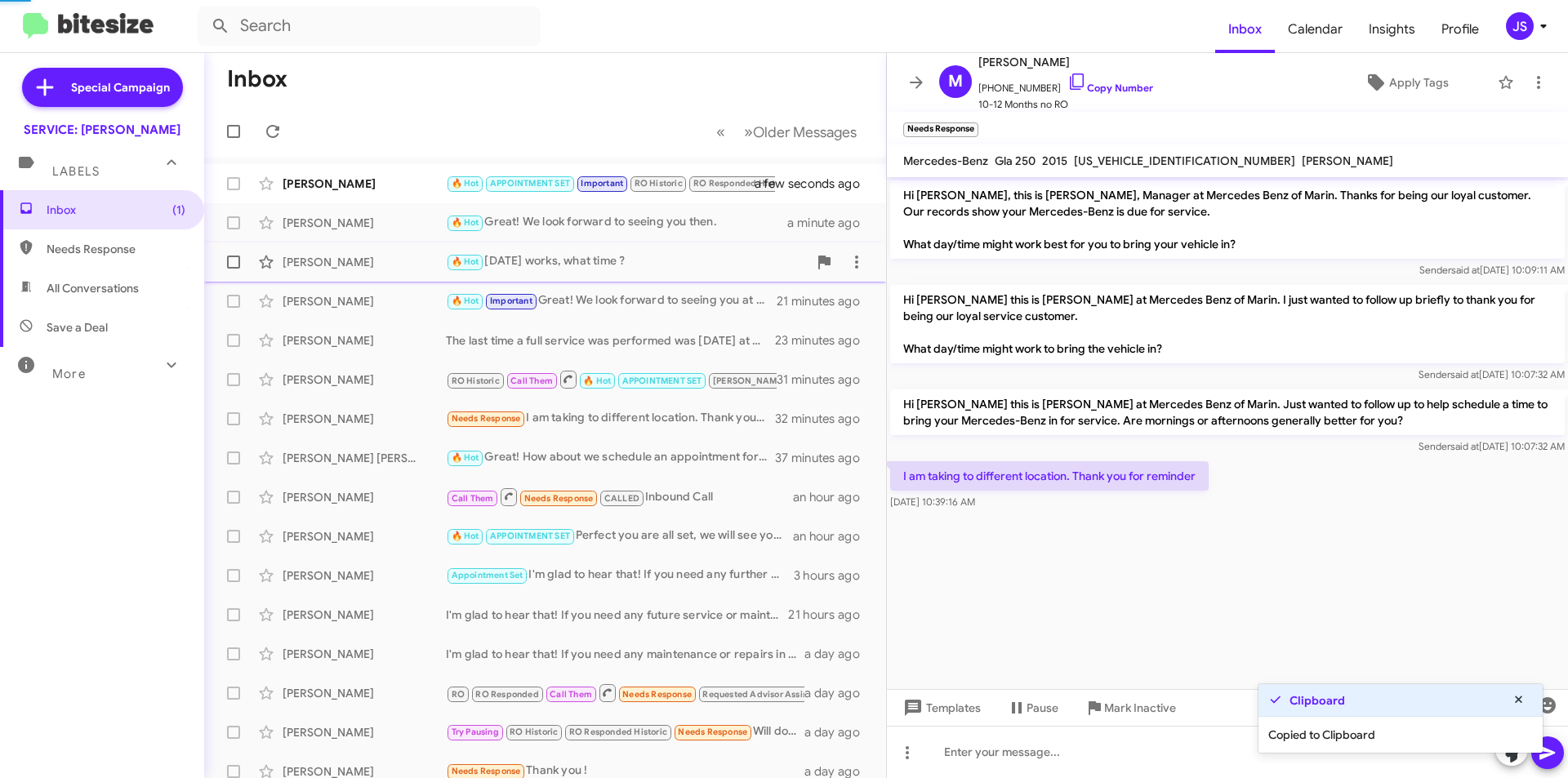
scroll to position [842, 0]
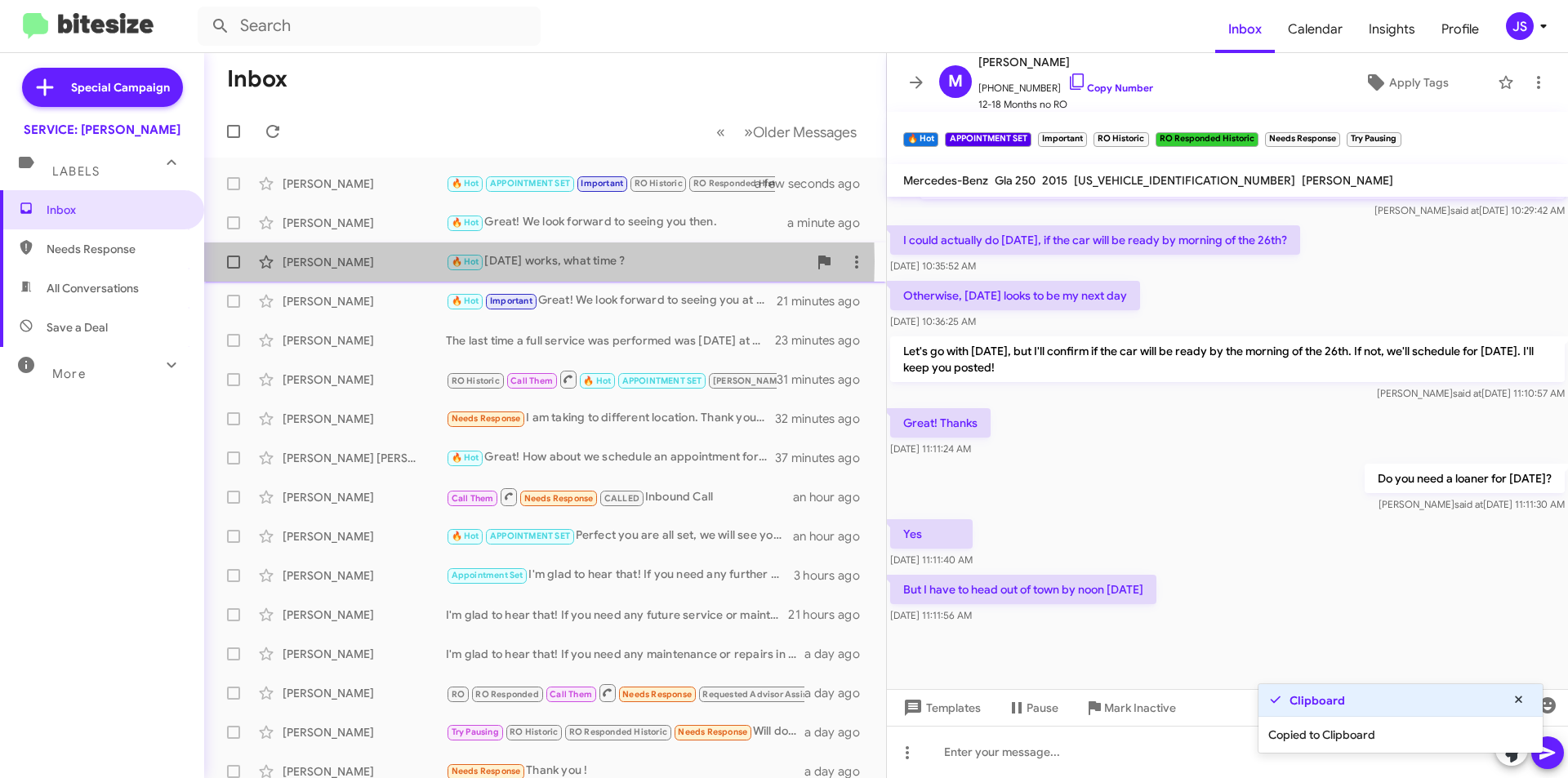
click at [371, 261] on div "[PERSON_NAME]" at bounding box center [364, 262] width 163 height 16
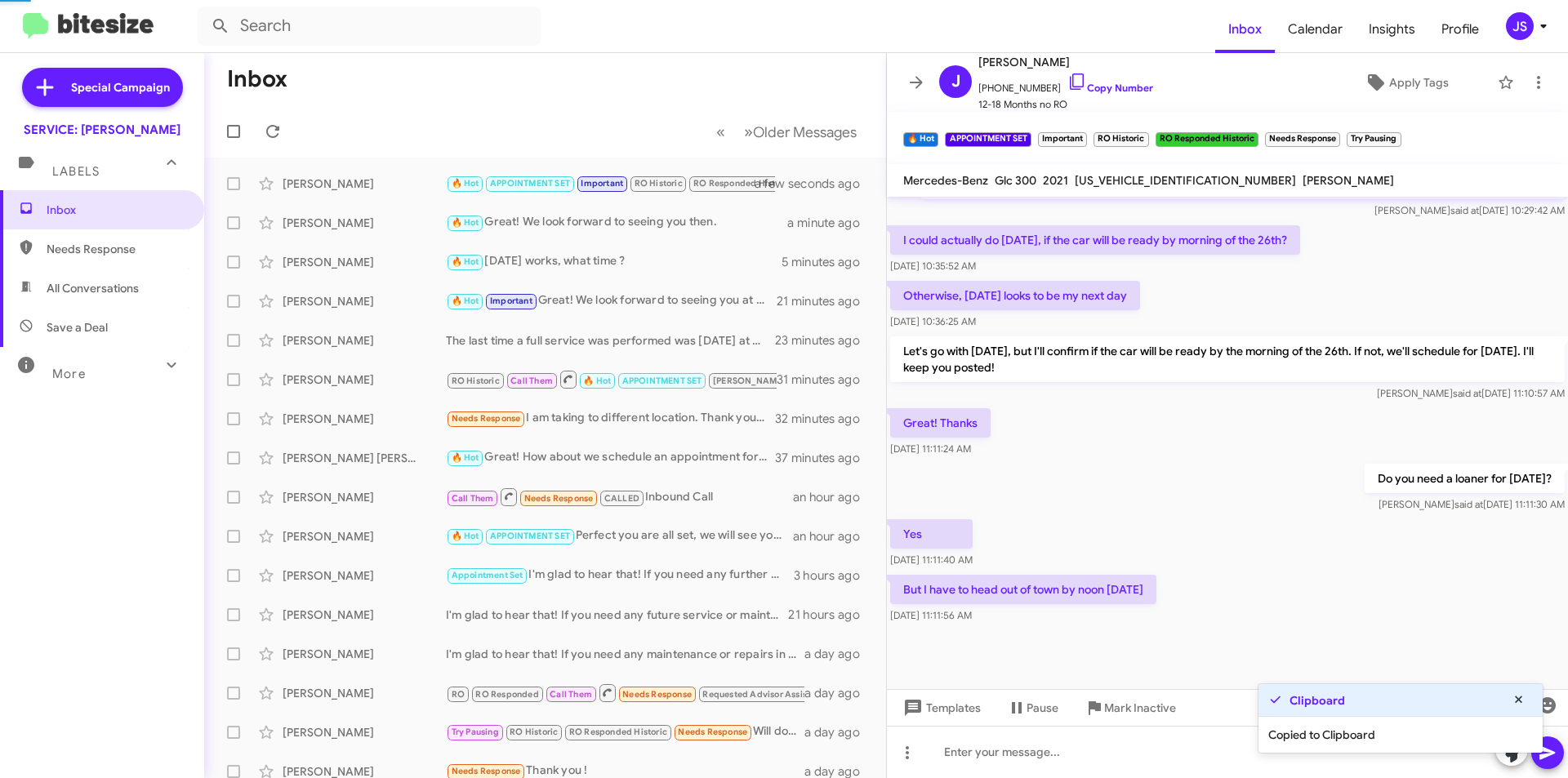
scroll to position [612, 0]
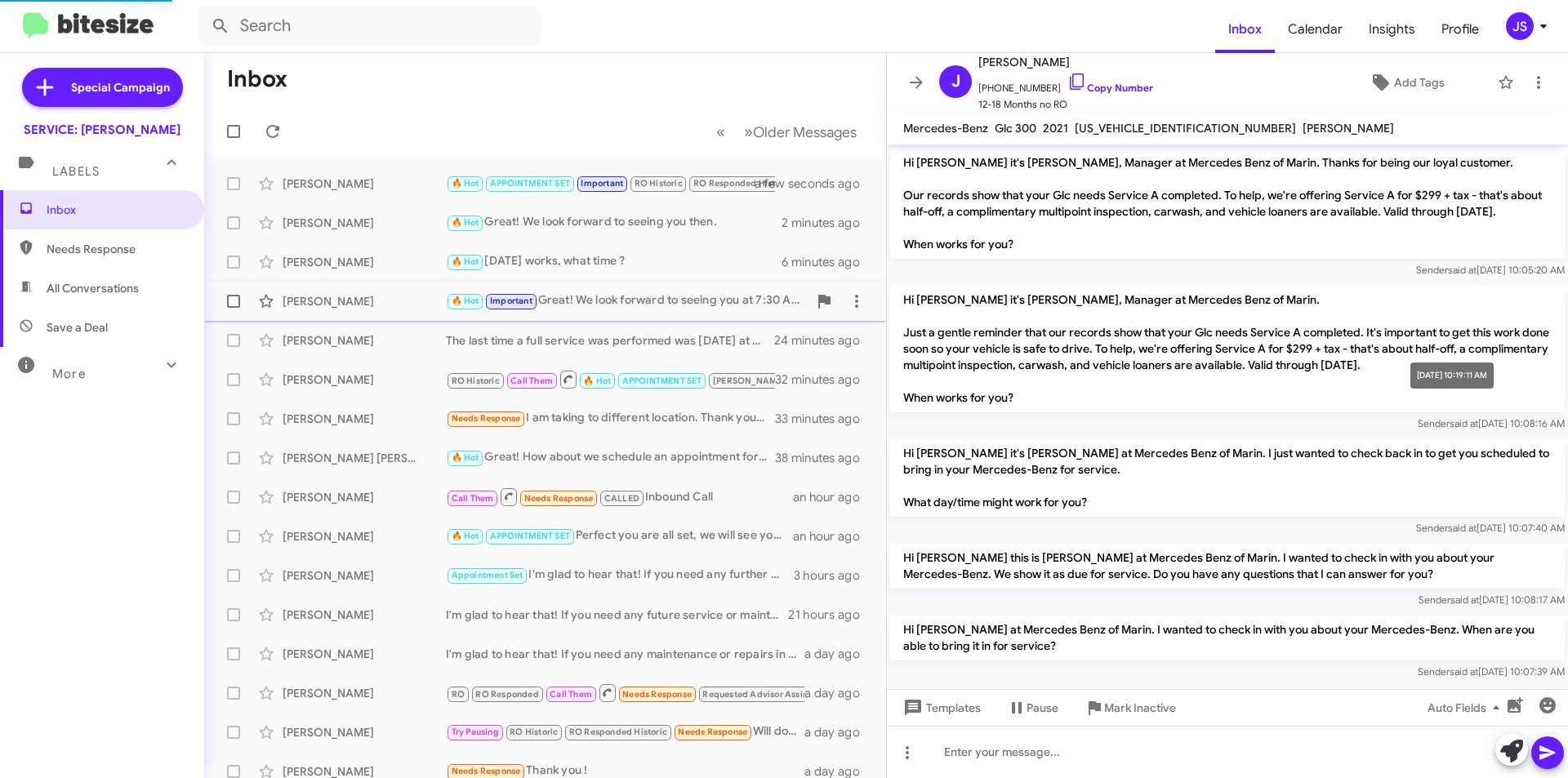
scroll to position [579, 0]
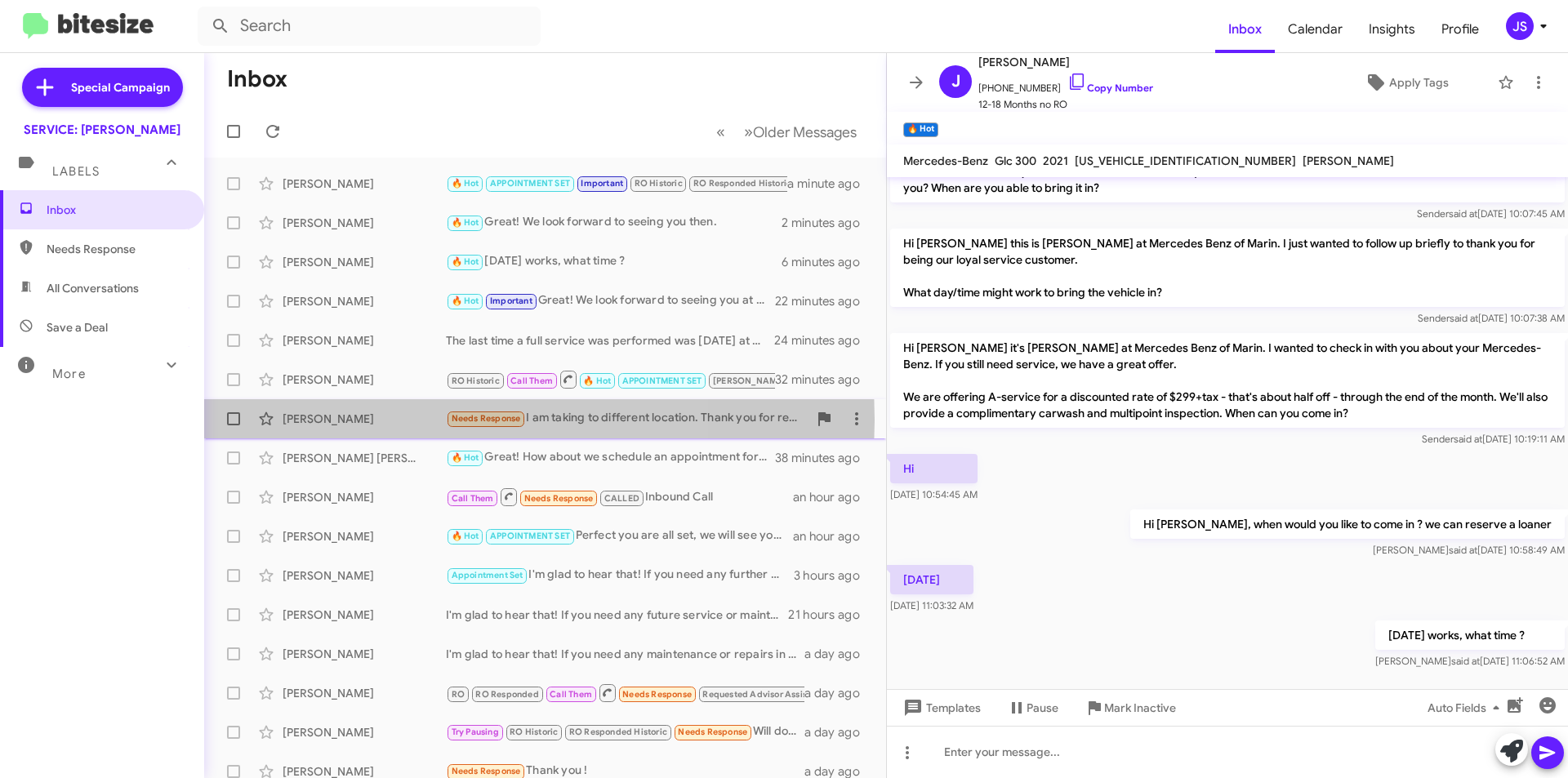
click at [376, 420] on div "[PERSON_NAME]" at bounding box center [364, 418] width 163 height 16
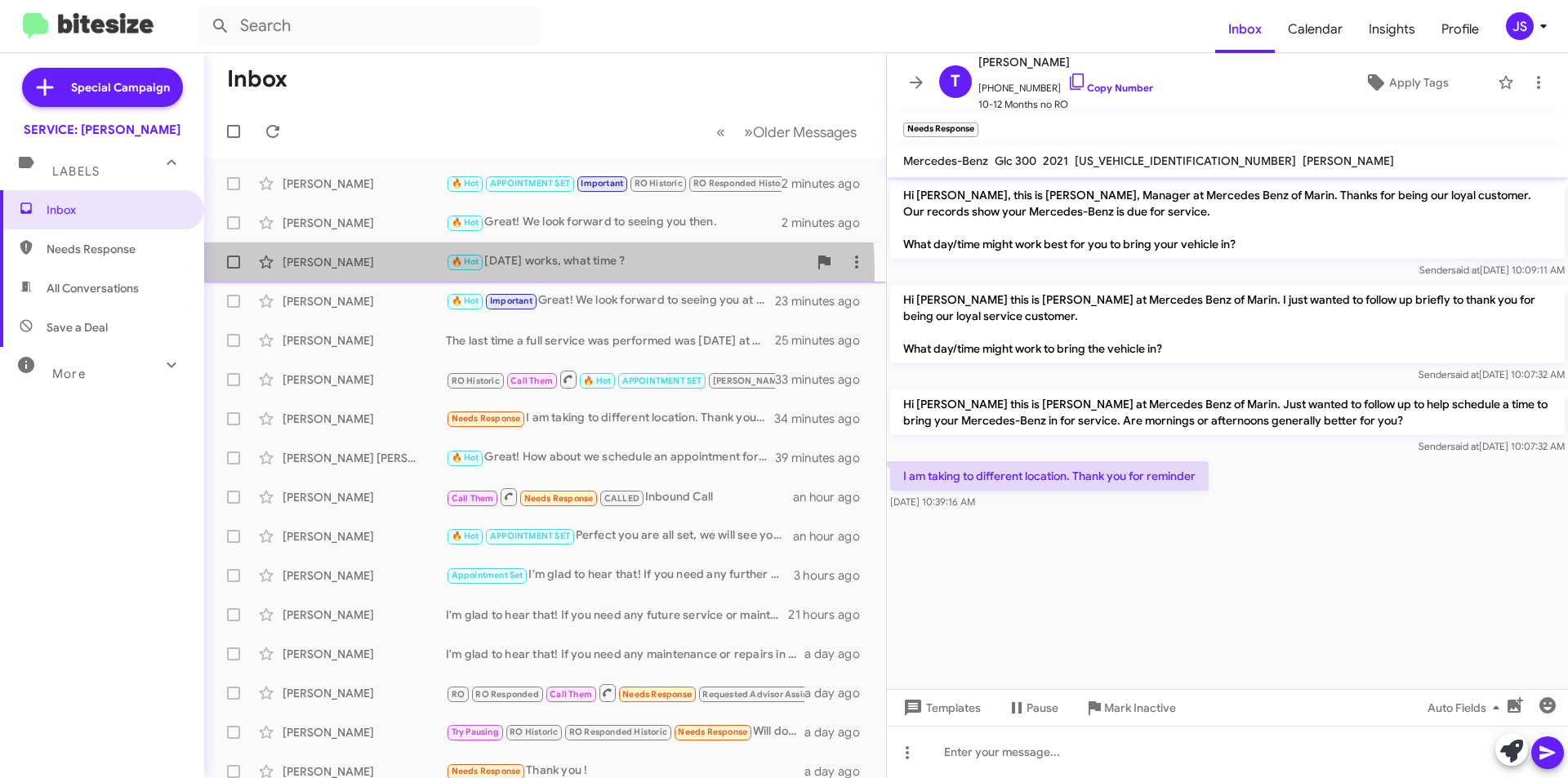
click at [430, 273] on div "[PERSON_NAME] 🔥 Hot [DATE] works, what time ? 7 minutes ago" at bounding box center [545, 262] width 656 height 33
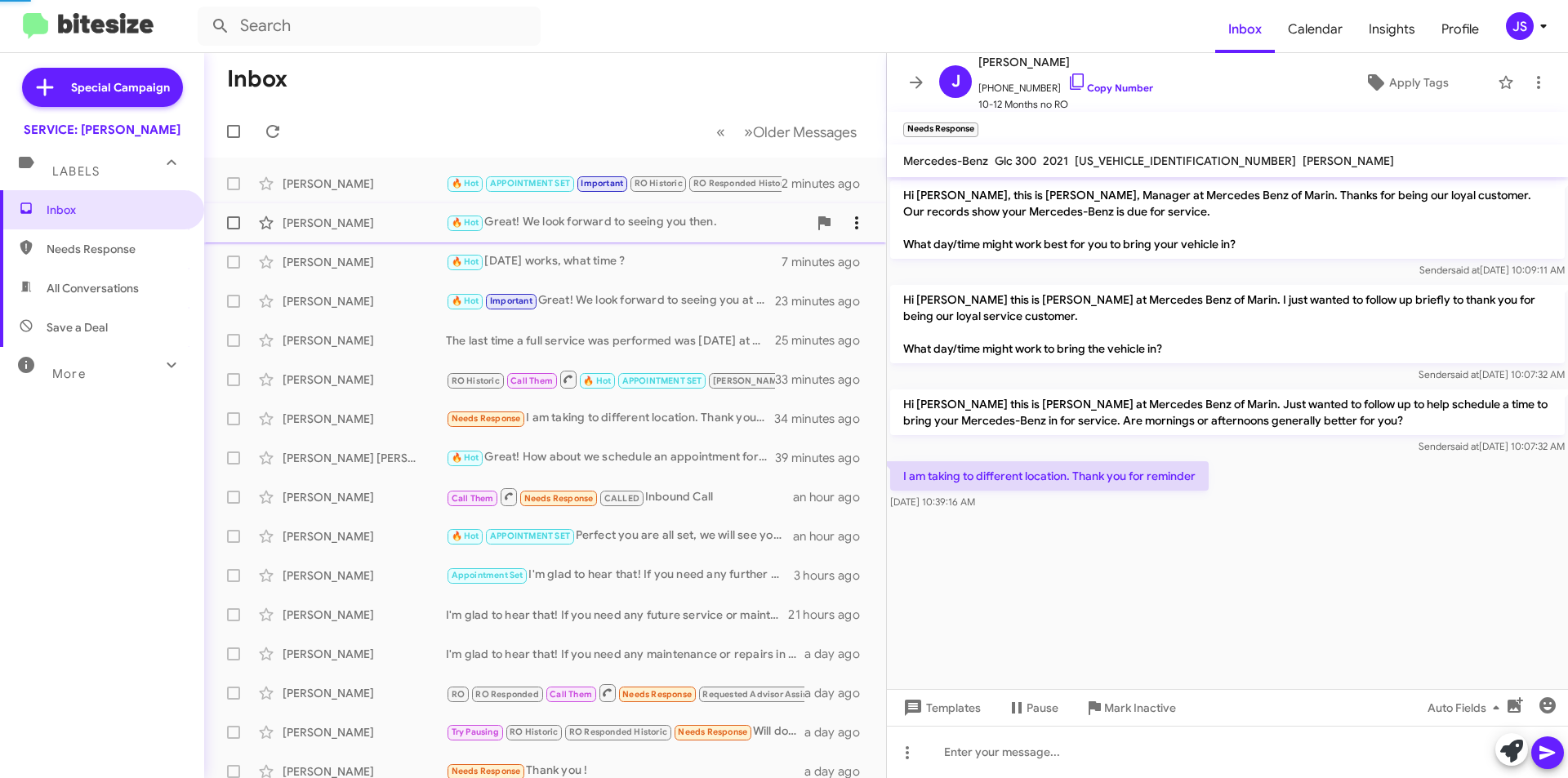
scroll to position [612, 0]
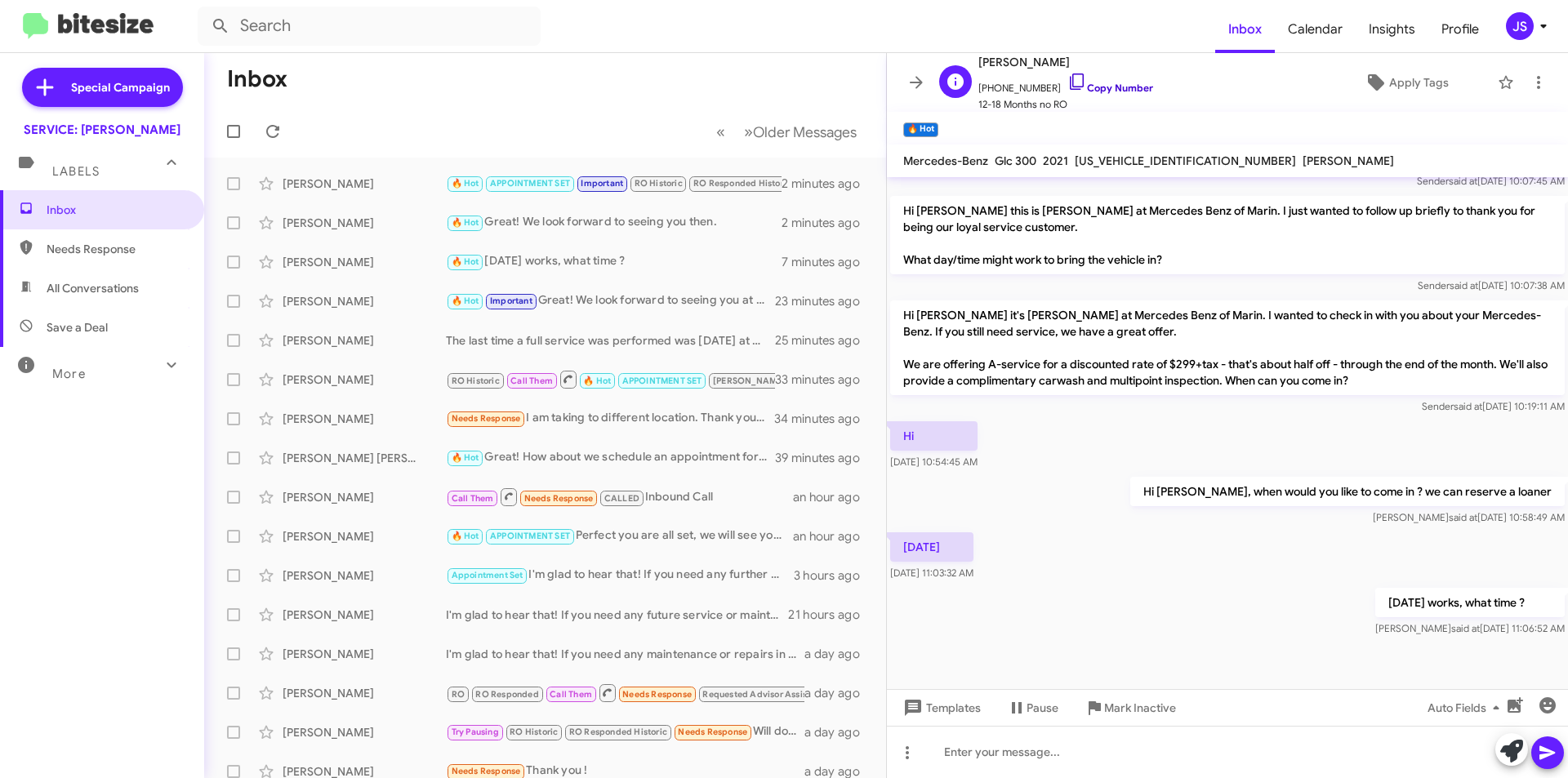
click at [1067, 82] on icon at bounding box center [1077, 82] width 19 height 19
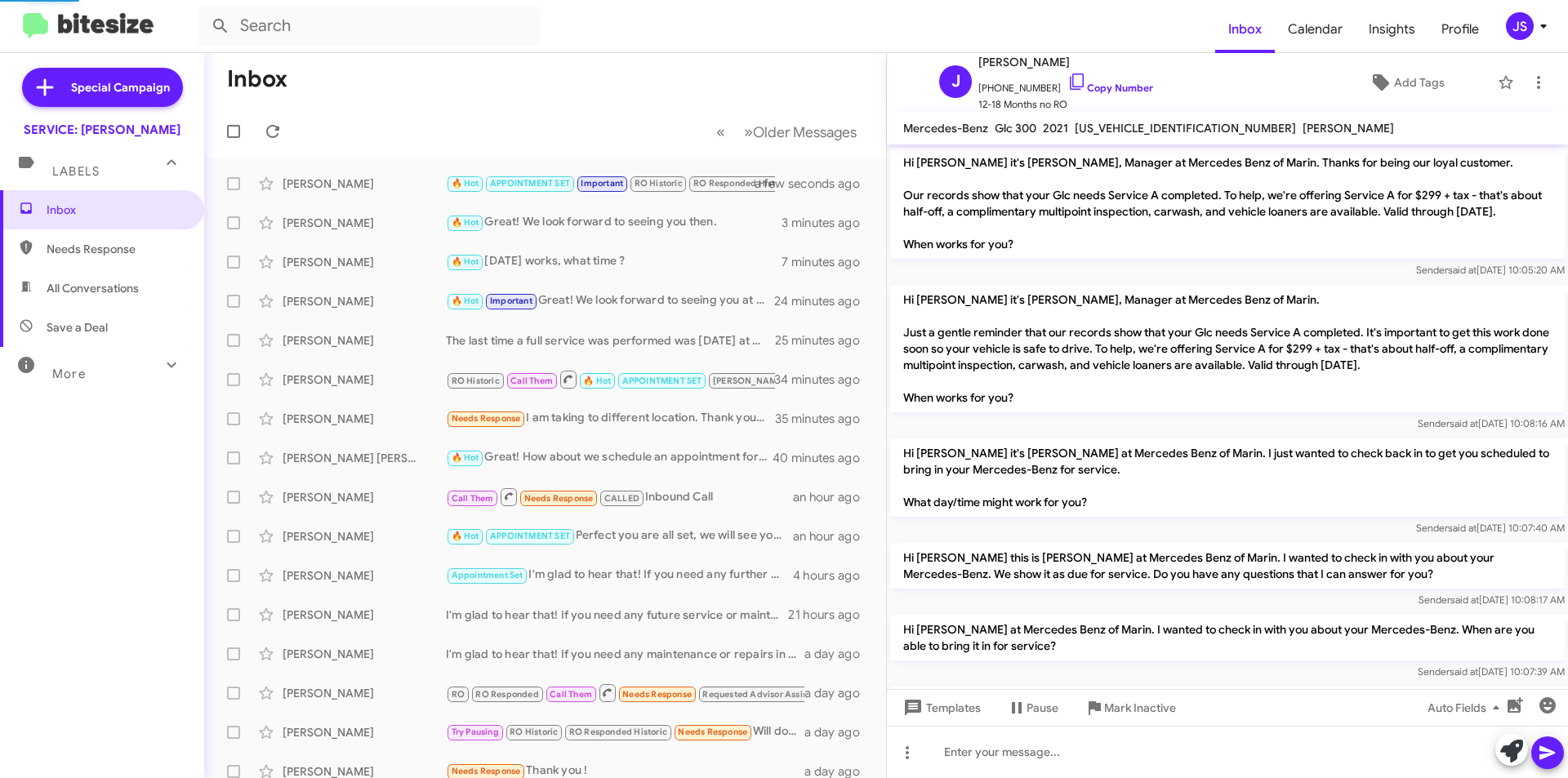
scroll to position [579, 0]
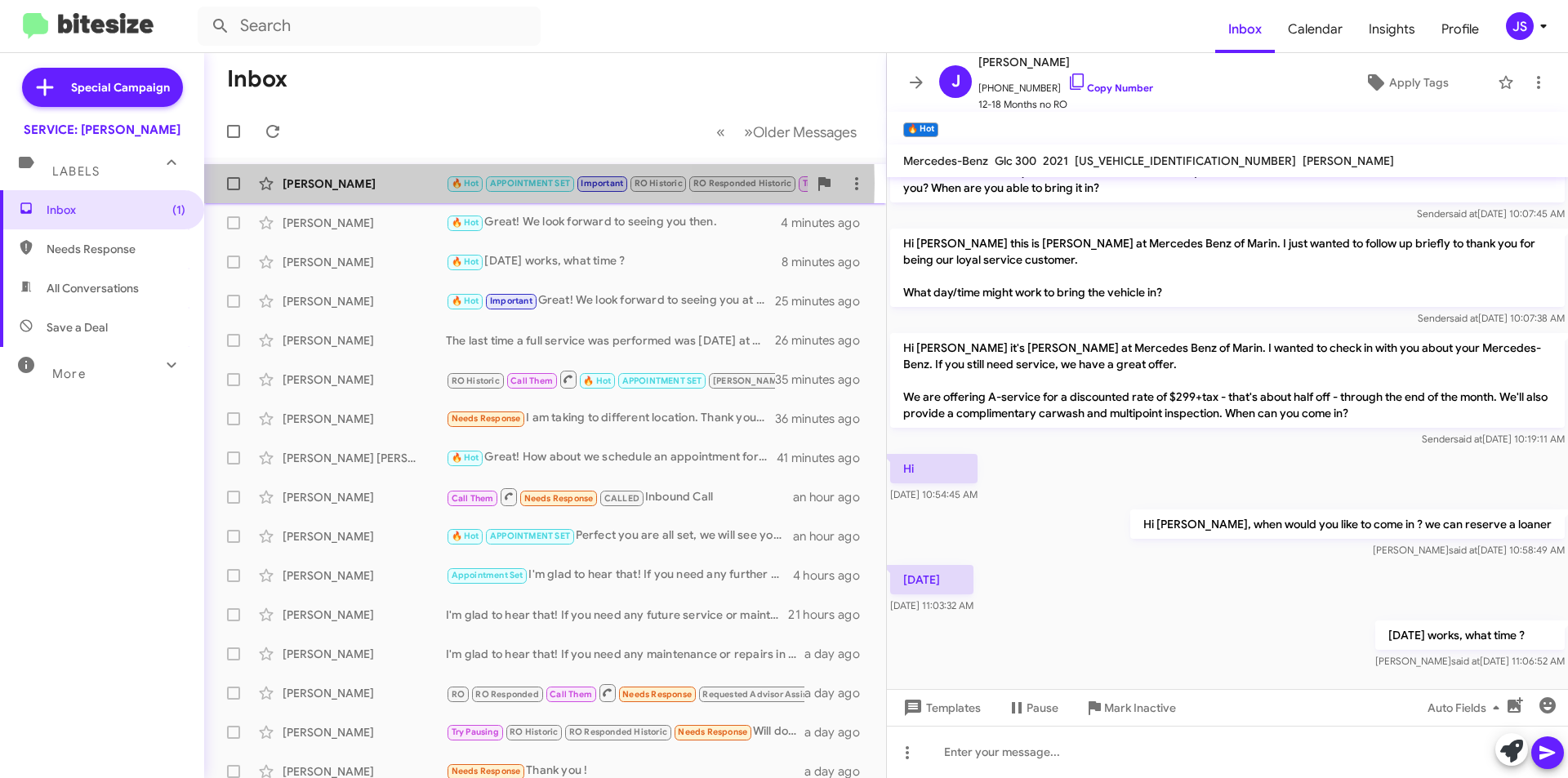
click at [367, 182] on div "[PERSON_NAME]" at bounding box center [364, 183] width 163 height 16
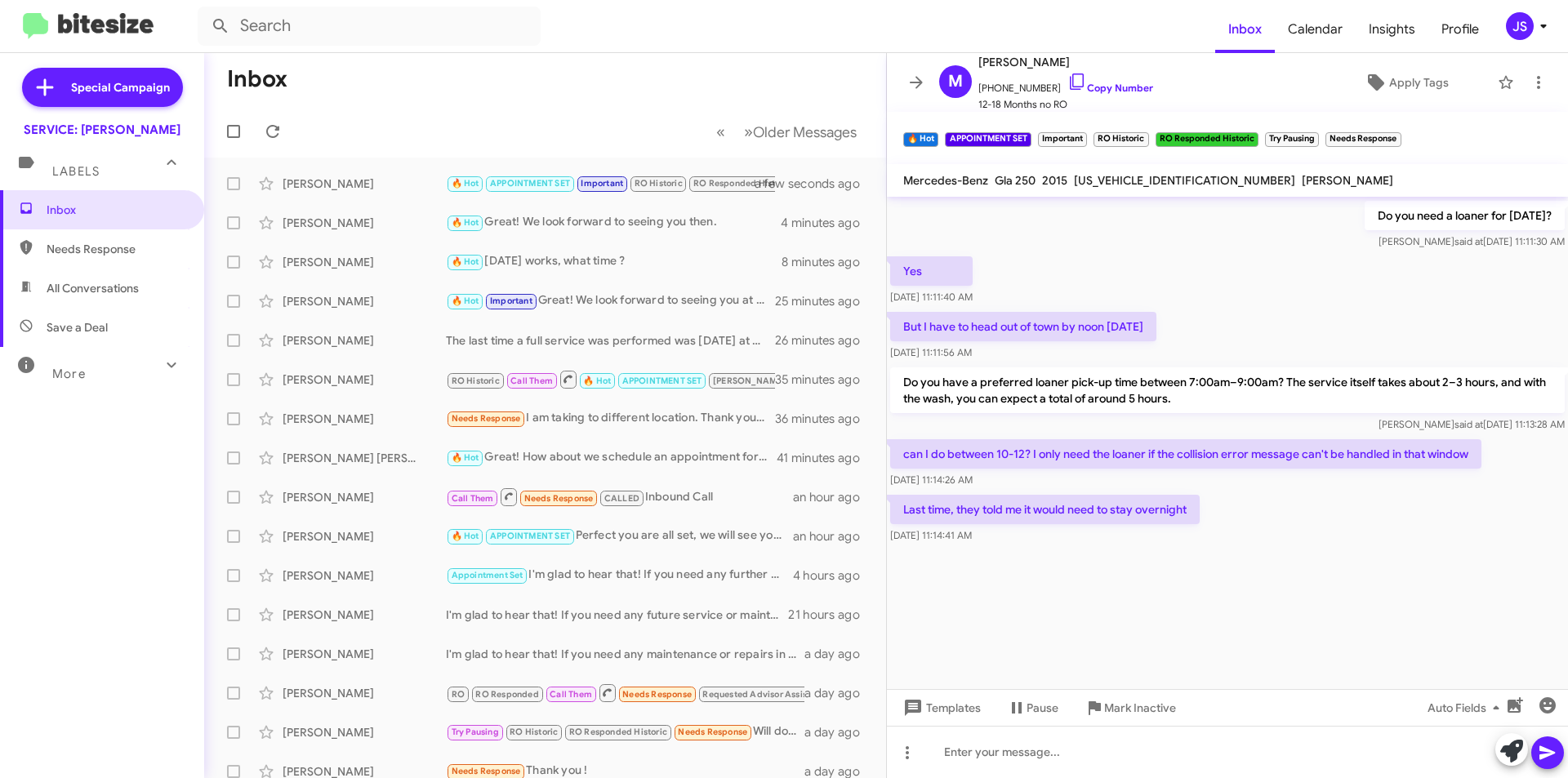
scroll to position [2355, 0]
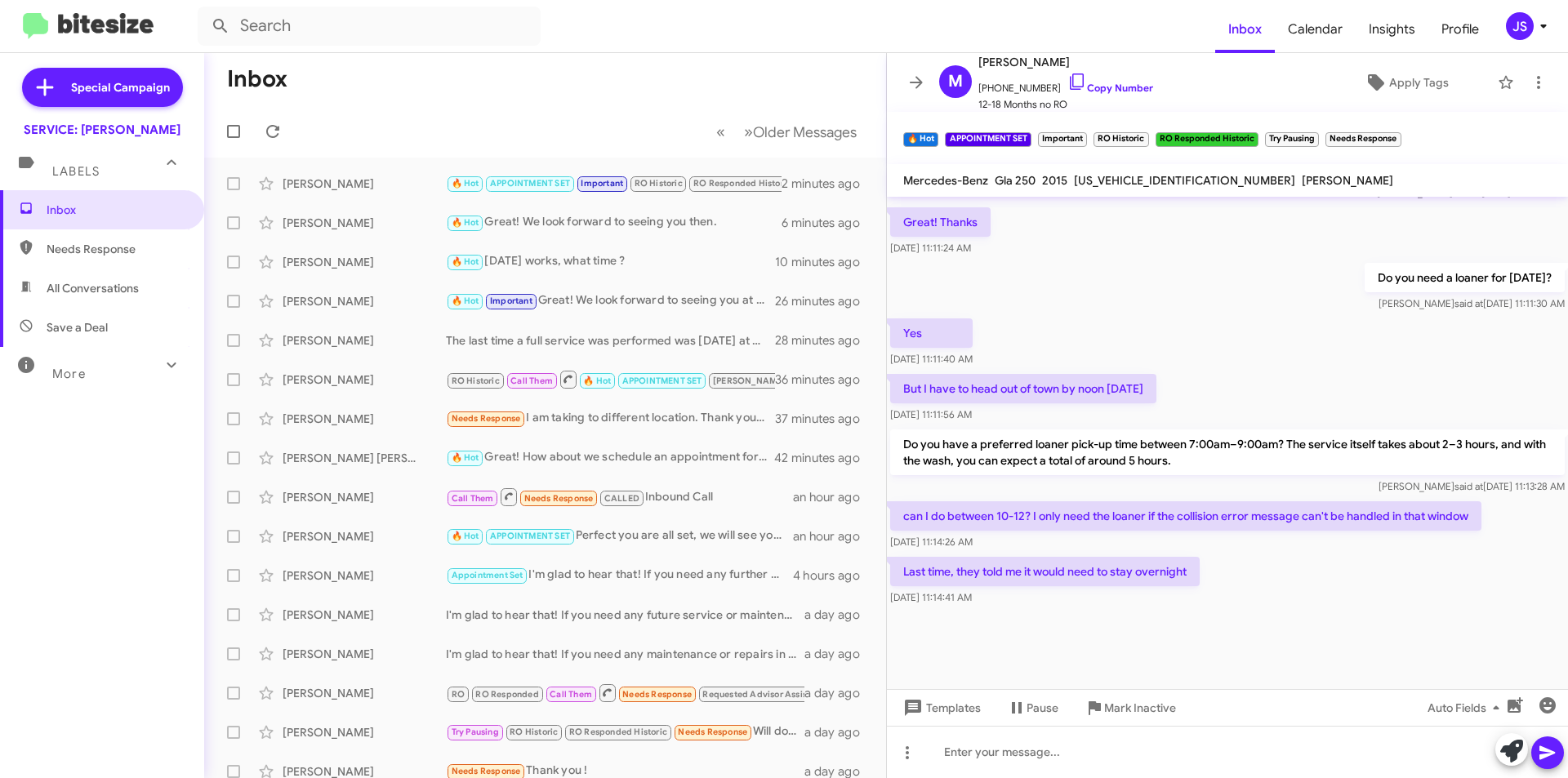
scroll to position [861, 0]
click at [93, 286] on span "All Conversations" at bounding box center [93, 288] width 92 height 16
type input "in:all-conversations"
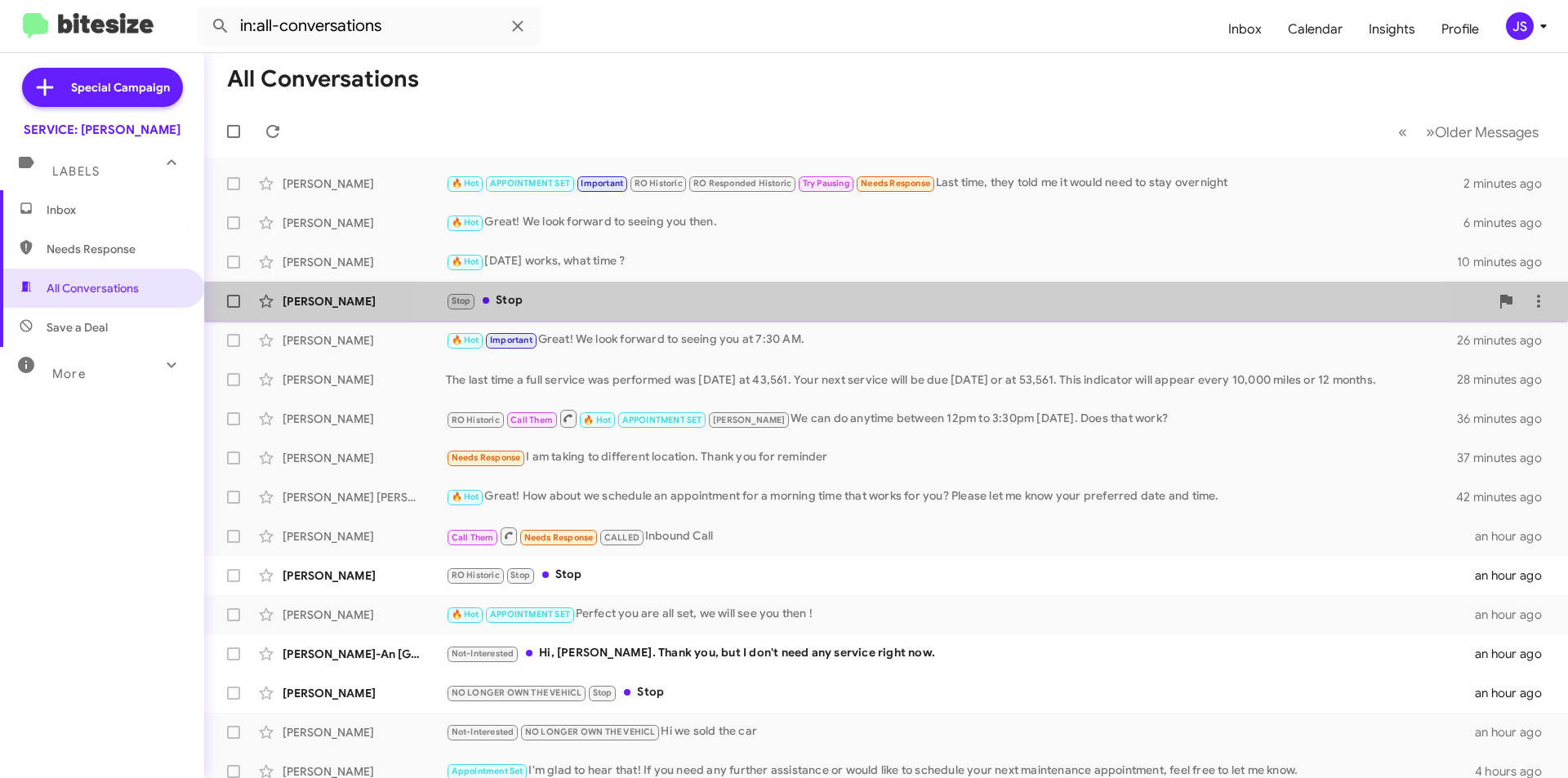
click at [920, 301] on div "Stop Stop" at bounding box center [968, 301] width 1043 height 19
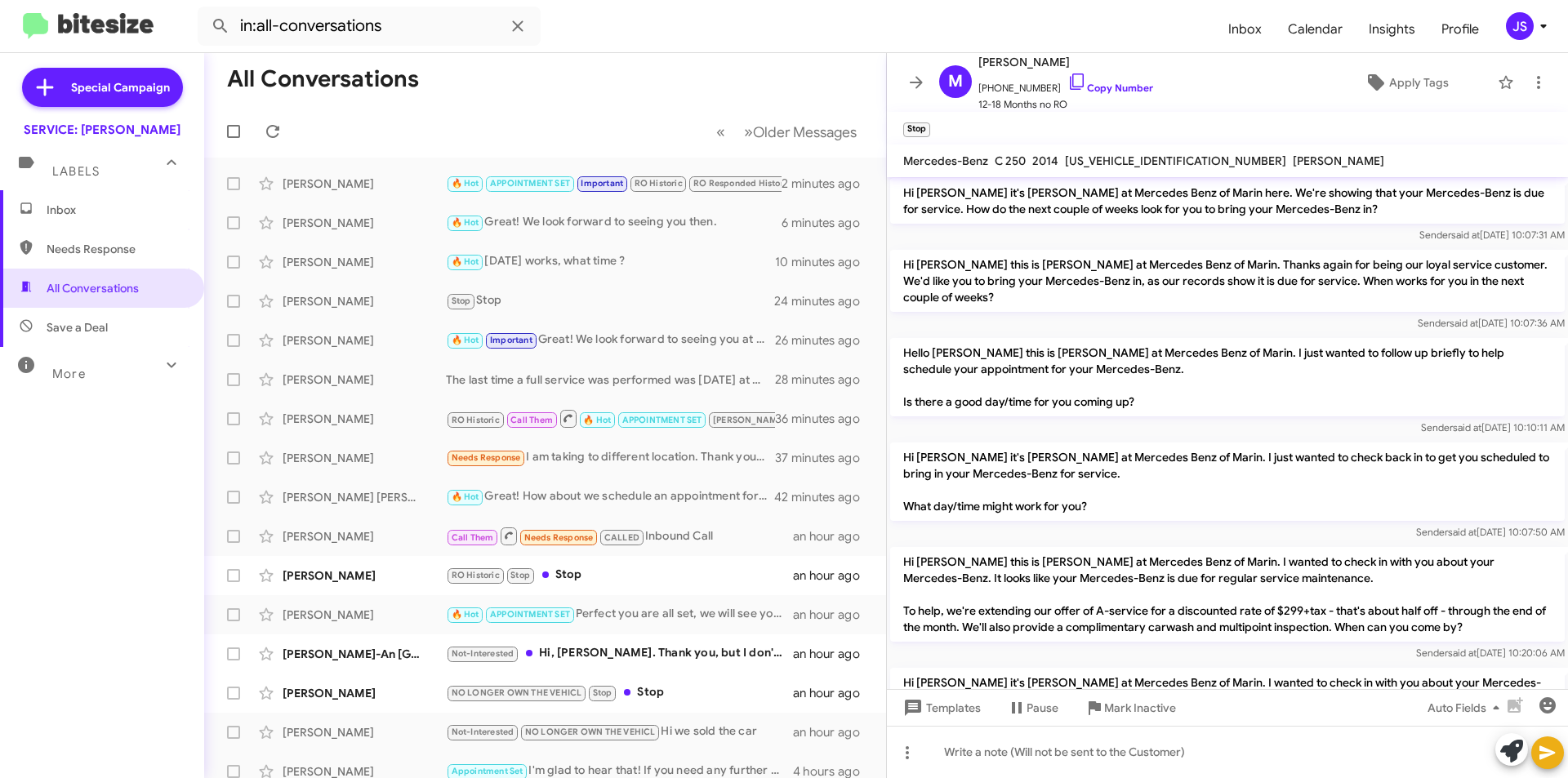
scroll to position [351, 0]
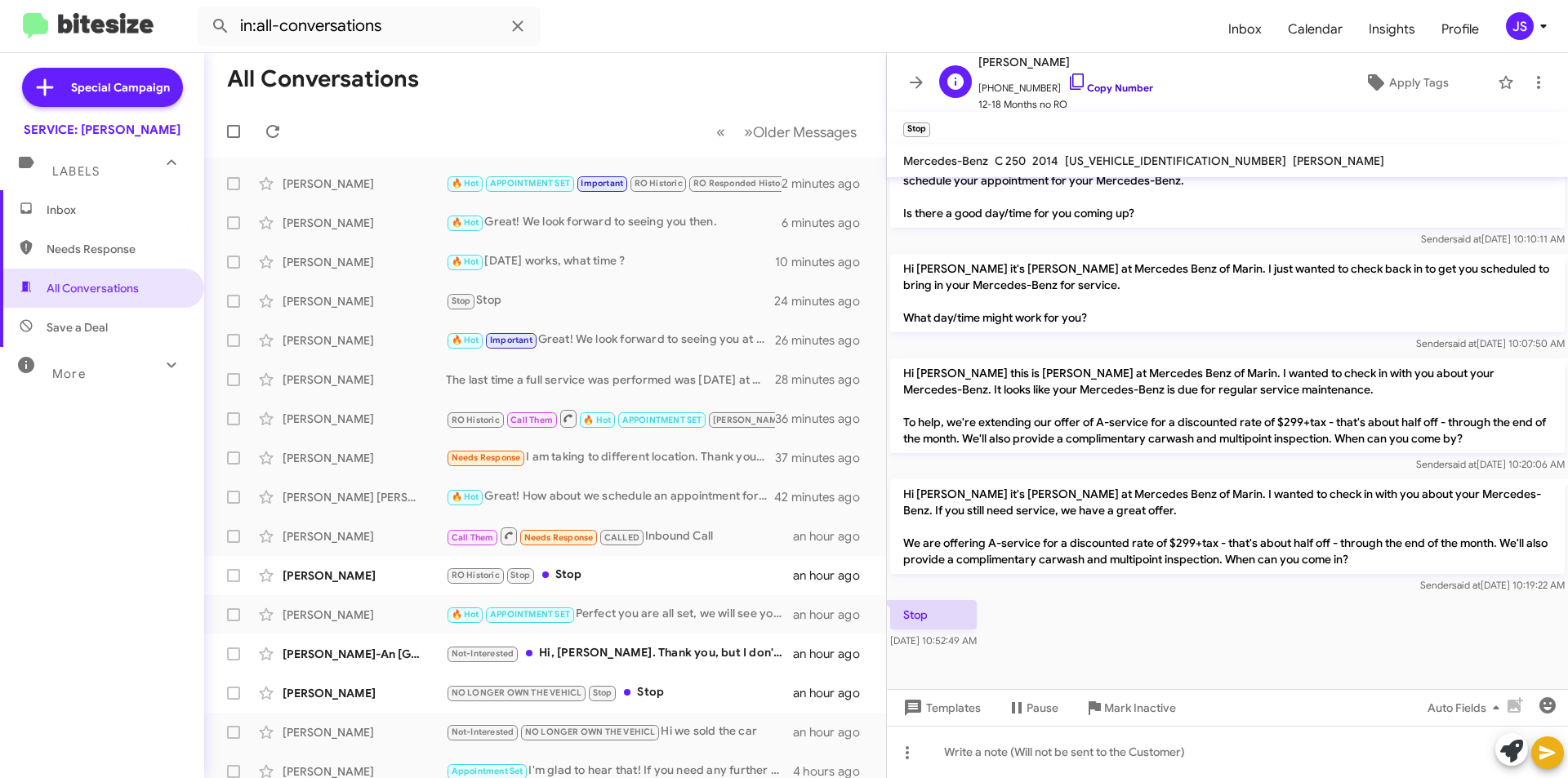
click at [1067, 83] on icon at bounding box center [1077, 82] width 19 height 19
click at [695, 575] on div "RO Historic Stop Stop" at bounding box center [626, 576] width 362 height 19
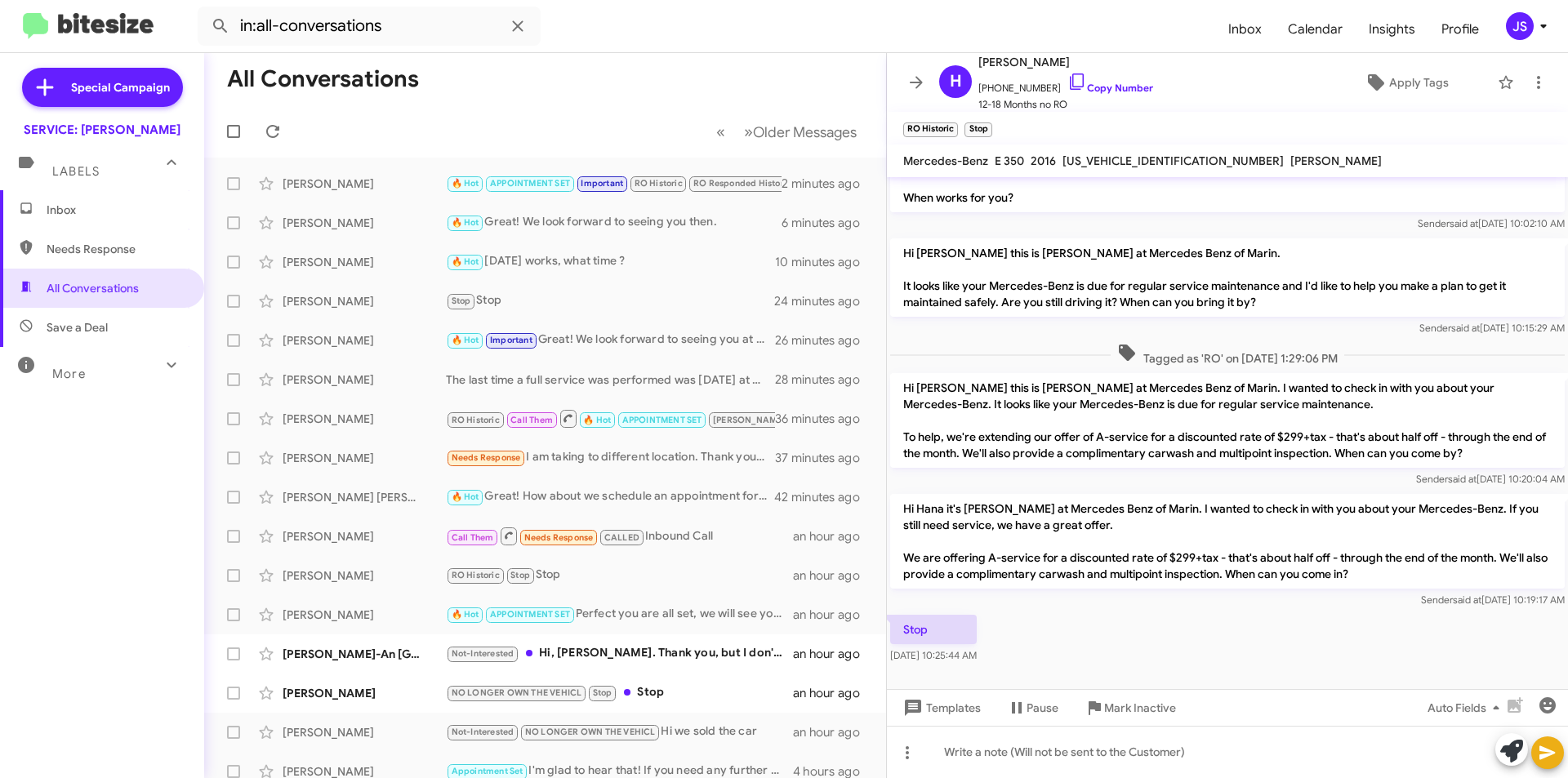
scroll to position [549, 0]
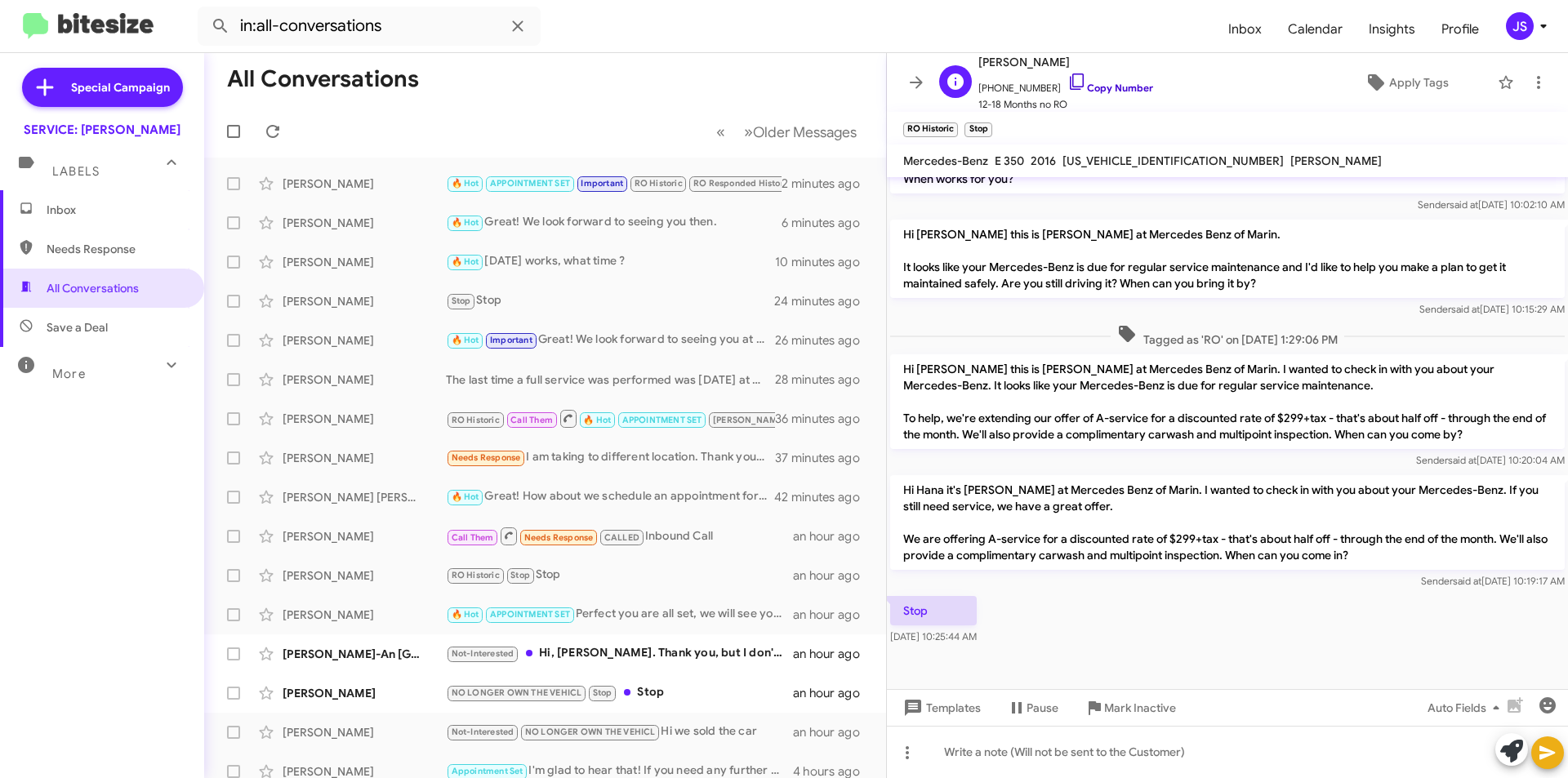
click at [1067, 85] on icon at bounding box center [1077, 82] width 19 height 19
click at [708, 649] on div "Not-Interested Hi, Omar. Thank you, but I don't need any service right now." at bounding box center [626, 654] width 362 height 19
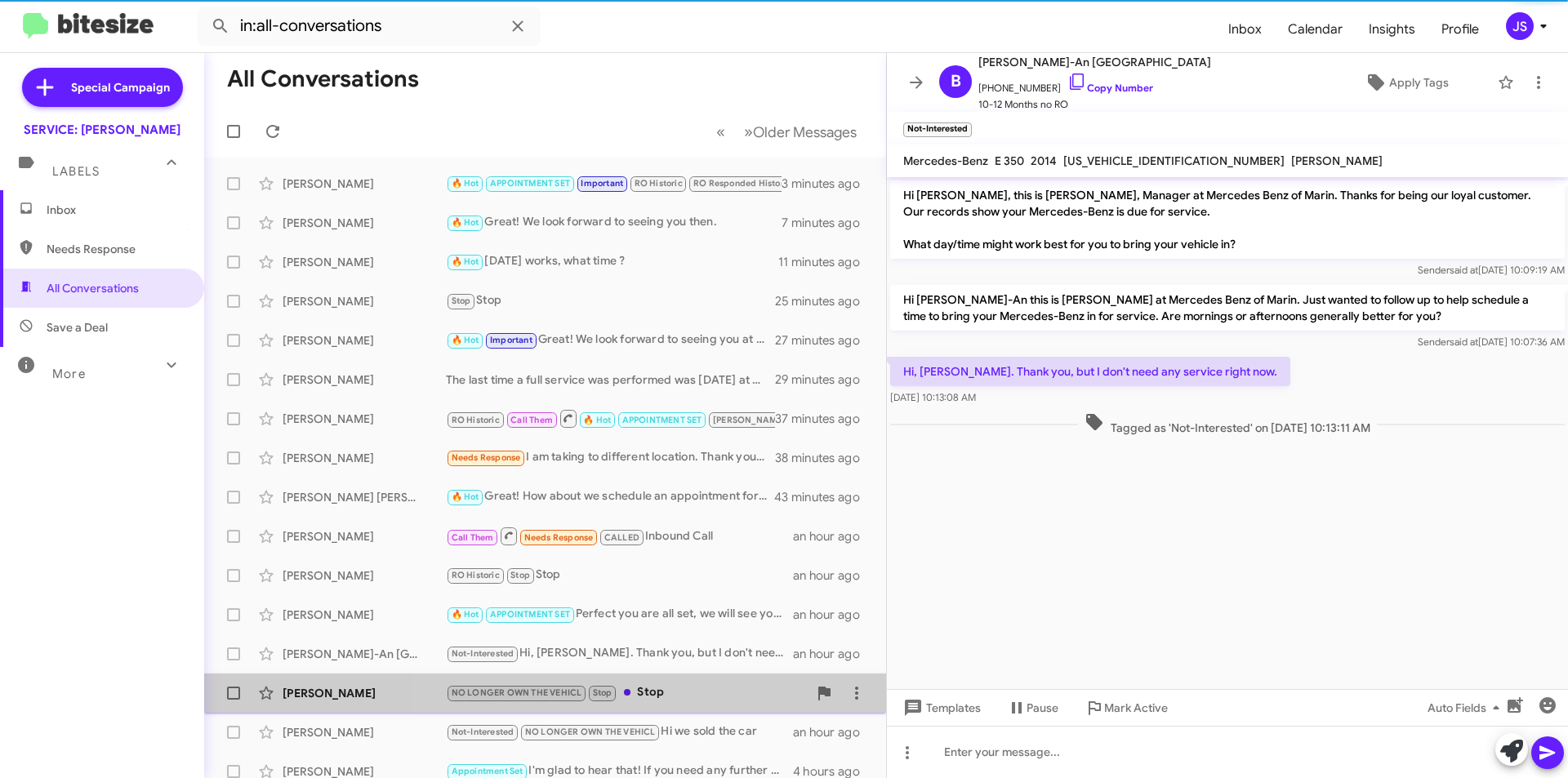
click at [707, 695] on div "NO LONGER OWN THE VEHICL Stop Stop" at bounding box center [626, 694] width 362 height 19
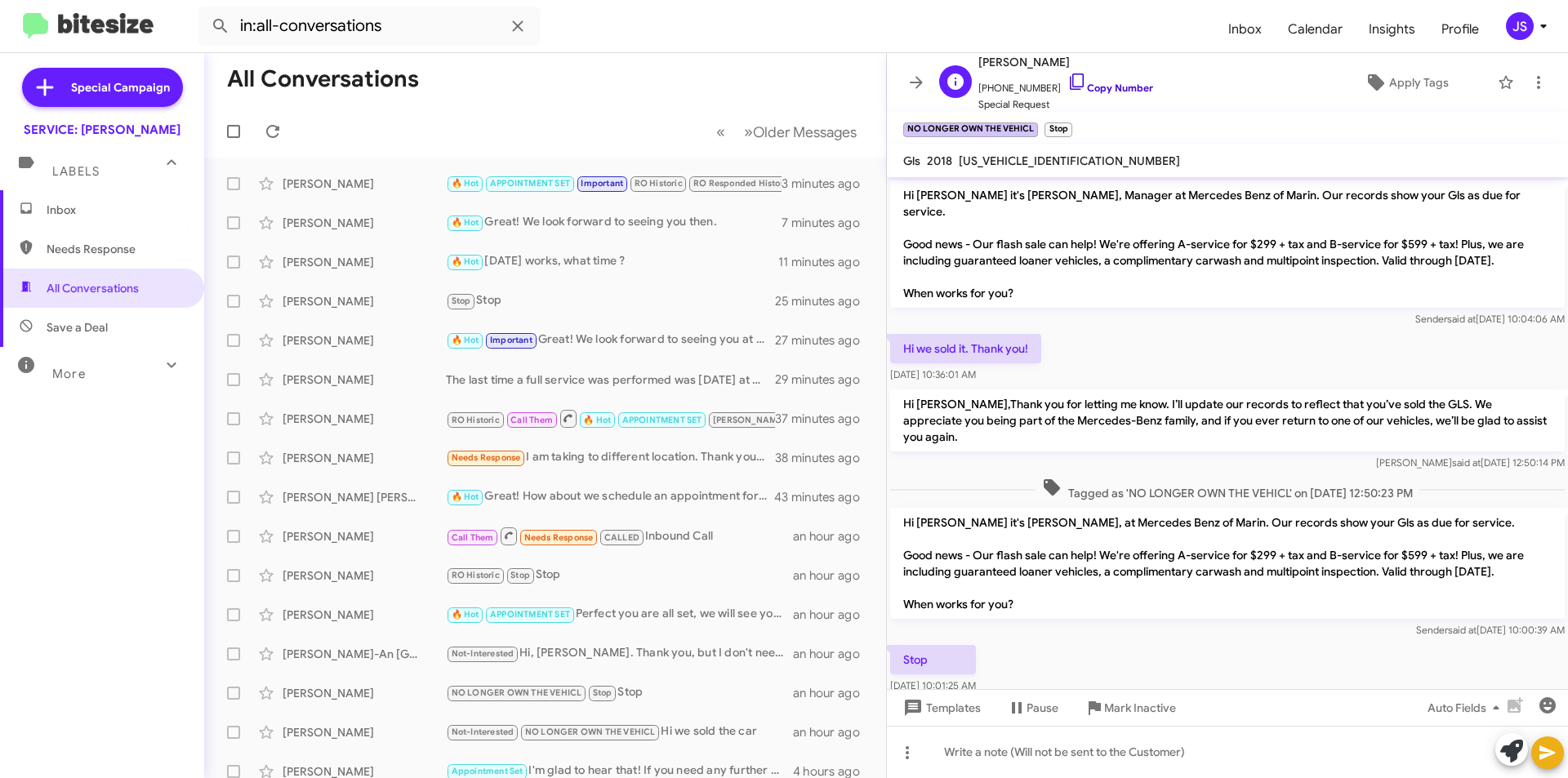
click at [1067, 80] on icon at bounding box center [1077, 82] width 19 height 19
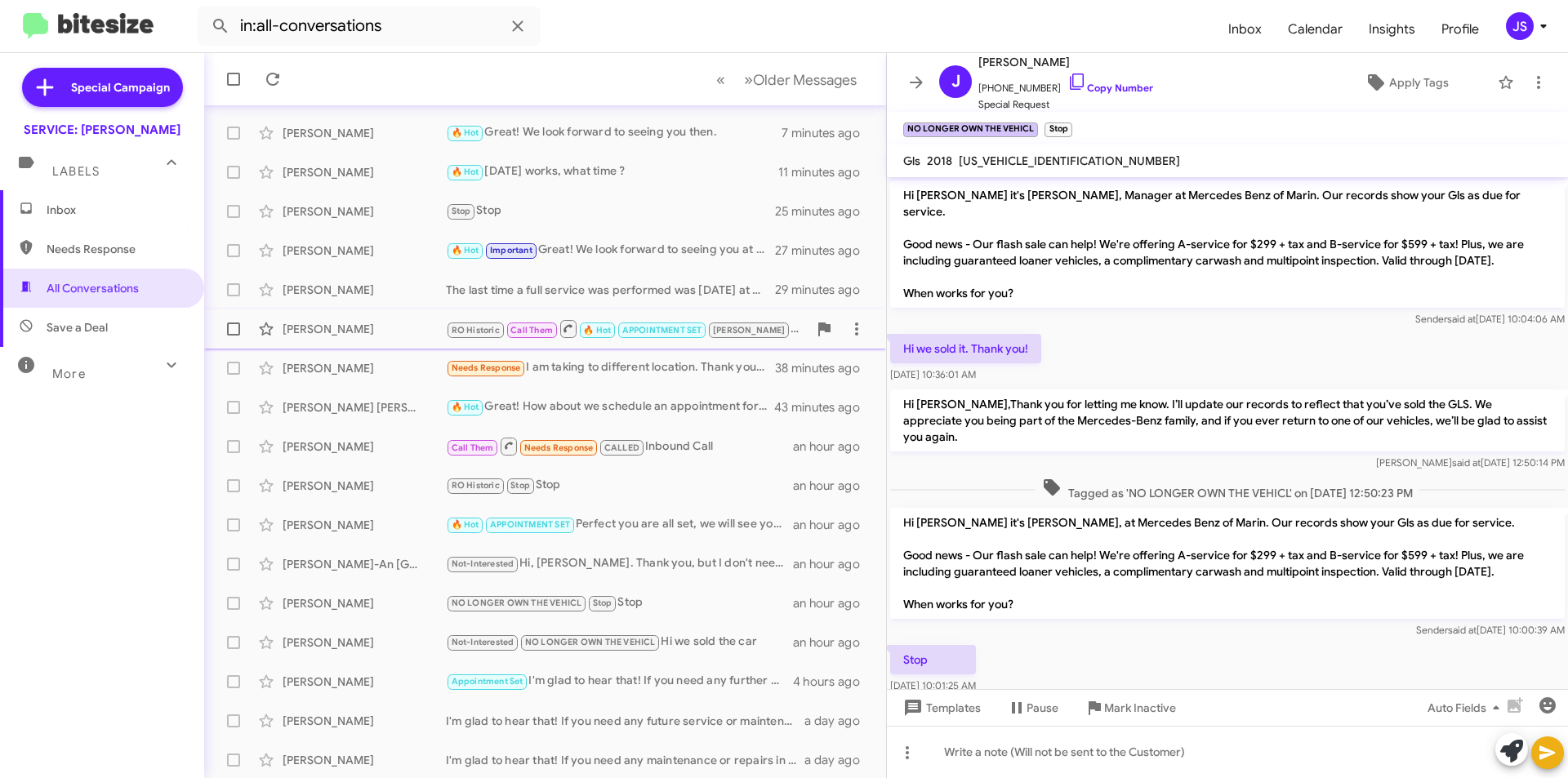
scroll to position [170, 0]
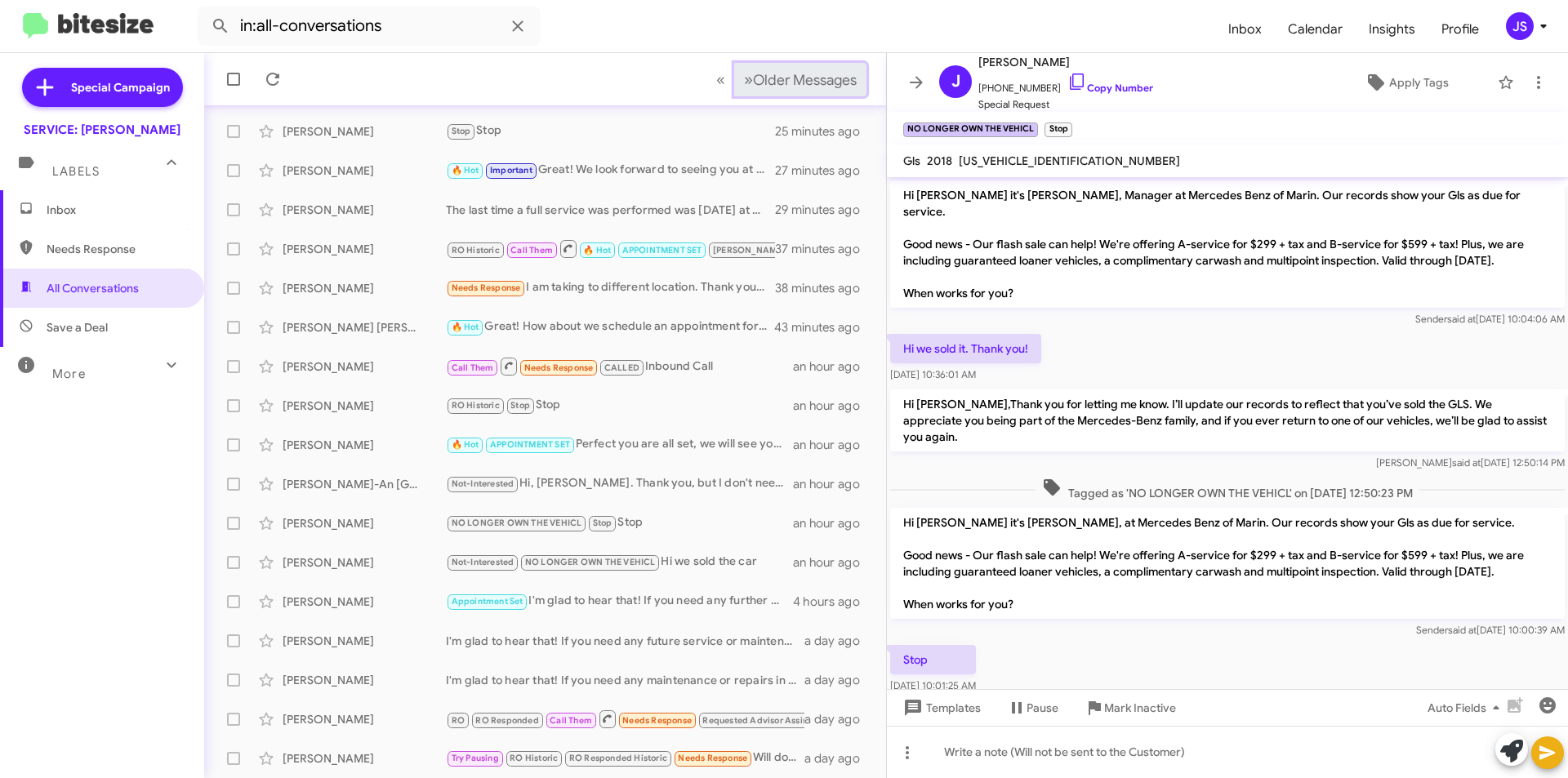
click at [813, 94] on button "» Next Older Messages" at bounding box center [800, 80] width 132 height 34
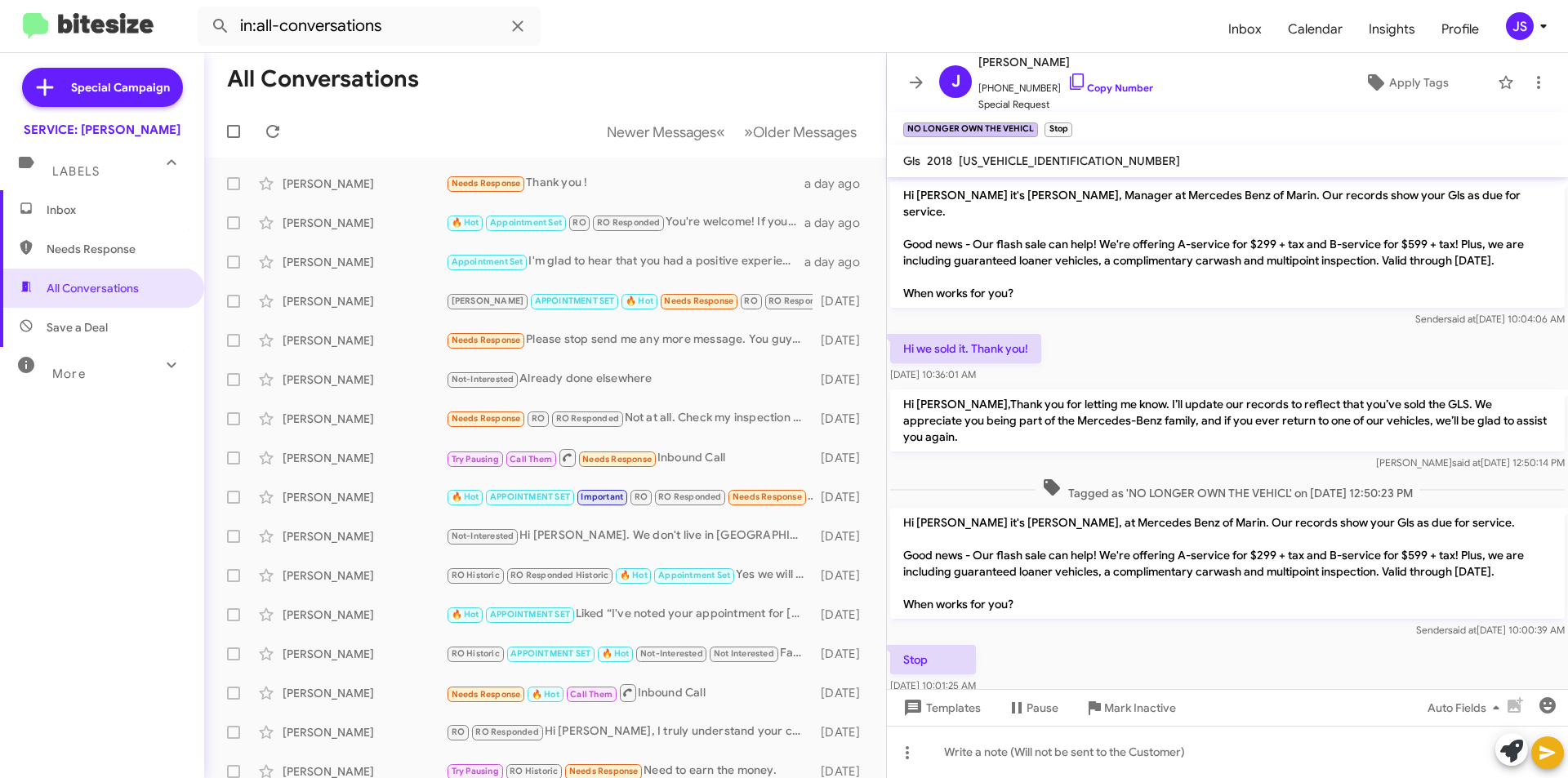
click at [105, 211] on span "Inbox" at bounding box center [116, 209] width 139 height 16
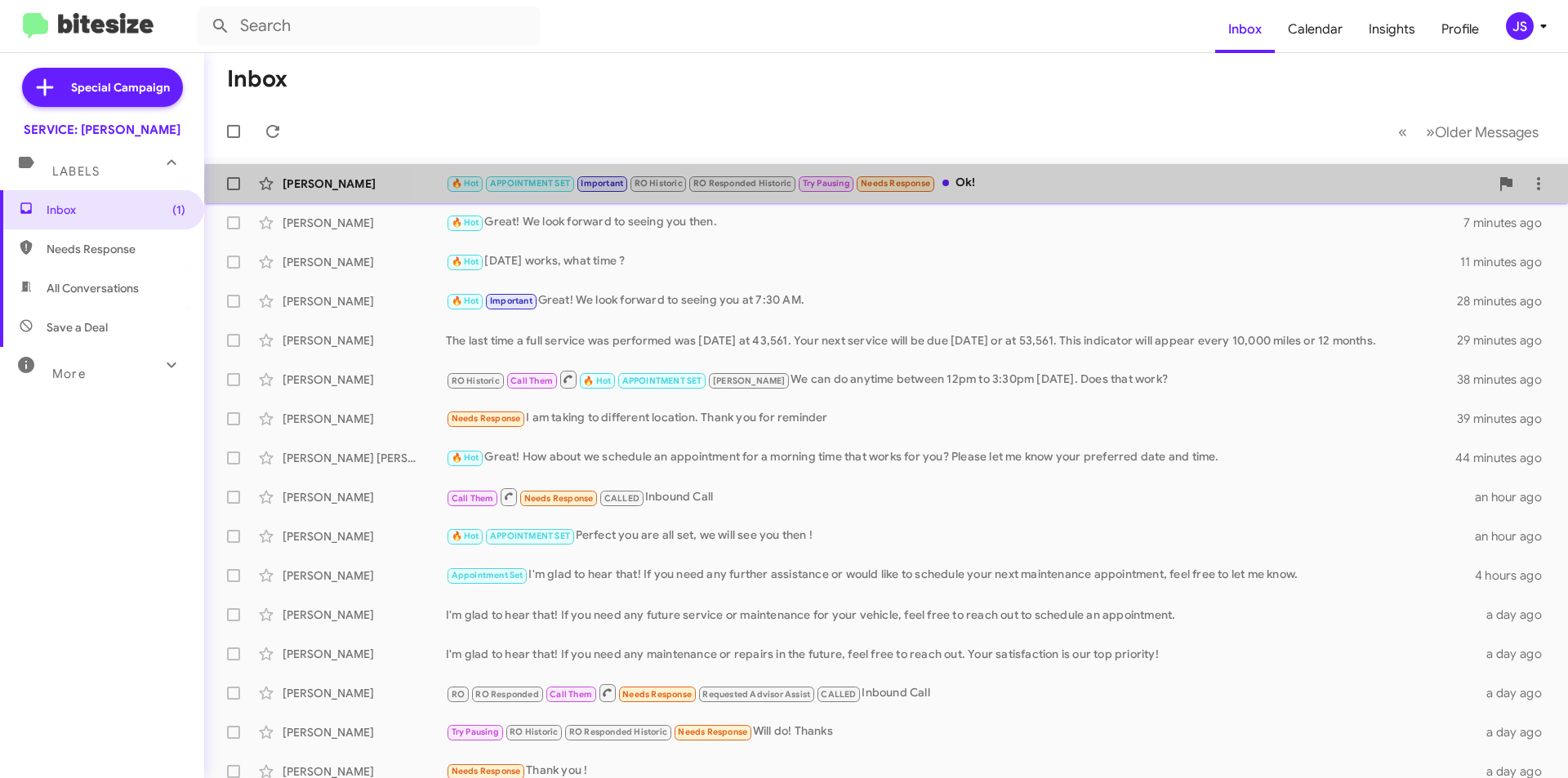
click at [1062, 188] on div "🔥 Hot APPOINTMENT SET Important RO Historic RO Responded Historic Try Pausing N…" at bounding box center [968, 183] width 1043 height 19
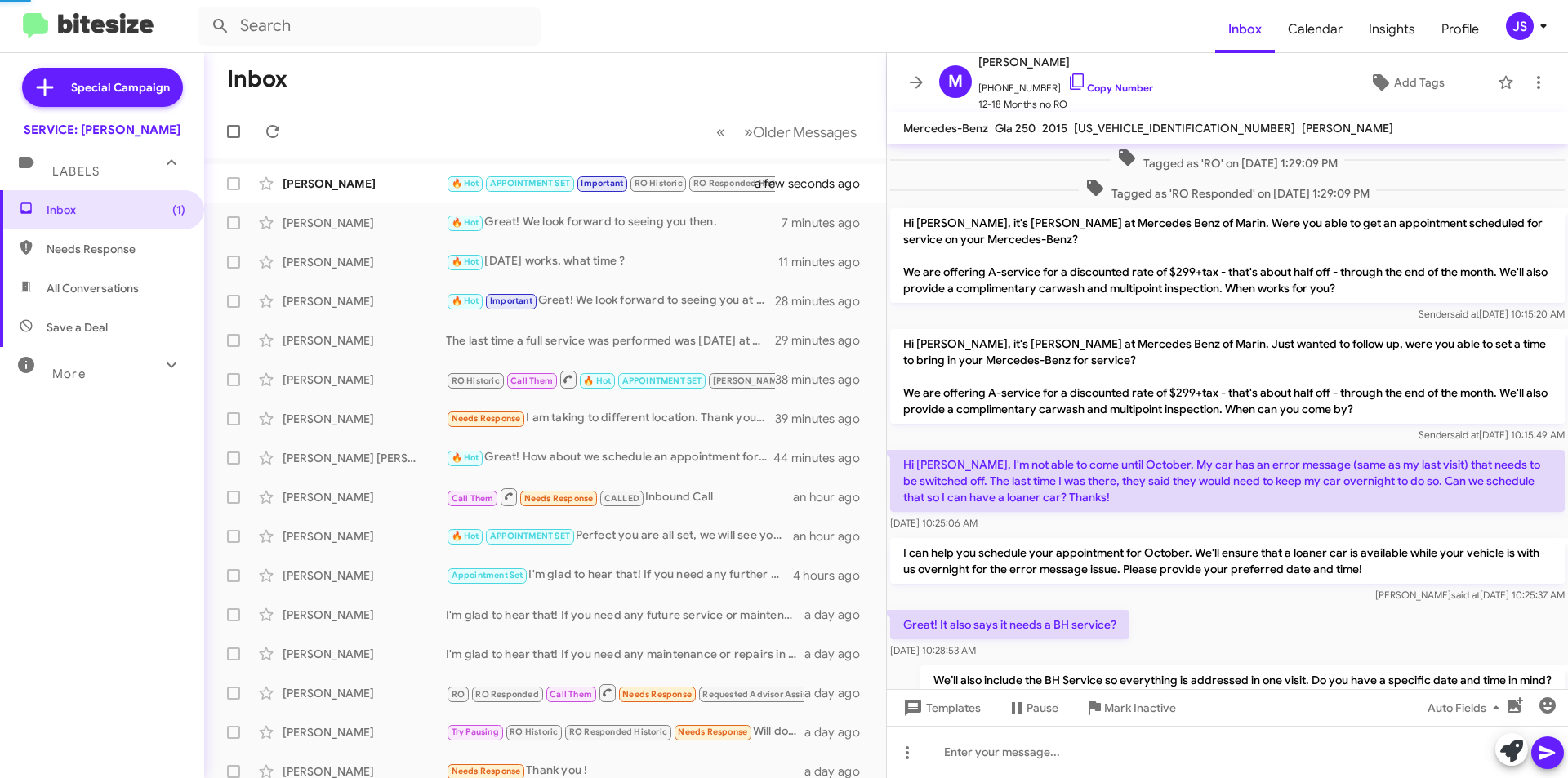
scroll to position [826, 0]
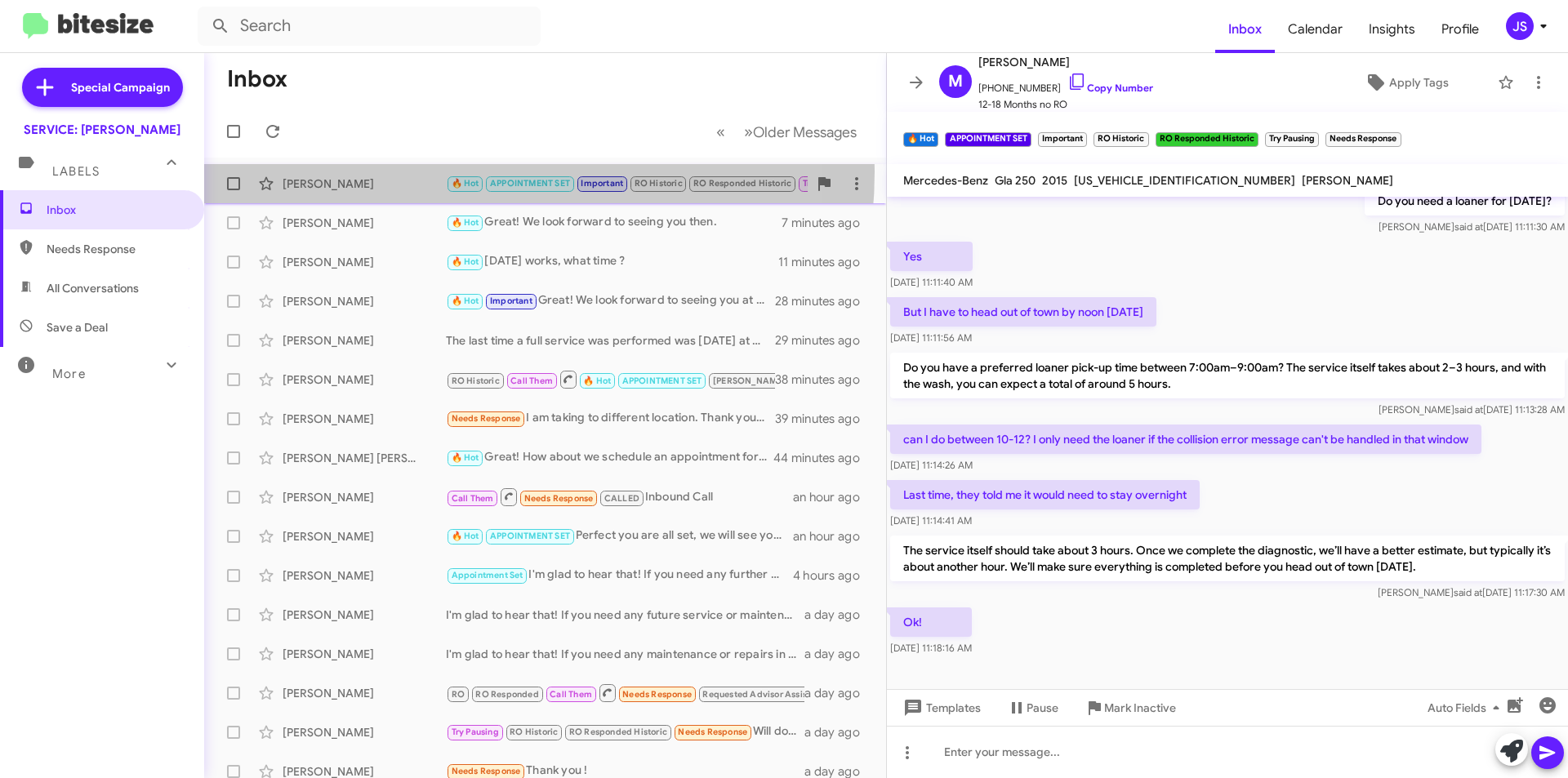
click at [432, 173] on div "Megan Martik 🔥 Hot APPOINTMENT SET Important RO Historic RO Responded Historic …" at bounding box center [545, 184] width 656 height 33
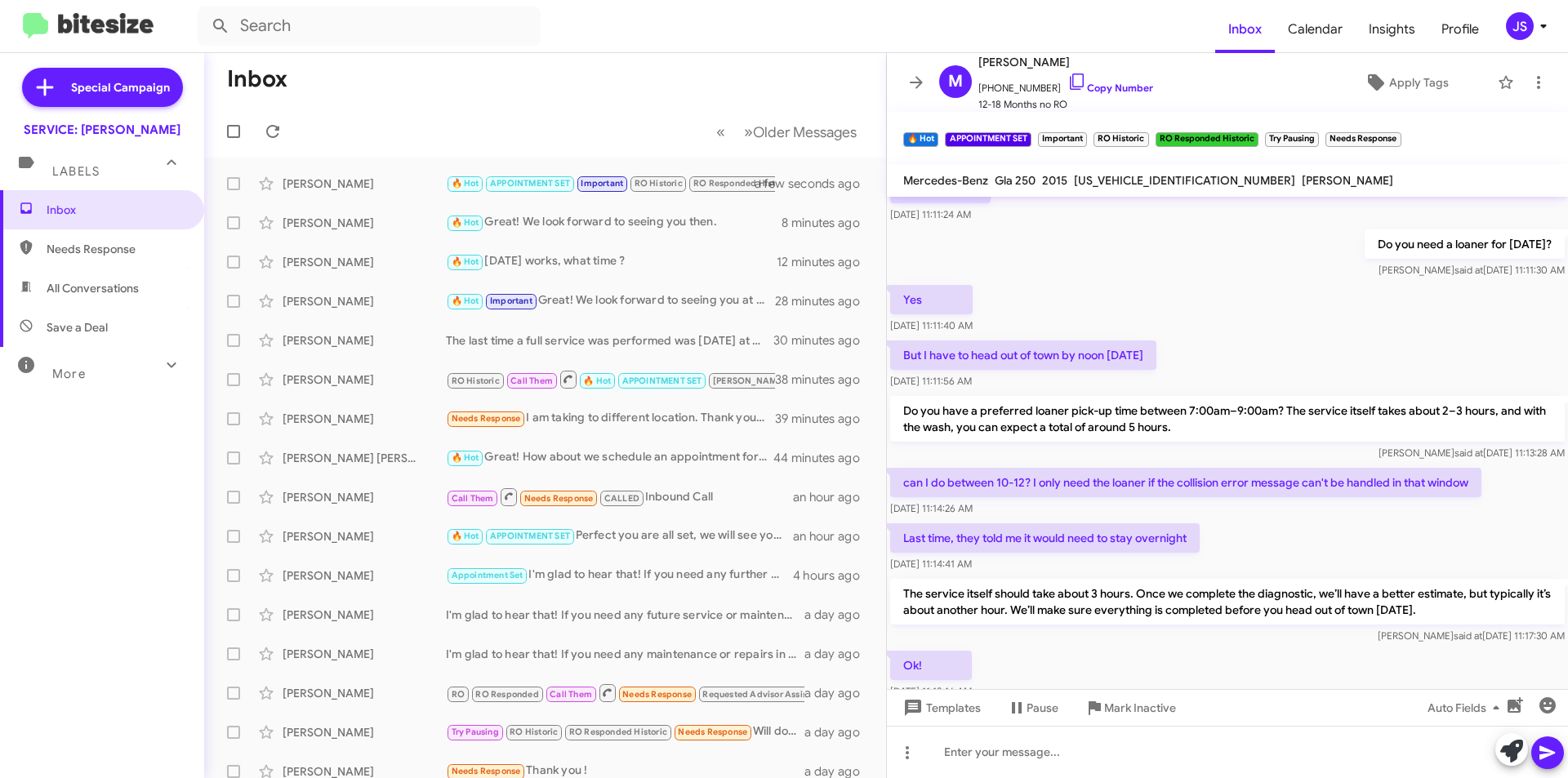
scroll to position [633, 0]
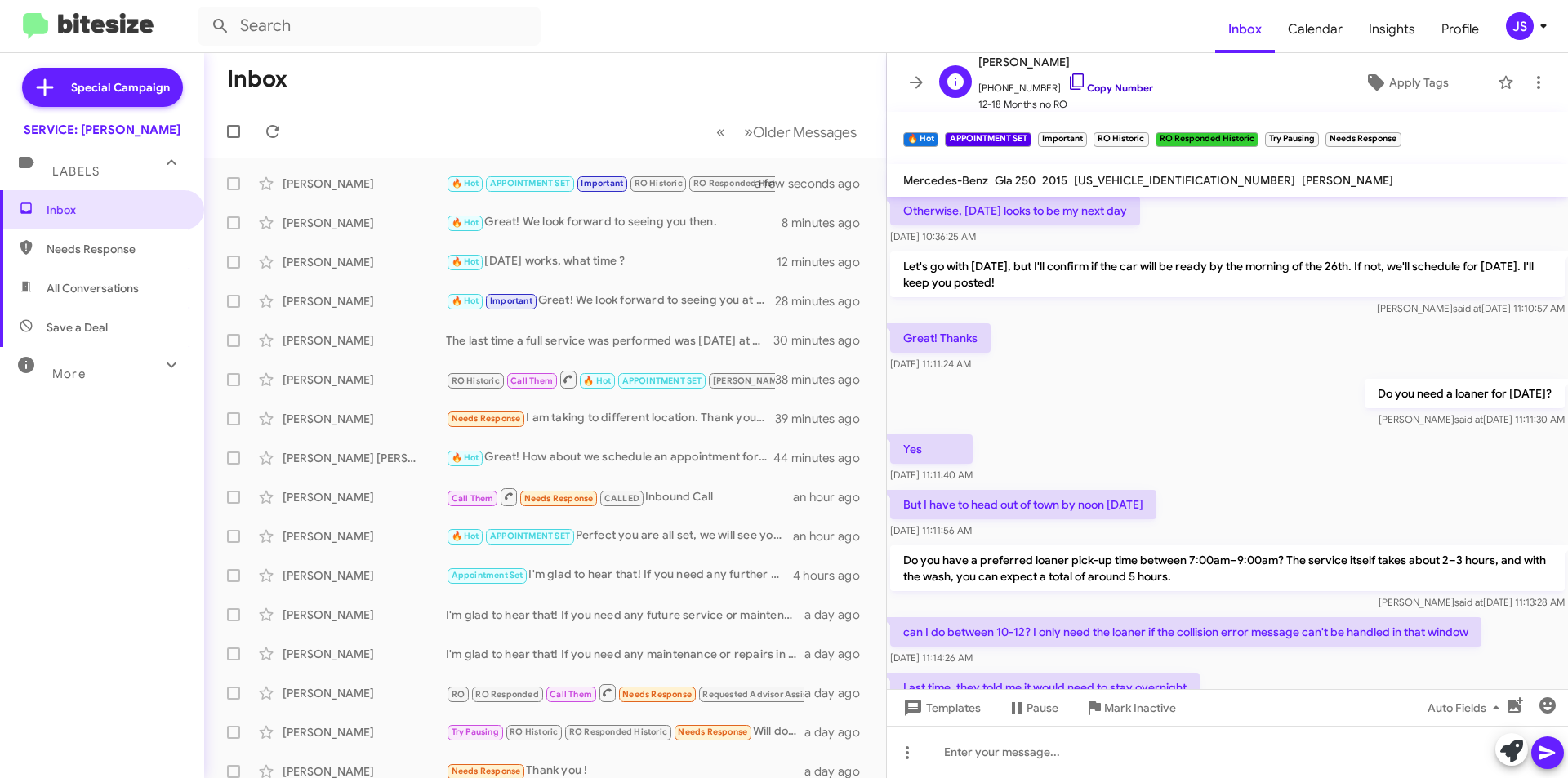
click at [1072, 90] on link "Copy Number" at bounding box center [1110, 87] width 85 height 12
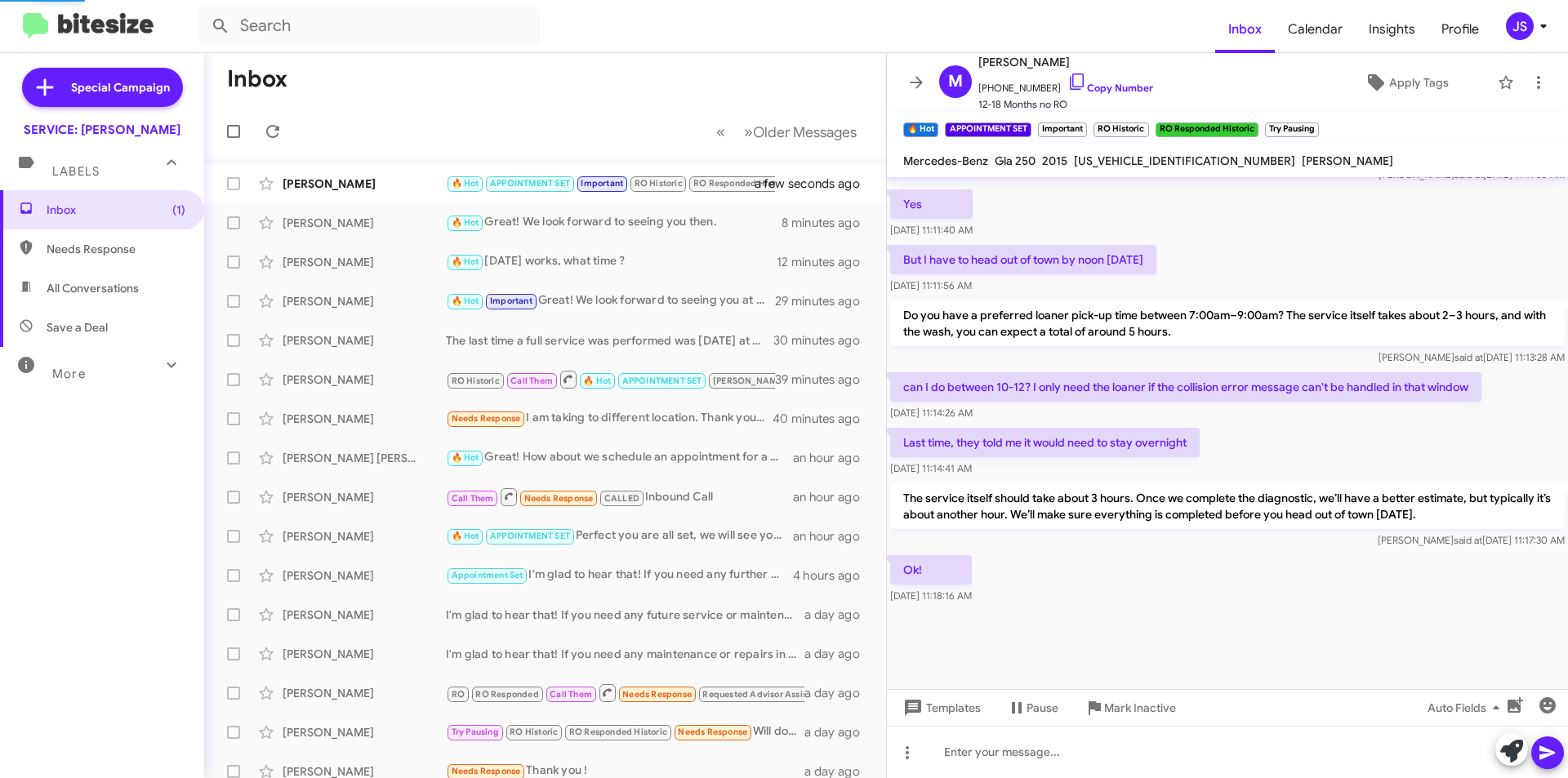
scroll to position [926, 0]
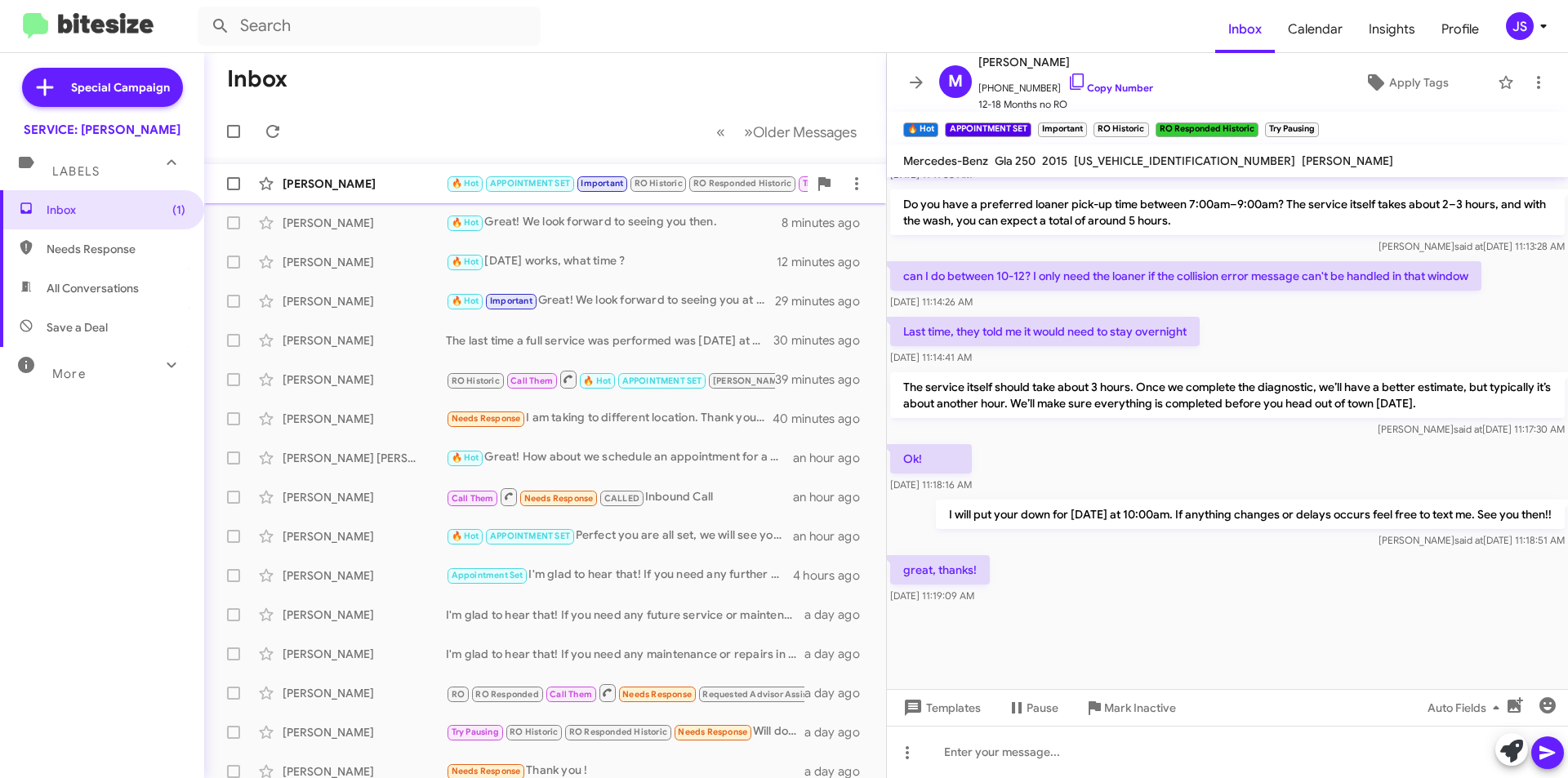
click at [394, 183] on div "[PERSON_NAME]" at bounding box center [364, 183] width 163 height 16
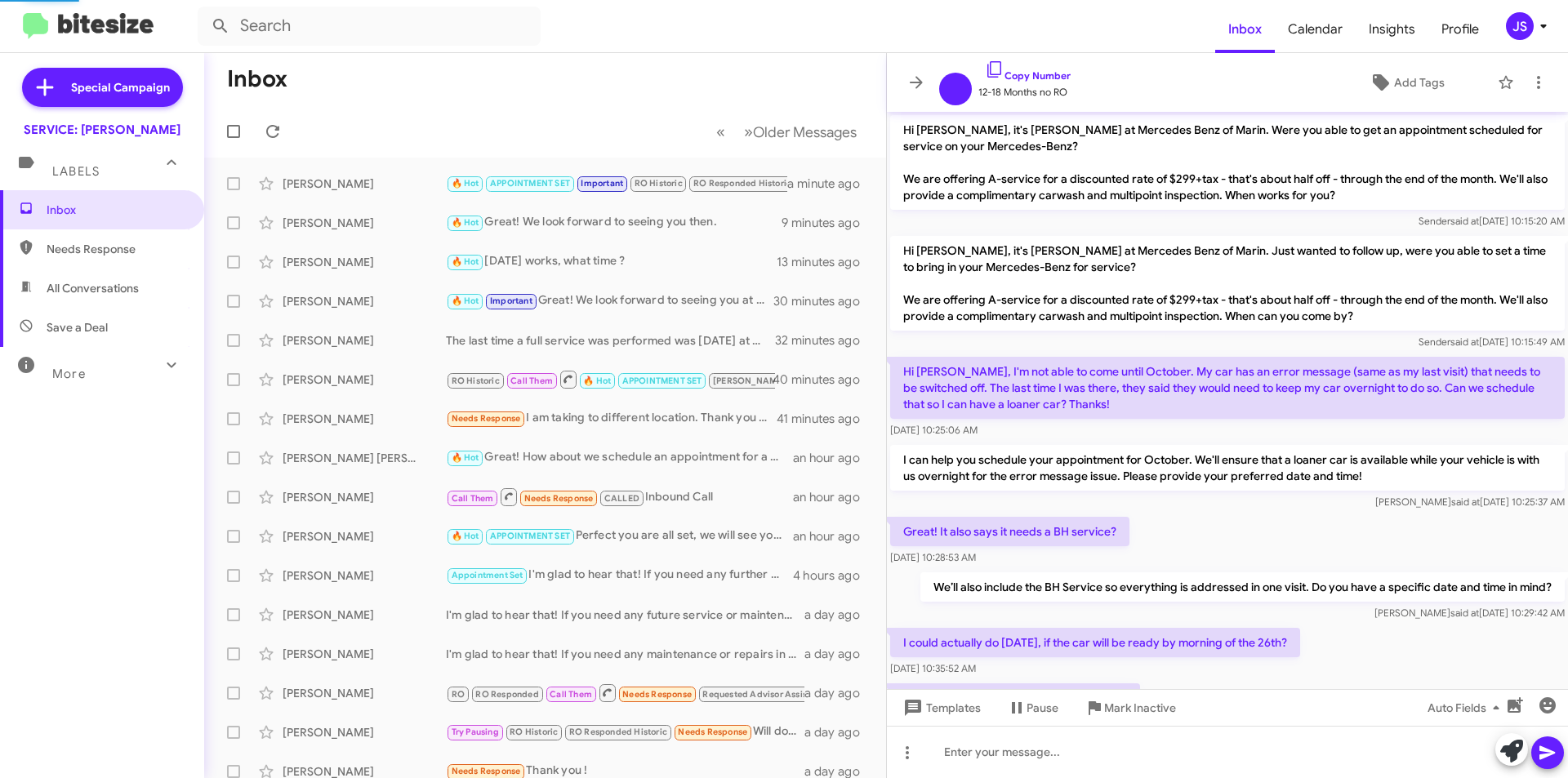
scroll to position [860, 0]
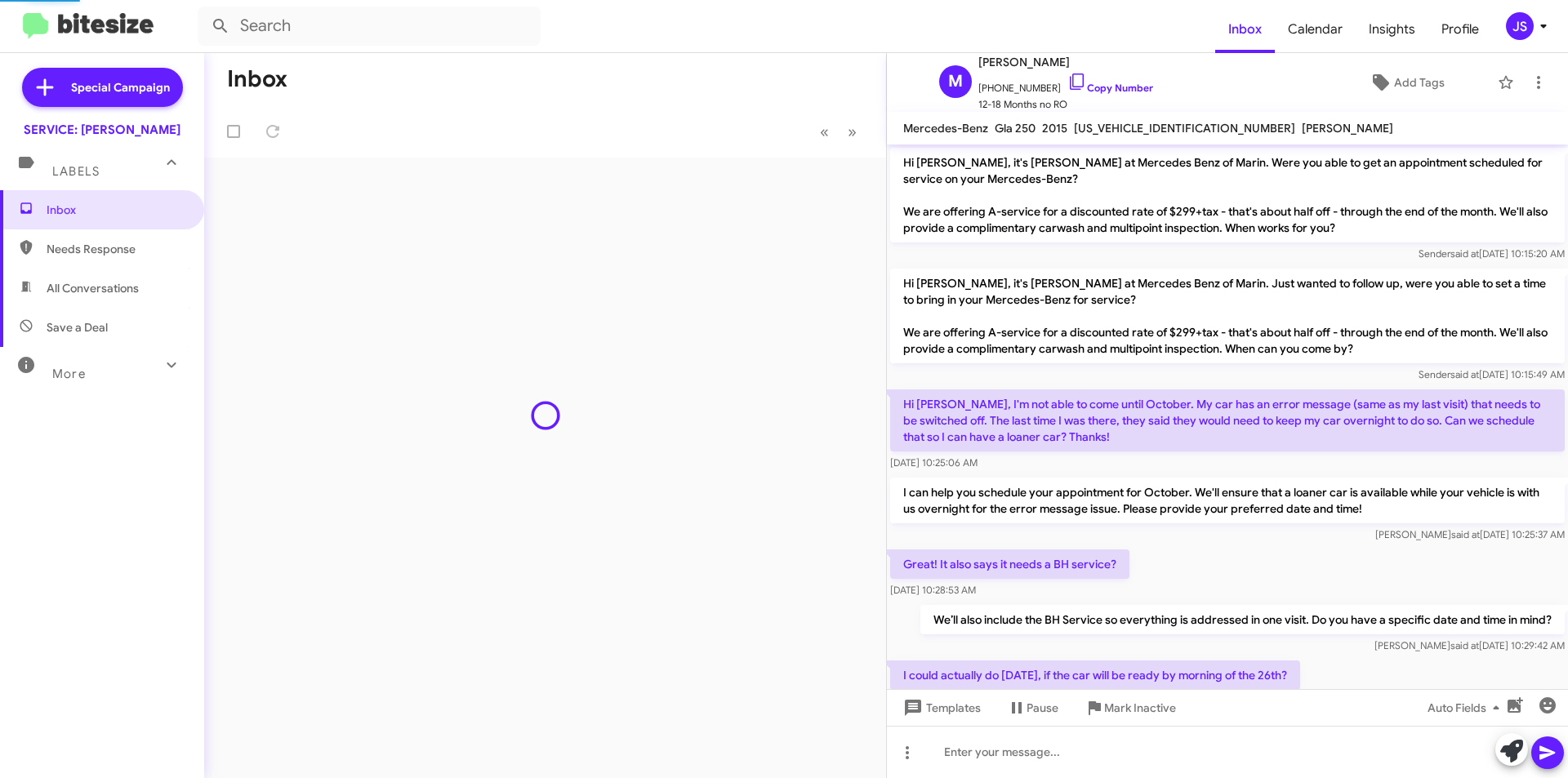
scroll to position [893, 0]
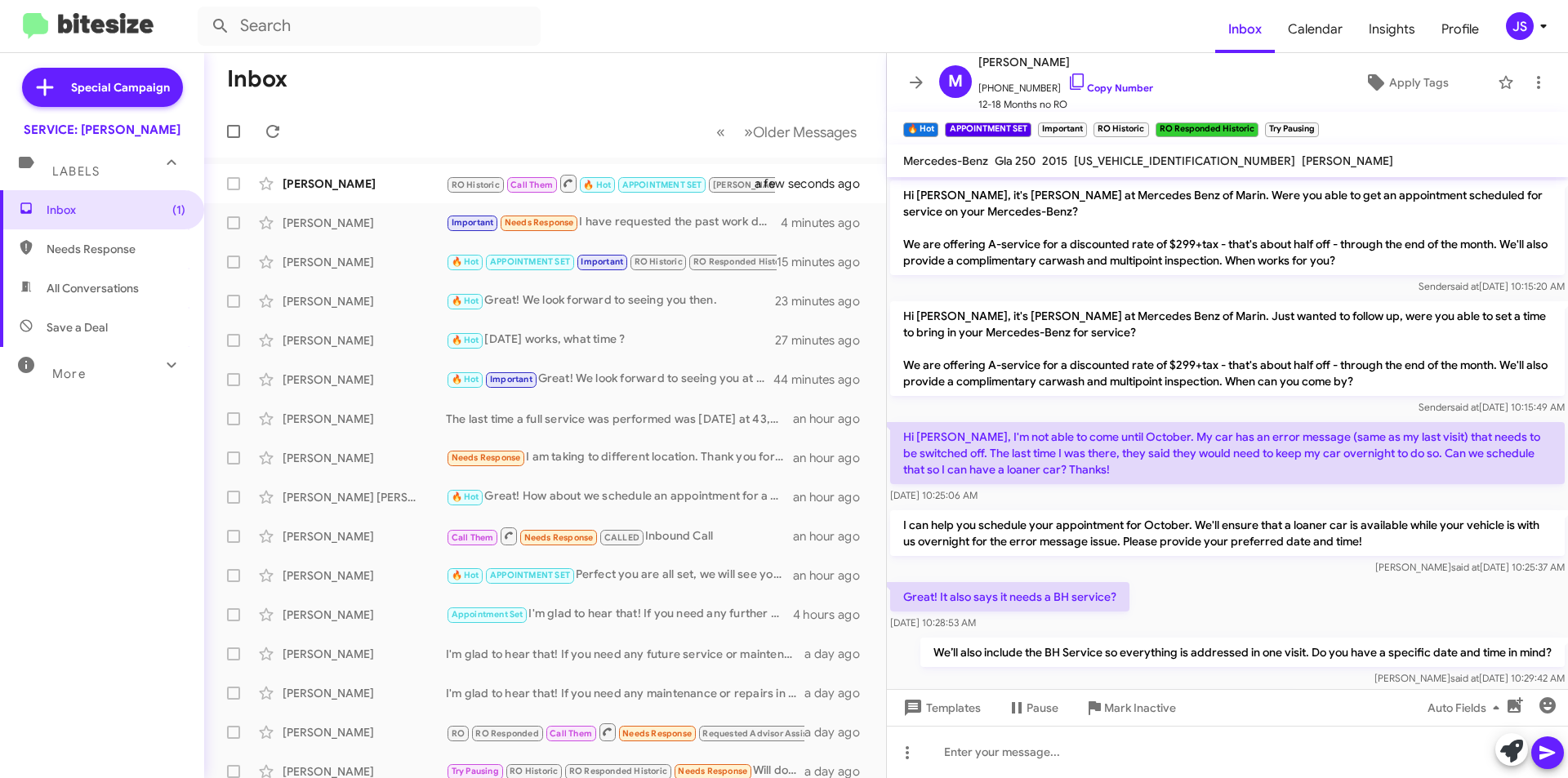
scroll to position [893, 0]
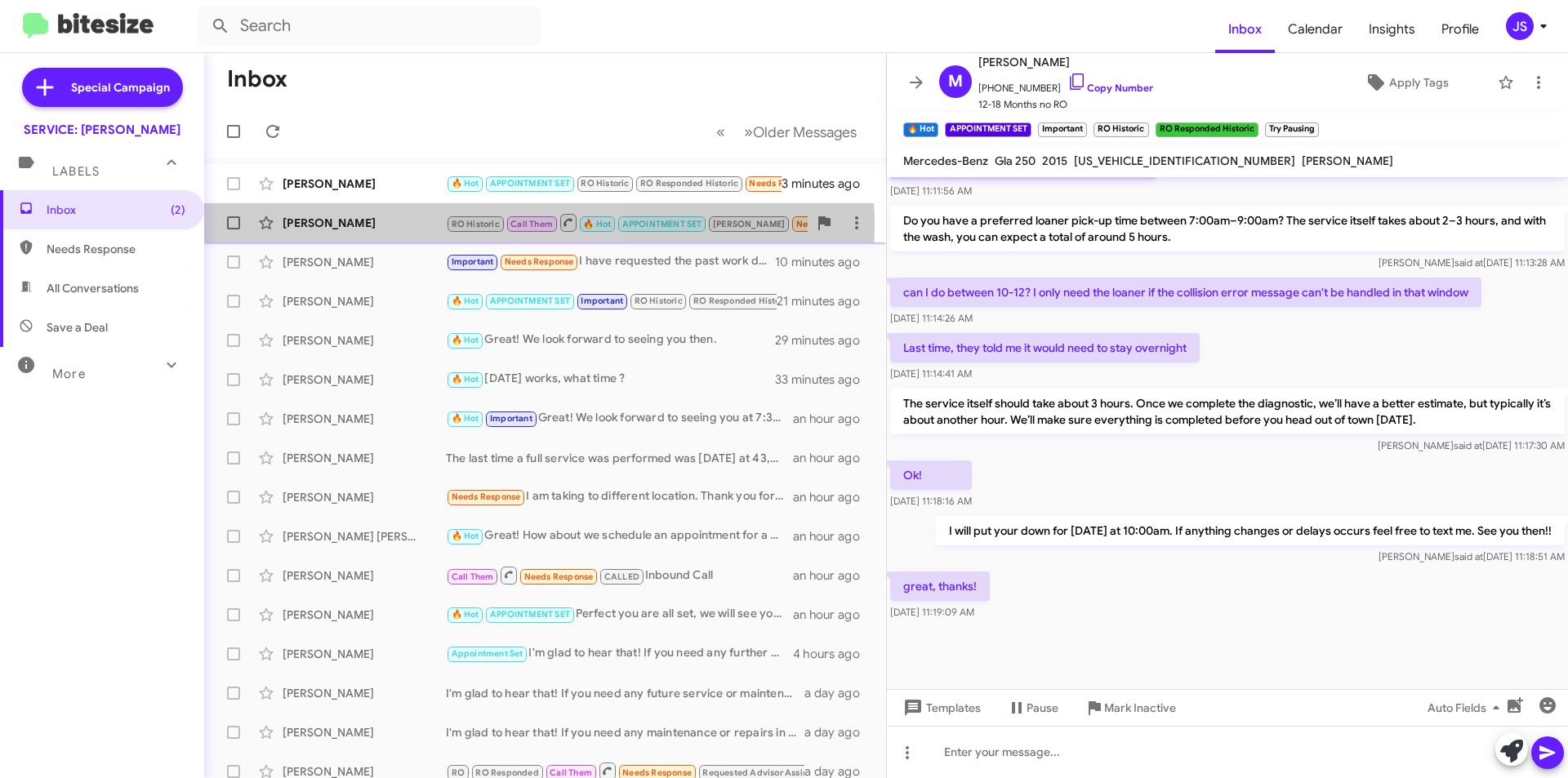
click at [439, 228] on div "[PERSON_NAME]" at bounding box center [364, 223] width 163 height 16
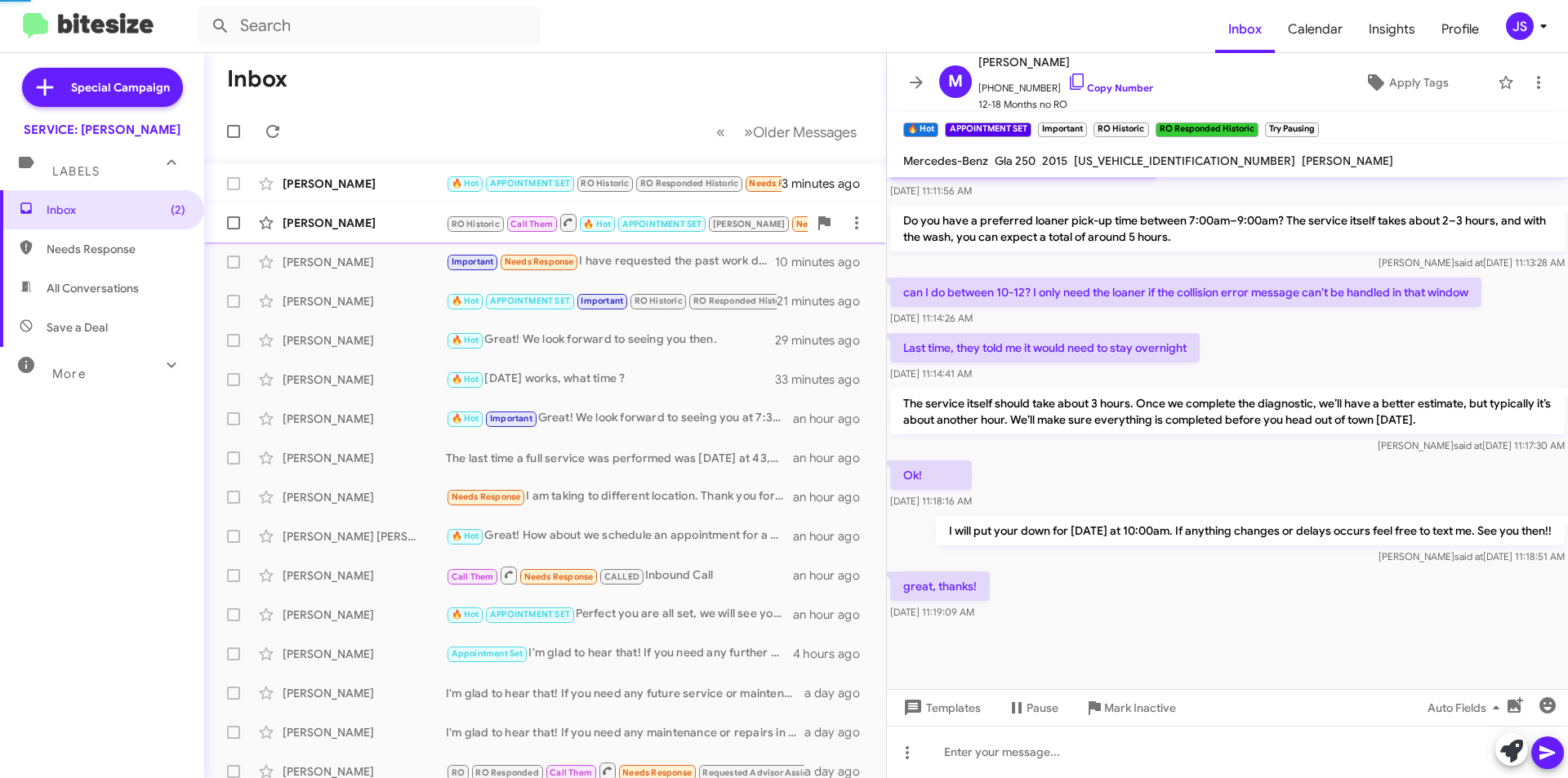
scroll to position [639, 0]
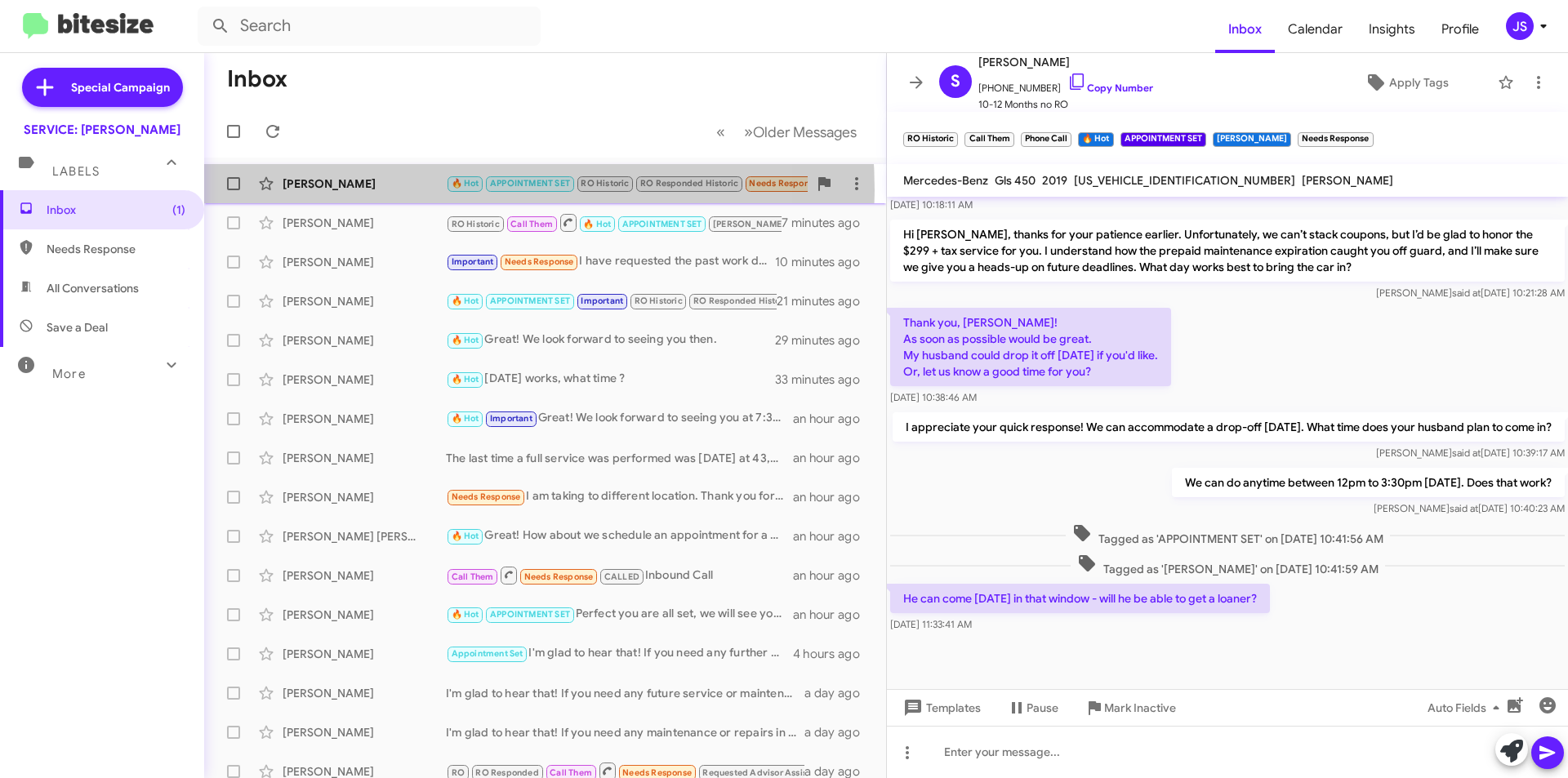
click at [418, 190] on div "[PERSON_NAME]" at bounding box center [364, 183] width 163 height 16
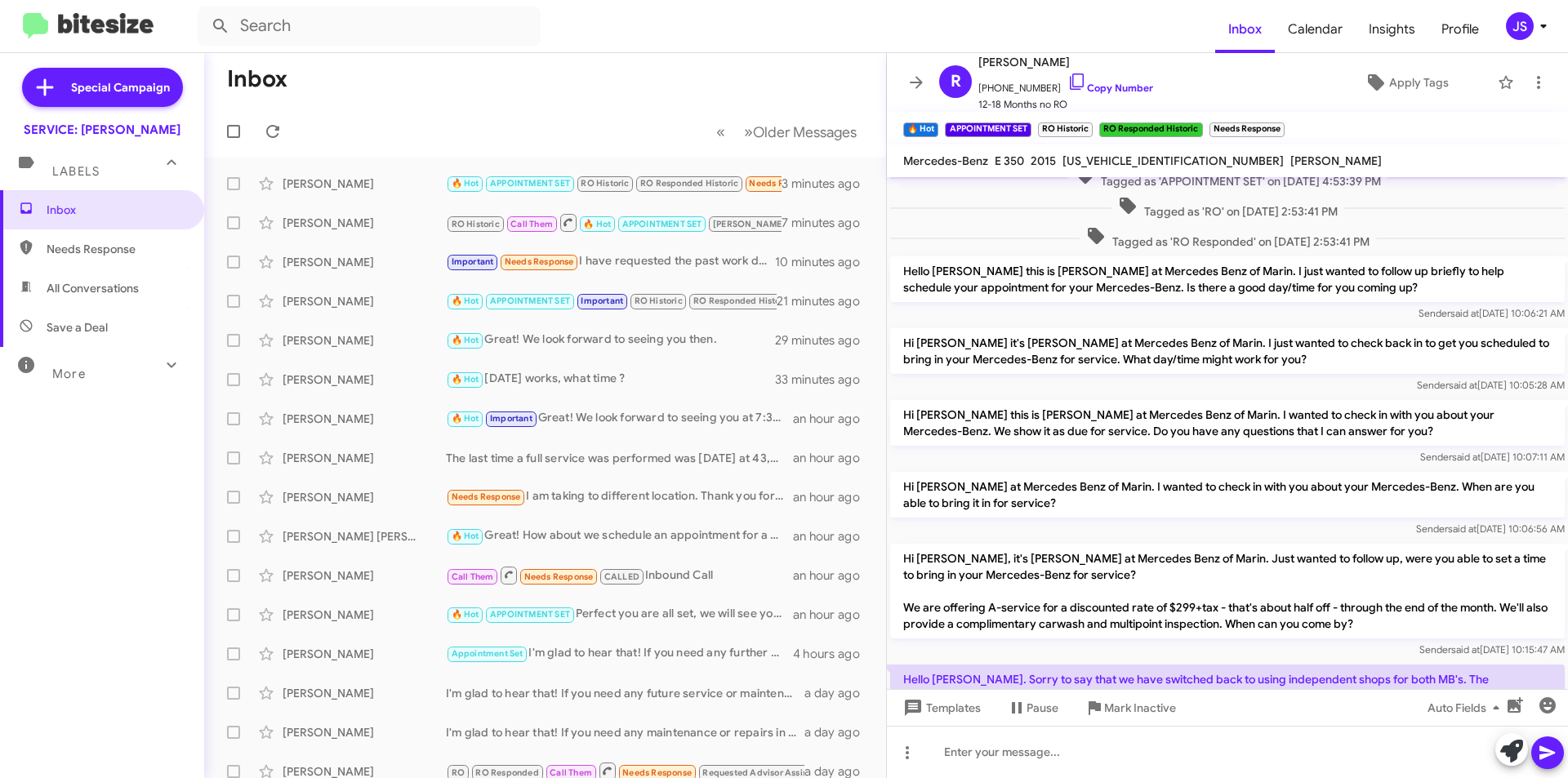
scroll to position [763, 0]
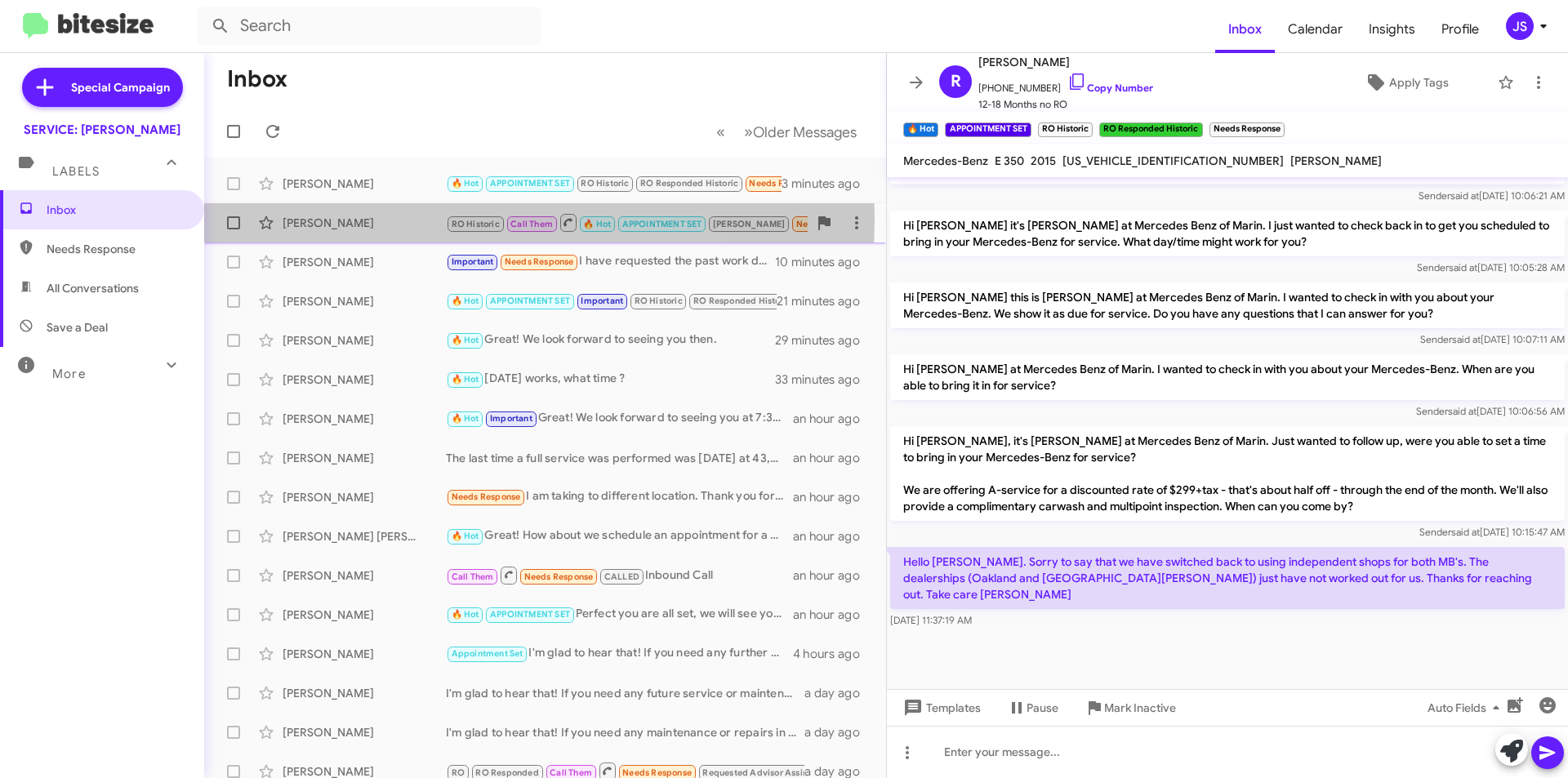
click at [384, 217] on div "[PERSON_NAME]" at bounding box center [364, 223] width 163 height 16
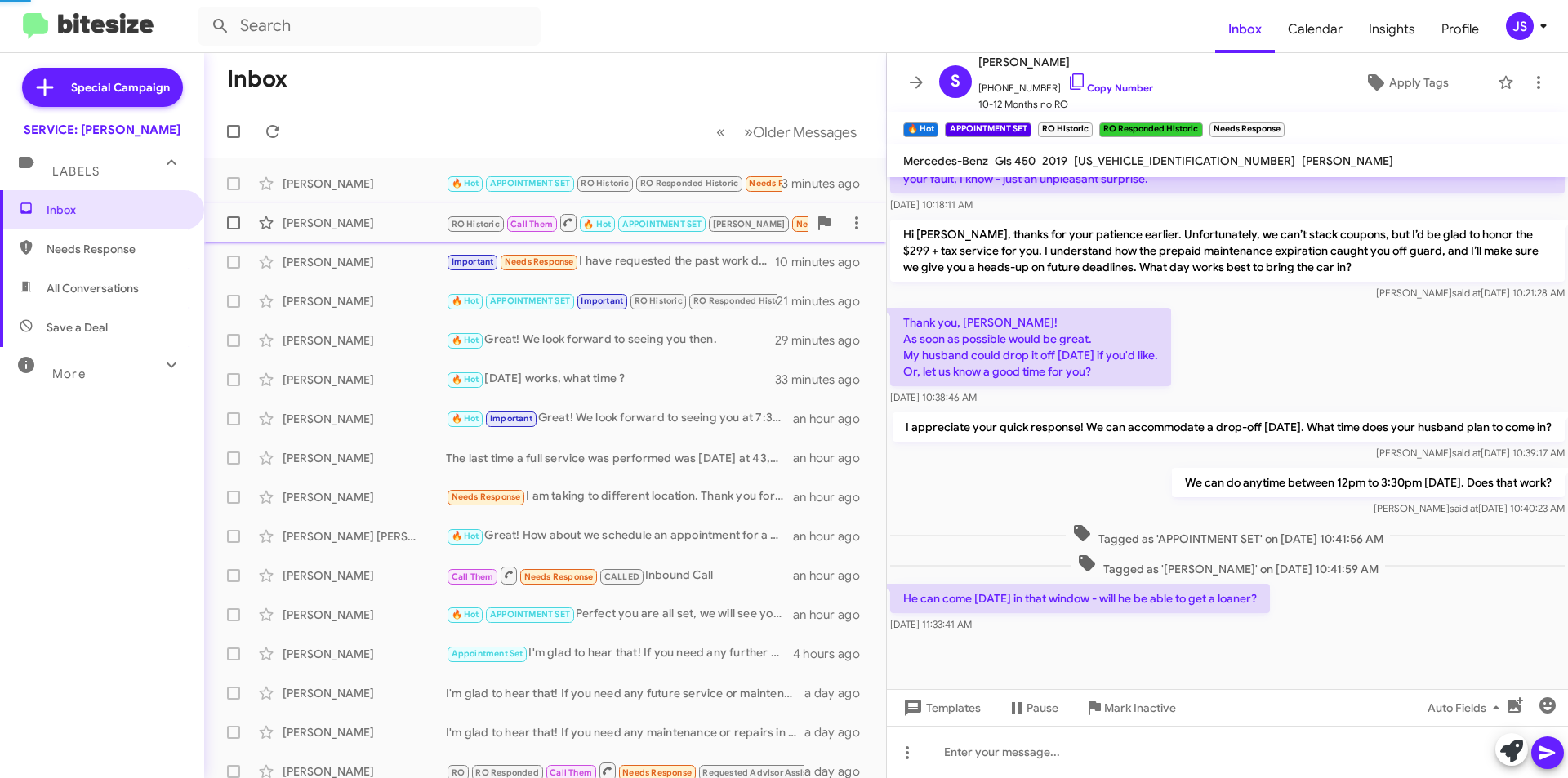
scroll to position [639, 0]
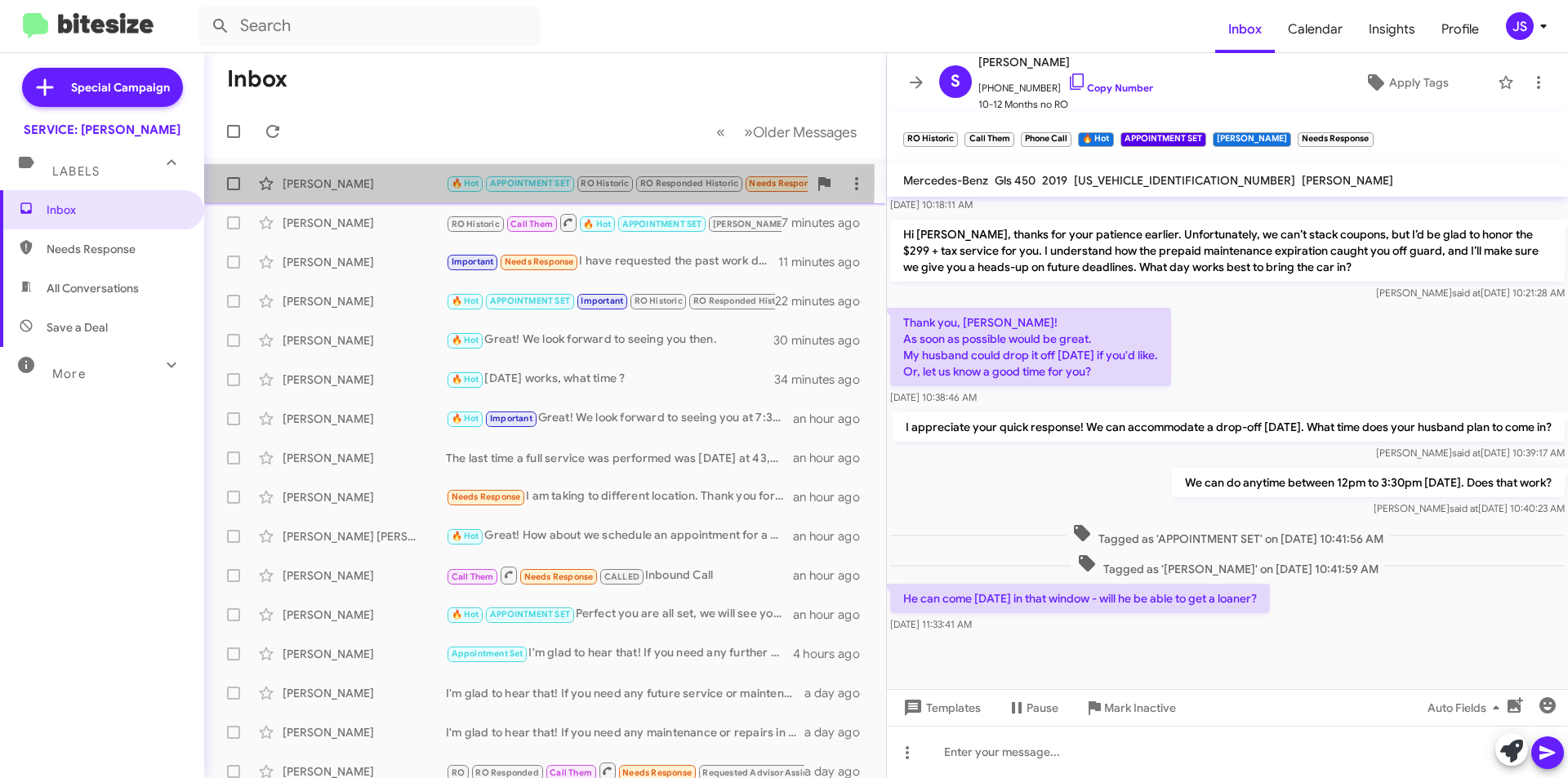
click at [346, 178] on div "[PERSON_NAME]" at bounding box center [364, 183] width 163 height 16
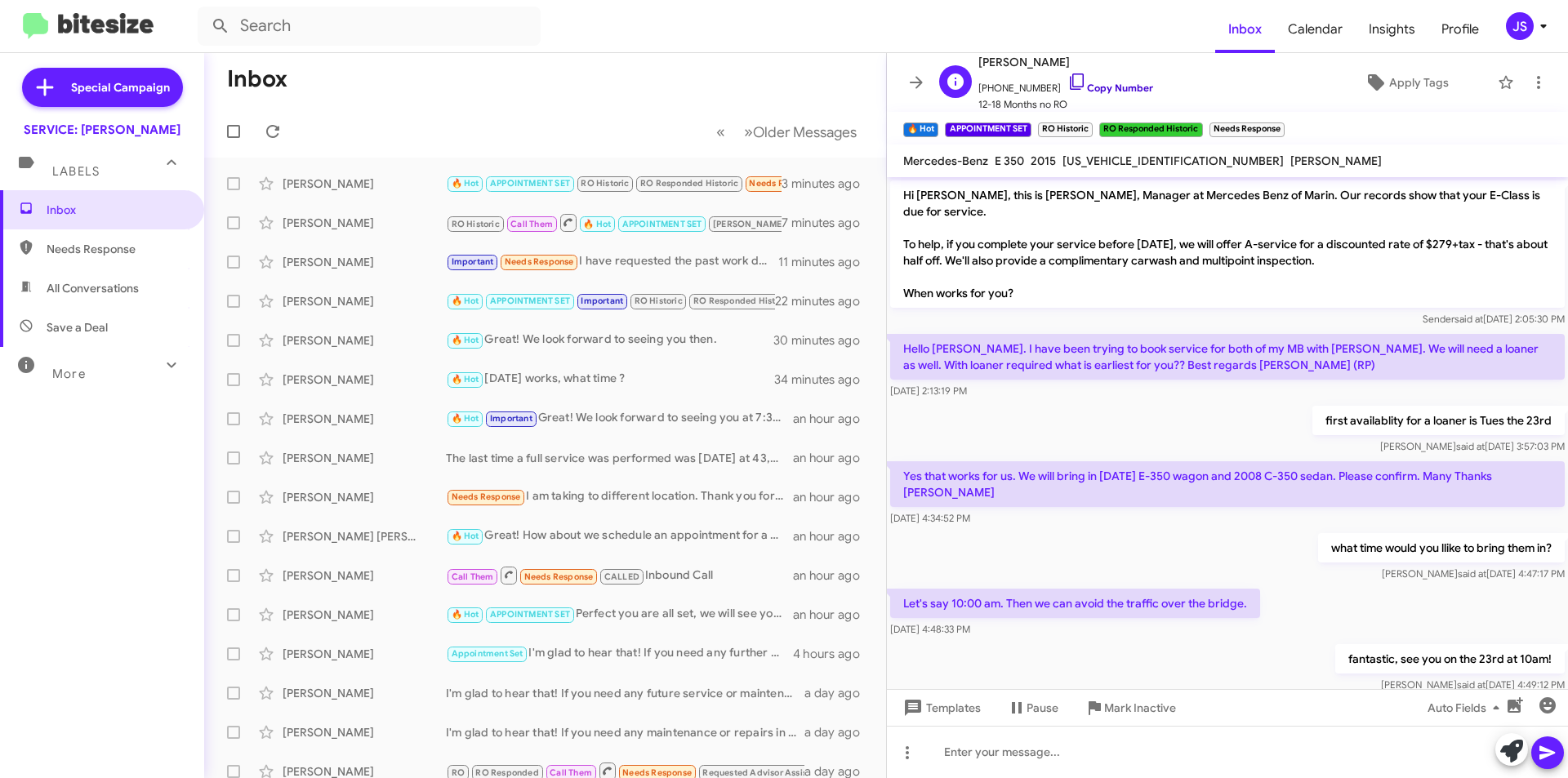
click at [1067, 82] on icon at bounding box center [1077, 82] width 19 height 19
click at [421, 183] on div "[PERSON_NAME]" at bounding box center [364, 183] width 163 height 16
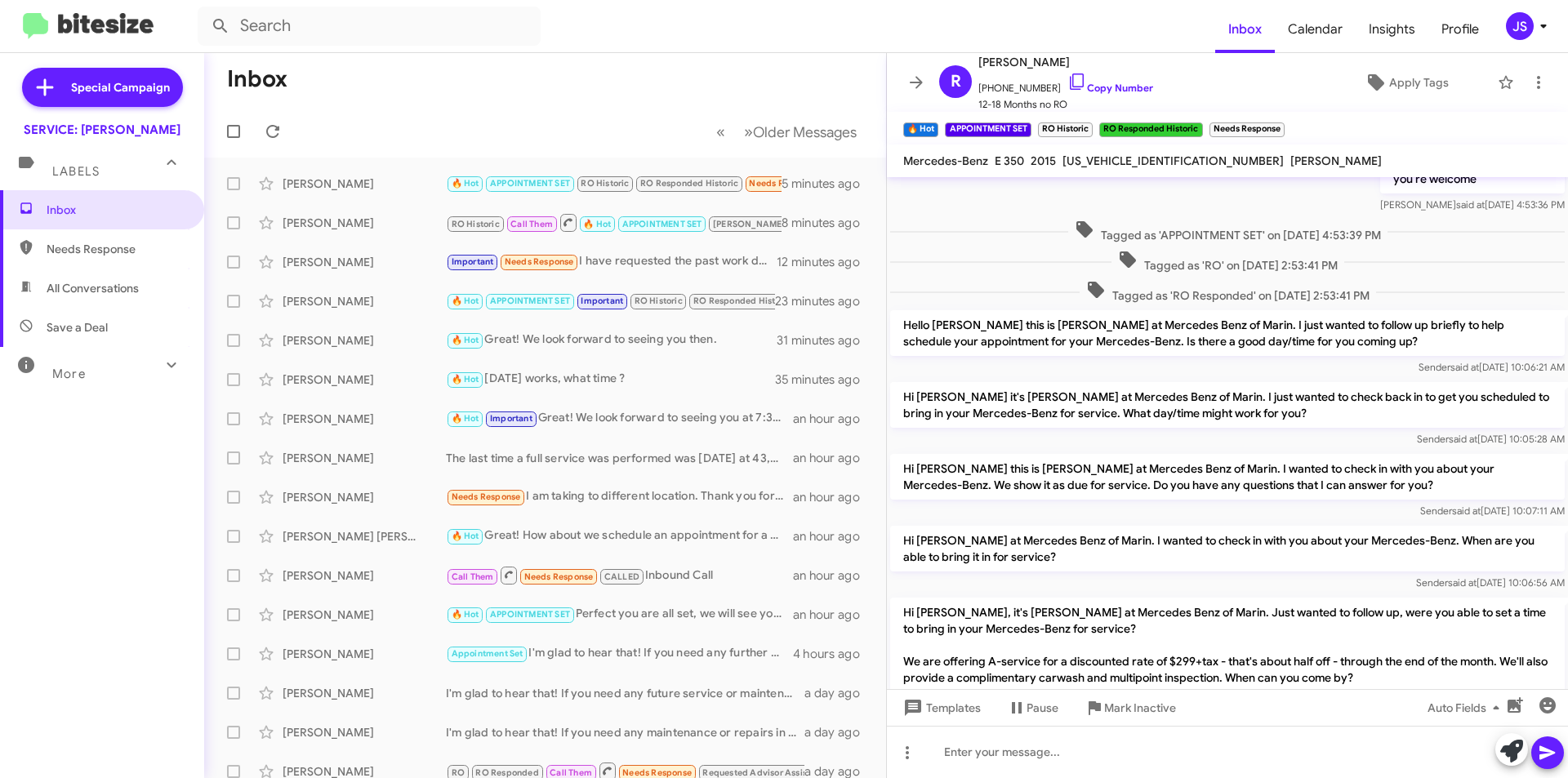
scroll to position [763, 0]
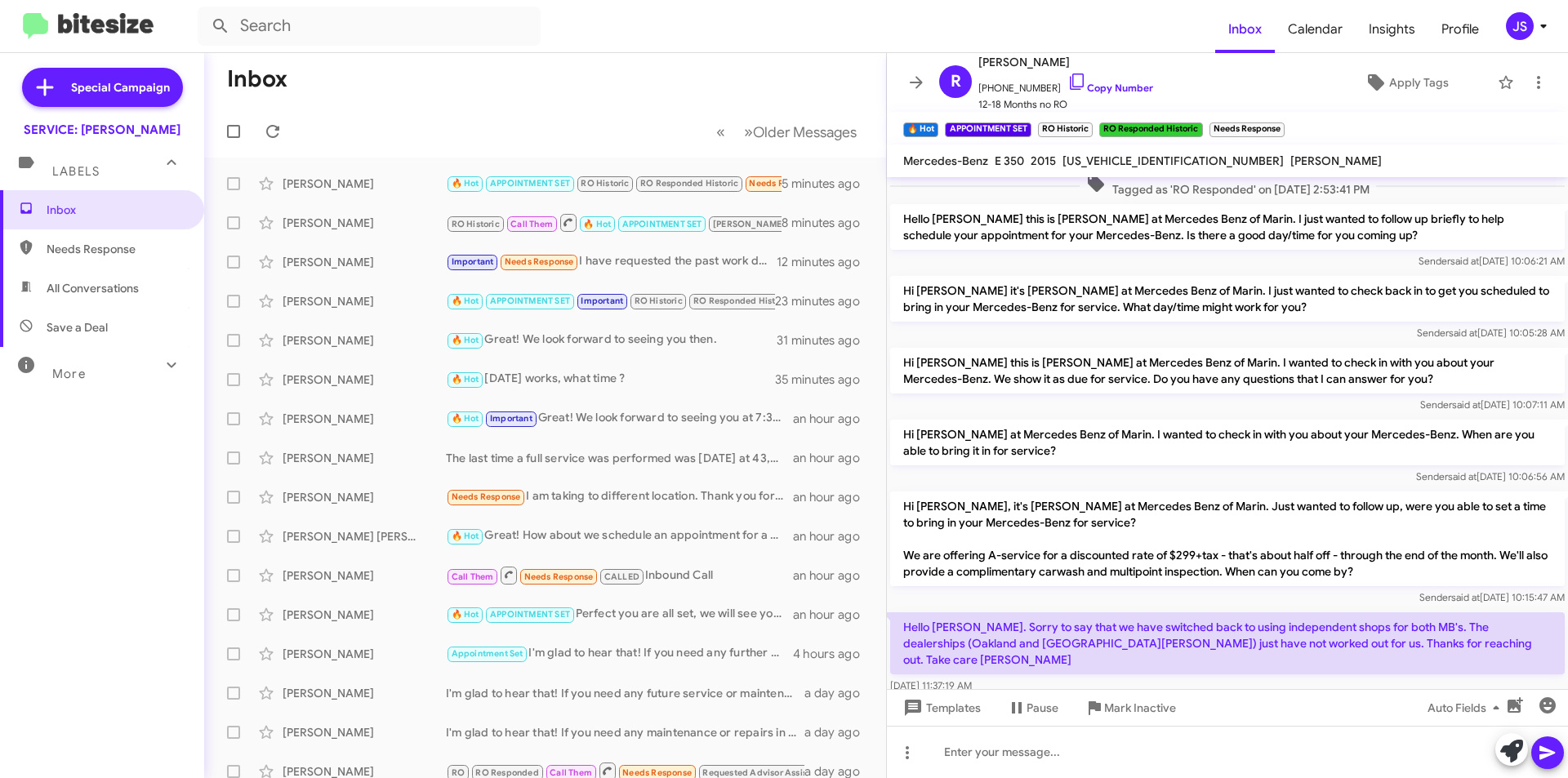
scroll to position [763, 0]
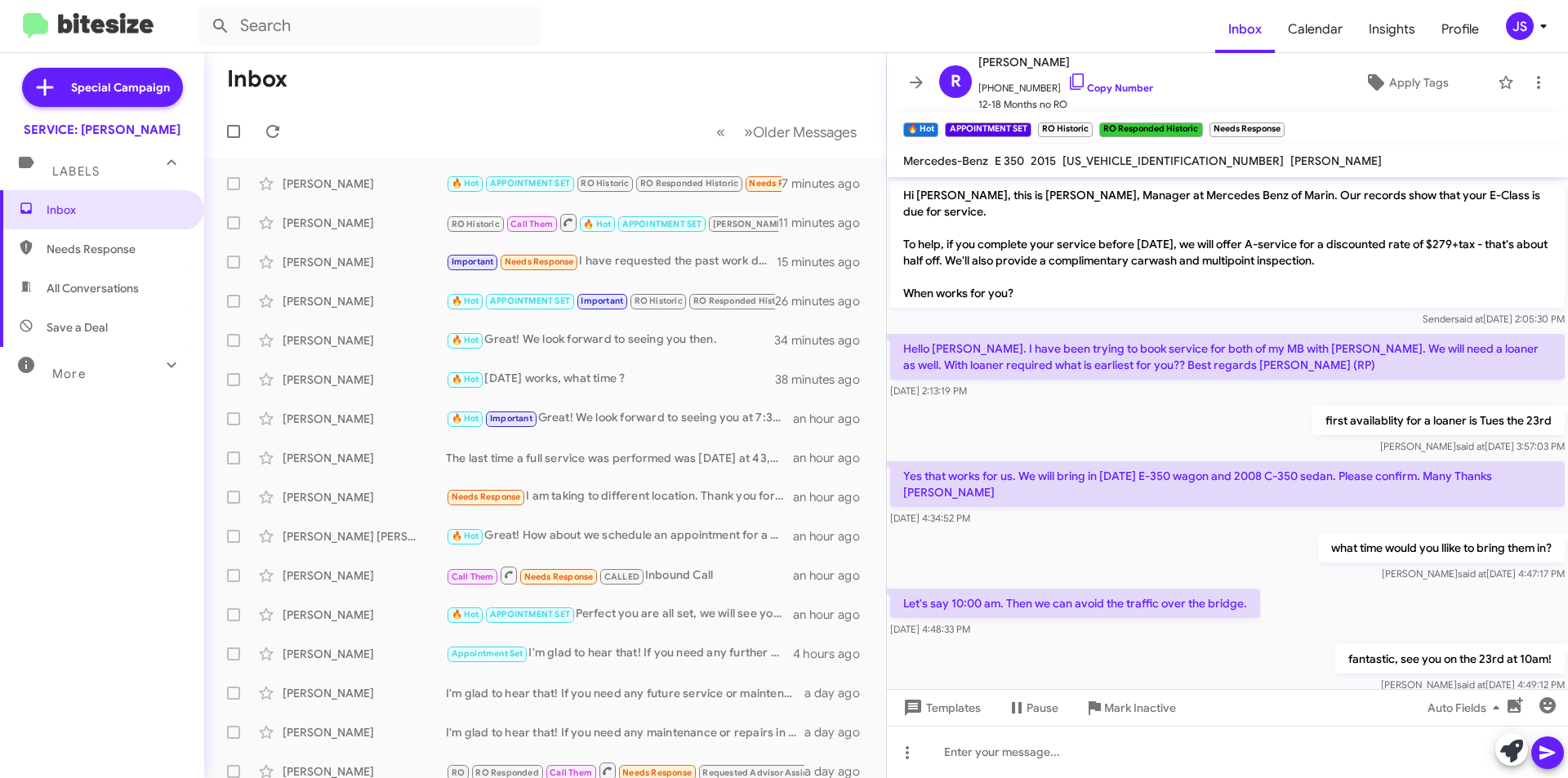
scroll to position [730, 0]
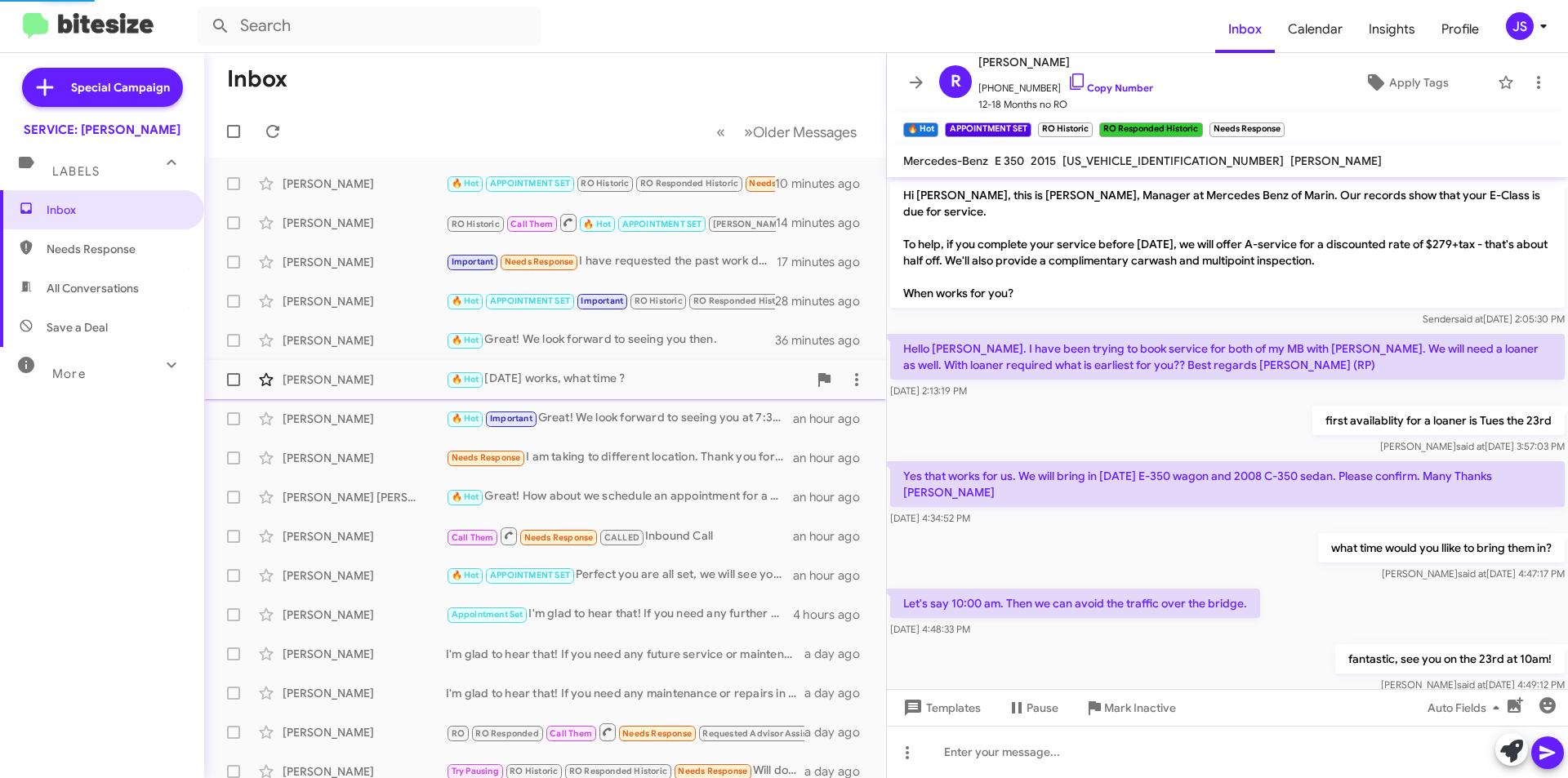
scroll to position [763, 0]
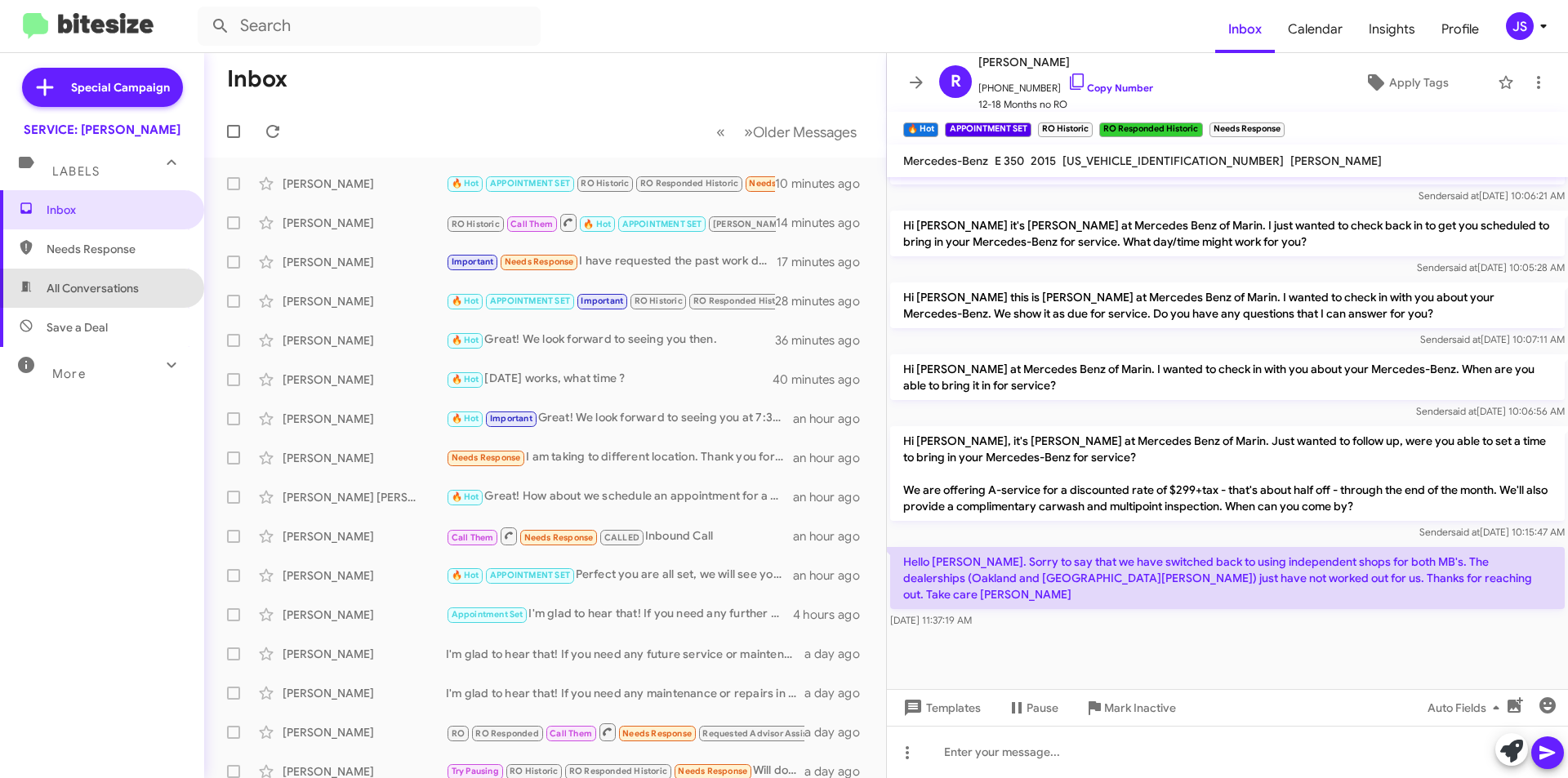
click at [120, 275] on span "All Conversations" at bounding box center [102, 288] width 204 height 39
type input "in:all-conversations"
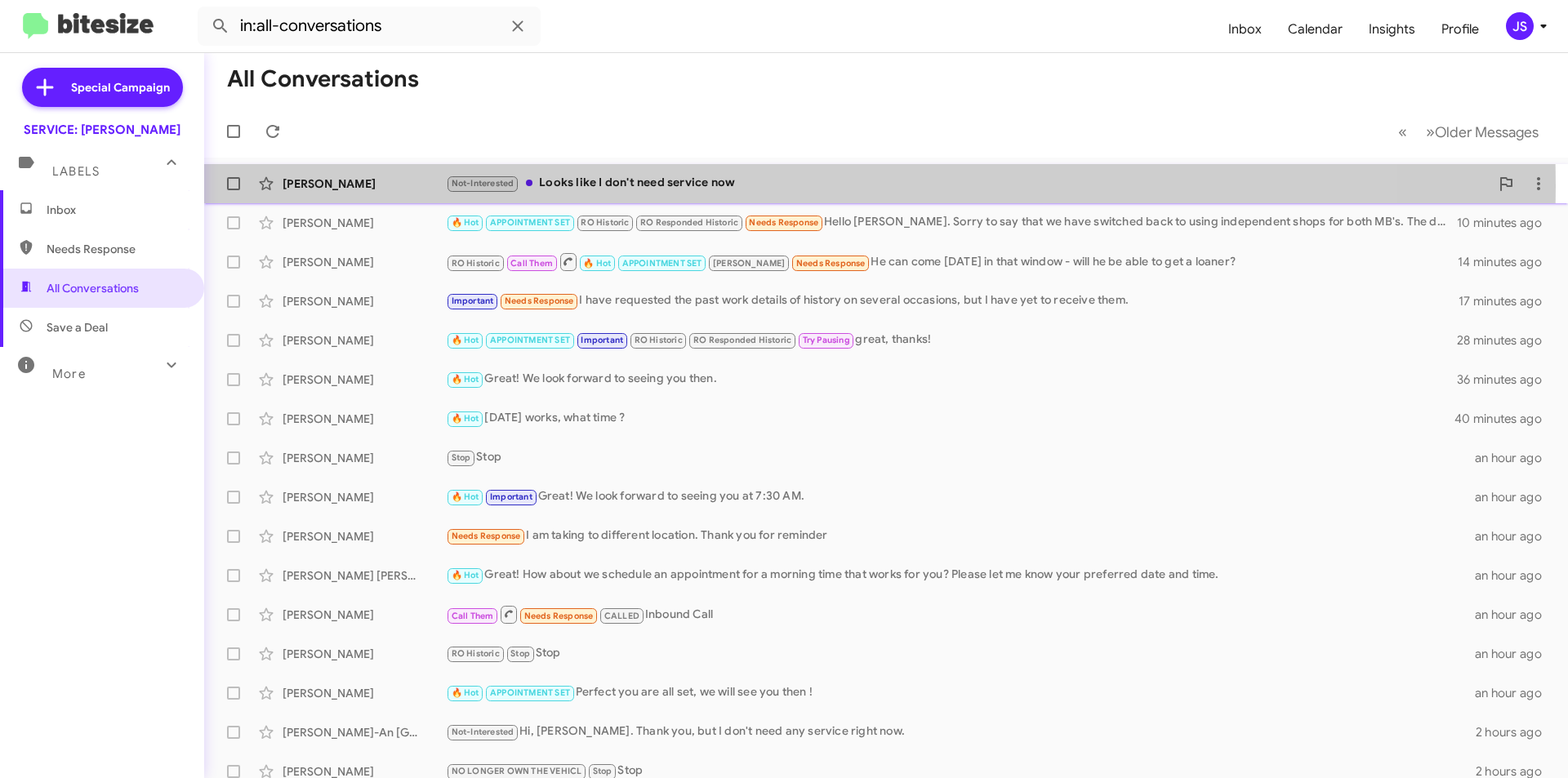
click at [438, 186] on div "[PERSON_NAME]" at bounding box center [364, 183] width 163 height 16
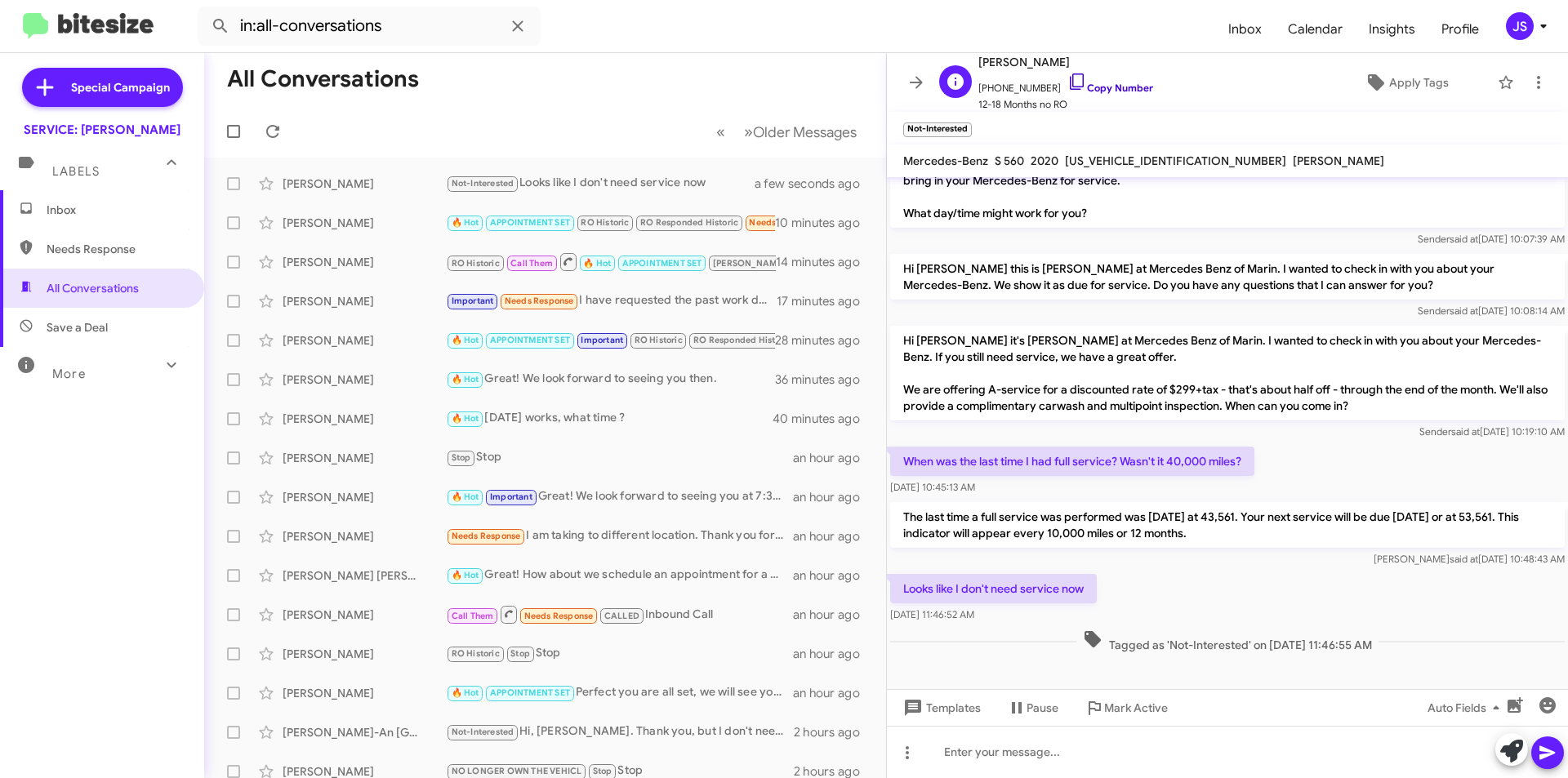
drag, startPoint x: 1054, startPoint y: 88, endPoint x: 1065, endPoint y: 88, distance: 11.0
click at [1067, 88] on icon at bounding box center [1077, 82] width 19 height 19
click at [1359, 72] on span "Apply Tags" at bounding box center [1405, 83] width 141 height 30
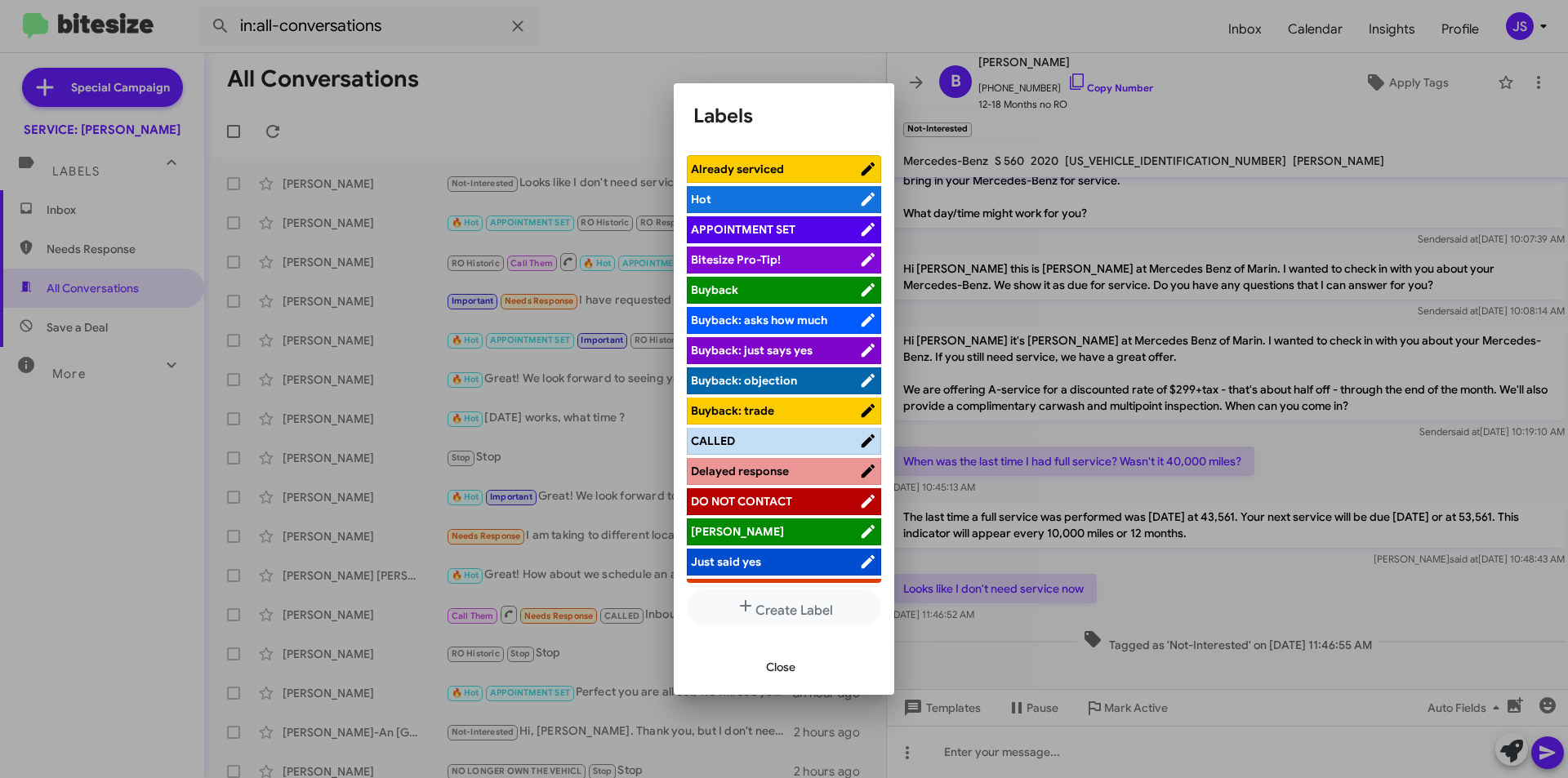
click at [813, 678] on div "Close" at bounding box center [784, 668] width 181 height 56
click at [804, 675] on button "Close" at bounding box center [781, 667] width 56 height 30
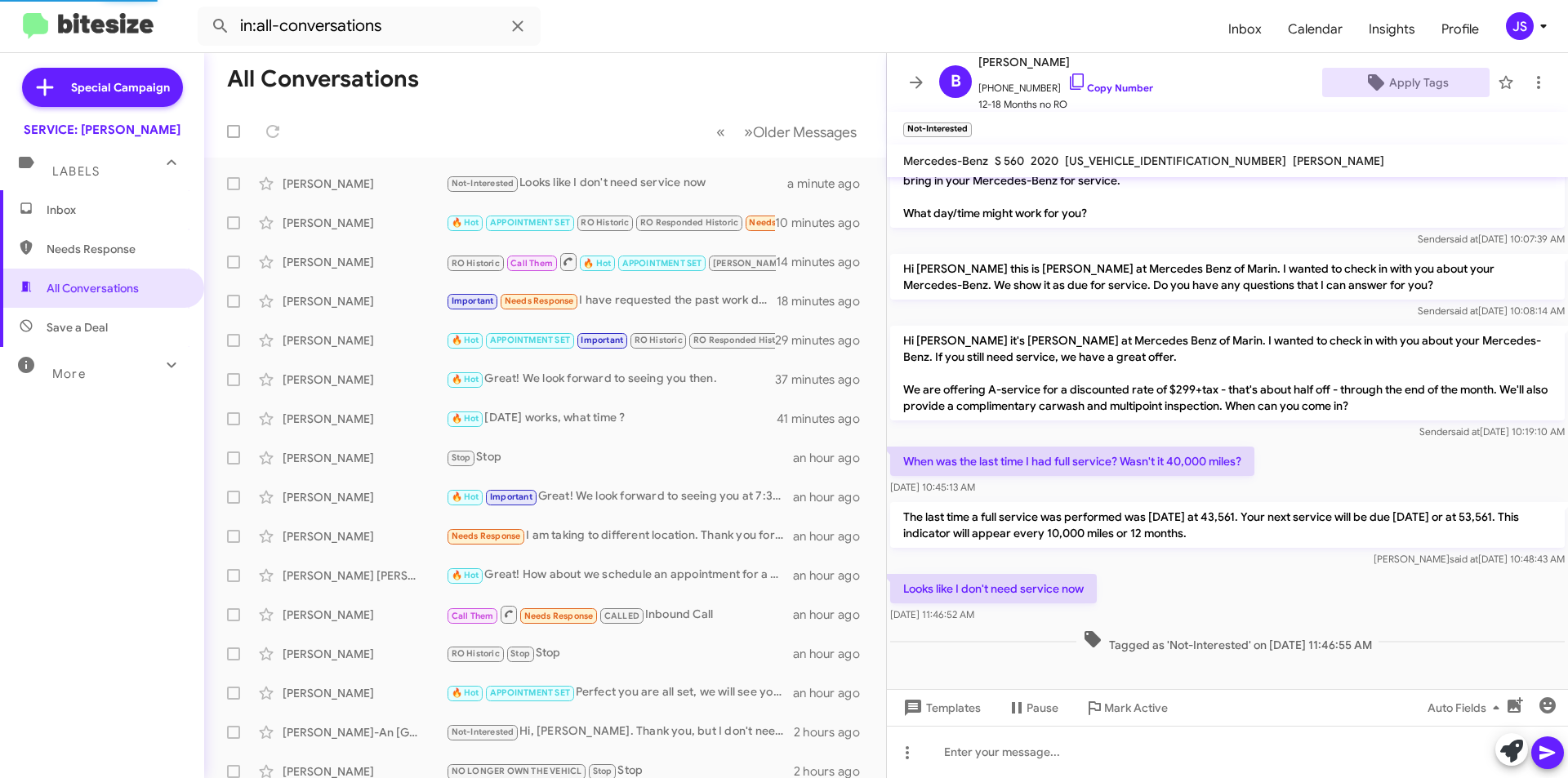
click at [82, 211] on span "Inbox" at bounding box center [116, 209] width 139 height 16
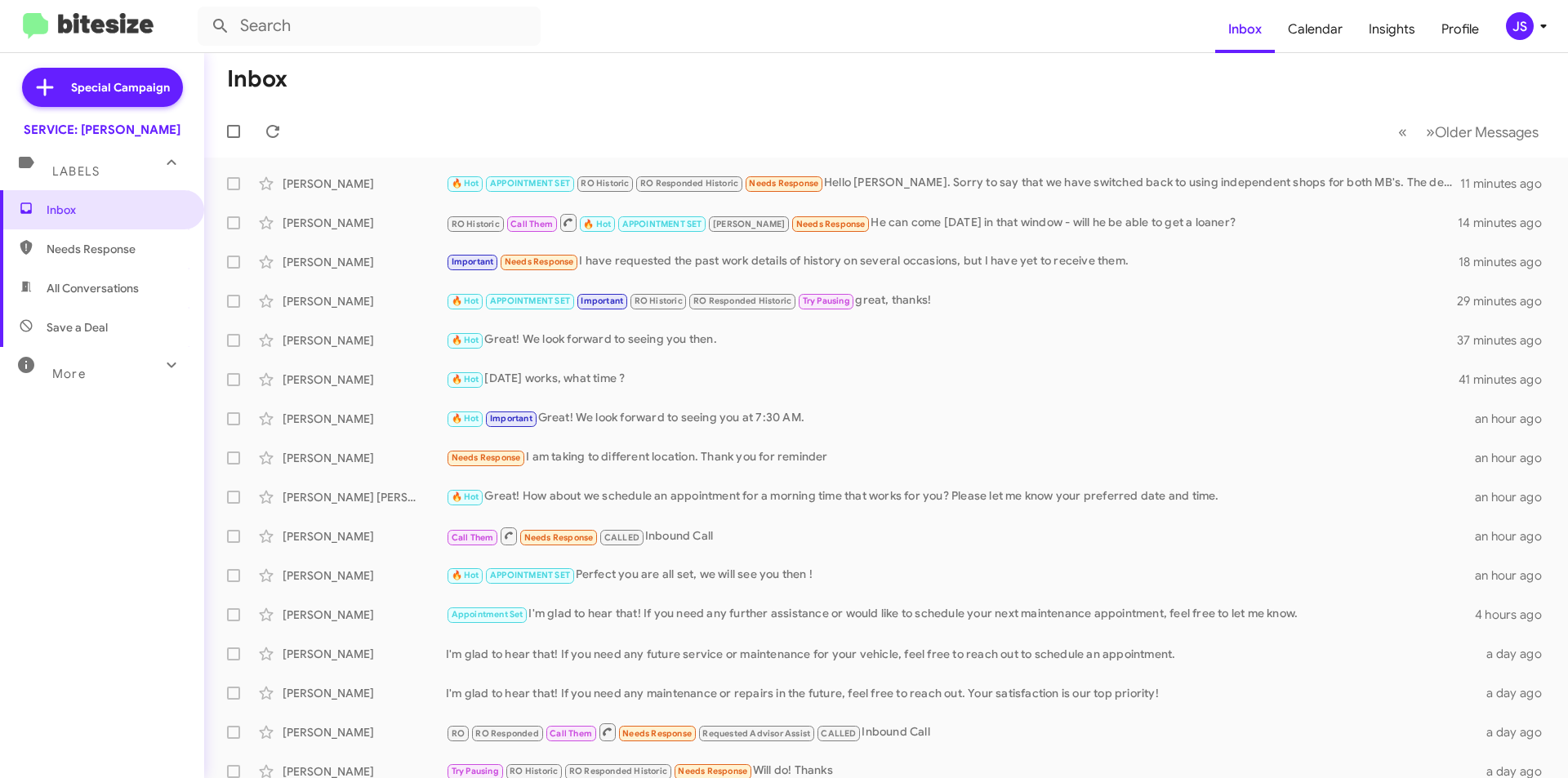
click at [486, 151] on mat-toolbar-row "« Previous » Next Older Messages" at bounding box center [886, 131] width 1364 height 52
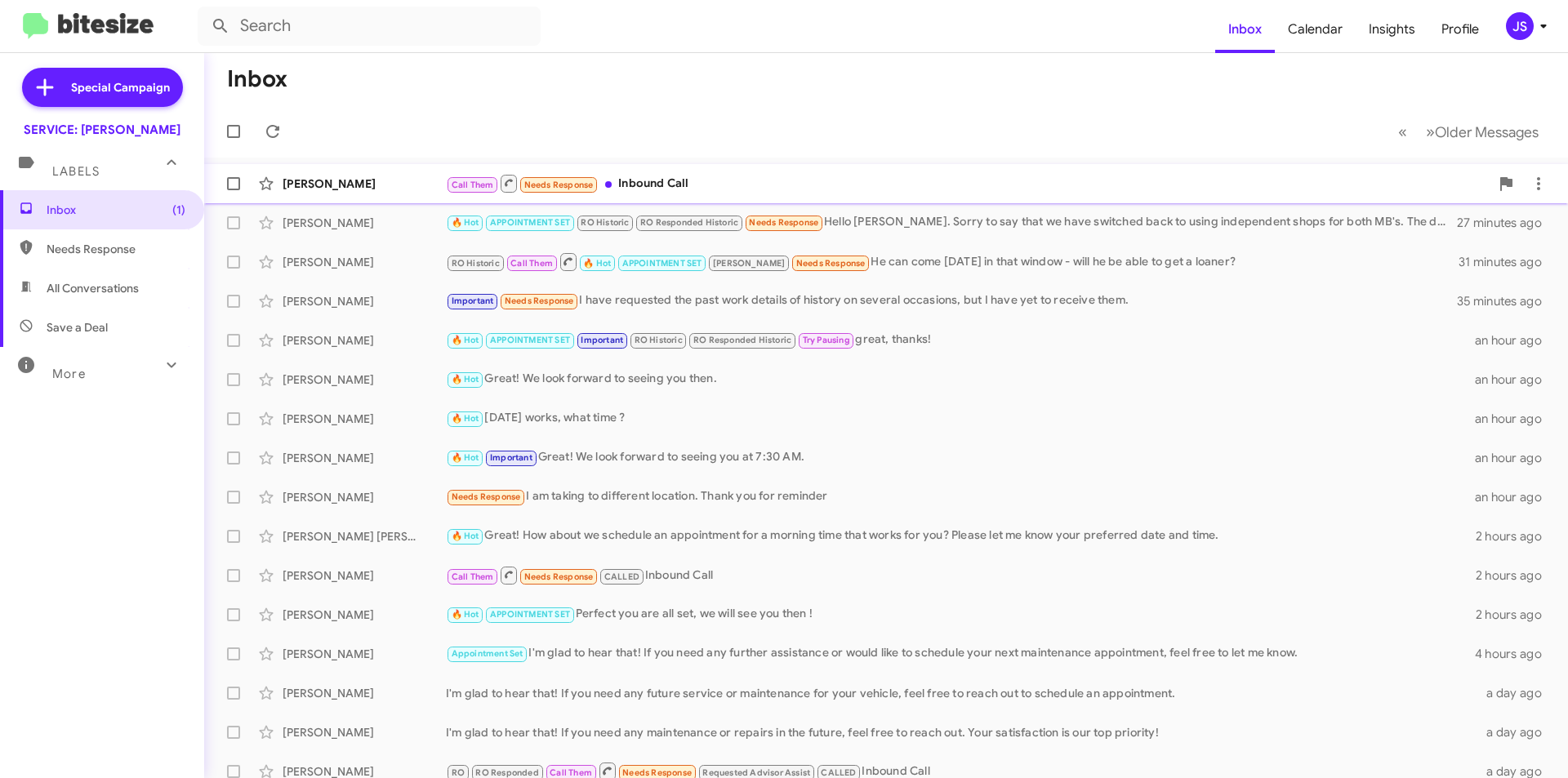
click at [710, 195] on div "[PERSON_NAME] Call Them Needs Response Inbound Call 8 minutes ago" at bounding box center [885, 184] width 1338 height 33
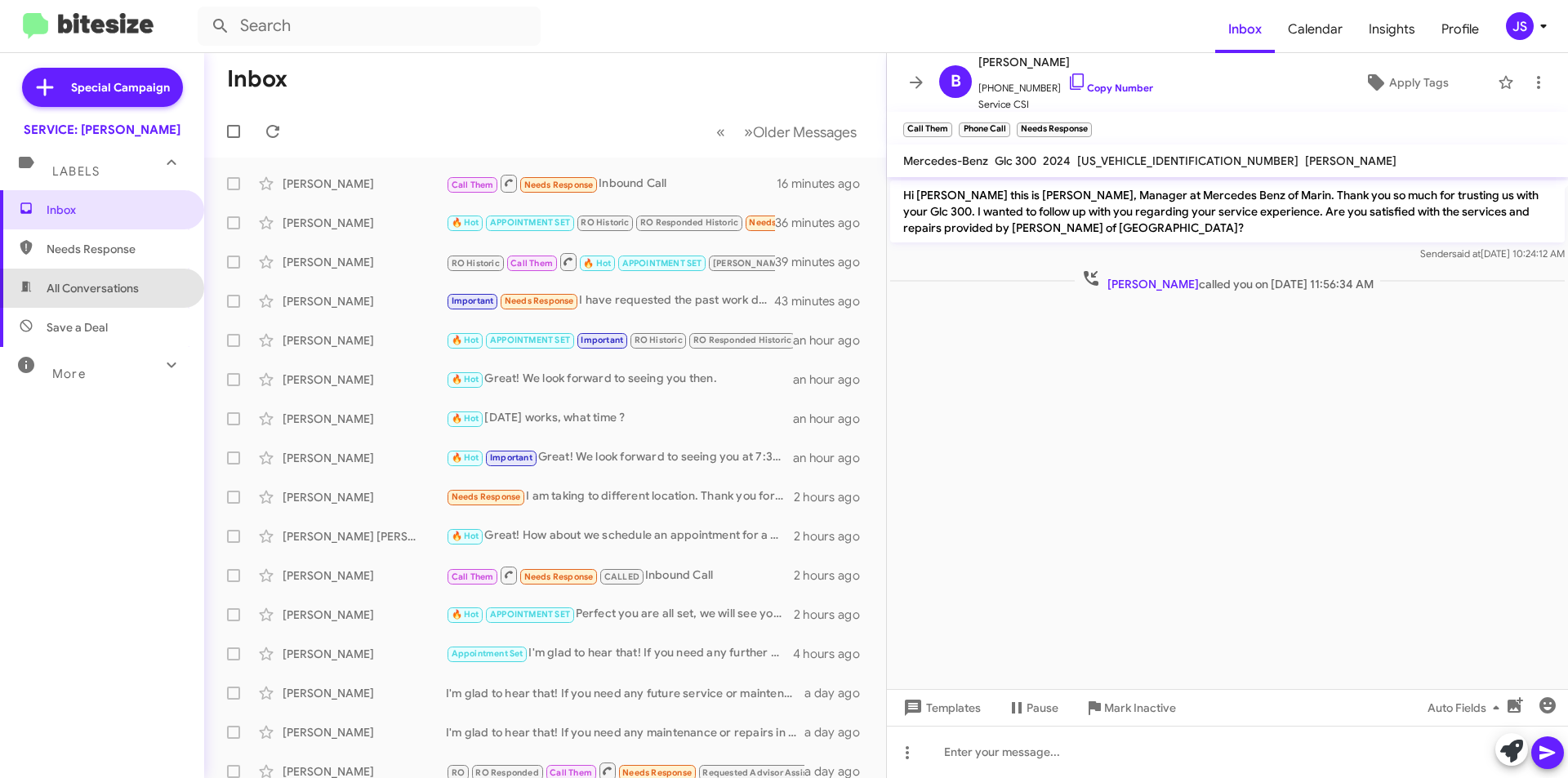
click at [122, 294] on span "All Conversations" at bounding box center [93, 288] width 92 height 16
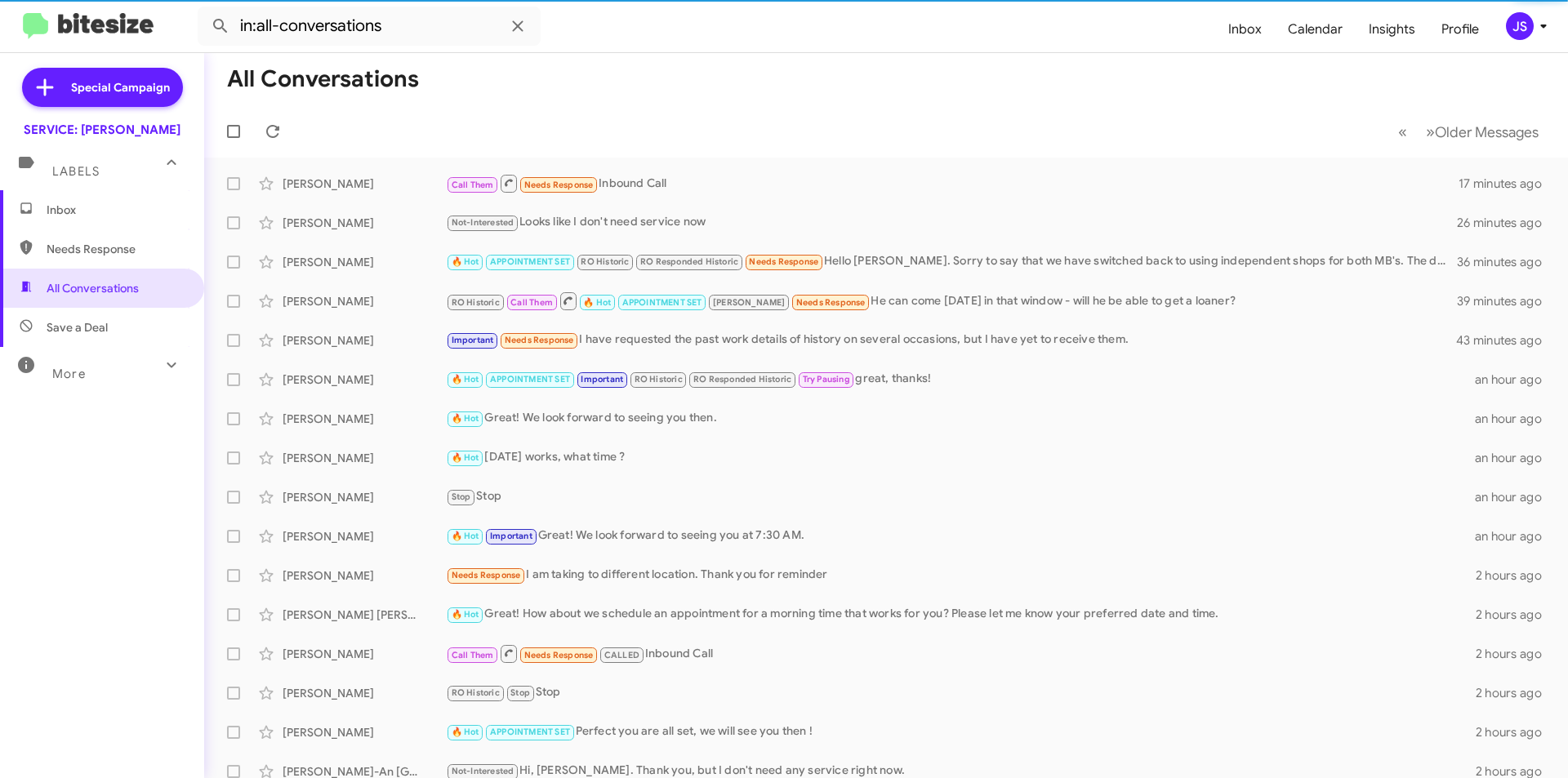
click at [120, 322] on span "Save a Deal" at bounding box center [102, 327] width 204 height 39
type input "in:not-interested"
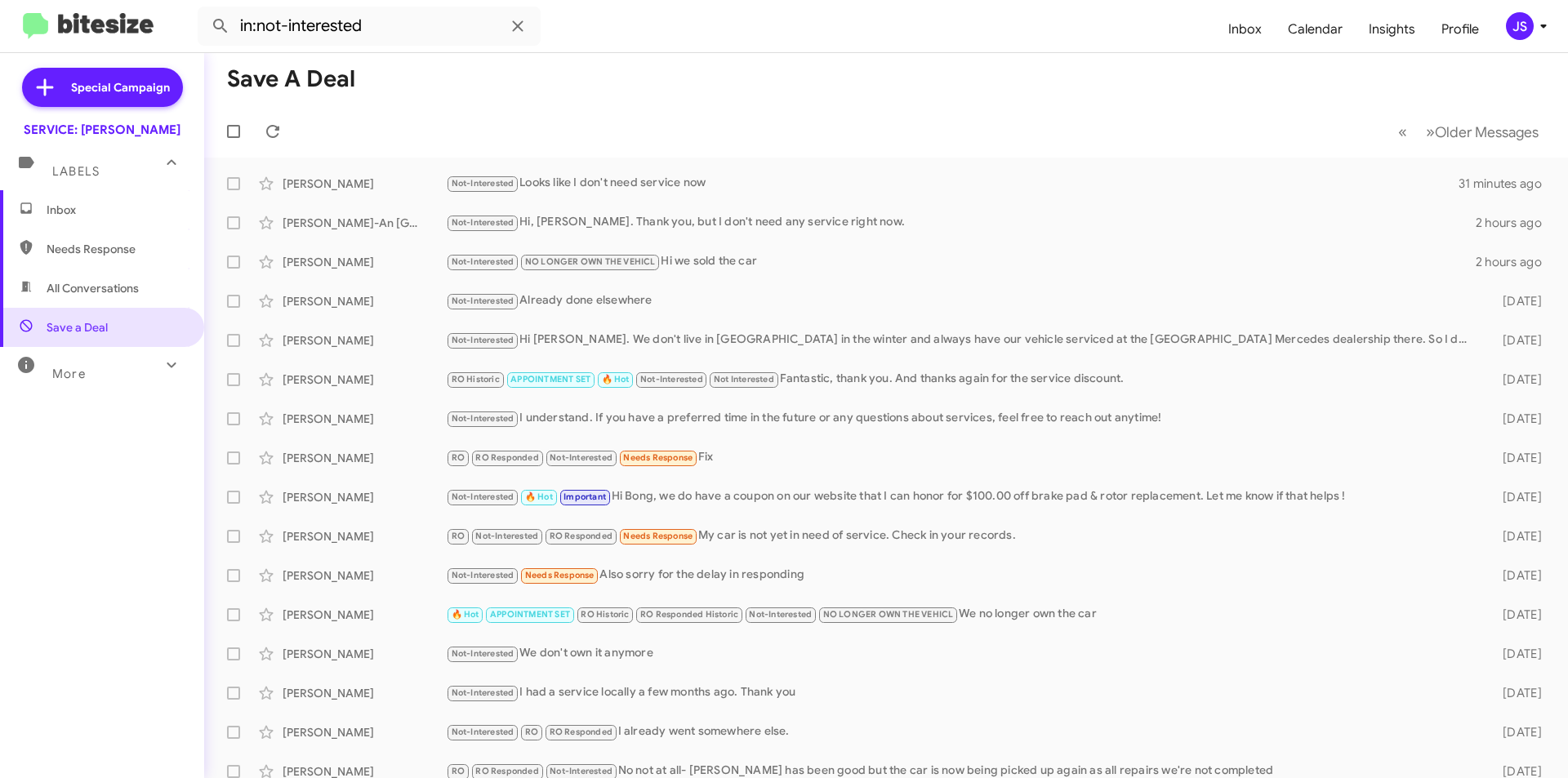
click at [47, 223] on span "Inbox" at bounding box center [102, 209] width 204 height 39
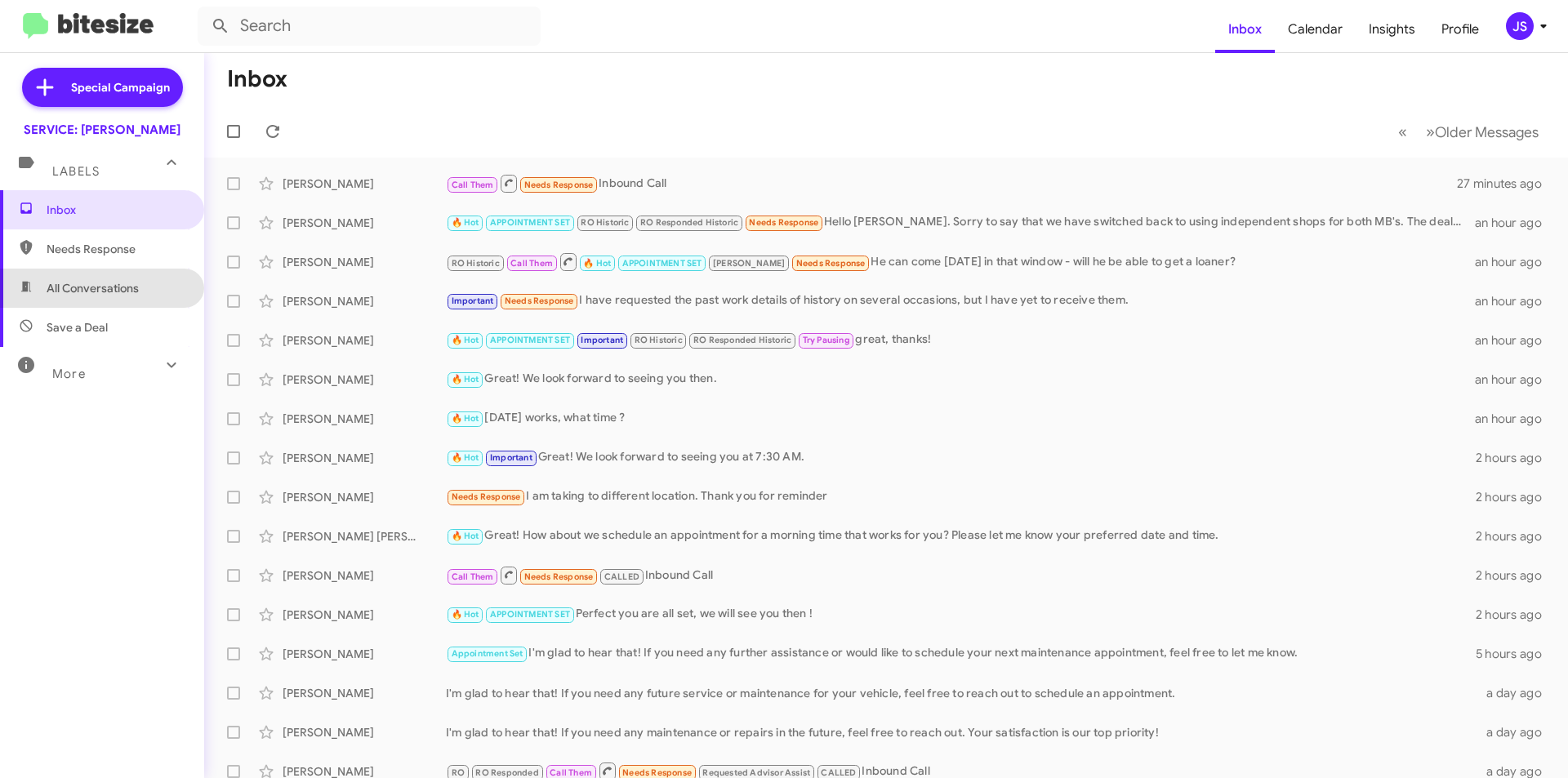
click at [155, 291] on span "All Conversations" at bounding box center [102, 288] width 204 height 39
type input "in:all-conversations"
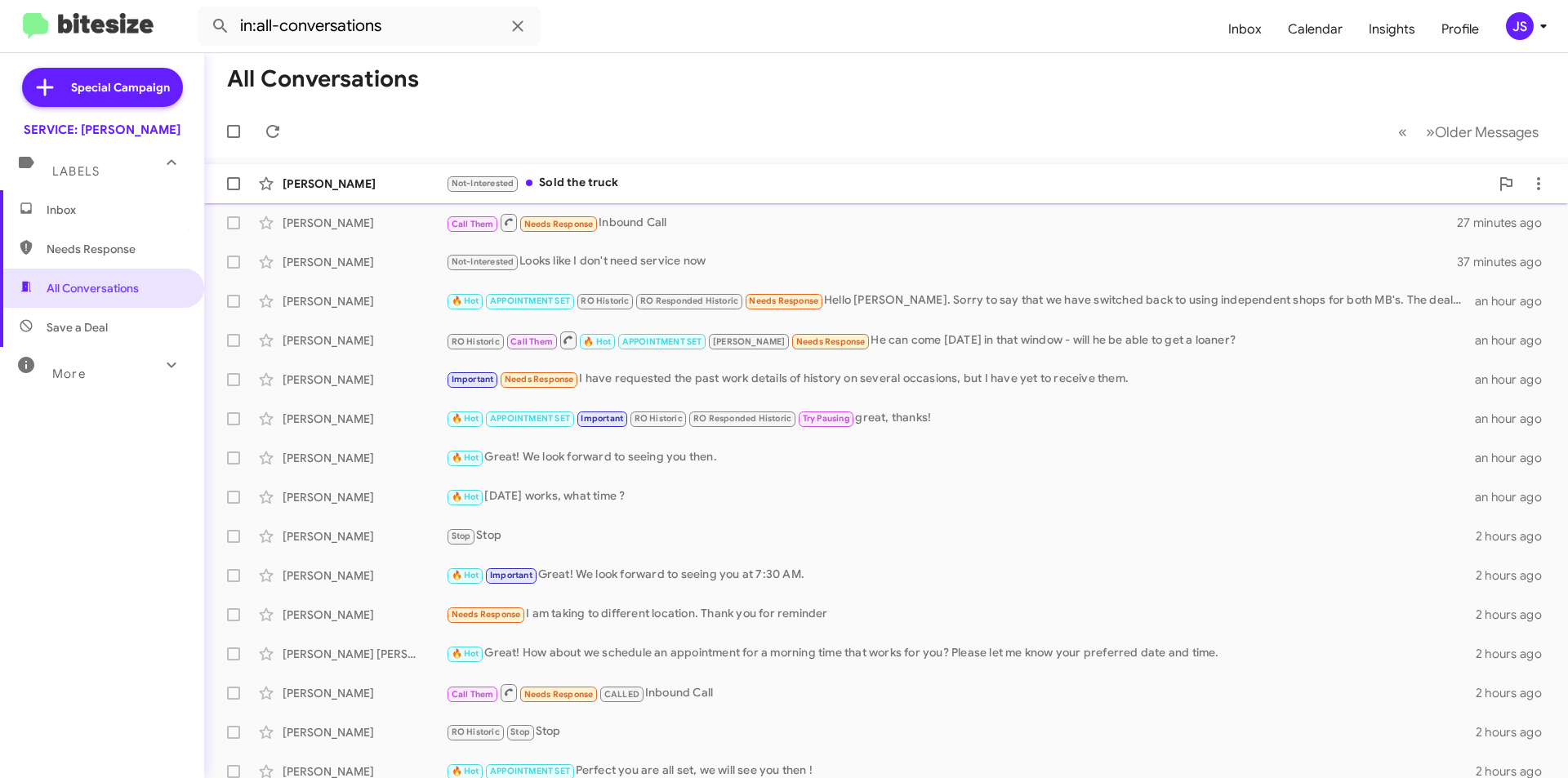
click at [655, 176] on div "Not-Interested Sold the truck" at bounding box center [968, 183] width 1043 height 19
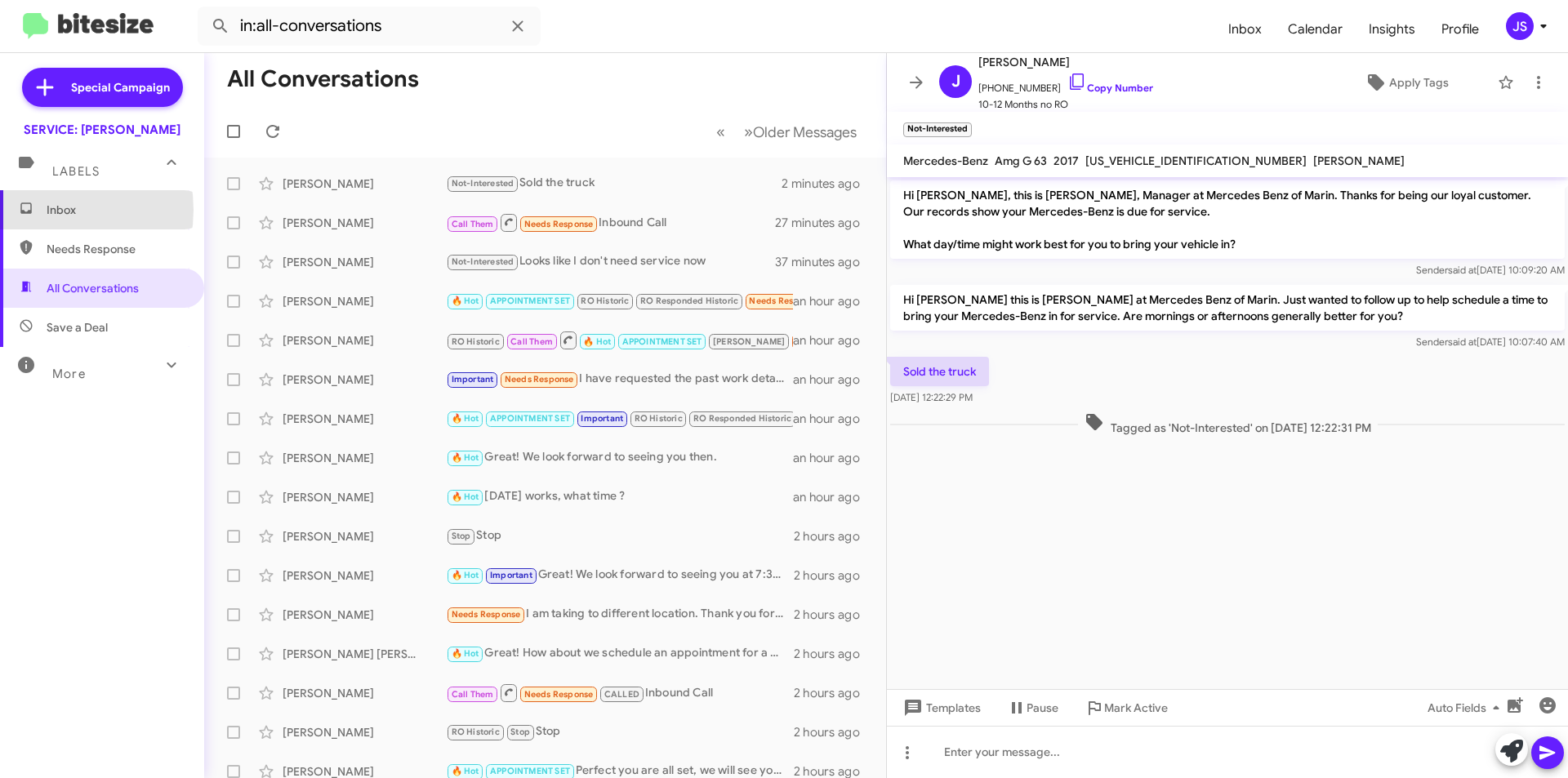
click at [44, 210] on span "Inbox" at bounding box center [102, 209] width 204 height 39
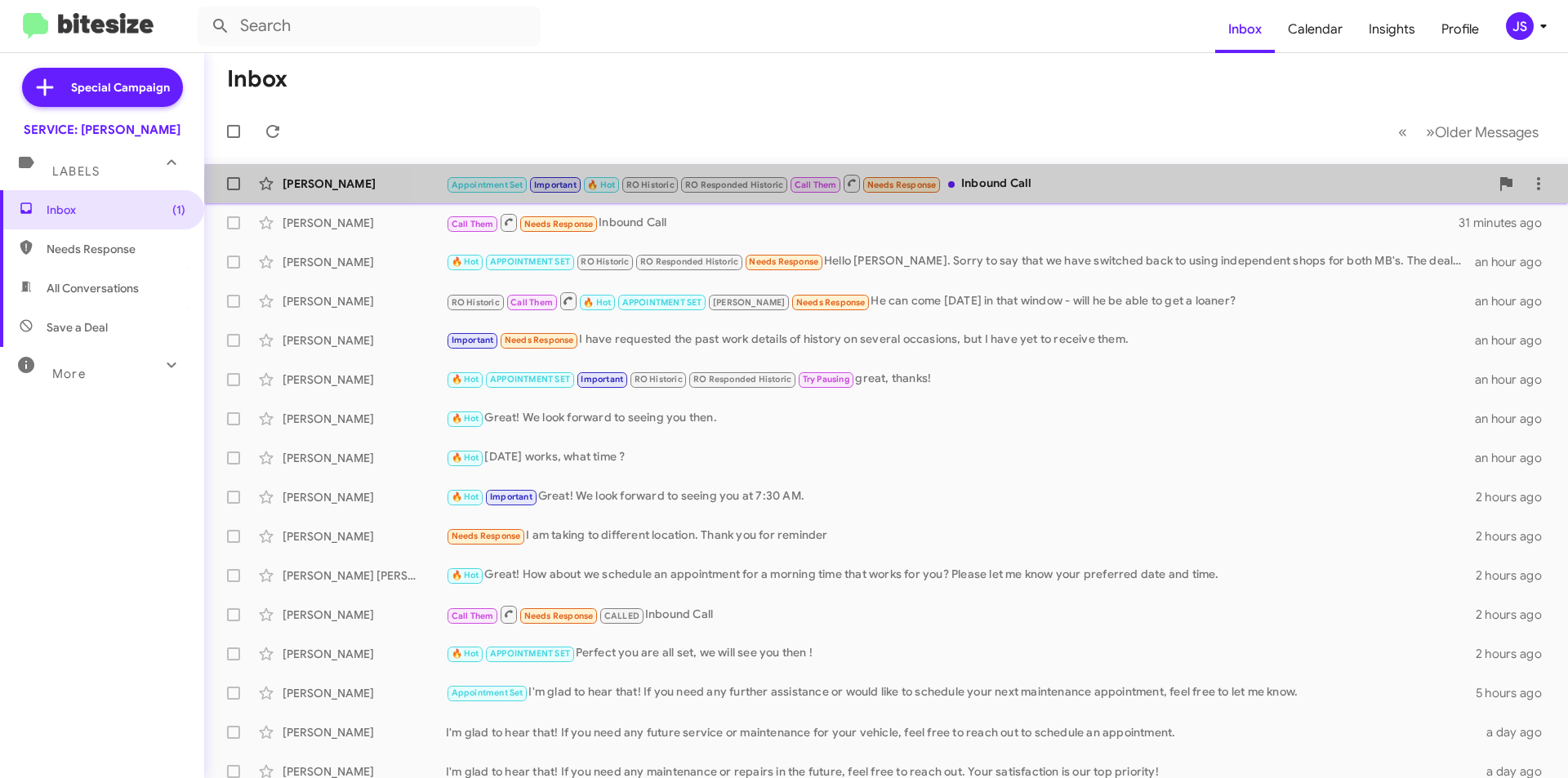
click at [960, 185] on div "Appointment Set Important 🔥 Hot RO Historic RO Responded Historic Call Them Nee…" at bounding box center [968, 182] width 1043 height 20
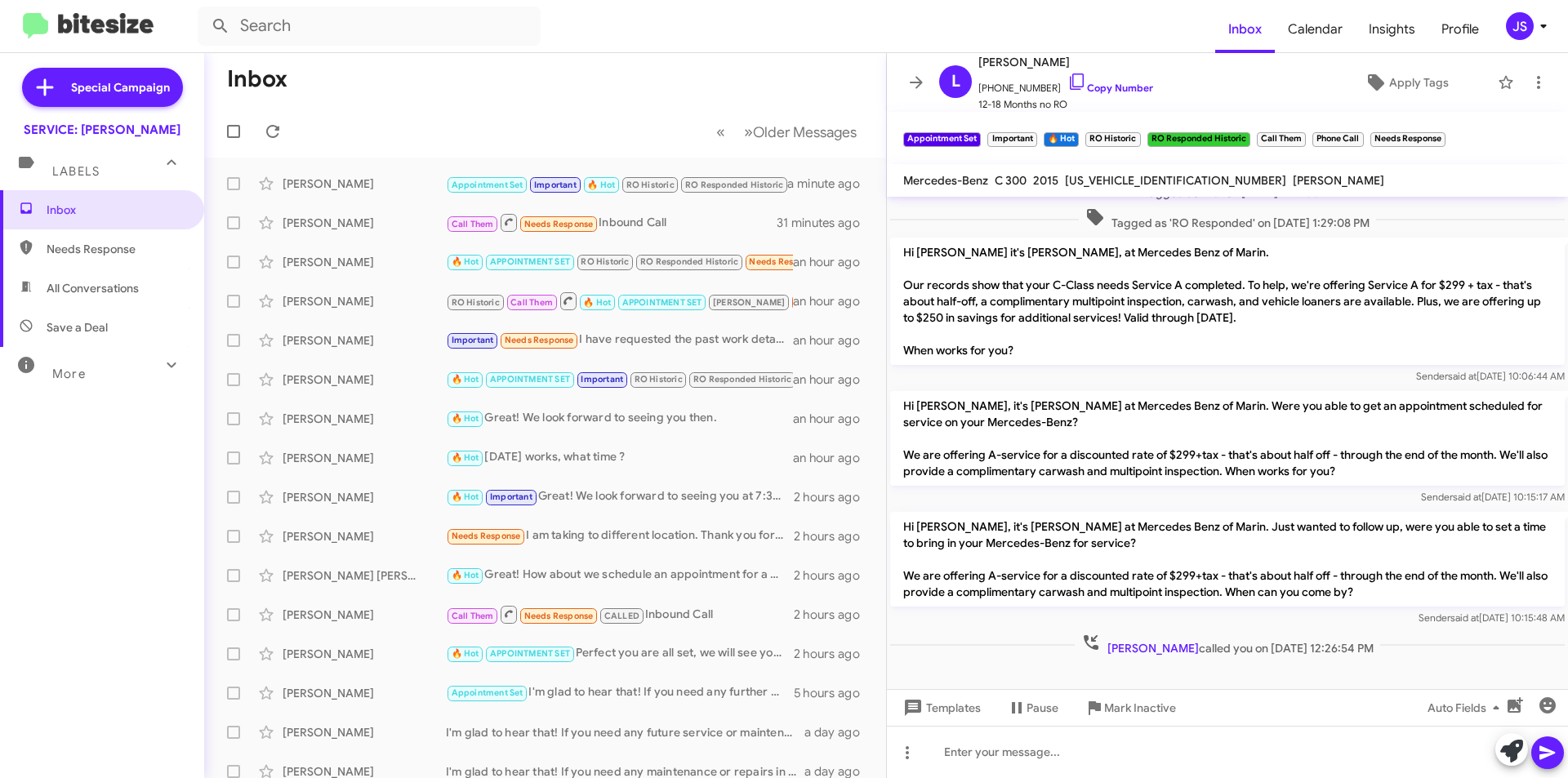
scroll to position [742, 0]
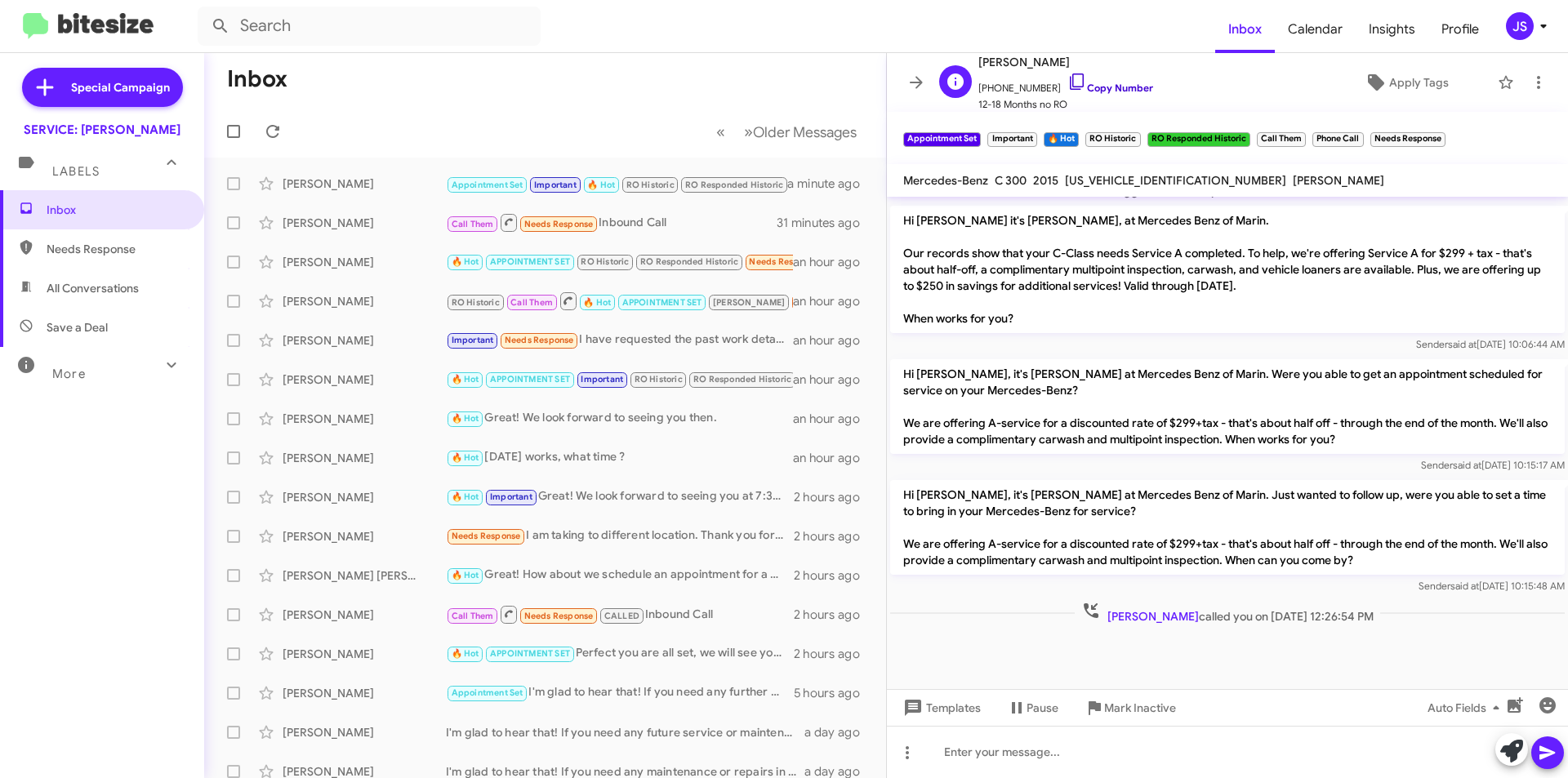
click at [1067, 89] on icon at bounding box center [1077, 82] width 19 height 19
click at [54, 316] on span "Save a Deal" at bounding box center [102, 327] width 204 height 39
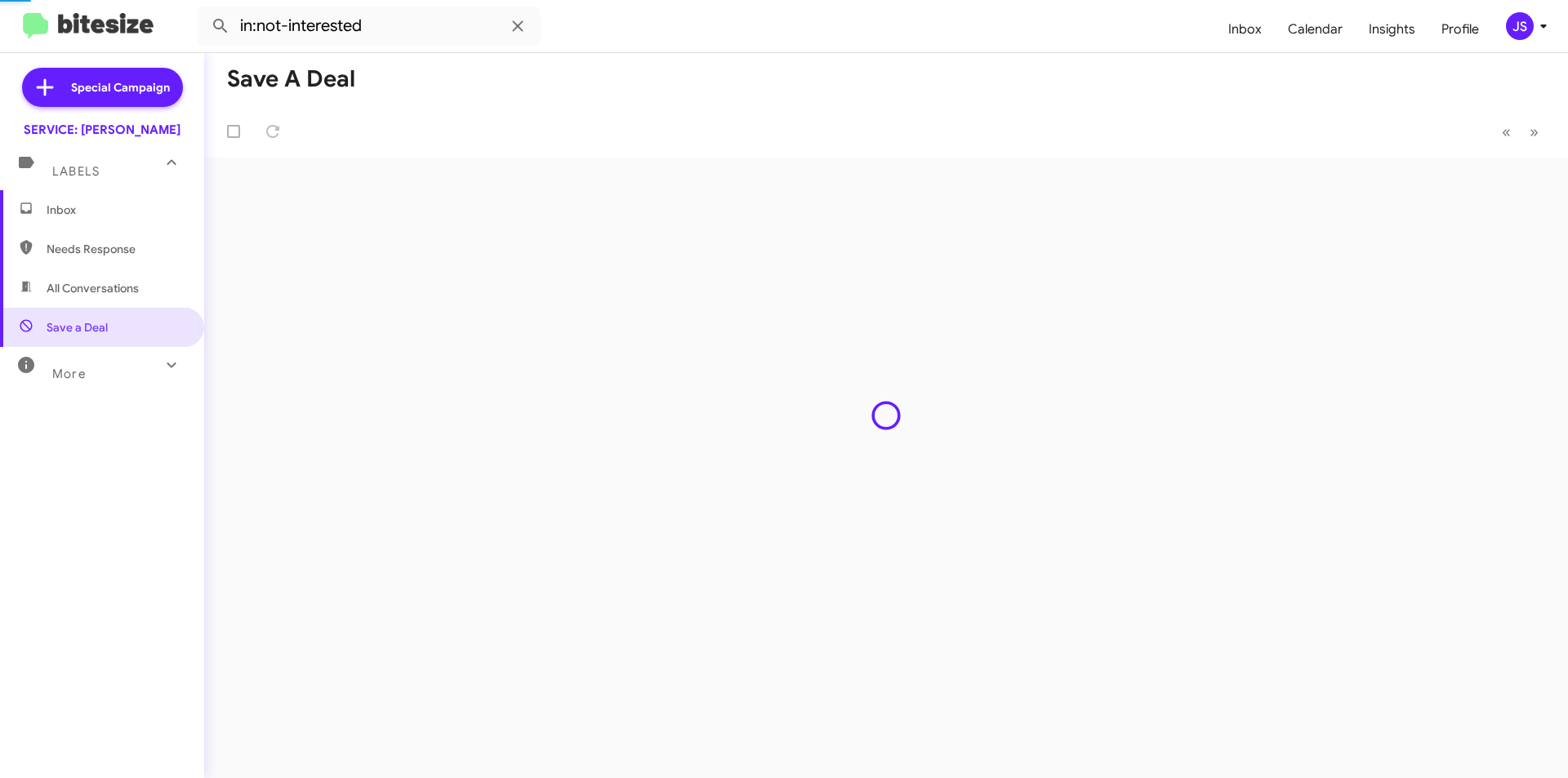
click at [73, 284] on span "All Conversations" at bounding box center [93, 288] width 92 height 16
type input "in:all-conversations"
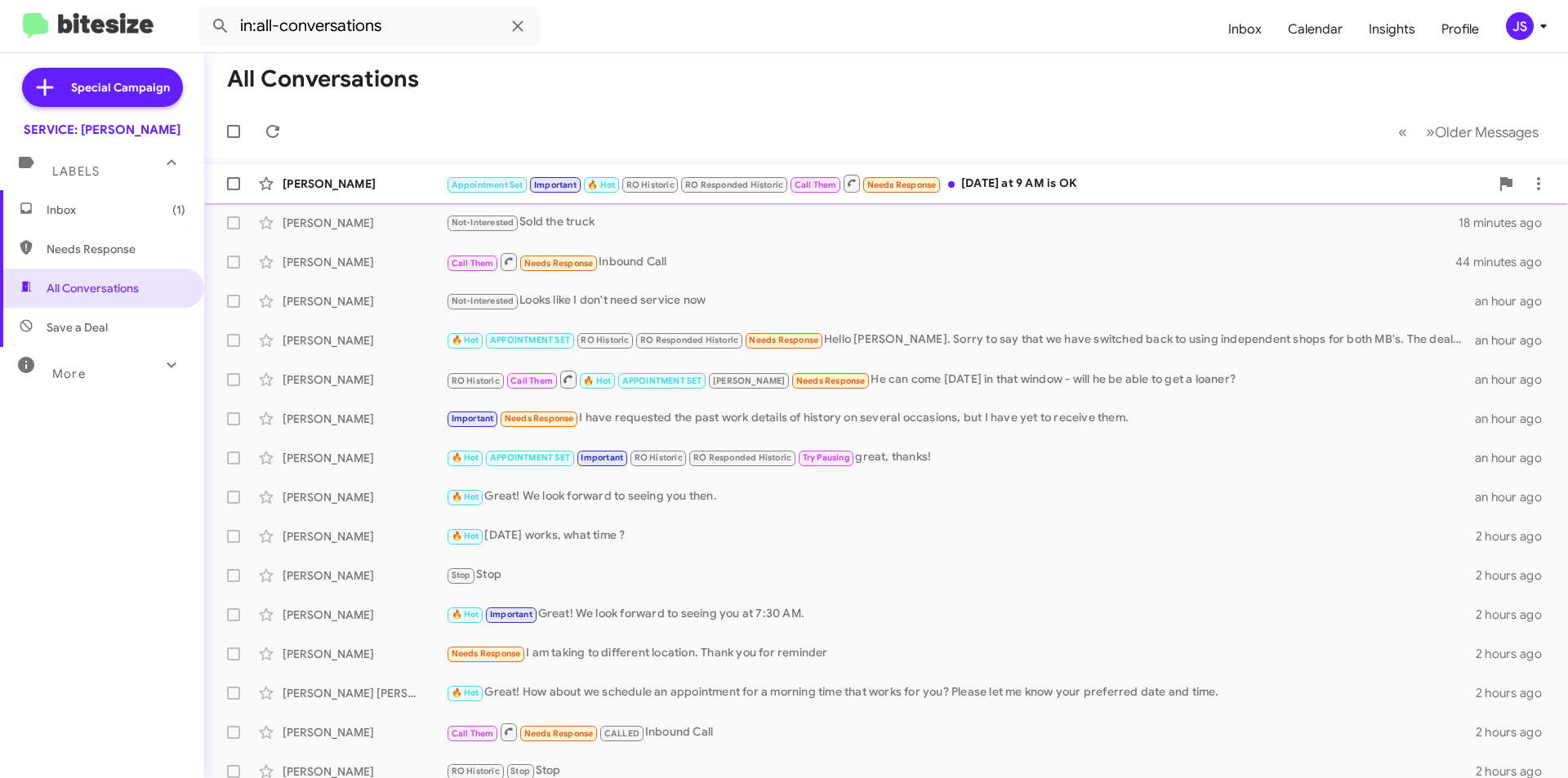
click at [374, 165] on span "Luisa Manfredi Appointment Set Important 🔥 Hot RO Historic RO Responded Histori…" at bounding box center [886, 183] width 1364 height 39
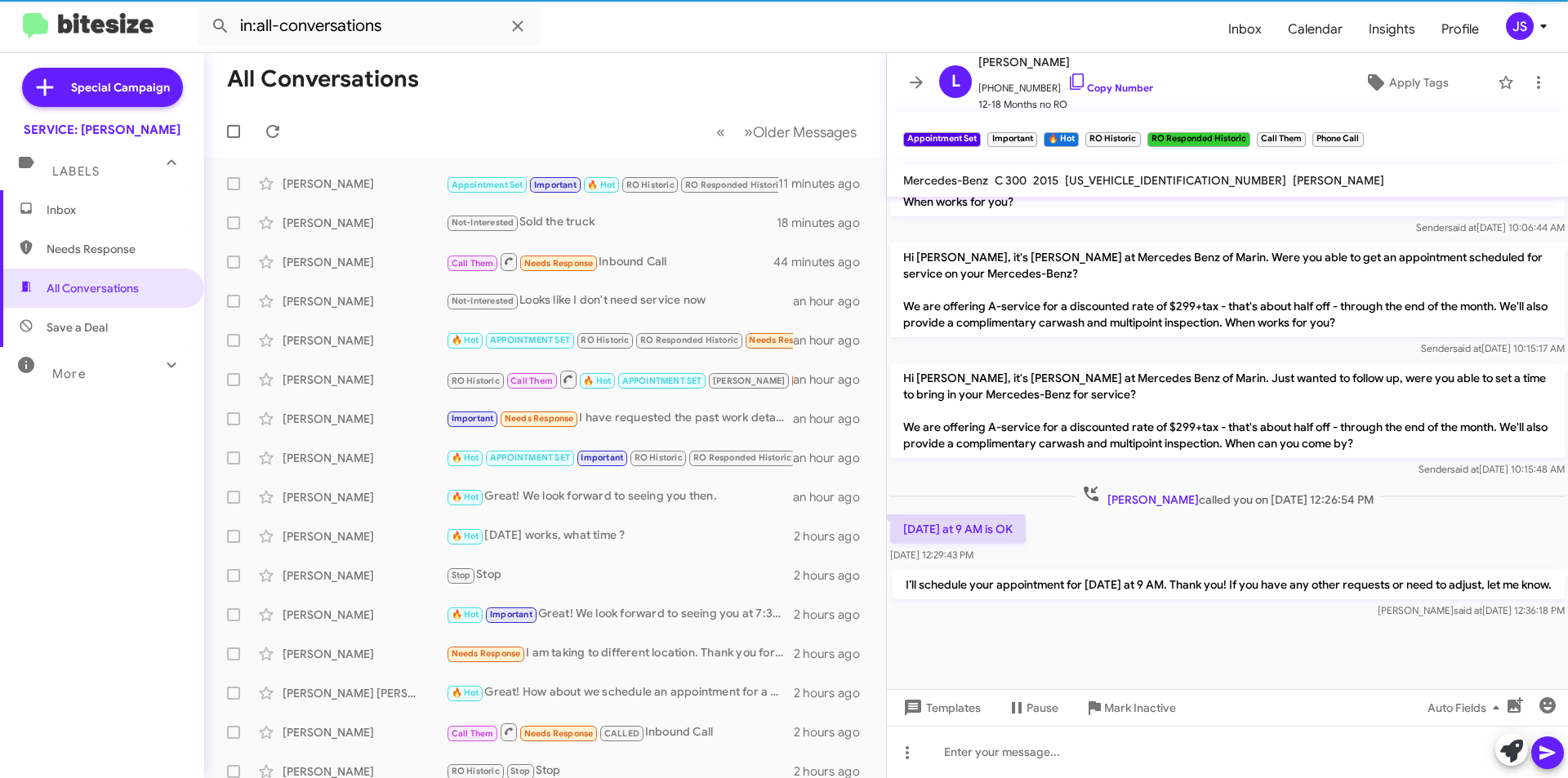
scroll to position [877, 0]
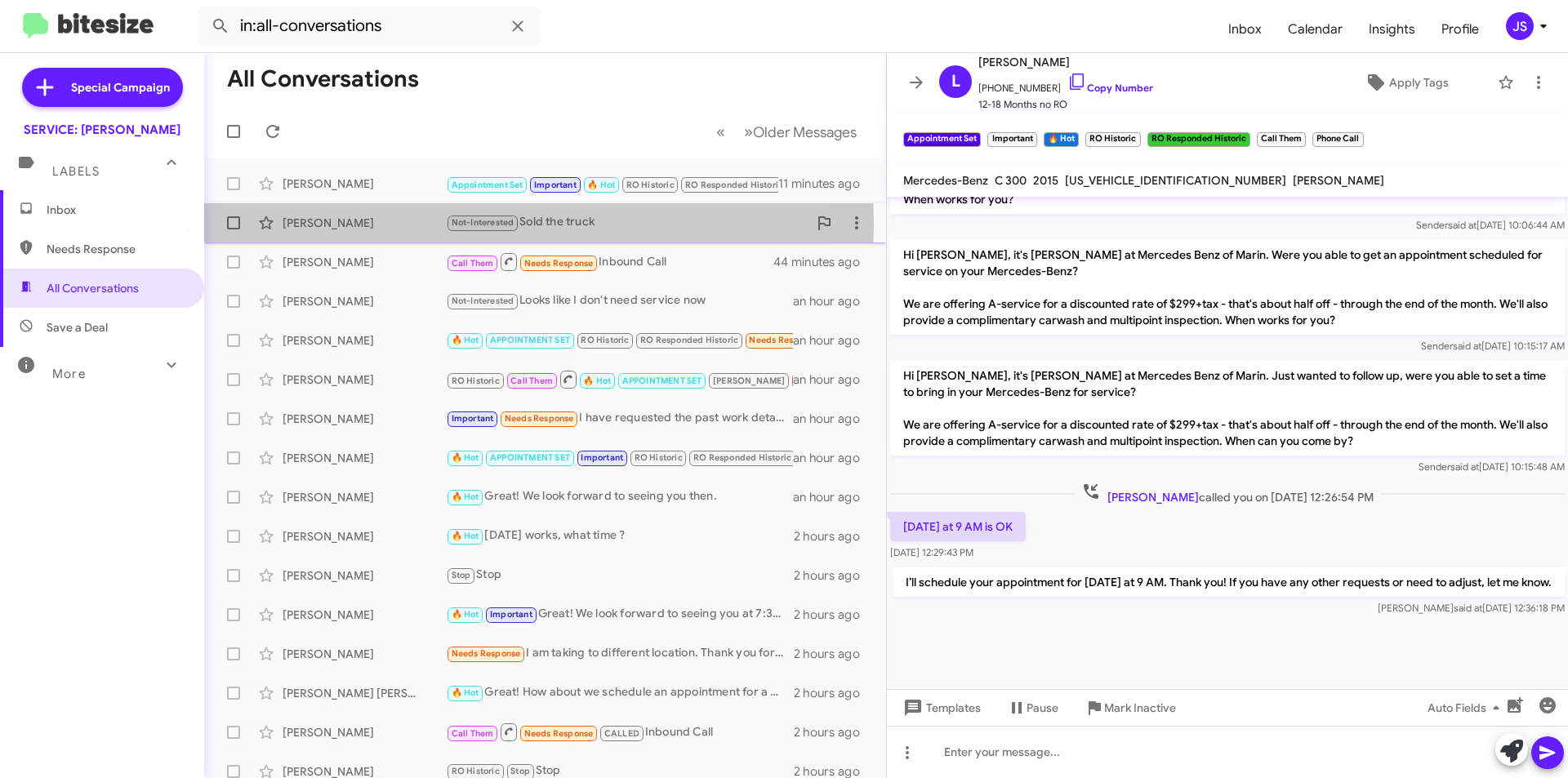
click at [335, 224] on div "[PERSON_NAME]" at bounding box center [364, 223] width 163 height 16
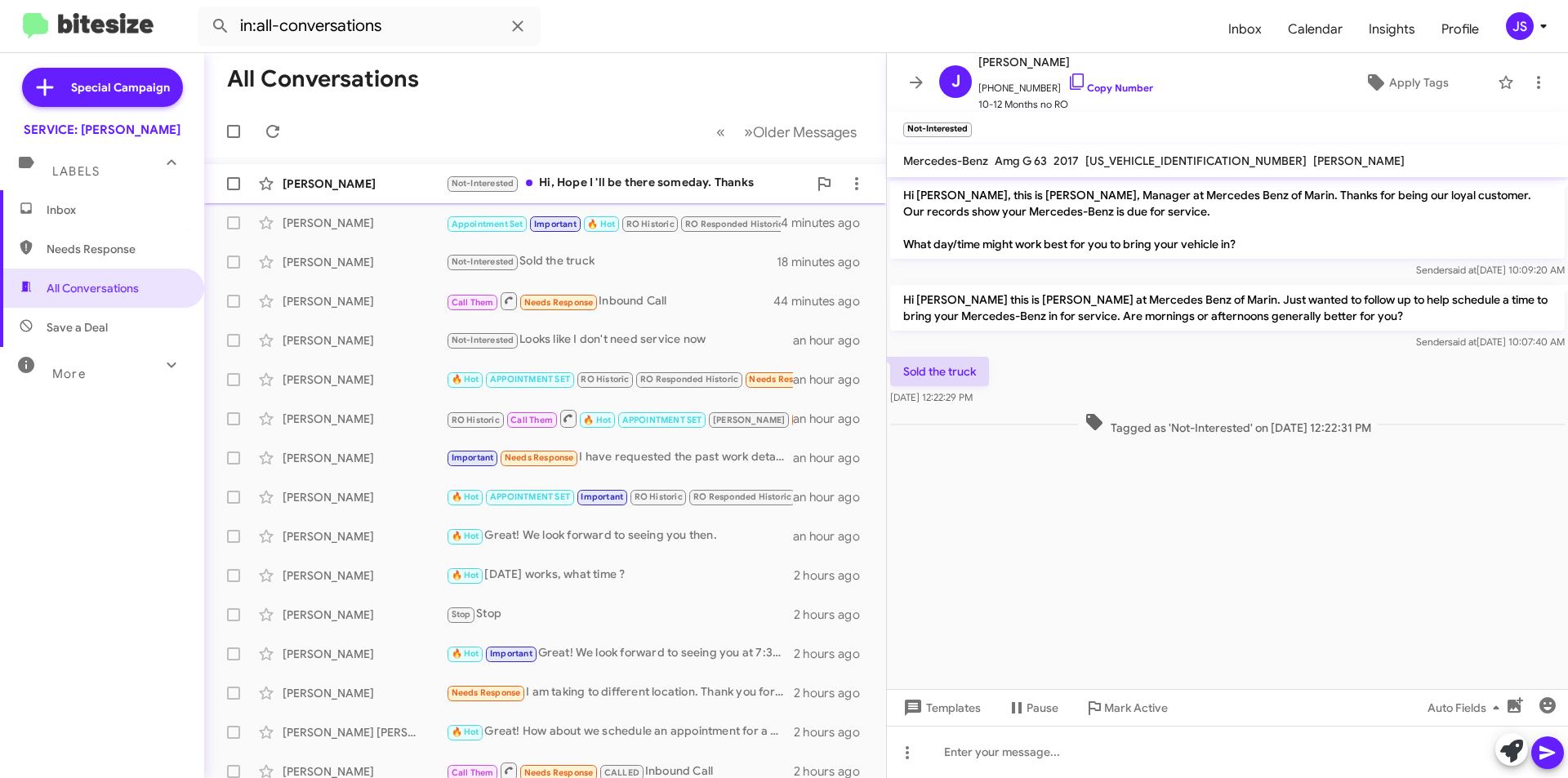
click at [463, 190] on small "Not-Interested" at bounding box center [482, 184] width 70 height 15
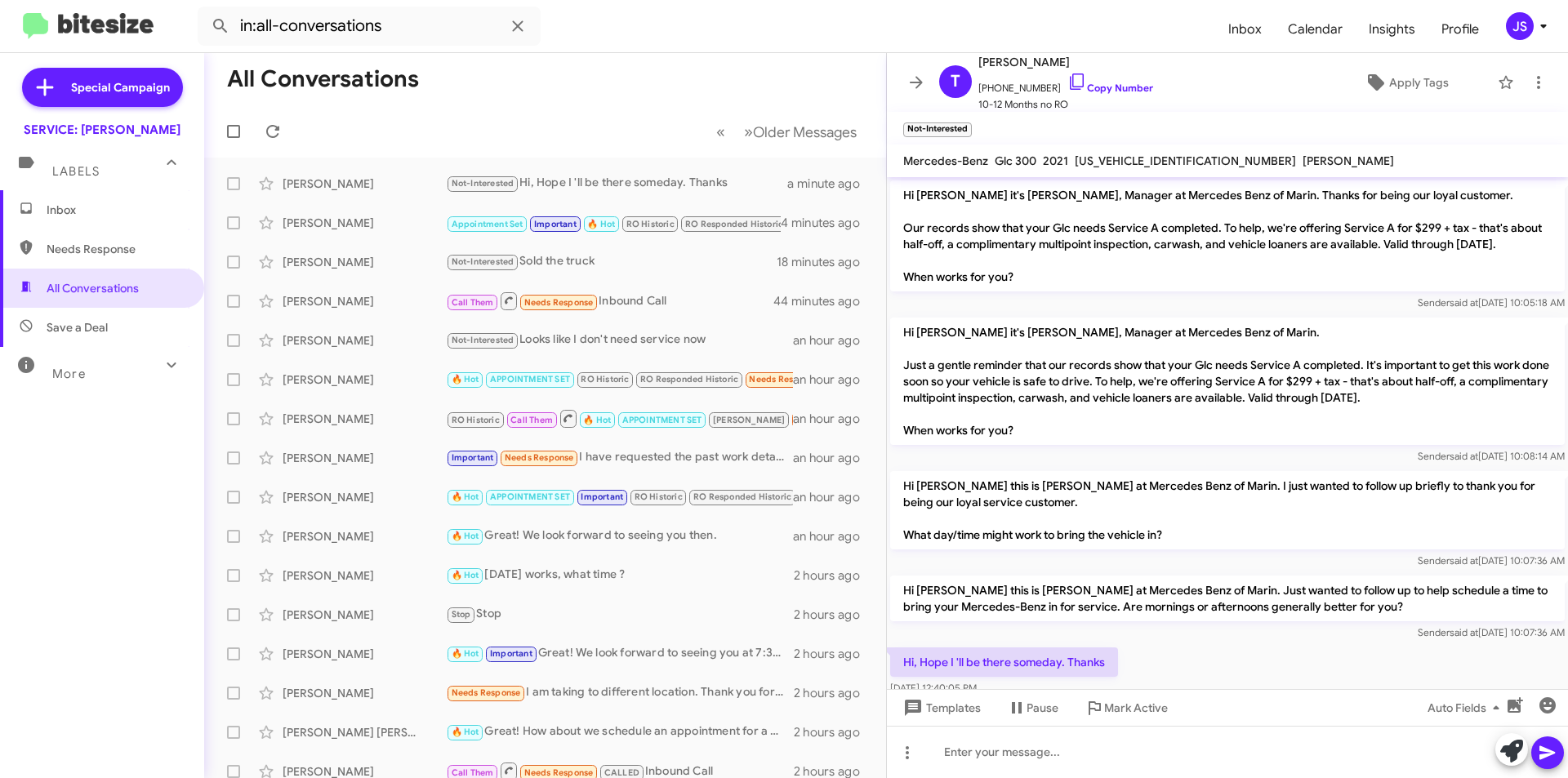
scroll to position [65, 0]
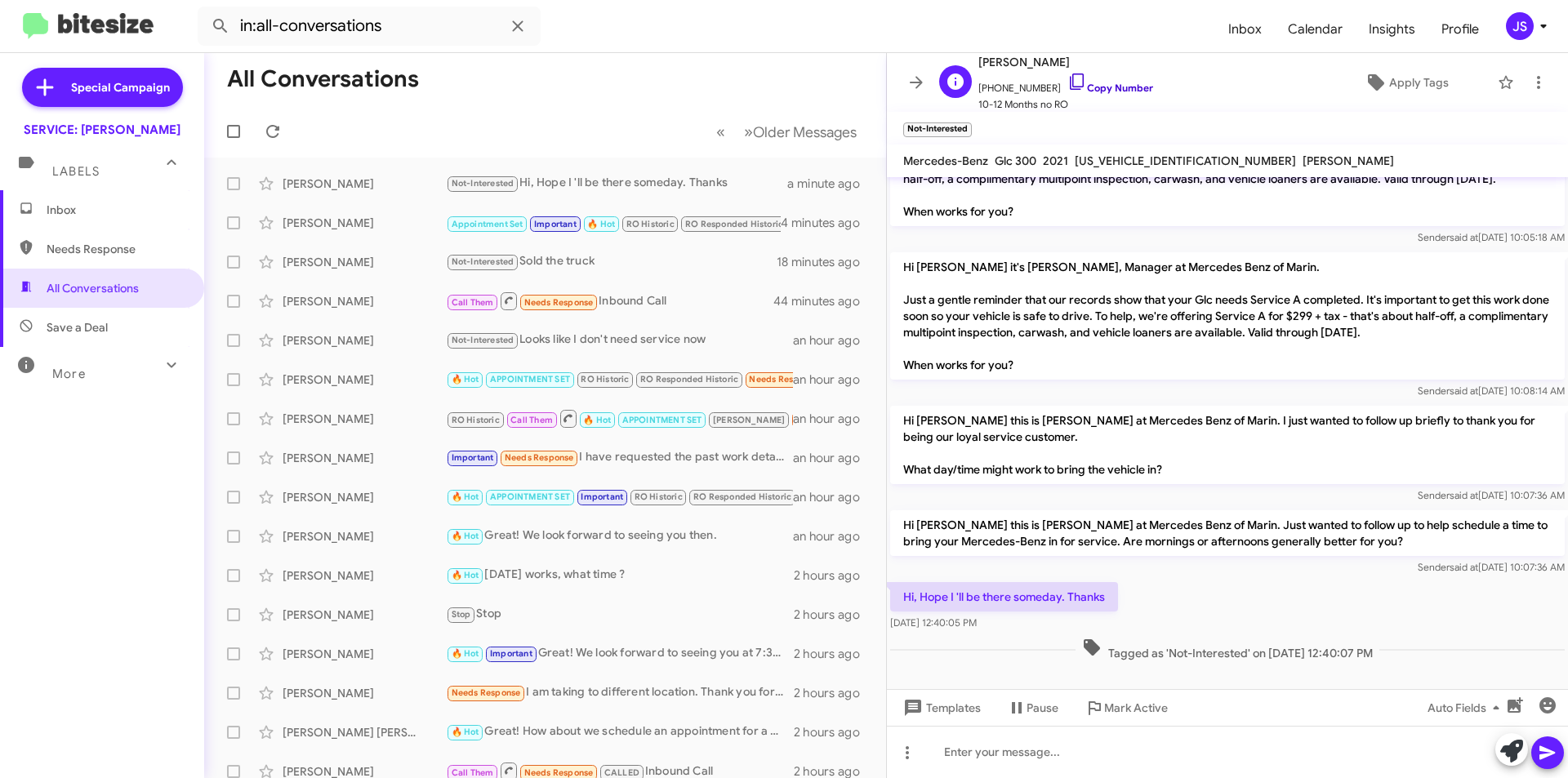
click at [1067, 85] on icon at bounding box center [1077, 82] width 19 height 19
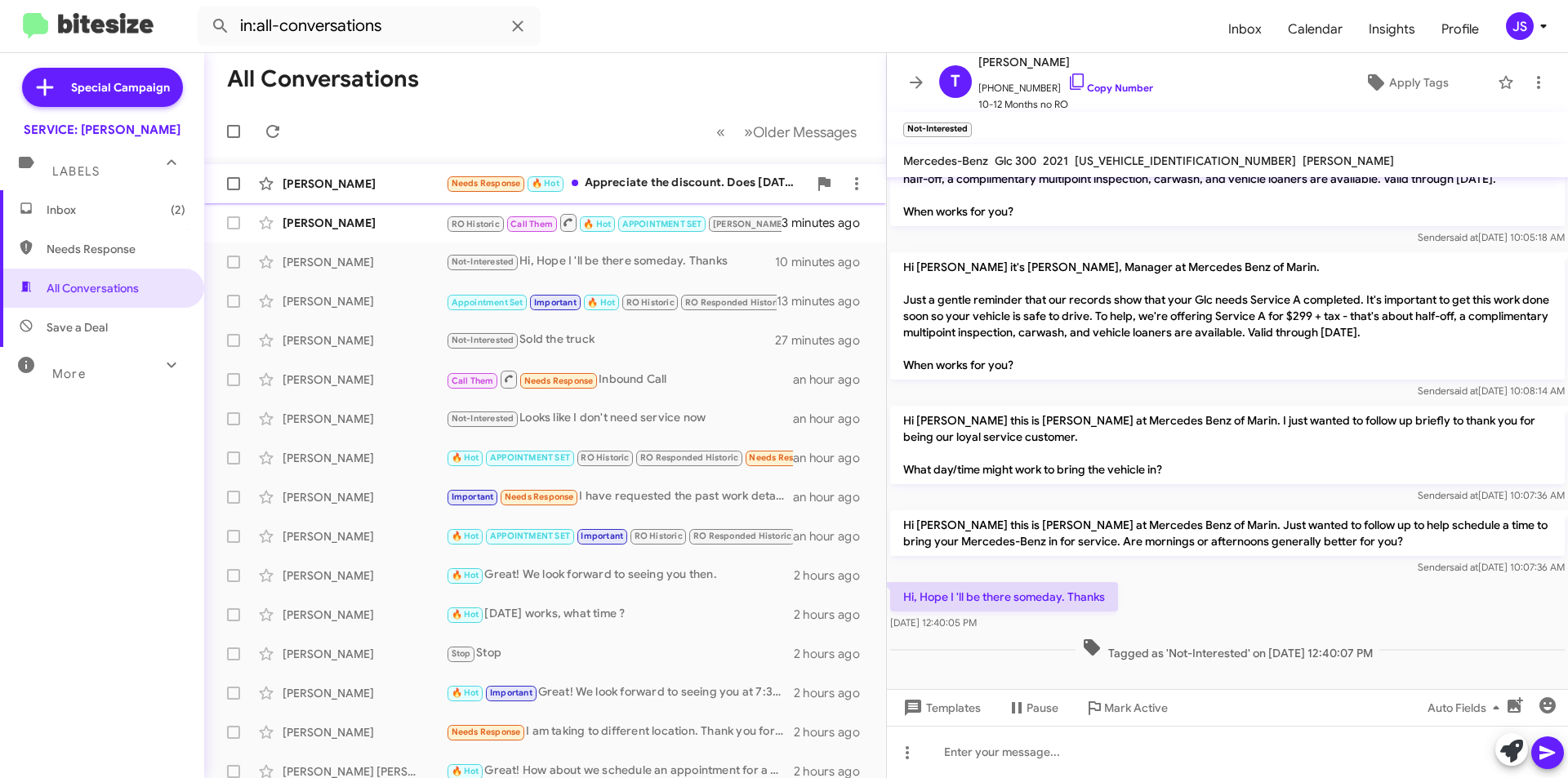
click at [605, 179] on div "Needs Response 🔥 Hot Appreciate the discount. Does Friday afternoon work?" at bounding box center [626, 183] width 362 height 19
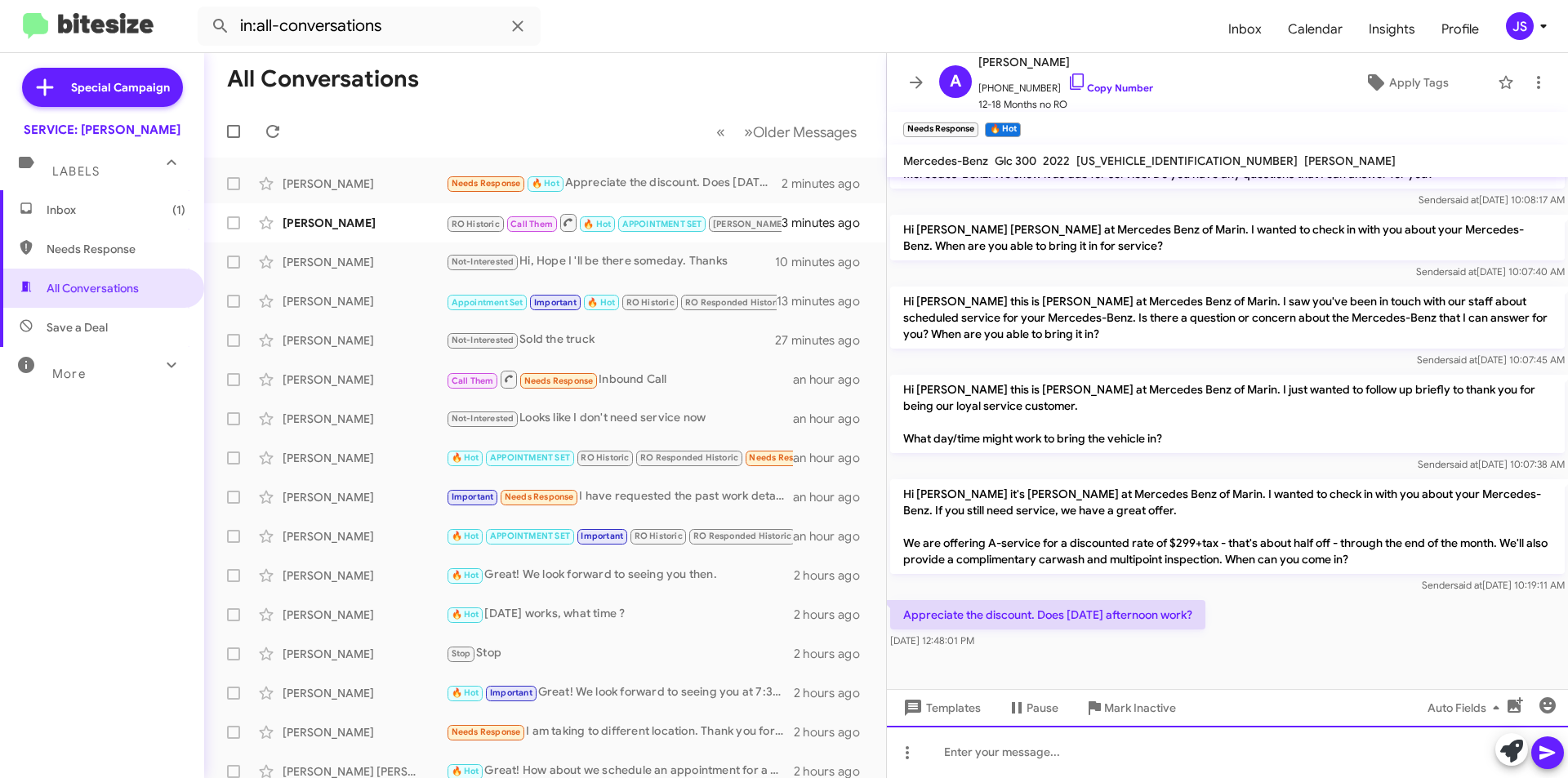
click at [1074, 756] on div at bounding box center [1228, 752] width 681 height 52
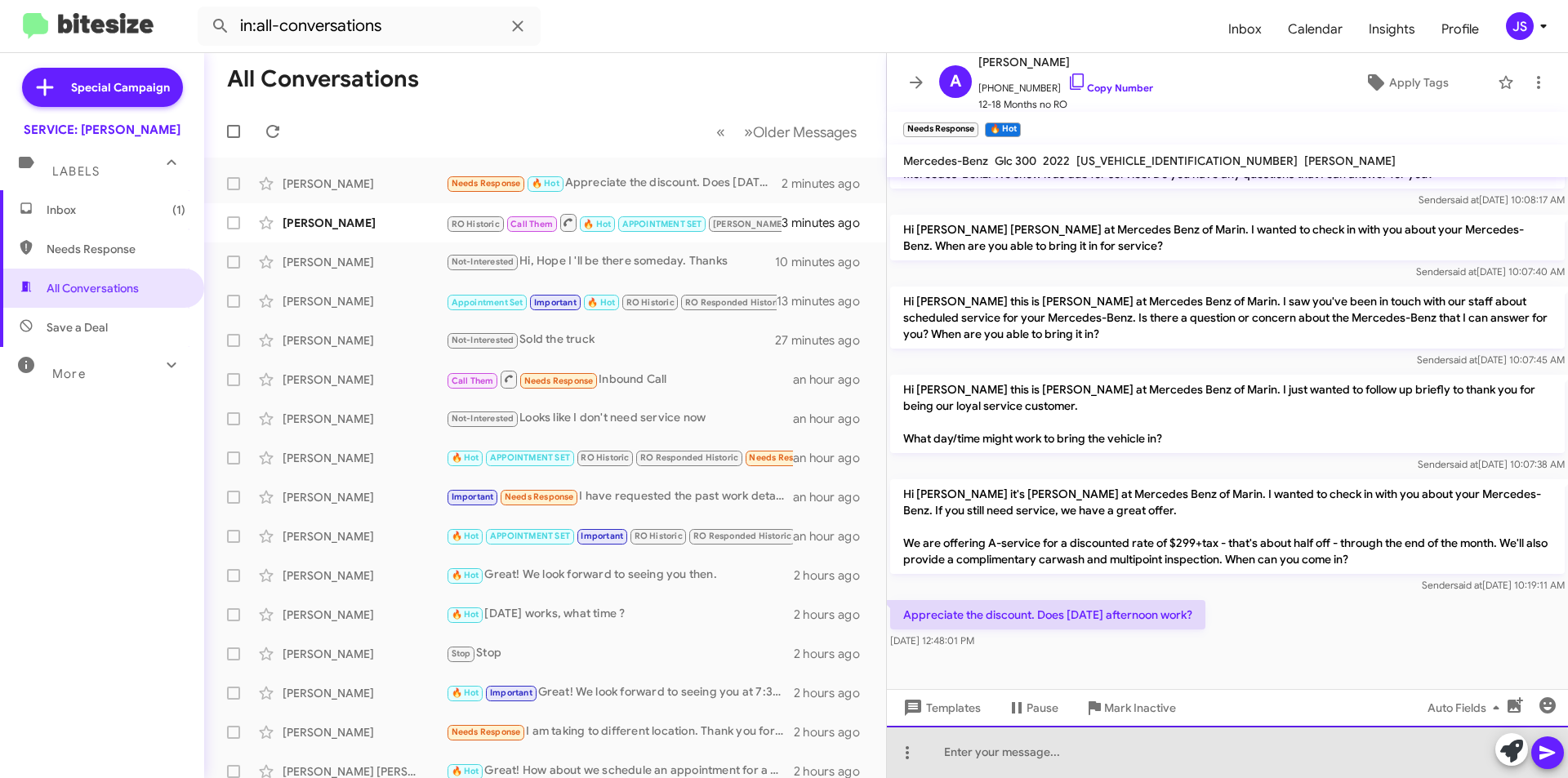
click at [1105, 758] on div at bounding box center [1228, 752] width 681 height 52
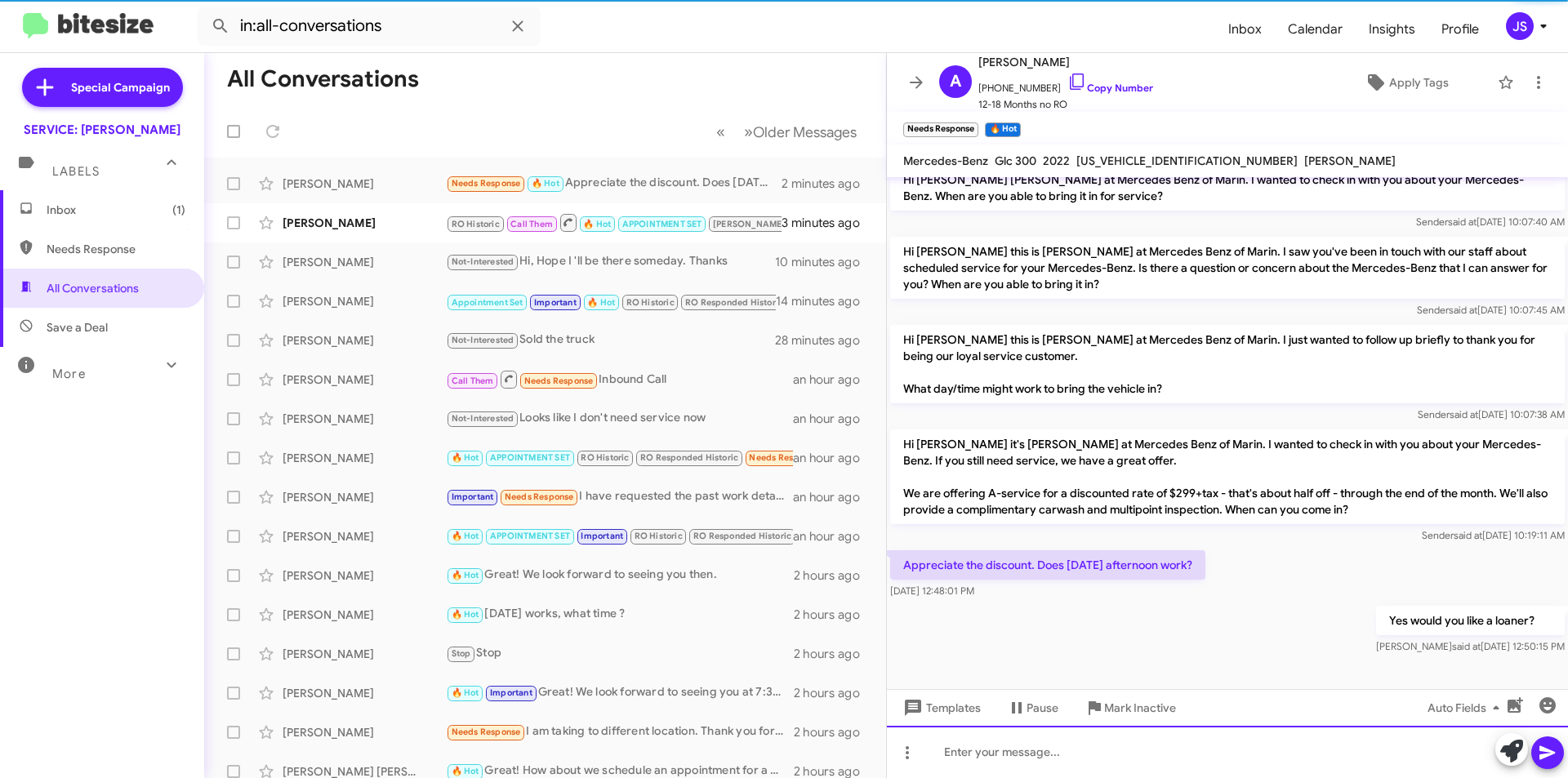
scroll to position [492, 0]
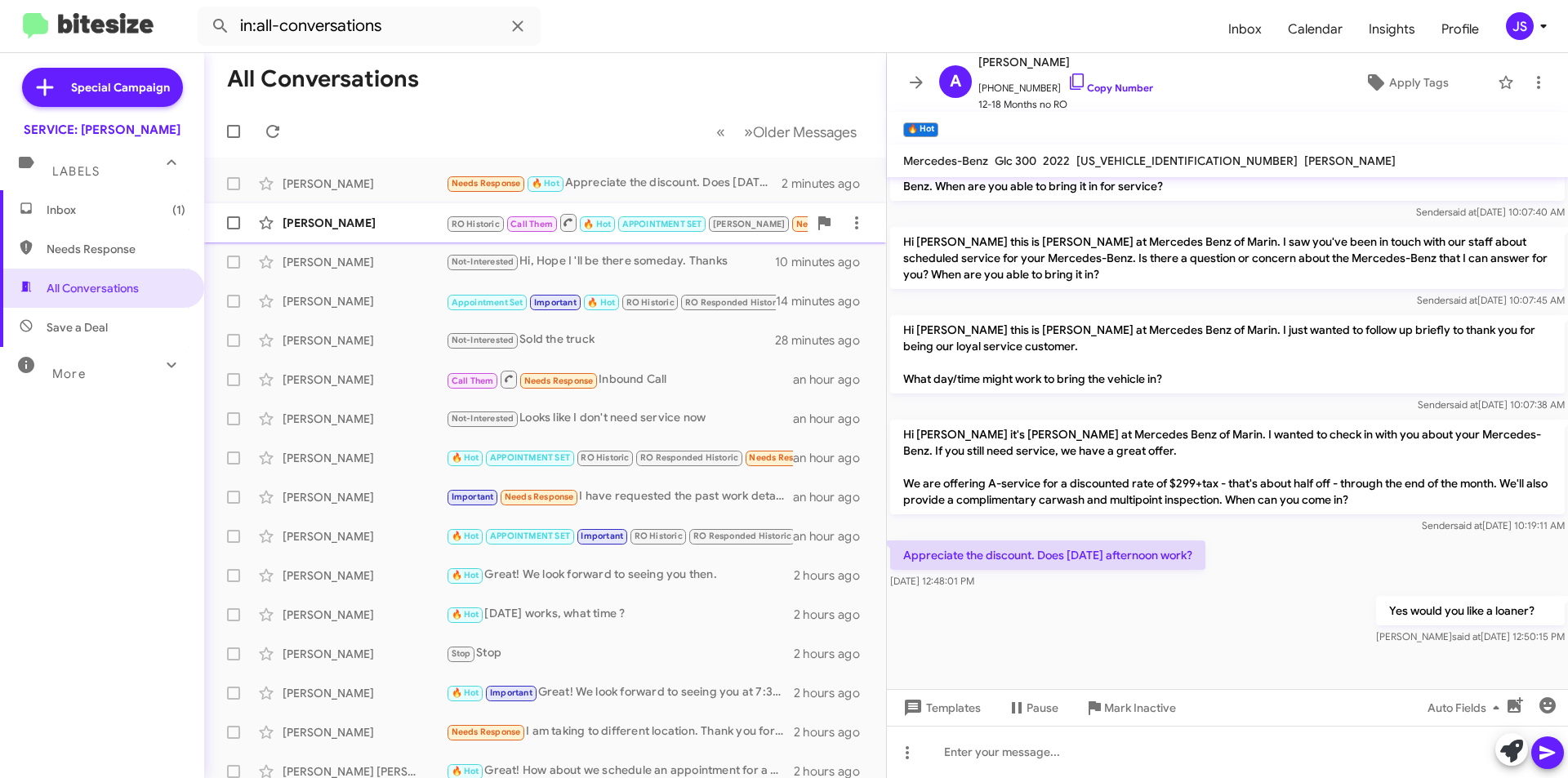
click at [359, 234] on div "Sandra Gerner RO Historic Call Them 🔥 Hot APPOINTMENT SET RAUL Needs Response H…" at bounding box center [545, 223] width 656 height 33
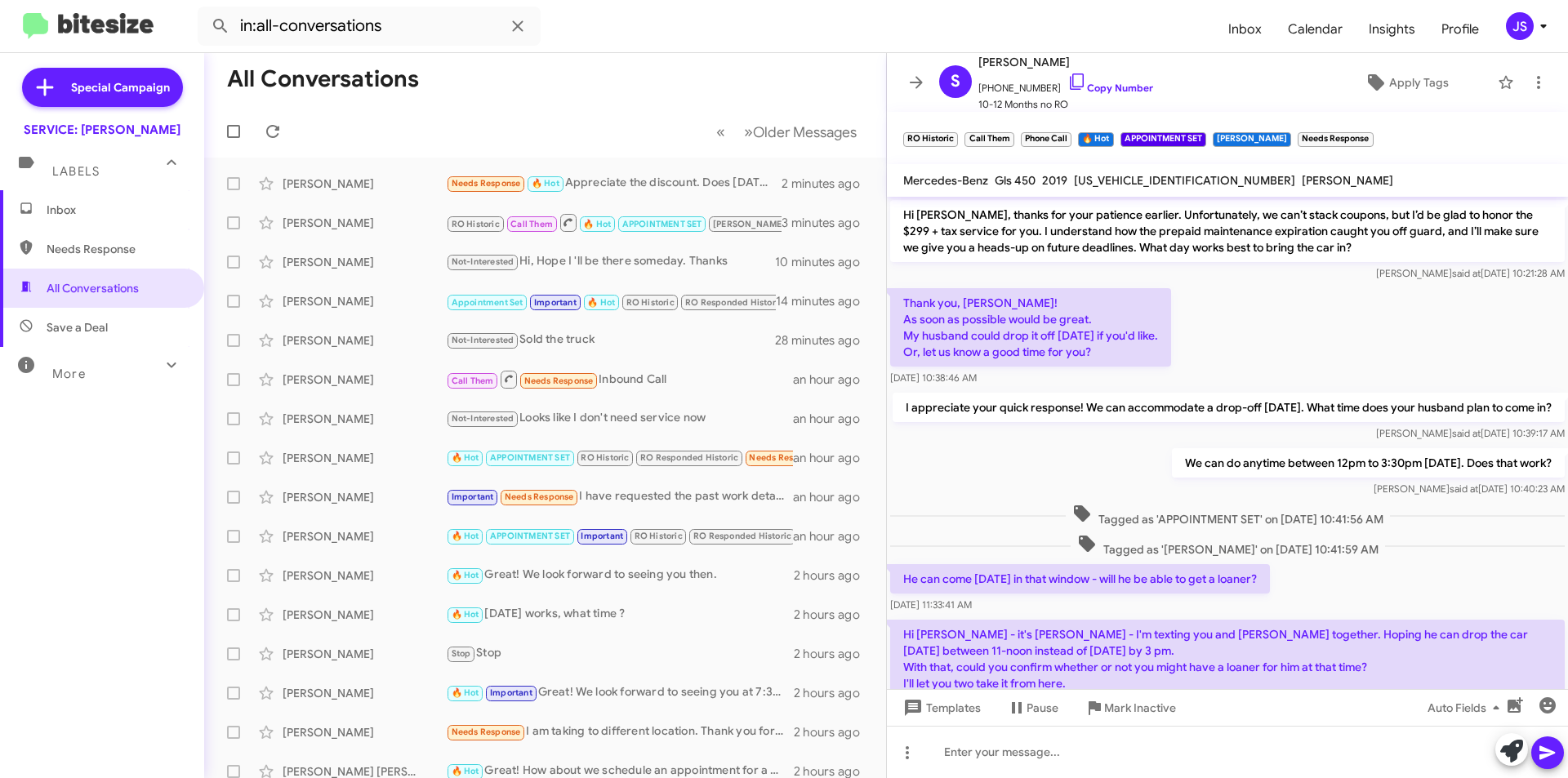
scroll to position [747, 0]
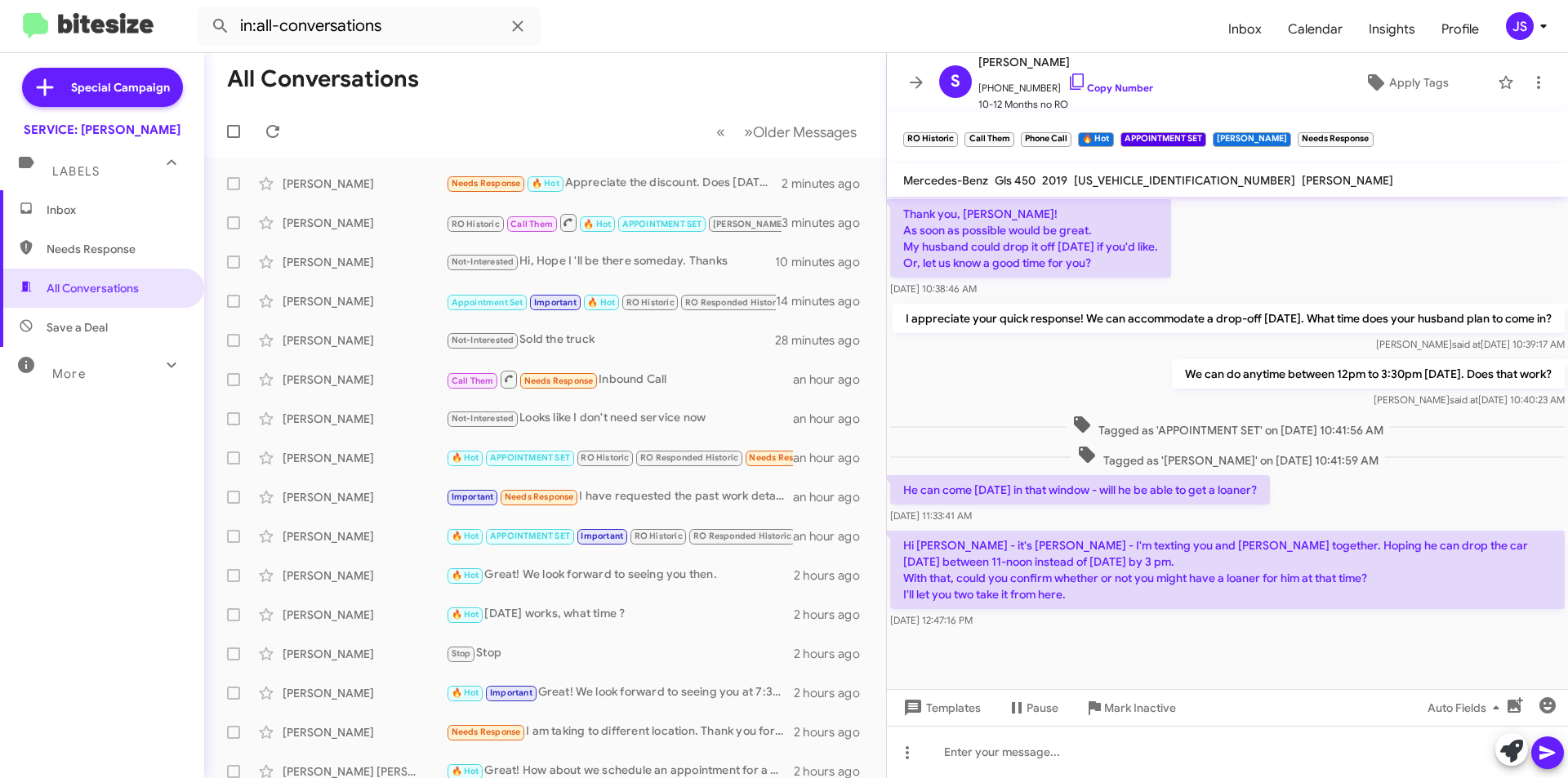
click at [1127, 651] on div at bounding box center [1228, 661] width 681 height 58
click at [360, 228] on div "[PERSON_NAME]" at bounding box center [364, 223] width 163 height 16
click at [361, 266] on div "[PERSON_NAME]" at bounding box center [364, 262] width 163 height 16
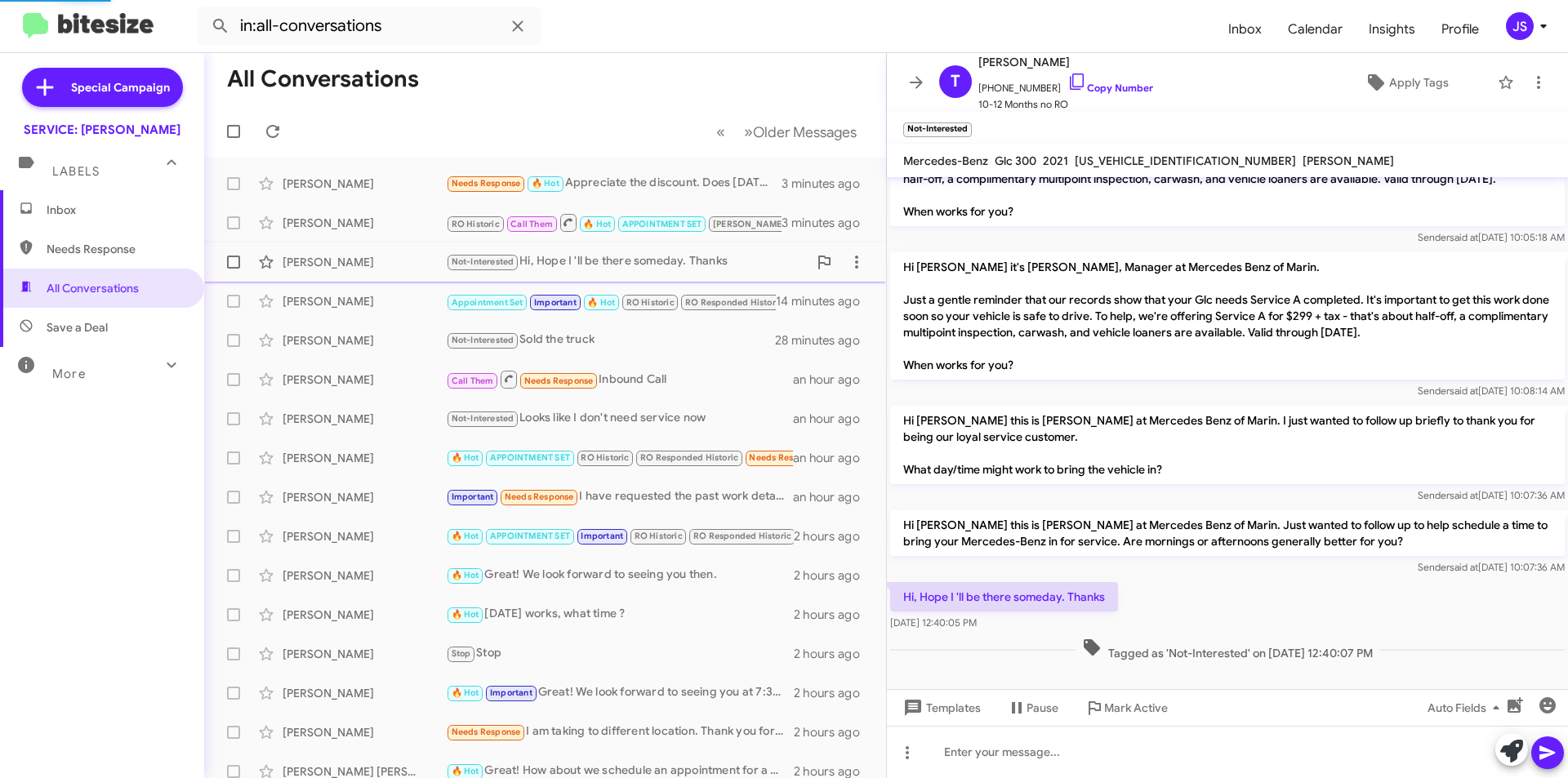
scroll to position [65, 0]
click at [380, 215] on div "[PERSON_NAME]" at bounding box center [364, 223] width 163 height 16
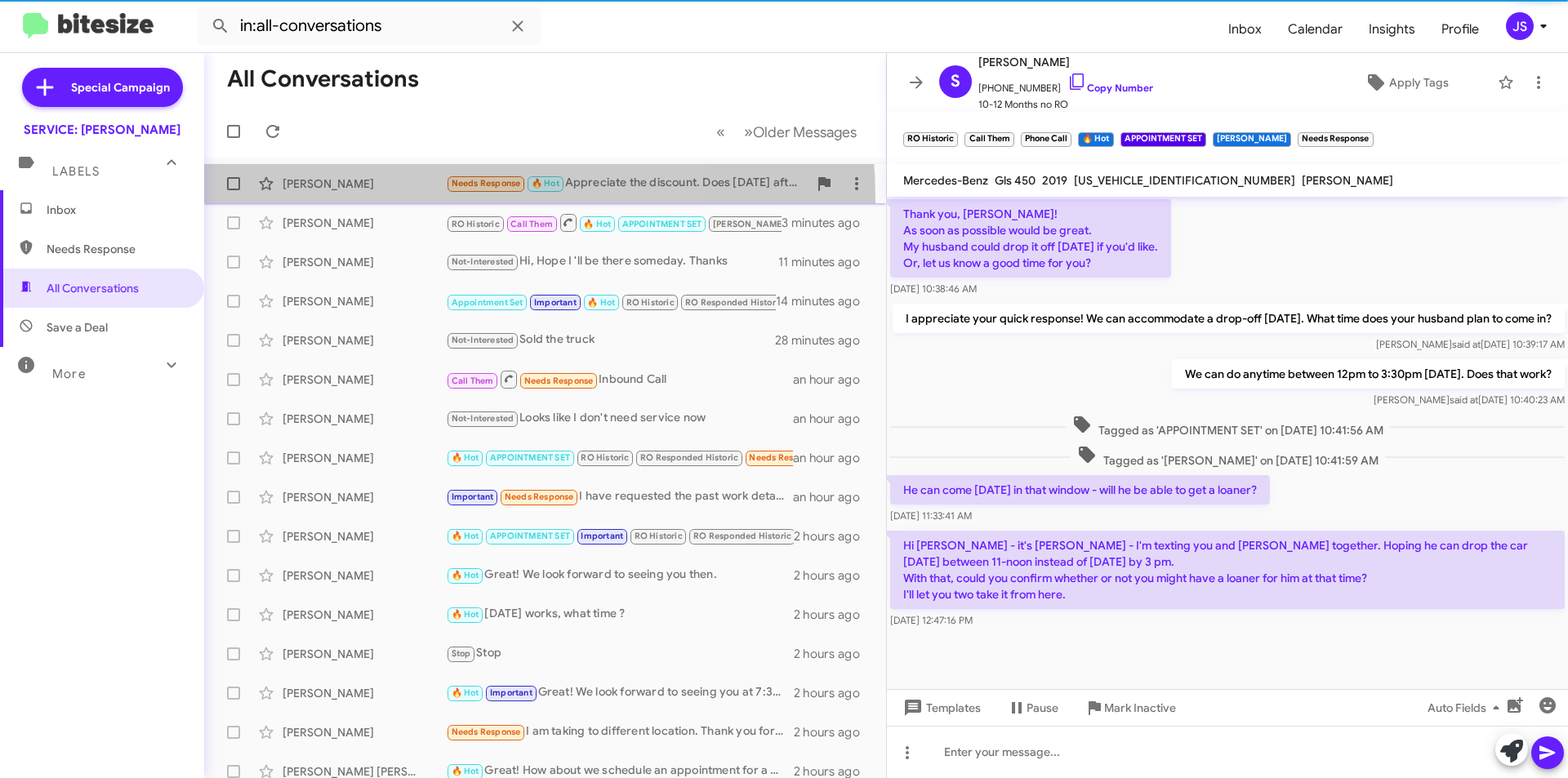
click at [376, 200] on span "Alex Schwiebert Needs Response 🔥 Hot Appreciate the discount. Does Friday after…" at bounding box center [545, 183] width 682 height 39
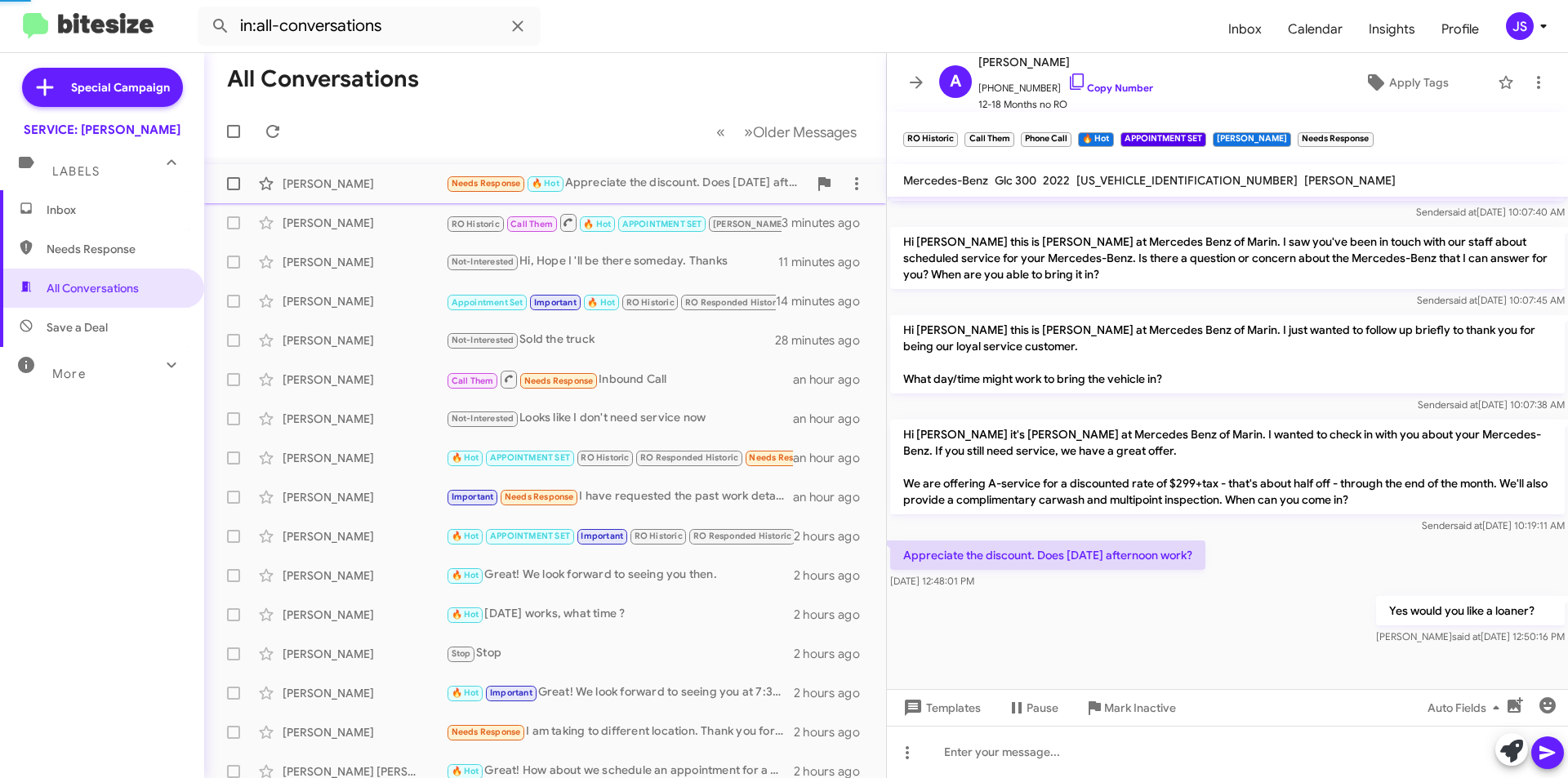
scroll to position [492, 0]
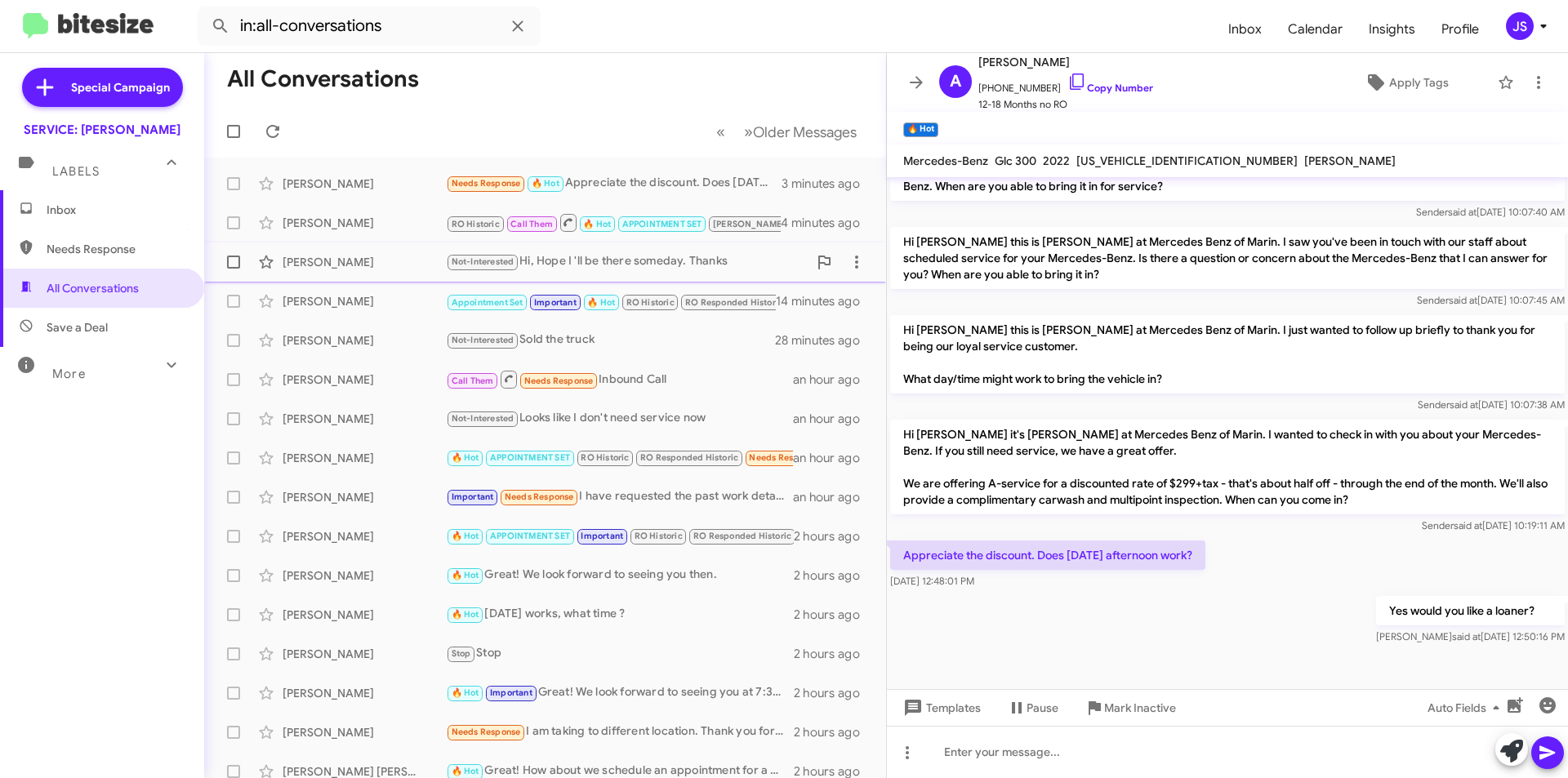
click at [335, 270] on div "[PERSON_NAME]" at bounding box center [364, 262] width 163 height 16
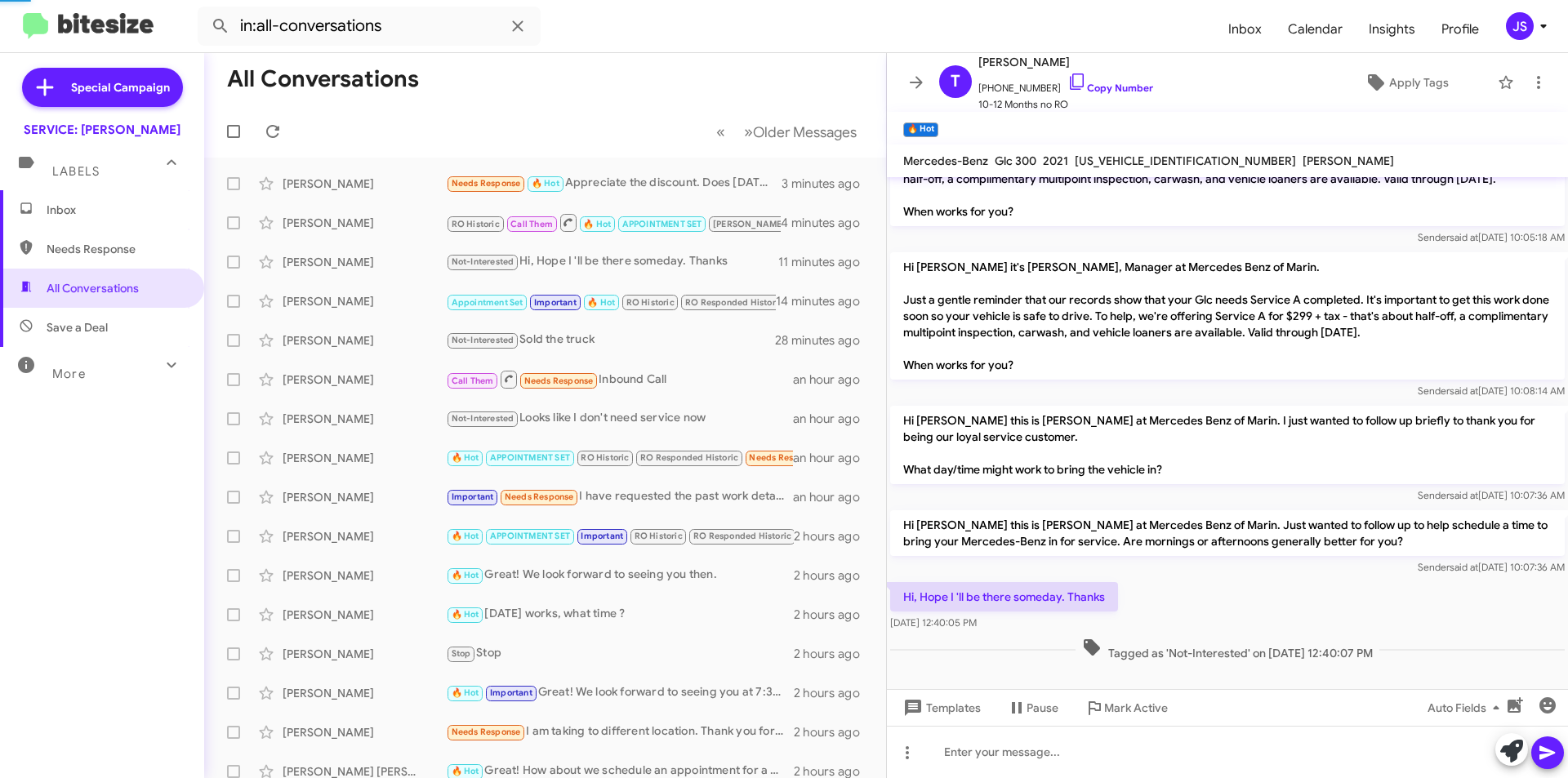
scroll to position [65, 0]
click at [371, 224] on div "[PERSON_NAME]" at bounding box center [364, 223] width 163 height 16
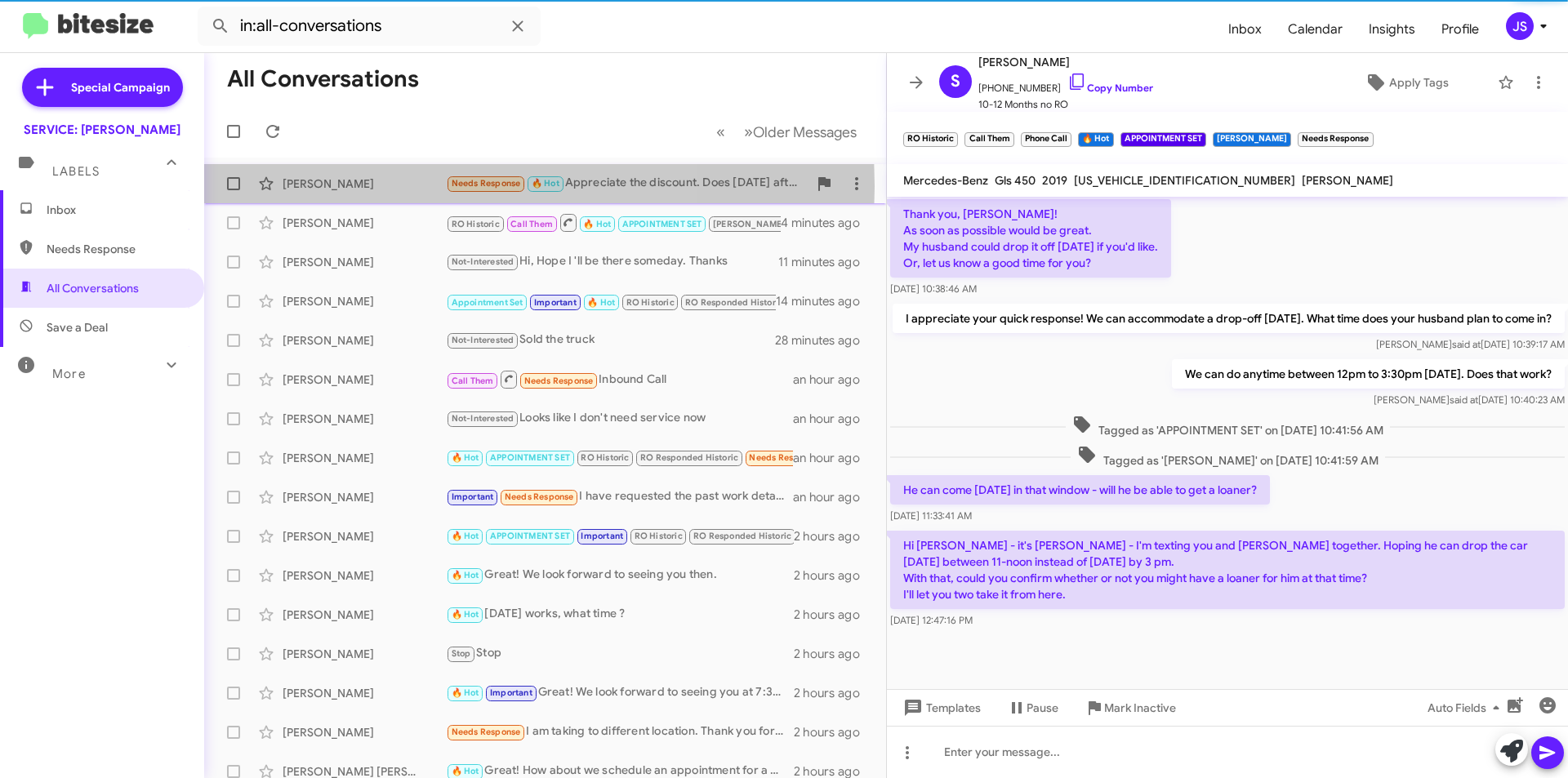
click at [371, 186] on div "[PERSON_NAME]" at bounding box center [364, 183] width 163 height 16
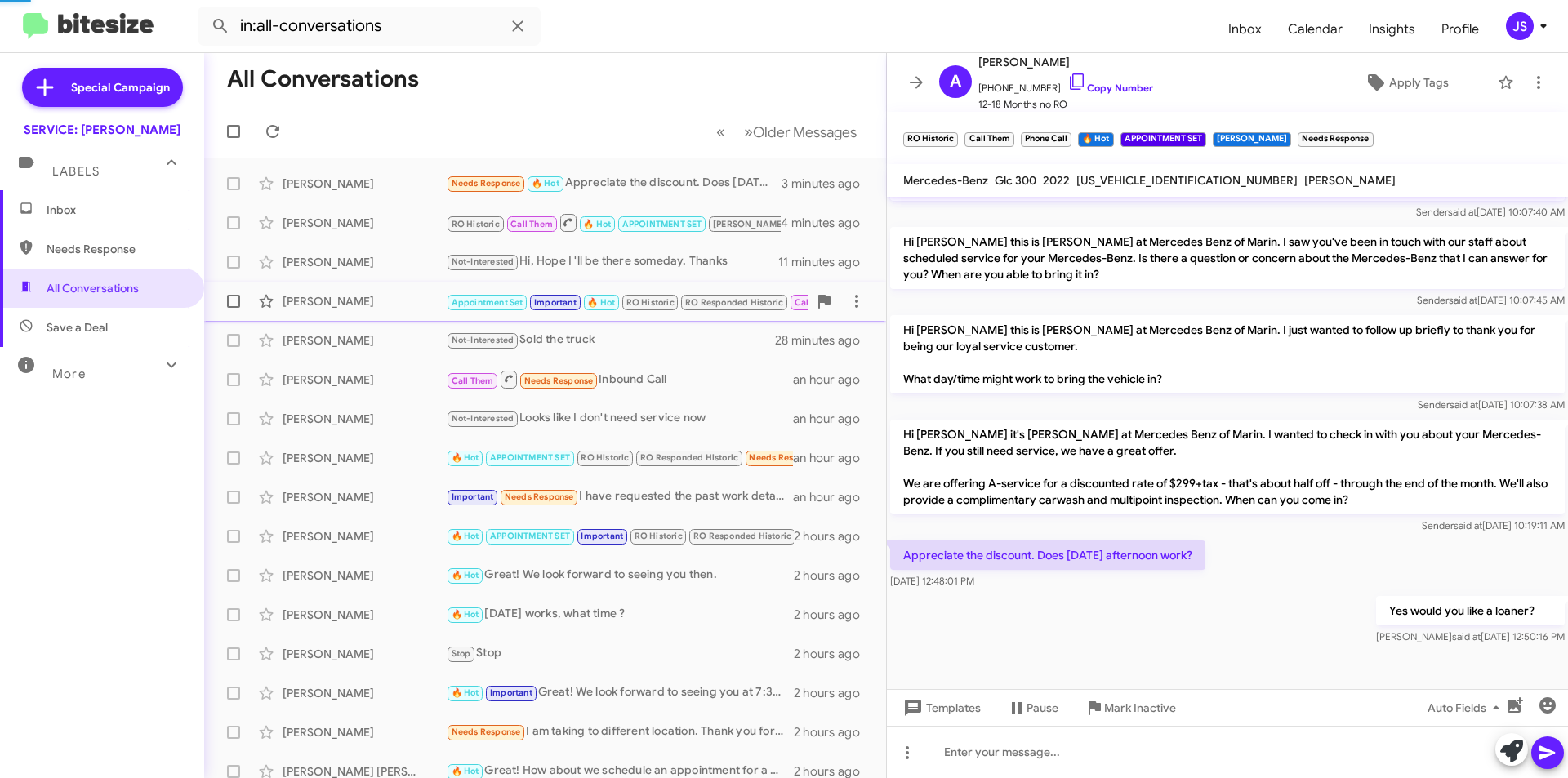
scroll to position [492, 0]
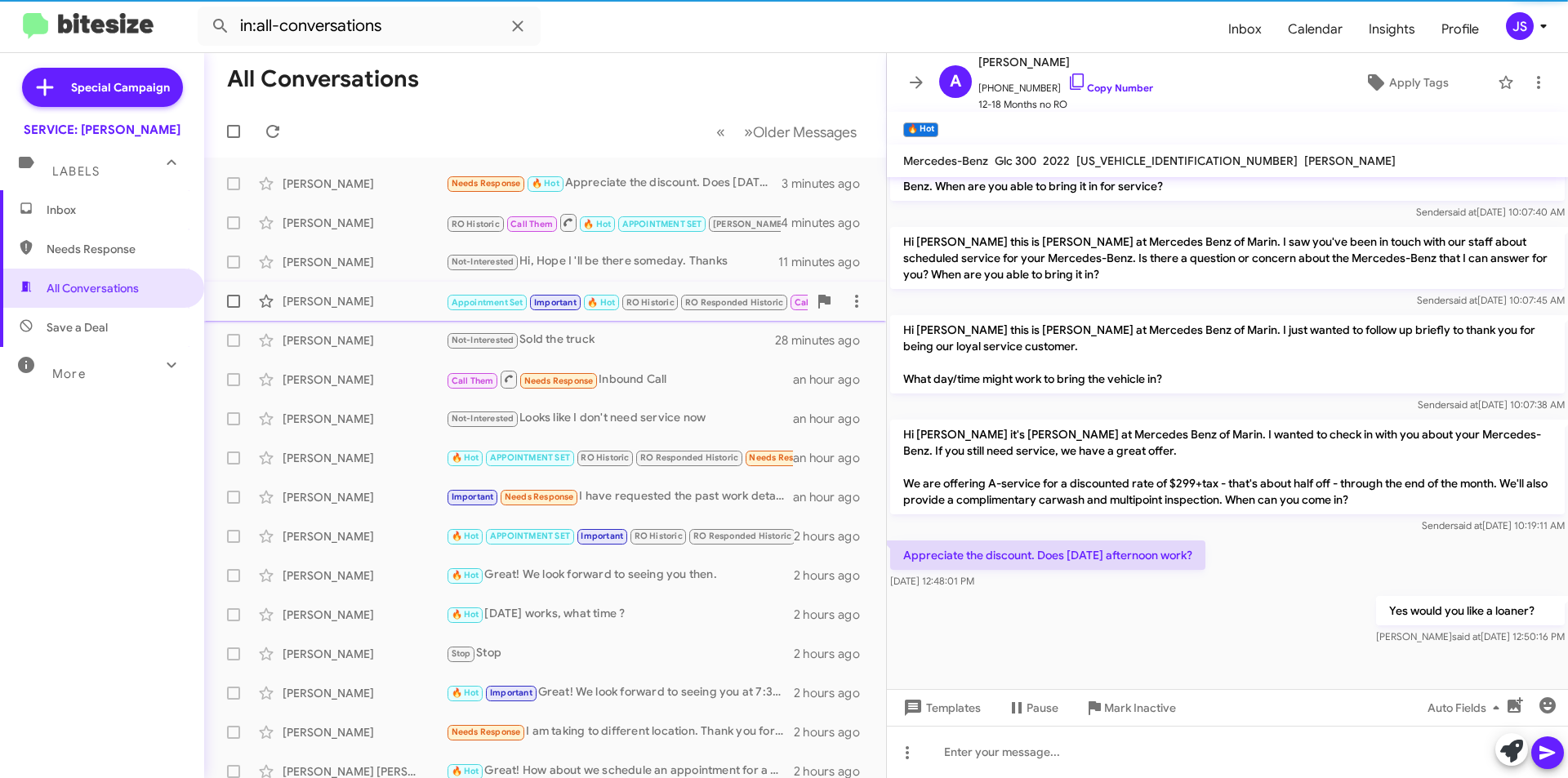
click at [371, 296] on div "[PERSON_NAME]" at bounding box center [364, 301] width 163 height 16
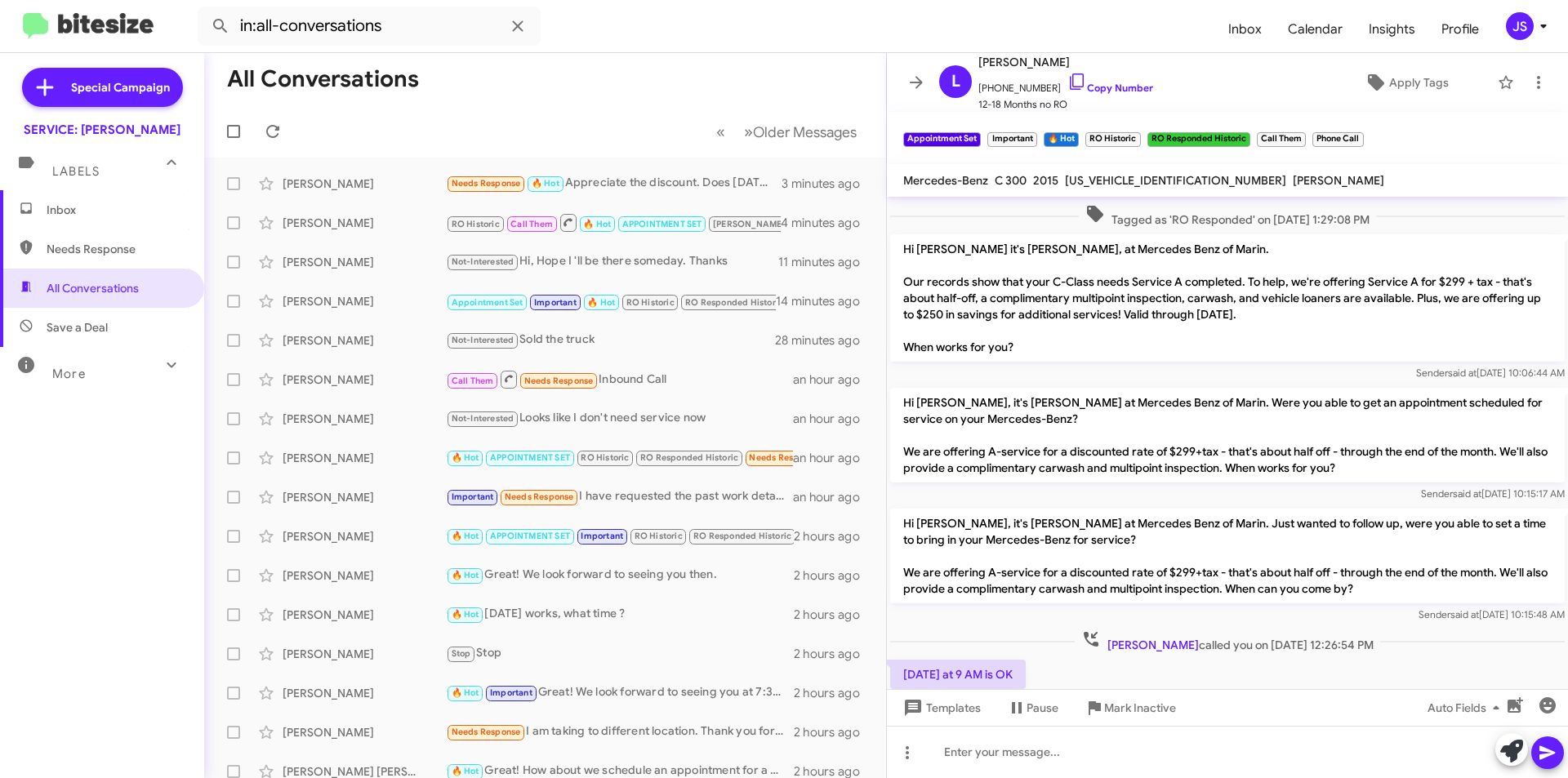
scroll to position [877, 0]
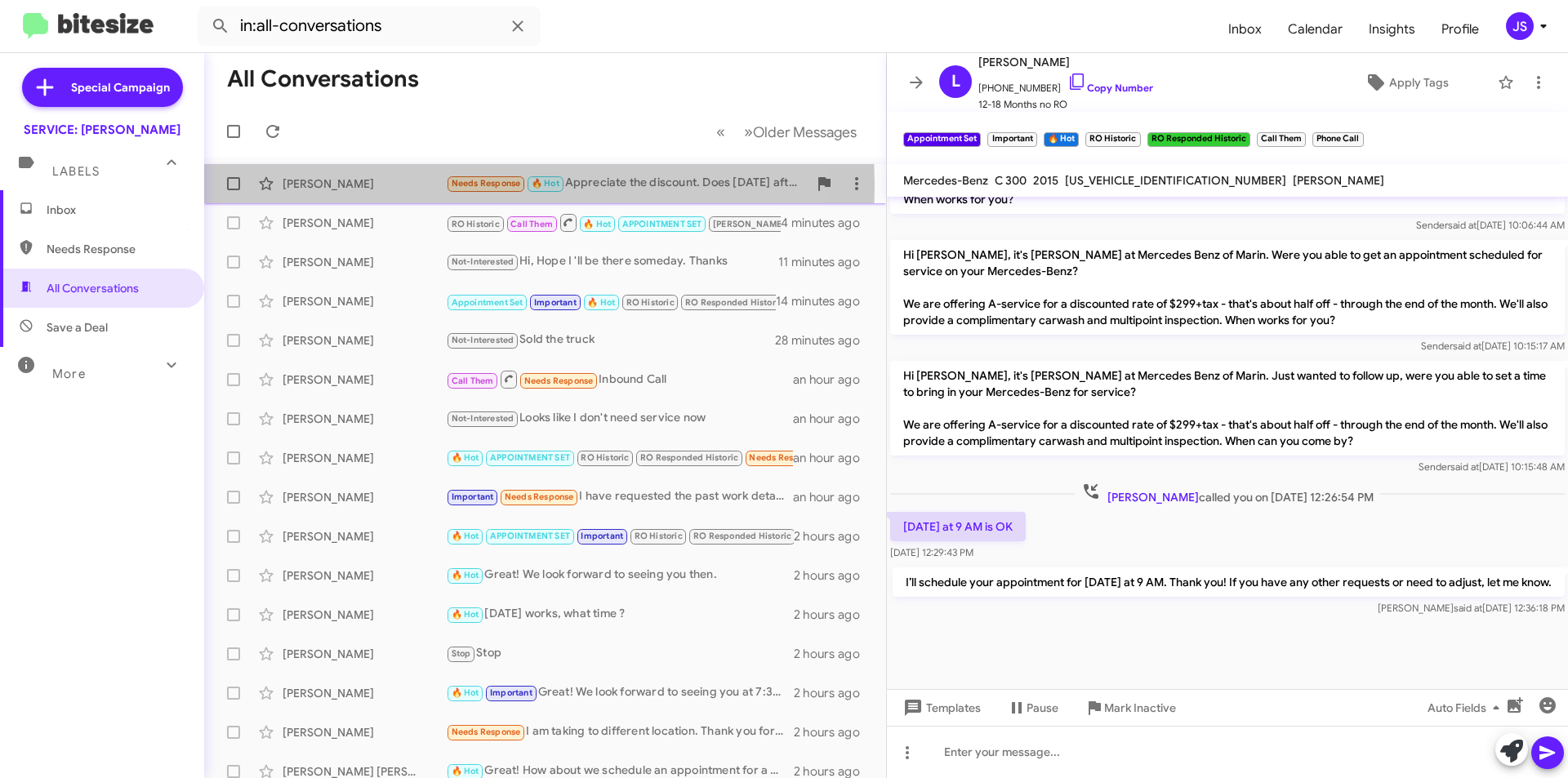
click at [332, 186] on div "[PERSON_NAME]" at bounding box center [364, 183] width 163 height 16
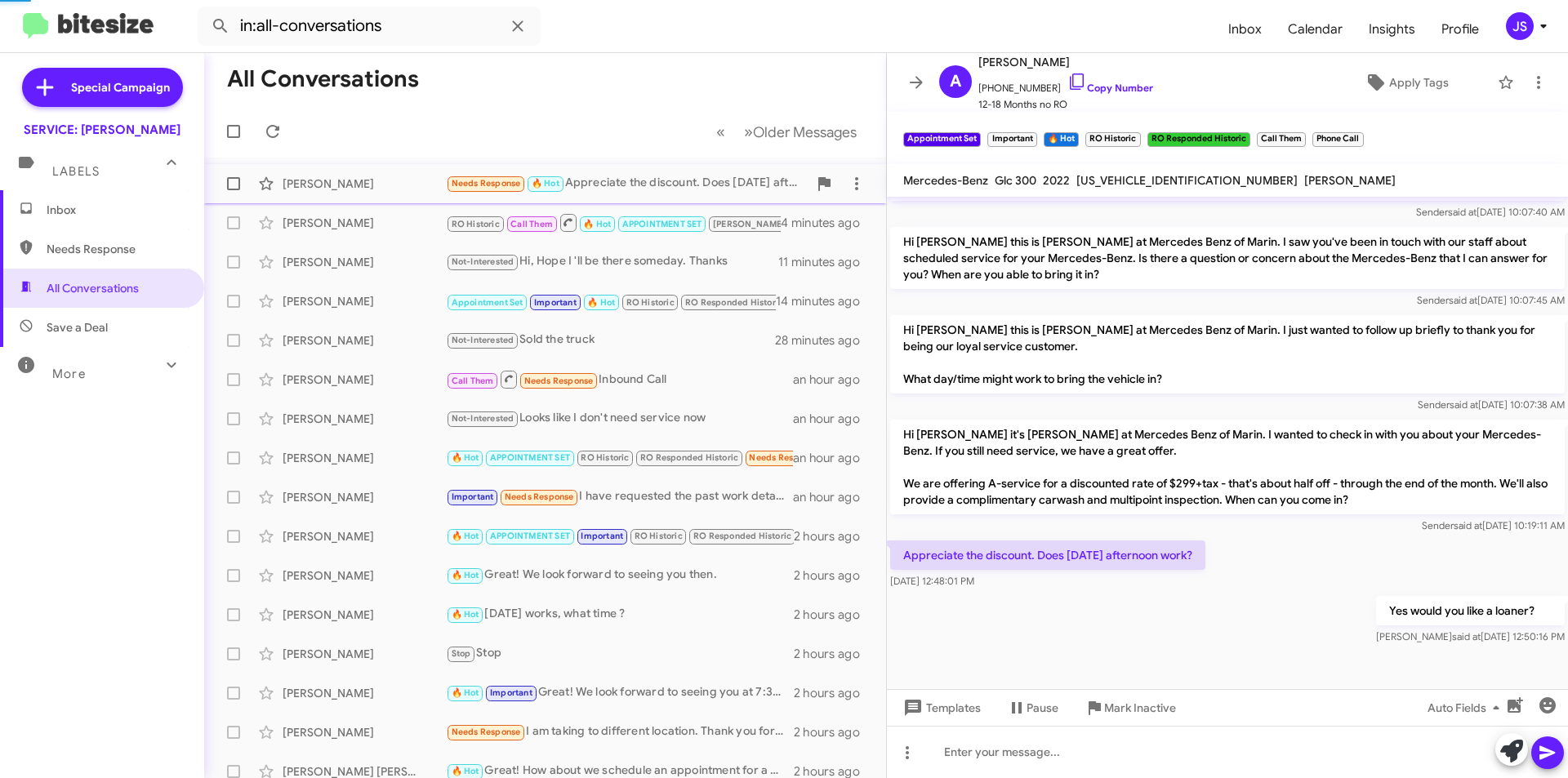
scroll to position [492, 0]
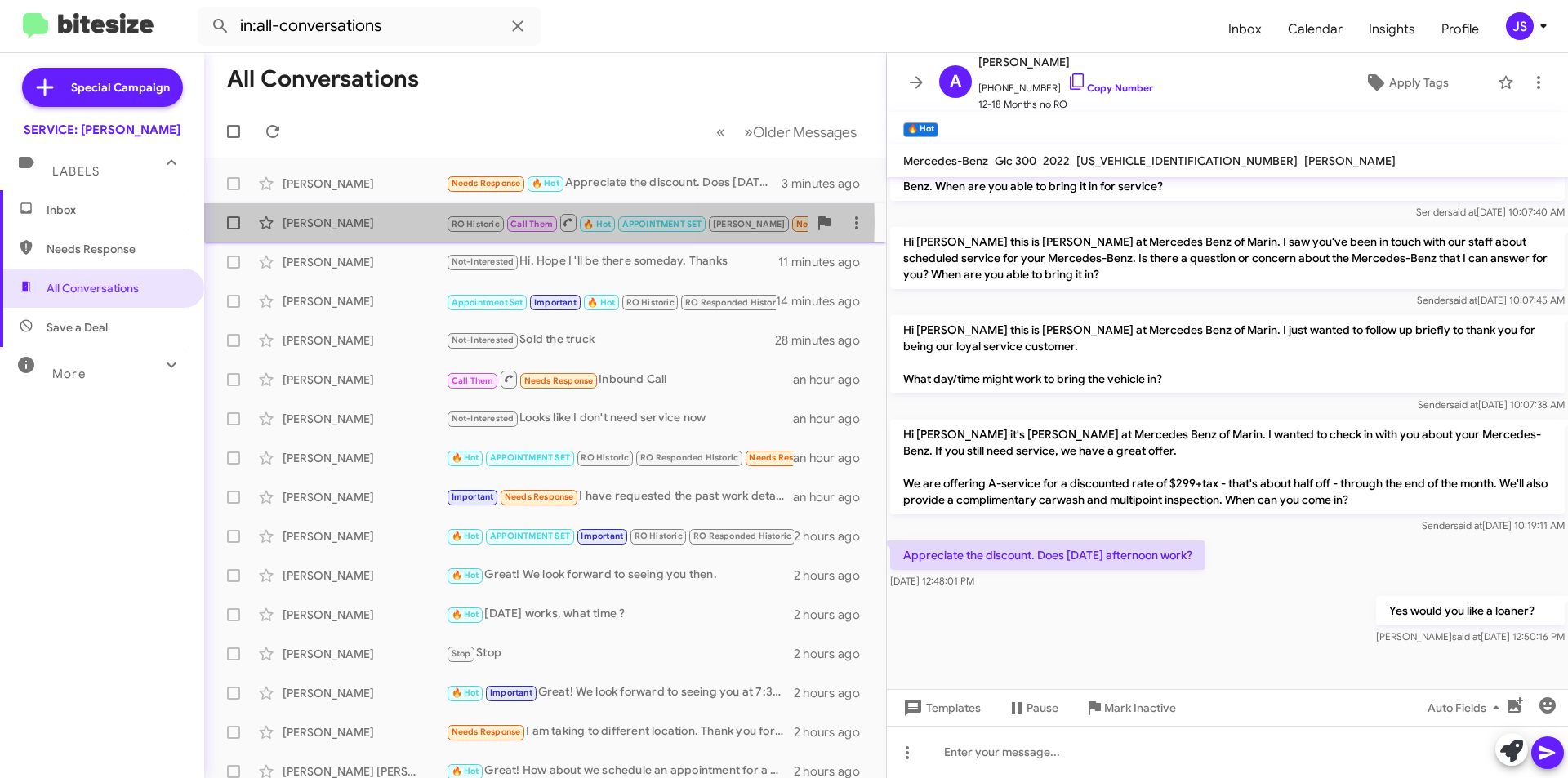
click at [370, 222] on div "[PERSON_NAME]" at bounding box center [364, 223] width 163 height 16
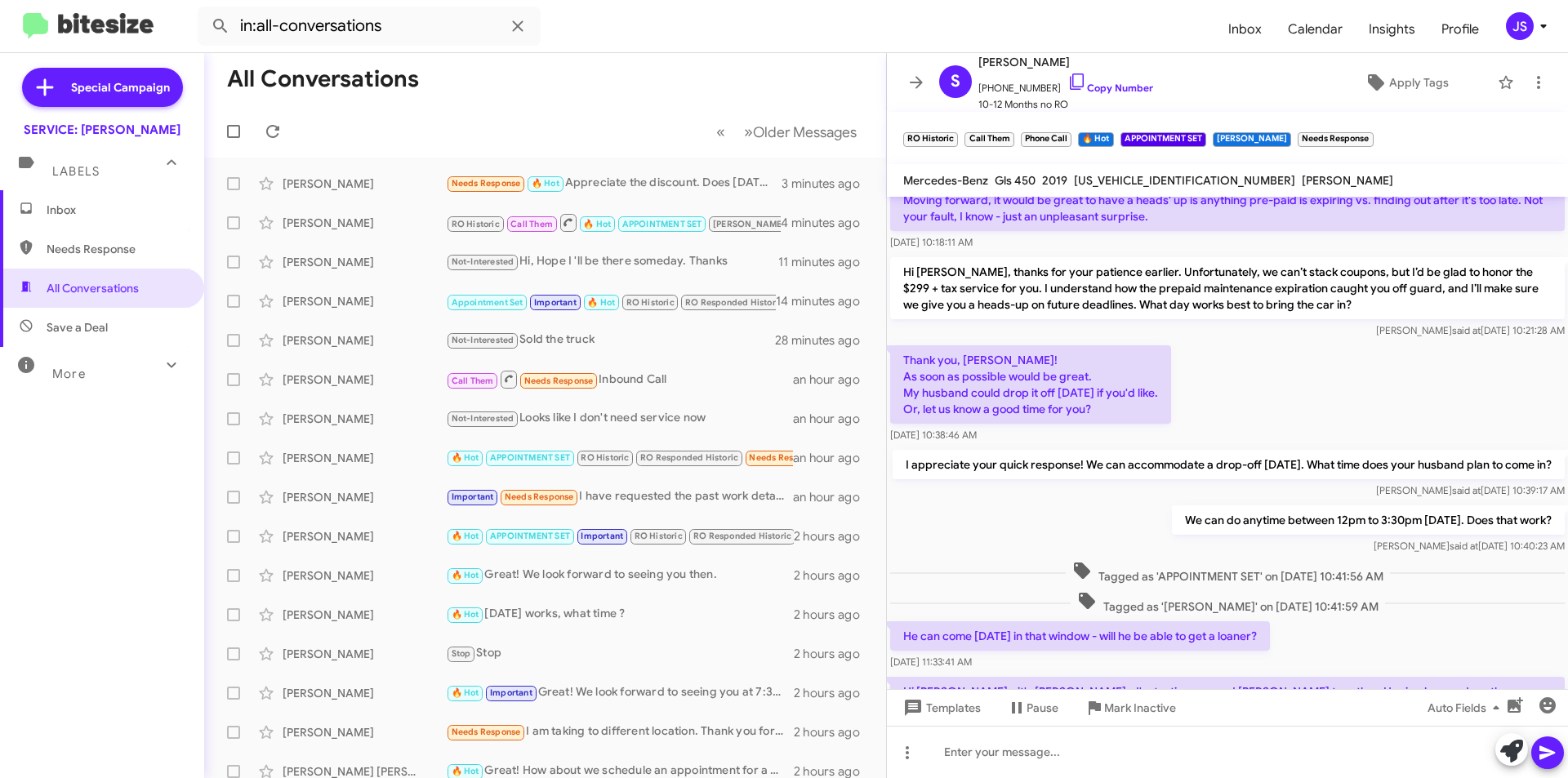
scroll to position [747, 0]
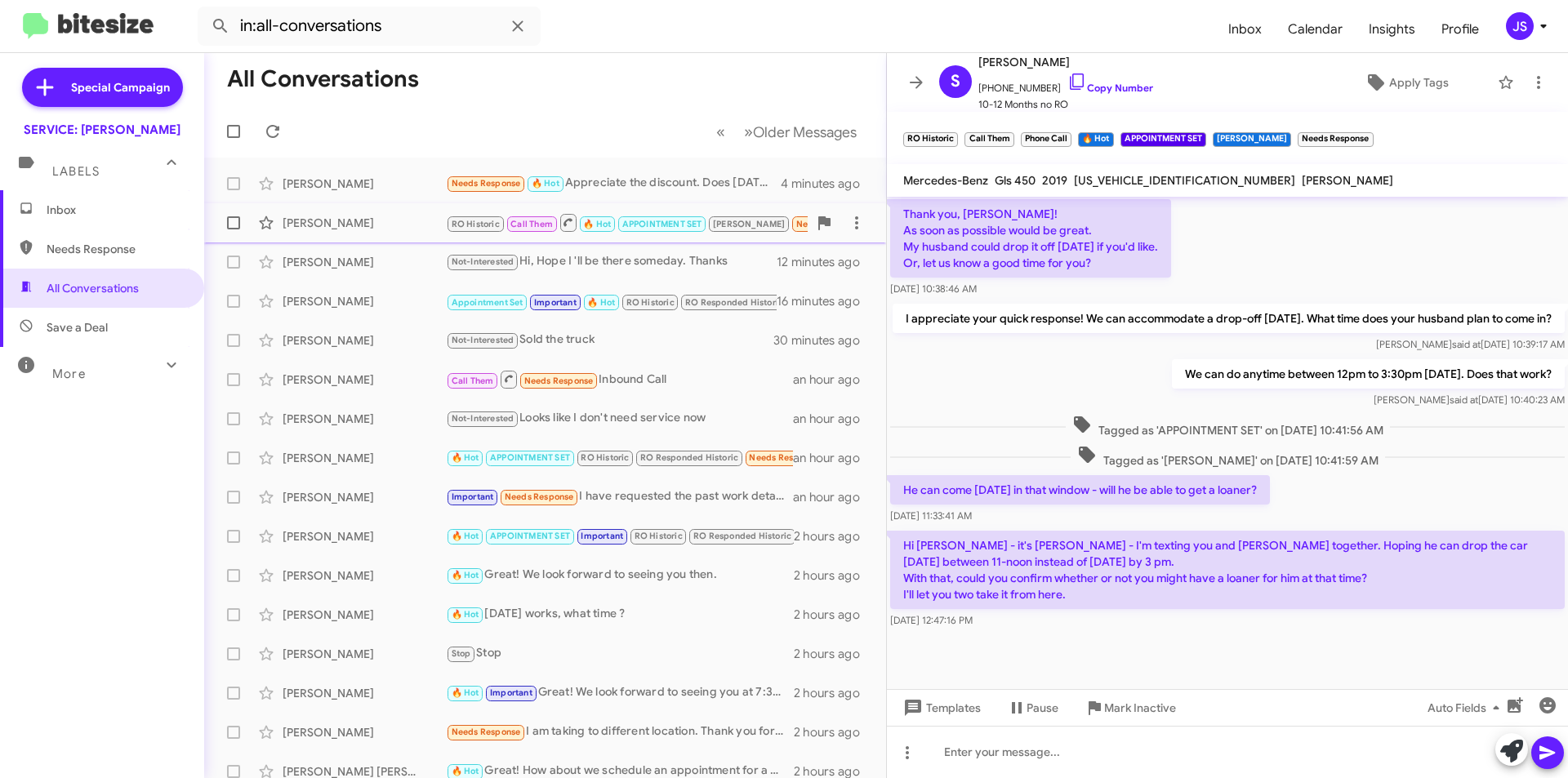
click at [379, 210] on div "Sandra Gerner RO Historic Call Them 🔥 Hot APPOINTMENT SET RAUL Needs Response H…" at bounding box center [545, 223] width 656 height 33
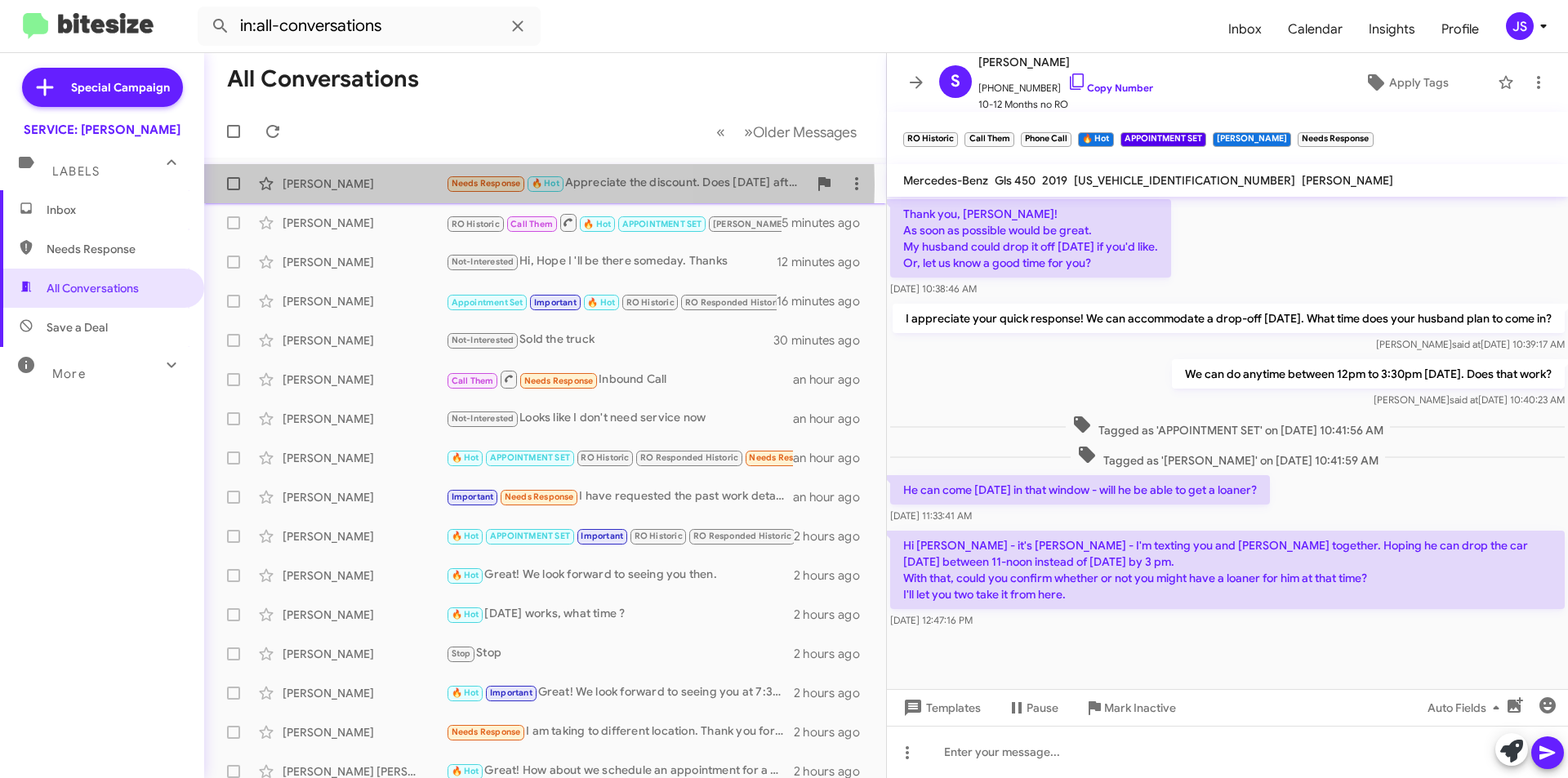
click at [368, 184] on div "[PERSON_NAME]" at bounding box center [364, 183] width 163 height 16
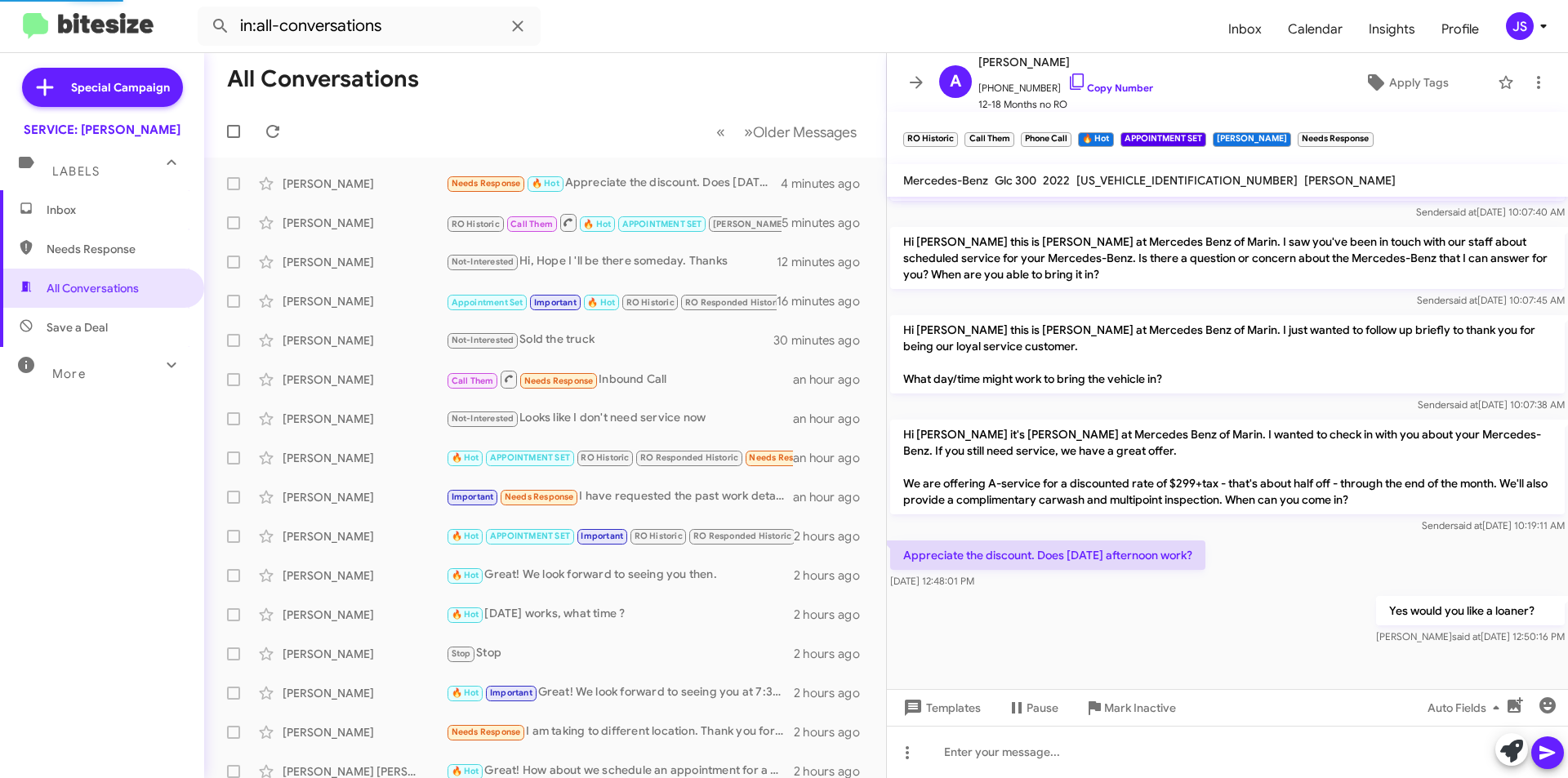
scroll to position [492, 0]
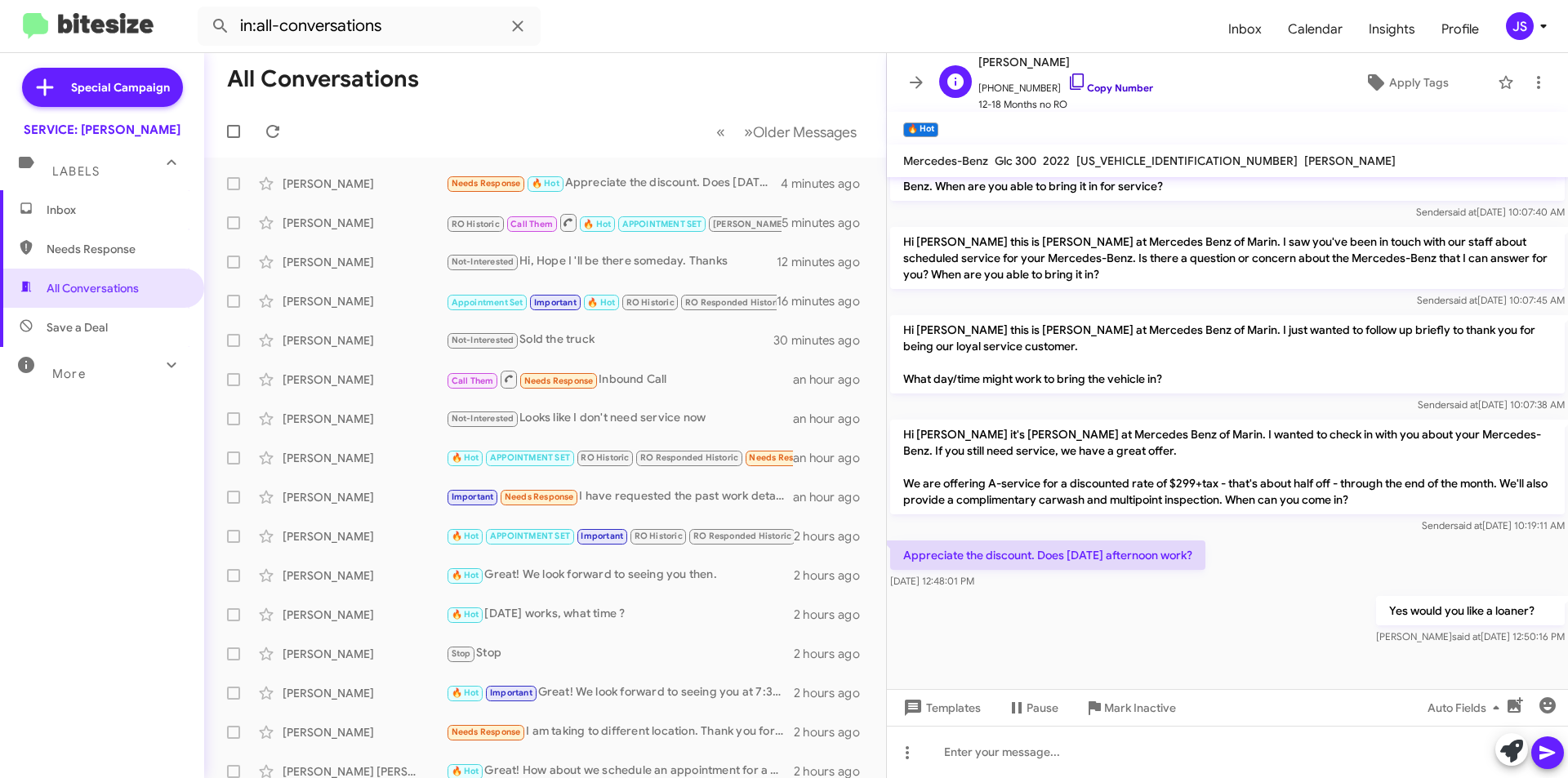
click at [1067, 75] on icon at bounding box center [1077, 82] width 19 height 19
click at [1415, 91] on span "Apply Tags" at bounding box center [1418, 83] width 59 height 30
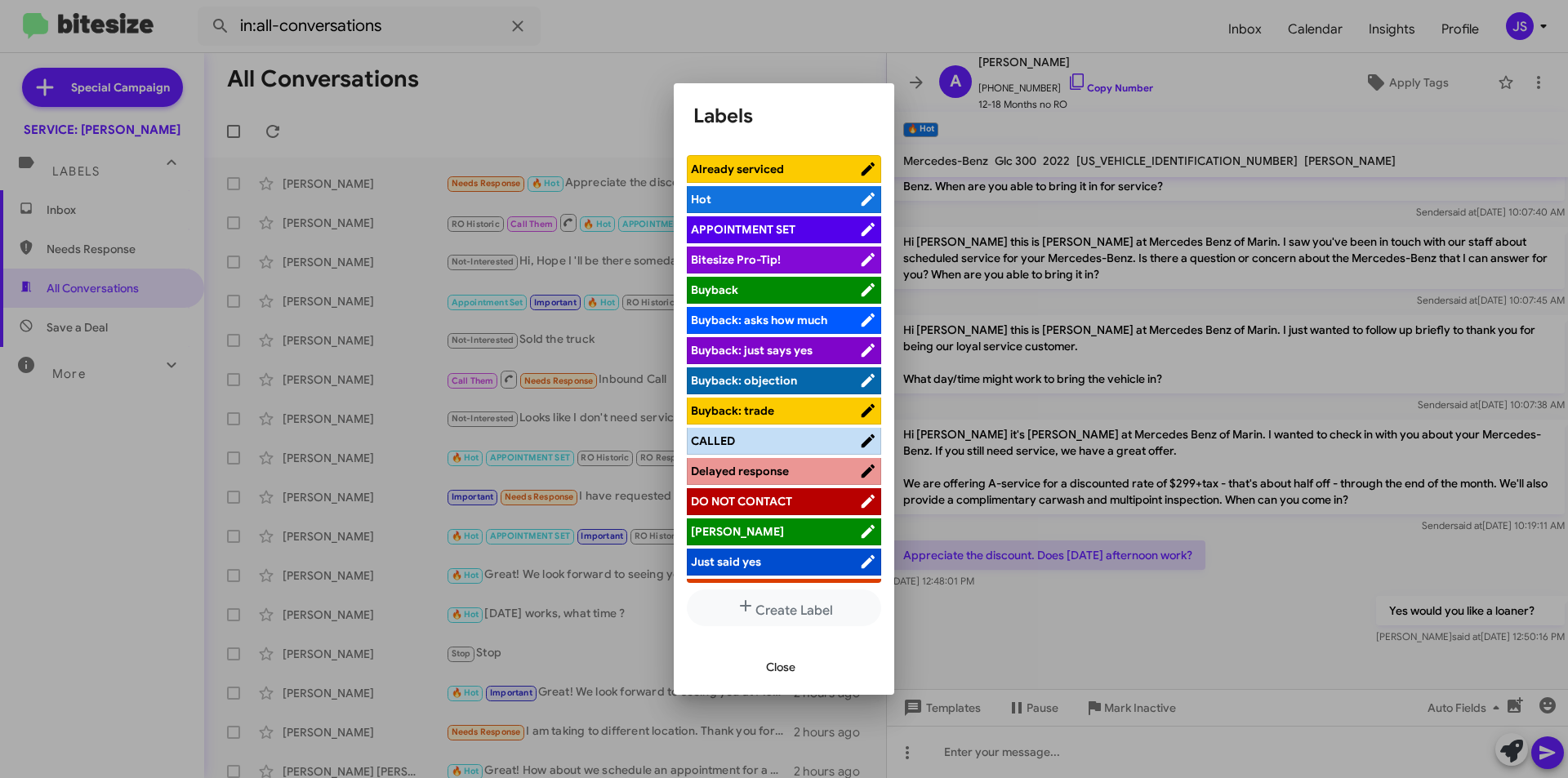
click at [755, 223] on span "APPOINTMENT SET" at bounding box center [742, 229] width 105 height 14
drag, startPoint x: 791, startPoint y: 678, endPoint x: 726, endPoint y: 616, distance: 89.8
click at [791, 678] on span "Close" at bounding box center [781, 667] width 30 height 30
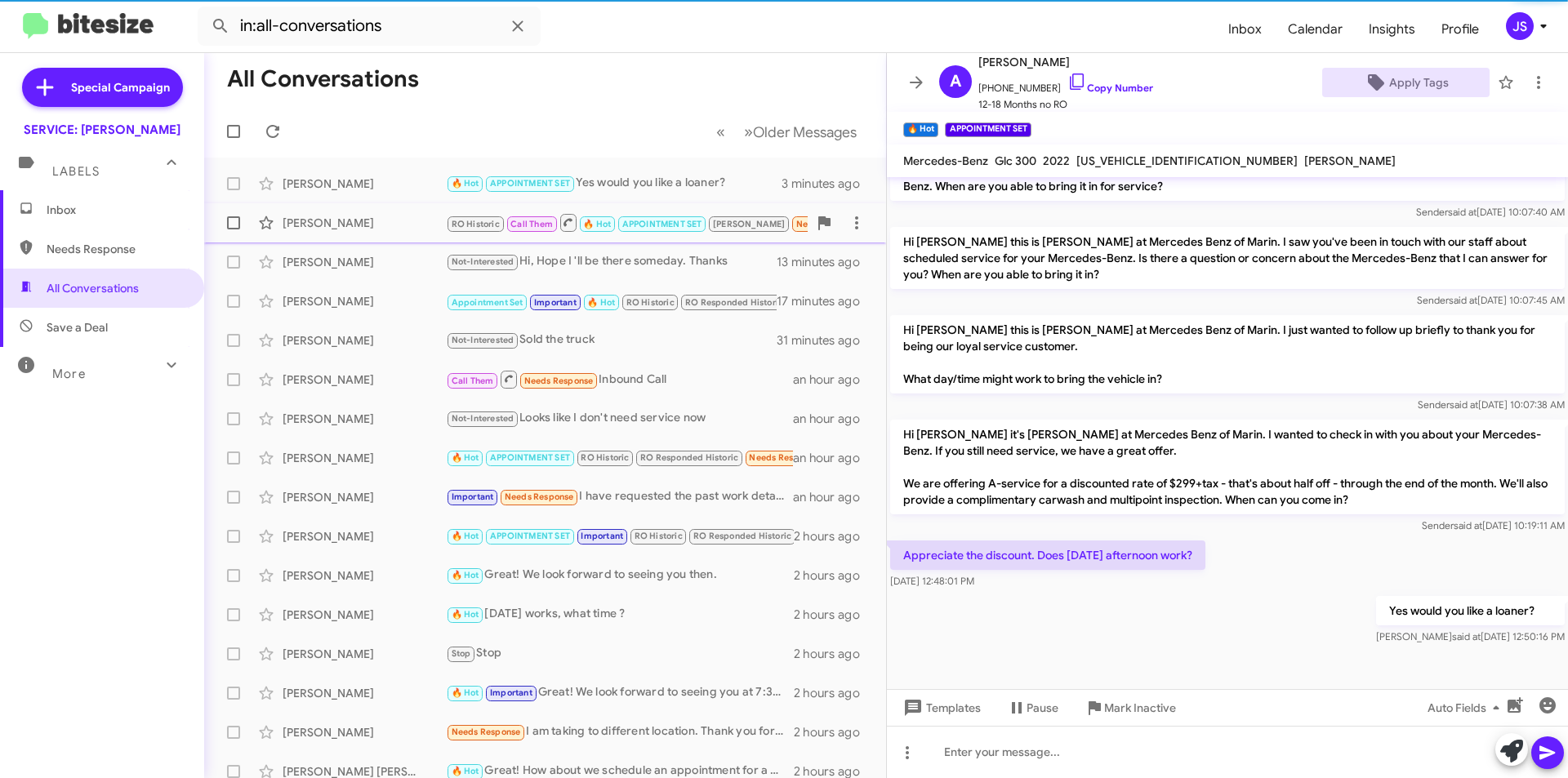
click at [398, 210] on div "Sandra Gerner RO Historic Call Them 🔥 Hot APPOINTMENT SET RAUL Needs Response H…" at bounding box center [545, 223] width 656 height 33
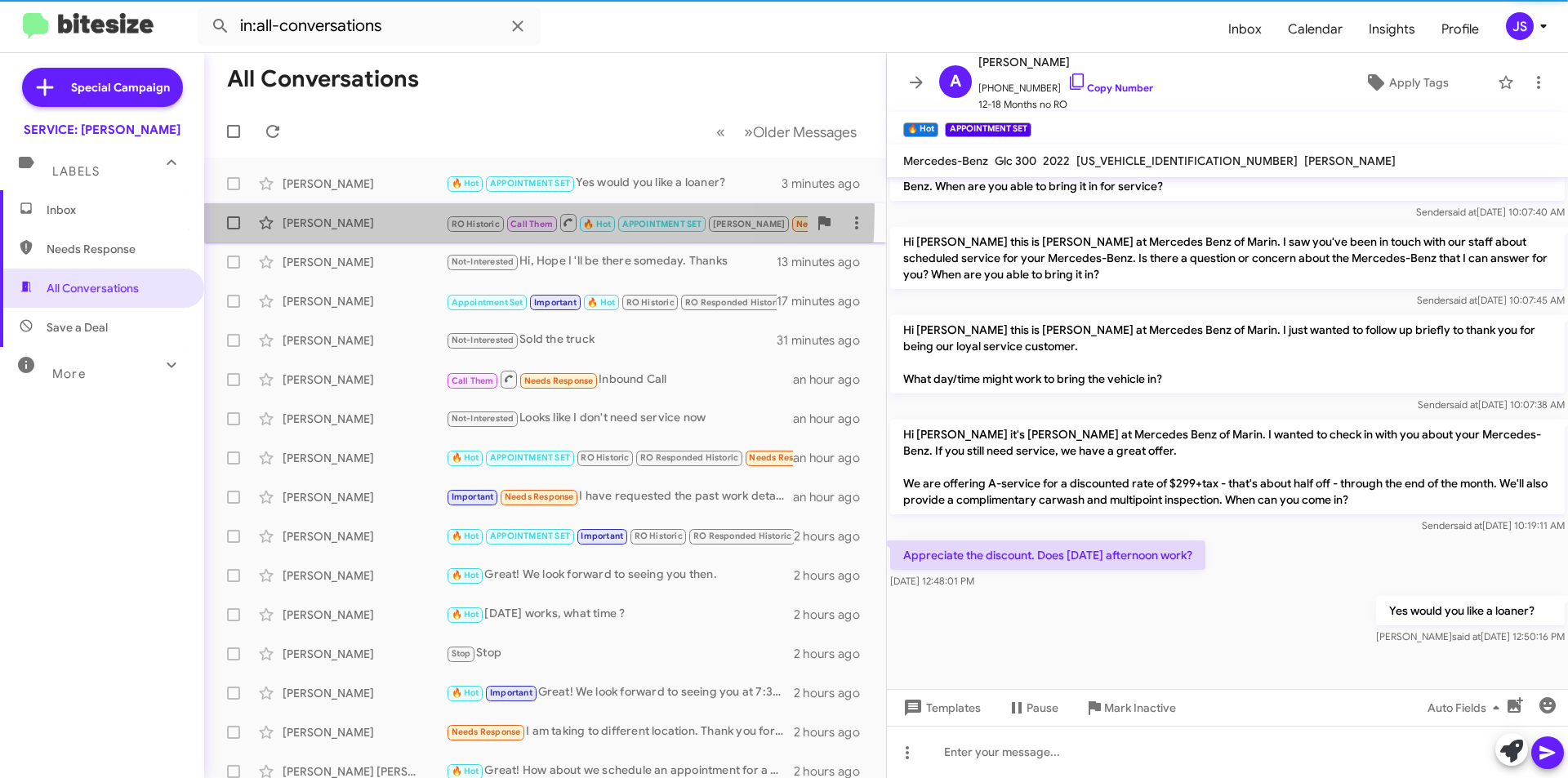
scroll to position [728, 0]
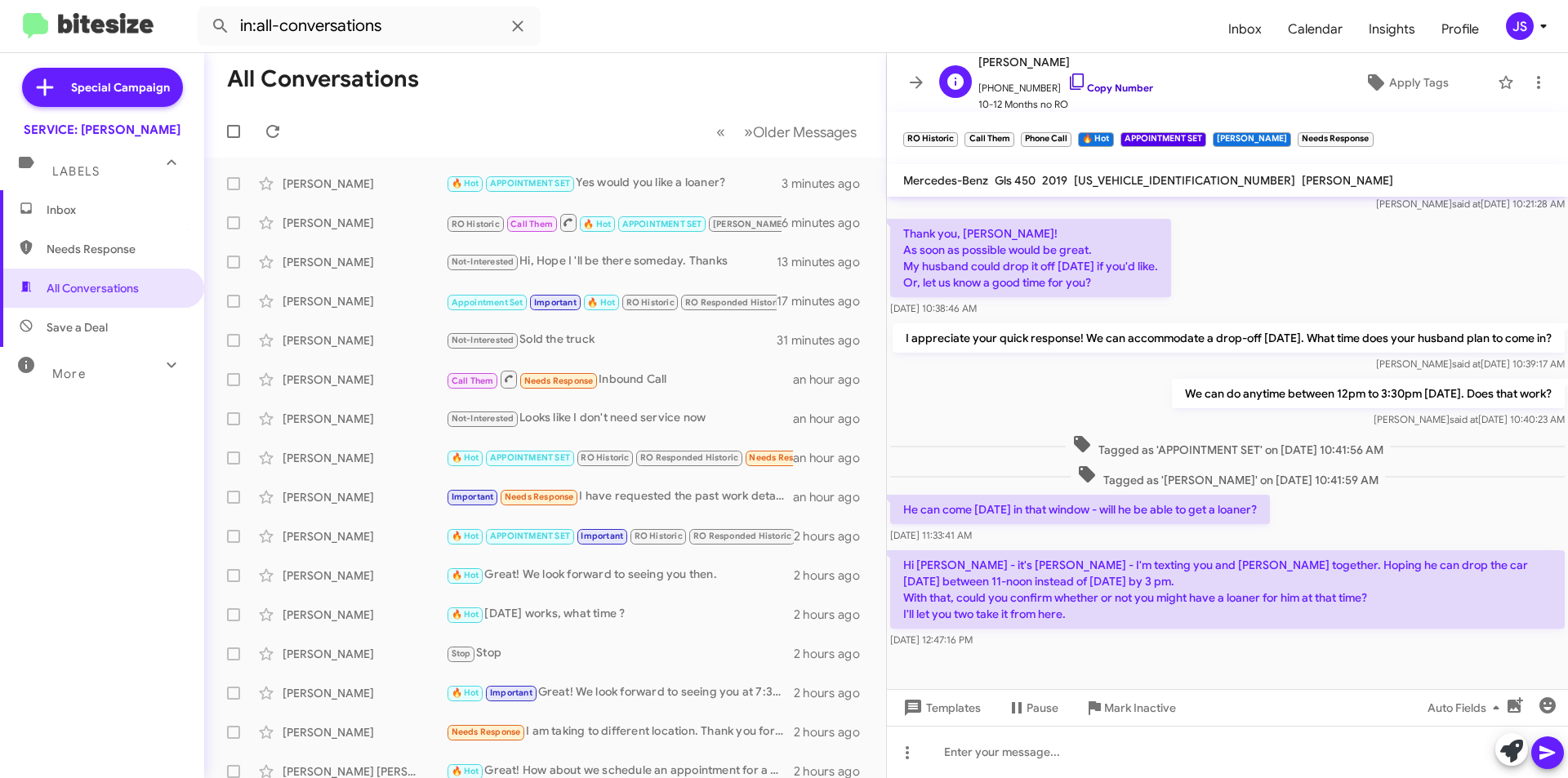
click at [1069, 78] on icon at bounding box center [1076, 82] width 13 height 16
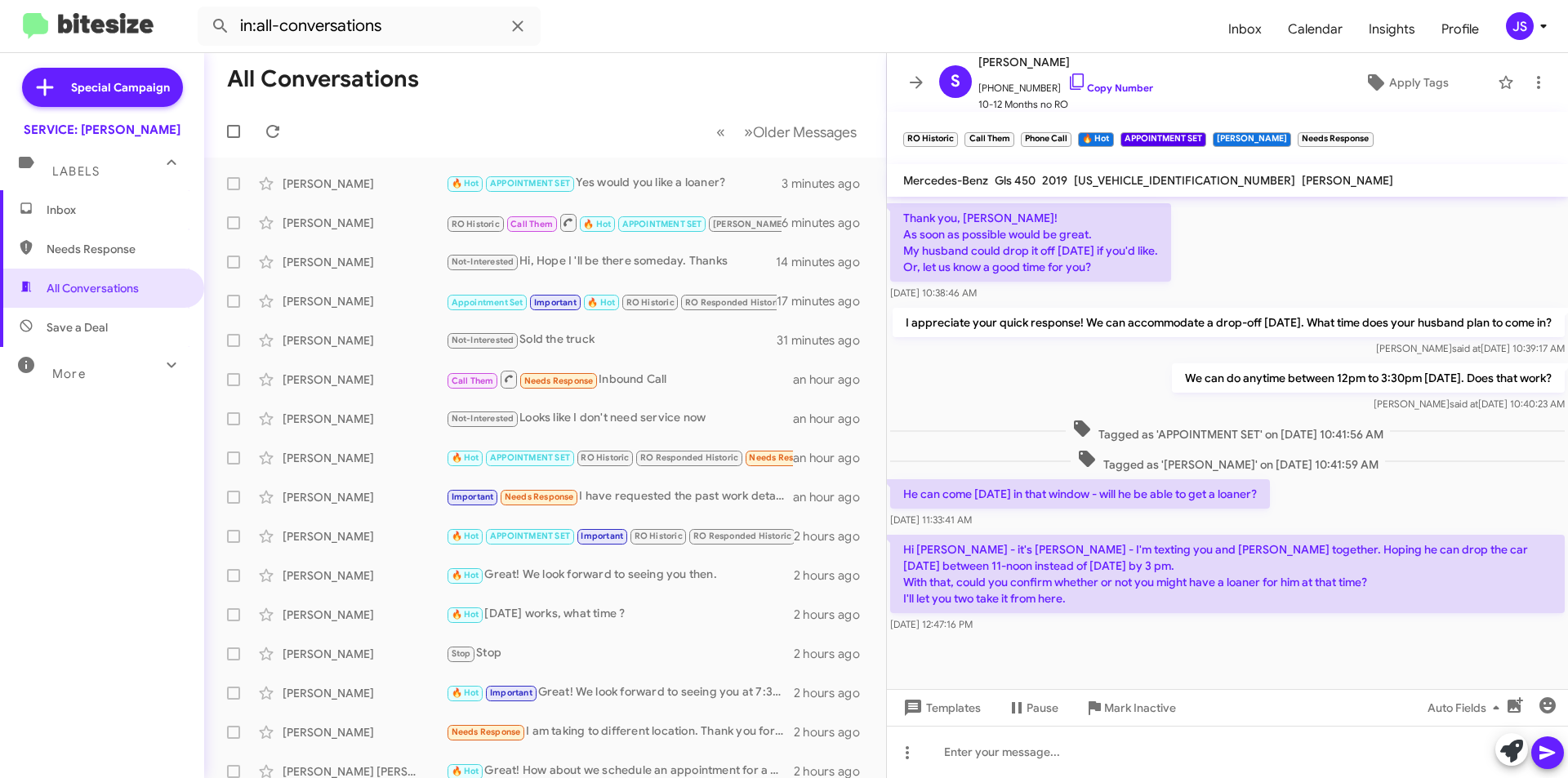
scroll to position [747, 0]
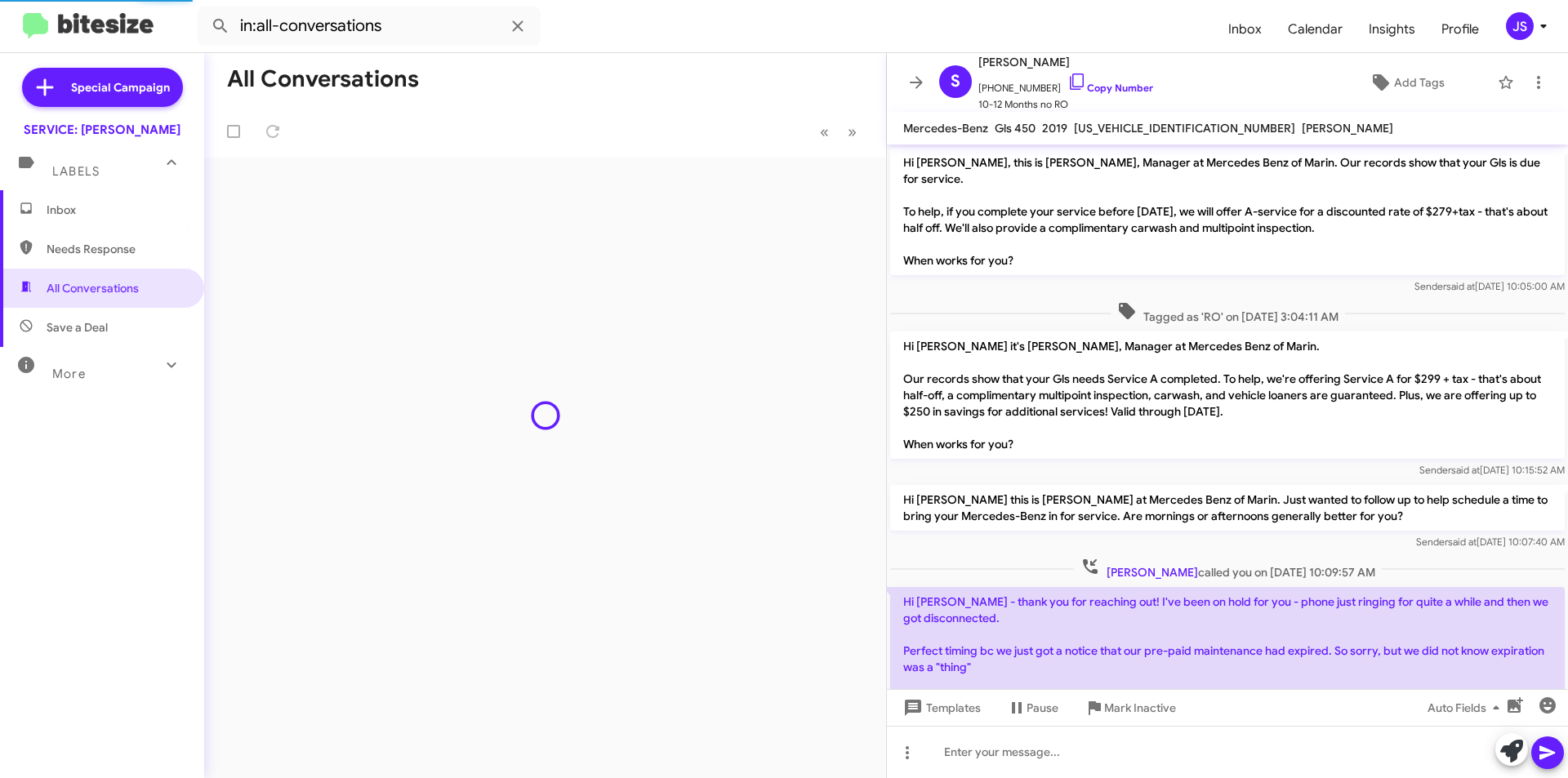
scroll to position [695, 0]
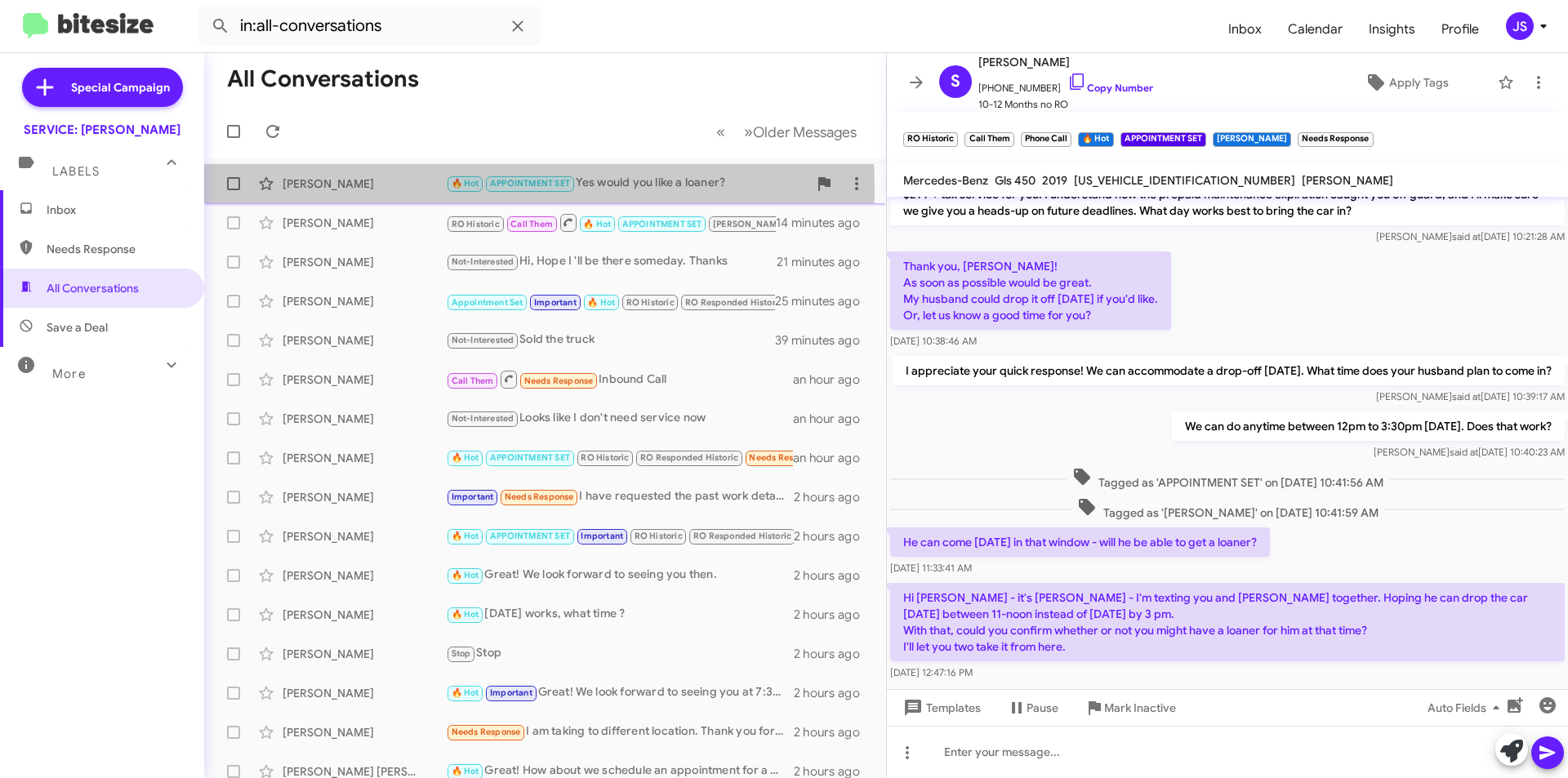
click at [420, 190] on div "[PERSON_NAME]" at bounding box center [364, 183] width 163 height 16
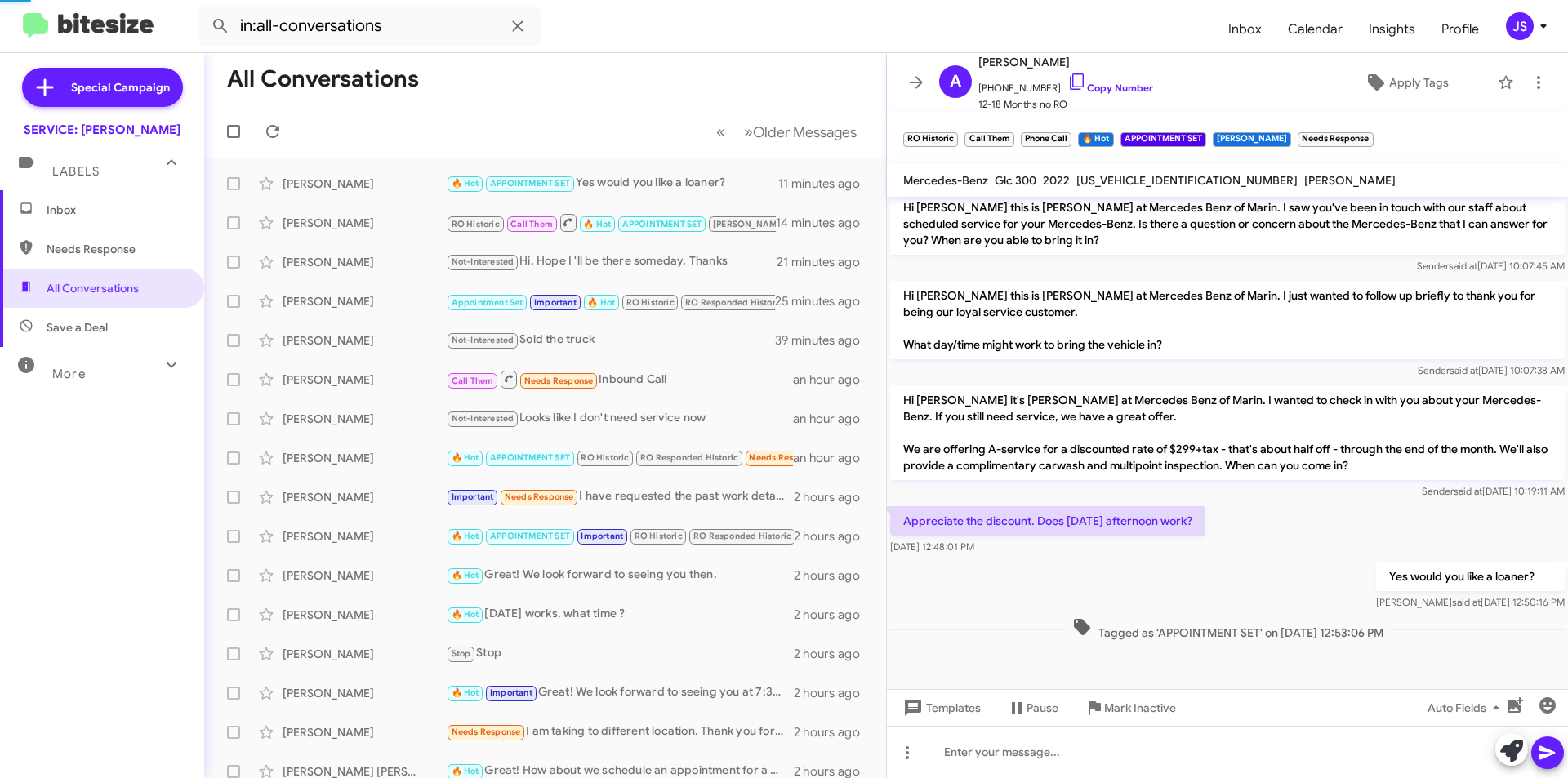
scroll to position [527, 0]
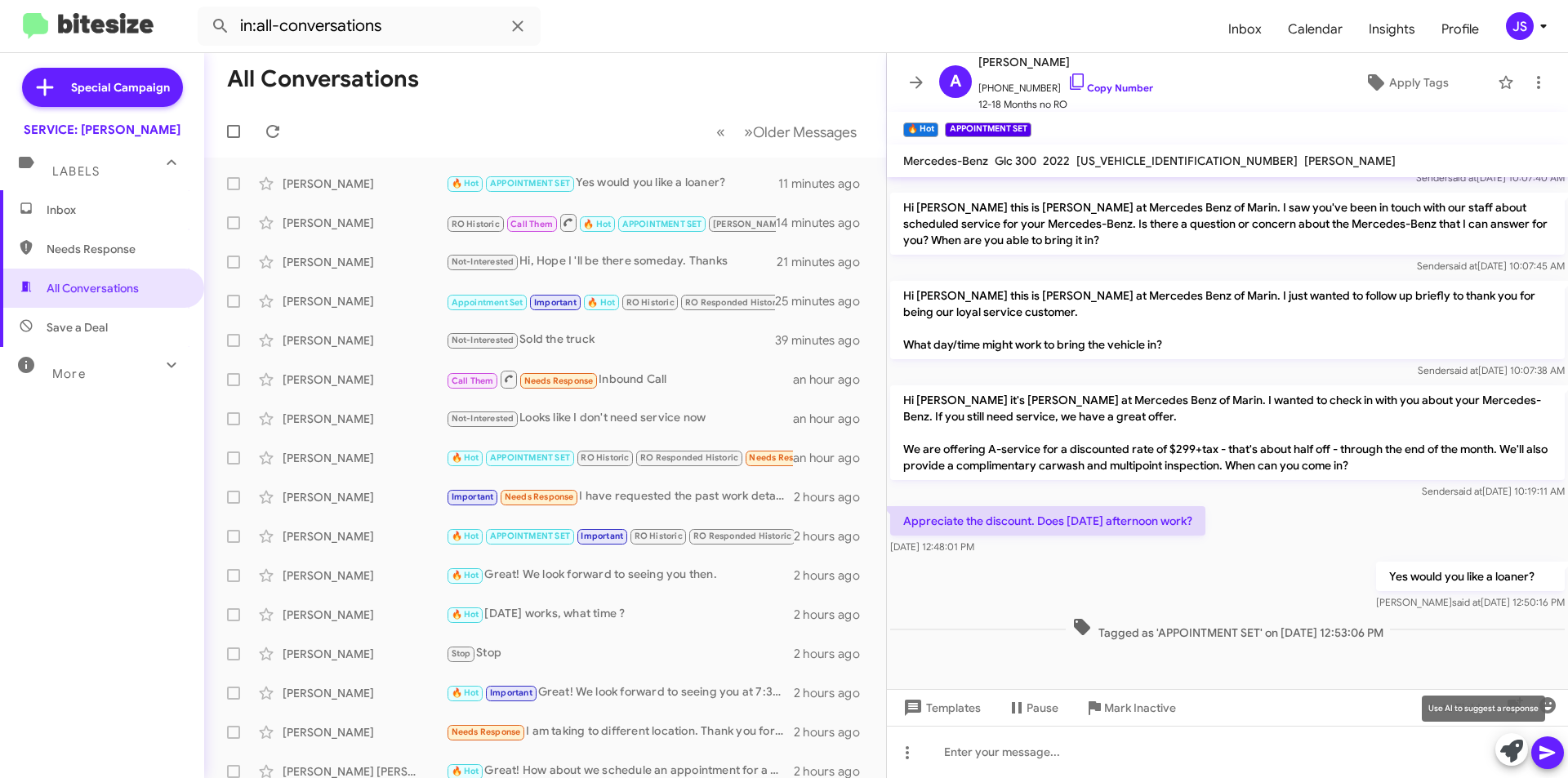
click at [1514, 760] on icon at bounding box center [1511, 751] width 23 height 23
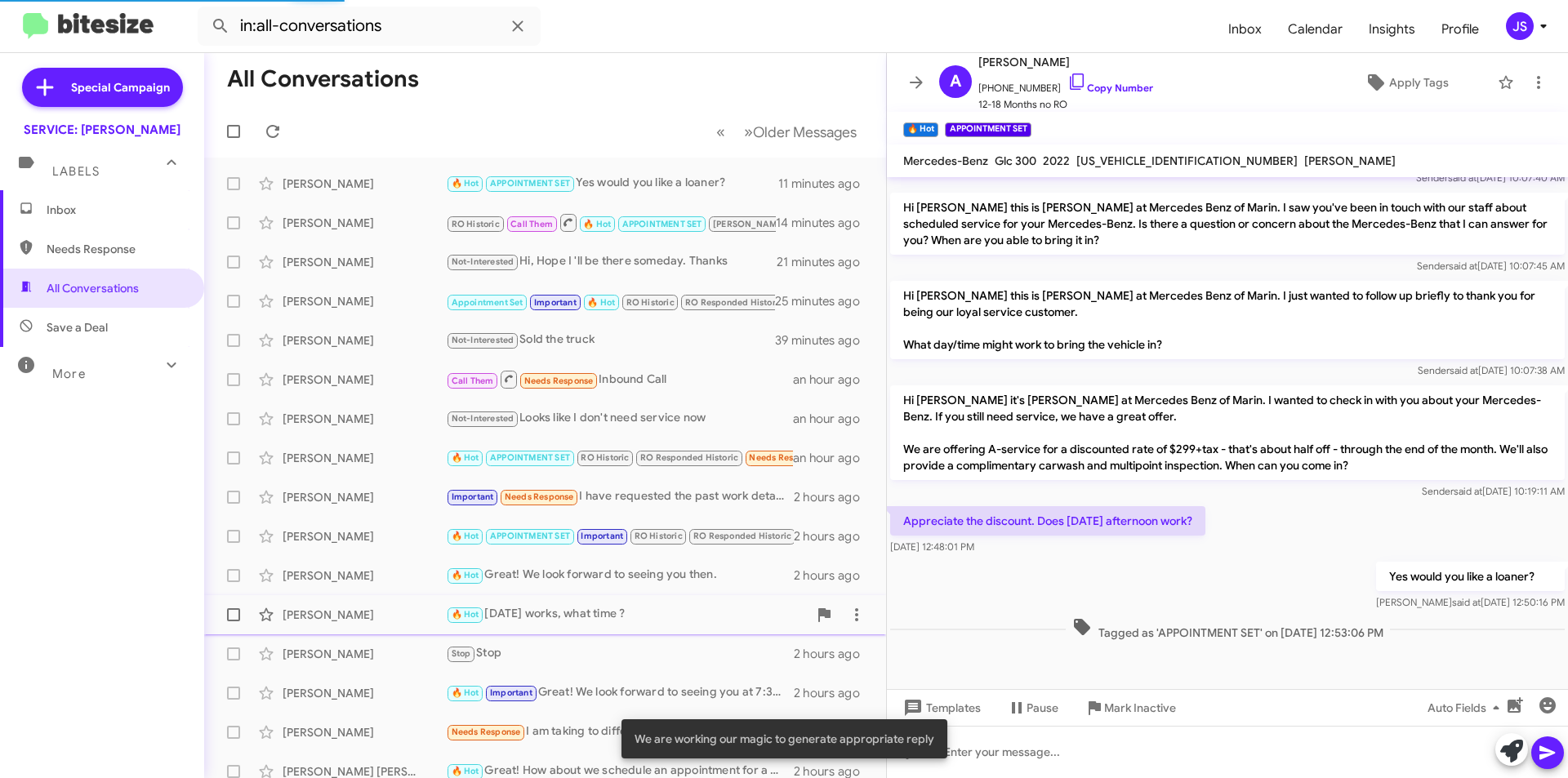
scroll to position [638, 0]
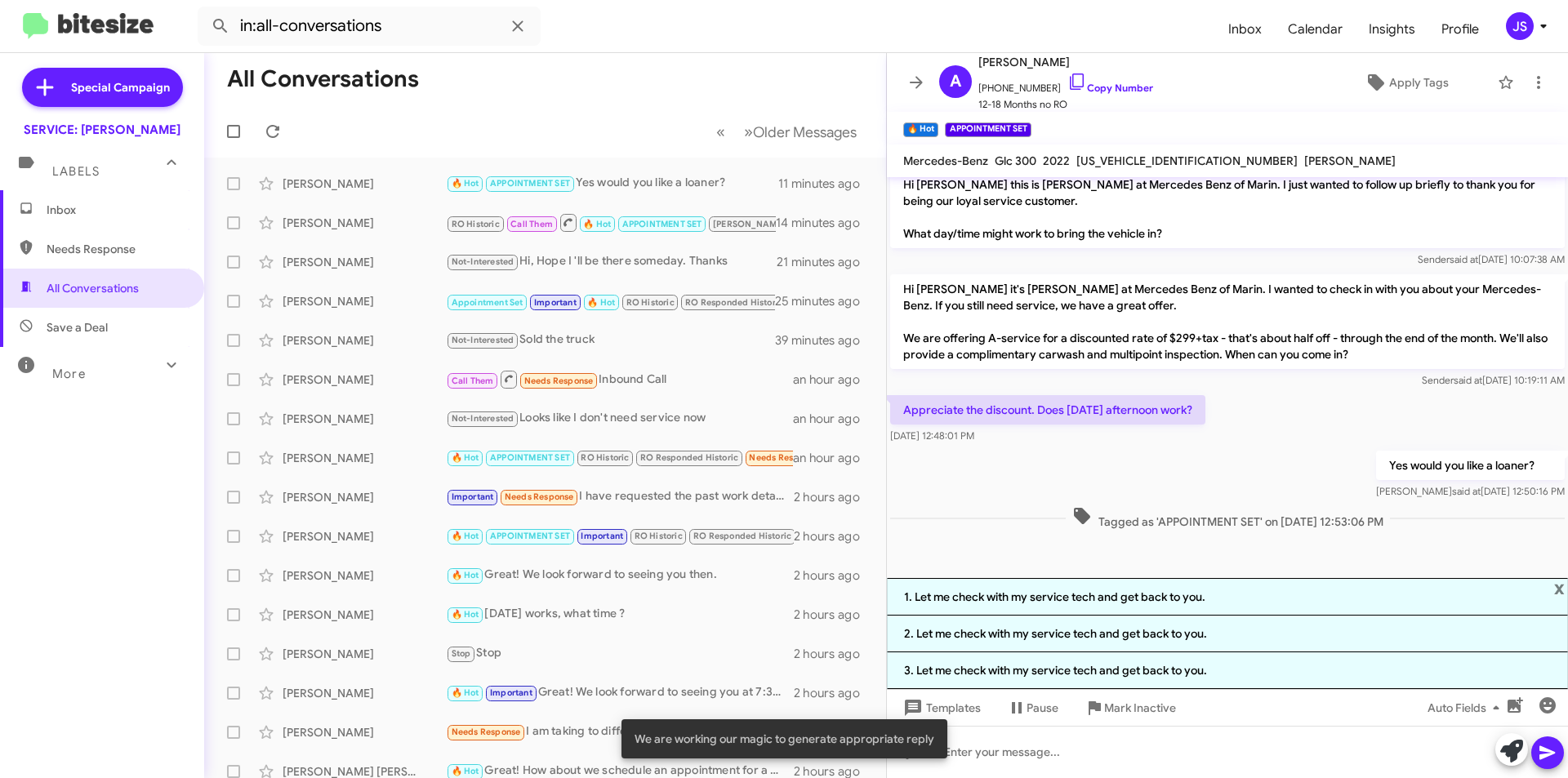
click at [1024, 517] on div "Tagged as 'APPOINTMENT SET' on [DATE] 12:53:06 PM" at bounding box center [1227, 518] width 674 height 24
click at [1556, 584] on span "x" at bounding box center [1558, 588] width 11 height 19
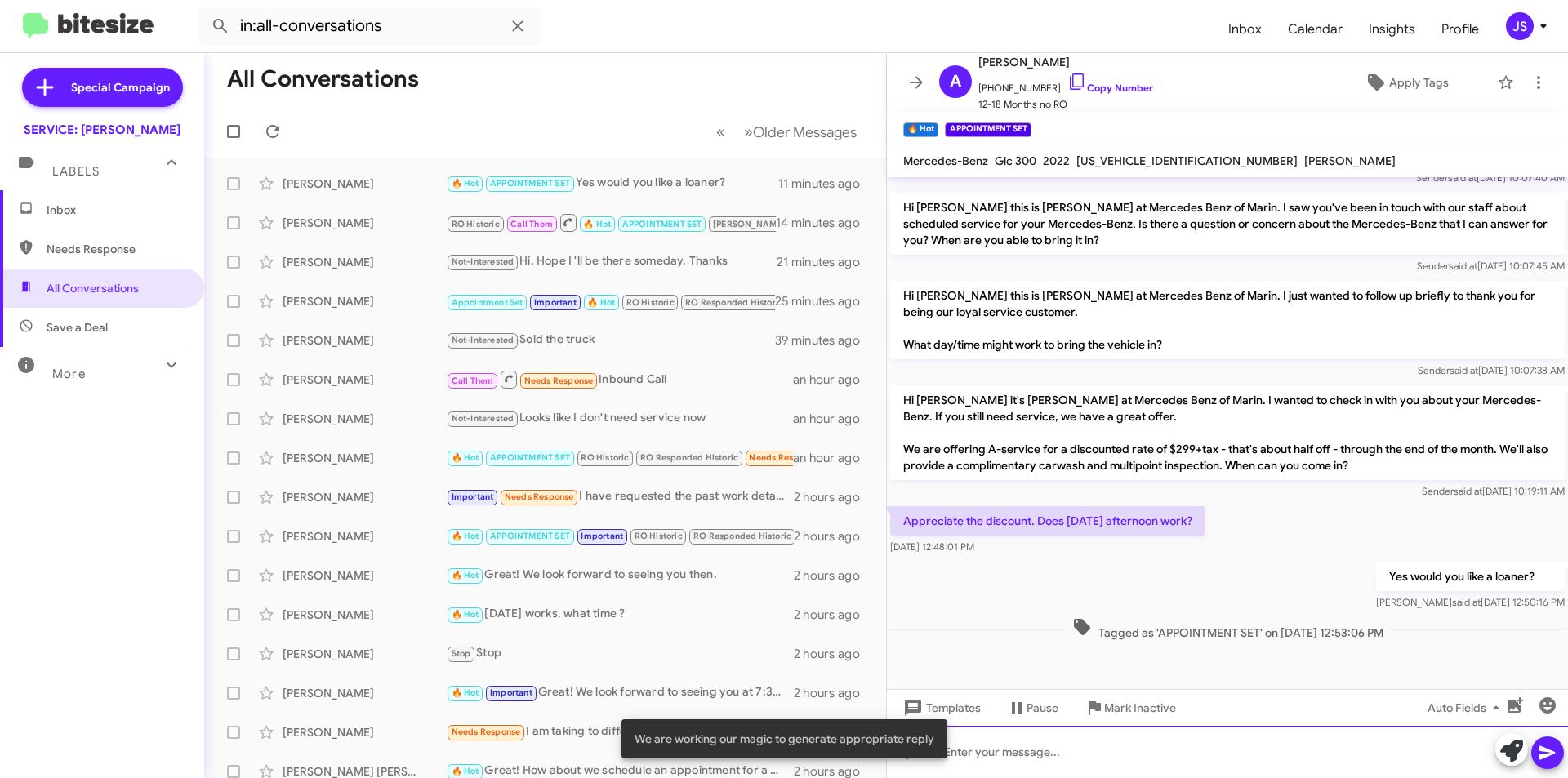
click at [1295, 749] on div at bounding box center [1228, 752] width 681 height 52
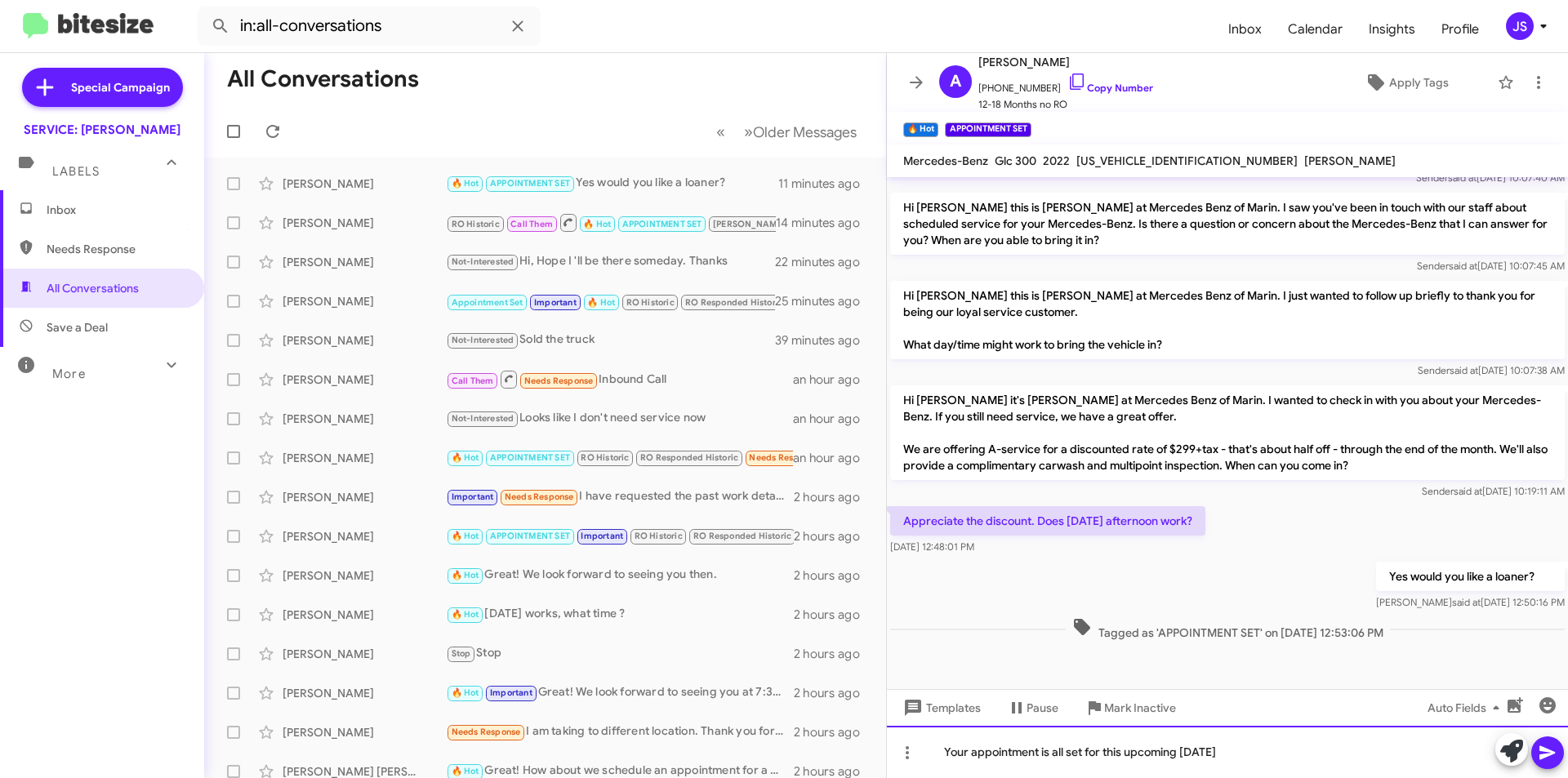
click at [1392, 764] on div "Your appointment is all set for this upcoming [DATE]" at bounding box center [1228, 752] width 681 height 52
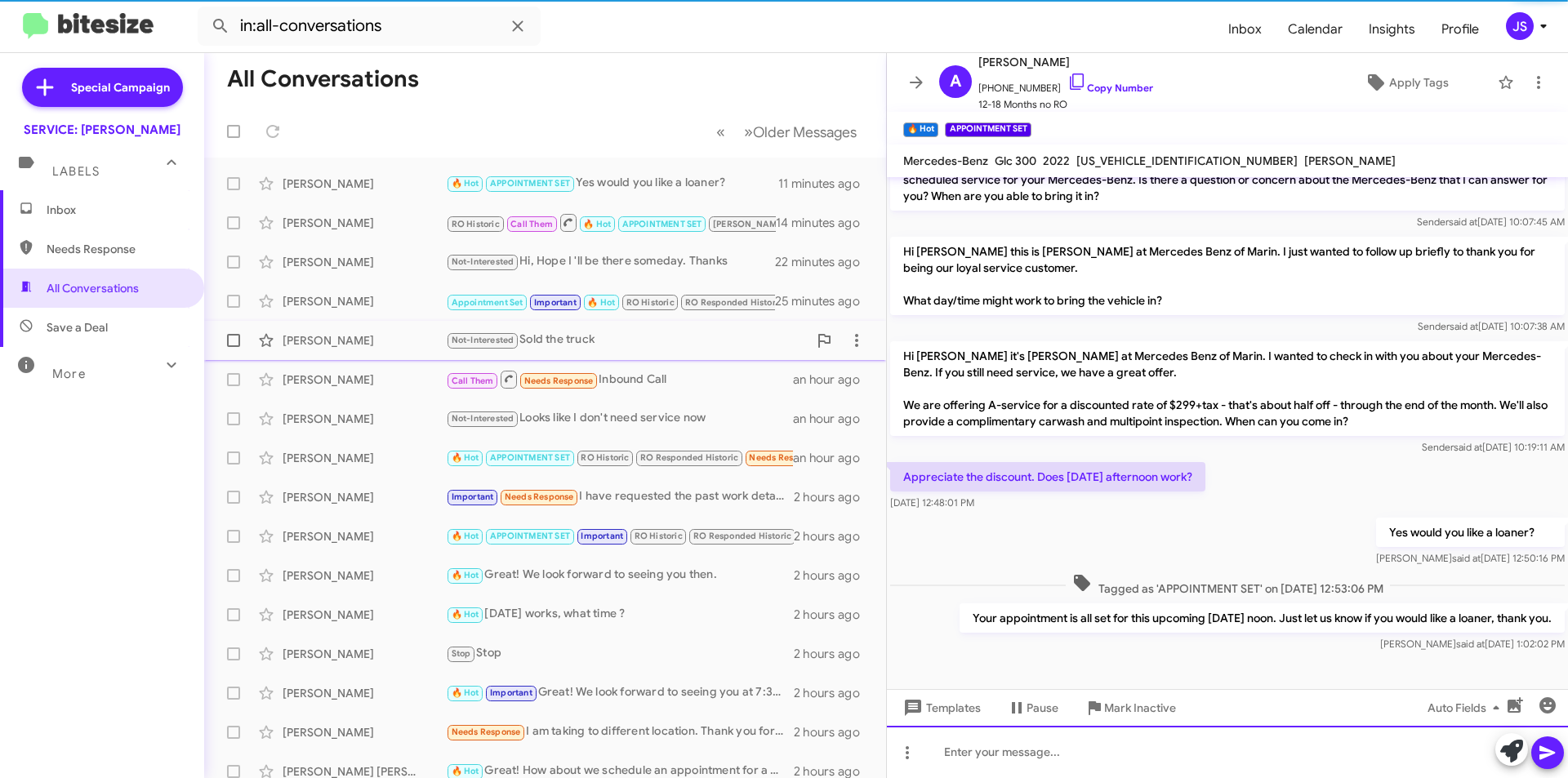
scroll to position [586, 0]
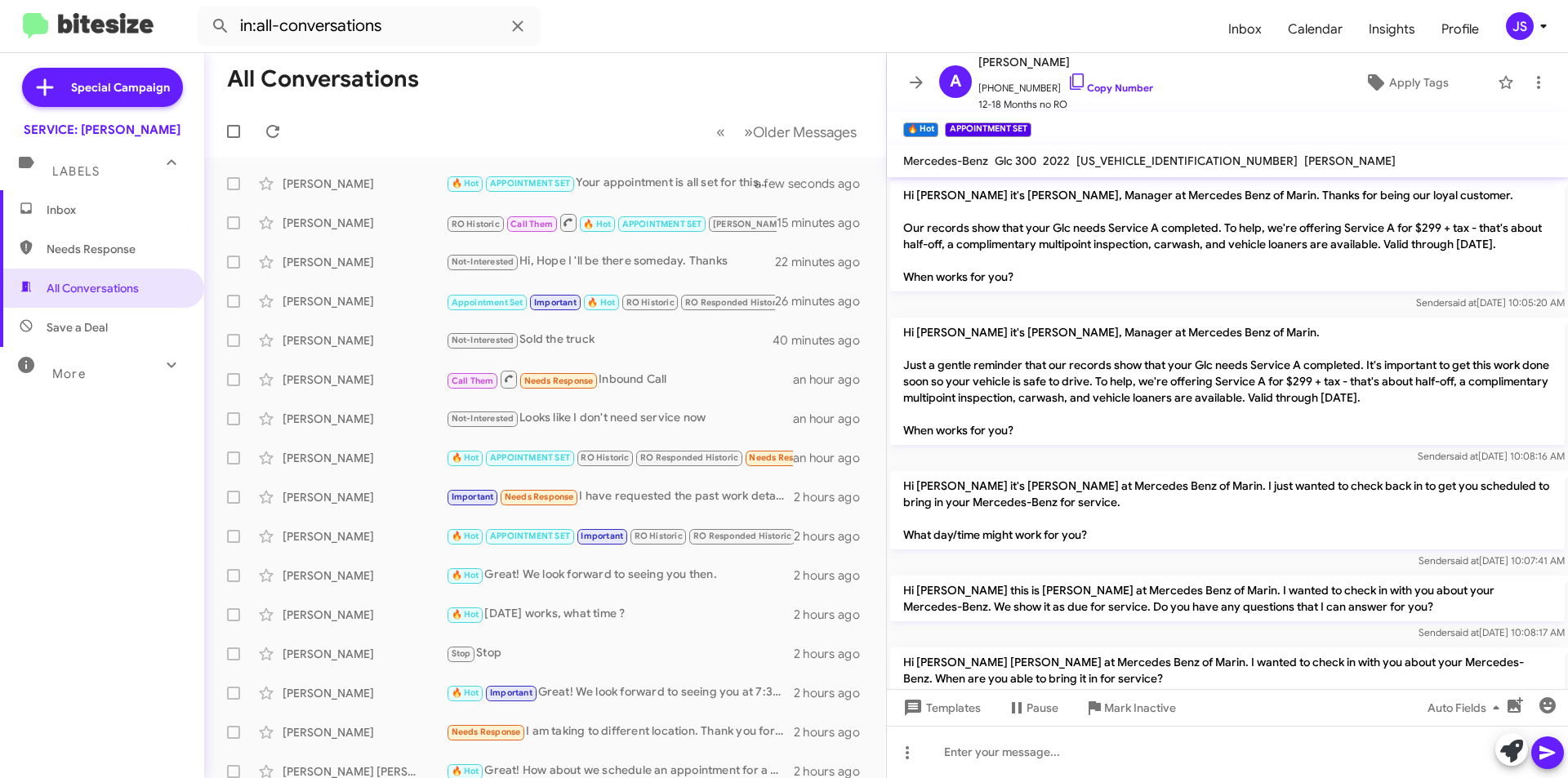
scroll to position [554, 0]
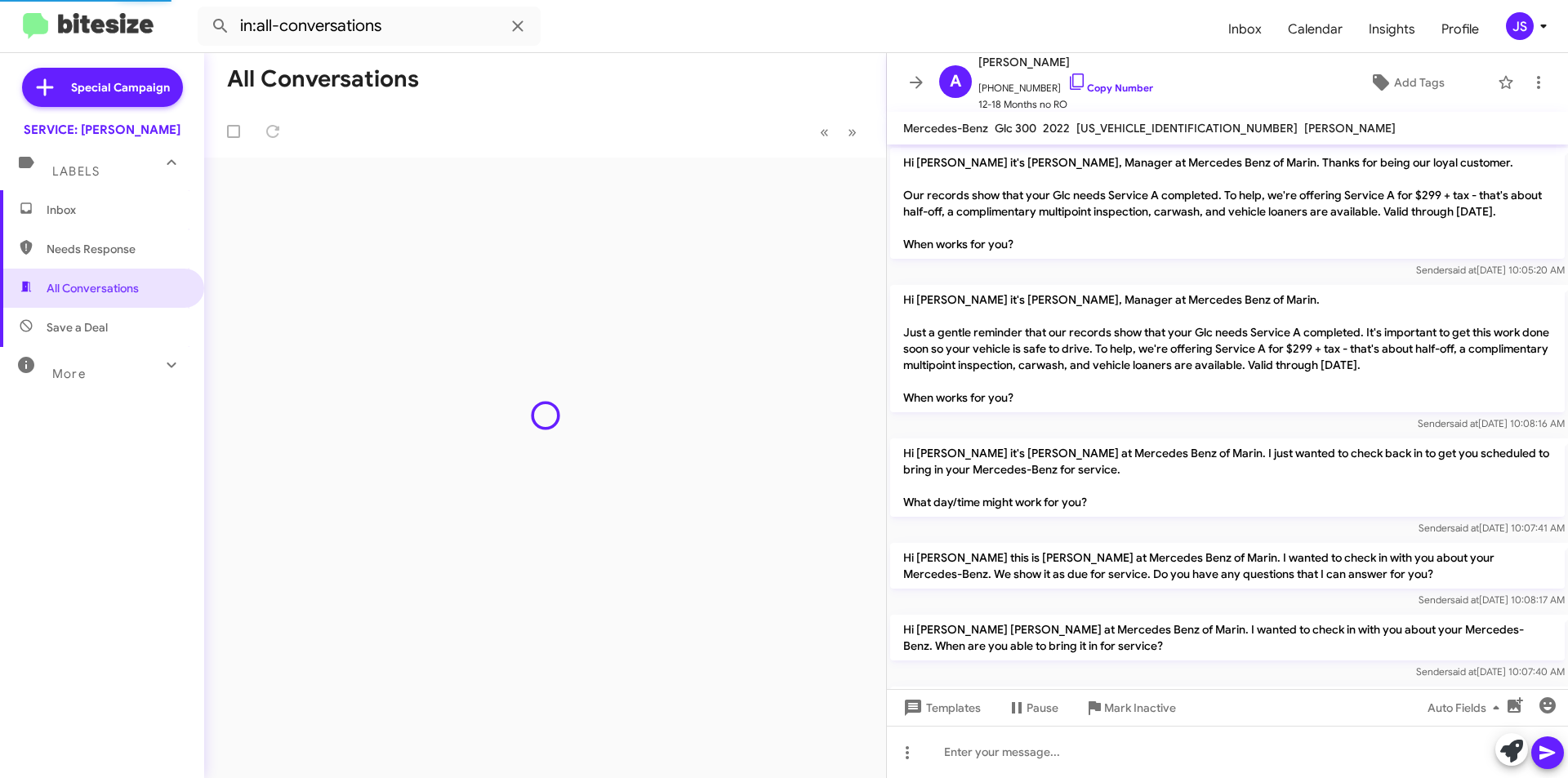
scroll to position [521, 0]
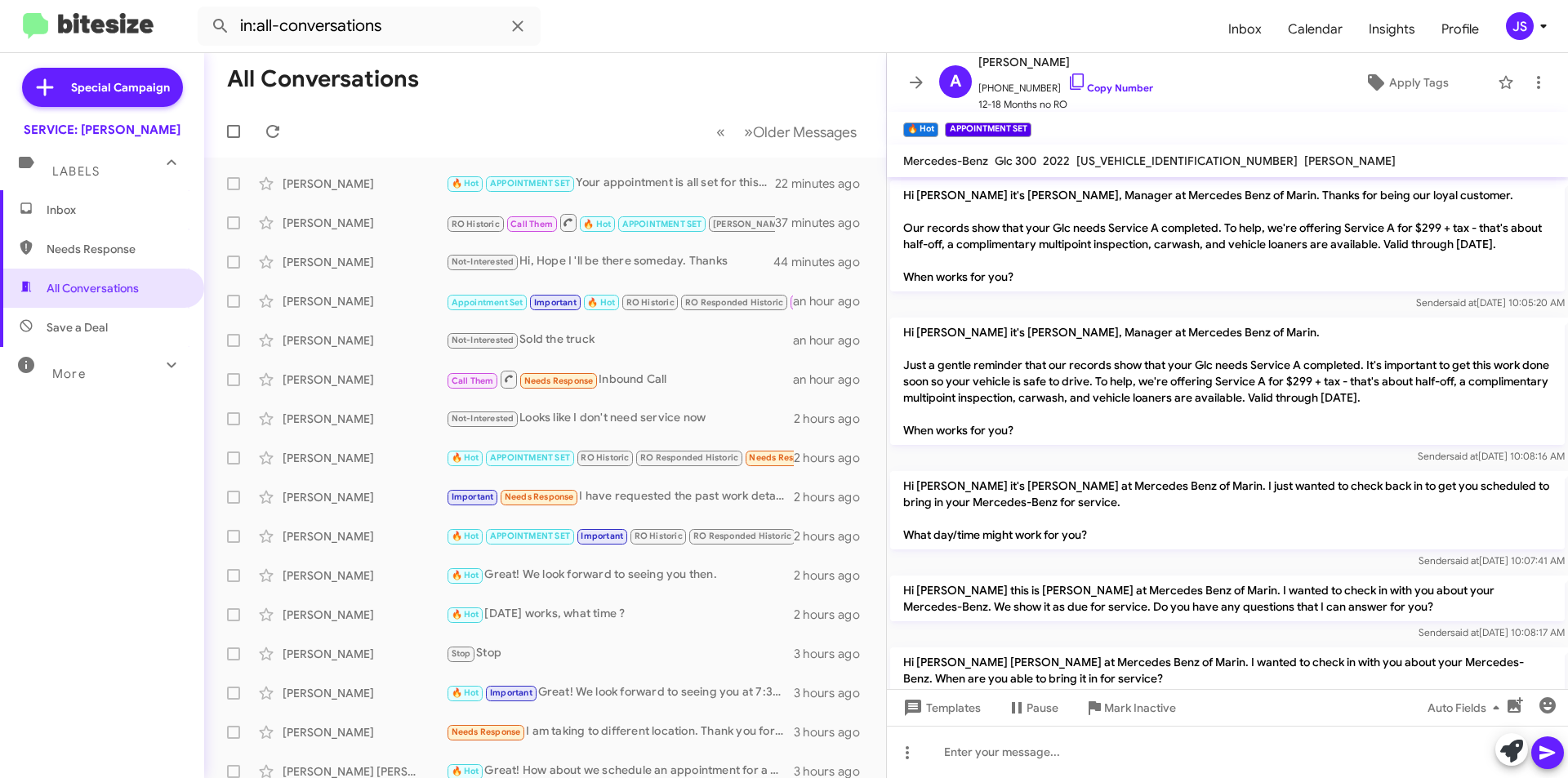
scroll to position [586, 0]
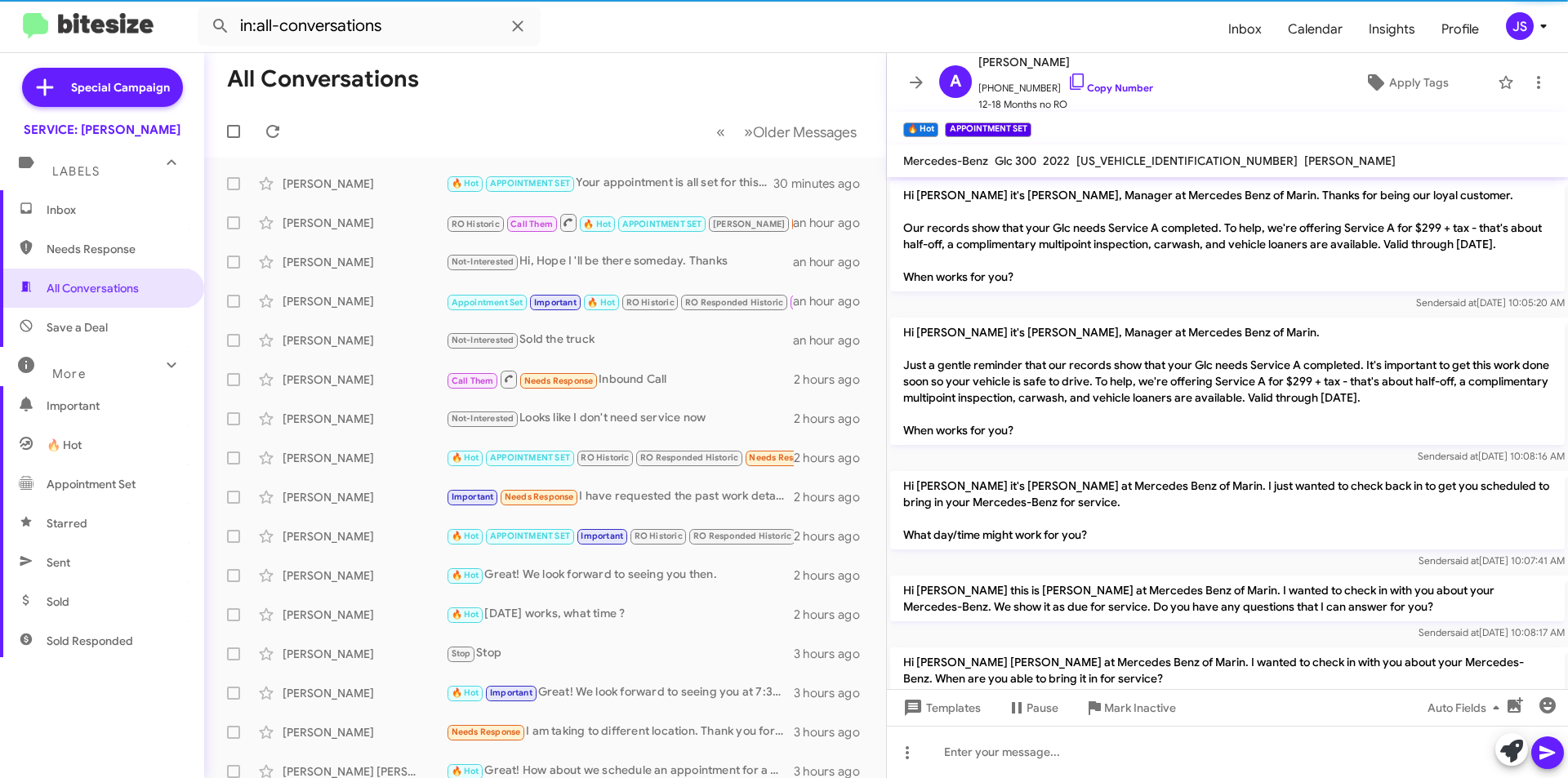
scroll to position [586, 0]
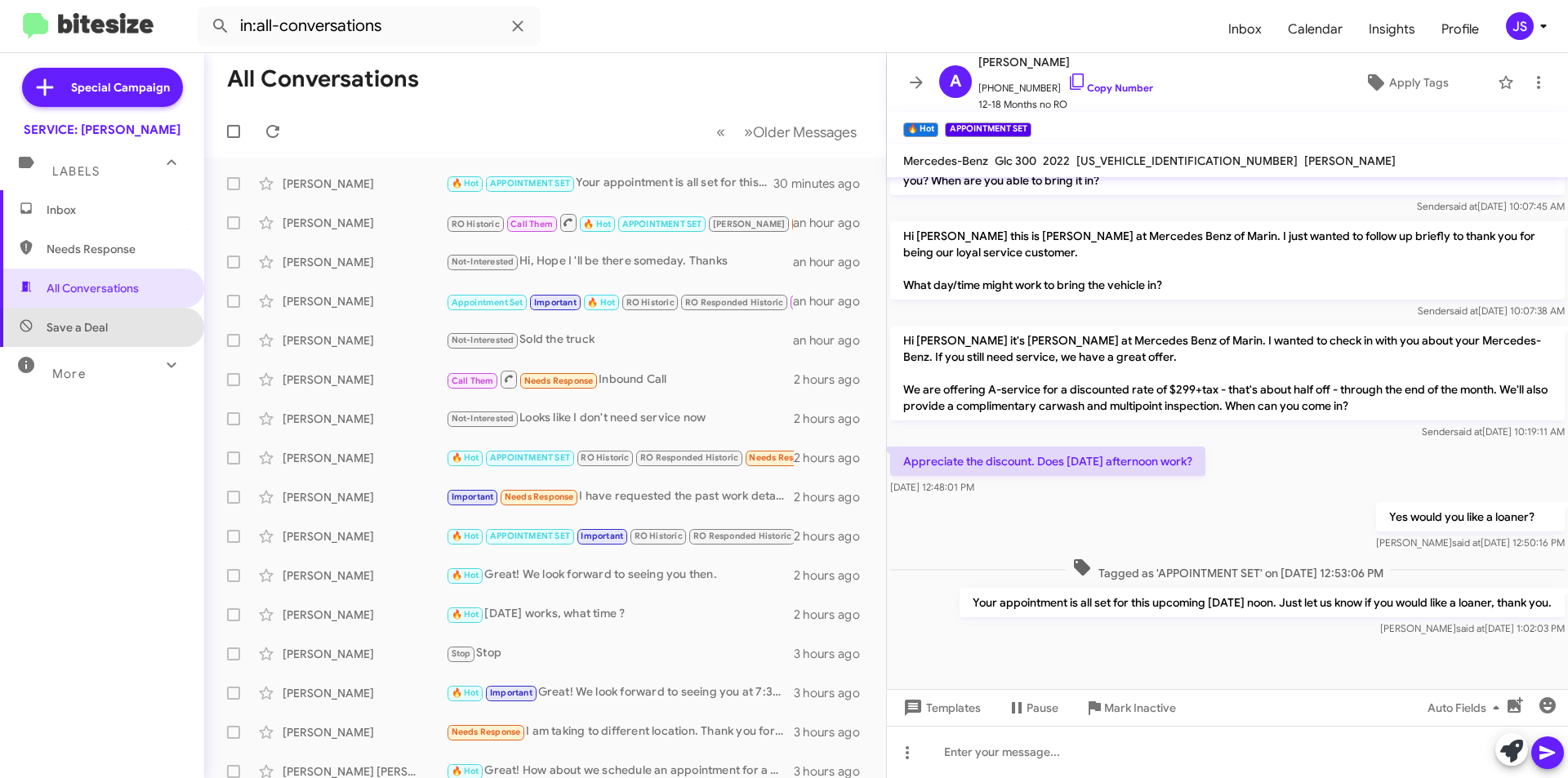
click at [138, 338] on span "Save a Deal" at bounding box center [102, 327] width 204 height 39
type input "in:not-interested"
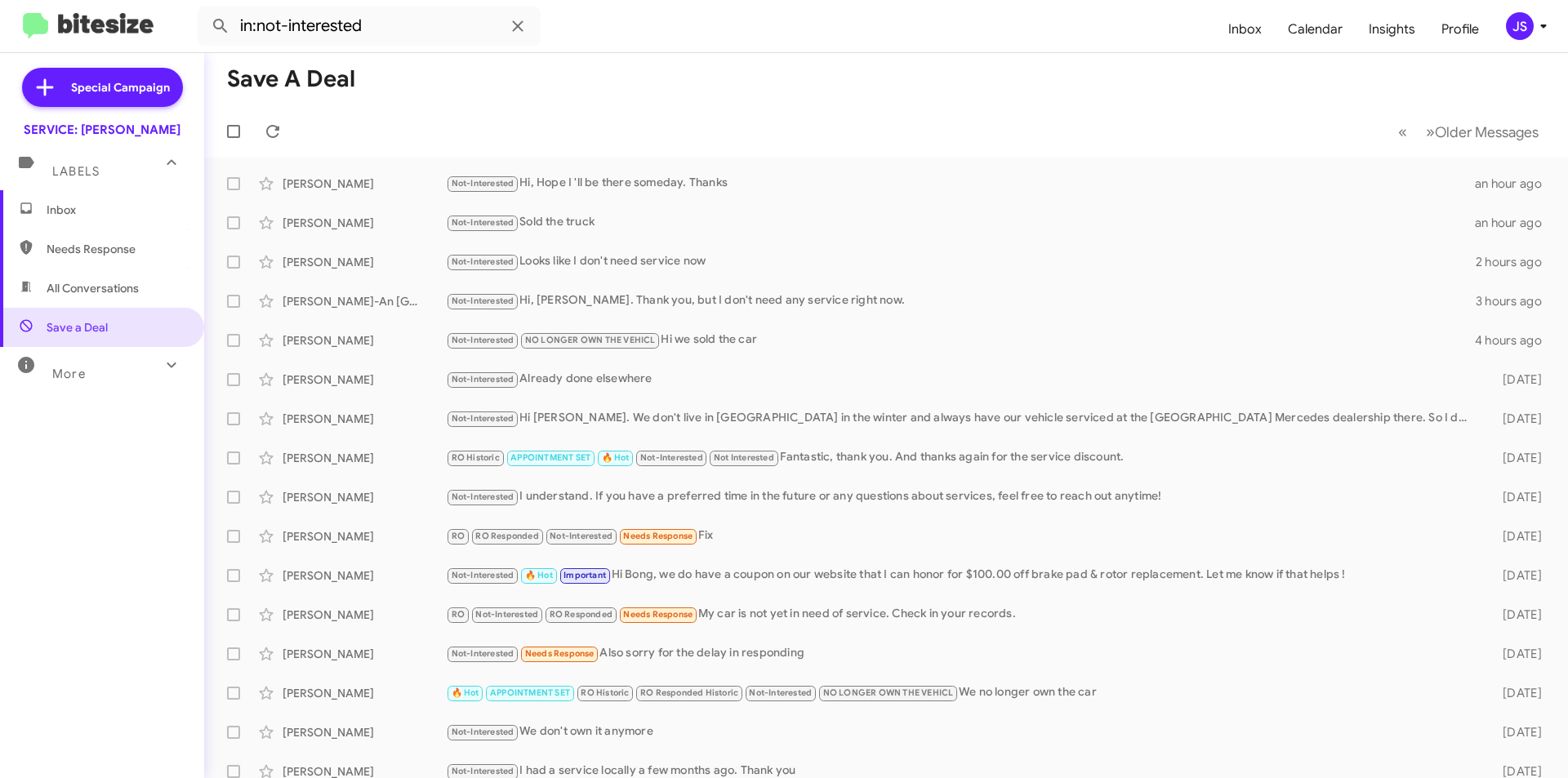
click at [108, 203] on span "Inbox" at bounding box center [116, 209] width 139 height 16
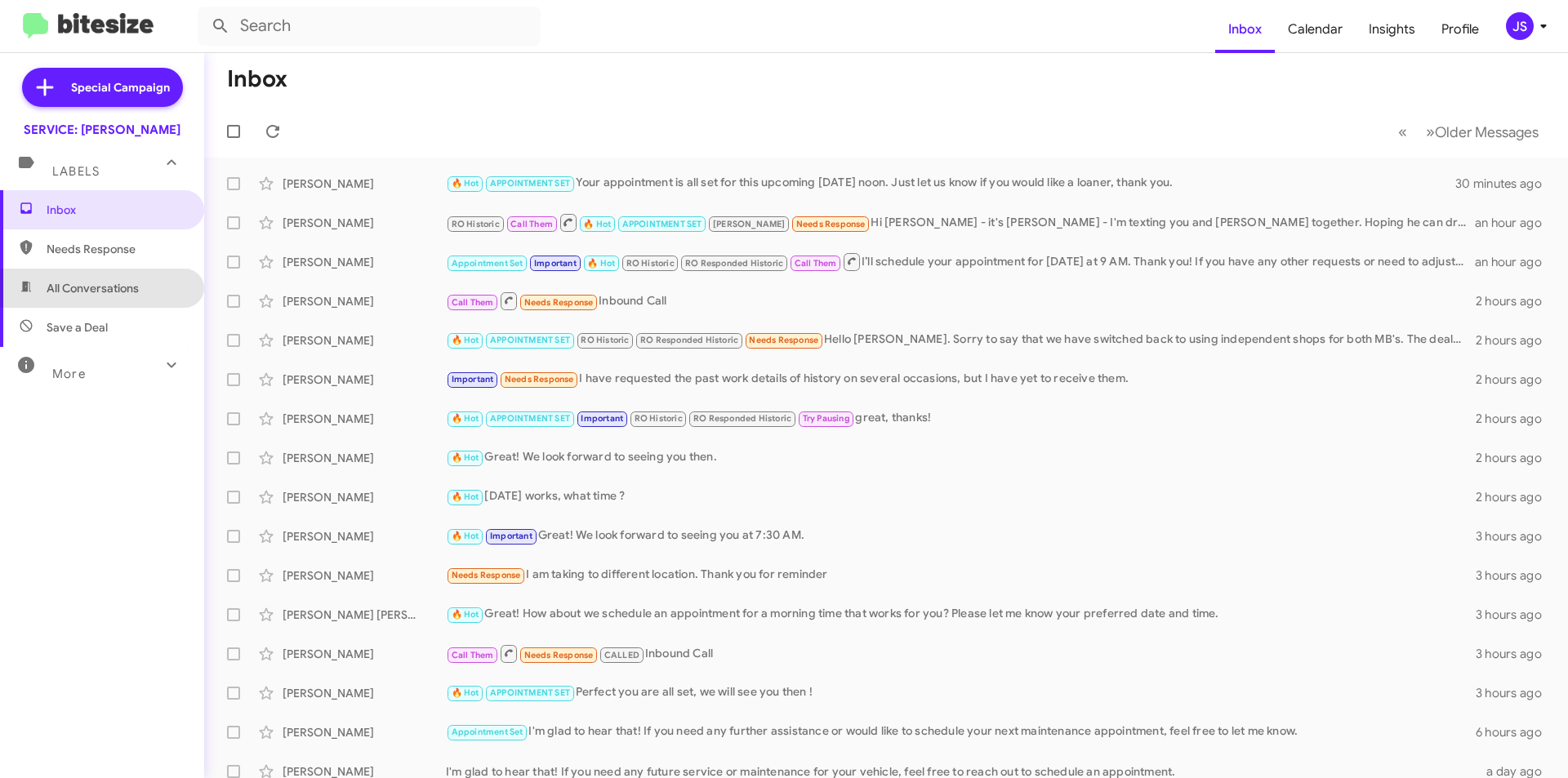
click at [138, 295] on span "All Conversations" at bounding box center [93, 288] width 92 height 16
type input "in:all-conversations"
